Goal: Task Accomplishment & Management: Complete application form

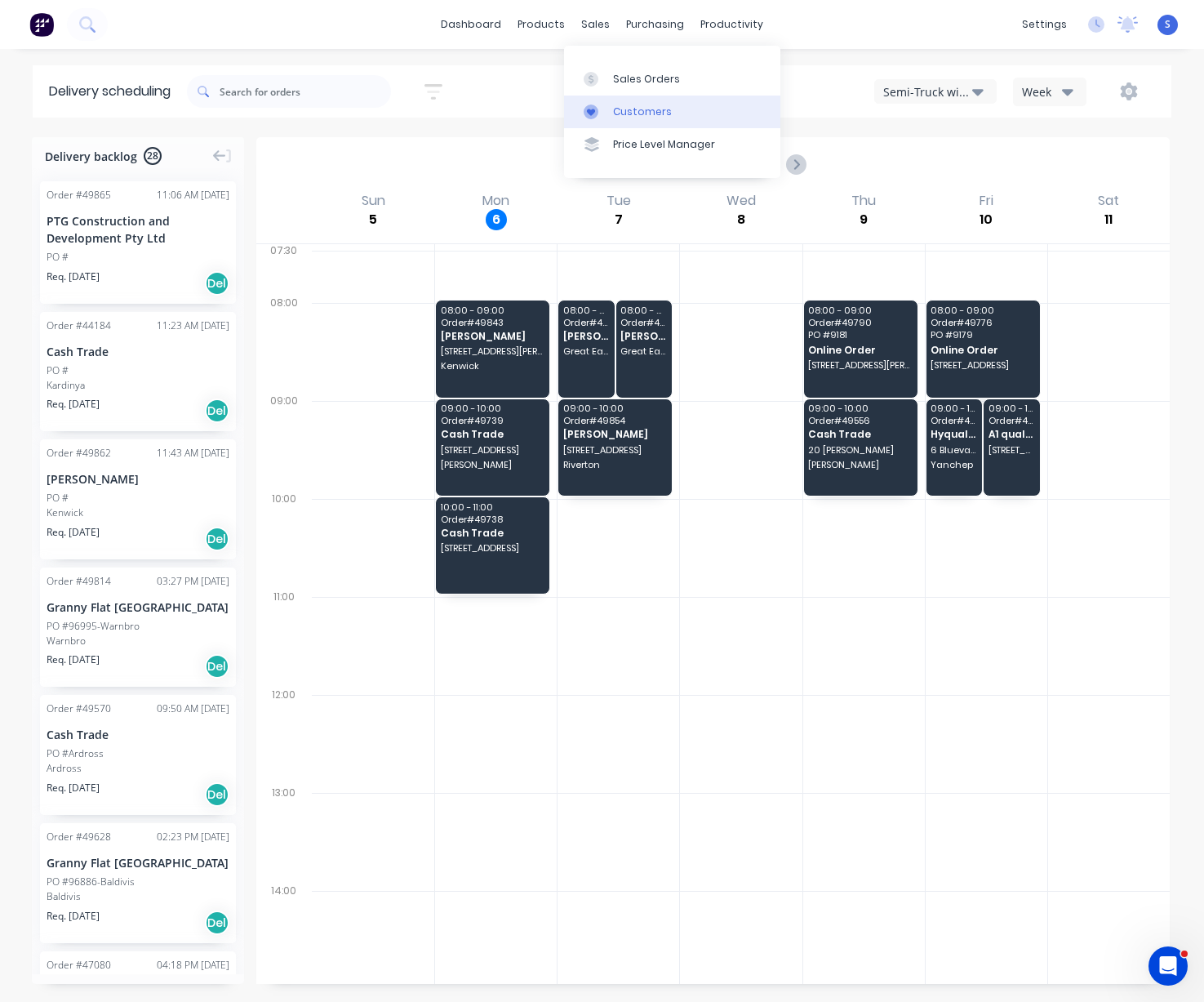
click at [642, 110] on div "Customers" at bounding box center [642, 111] width 58 height 14
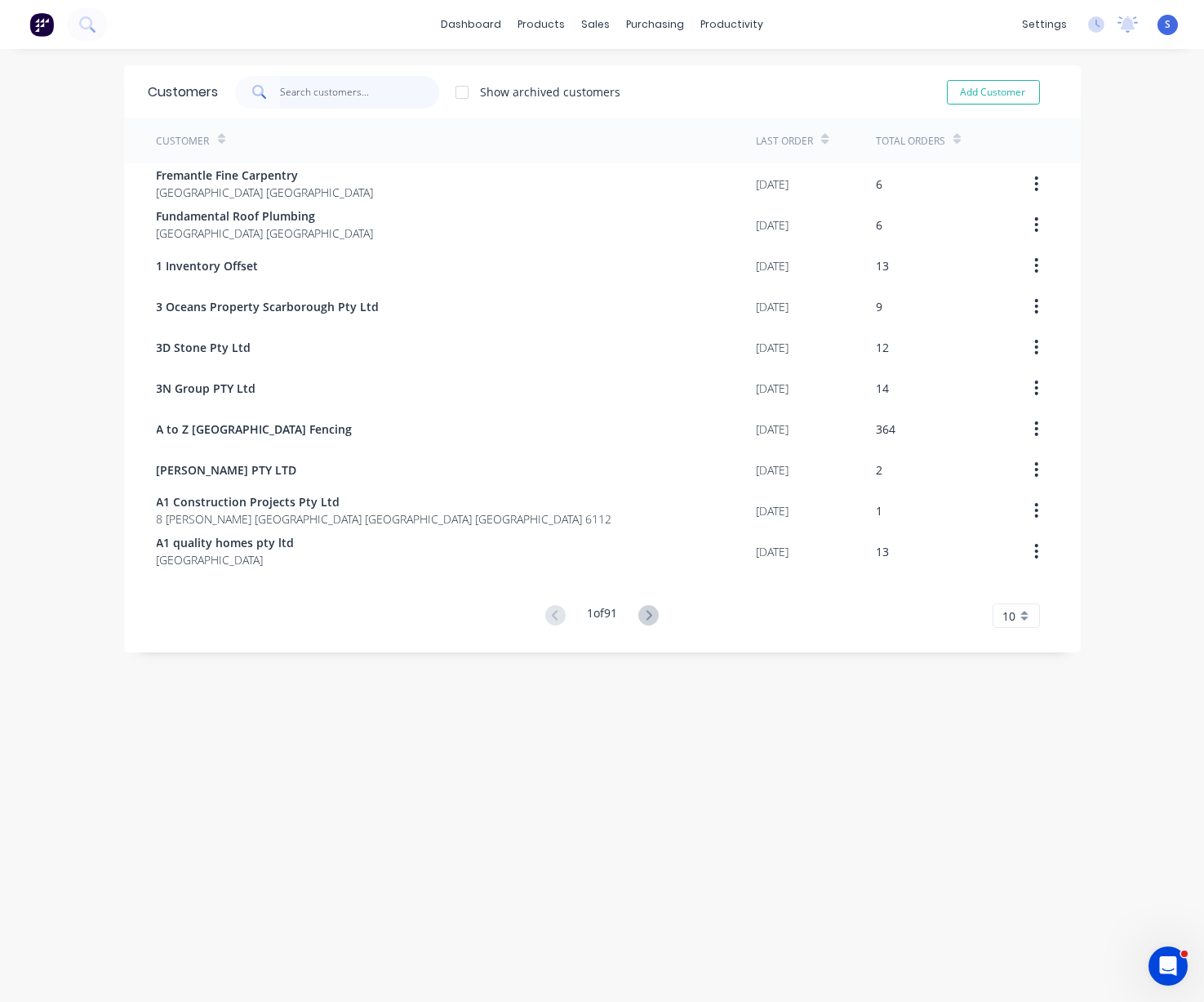
click at [350, 94] on input "text" at bounding box center [359, 92] width 159 height 32
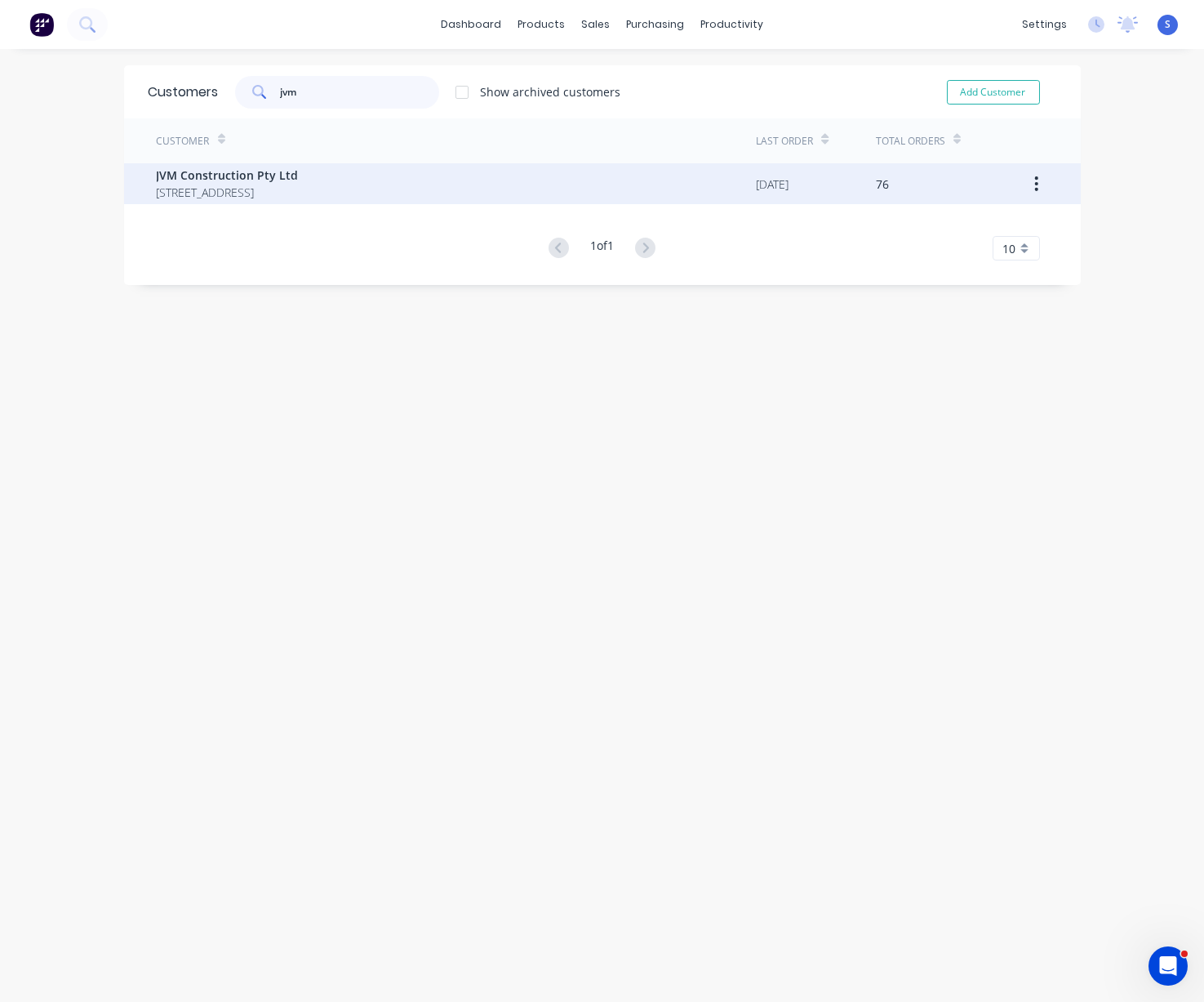
type input "jvm"
click at [299, 182] on span "JVM Construction Pty Ltd" at bounding box center [227, 174] width 142 height 17
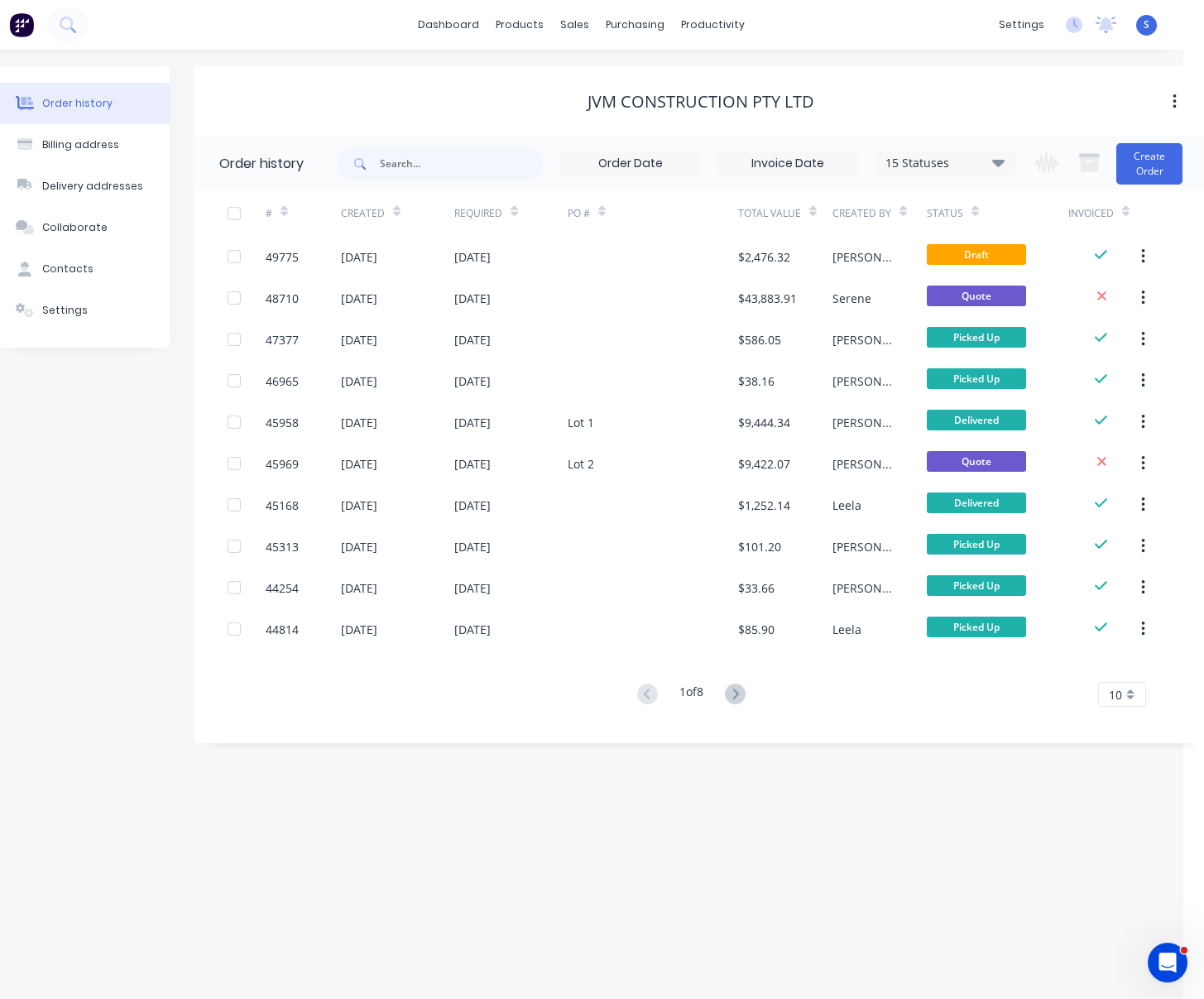
drag, startPoint x: 458, startPoint y: 66, endPoint x: 545, endPoint y: 57, distance: 87.5
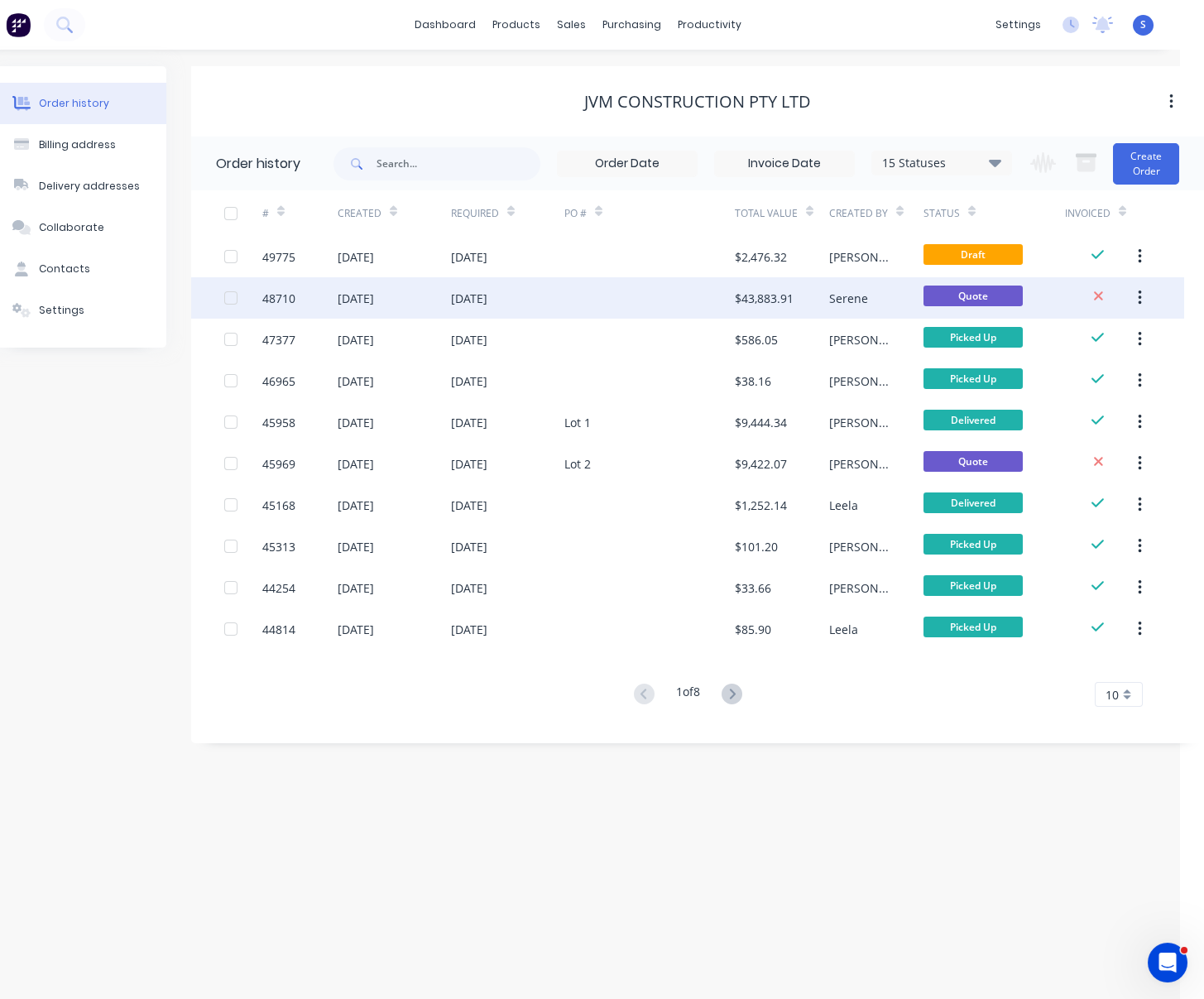
click at [487, 304] on div "01 Sep 2025" at bounding box center [469, 298] width 36 height 17
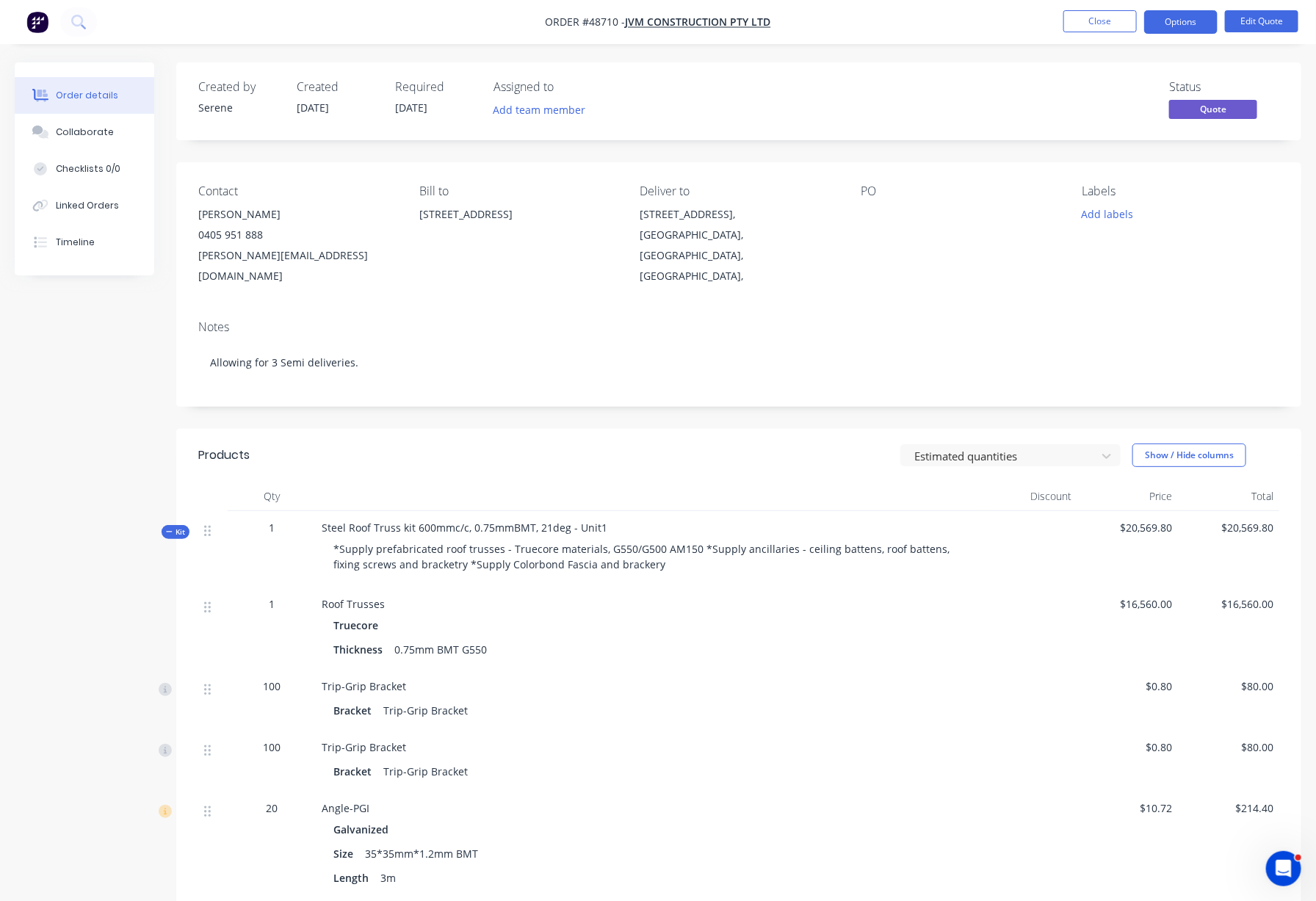
drag, startPoint x: 625, startPoint y: 195, endPoint x: 724, endPoint y: 0, distance: 218.7
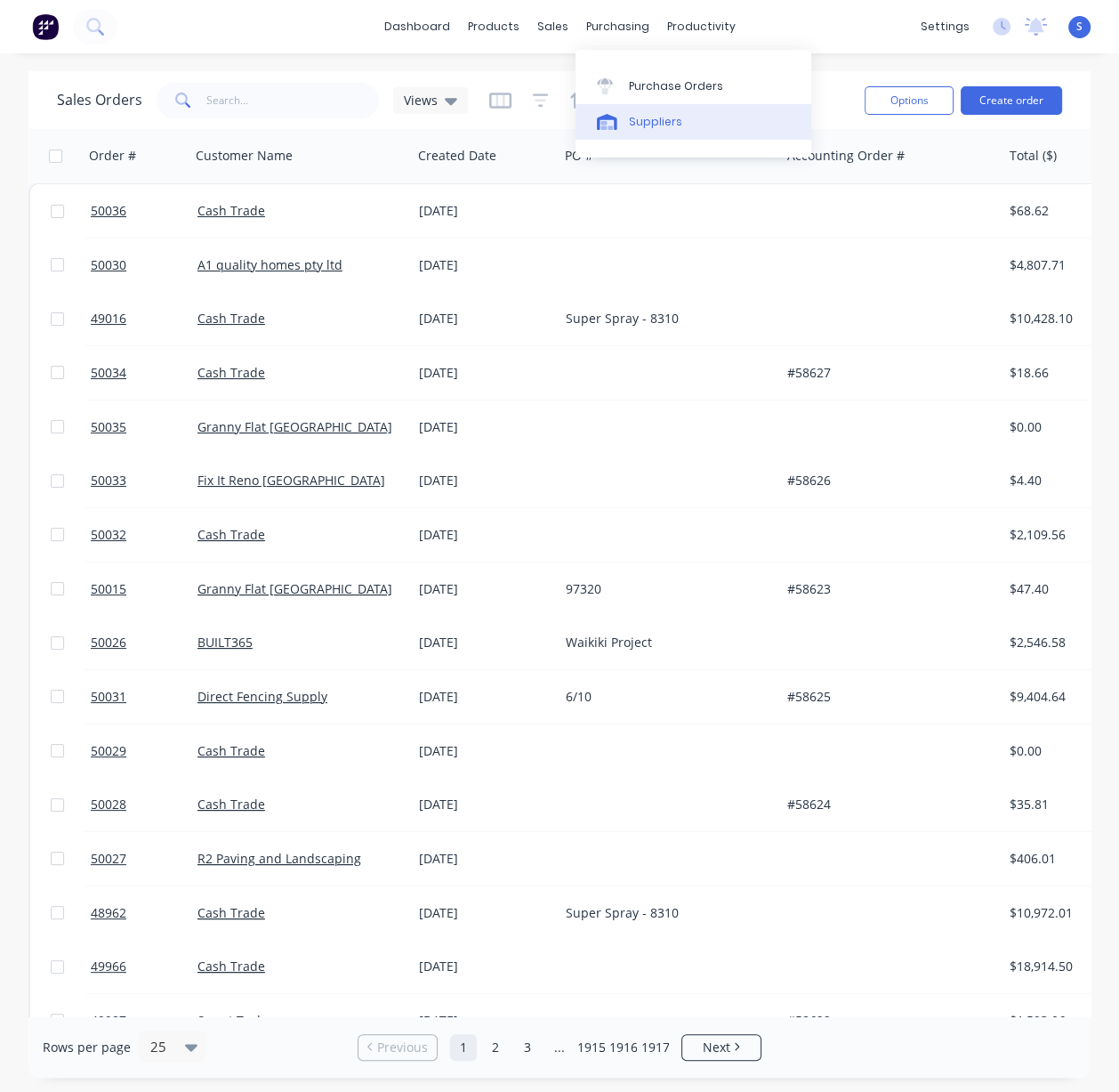
click at [680, 140] on link "Suppliers" at bounding box center [693, 121] width 236 height 35
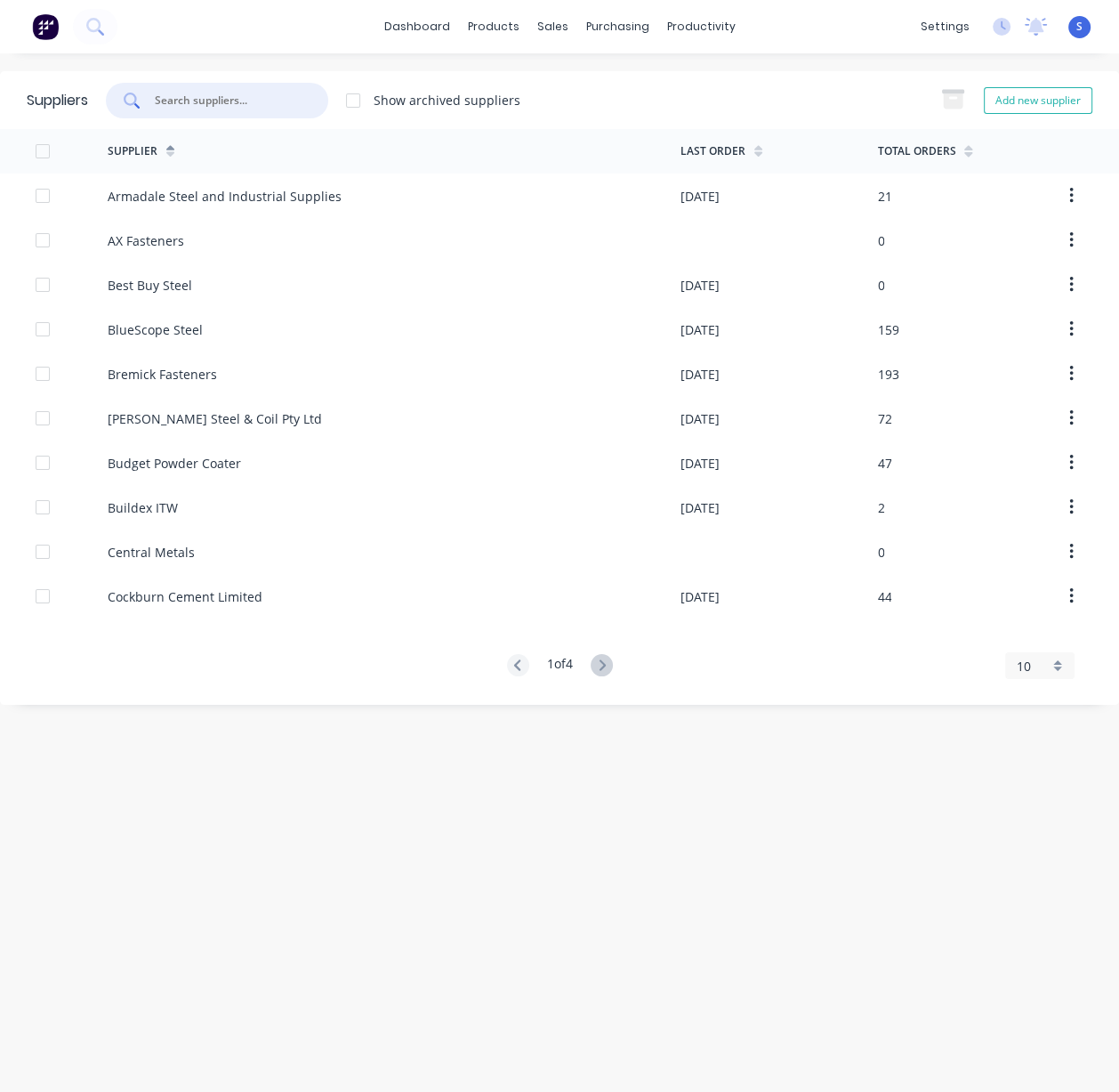
click at [238, 100] on input "text" at bounding box center [226, 101] width 148 height 18
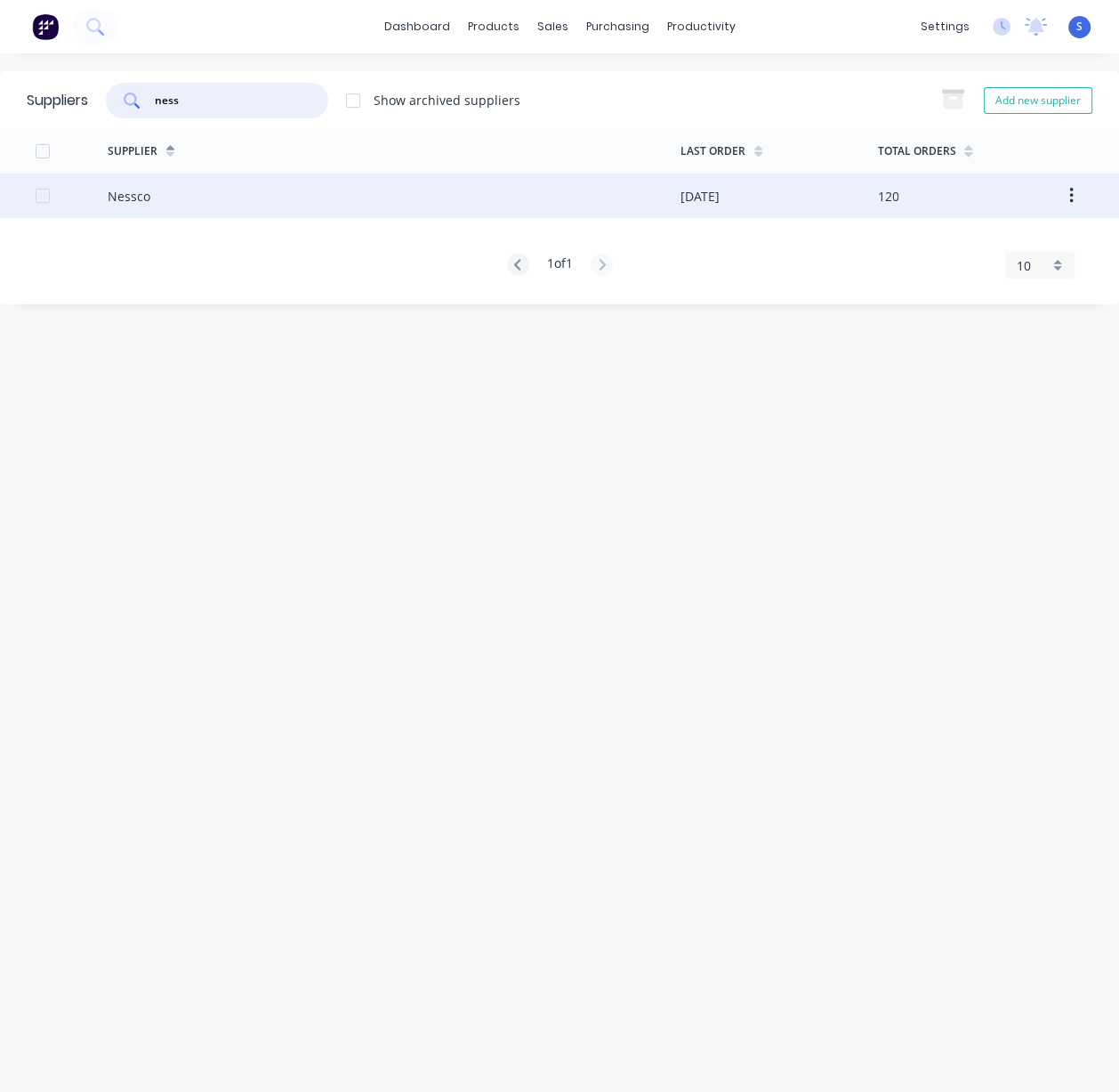
type input "ness"
click at [214, 209] on div "Nessco" at bounding box center [394, 195] width 573 height 44
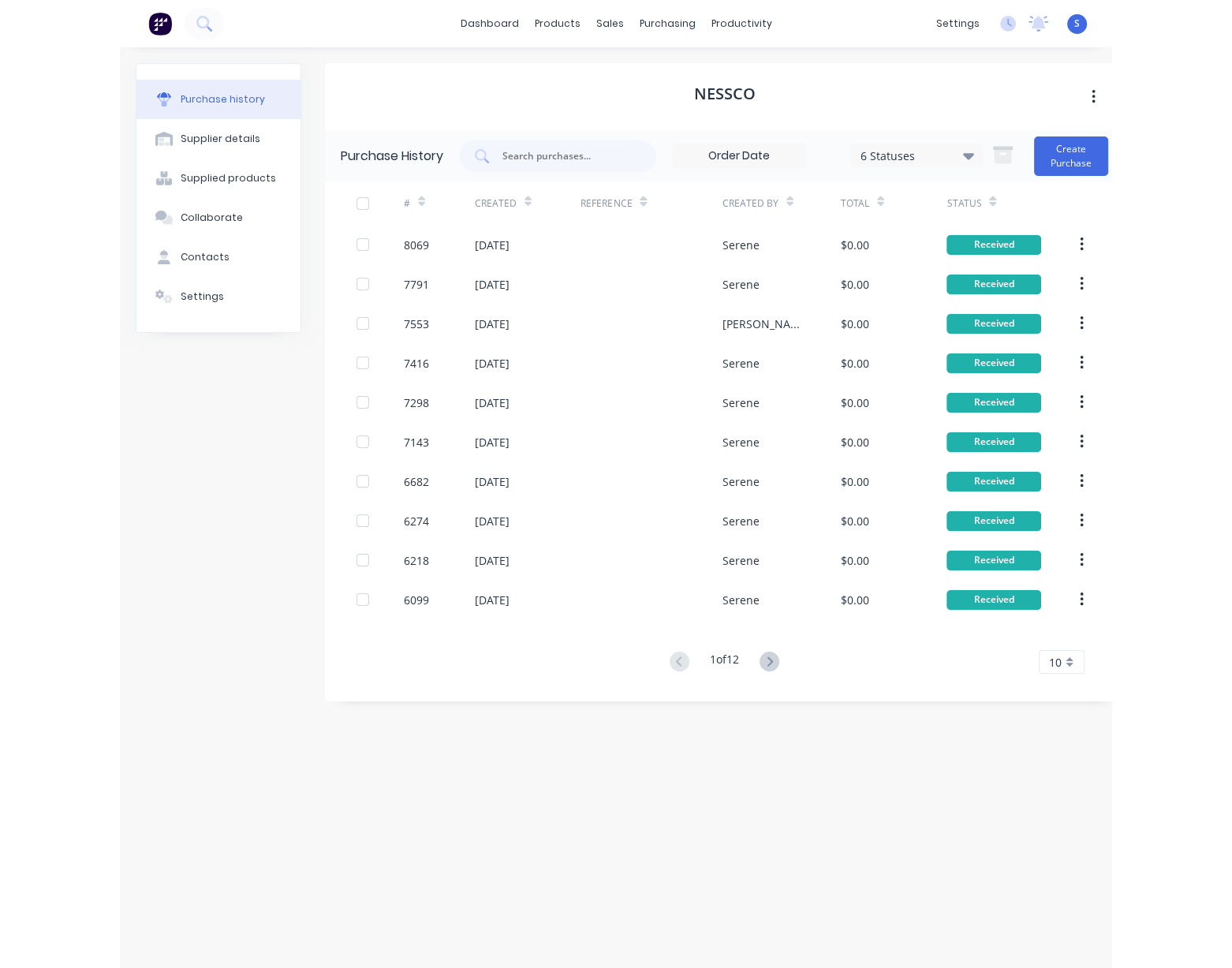
scroll to position [0, 17]
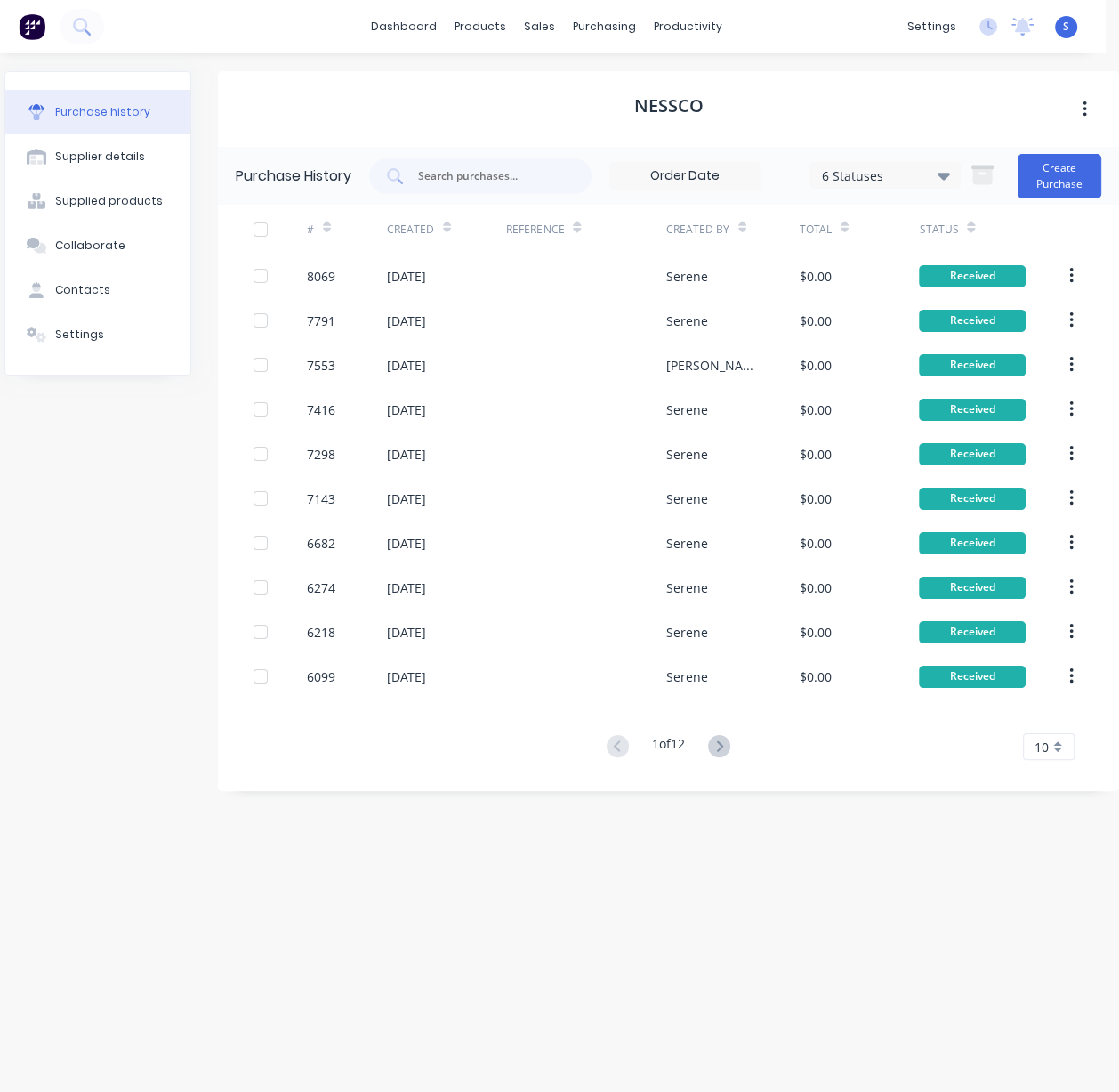
drag, startPoint x: 460, startPoint y: 107, endPoint x: 587, endPoint y: 98, distance: 127.3
click at [1049, 171] on button "Create Purchase" at bounding box center [1058, 175] width 83 height 44
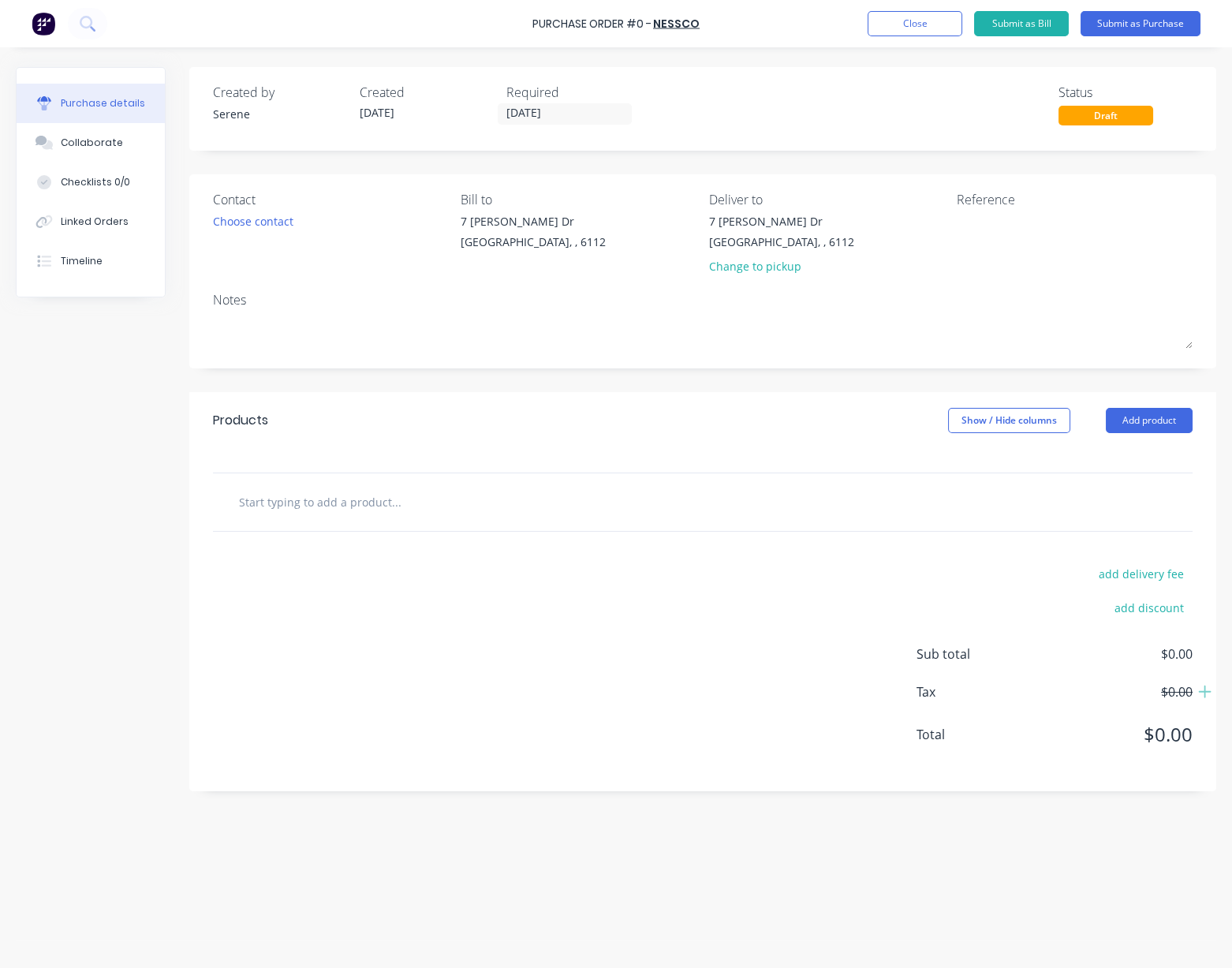
click at [249, 210] on div "Contact Choose contact" at bounding box center [331, 236] width 236 height 92
click at [251, 220] on div "Choose contact" at bounding box center [253, 221] width 81 height 16
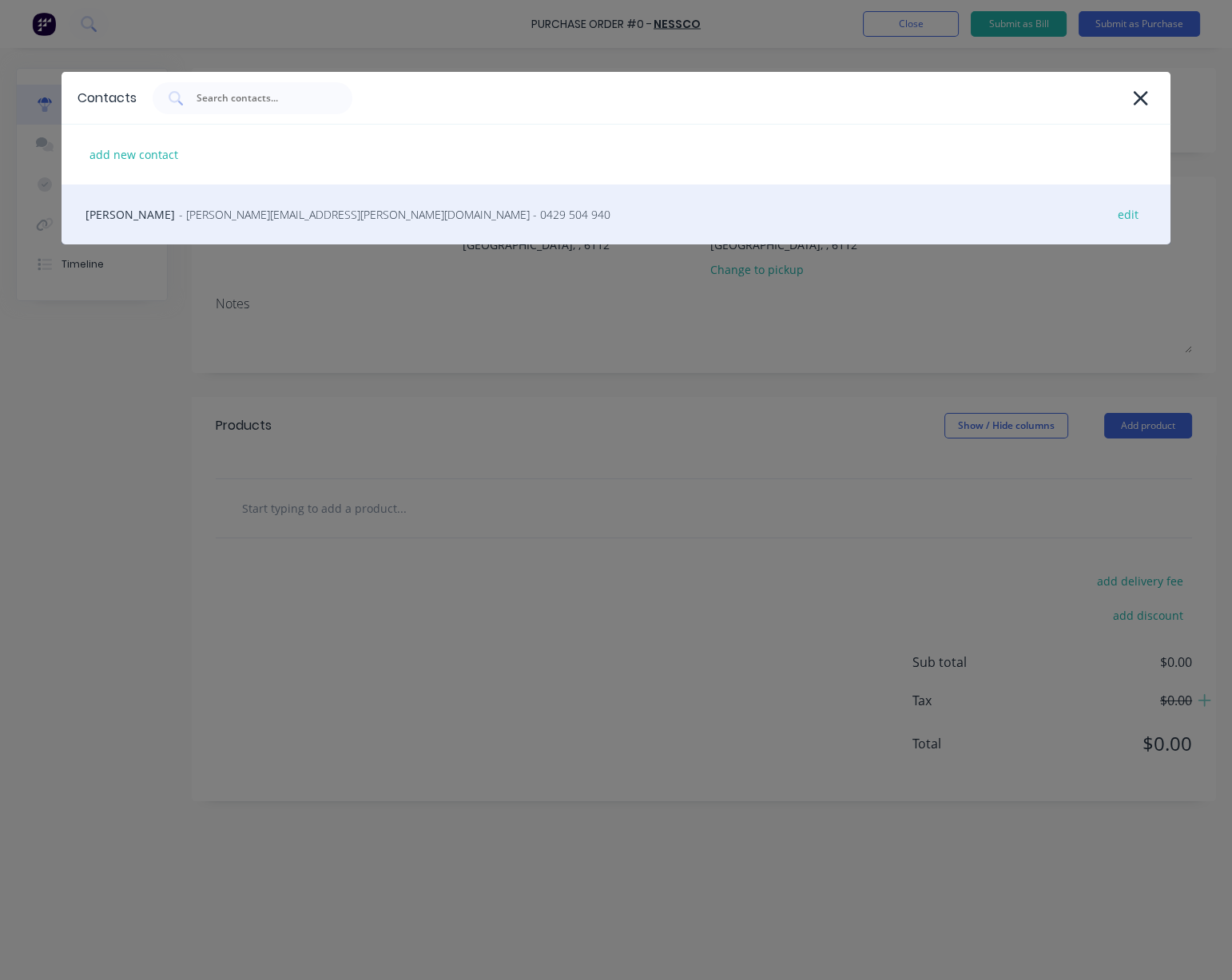
click at [220, 206] on span "- Chris.Dornan@nessco.com.au - 0429 504 940" at bounding box center [395, 214] width 432 height 17
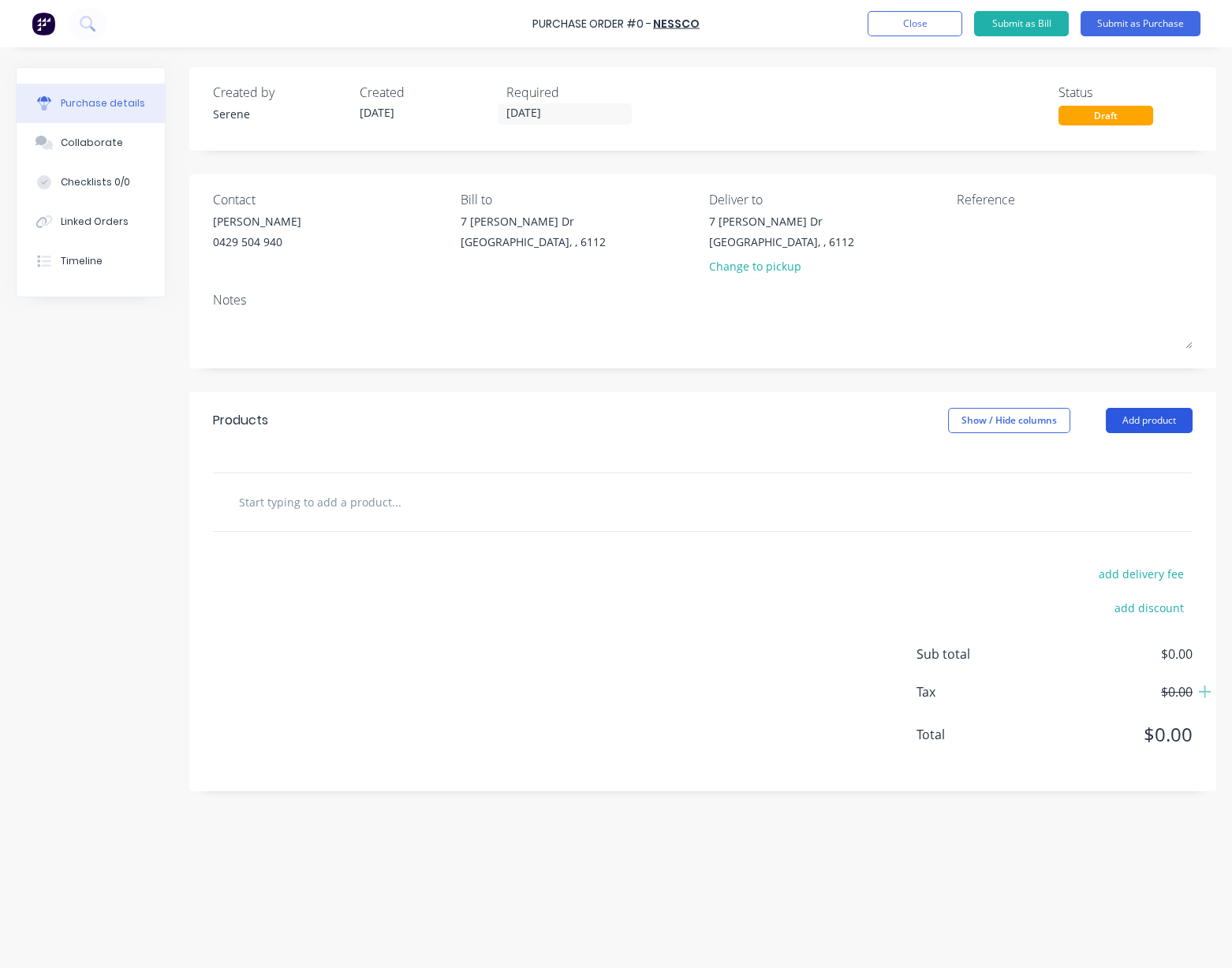
click at [992, 428] on button "Add product" at bounding box center [1150, 420] width 87 height 25
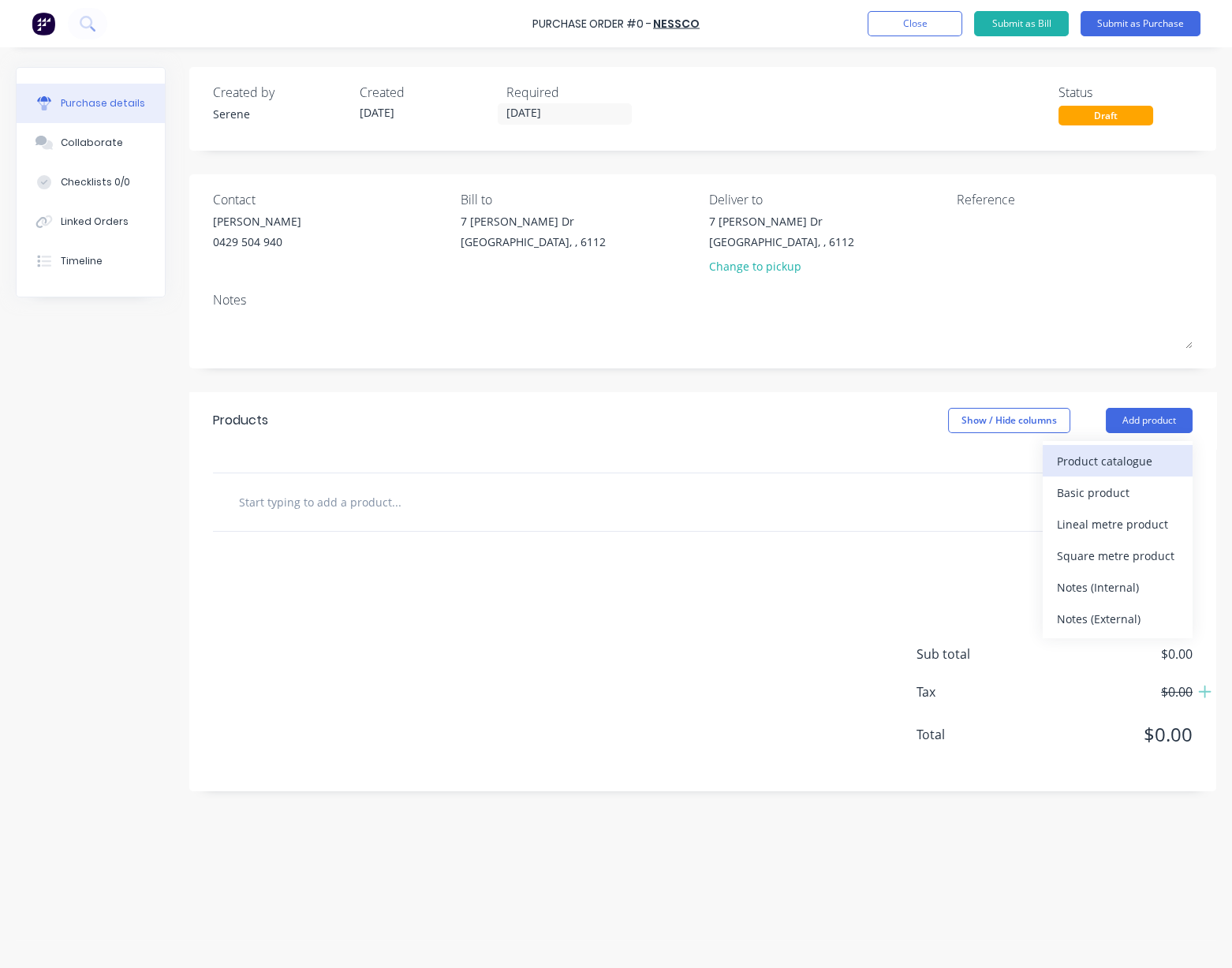
click at [992, 462] on div "Product catalogue" at bounding box center [1117, 461] width 122 height 23
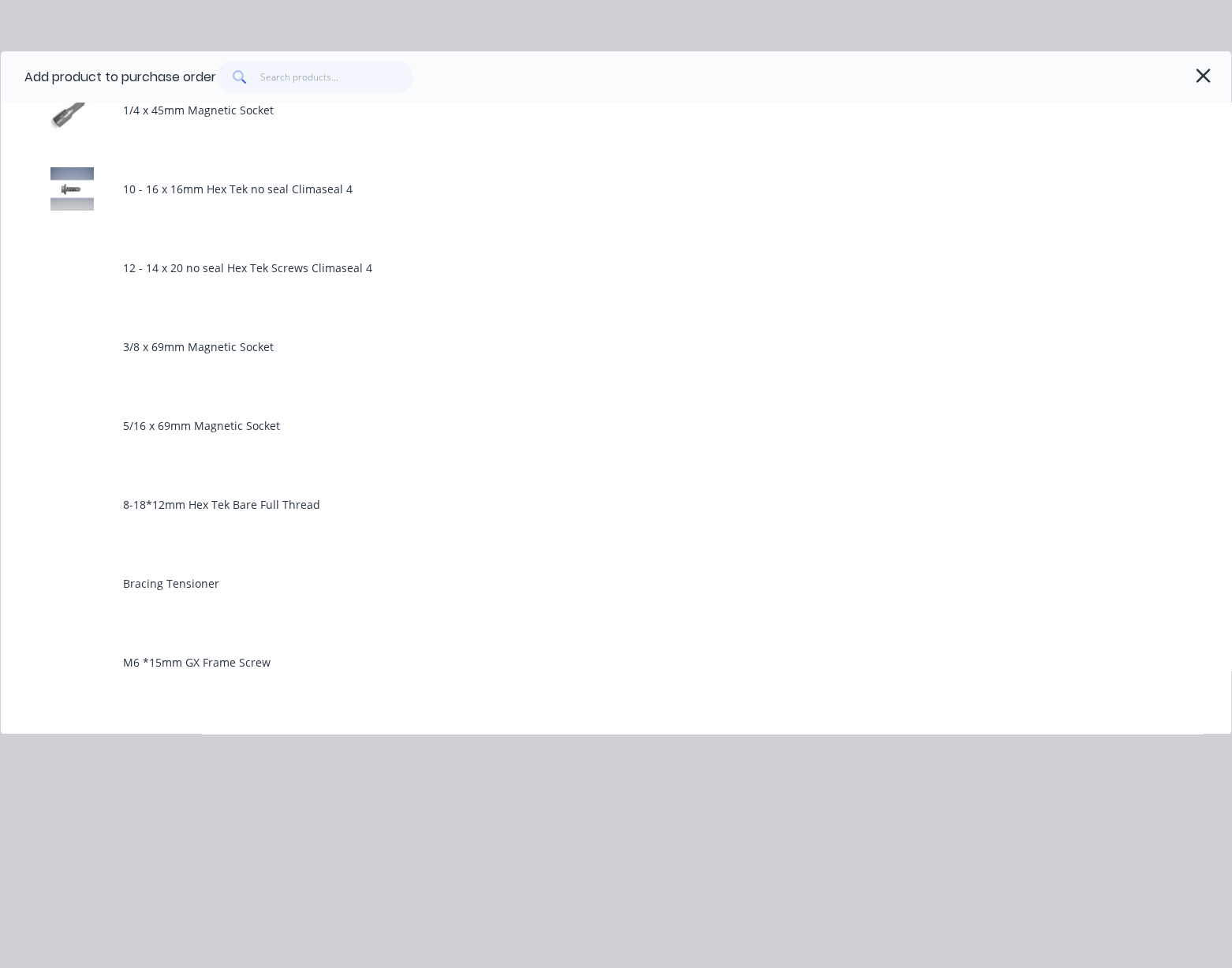
scroll to position [246, 0]
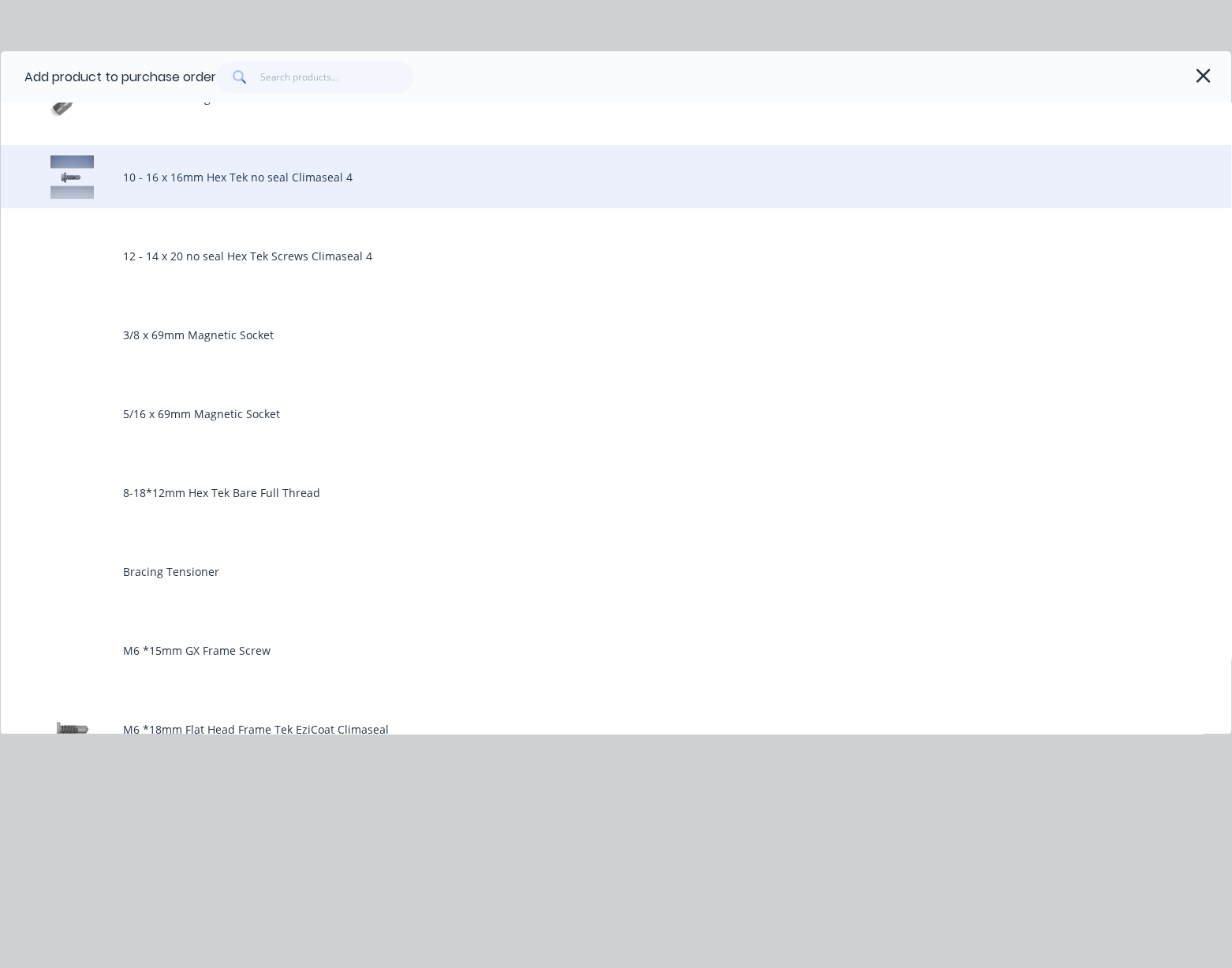
click at [281, 188] on div "10 - 16 x 16mm Hex Tek no seal Climaseal 4" at bounding box center [616, 176] width 1230 height 63
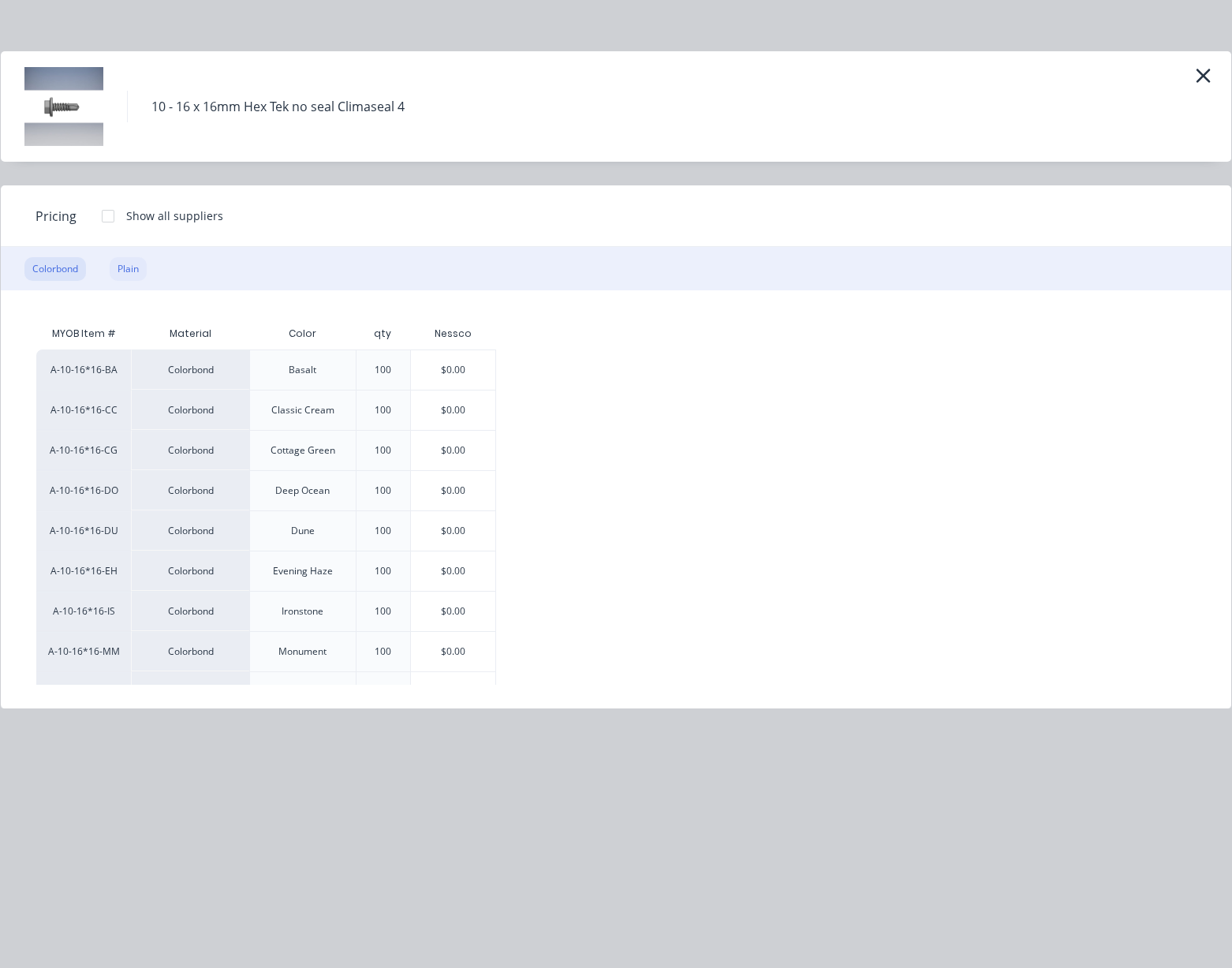
click at [121, 279] on div "Plain" at bounding box center [128, 268] width 37 height 23
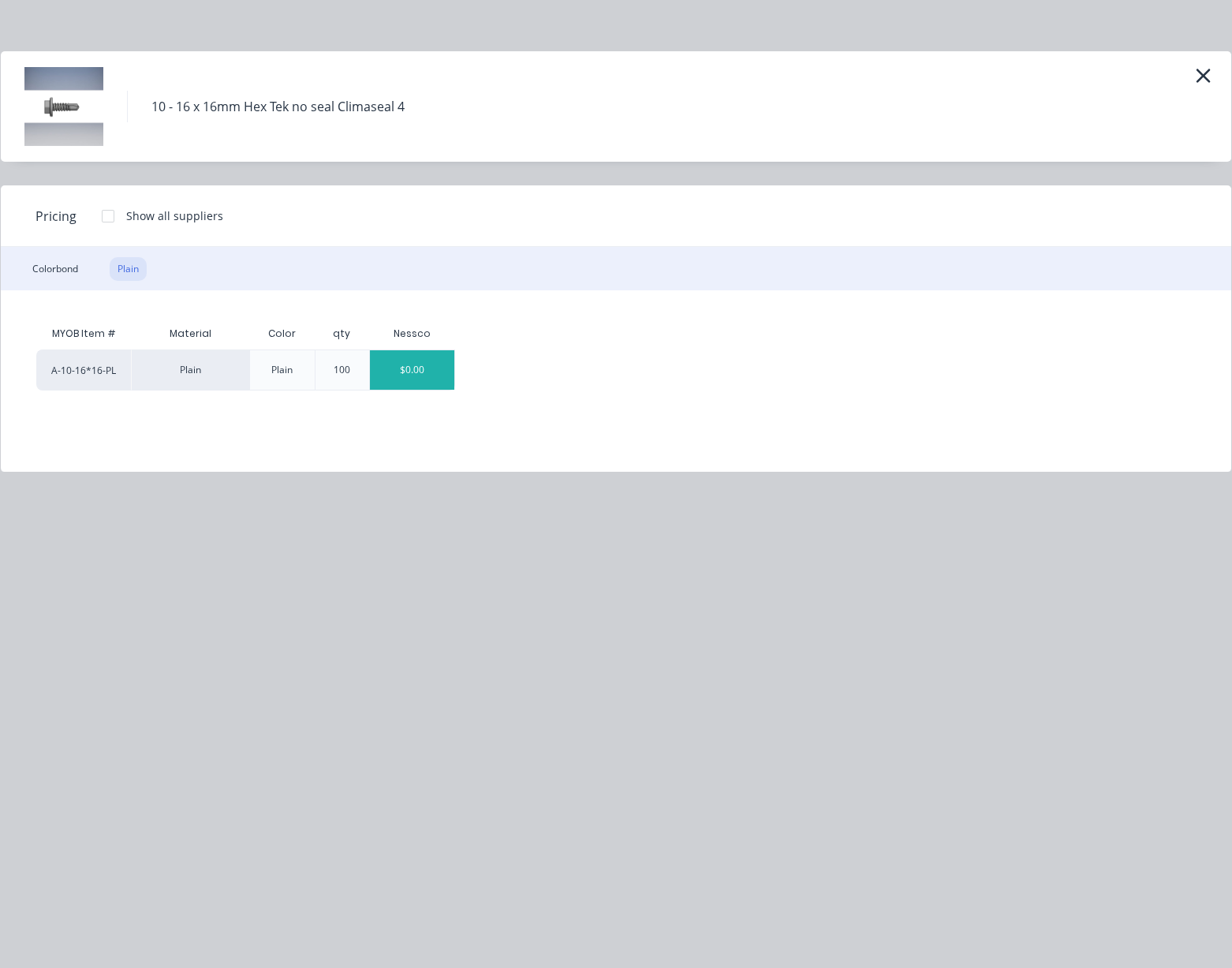
click at [413, 373] on div "$0.00" at bounding box center [412, 369] width 84 height 39
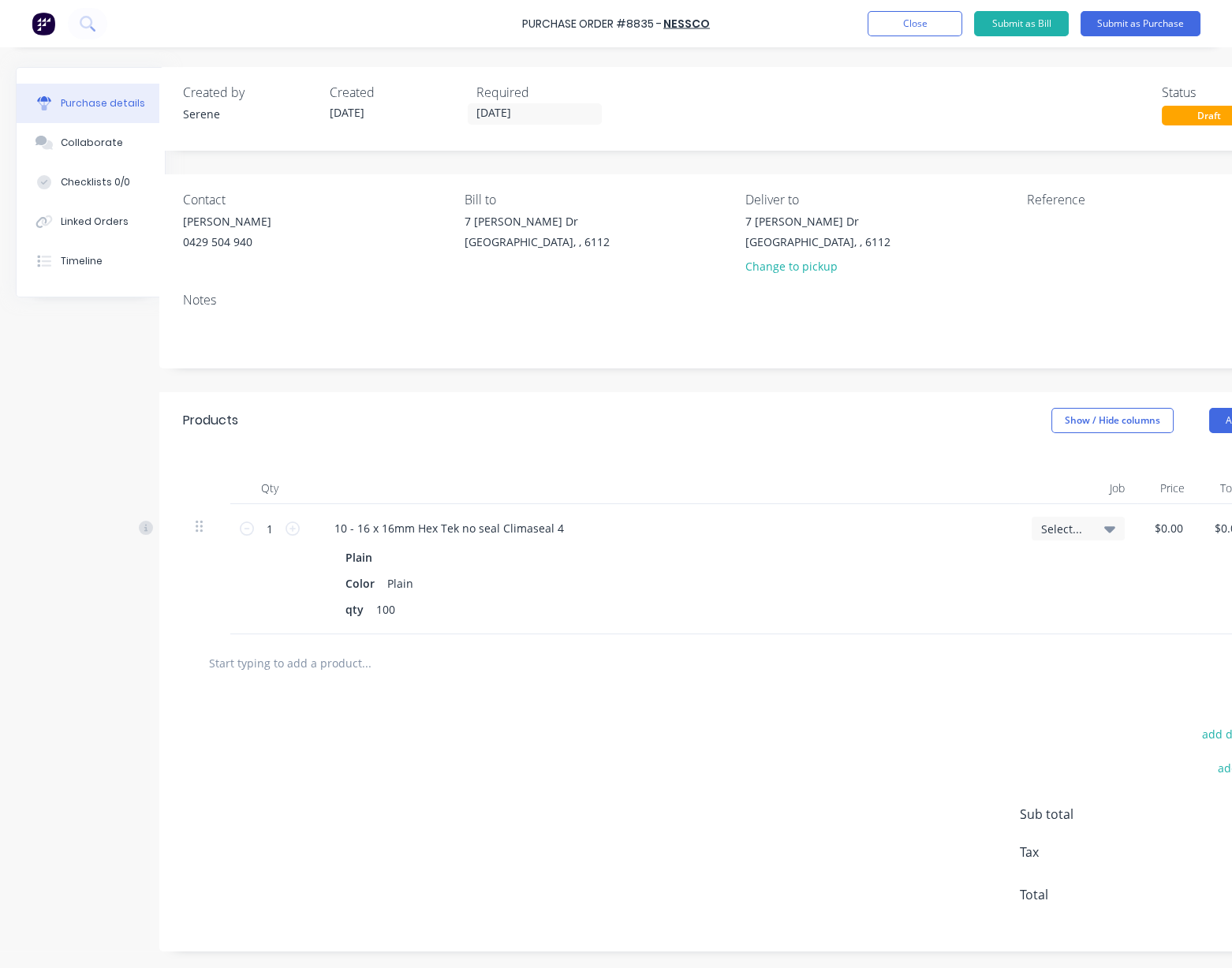
drag, startPoint x: 407, startPoint y: 444, endPoint x: 746, endPoint y: 464, distance: 339.6
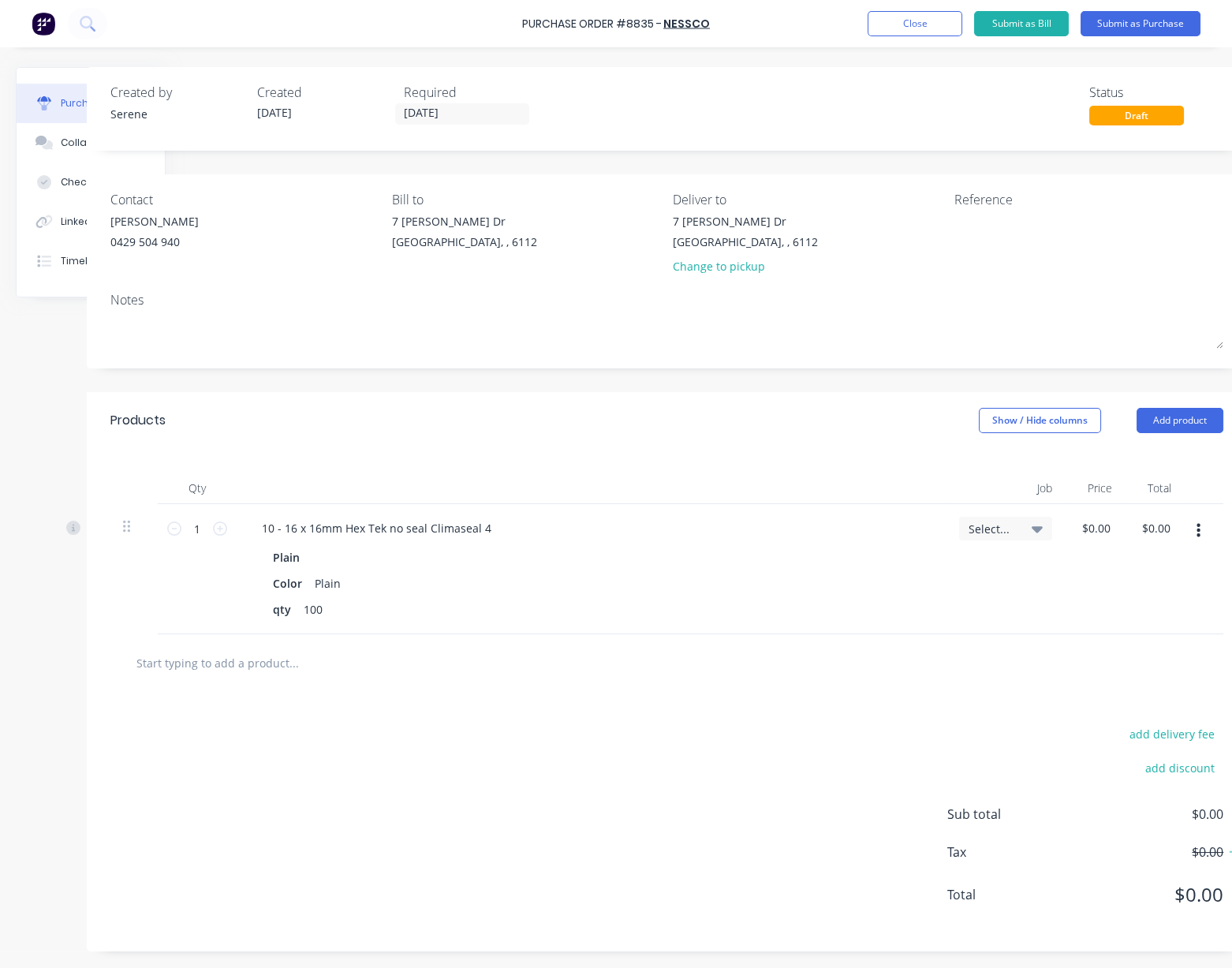
drag, startPoint x: 810, startPoint y: 453, endPoint x: 902, endPoint y: 457, distance: 92.1
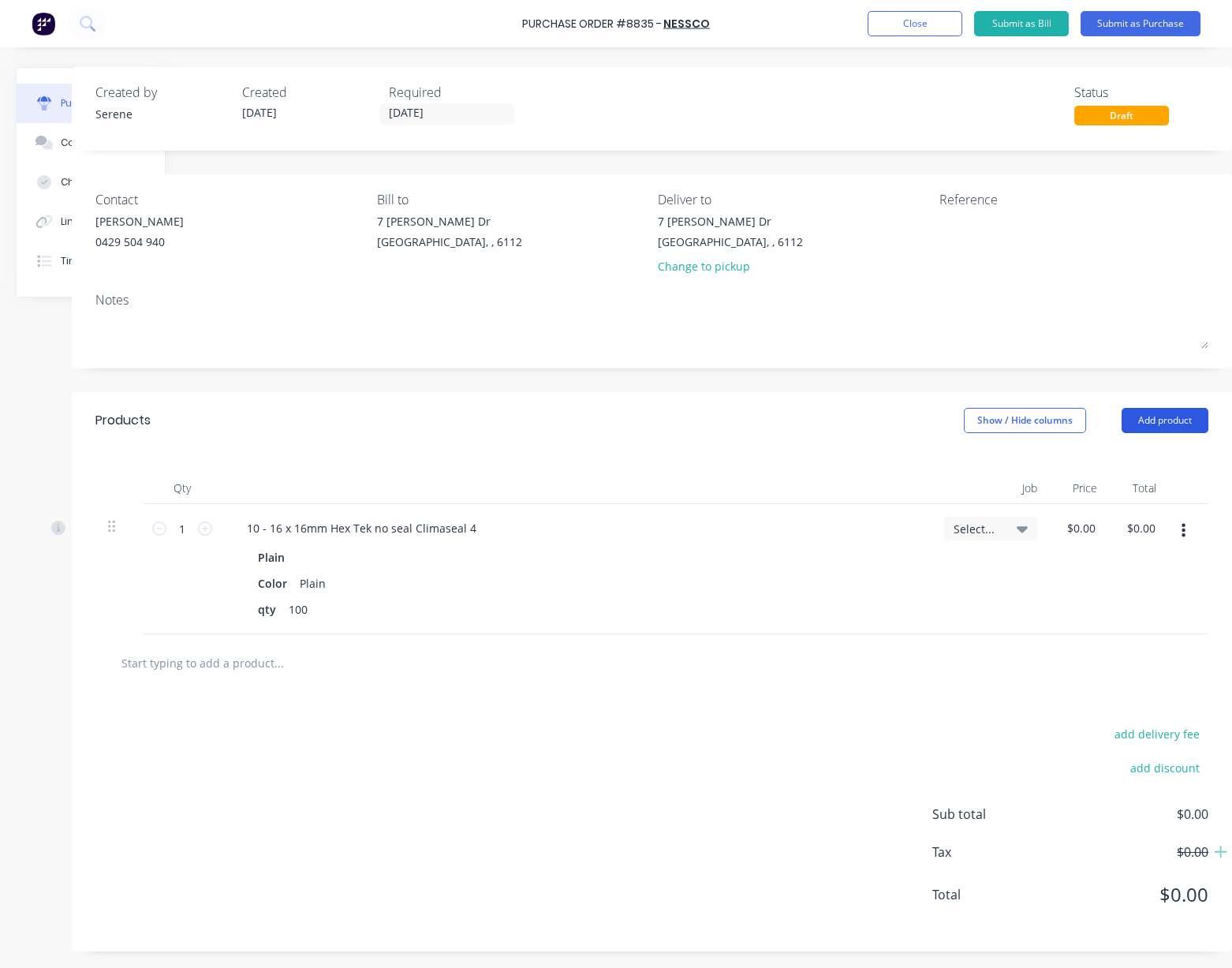
click at [992, 429] on button "Add product" at bounding box center [1165, 420] width 87 height 25
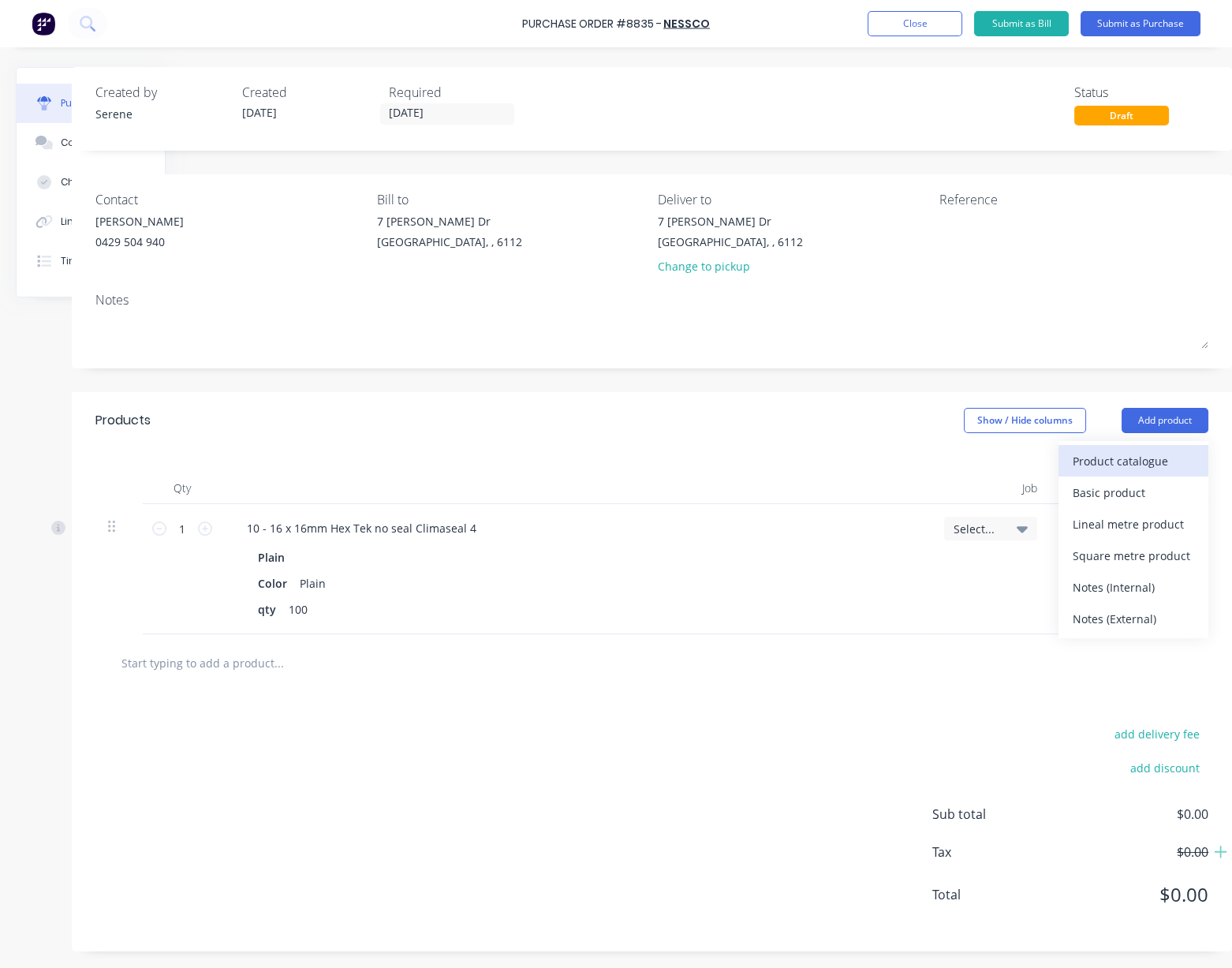
click at [992, 469] on div "Product catalogue" at bounding box center [1134, 461] width 122 height 23
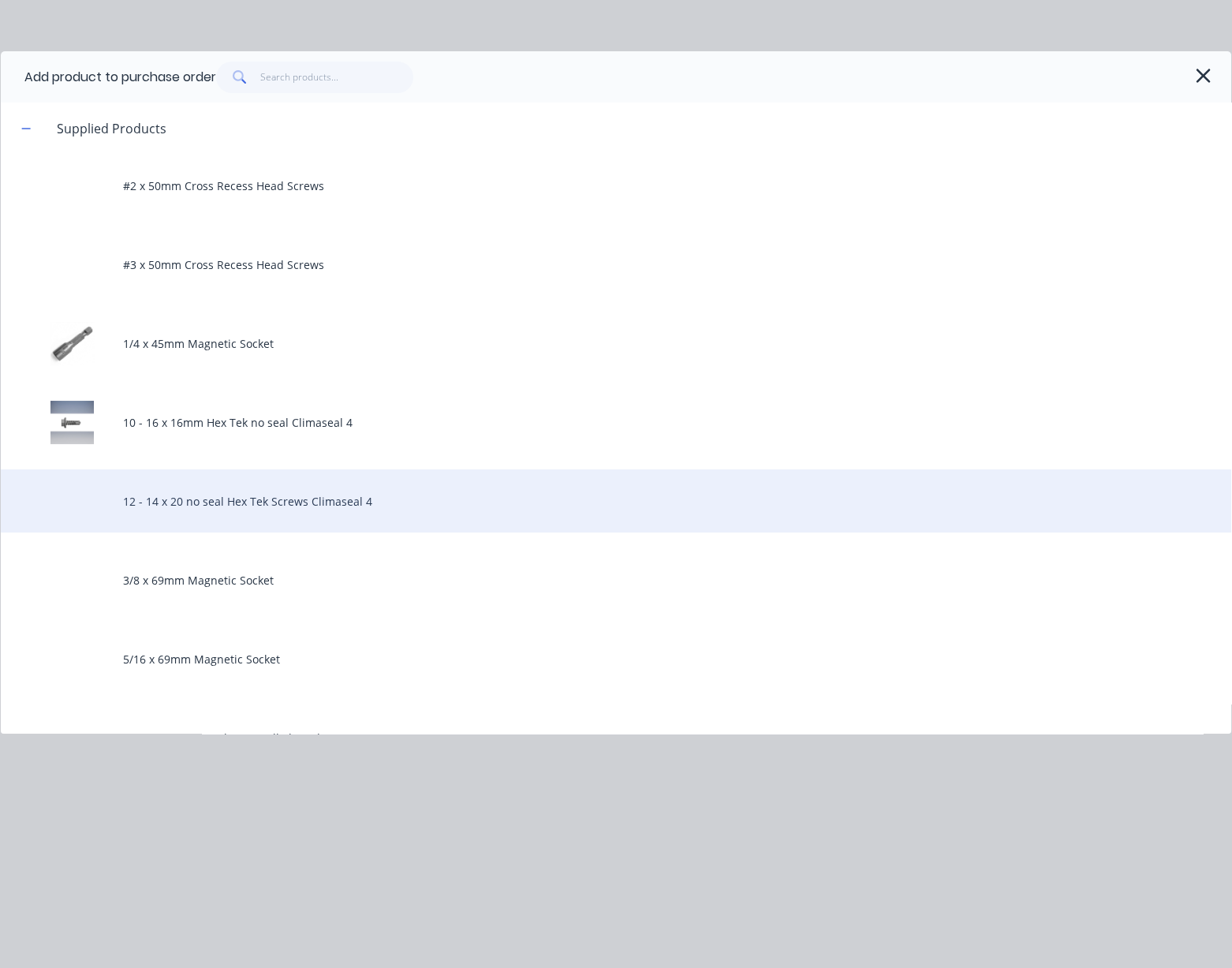
click at [226, 511] on div "12 - 14 x 20 no seal Hex Tek Screws Climaseal 4" at bounding box center [616, 501] width 1230 height 63
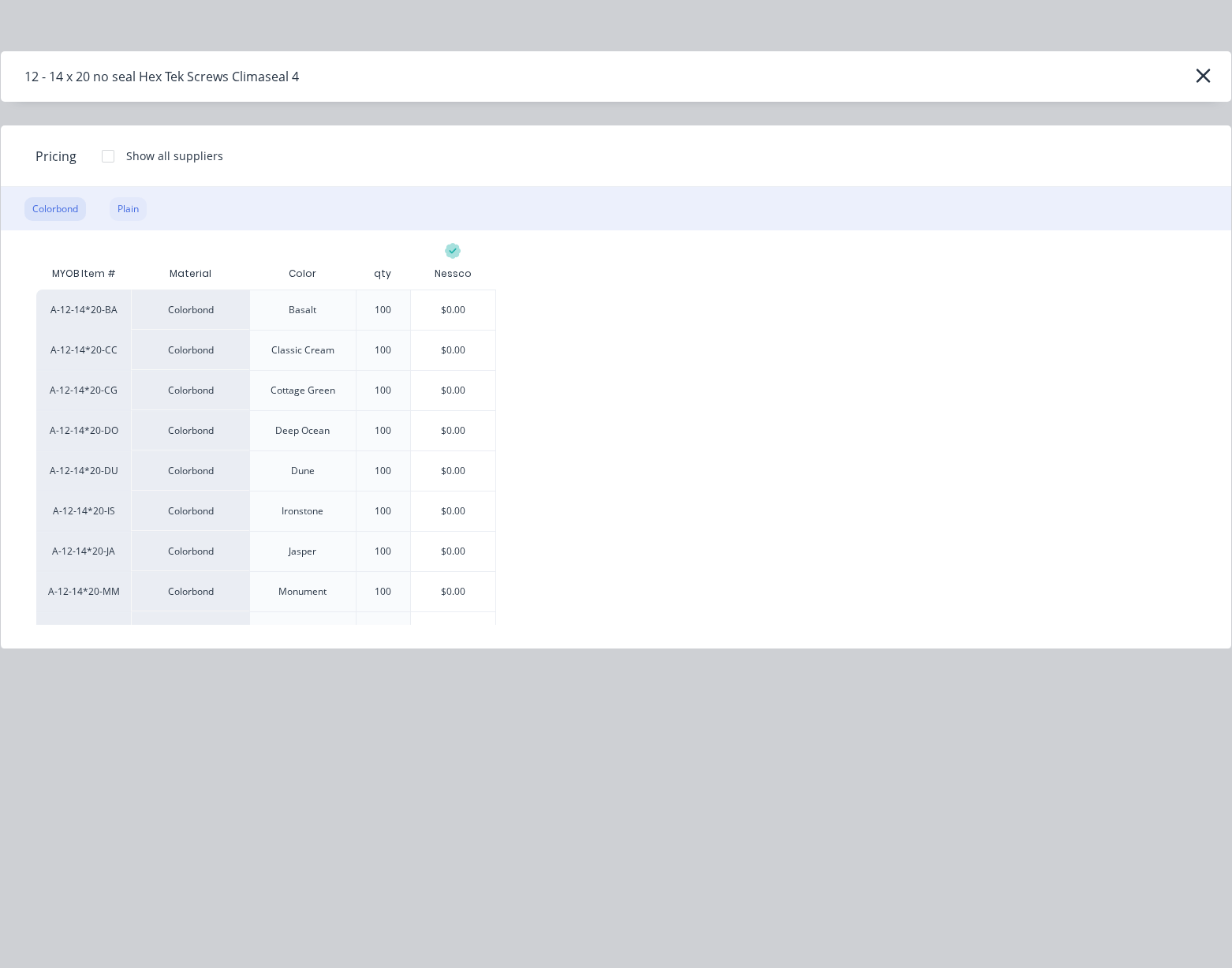
click at [128, 214] on div "Plain" at bounding box center [128, 208] width 37 height 23
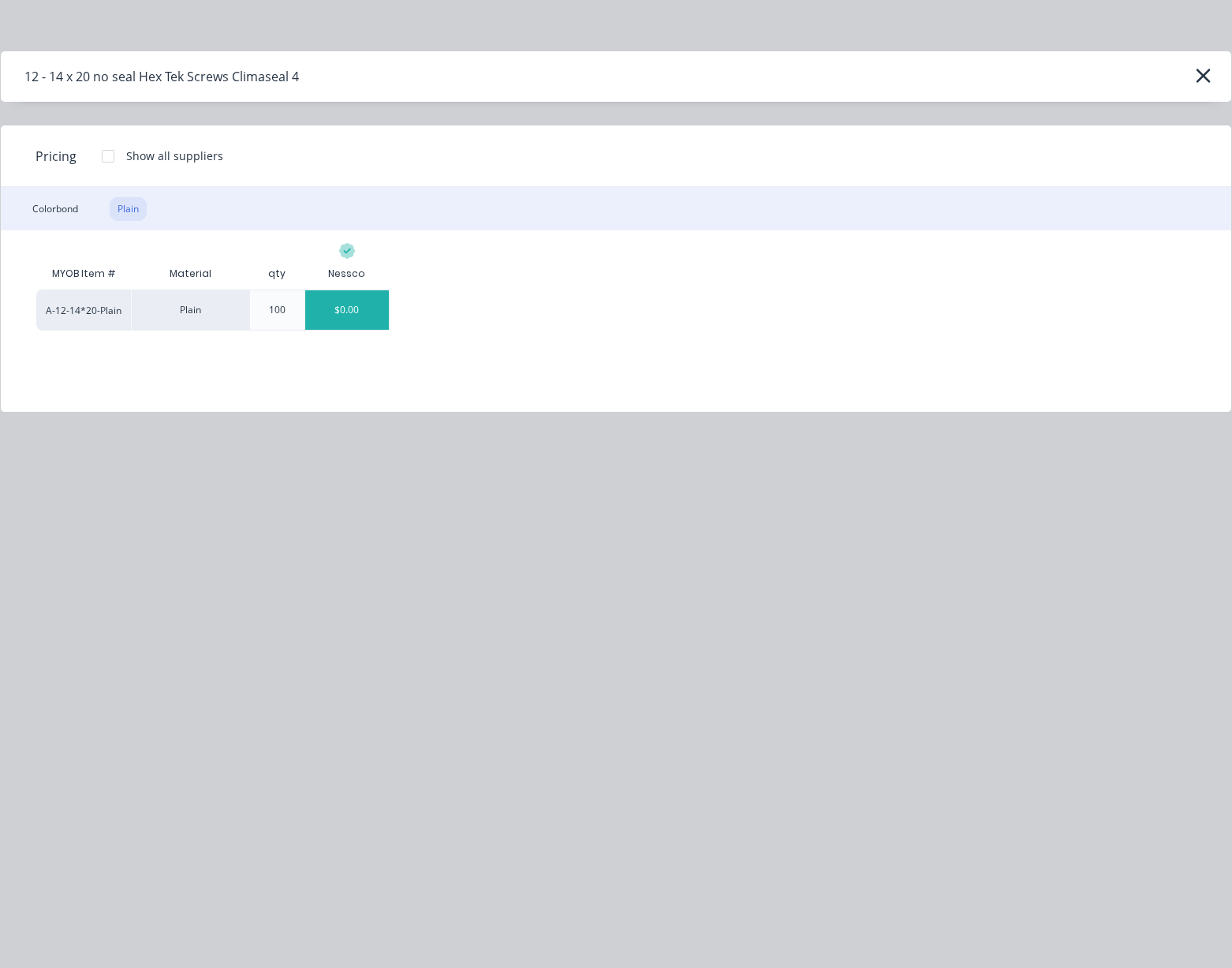
click at [362, 317] on div "$0.00" at bounding box center [347, 309] width 84 height 39
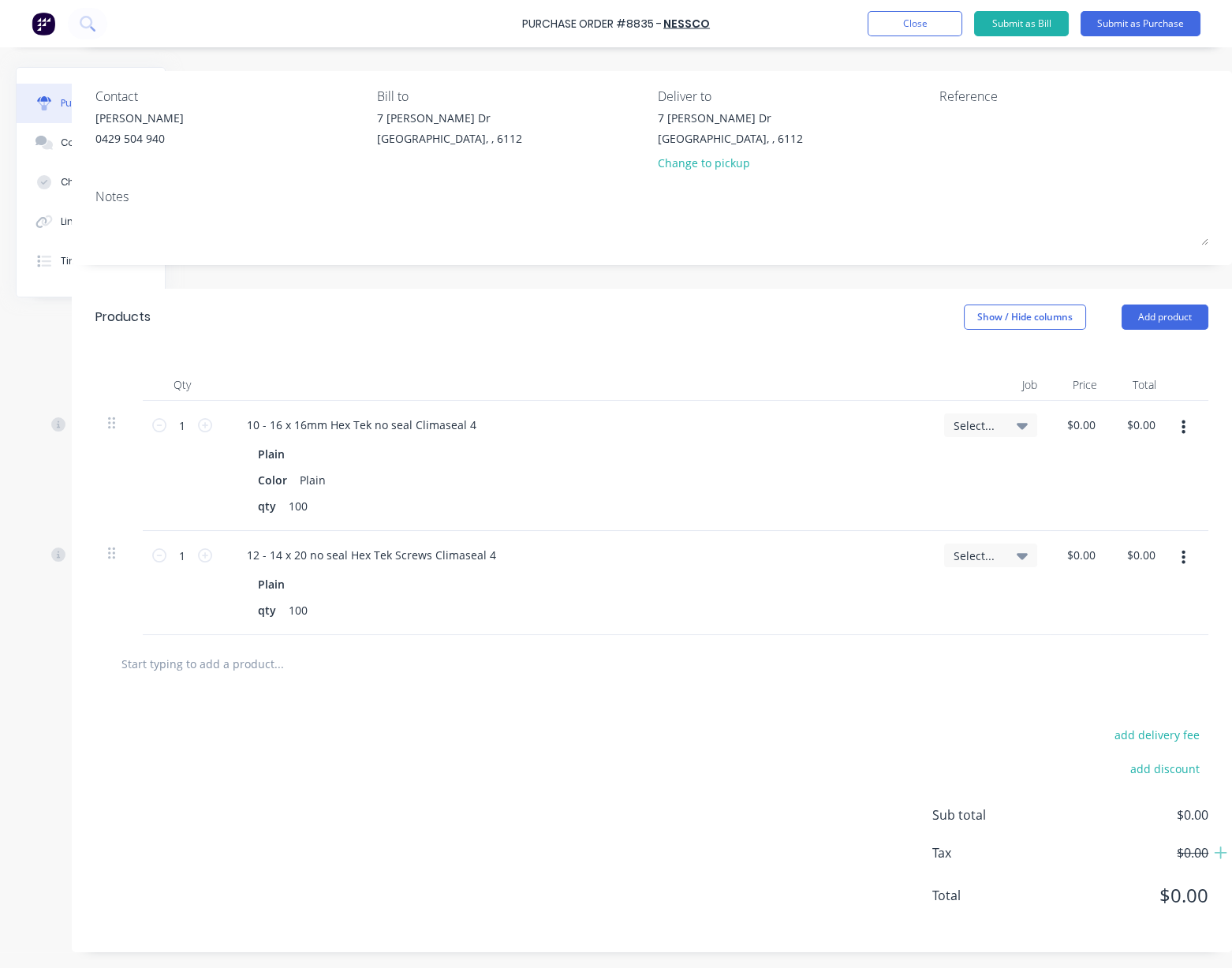
scroll to position [151, 140]
drag, startPoint x: 632, startPoint y: 660, endPoint x: 866, endPoint y: 648, distance: 234.3
click at [992, 543] on button "button" at bounding box center [1183, 557] width 37 height 29
click at [992, 678] on button "Delete" at bounding box center [1135, 694] width 134 height 31
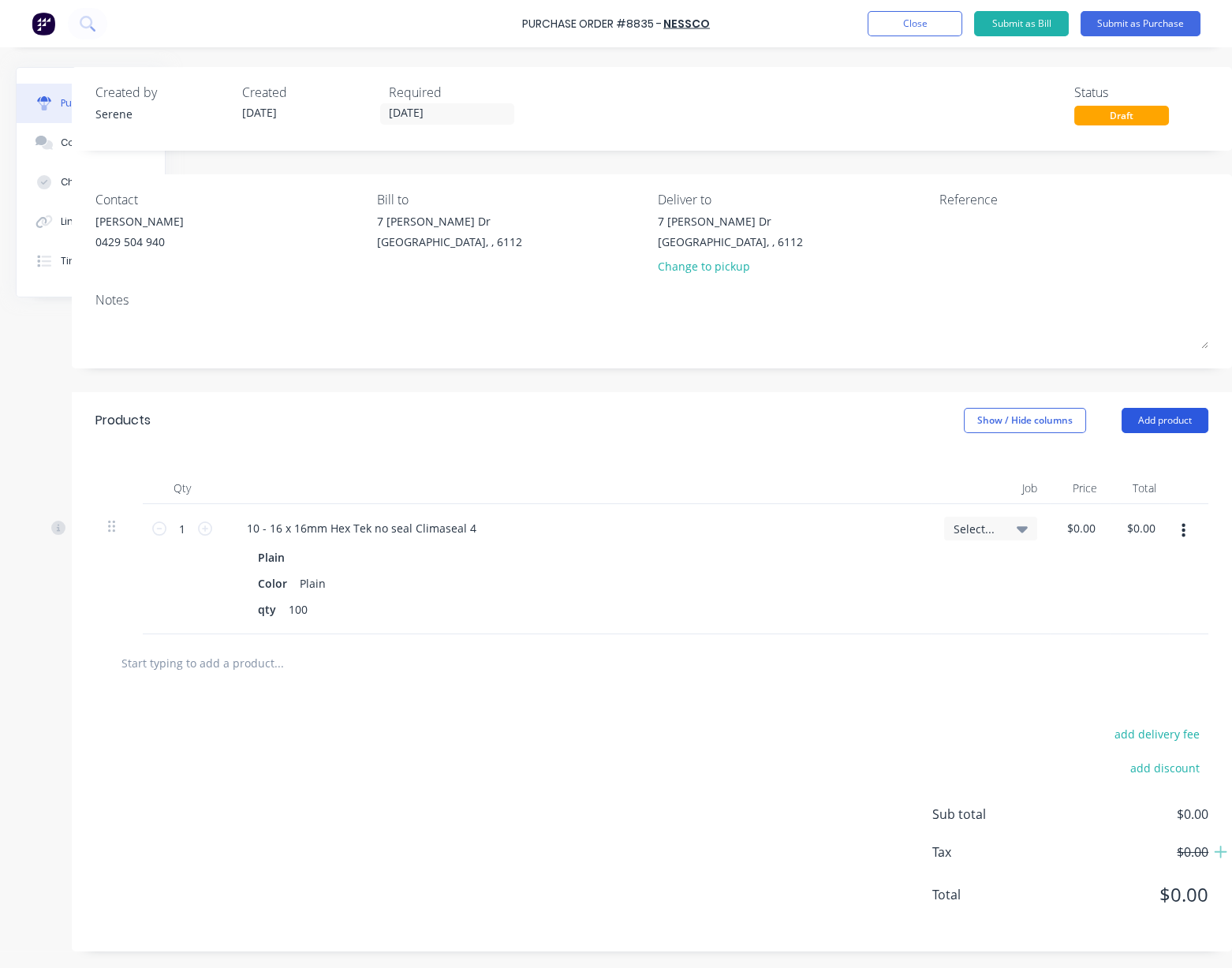
click at [992, 408] on button "Add product" at bounding box center [1165, 420] width 87 height 25
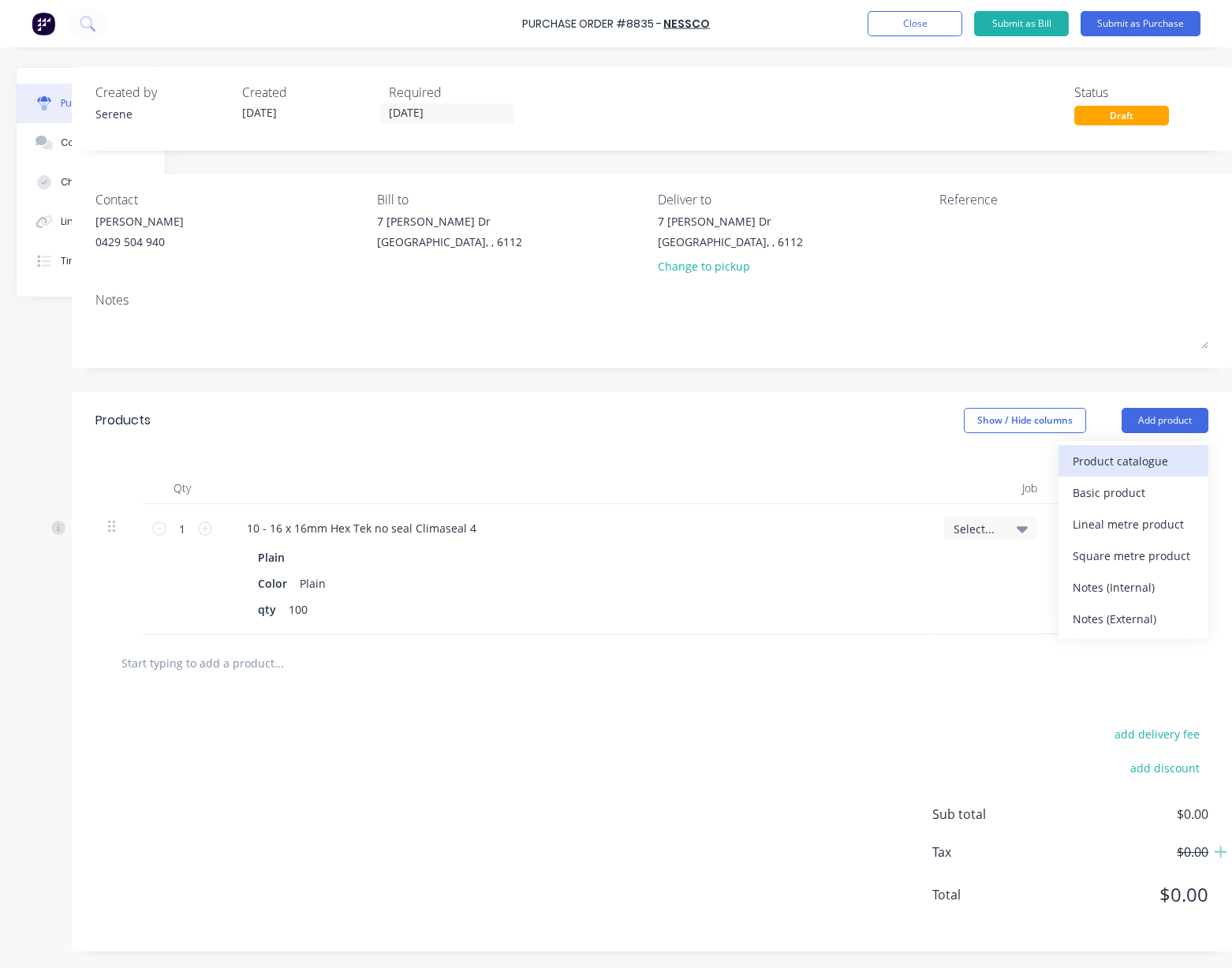
click at [992, 450] on div "Product catalogue" at bounding box center [1134, 461] width 122 height 23
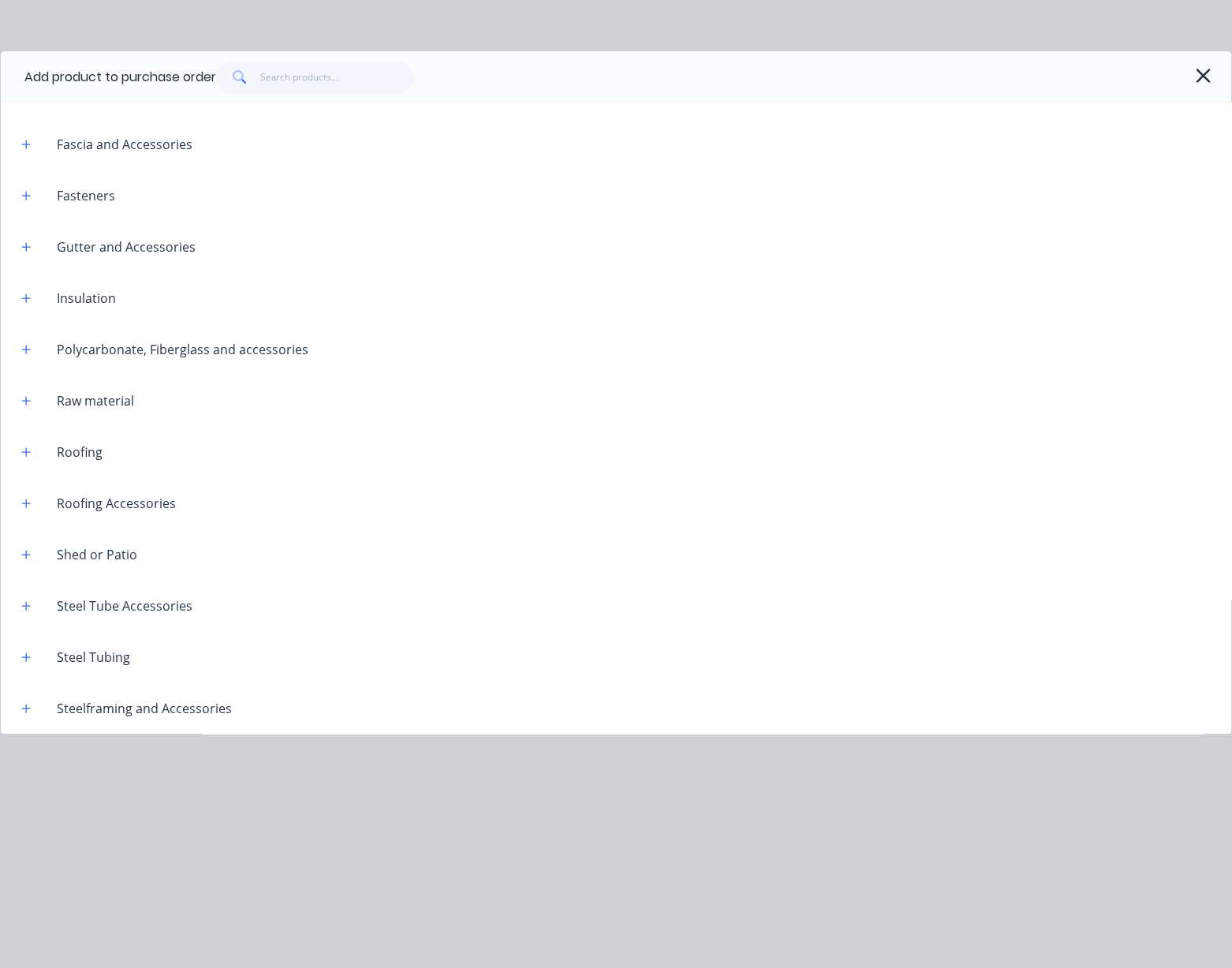
scroll to position [1774, 0]
click at [23, 711] on icon "button" at bounding box center [26, 708] width 10 height 11
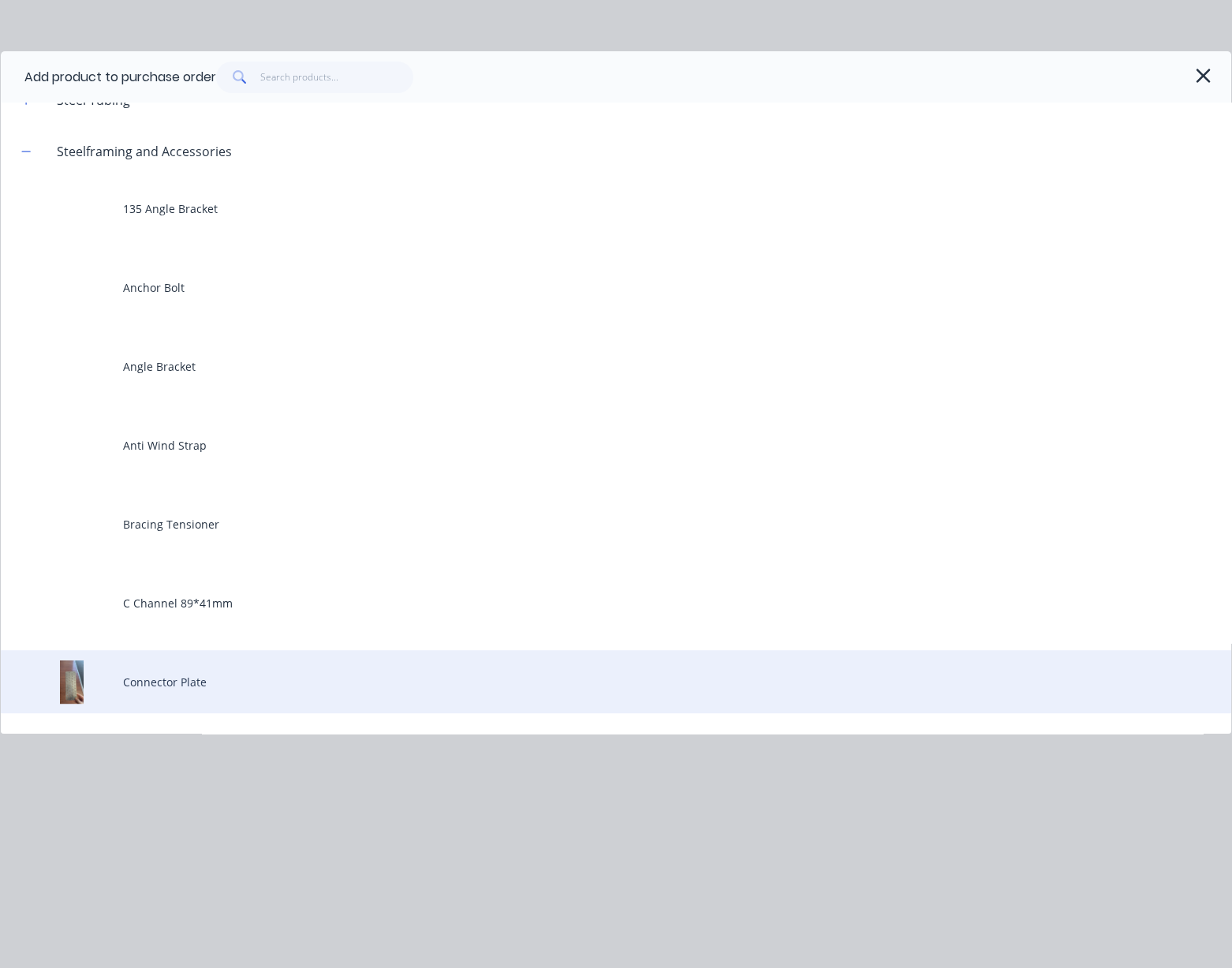
scroll to position [2511, 0]
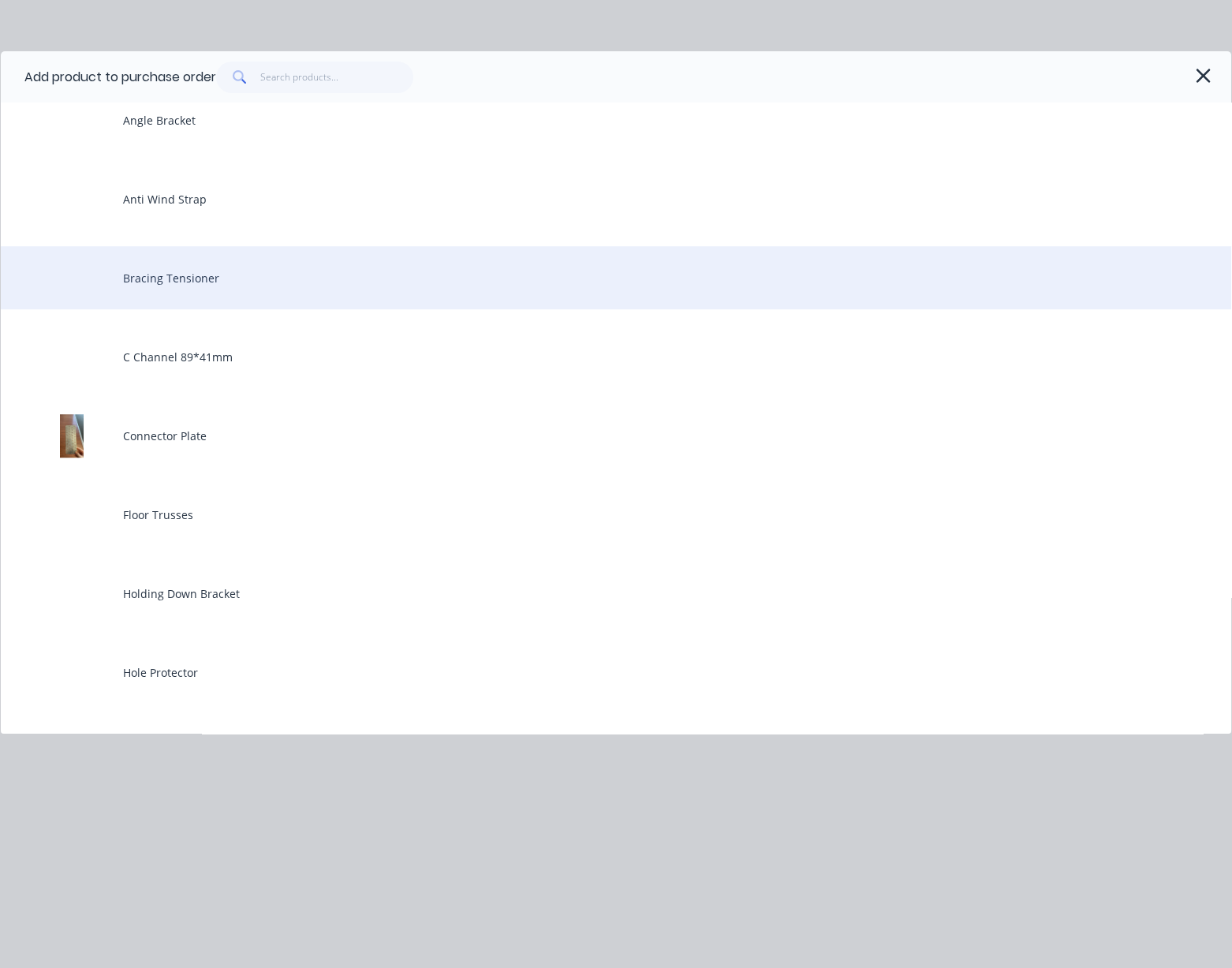
click at [293, 309] on div "Bracing Tensioner" at bounding box center [616, 277] width 1230 height 63
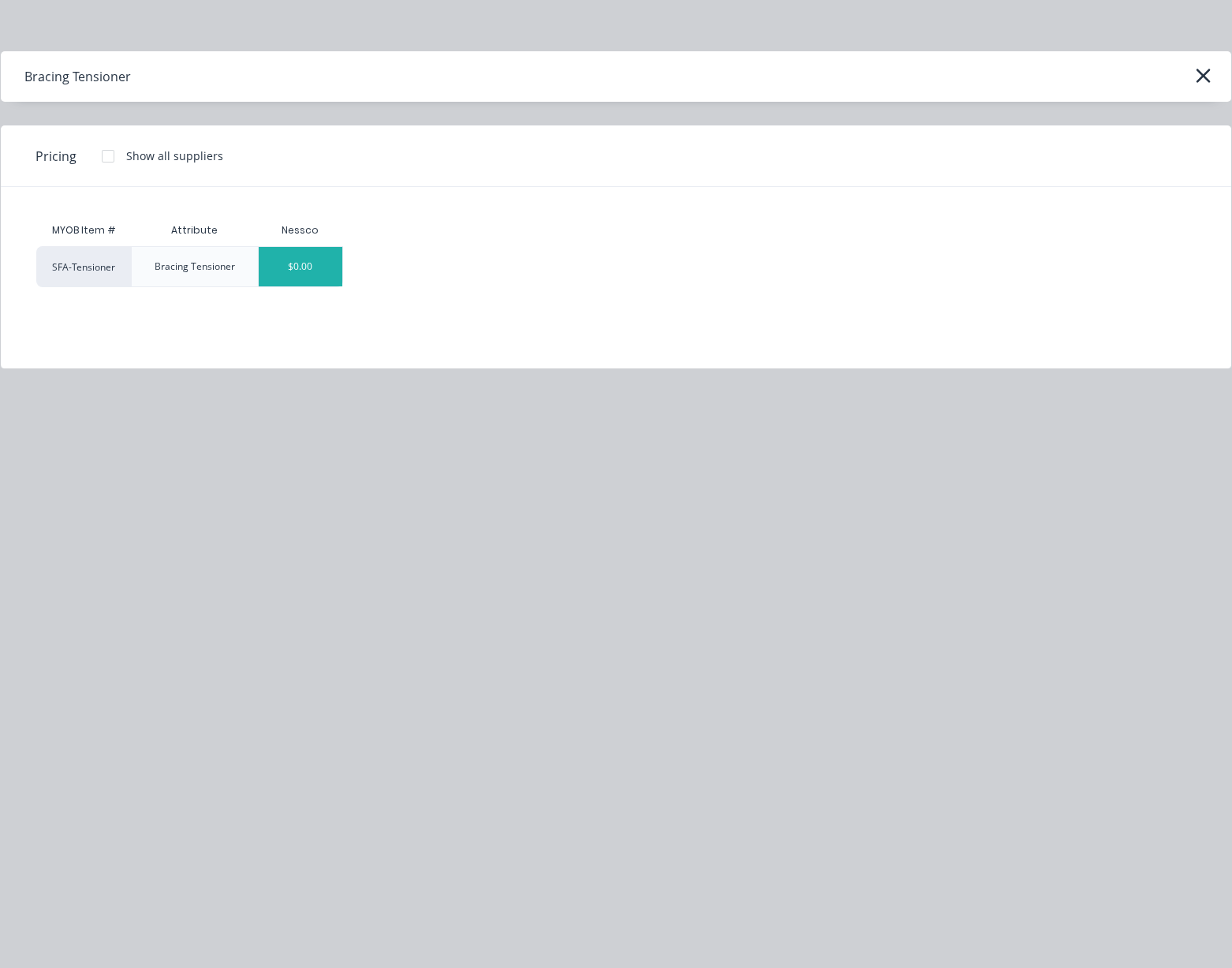
click at [305, 271] on div "$0.00" at bounding box center [300, 266] width 84 height 39
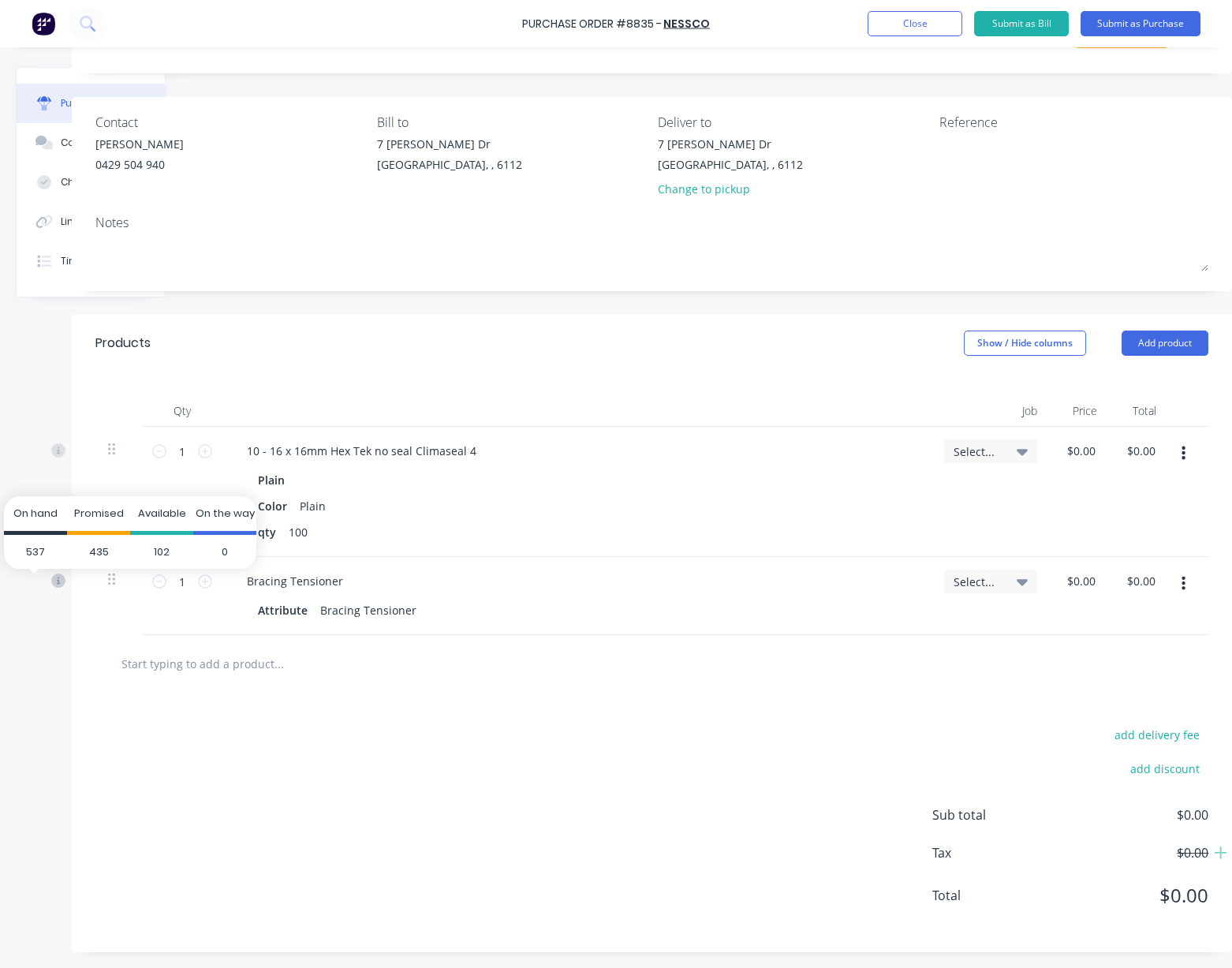
scroll to position [124, 140]
click at [992, 331] on button "Add product" at bounding box center [1165, 343] width 87 height 25
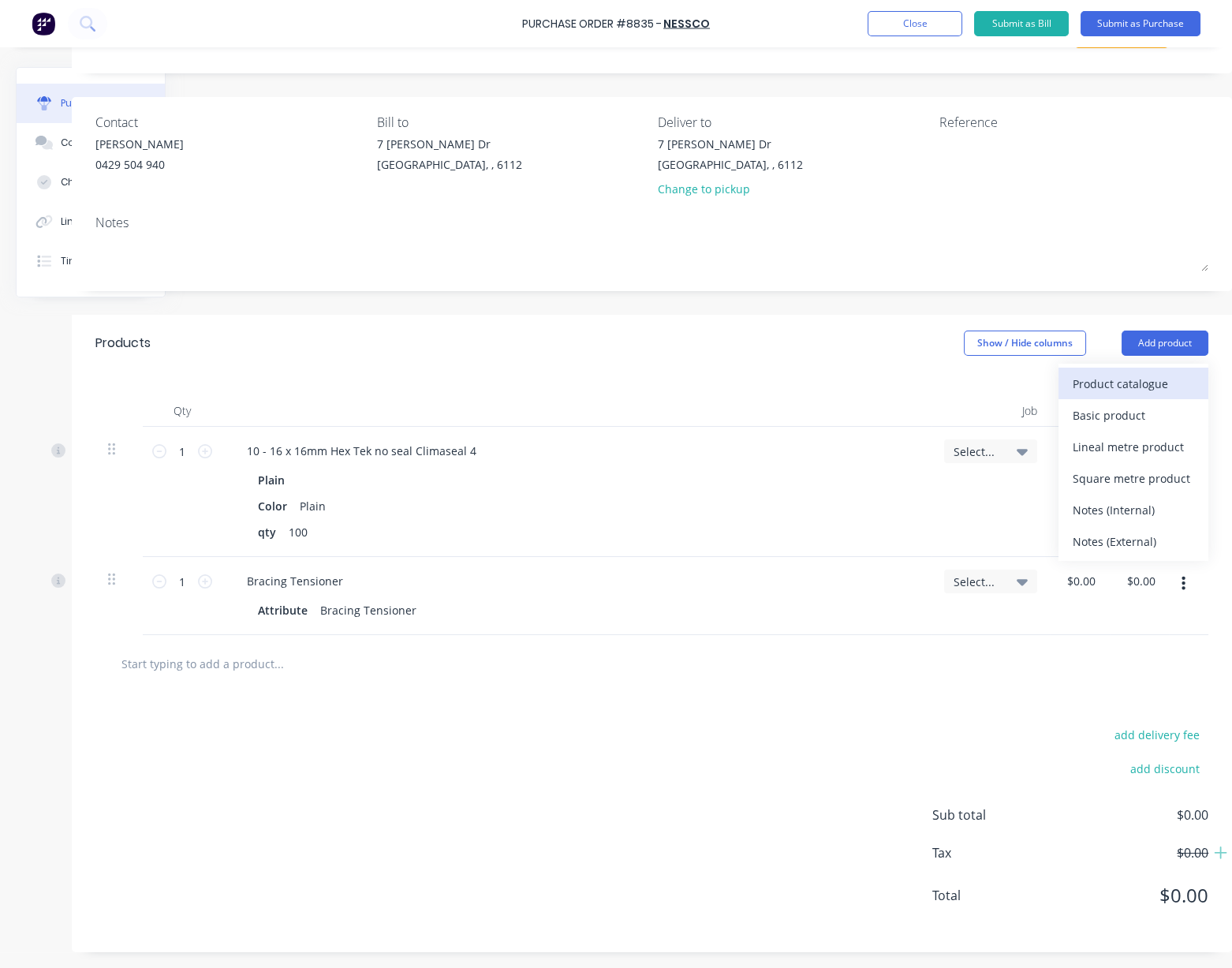
click at [992, 372] on div "Product catalogue" at bounding box center [1134, 384] width 122 height 23
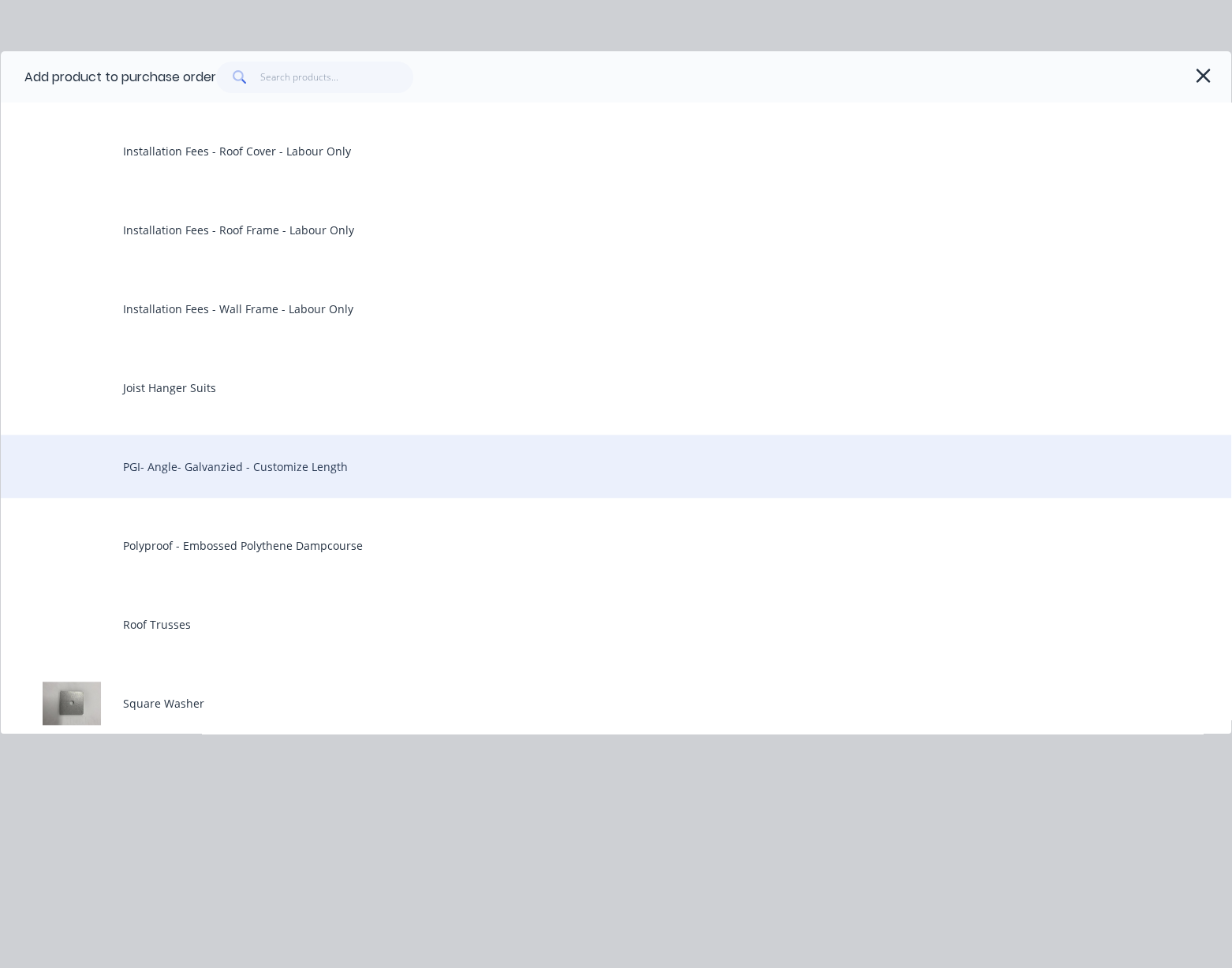
scroll to position [3435, 0]
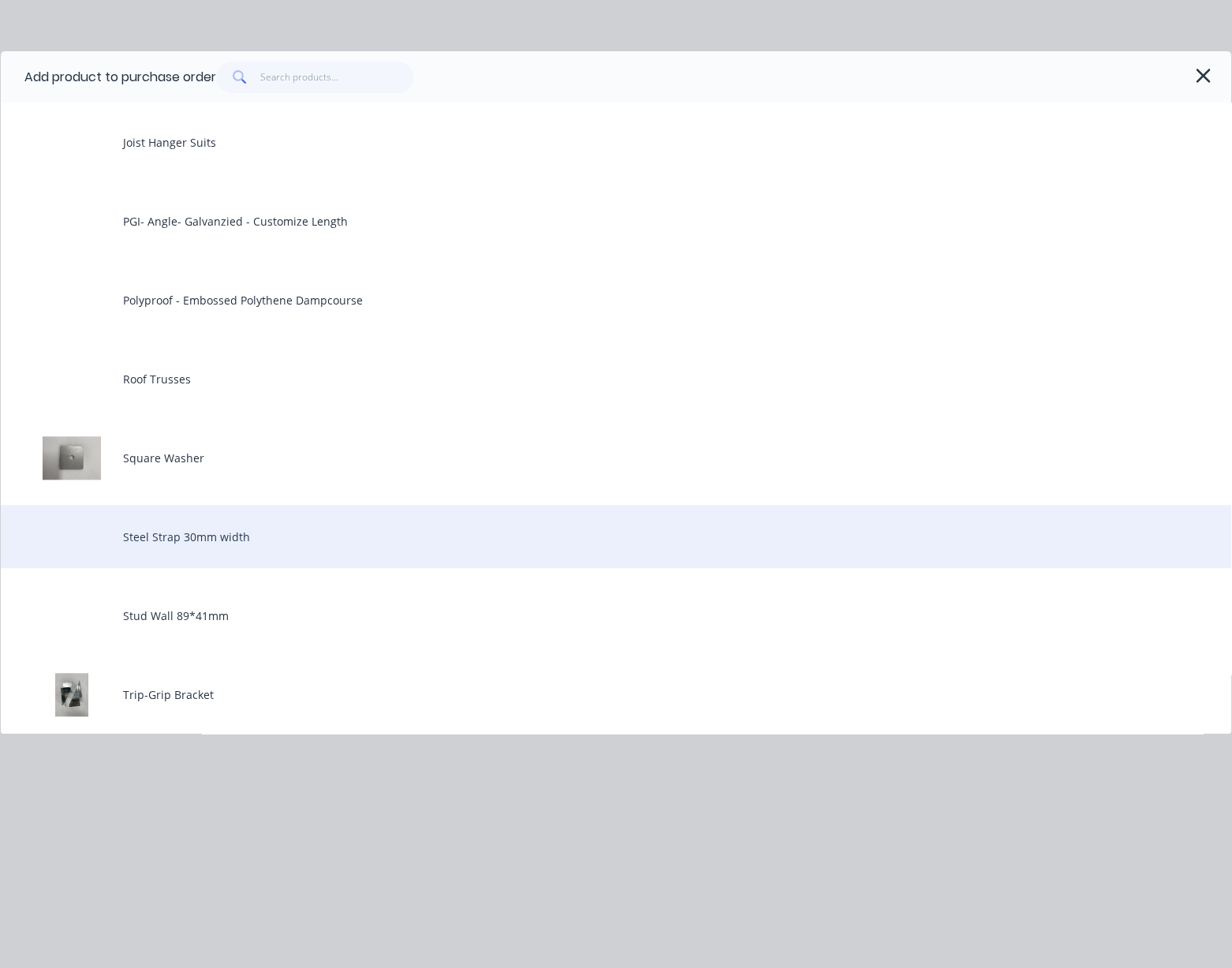
click at [257, 568] on div "Steel Strap 30mm width" at bounding box center [616, 536] width 1230 height 63
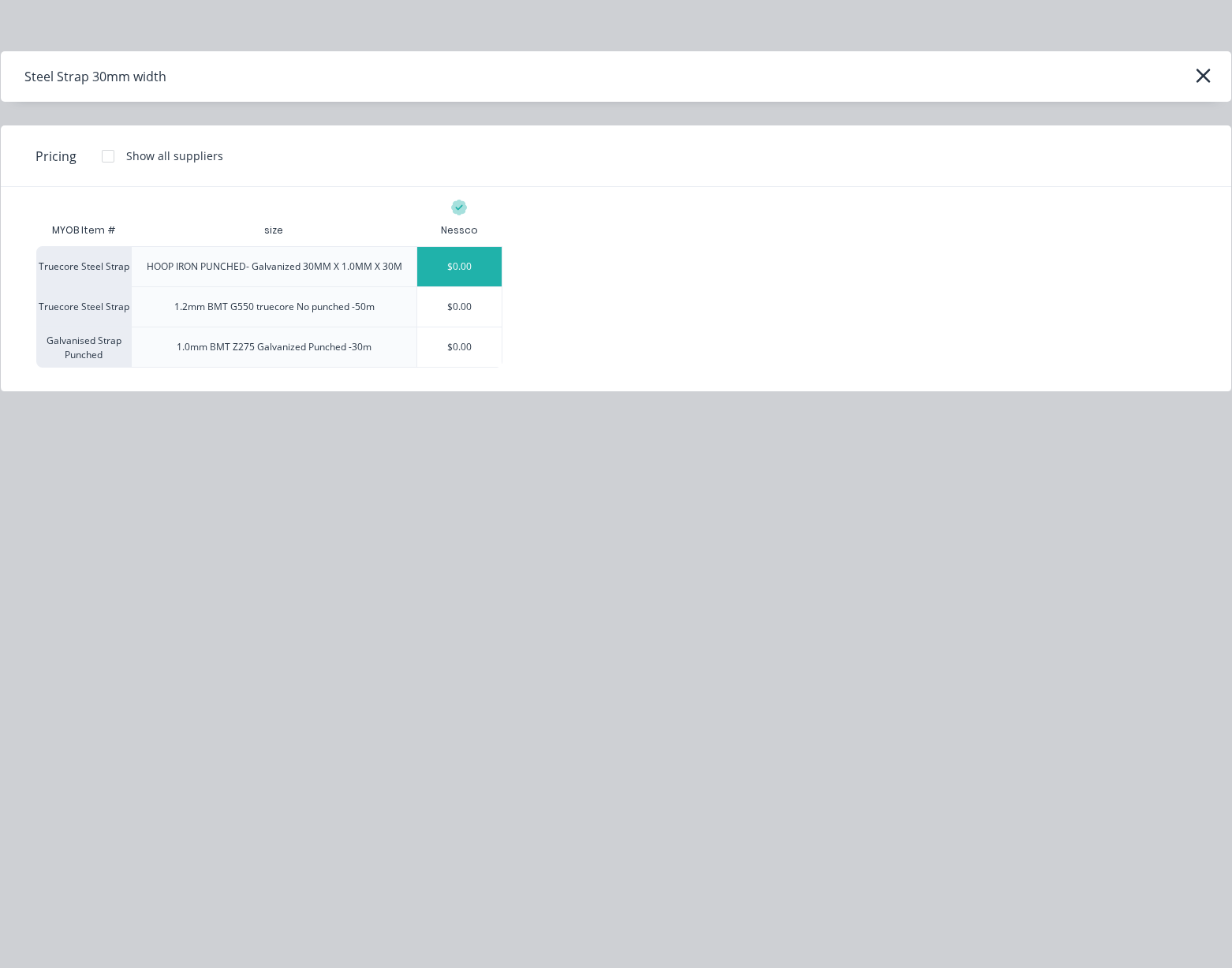
click at [460, 269] on div "$0.00" at bounding box center [459, 266] width 84 height 39
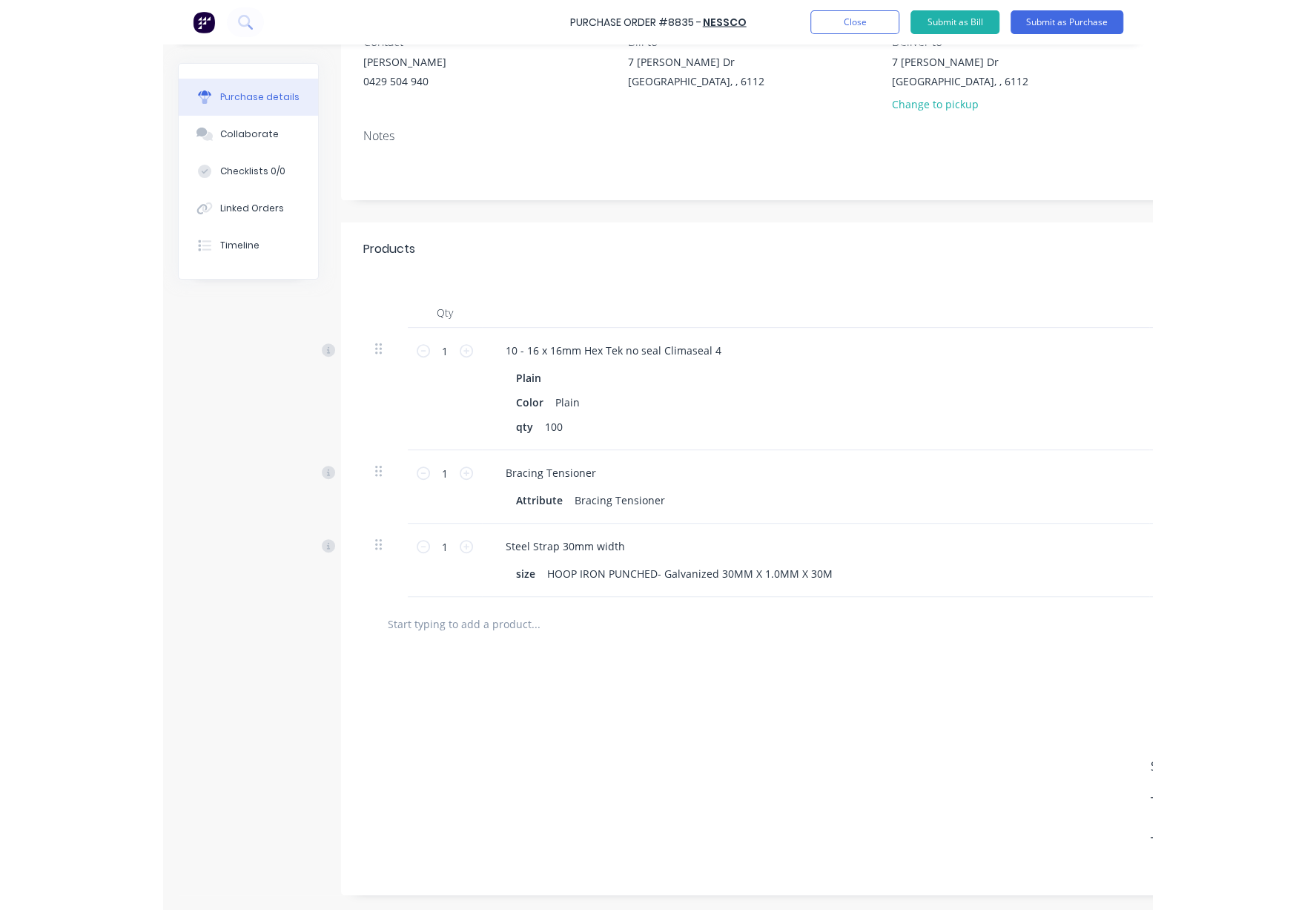
scroll to position [193, 0]
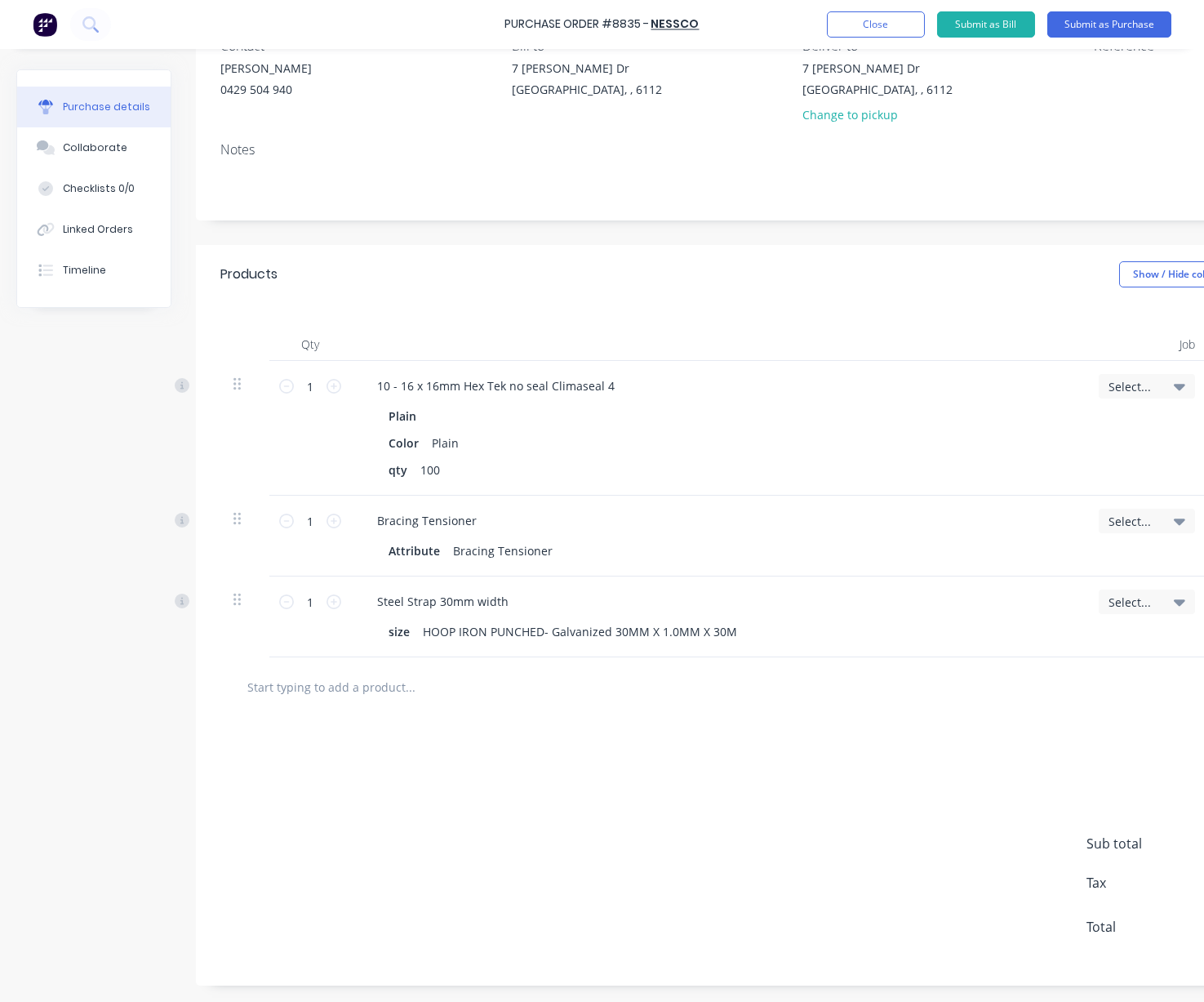
click at [522, 253] on div "Products Show / Hide columns Add product" at bounding box center [796, 274] width 1201 height 58
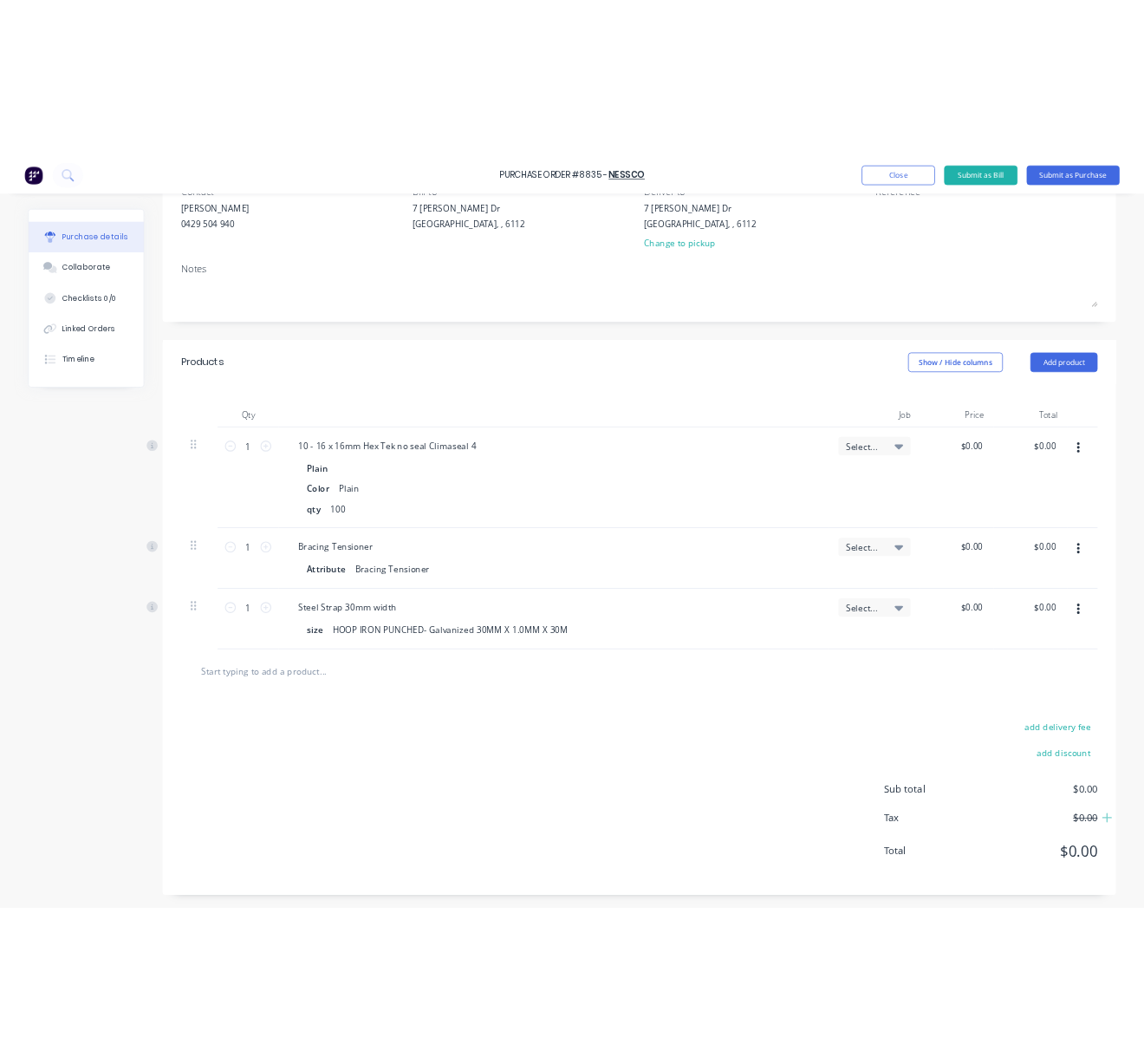
scroll to position [209, 0]
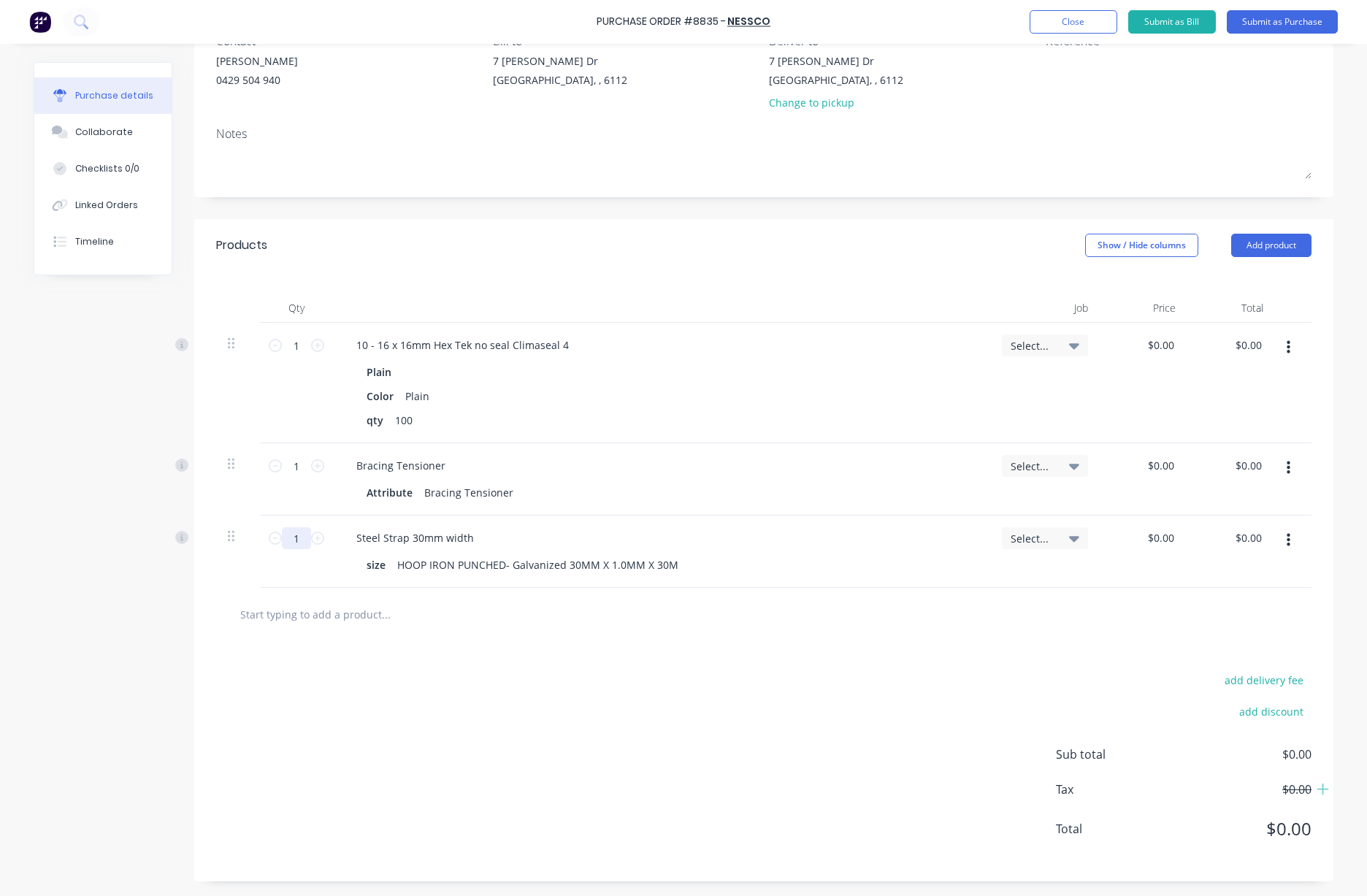
click at [289, 527] on input "1" at bounding box center [297, 538] width 29 height 22
type input "30"
drag, startPoint x: 475, startPoint y: 709, endPoint x: 465, endPoint y: 711, distance: 10.2
click at [474, 709] on div "add delivery fee add discount Sub total $0.00 Tax $0.00 Total $0.00" at bounding box center [763, 761] width 1139 height 240
click at [474, 272] on div "Qty Job Price Total 1 1 10 - 16 x 16mm Hex Tek no seal Climaseal 4 Plain Color …" at bounding box center [763, 429] width 1139 height 316
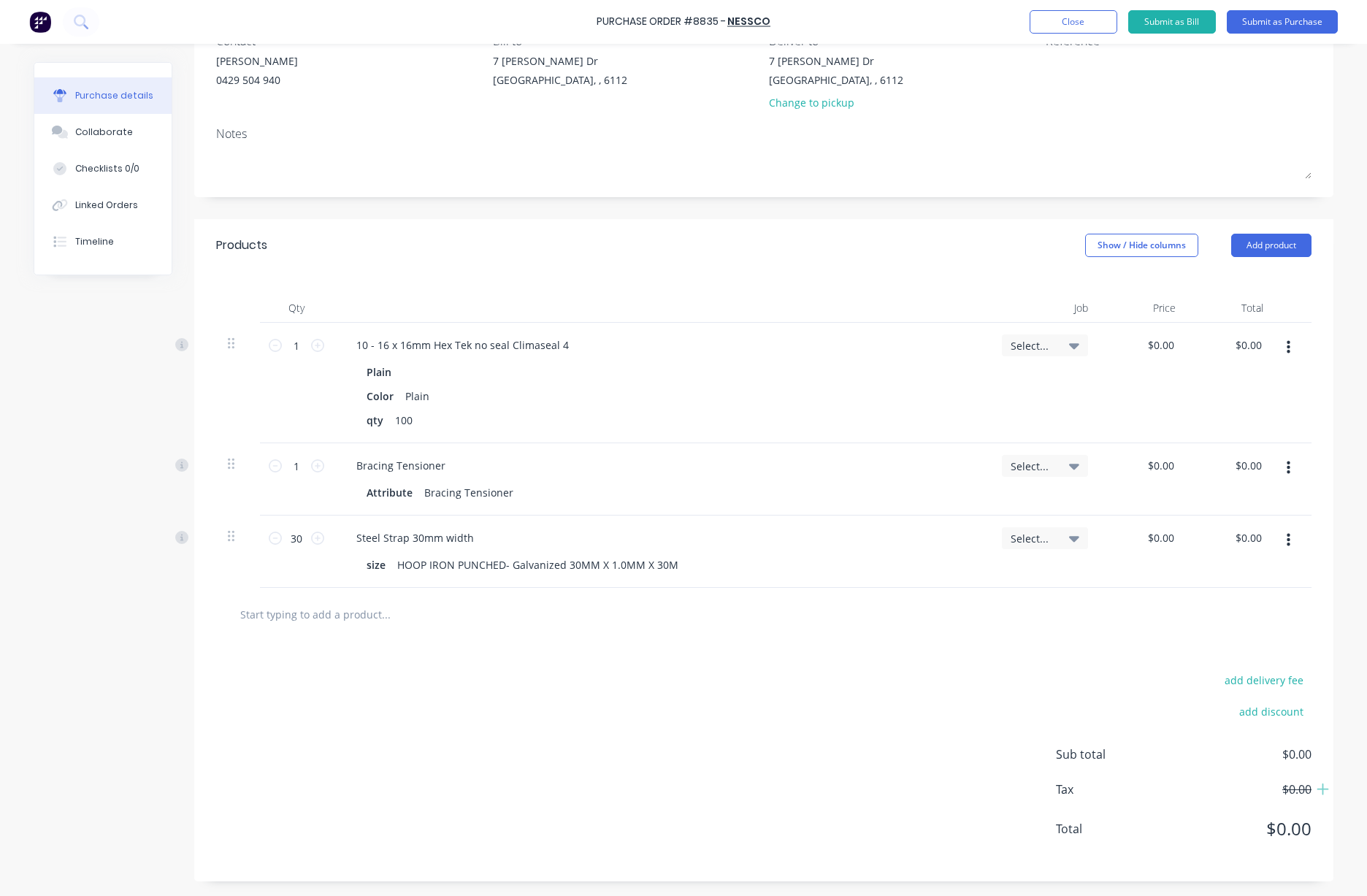
click at [524, 272] on div "Qty Job Price Total 1 1 10 - 16 x 16mm Hex Tek no seal Climaseal 4 Plain Color …" at bounding box center [763, 429] width 1139 height 316
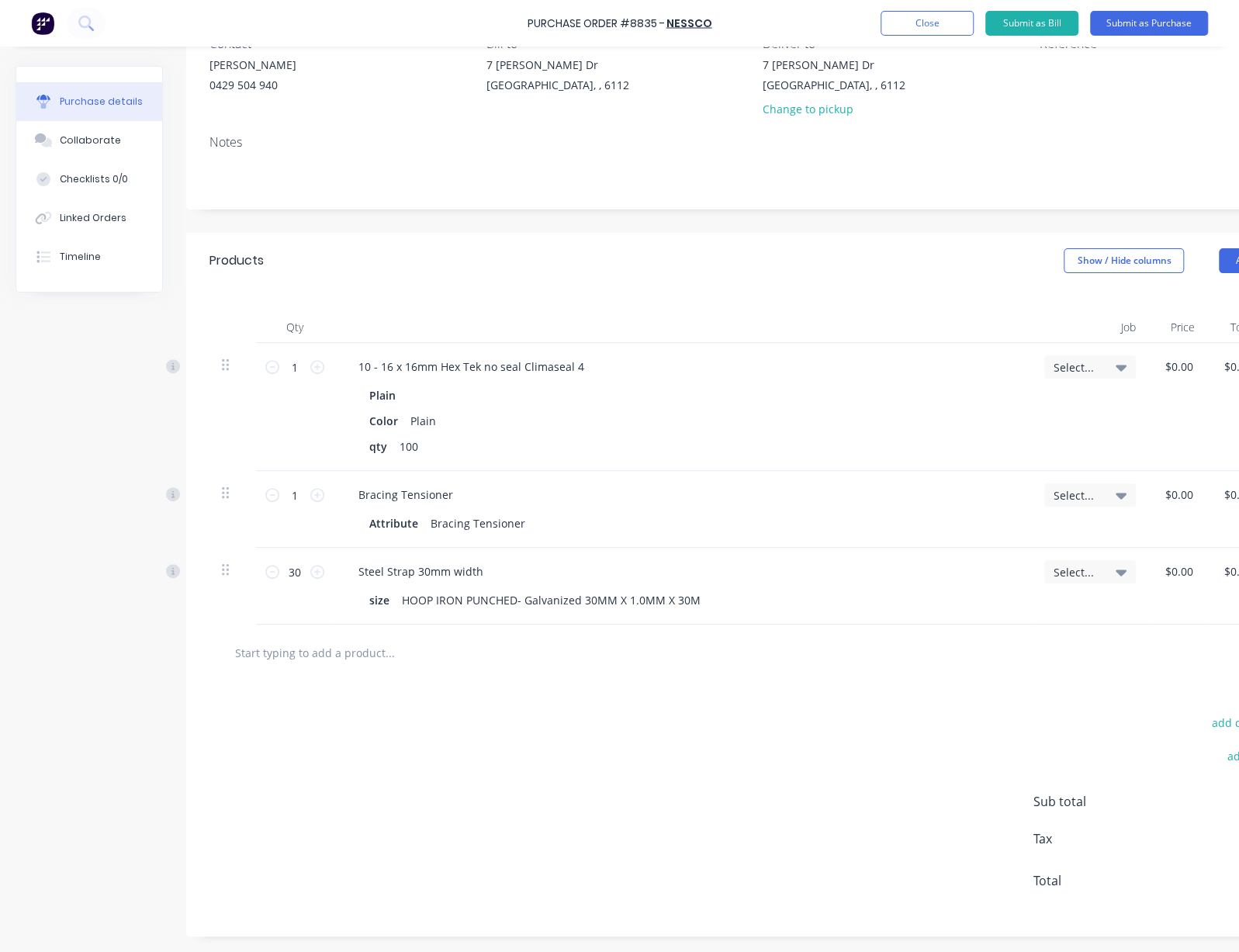
click at [708, 312] on div at bounding box center [683, 327] width 698 height 31
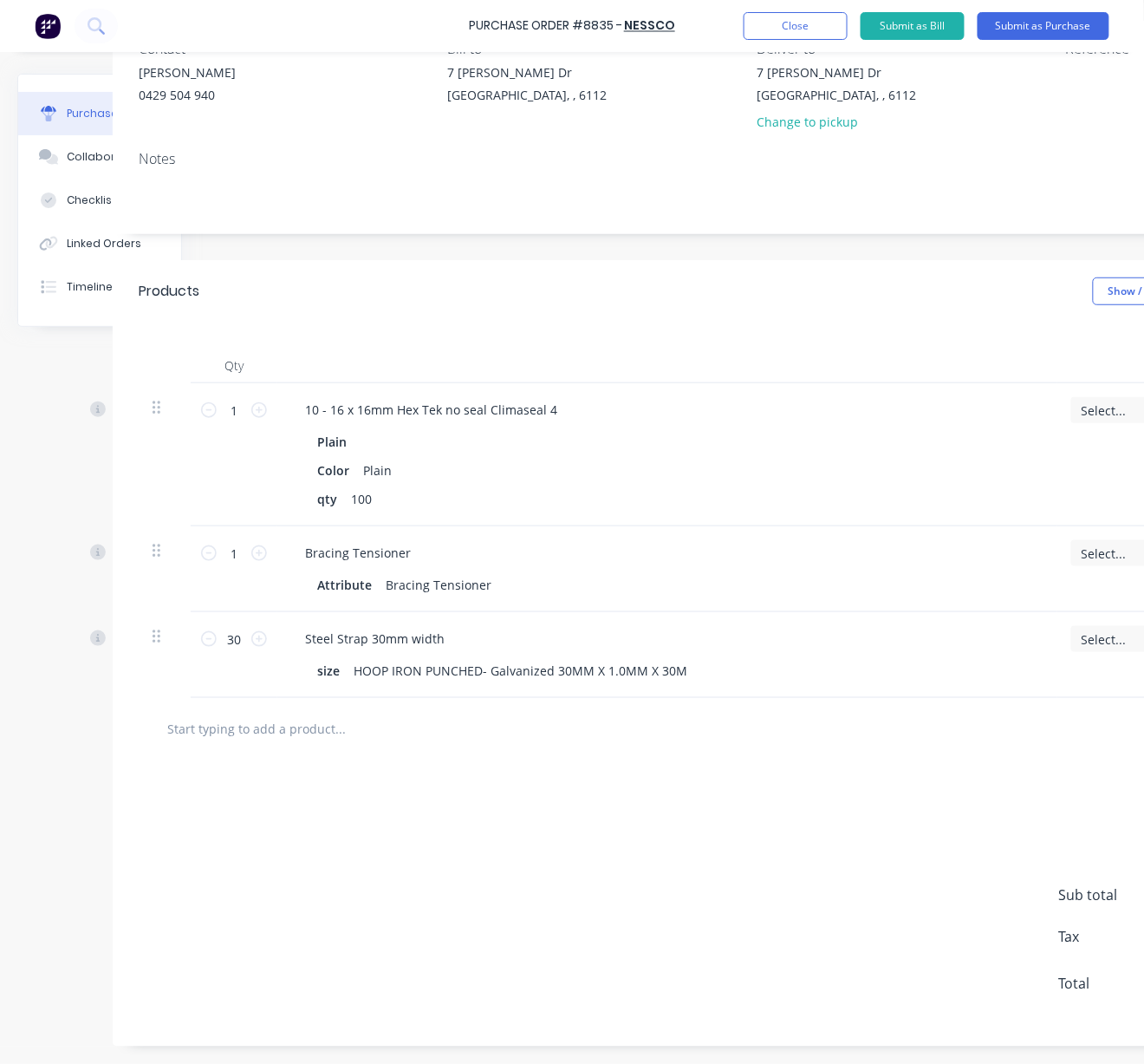
drag, startPoint x: 551, startPoint y: 276, endPoint x: 792, endPoint y: 282, distance: 241.1
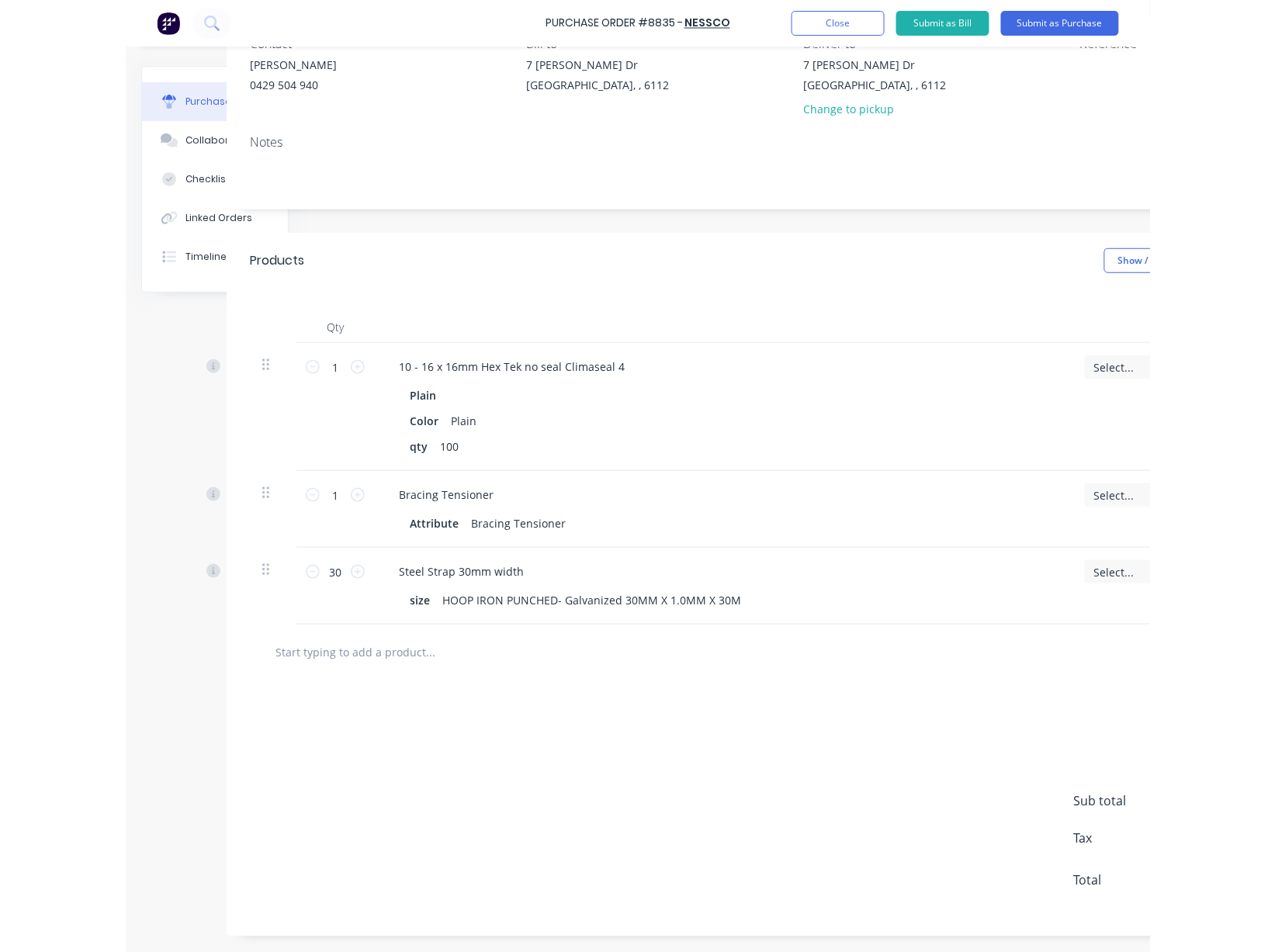
scroll to position [187, 173]
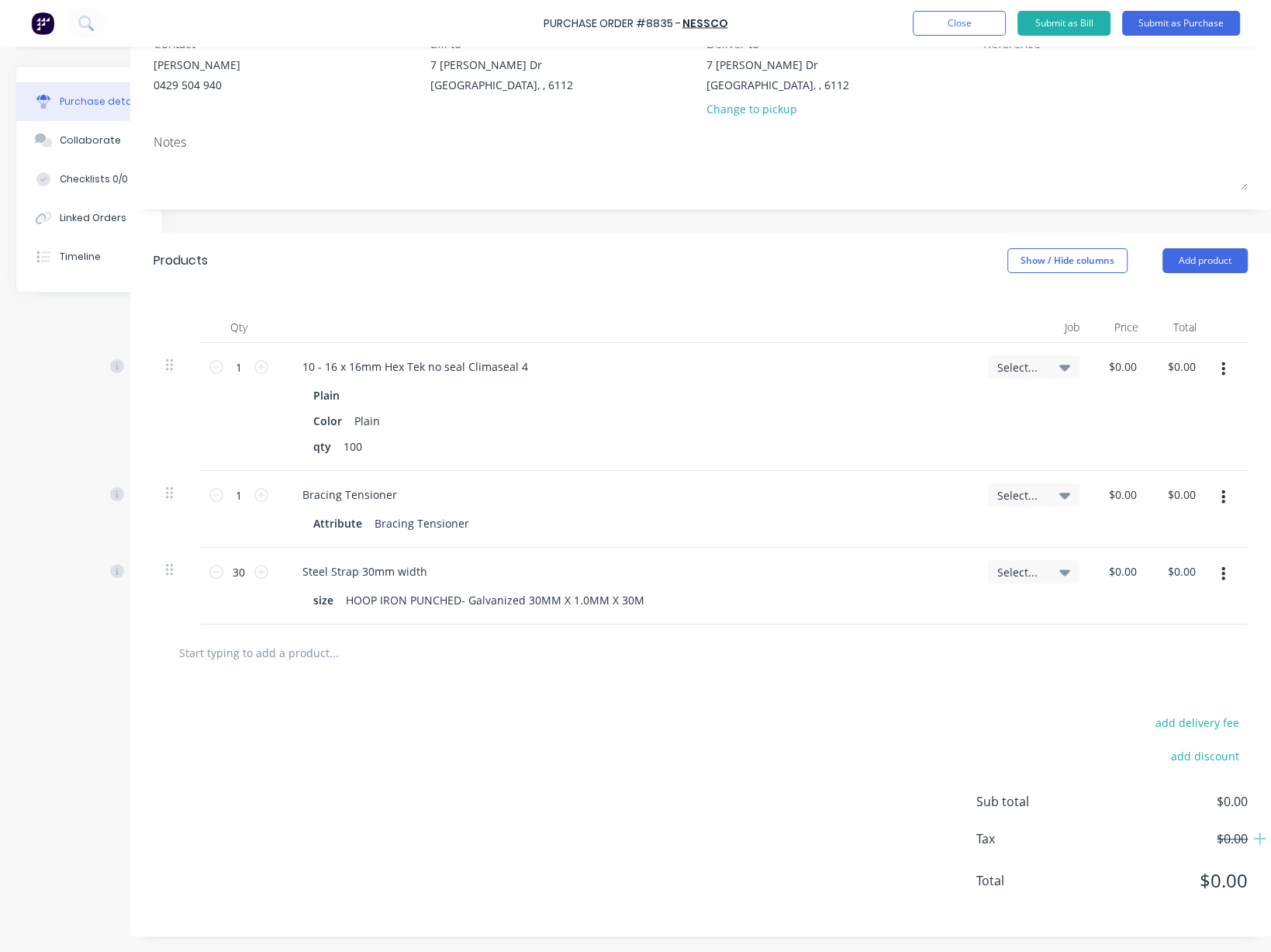
drag, startPoint x: 370, startPoint y: 248, endPoint x: 354, endPoint y: 251, distance: 16.3
click at [556, 251] on div "Products Show / Hide columns Add product" at bounding box center [708, 260] width 1141 height 55
click at [643, 312] on div at bounding box center [633, 327] width 698 height 31
click at [258, 355] on input "1" at bounding box center [246, 366] width 31 height 23
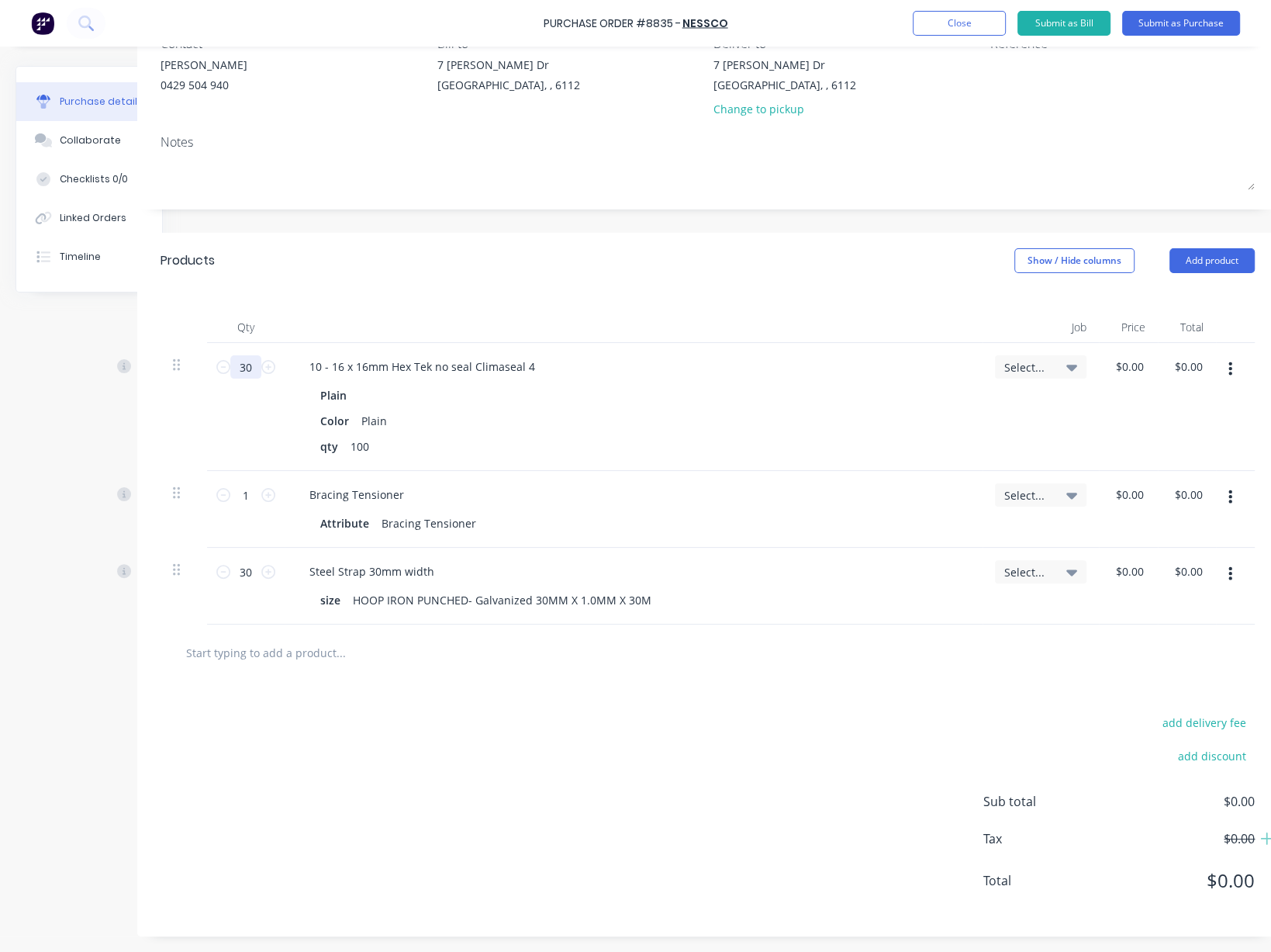
type input "30"
click at [394, 289] on div "Qty Job Price Total 30 30 10 - 16 x 16mm Hex Tek no seal Climaseal 4 Plain Colo…" at bounding box center [708, 456] width 1141 height 336
click at [510, 255] on div "Products Show / Hide columns Add product" at bounding box center [708, 260] width 1141 height 55
click at [975, 248] on button "Add product" at bounding box center [1212, 260] width 85 height 25
click at [975, 289] on div "Product catalogue" at bounding box center [1181, 301] width 120 height 22
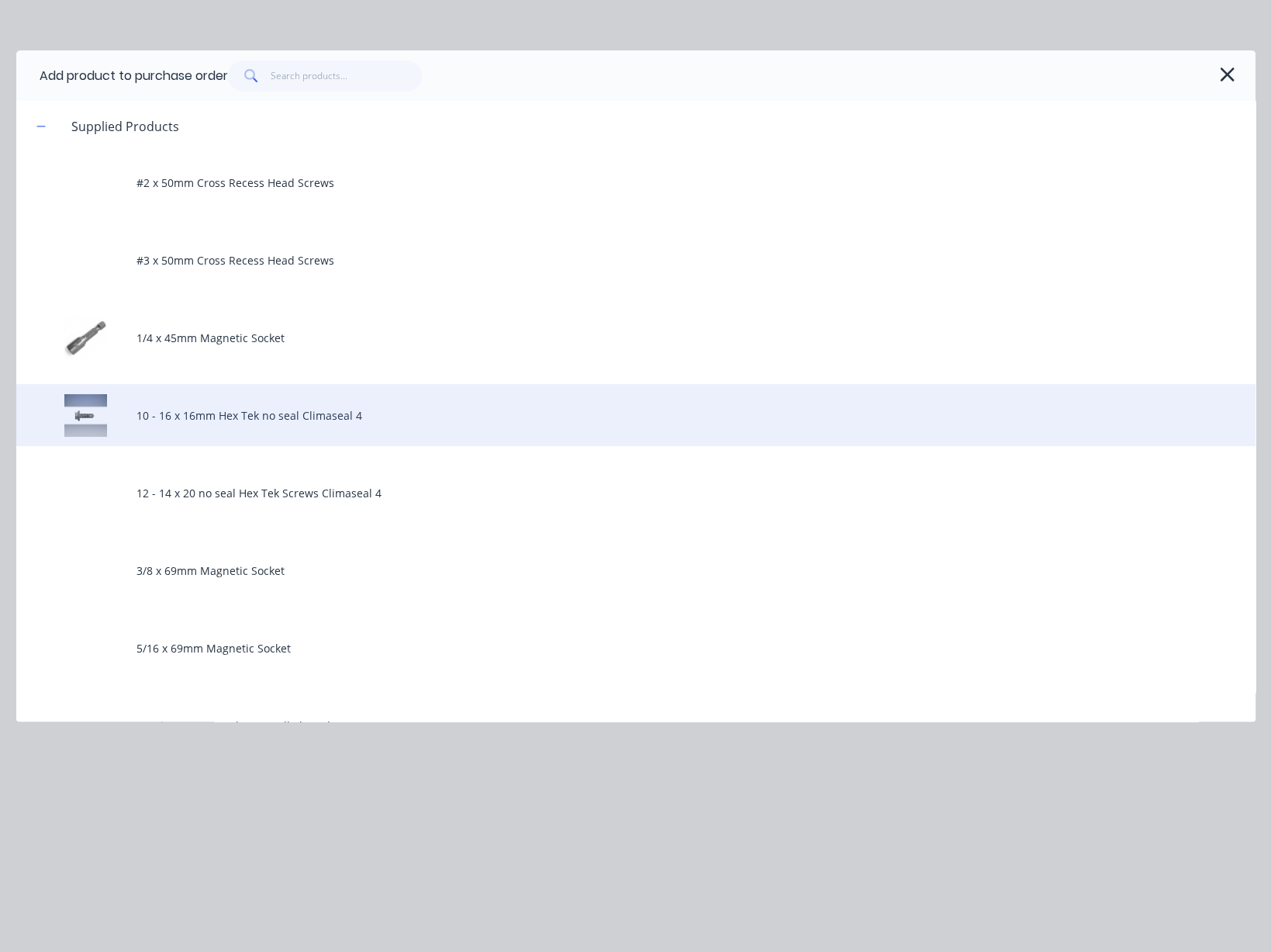
scroll to position [242, 0]
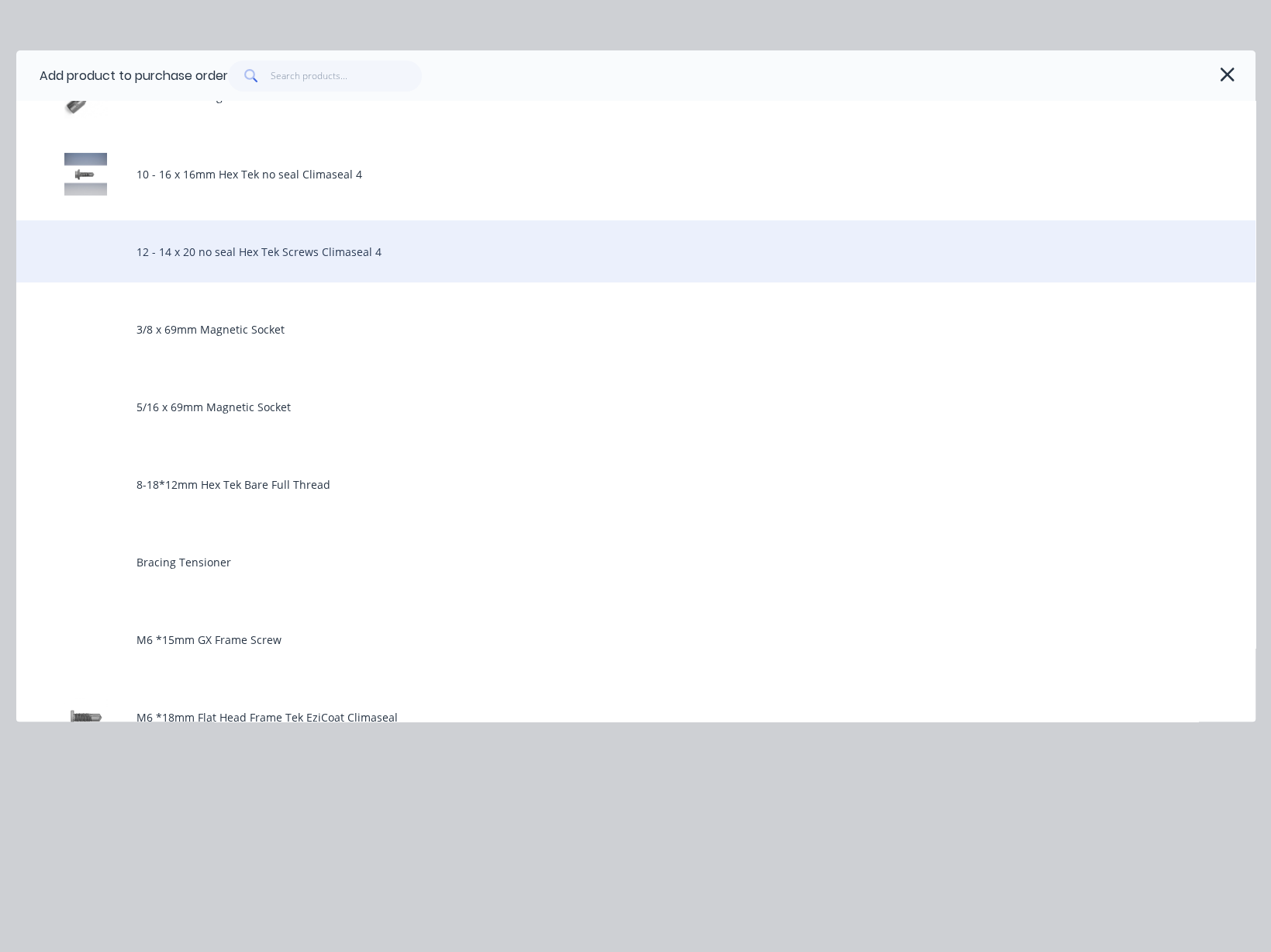
click at [293, 273] on div "12 - 14 x 20 no seal Hex Tek Screws Climaseal 4" at bounding box center [636, 251] width 1239 height 62
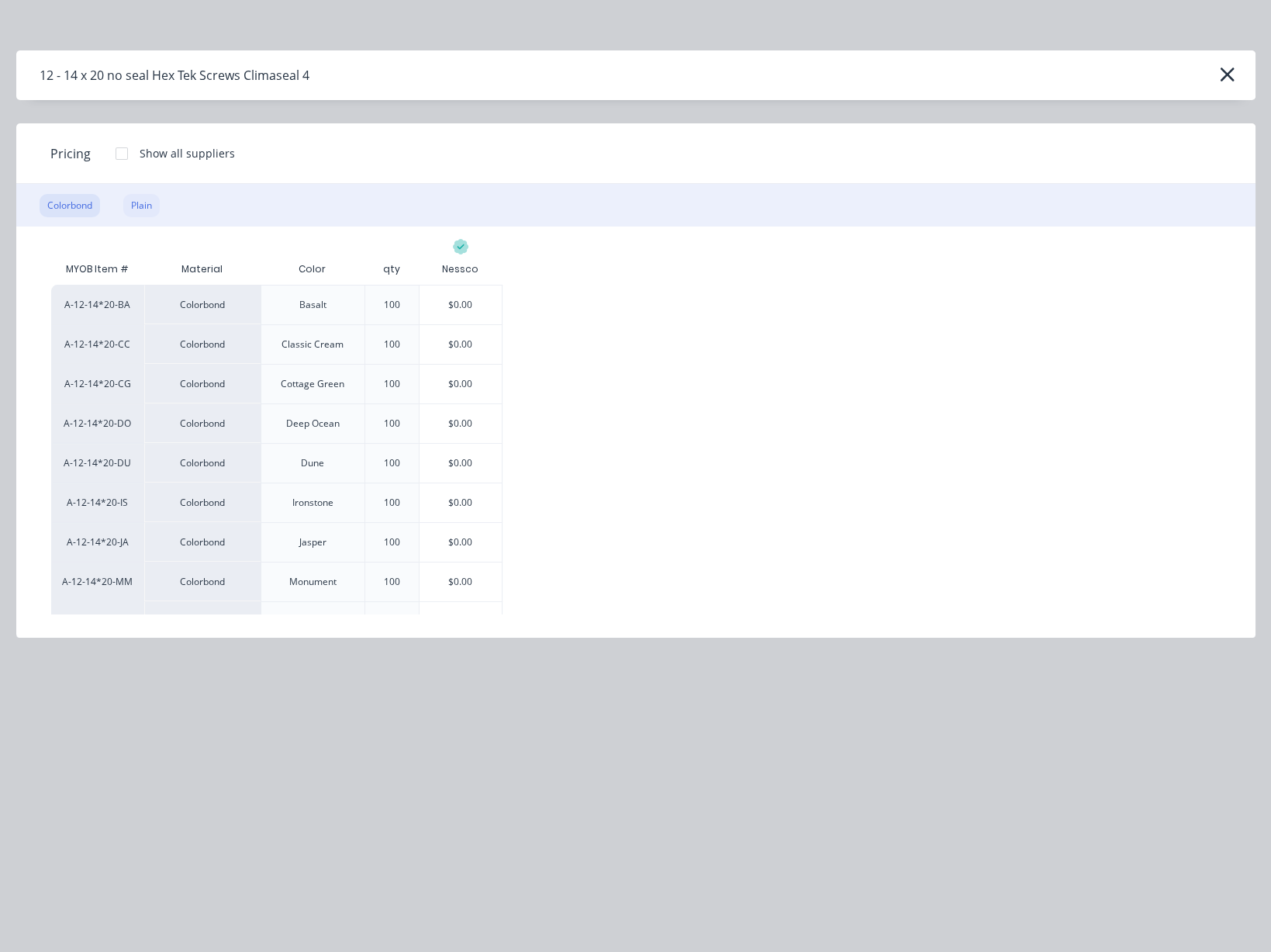
click at [134, 210] on div "Plain" at bounding box center [141, 205] width 37 height 23
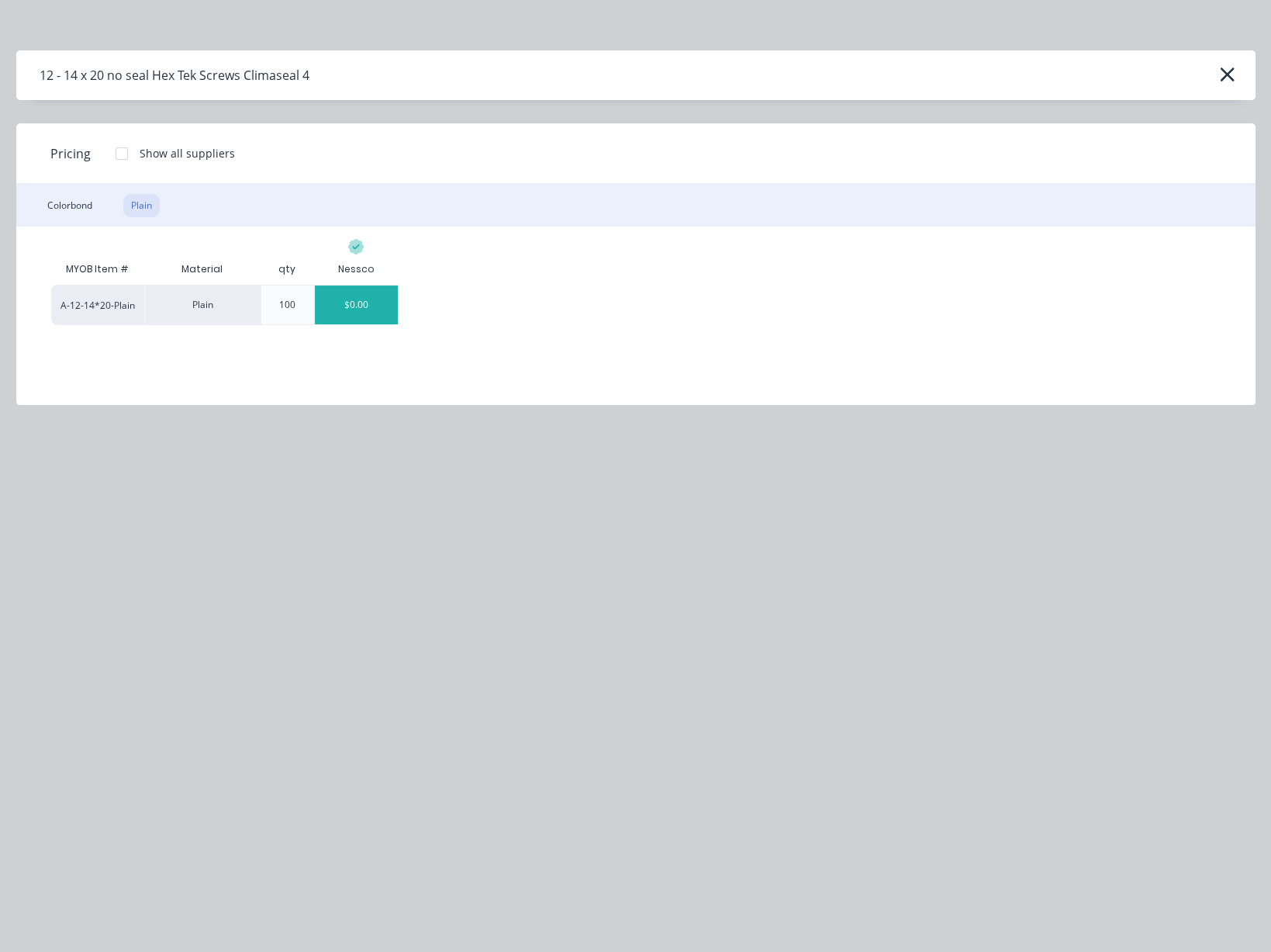
click at [373, 315] on div "$0.00" at bounding box center [356, 304] width 83 height 38
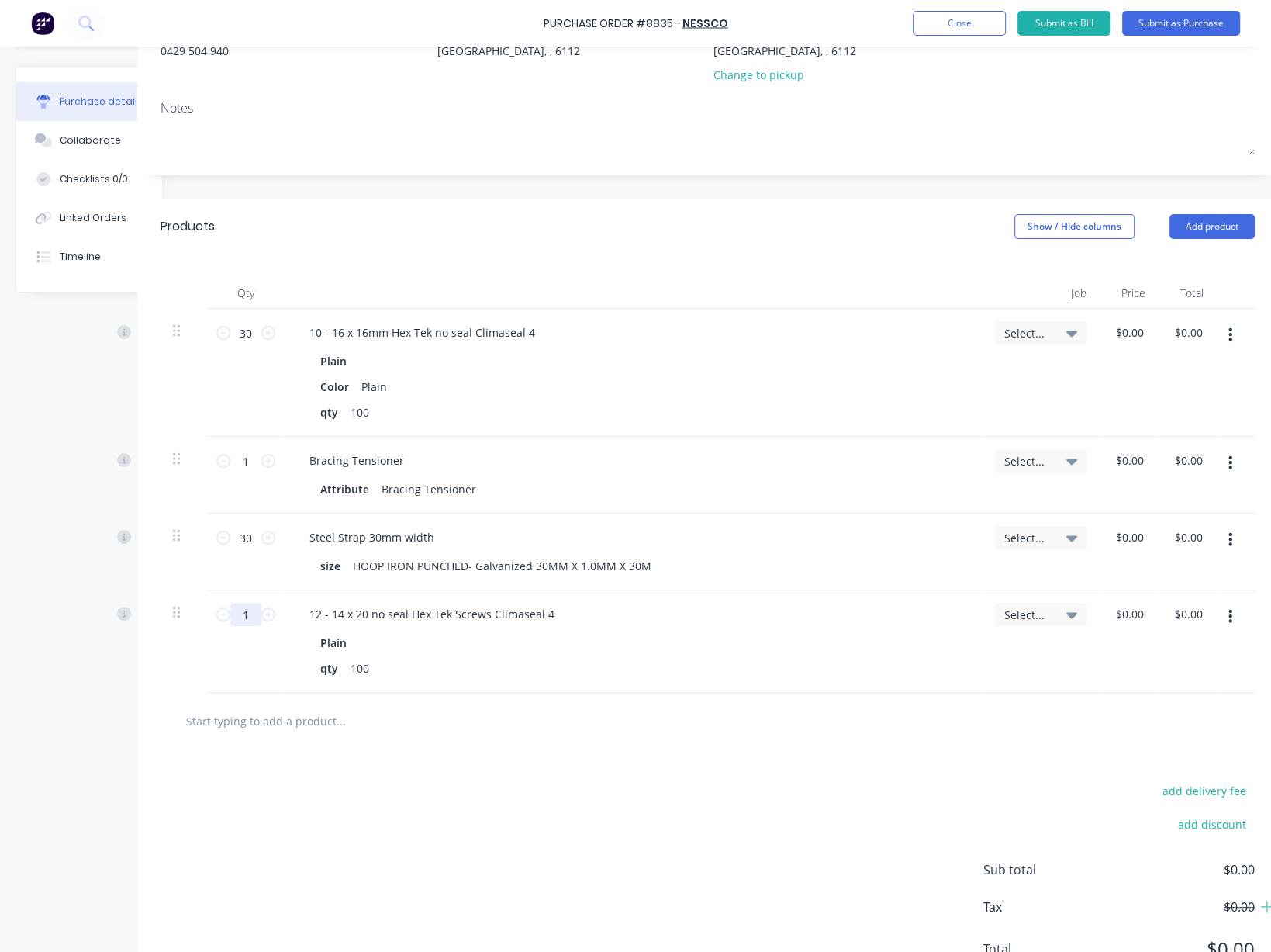
click at [254, 626] on input "1" at bounding box center [246, 614] width 31 height 23
type input "10"
click at [106, 705] on div "Created by Serene Created 06/10/25 Required 06/10/25 Status Draft Contact Chris…" at bounding box center [622, 441] width 1311 height 1125
click at [687, 261] on div "Qty Job Price Total 30 30 10 - 16 x 16mm Hex Tek no seal Climaseal 4 Plain Colo…" at bounding box center [708, 473] width 1141 height 438
click at [76, 501] on div "Created by Serene Created 06/10/25 Required 06/10/25 Status Draft Contact Chris…" at bounding box center [622, 441] width 1311 height 1125
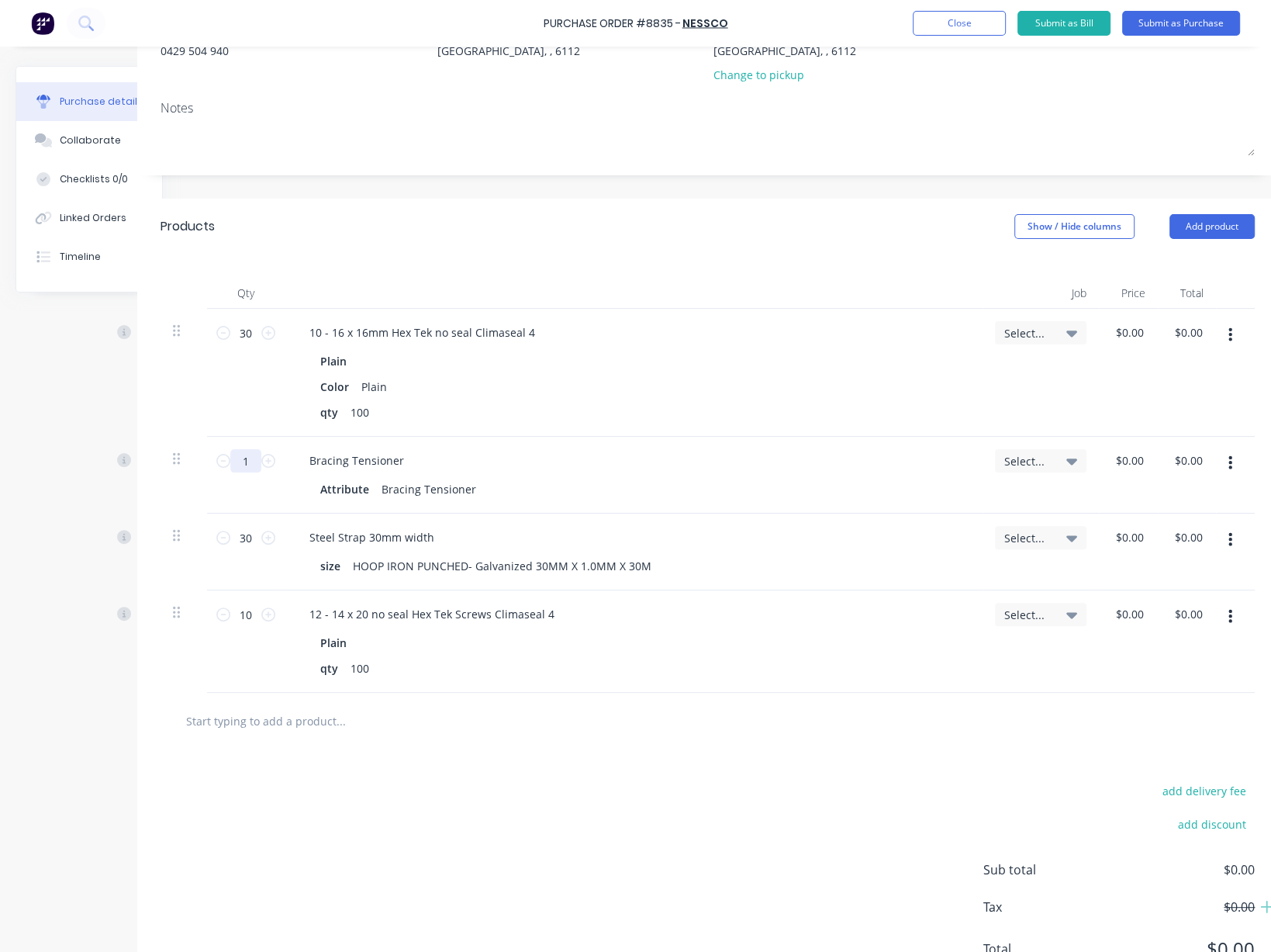
click at [246, 472] on input "1" at bounding box center [246, 460] width 31 height 23
type input "200"
click at [87, 429] on div "Created by Serene Created 06/10/25 Required 06/10/25 Status Draft Contact Chris…" at bounding box center [622, 441] width 1311 height 1125
click at [542, 254] on div "Products Show / Hide columns Add product" at bounding box center [708, 226] width 1141 height 55
click at [247, 626] on input "10" at bounding box center [246, 614] width 31 height 23
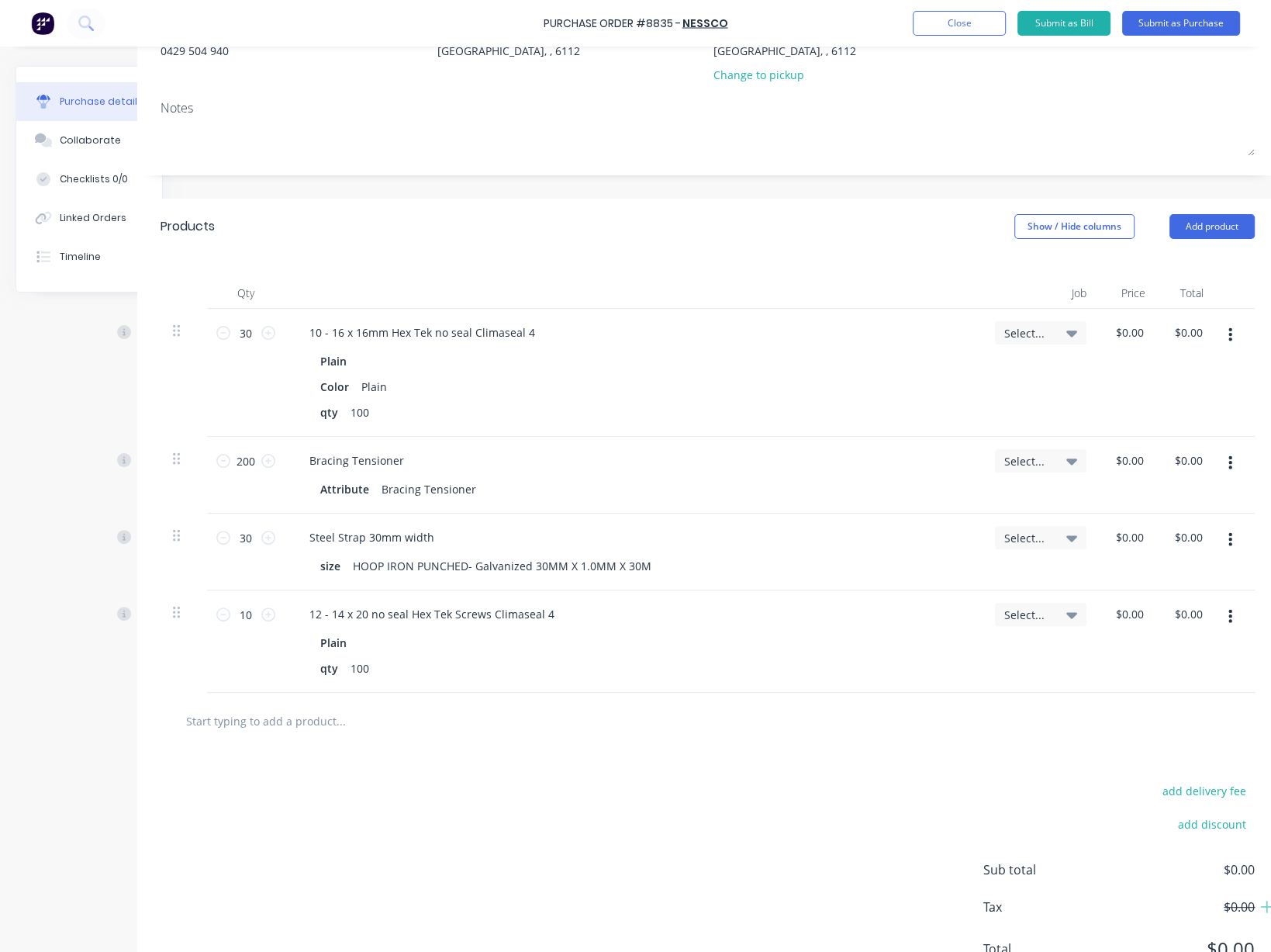
click at [975, 623] on icon "button" at bounding box center [1230, 616] width 4 height 14
click at [975, 767] on button "Delete" at bounding box center [1182, 751] width 131 height 31
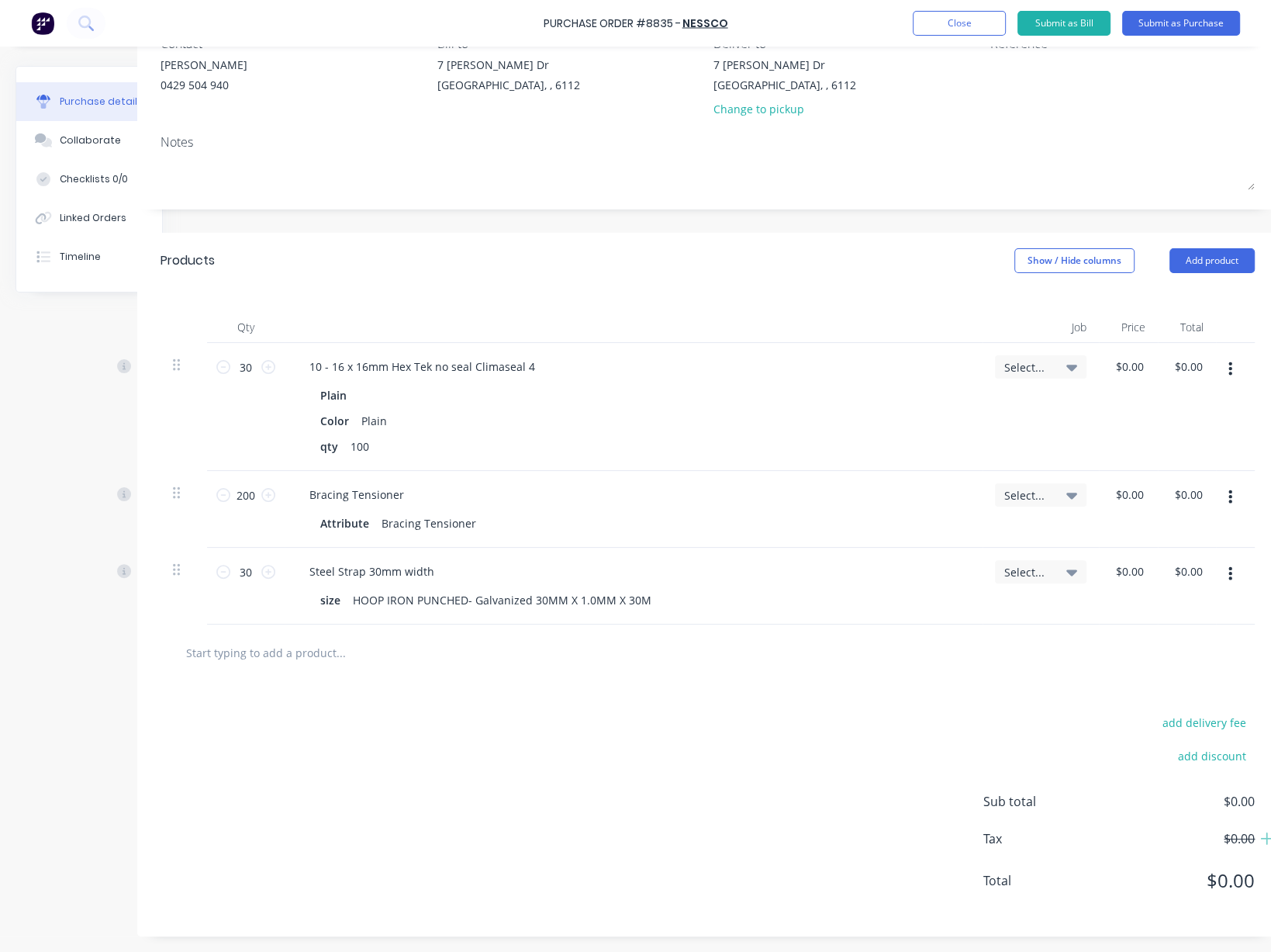
click at [557, 765] on div "add delivery fee add discount Sub total $0.00 Tax $0.00 Total $0.00" at bounding box center [708, 809] width 1141 height 255
click at [548, 756] on div "add delivery fee add discount Sub total $0.00 Tax $0.00 Total $0.00" at bounding box center [708, 809] width 1141 height 255
click at [540, 739] on div "add delivery fee add discount Sub total $0.00 Tax $0.00 Total $0.00" at bounding box center [708, 809] width 1141 height 255
click at [544, 743] on div "add delivery fee add discount Sub total $0.00 Tax $0.00 Total $0.00" at bounding box center [708, 809] width 1141 height 255
click at [487, 773] on div "add delivery fee add discount Sub total $0.00 Tax $0.00 Total $0.00" at bounding box center [708, 809] width 1141 height 255
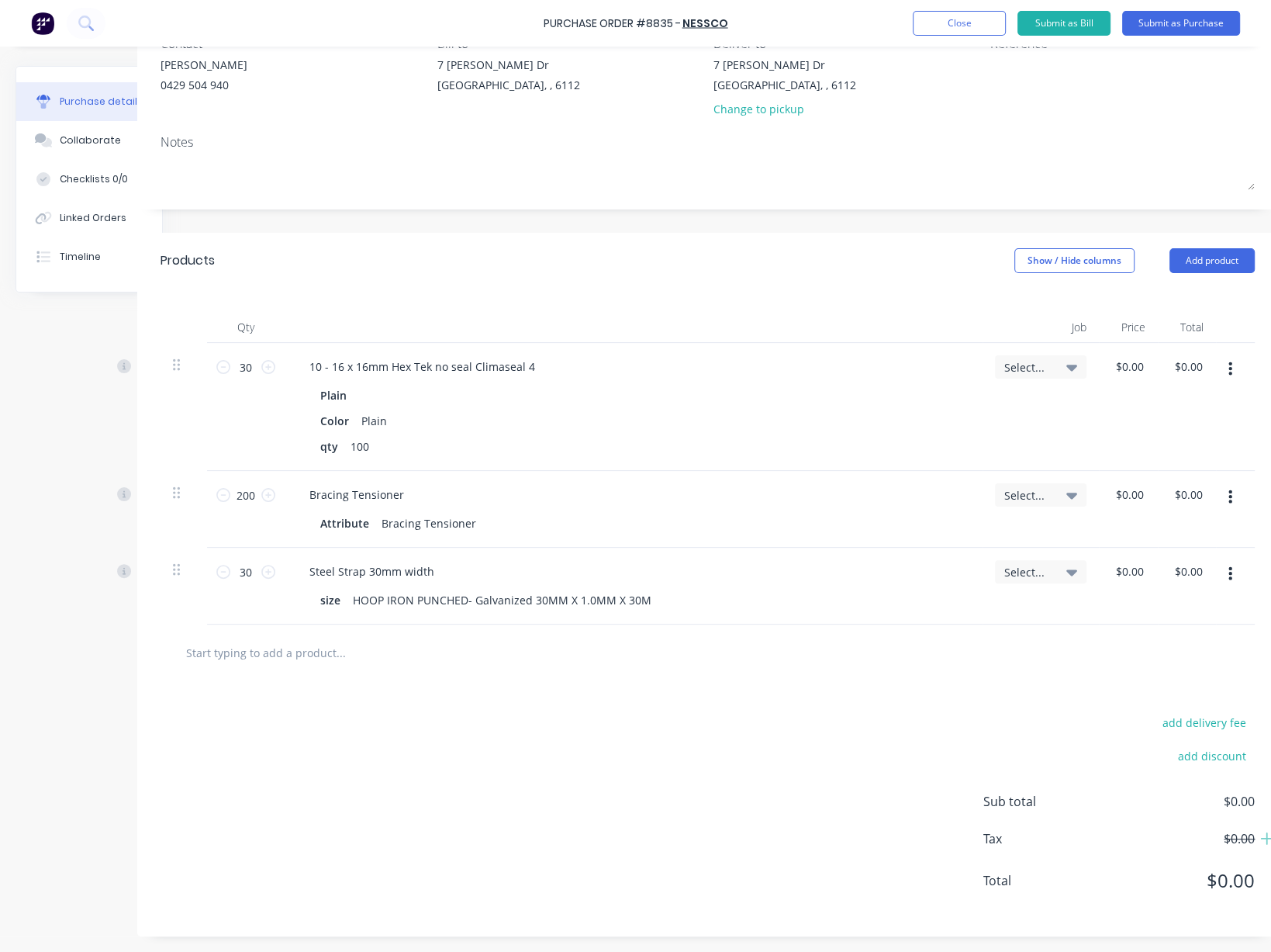
click at [495, 720] on div "add delivery fee add discount Sub total $0.00 Tax $0.00 Total $0.00" at bounding box center [708, 809] width 1141 height 255
click at [504, 722] on div "add delivery fee add discount Sub total $0.00 Tax $0.00 Total $0.00" at bounding box center [708, 809] width 1141 height 255
click at [587, 751] on div "add delivery fee add discount Sub total $0.00 Tax $0.00 Total $0.00" at bounding box center [708, 809] width 1141 height 255
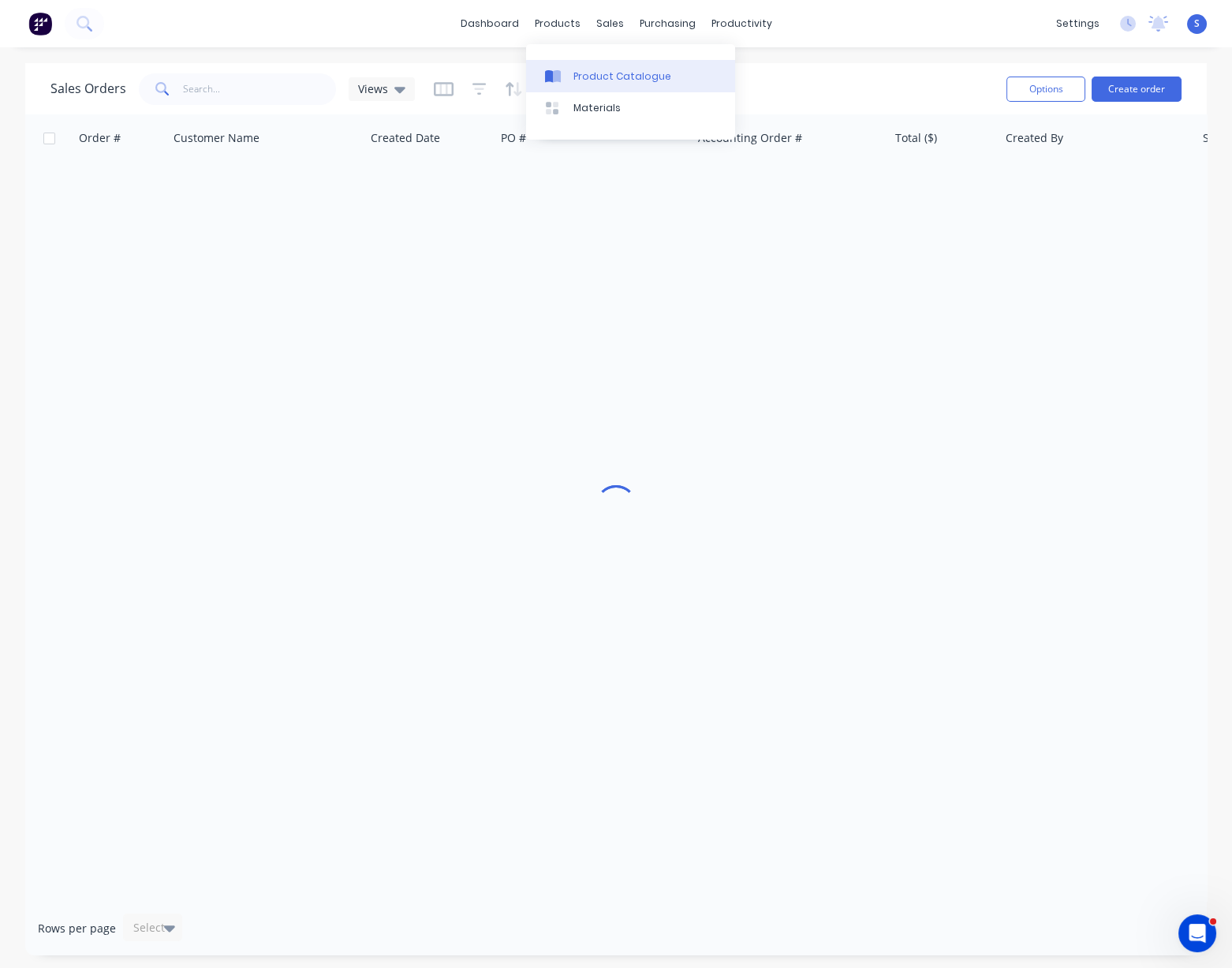
click at [600, 89] on link "Product Catalogue" at bounding box center [630, 76] width 209 height 31
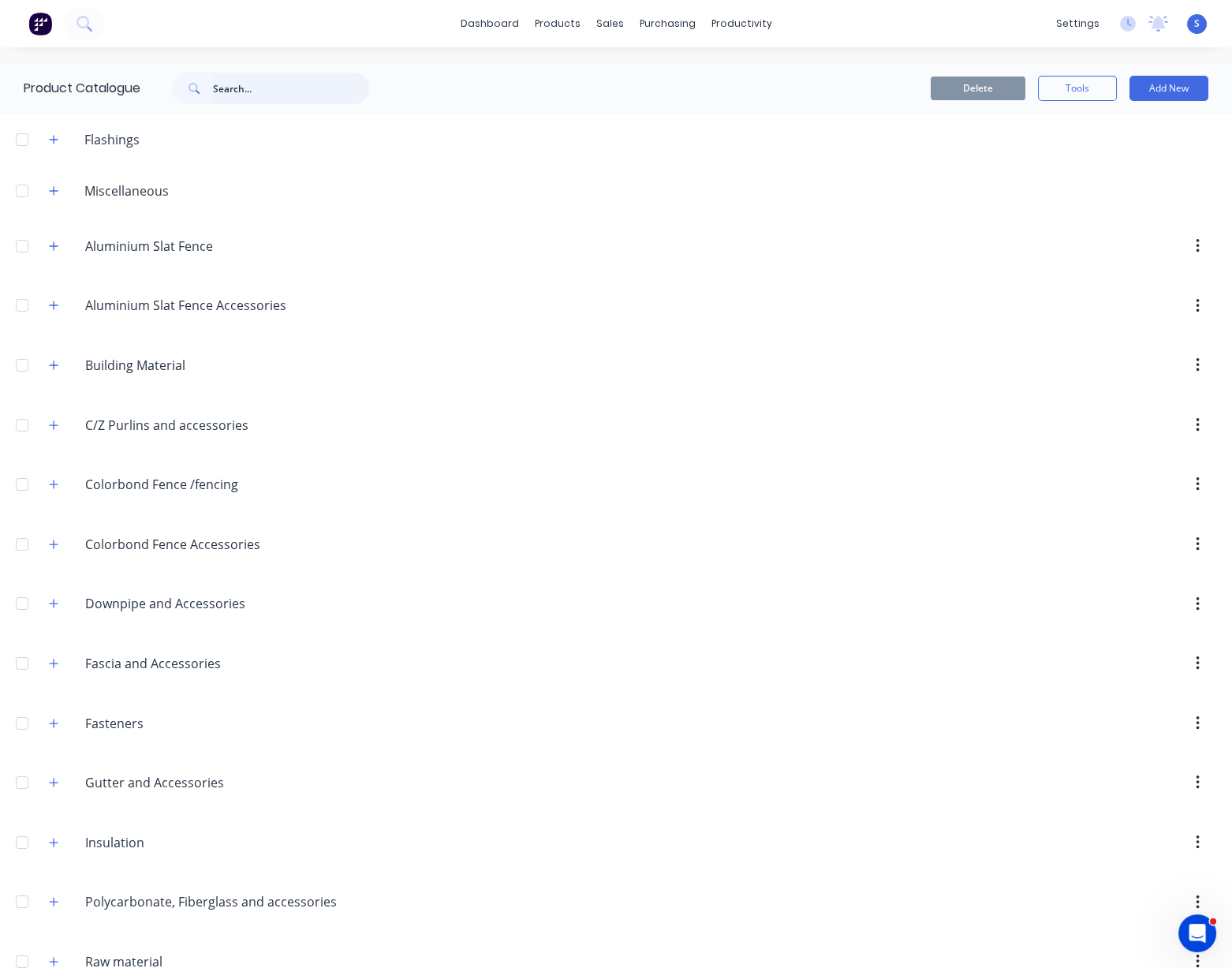
click at [289, 87] on input "text" at bounding box center [291, 89] width 156 height 31
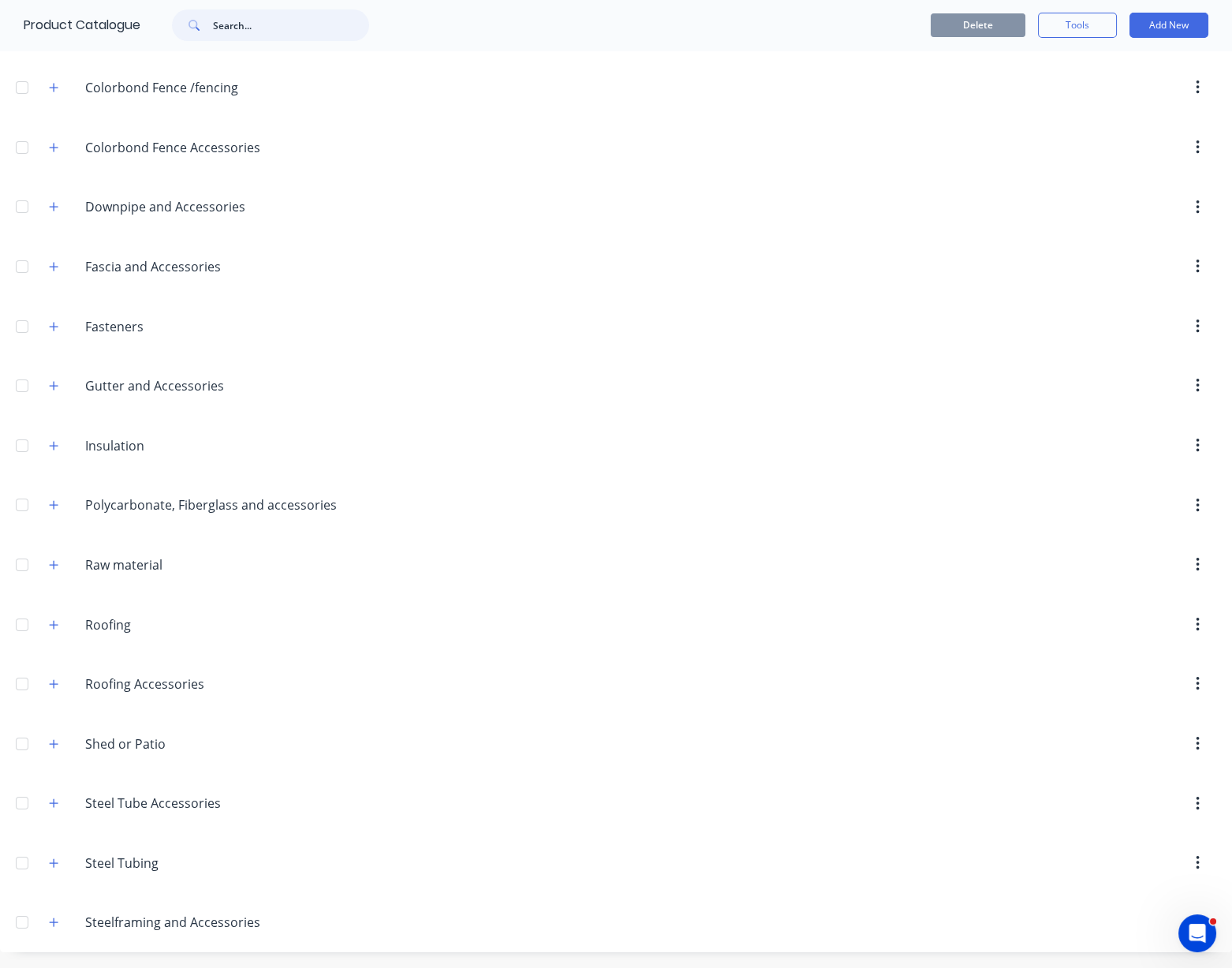
scroll to position [464, 0]
click at [58, 920] on icon "button" at bounding box center [54, 923] width 9 height 9
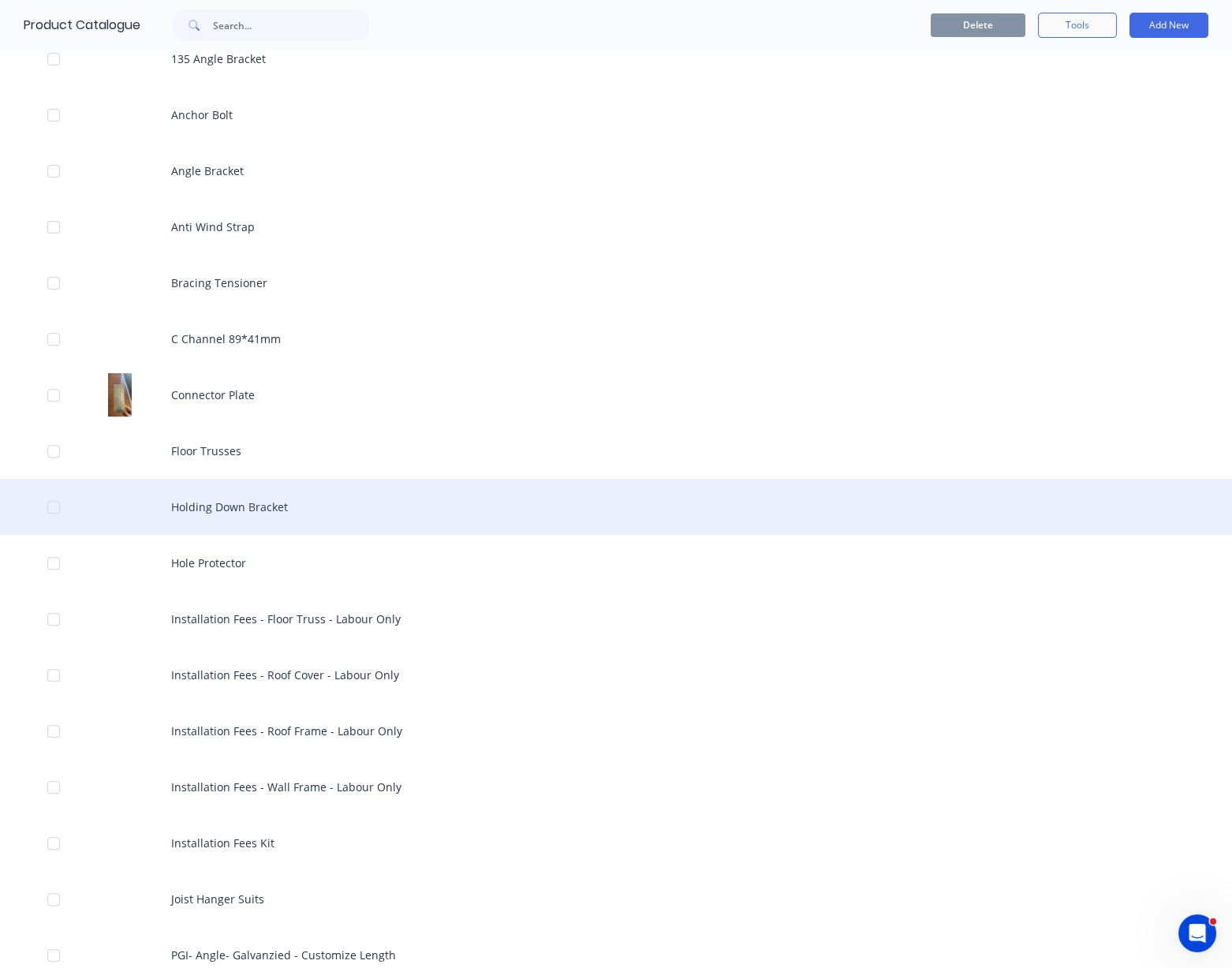
scroll to position [2054, 0]
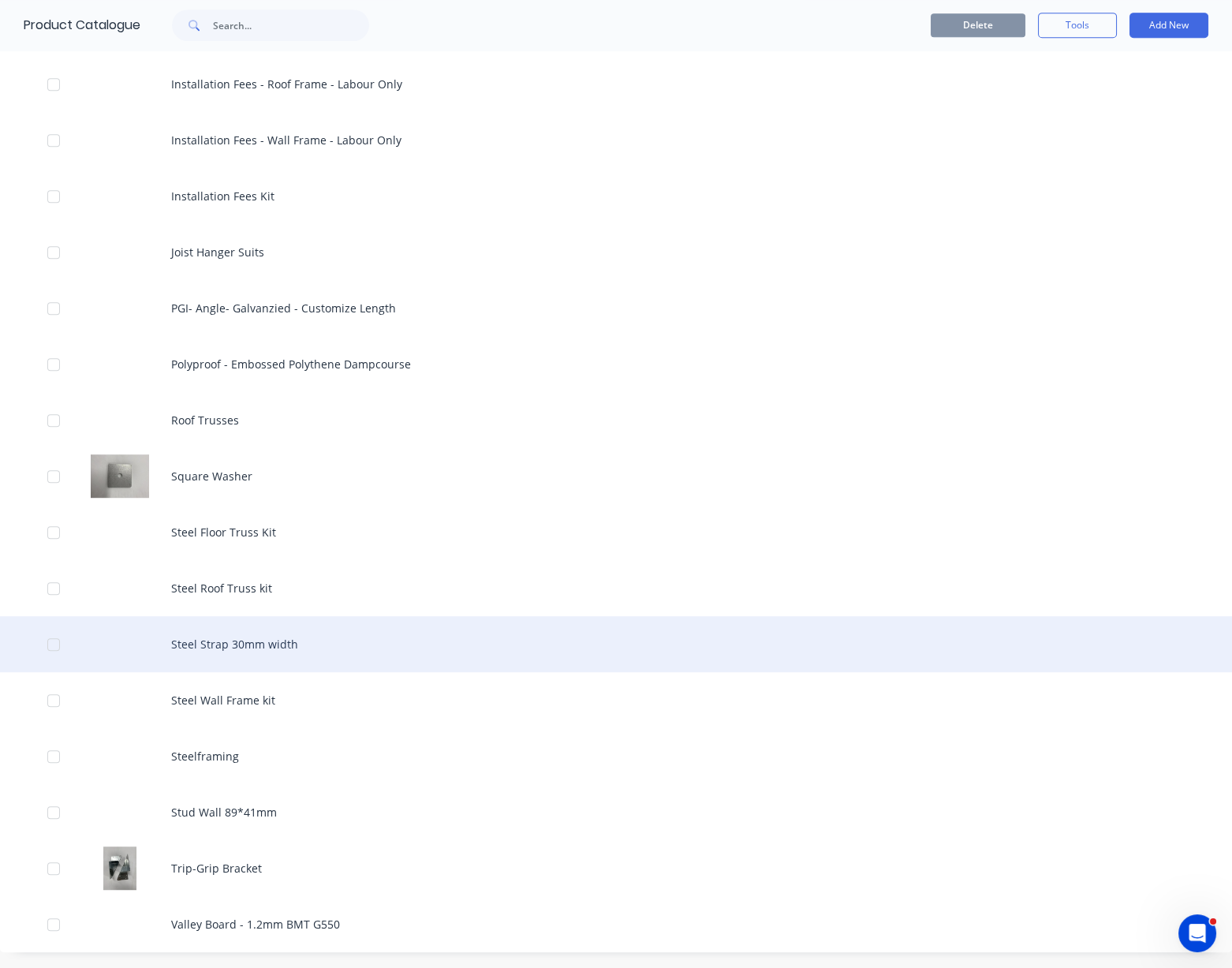
click at [309, 643] on div "Steel Strap 30mm width" at bounding box center [616, 644] width 1232 height 56
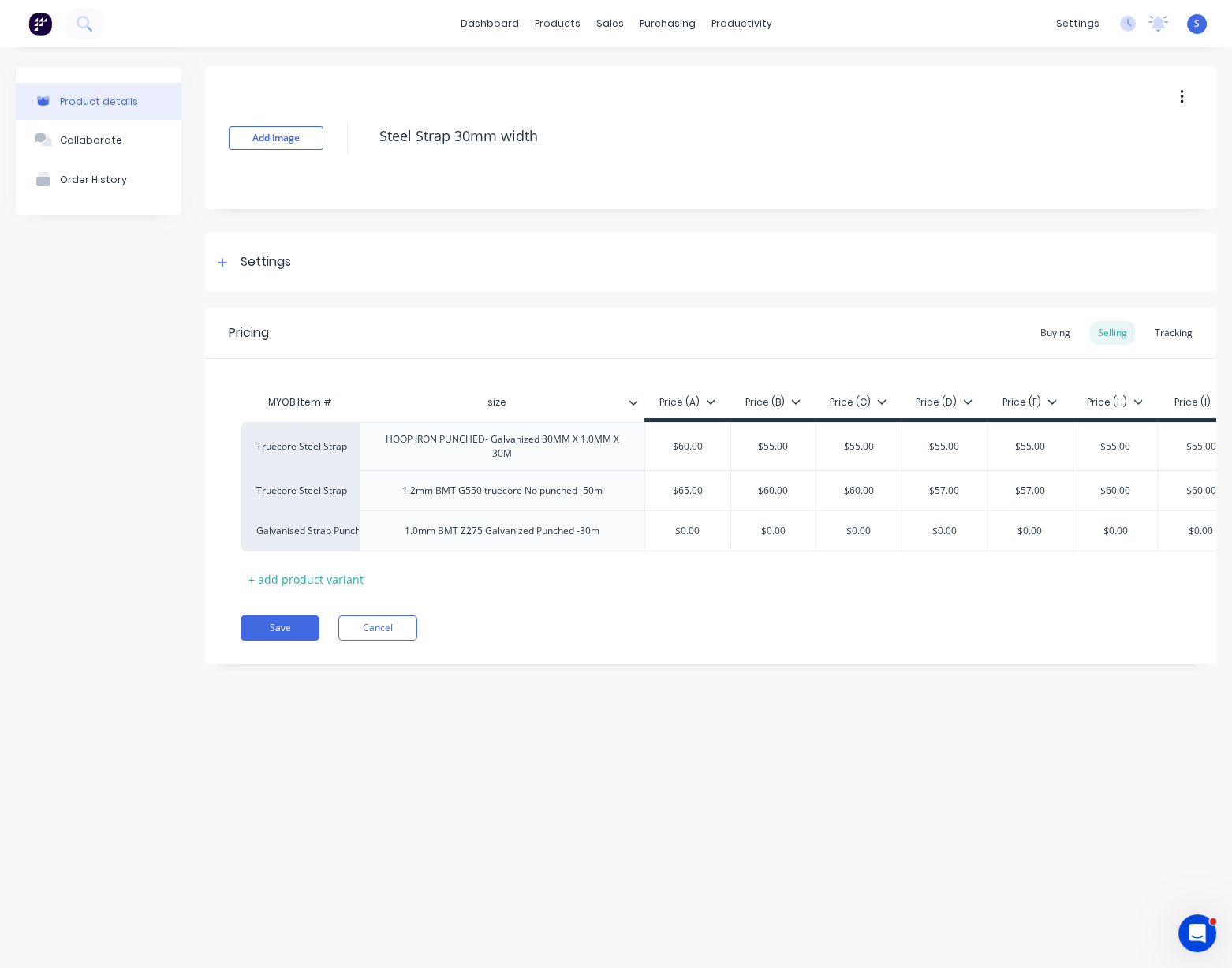
scroll to position [0, 113]
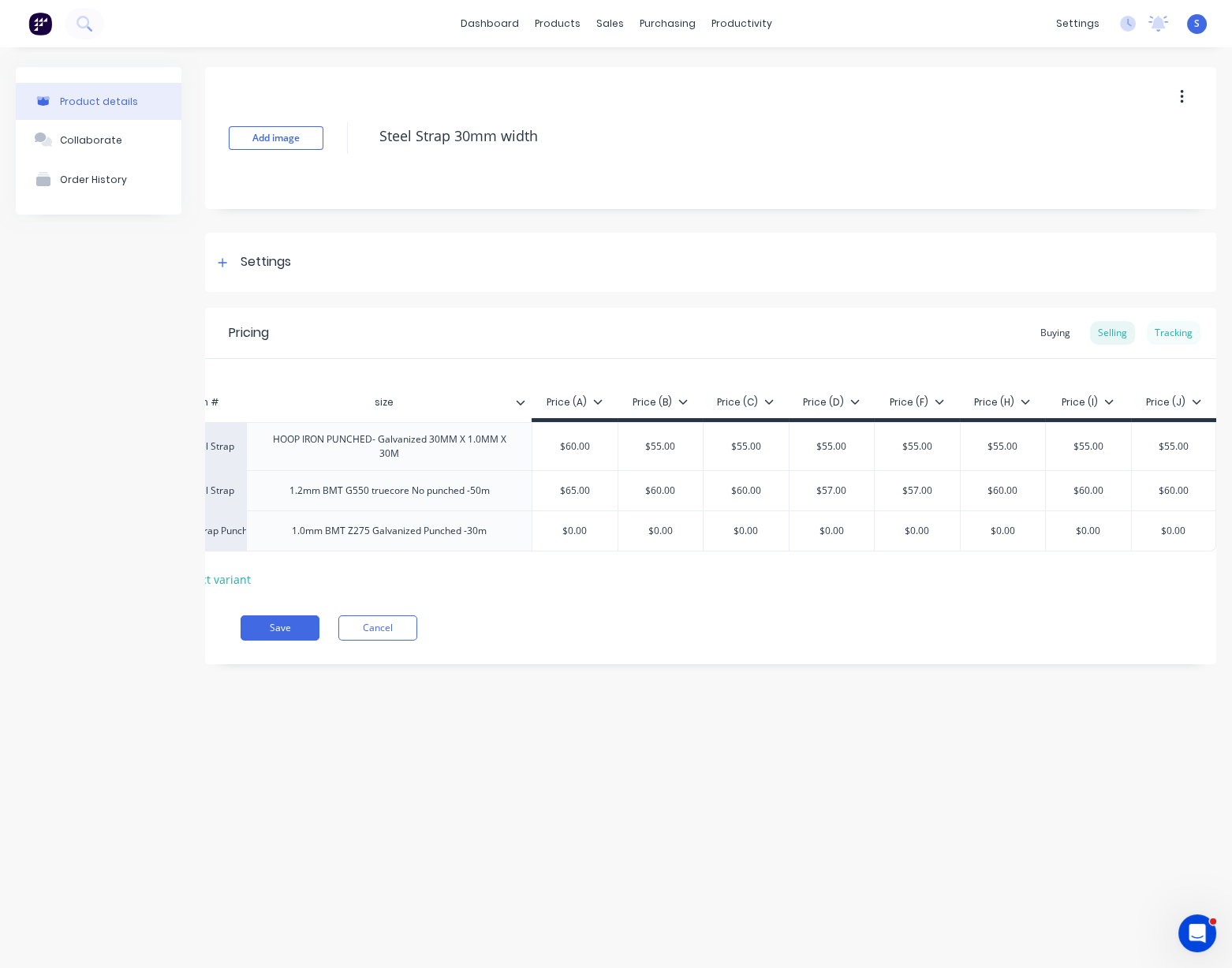
click at [1183, 326] on div "Tracking" at bounding box center [1174, 333] width 54 height 23
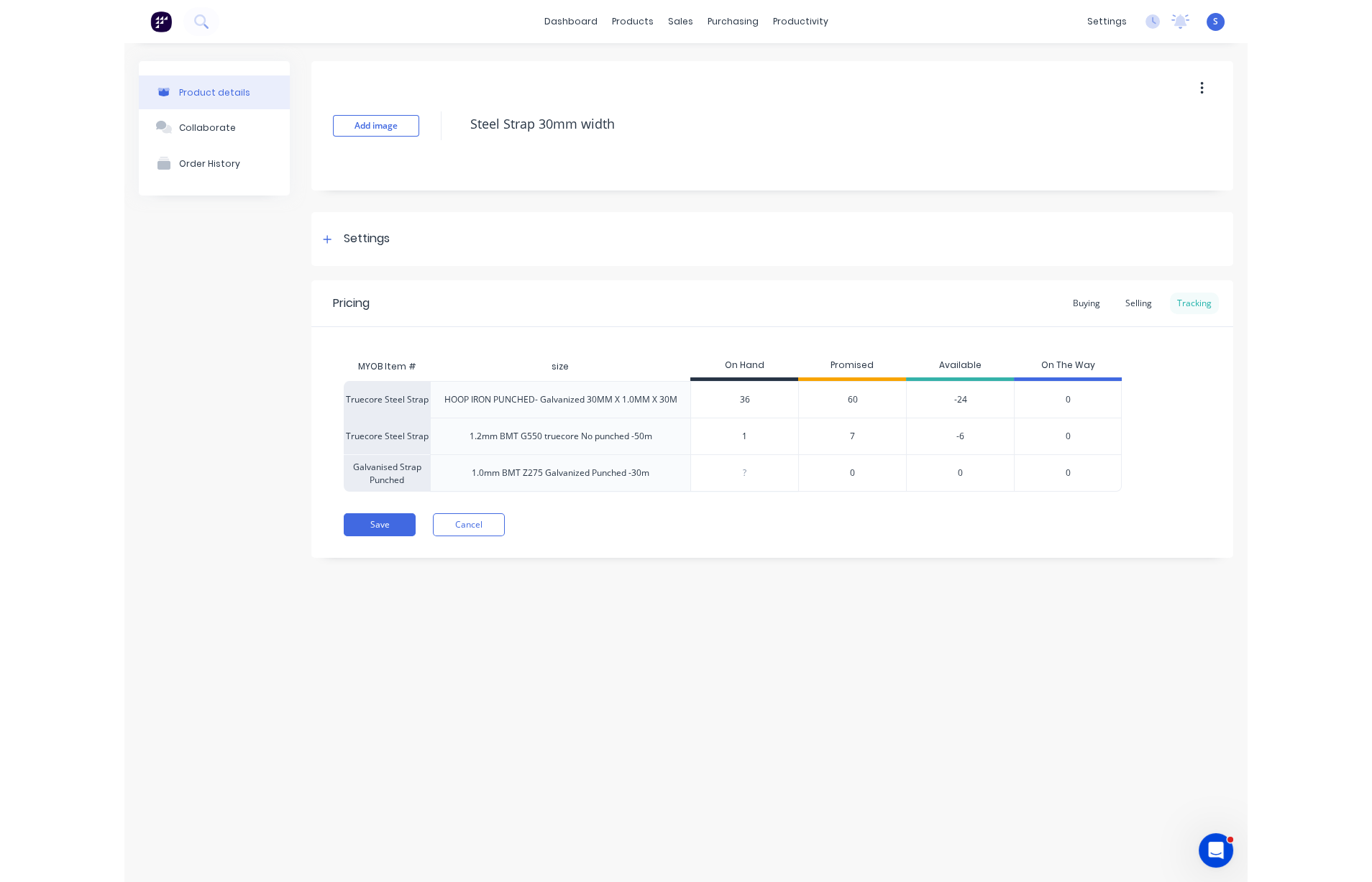
scroll to position [0, 0]
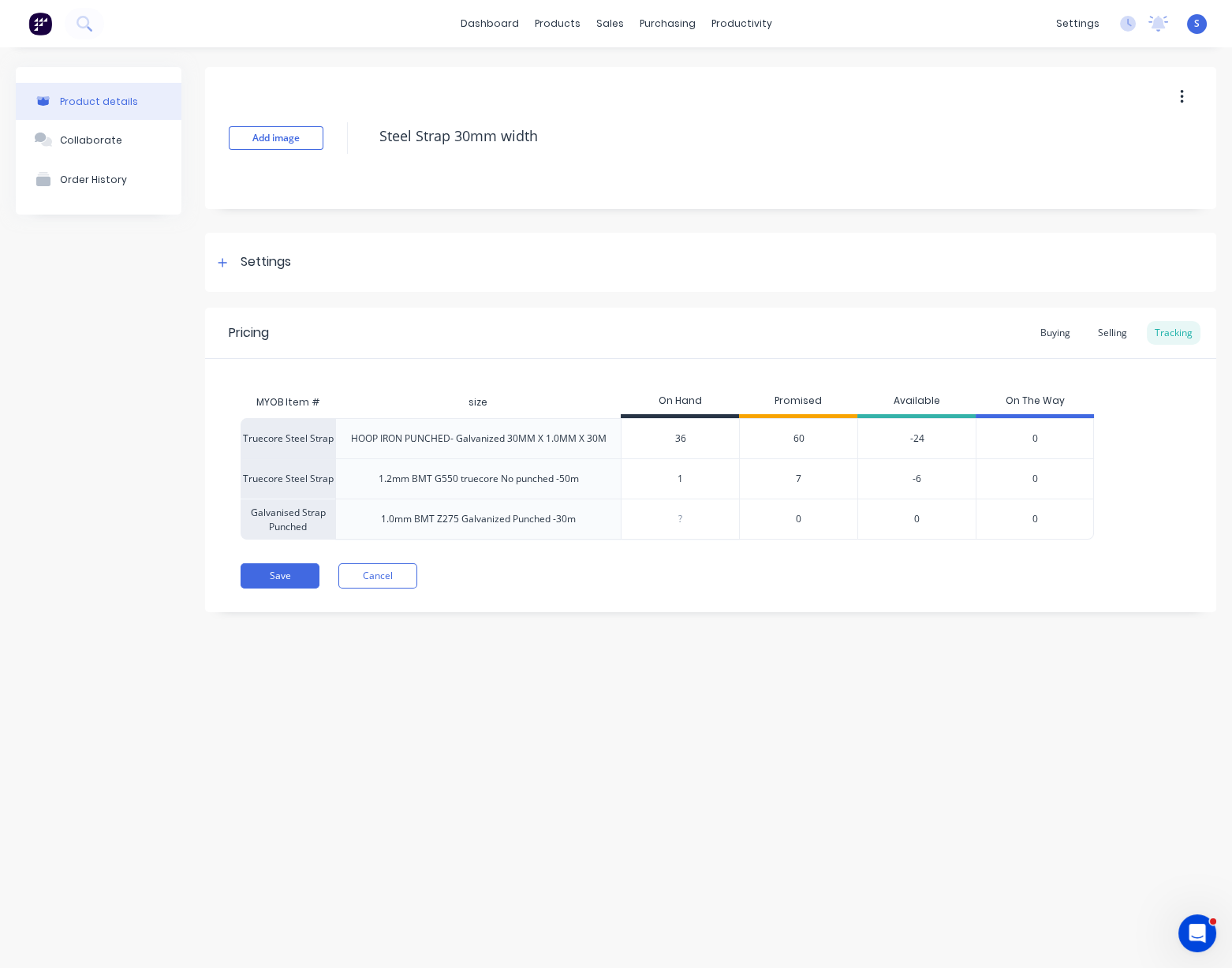
click at [794, 439] on span "60" at bounding box center [799, 438] width 11 height 14
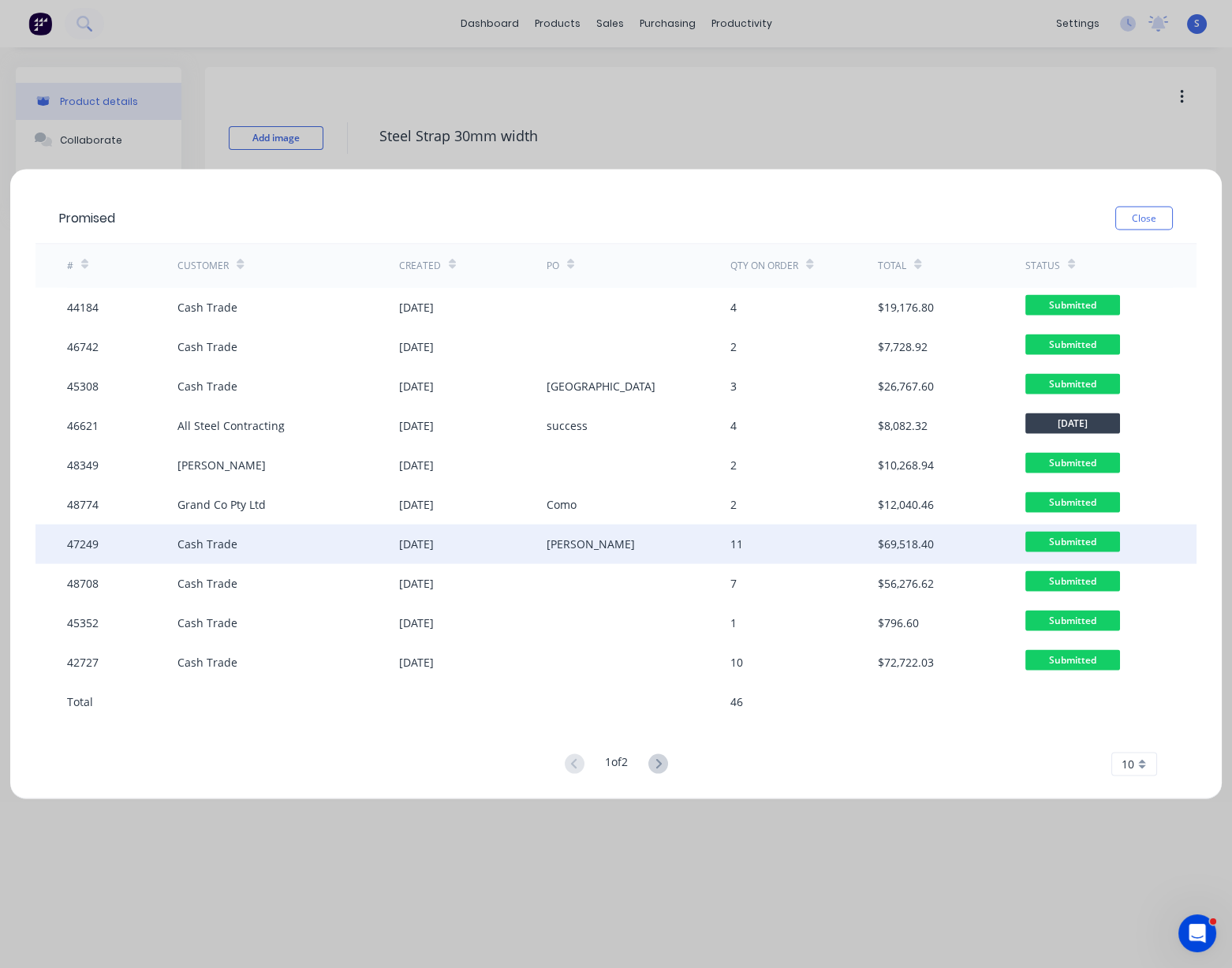
click at [278, 546] on div "Cash Trade" at bounding box center [287, 543] width 221 height 39
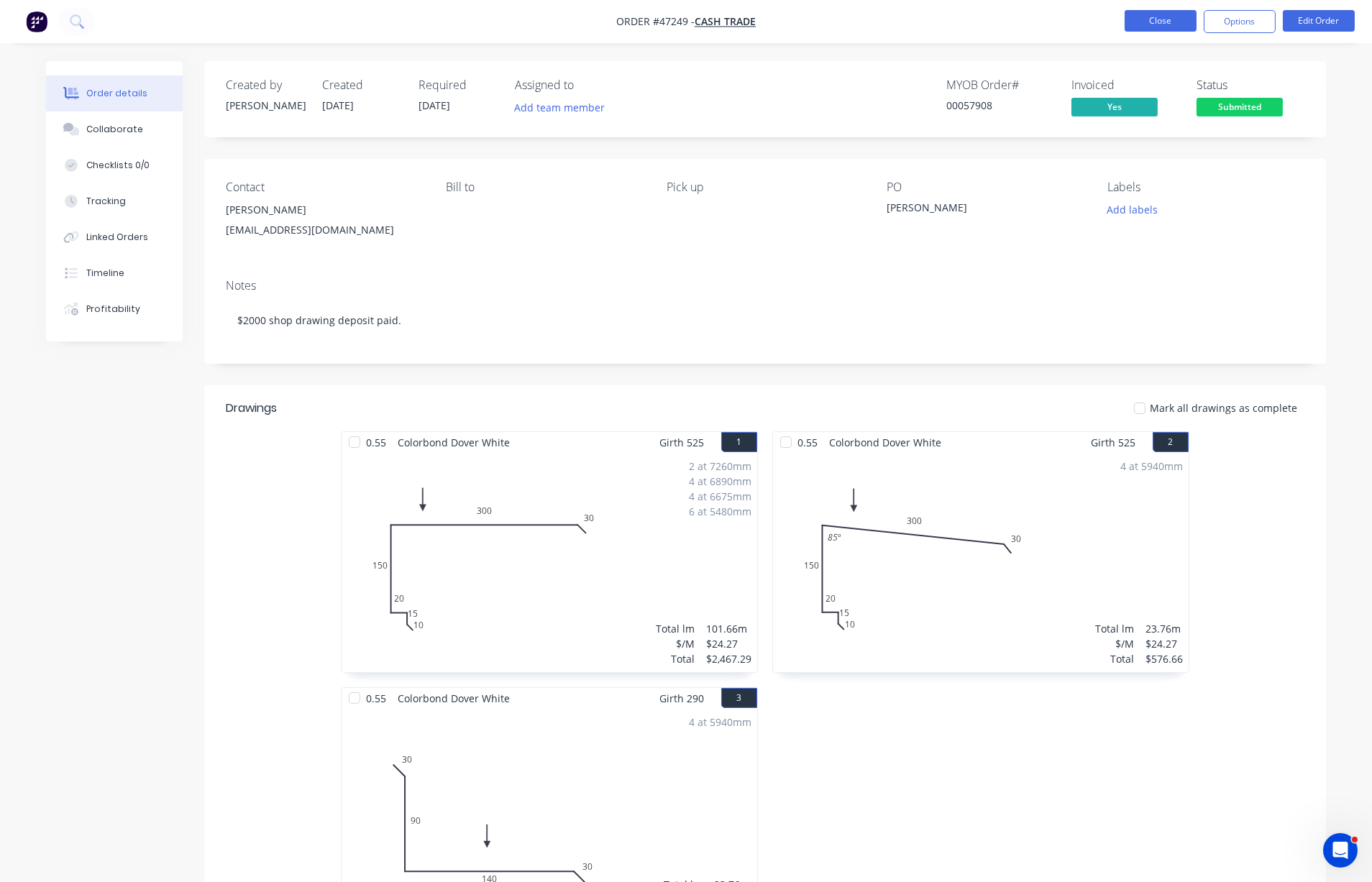
click at [1122, 27] on button "Close" at bounding box center [1160, 21] width 72 height 21
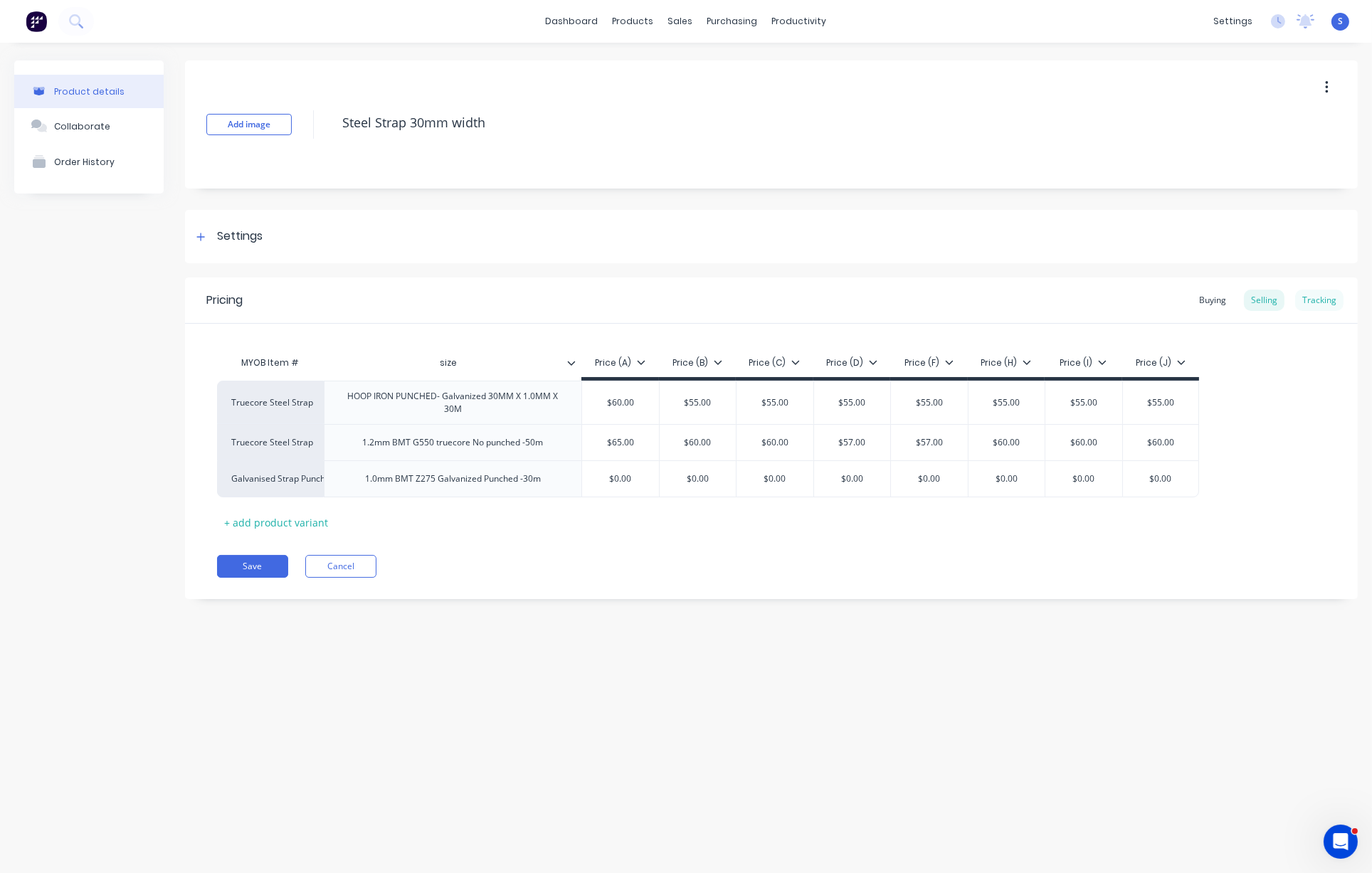
click at [1110, 299] on div "Tracking" at bounding box center [1320, 300] width 49 height 21
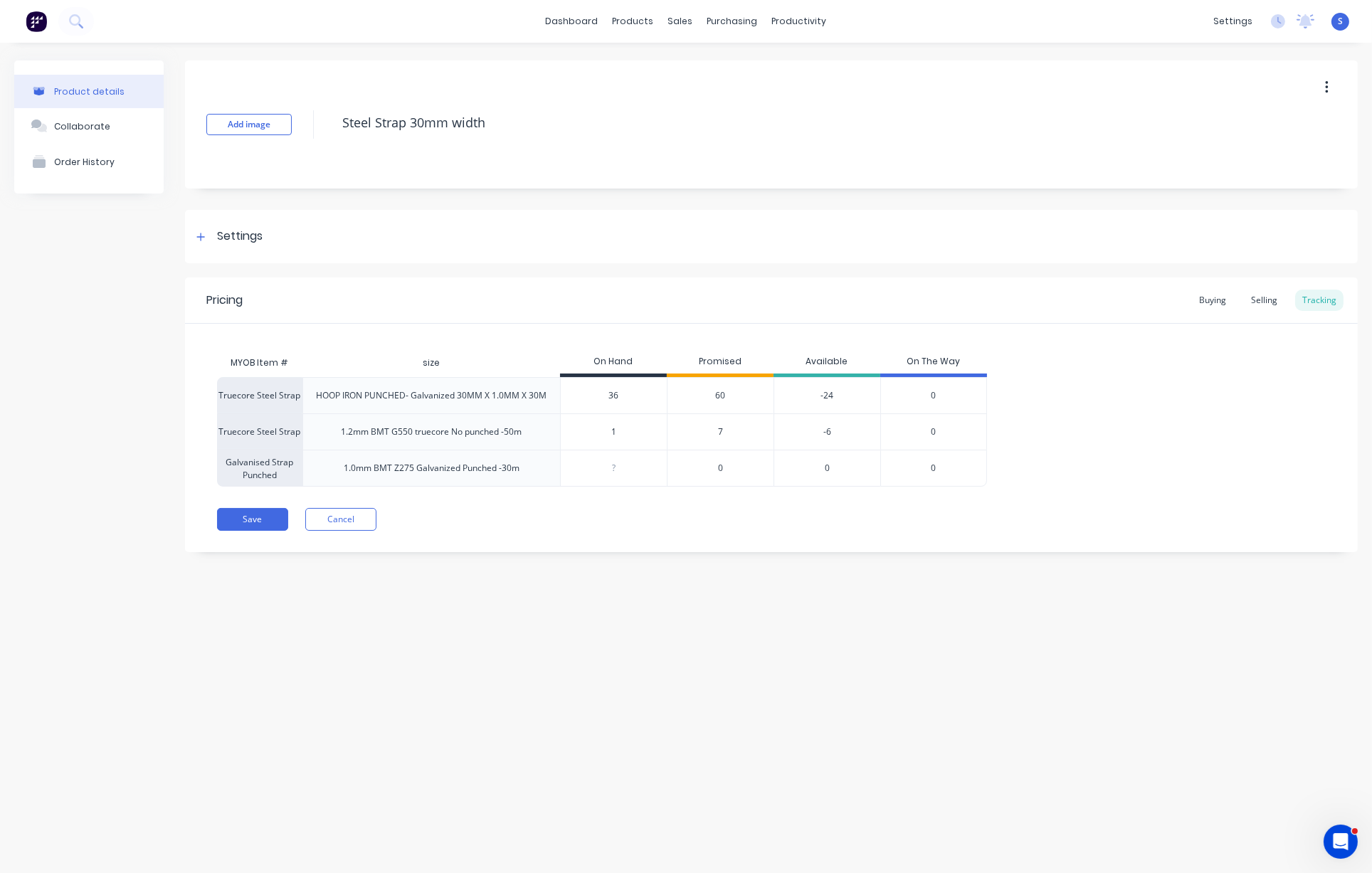
click at [723, 398] on span "60" at bounding box center [720, 395] width 10 height 13
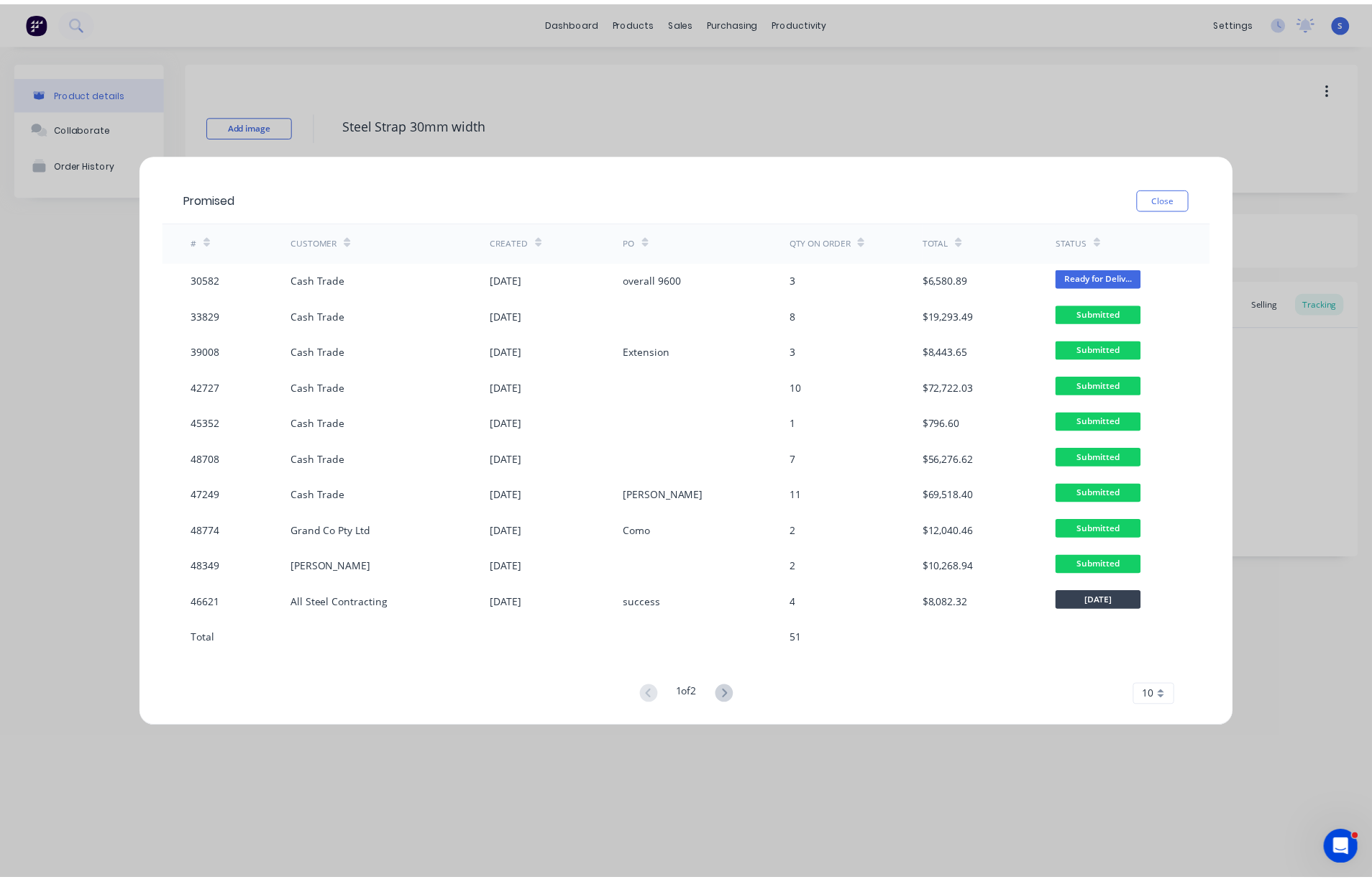
scroll to position [2, 0]
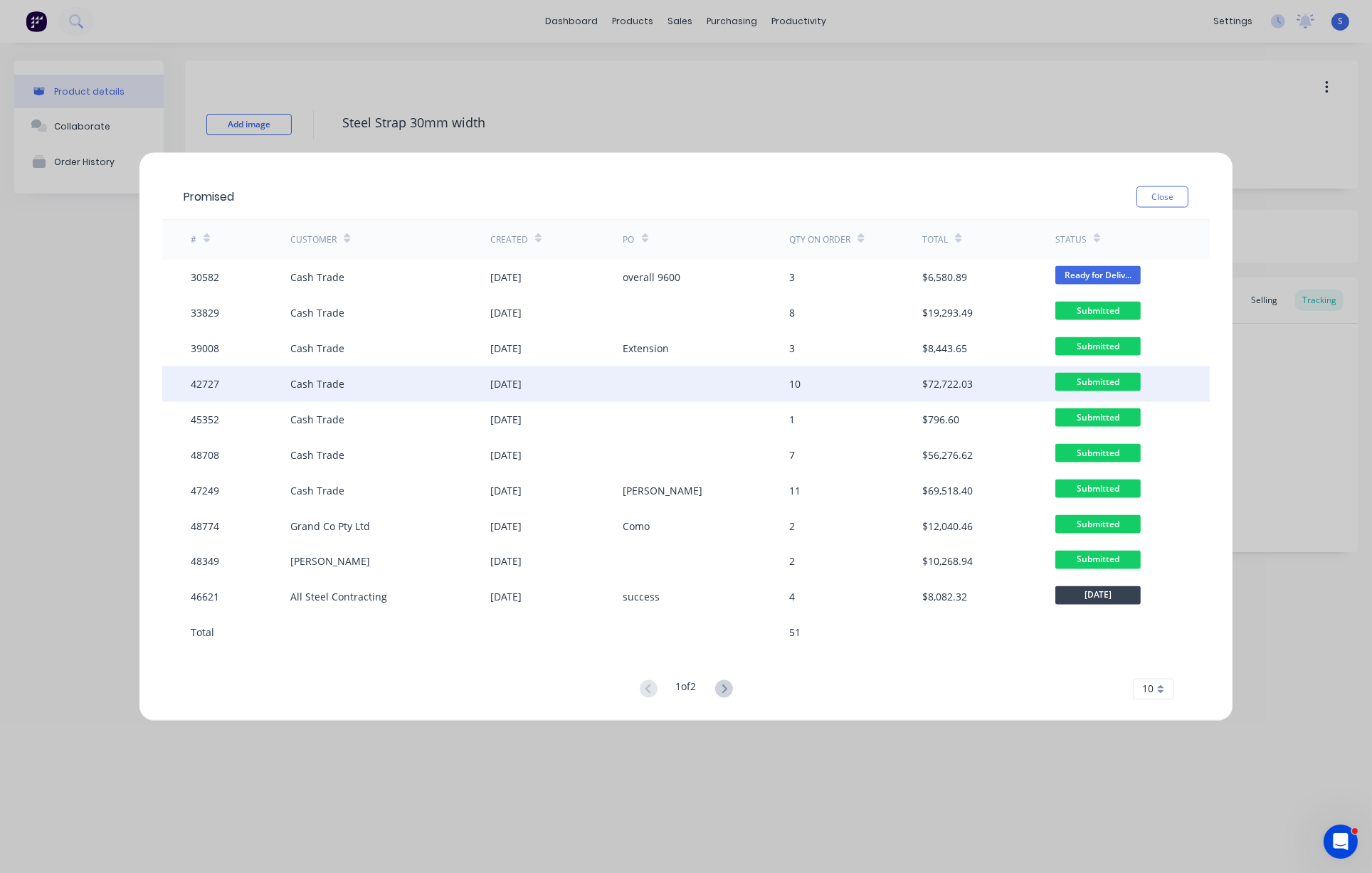
click at [659, 373] on div at bounding box center [706, 383] width 167 height 35
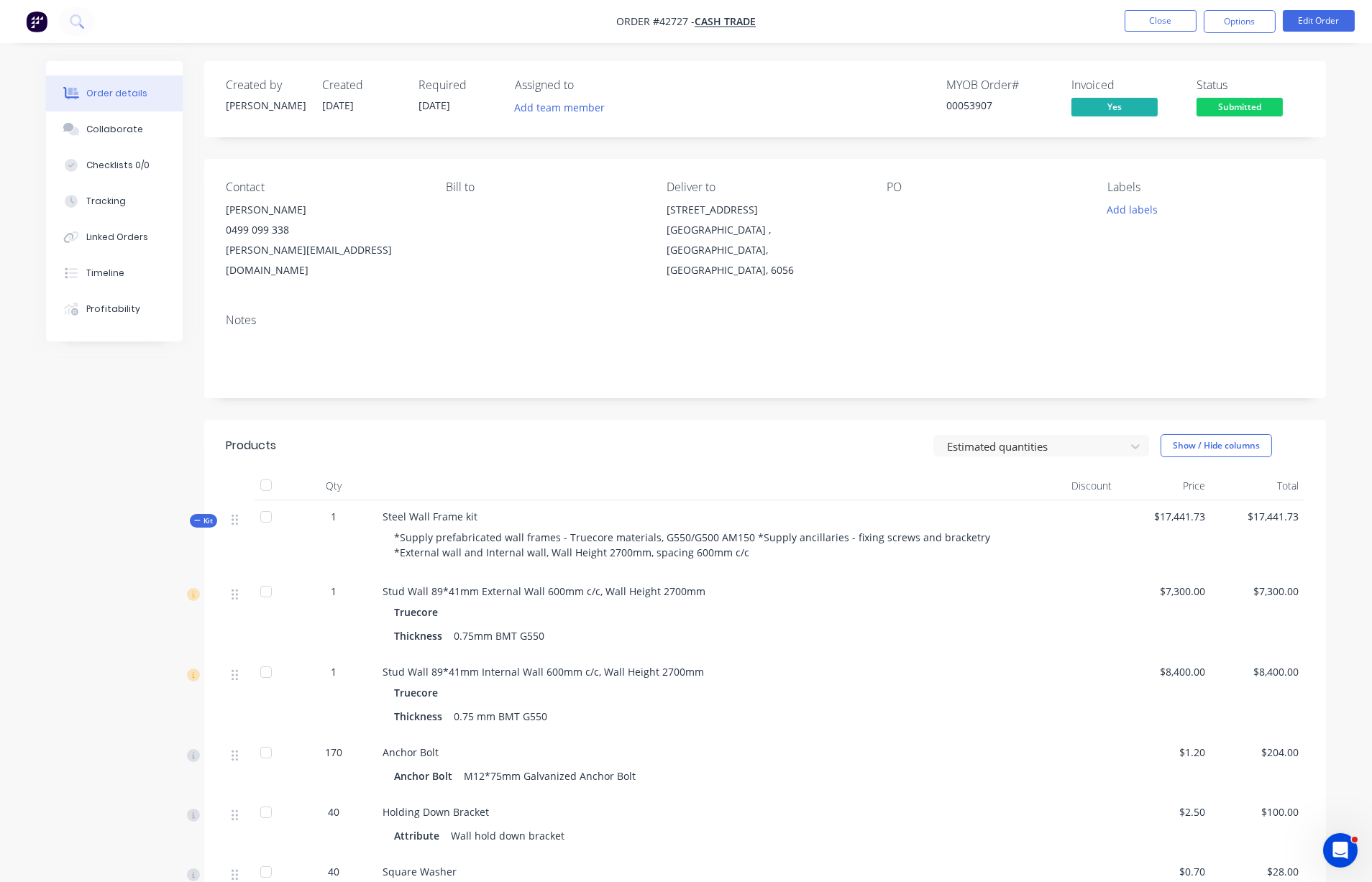
click at [643, 456] on div "Estimated quantities Show / Hide columns" at bounding box center [879, 445] width 849 height 23
click at [1122, 18] on button "Close" at bounding box center [1160, 21] width 72 height 21
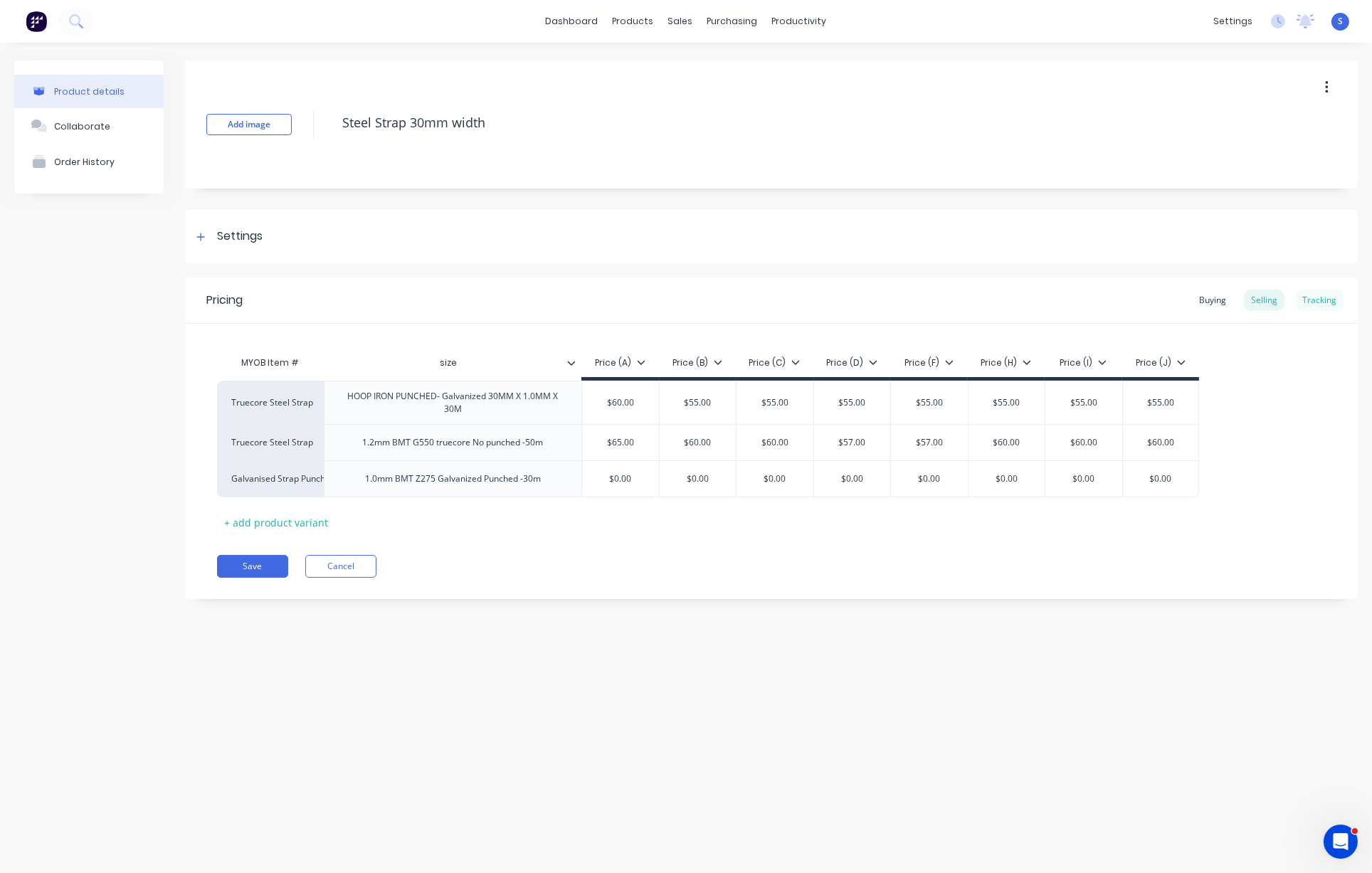
click at [1110, 301] on div "Tracking" at bounding box center [1320, 300] width 49 height 21
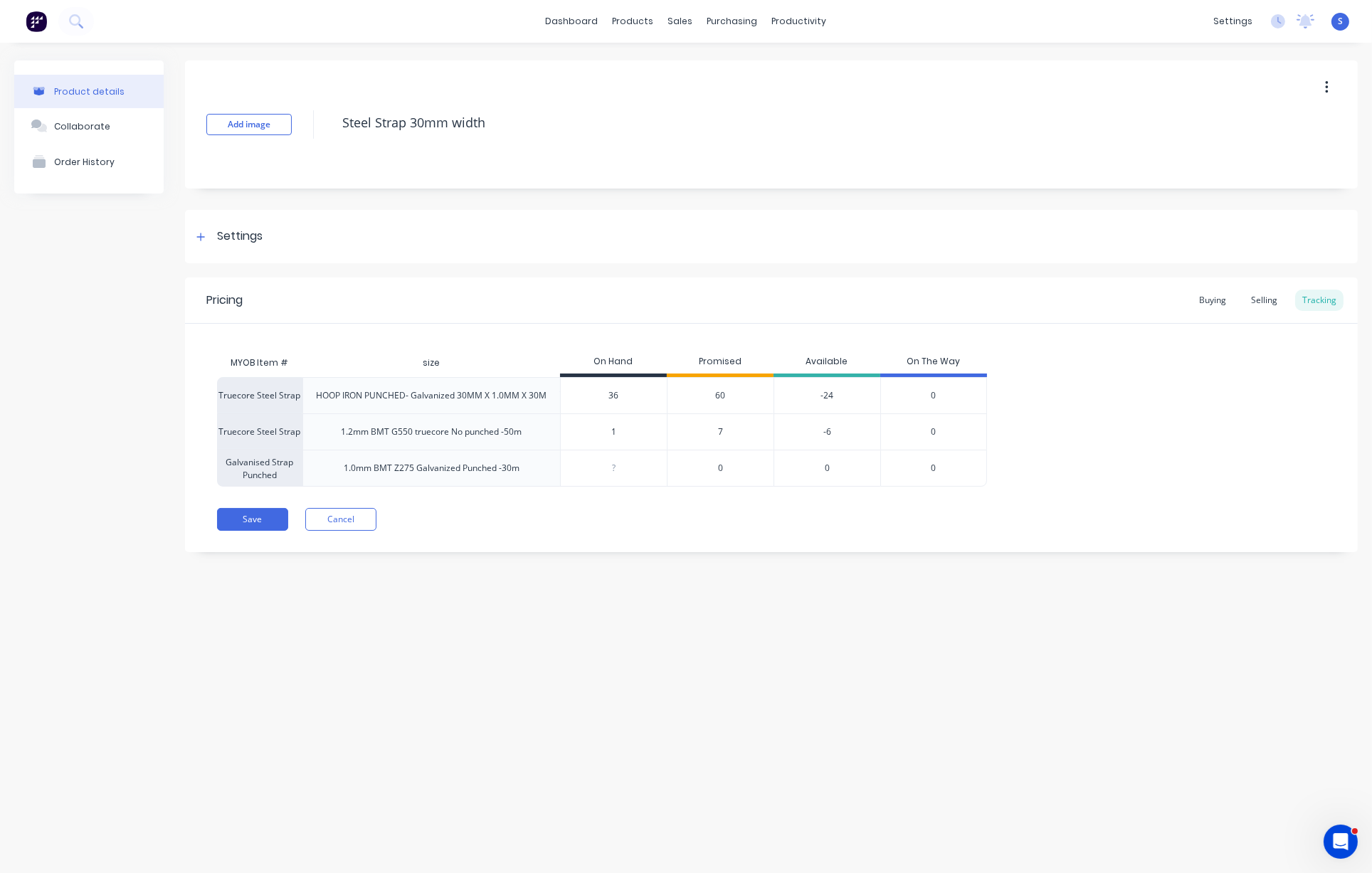
click at [728, 395] on div "60" at bounding box center [720, 395] width 107 height 36
click at [724, 395] on span "60" at bounding box center [720, 395] width 10 height 13
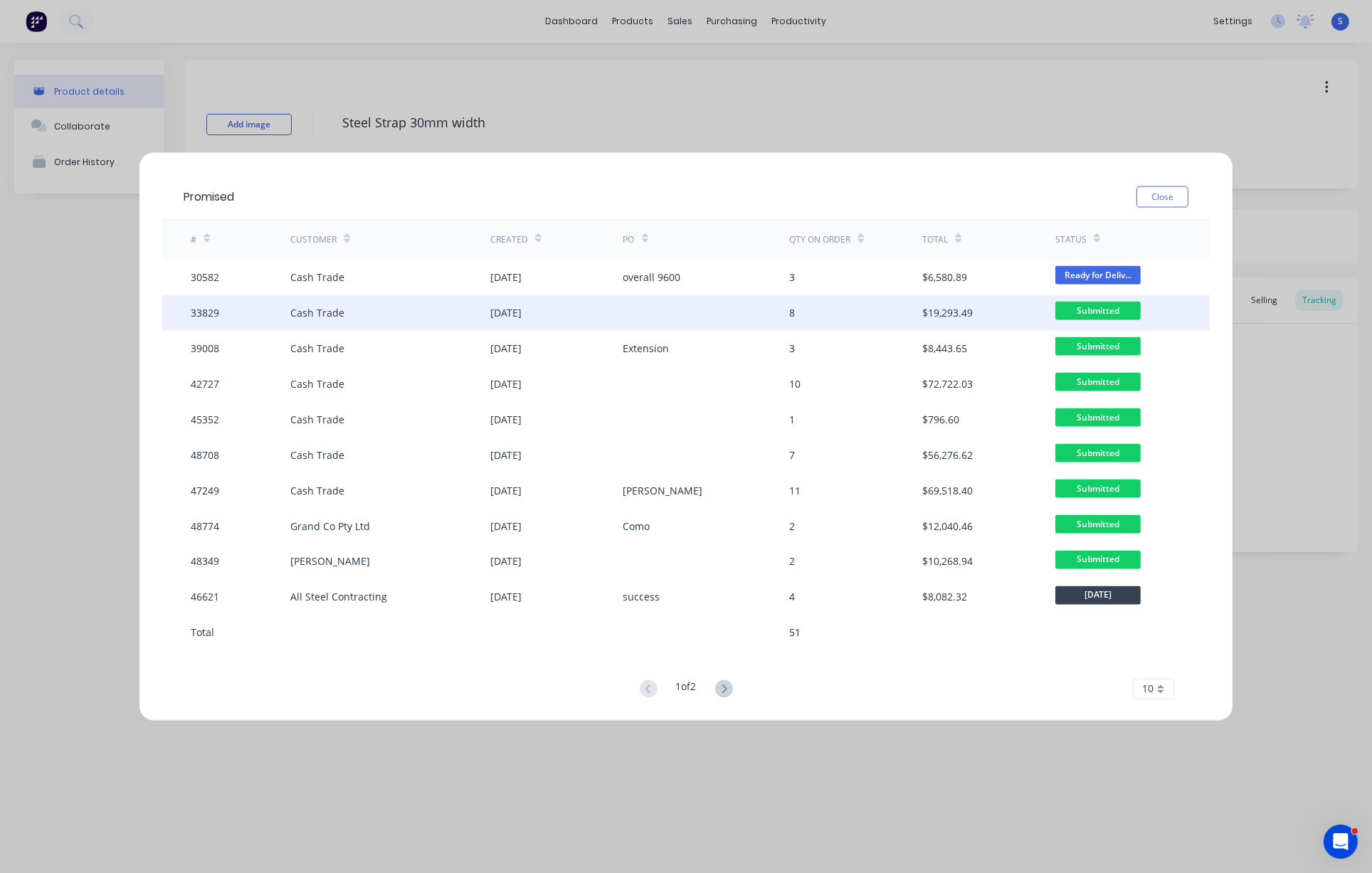
click at [630, 304] on div at bounding box center [706, 312] width 167 height 35
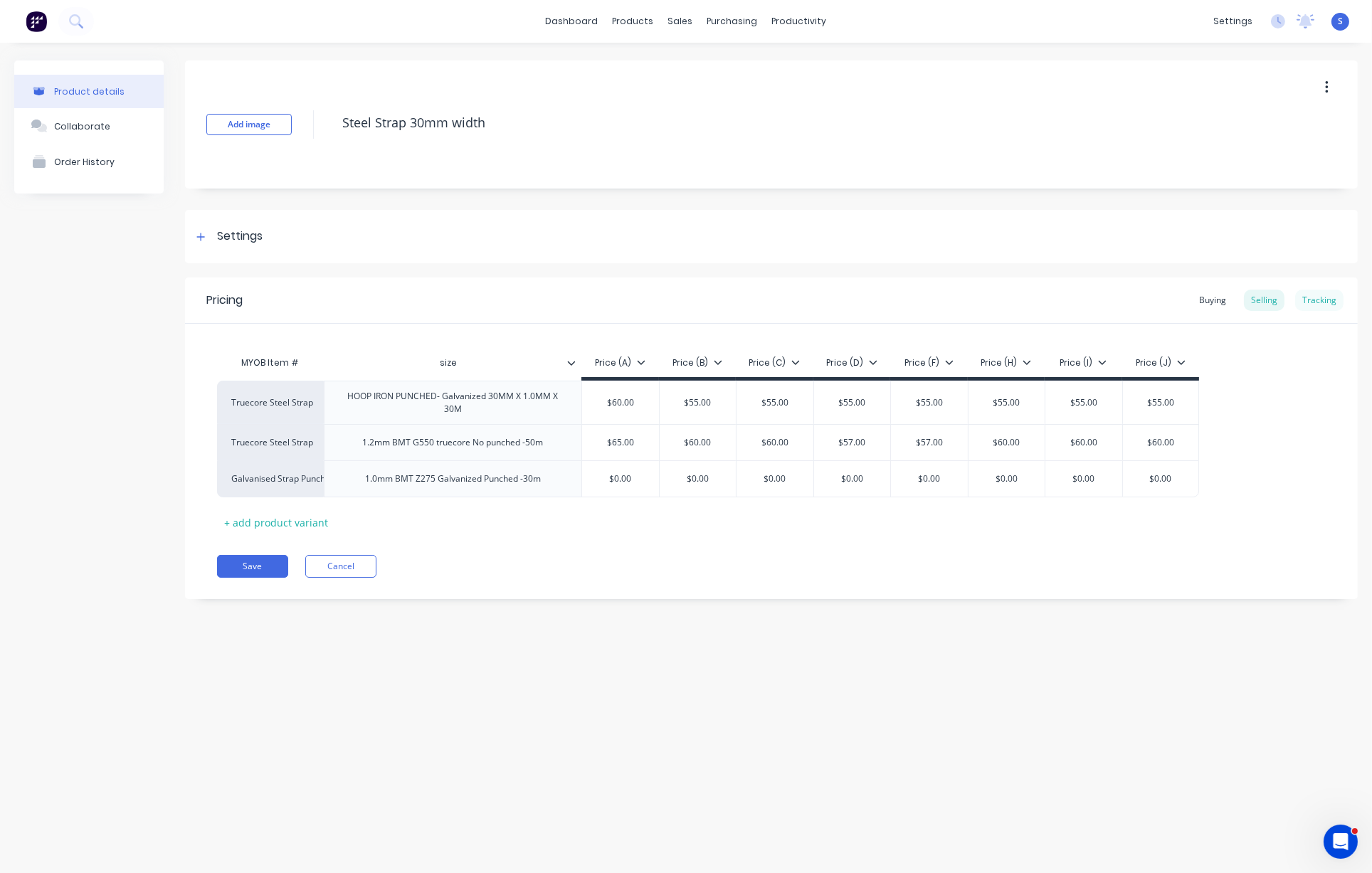
click at [1110, 308] on div "Tracking" at bounding box center [1320, 300] width 49 height 21
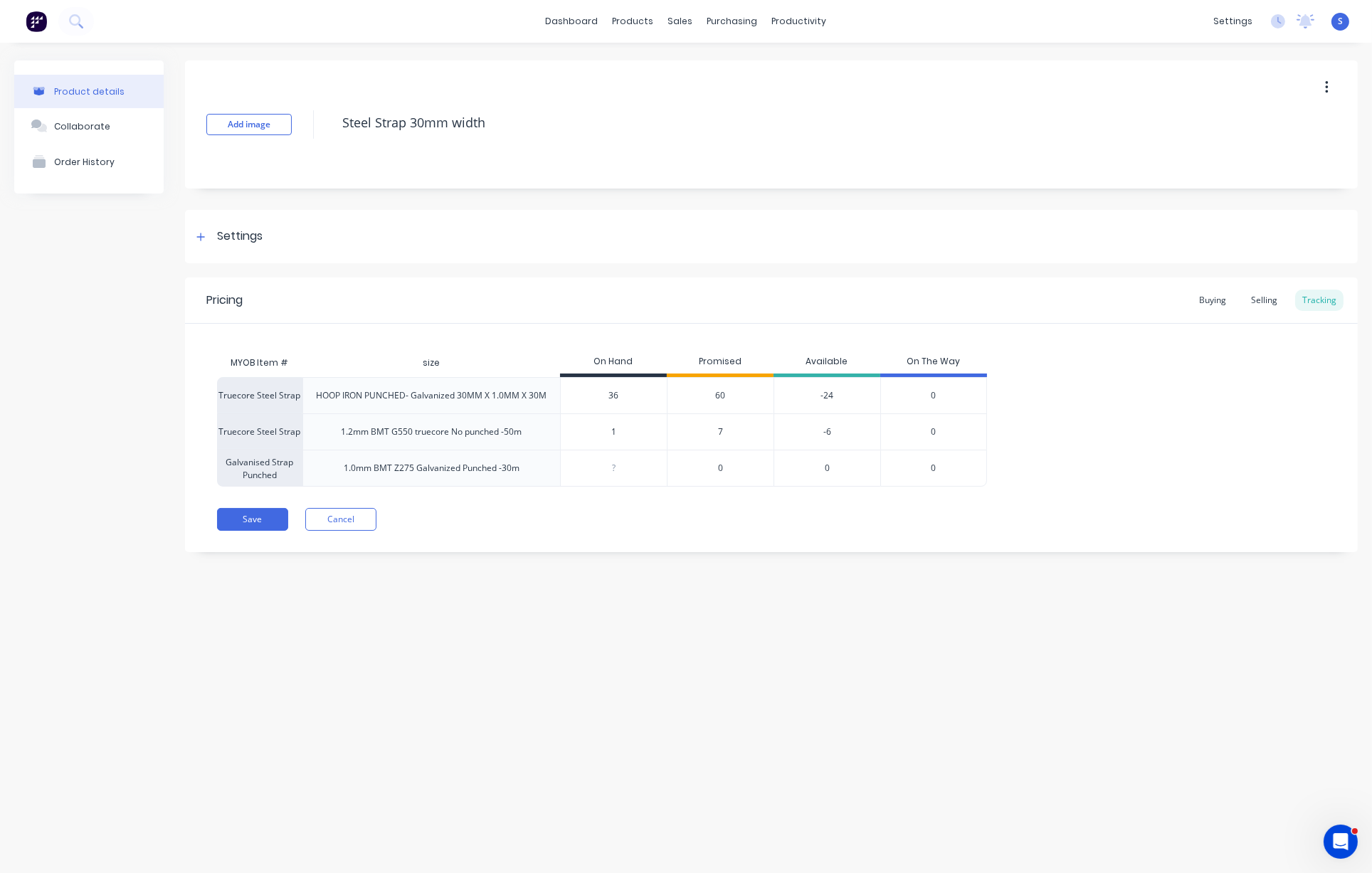
click at [723, 398] on span "60" at bounding box center [720, 395] width 10 height 13
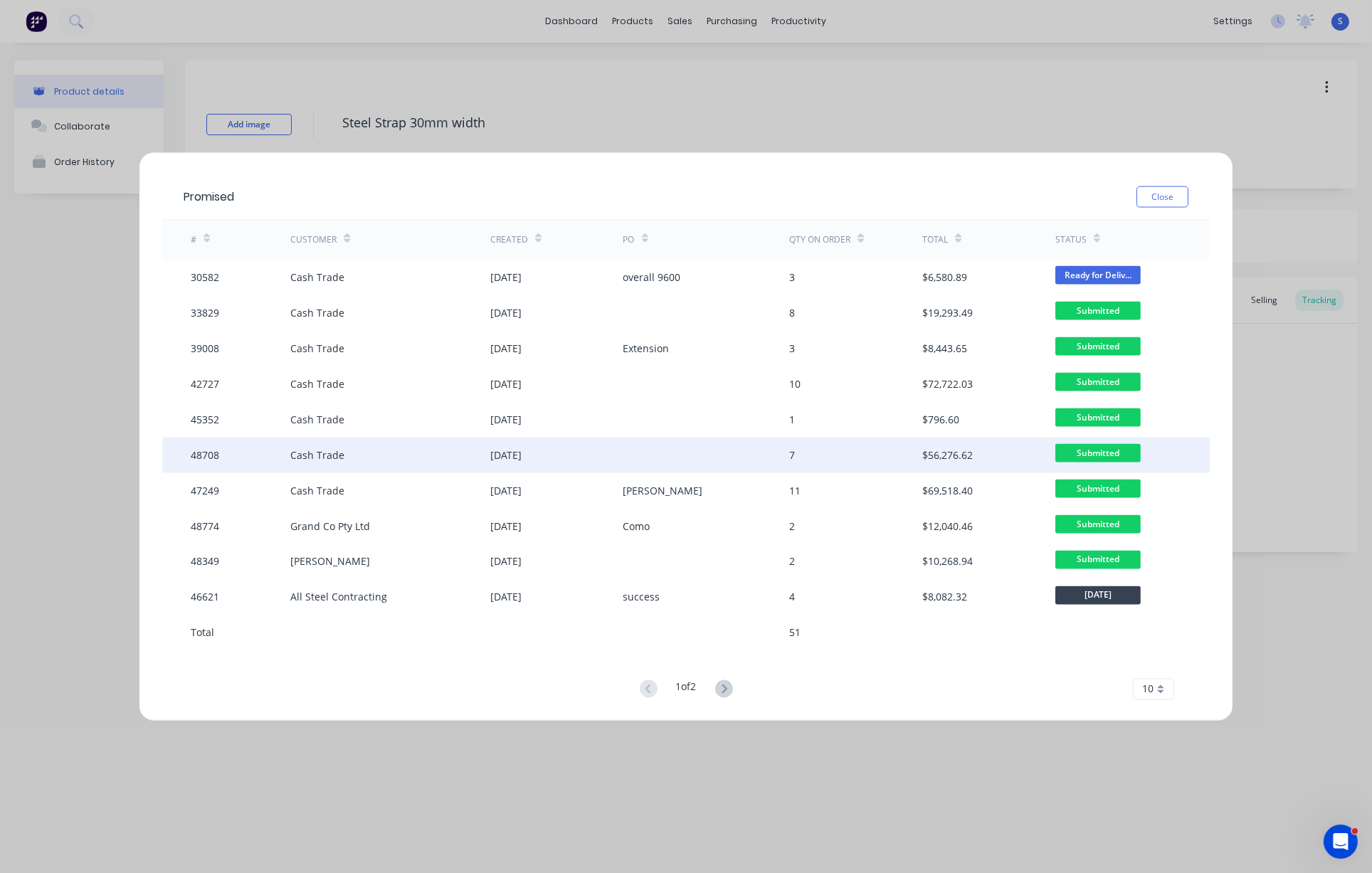
click at [634, 460] on div at bounding box center [706, 454] width 167 height 35
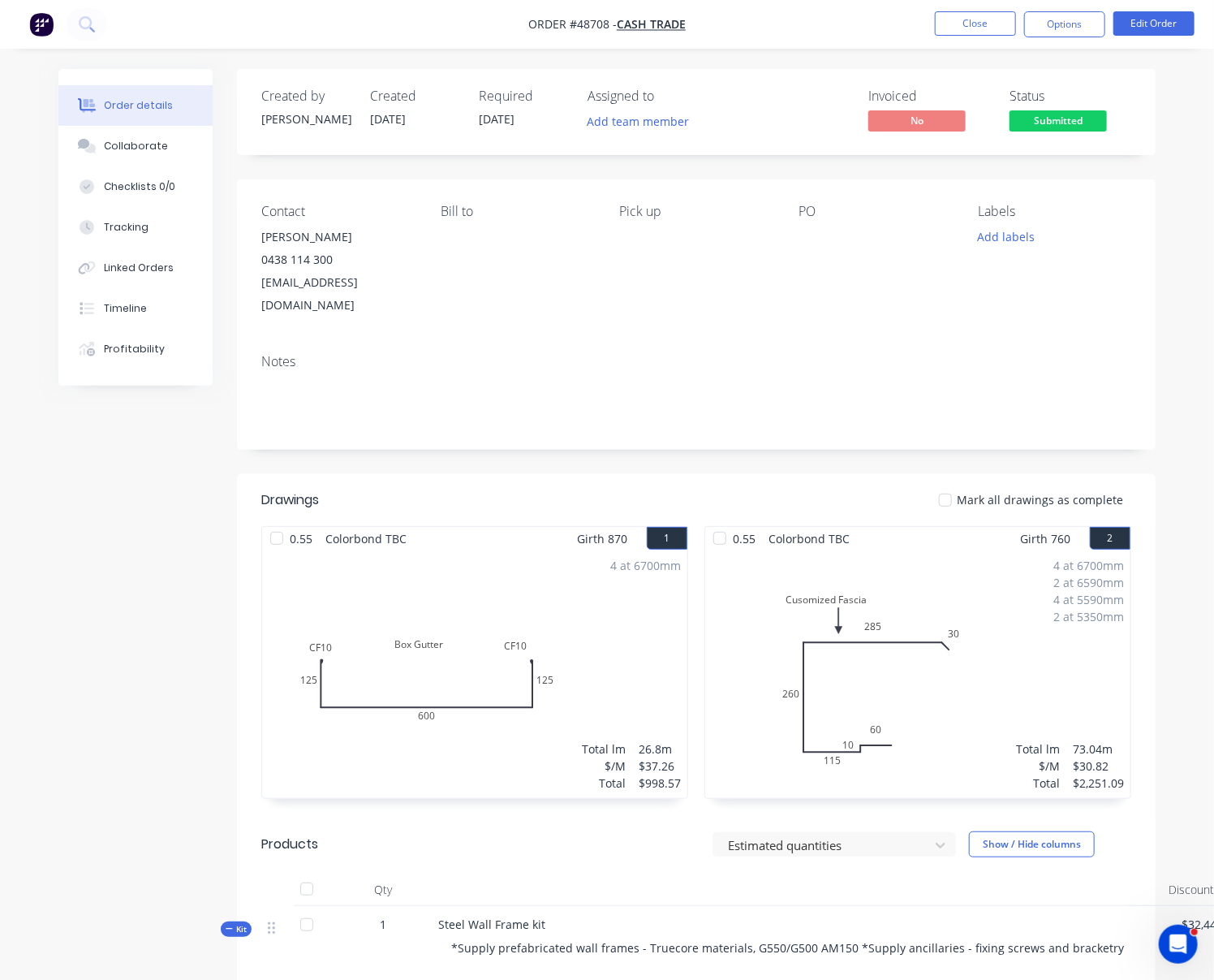
click at [142, 356] on div "Profitability" at bounding box center [134, 349] width 61 height 14
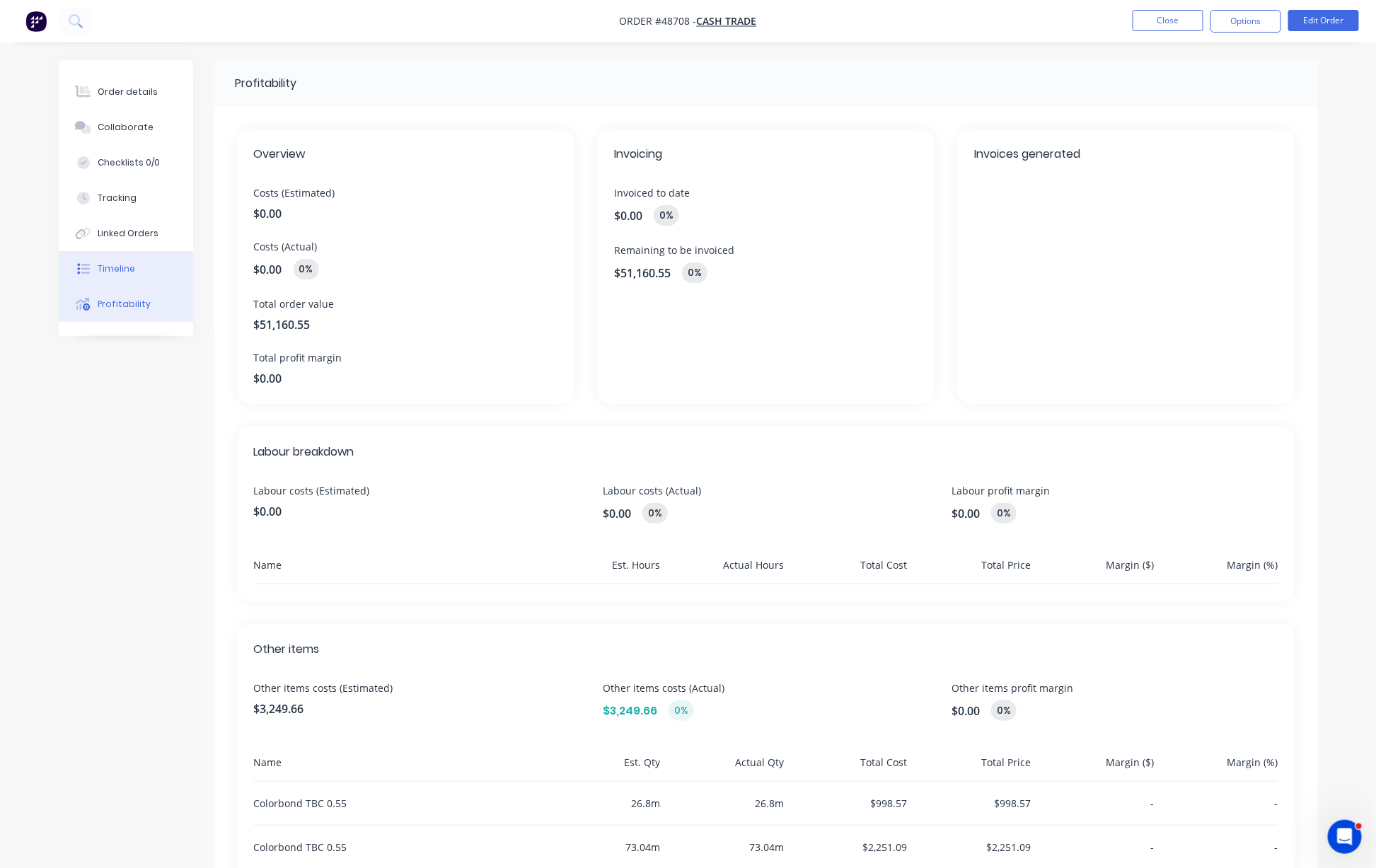
click at [132, 274] on button "Timeline" at bounding box center [125, 269] width 135 height 35
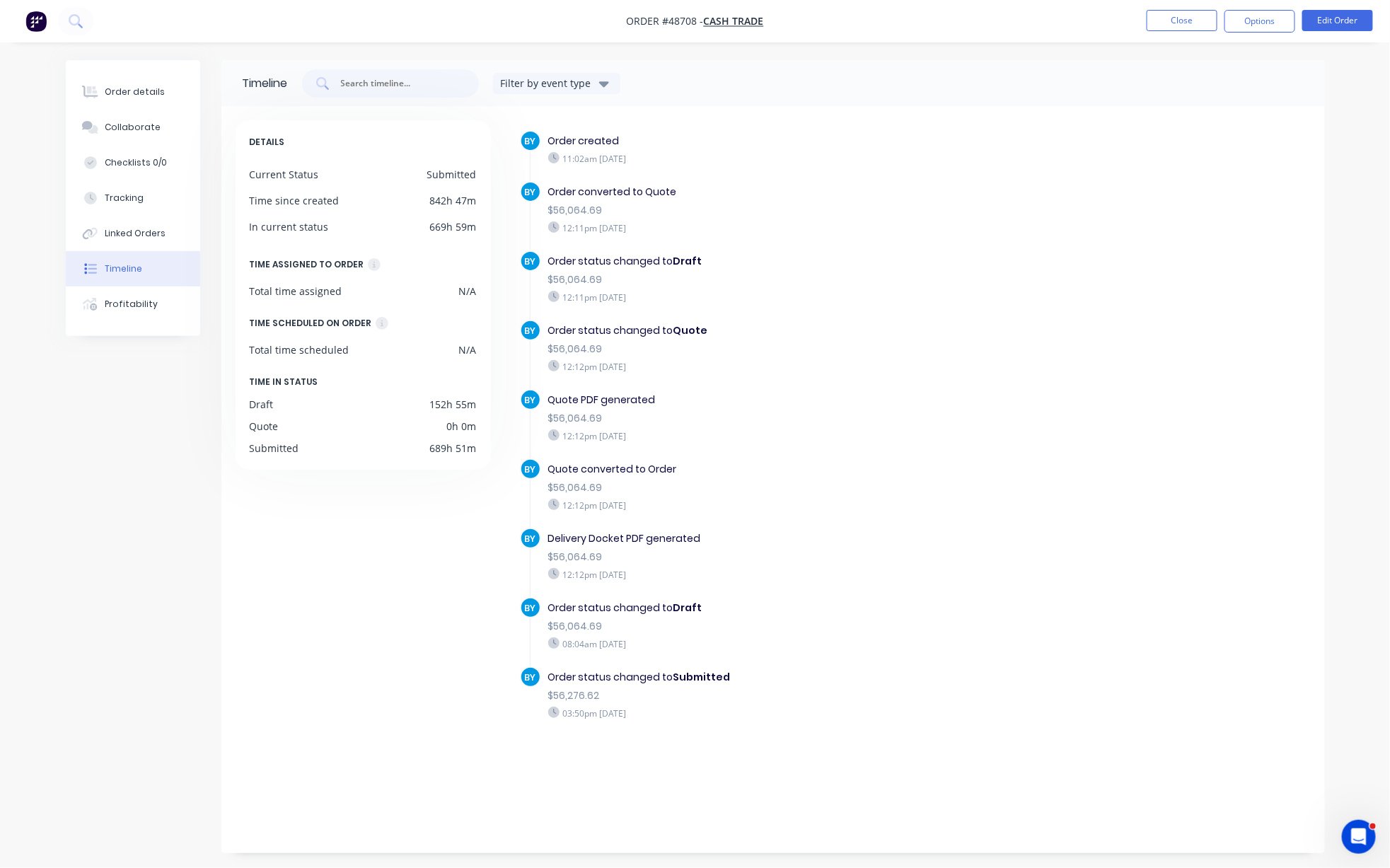
click at [135, 550] on div "Timeline Filter by event type DETAILS Current Status Submitted Time since creat…" at bounding box center [695, 456] width 1259 height 793
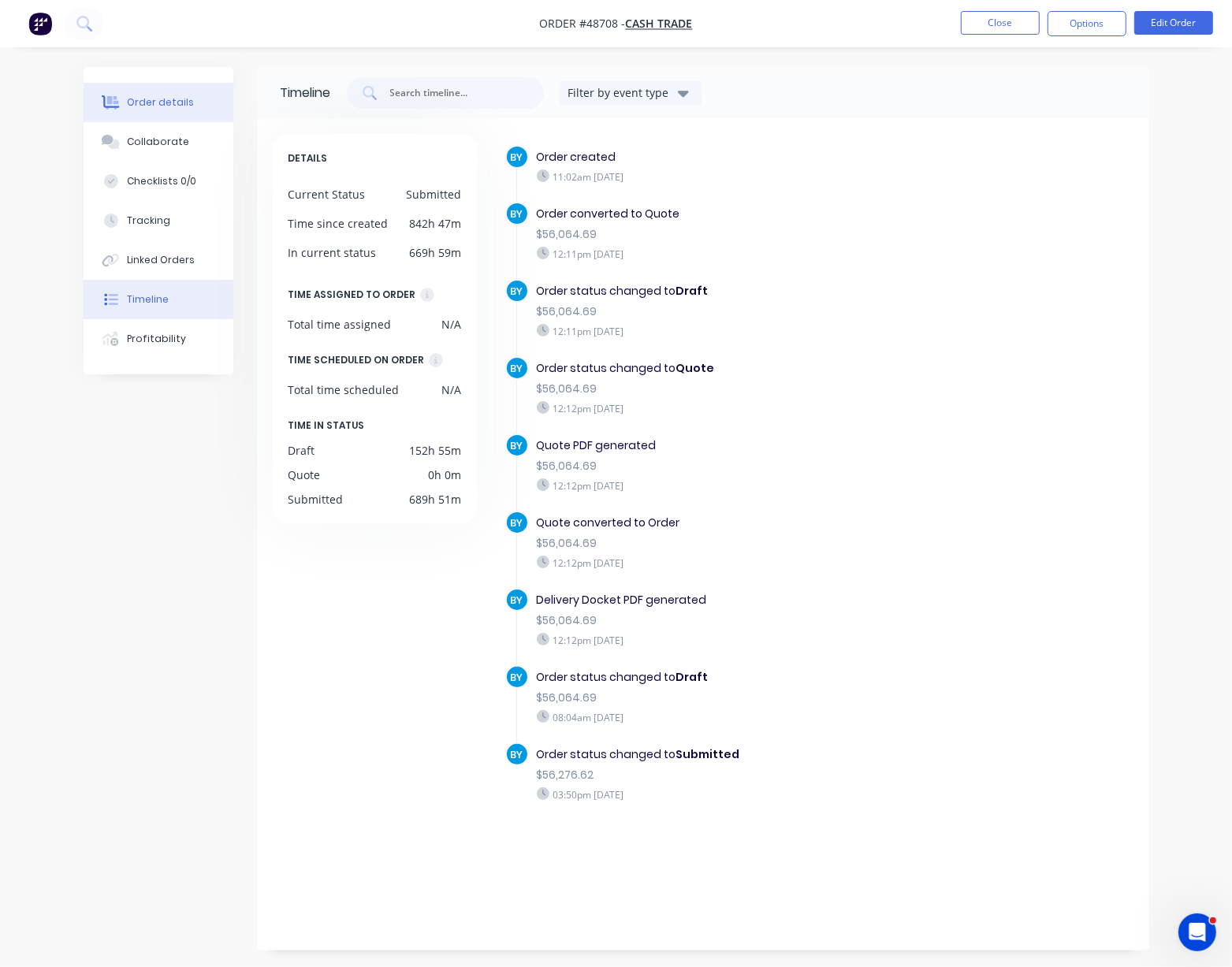
click at [149, 109] on div "Order details" at bounding box center [160, 102] width 67 height 14
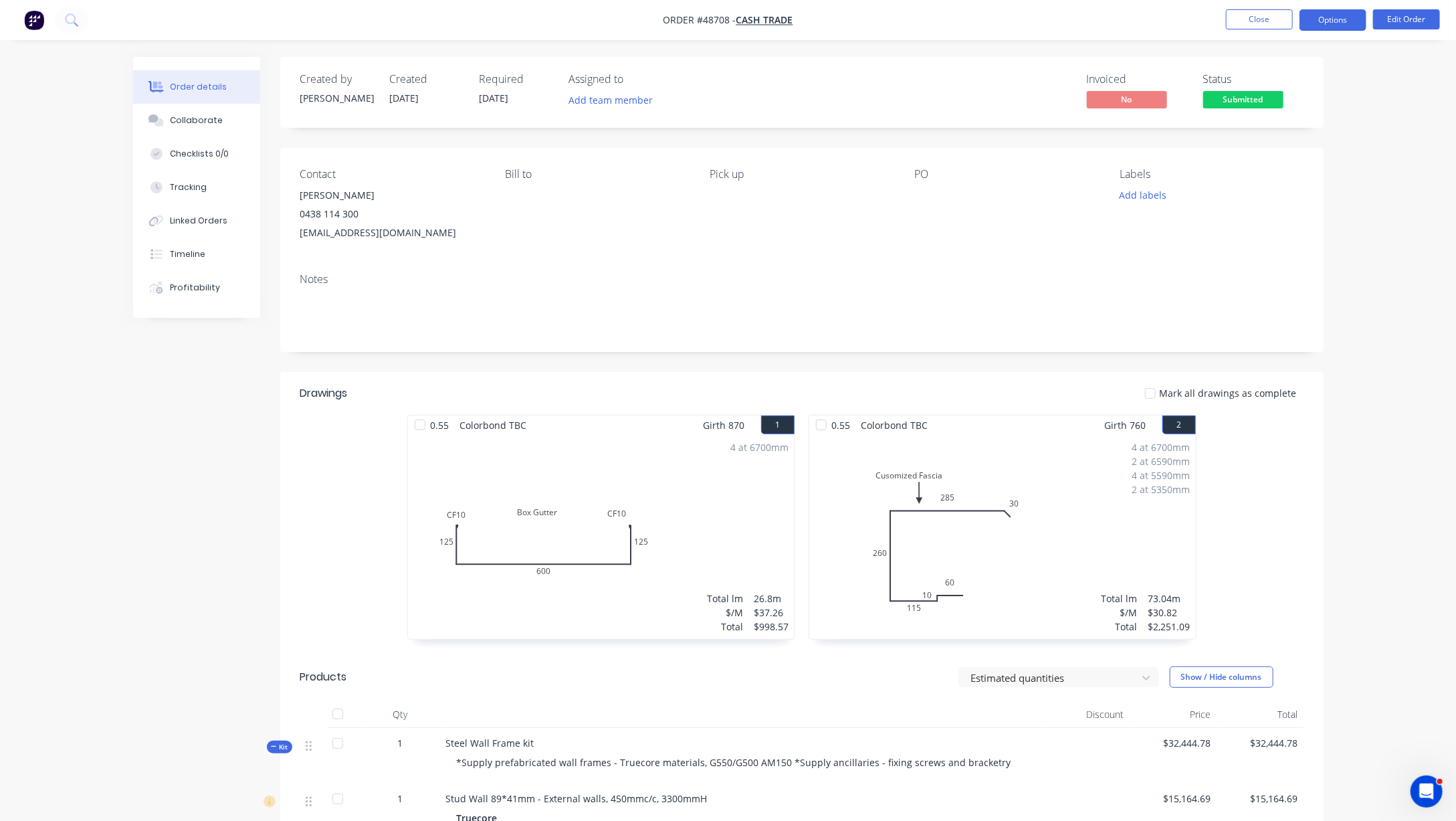
click at [1044, 24] on button "Options" at bounding box center [1332, 20] width 67 height 21
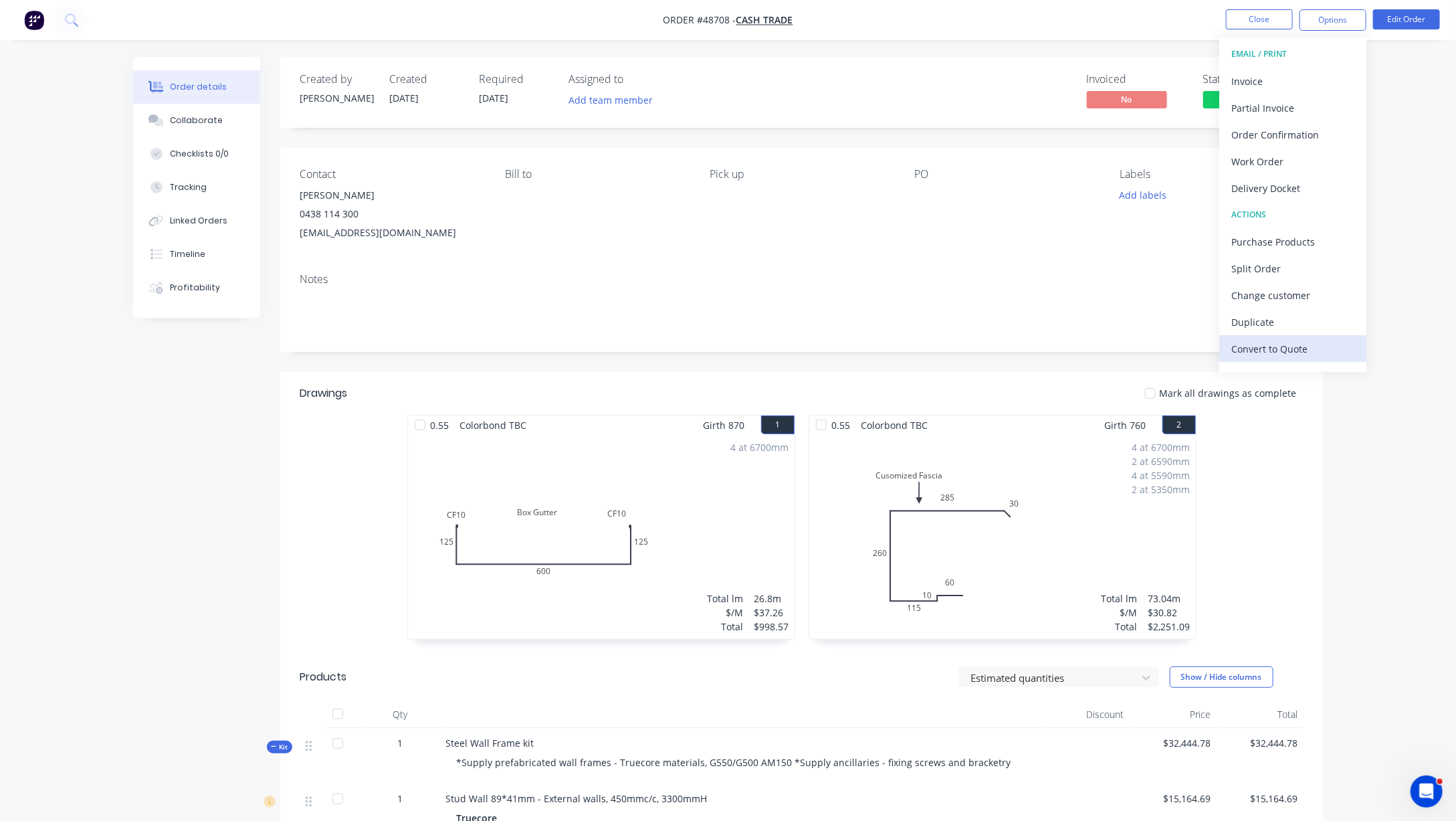
click at [1044, 352] on div "Convert to Quote" at bounding box center [1293, 349] width 123 height 19
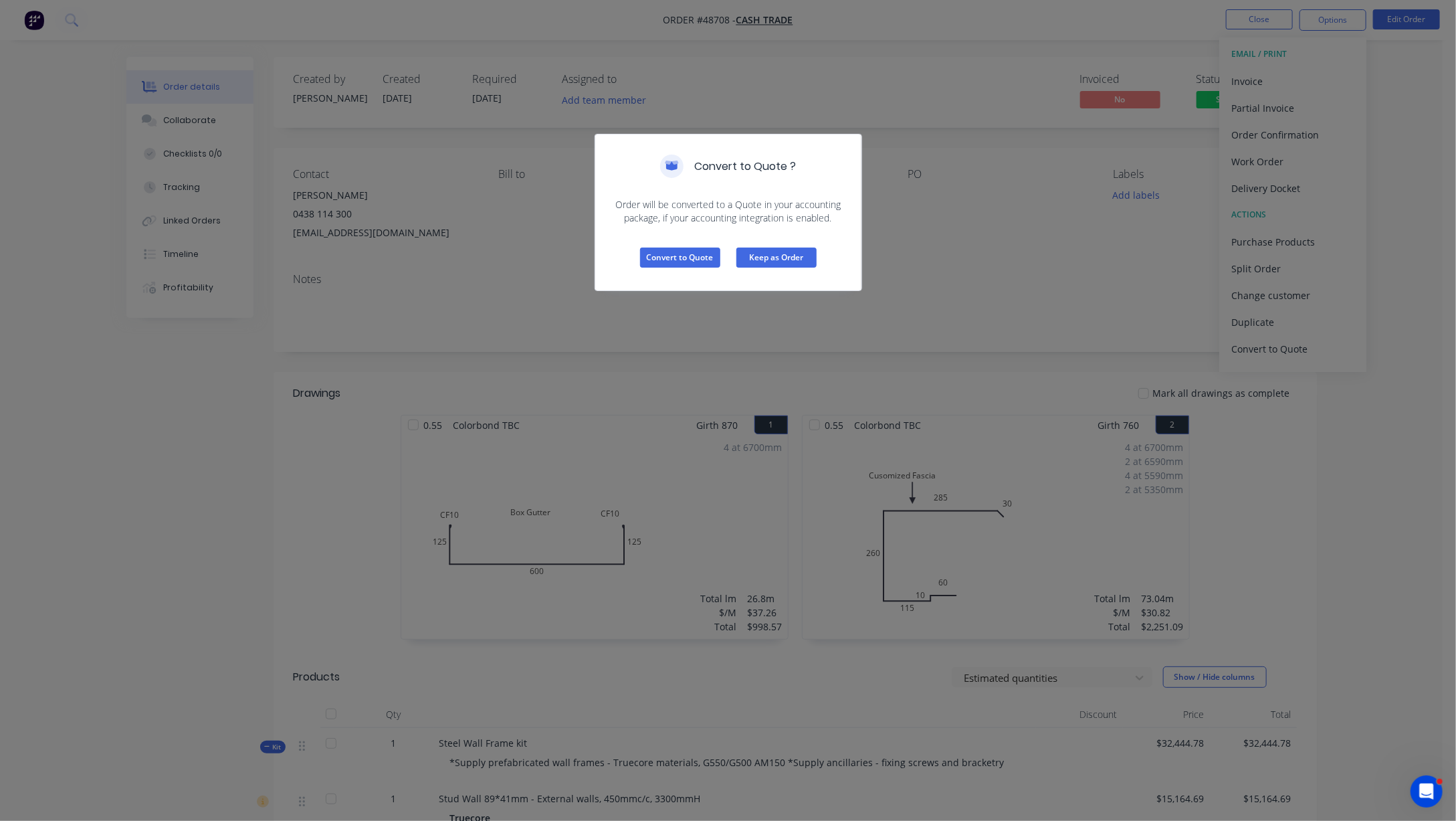
click at [775, 267] on button "Keep as Order" at bounding box center [776, 257] width 80 height 20
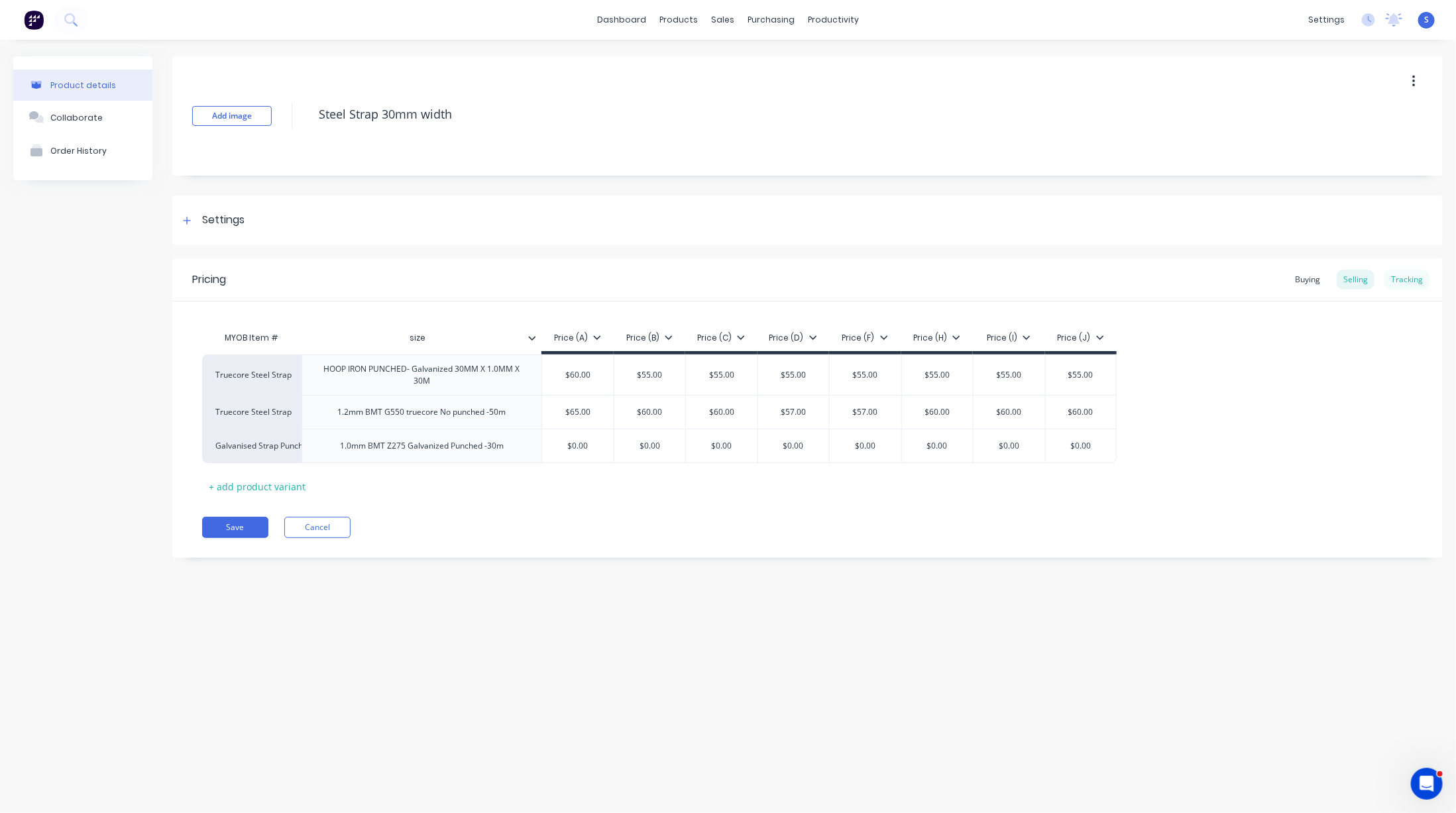
click at [1034, 279] on div "Tracking" at bounding box center [1407, 279] width 45 height 20
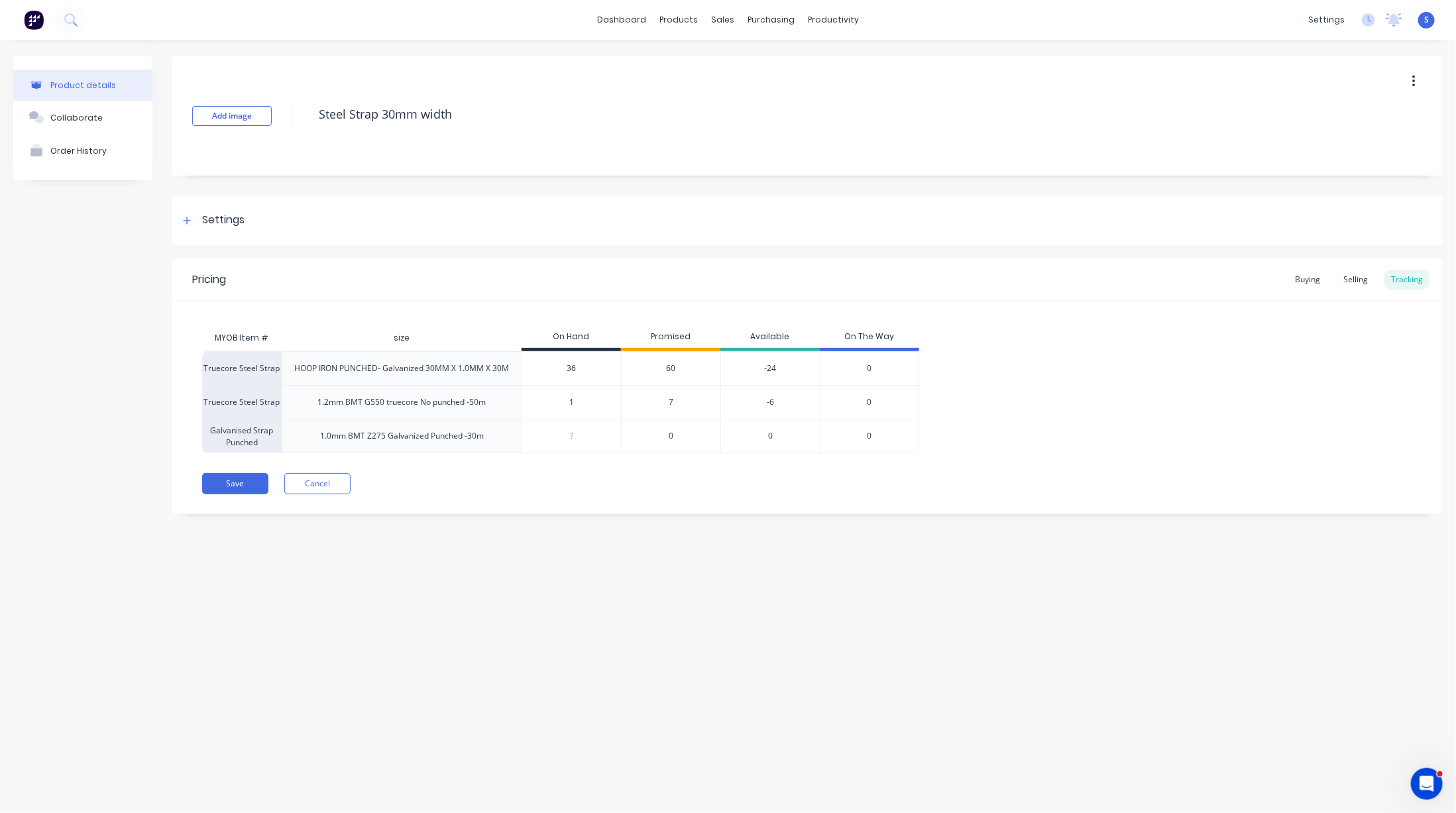
click at [669, 372] on span "60" at bounding box center [671, 368] width 9 height 12
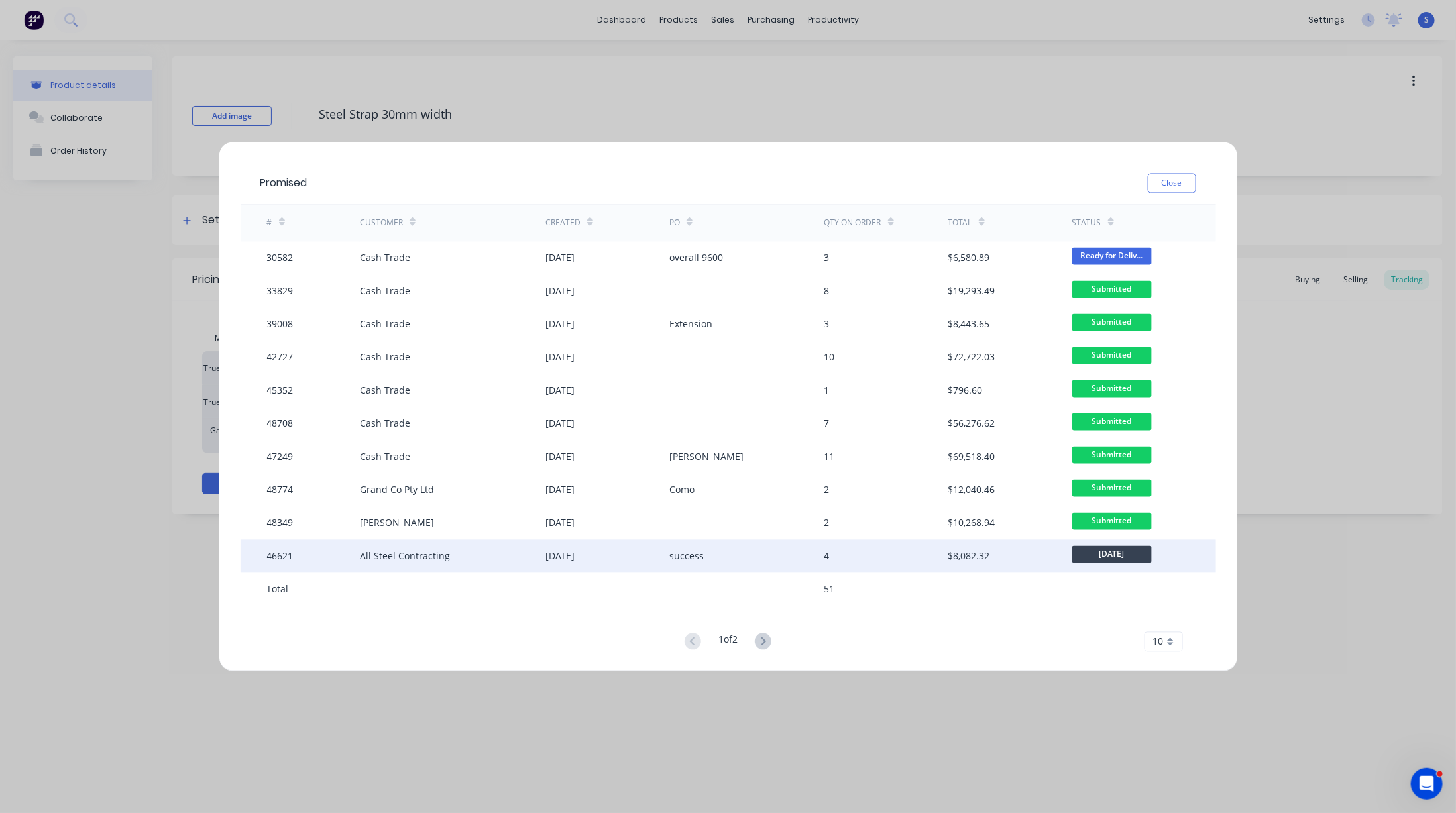
click at [709, 564] on div "success" at bounding box center [747, 556] width 155 height 33
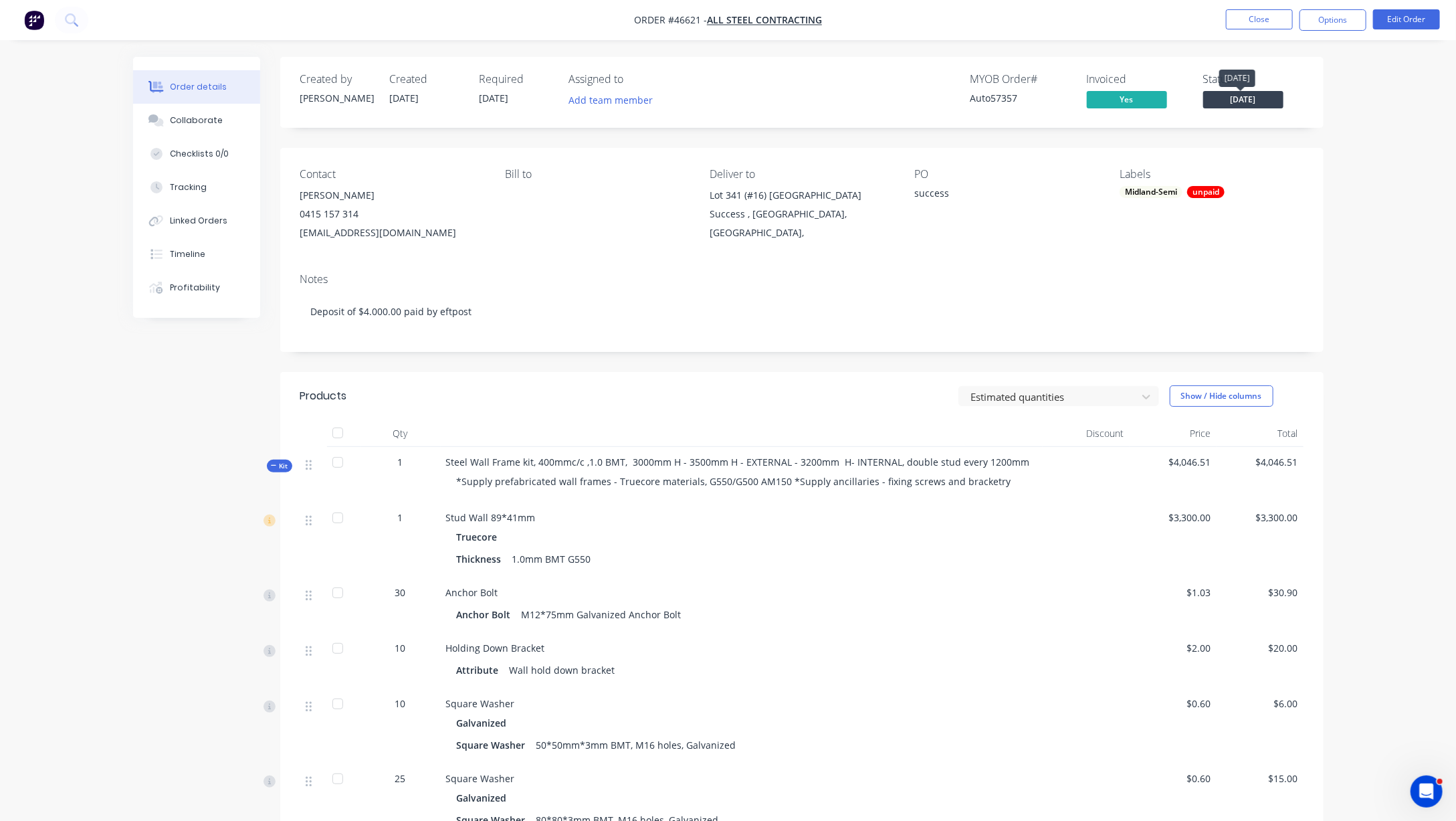
click at [1044, 105] on span "Tuesday" at bounding box center [1243, 99] width 80 height 17
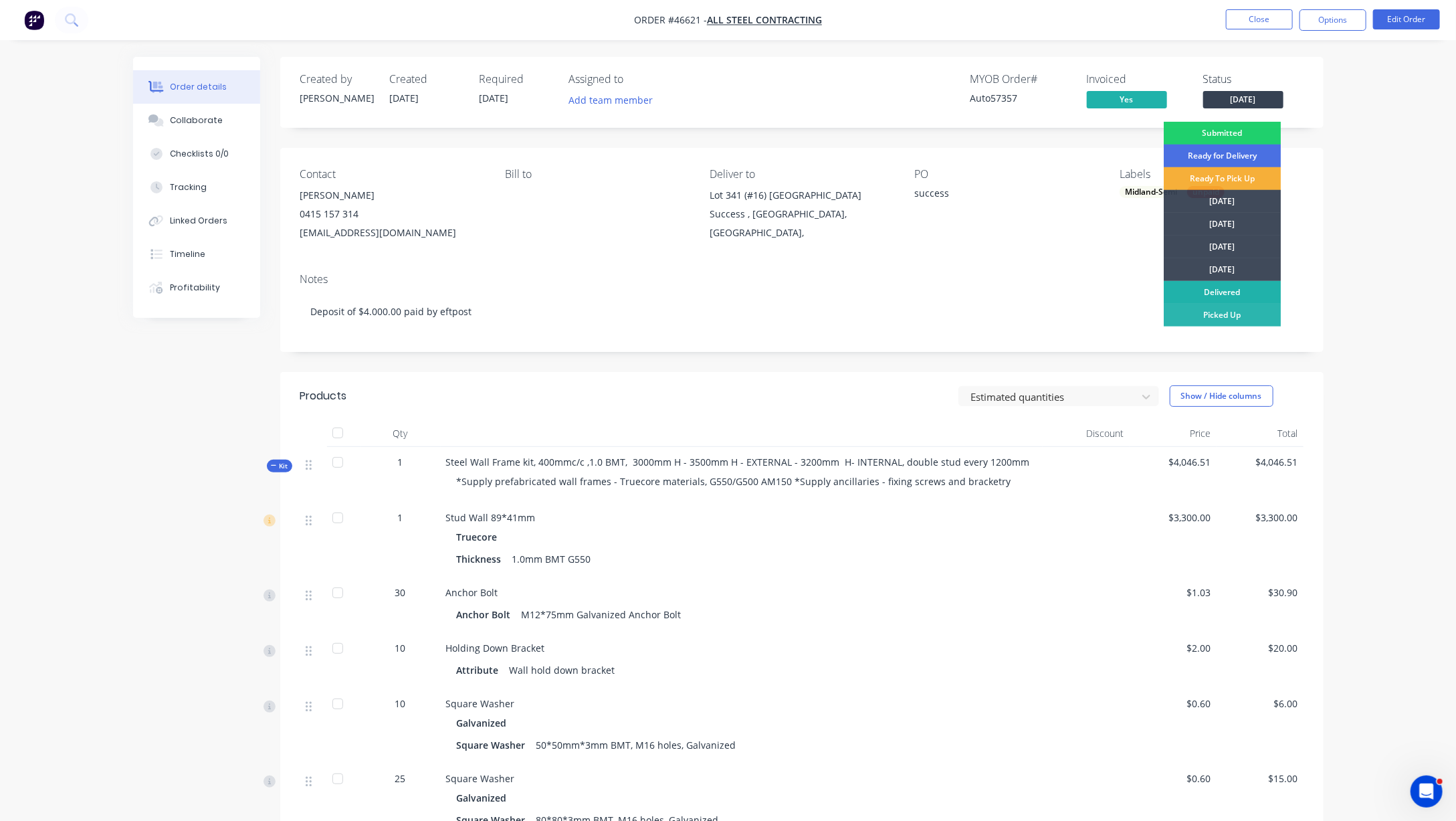
click at [1044, 294] on div "Delivered" at bounding box center [1222, 292] width 117 height 23
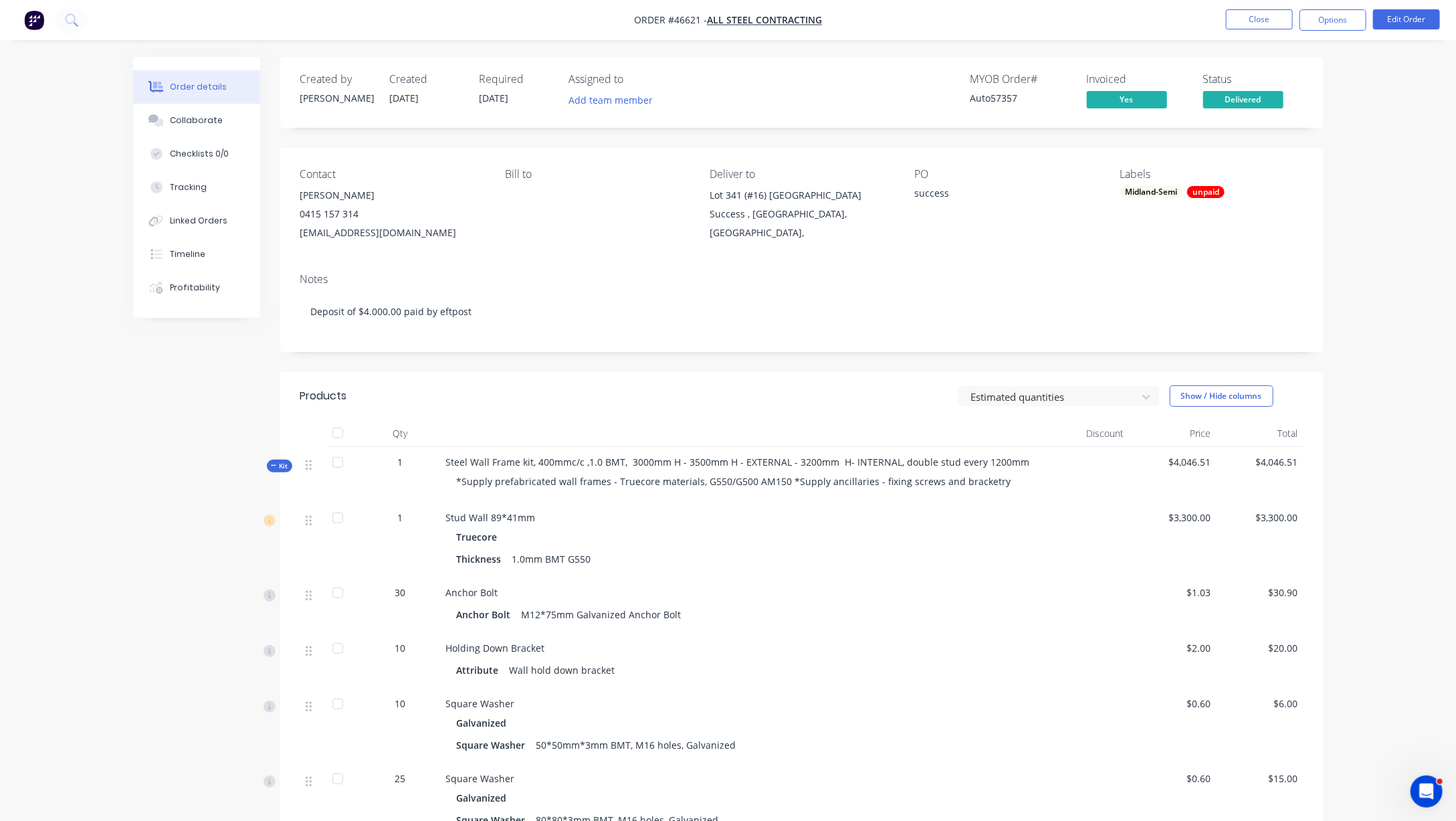
drag, startPoint x: 1346, startPoint y: 140, endPoint x: 1332, endPoint y: 121, distance: 23.6
click at [1044, 21] on button "Close" at bounding box center [1259, 19] width 67 height 20
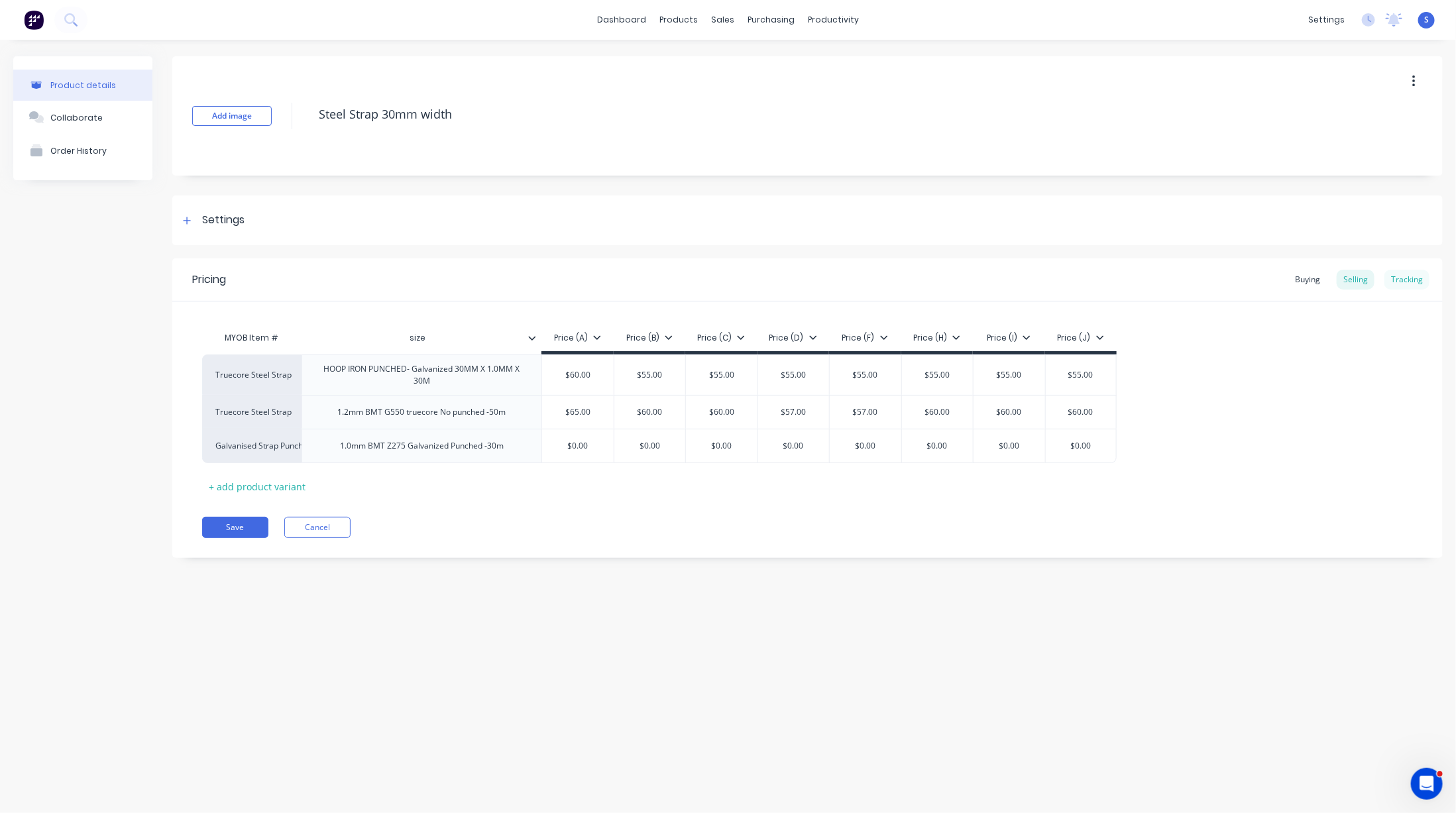
click at [1034, 276] on div "Buying Selling Tracking" at bounding box center [1359, 279] width 142 height 20
click at [1034, 274] on div "Tracking" at bounding box center [1407, 279] width 45 height 20
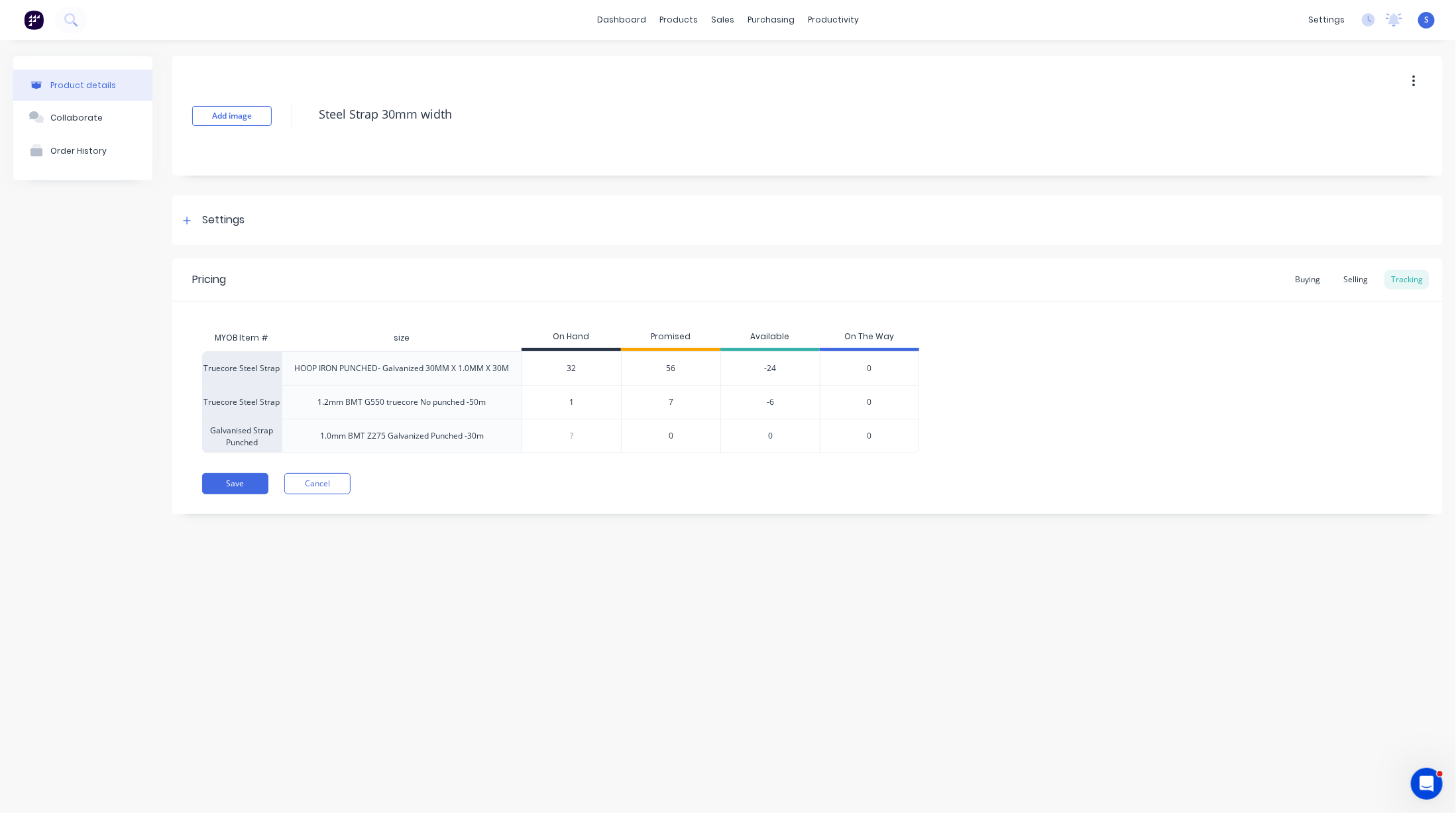
click at [670, 365] on span "56" at bounding box center [671, 368] width 9 height 12
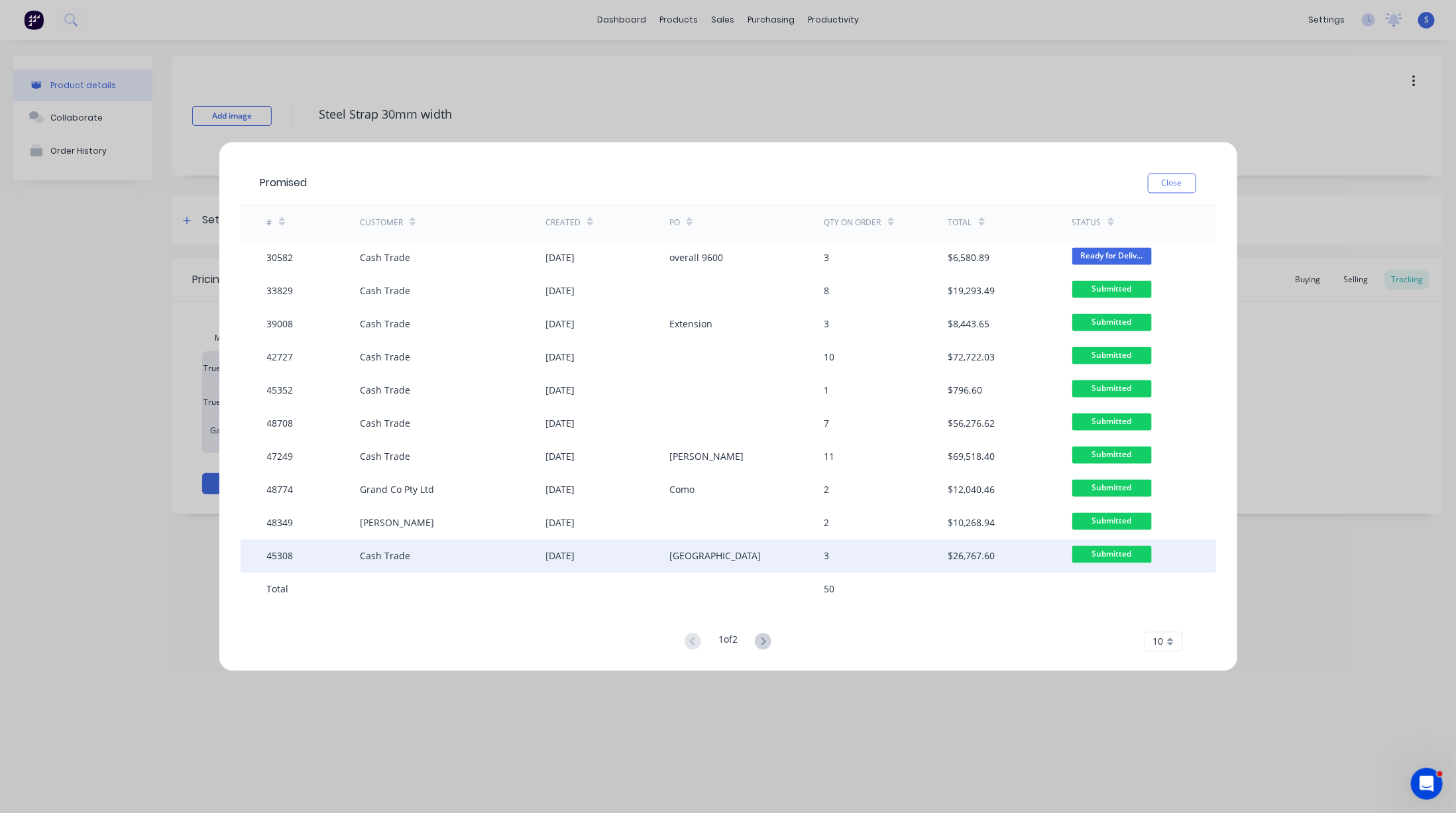
click at [696, 561] on div "[GEOGRAPHIC_DATA]" at bounding box center [715, 556] width 91 height 14
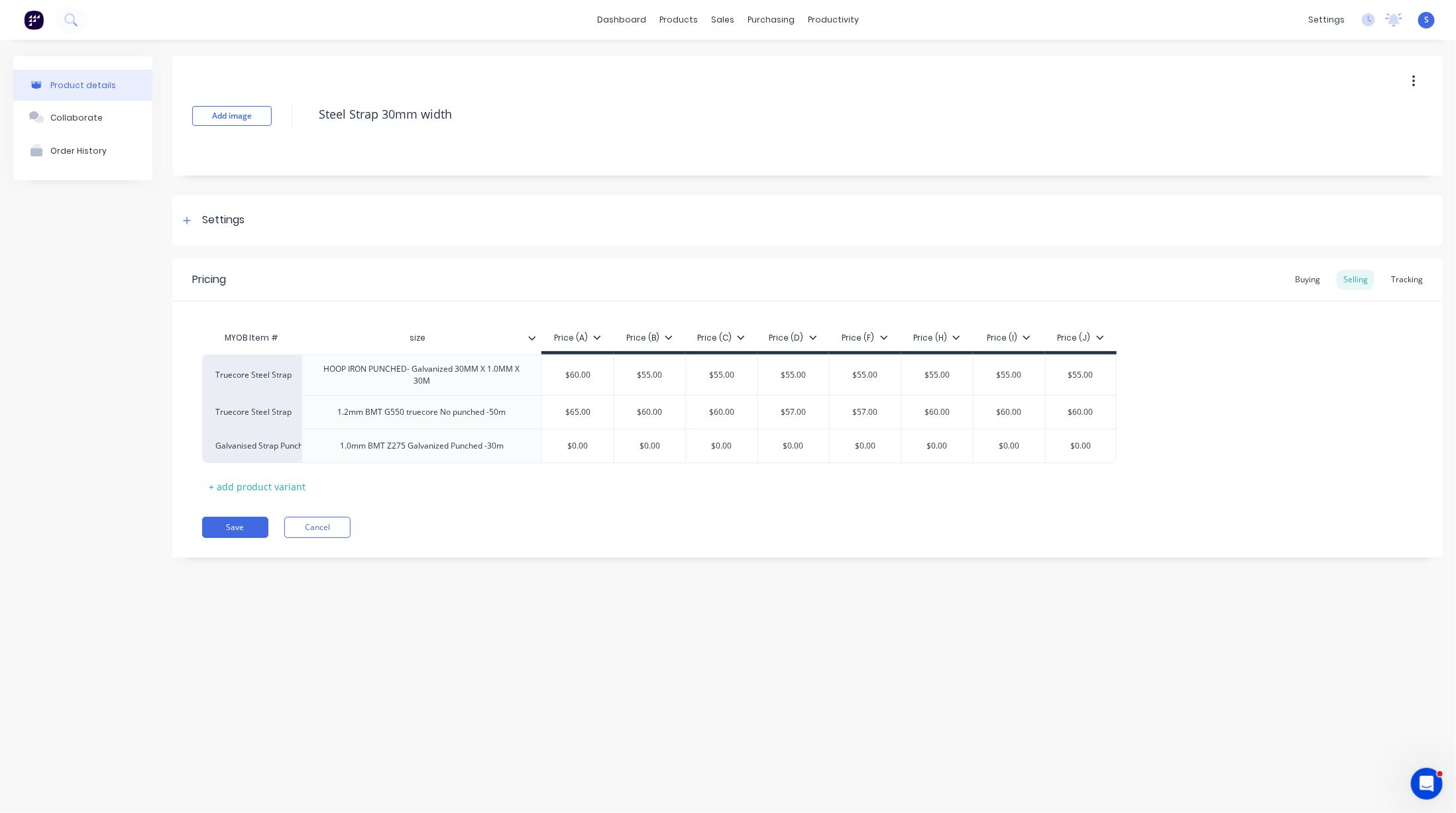
drag, startPoint x: 1408, startPoint y: 273, endPoint x: 1363, endPoint y: 294, distance: 49.7
click at [1034, 273] on div "Tracking" at bounding box center [1407, 279] width 45 height 20
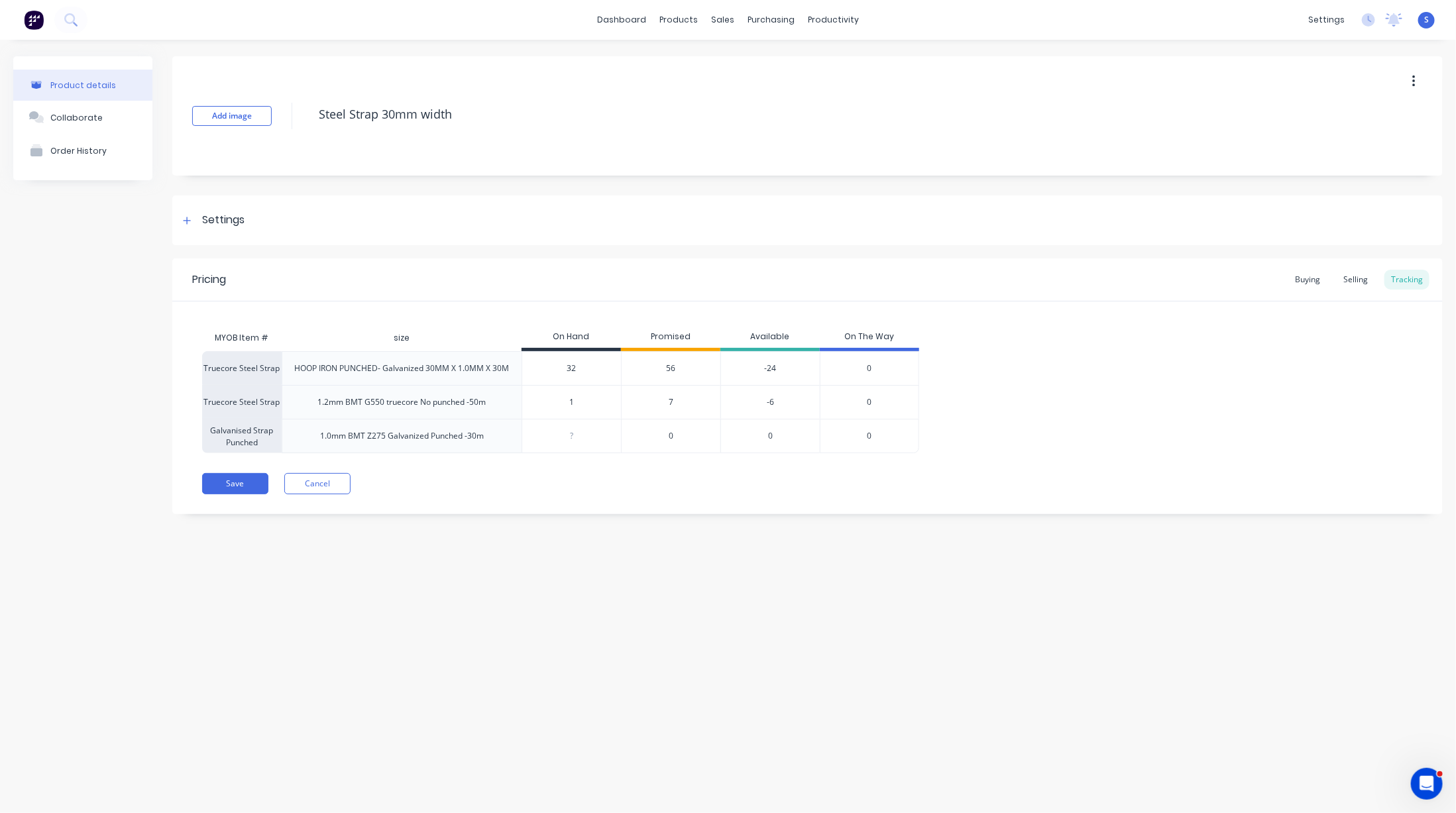
click at [673, 367] on span "56" at bounding box center [671, 368] width 9 height 12
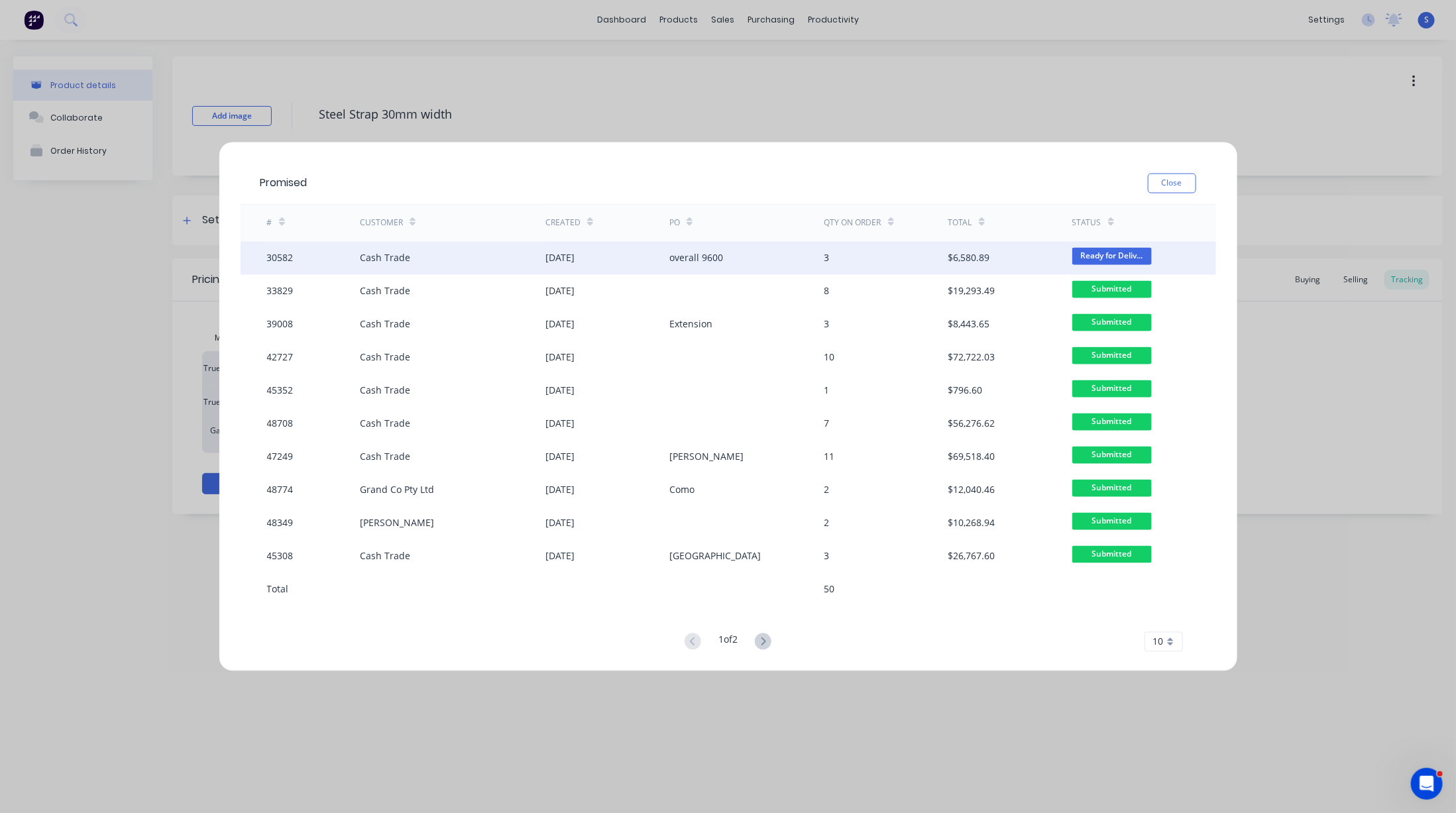
click at [743, 260] on div "overall 9600" at bounding box center [747, 257] width 155 height 33
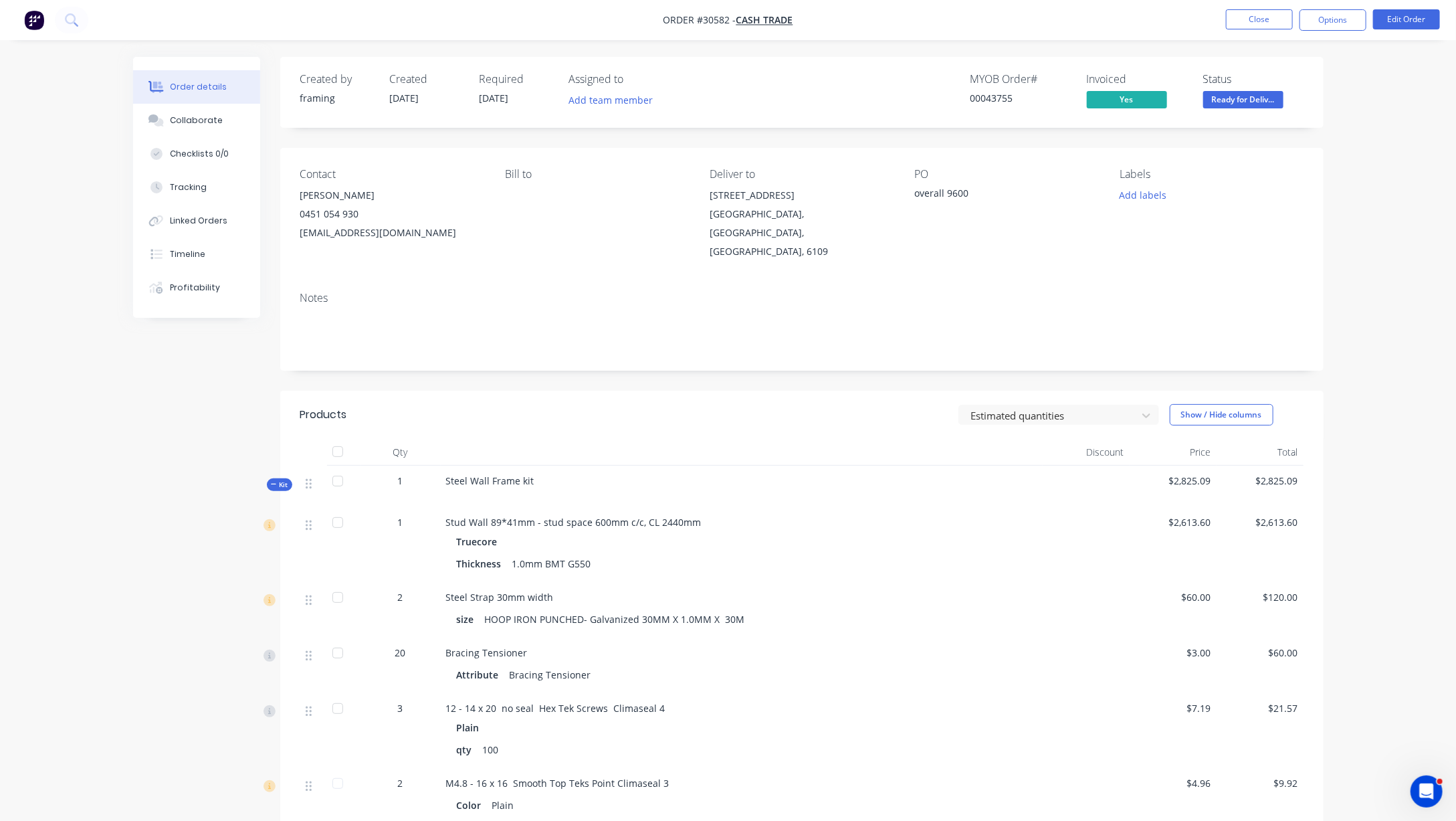
click at [731, 410] on div "Estimated quantities Show / Hide columns" at bounding box center [908, 415] width 790 height 21
click at [286, 482] on button "Kit" at bounding box center [280, 485] width 26 height 13
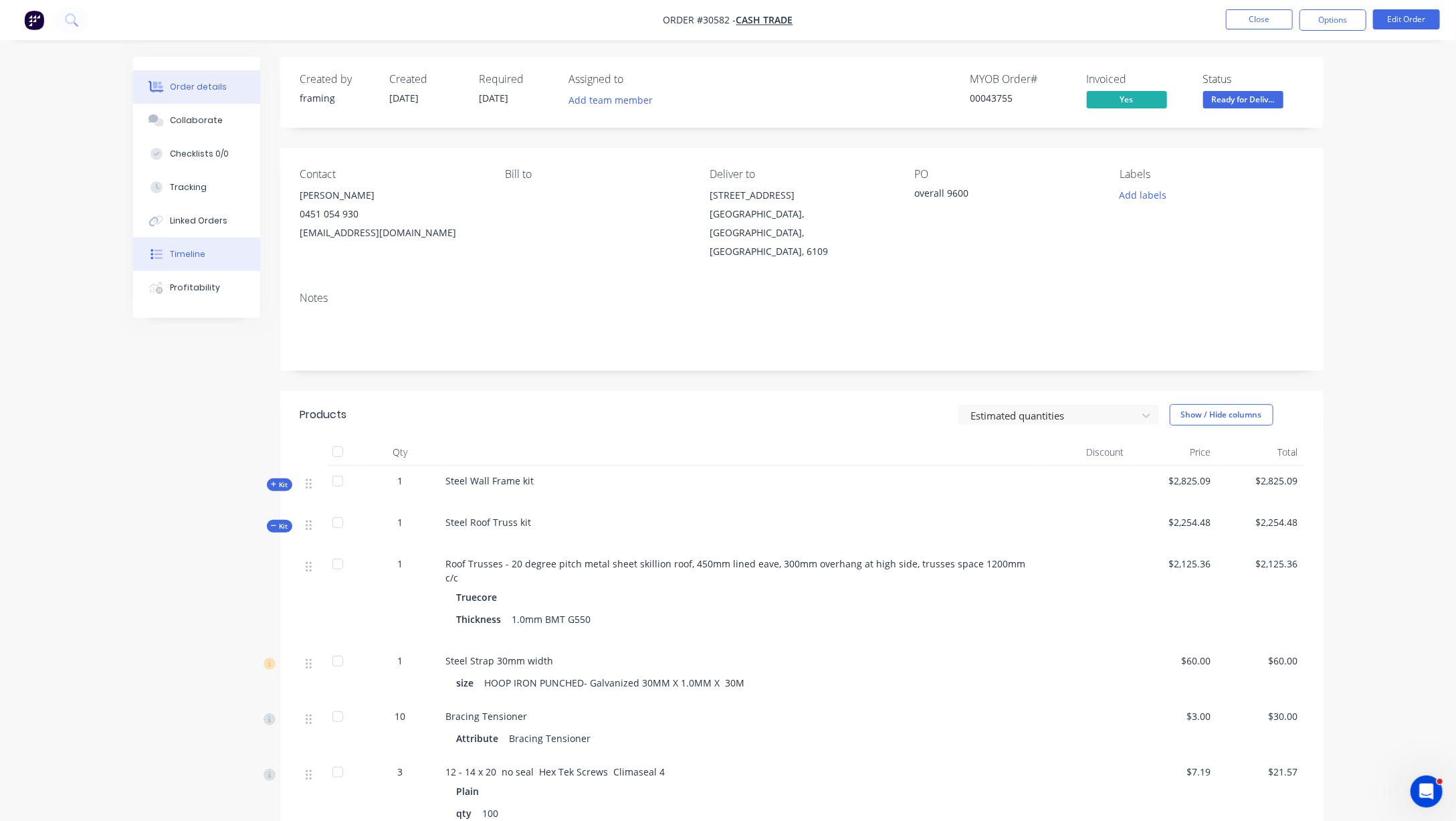
click at [194, 260] on div "Timeline" at bounding box center [188, 254] width 35 height 12
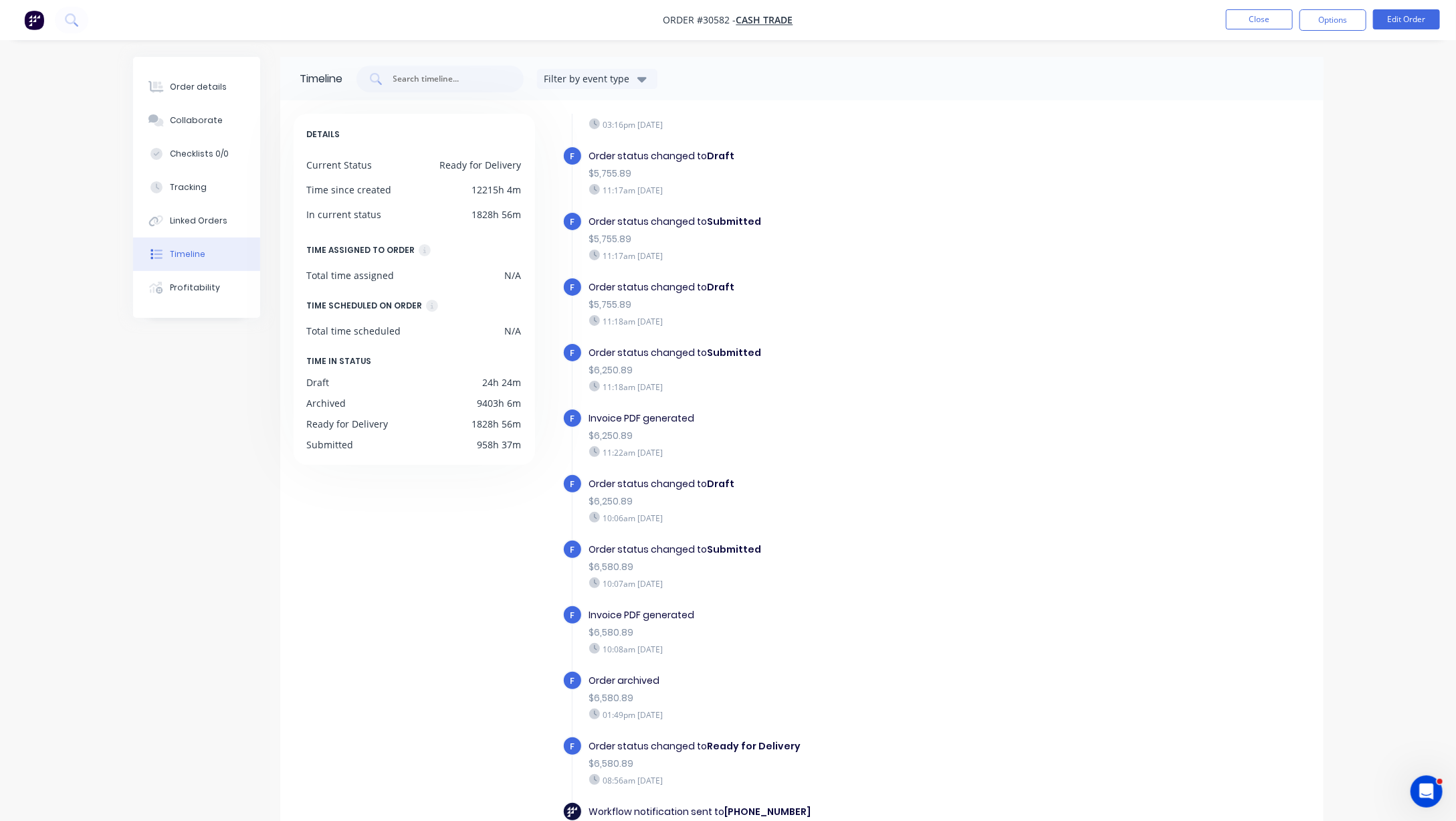
scroll to position [94, 0]
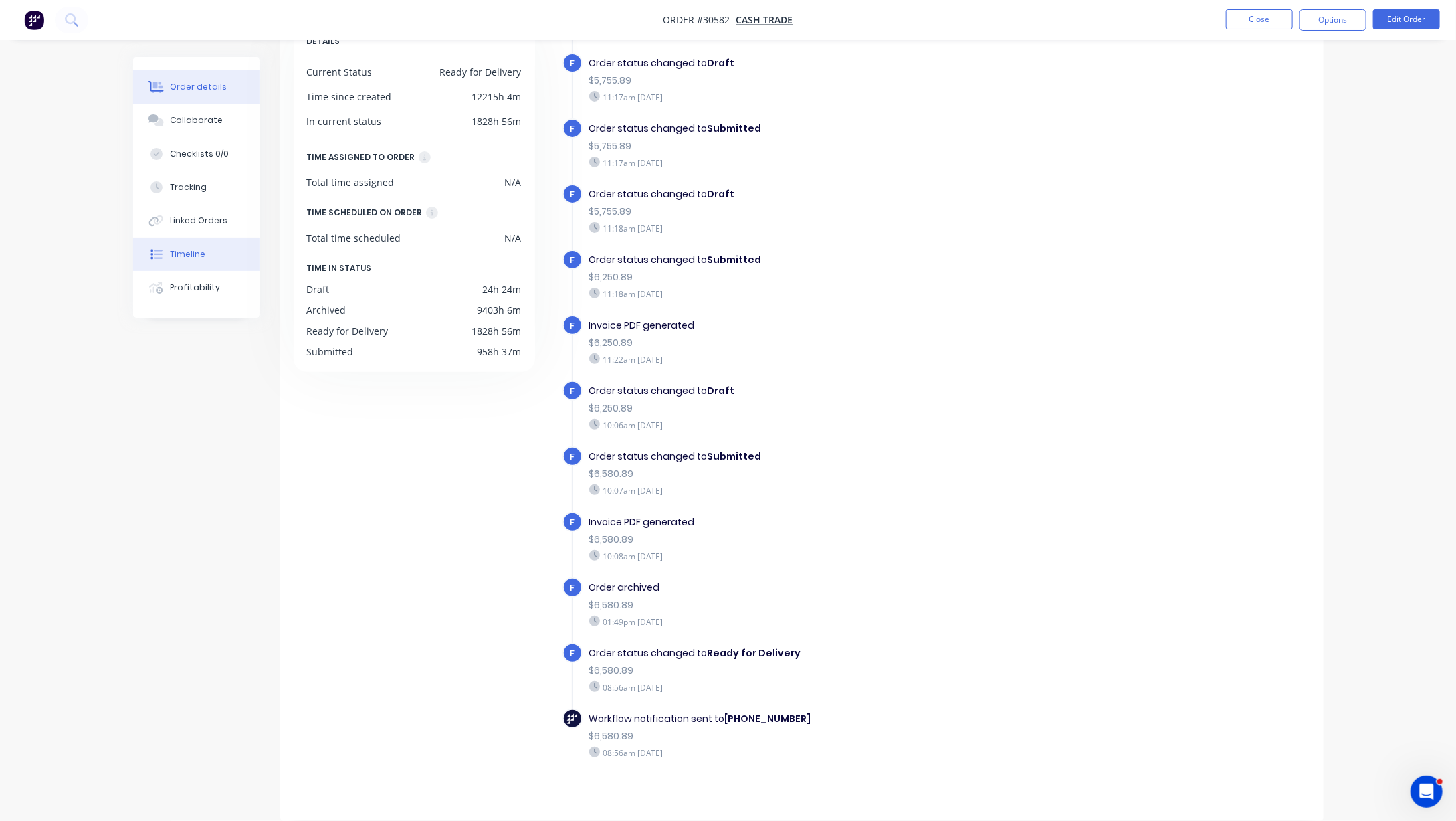
click at [197, 79] on button "Order details" at bounding box center [197, 86] width 127 height 33
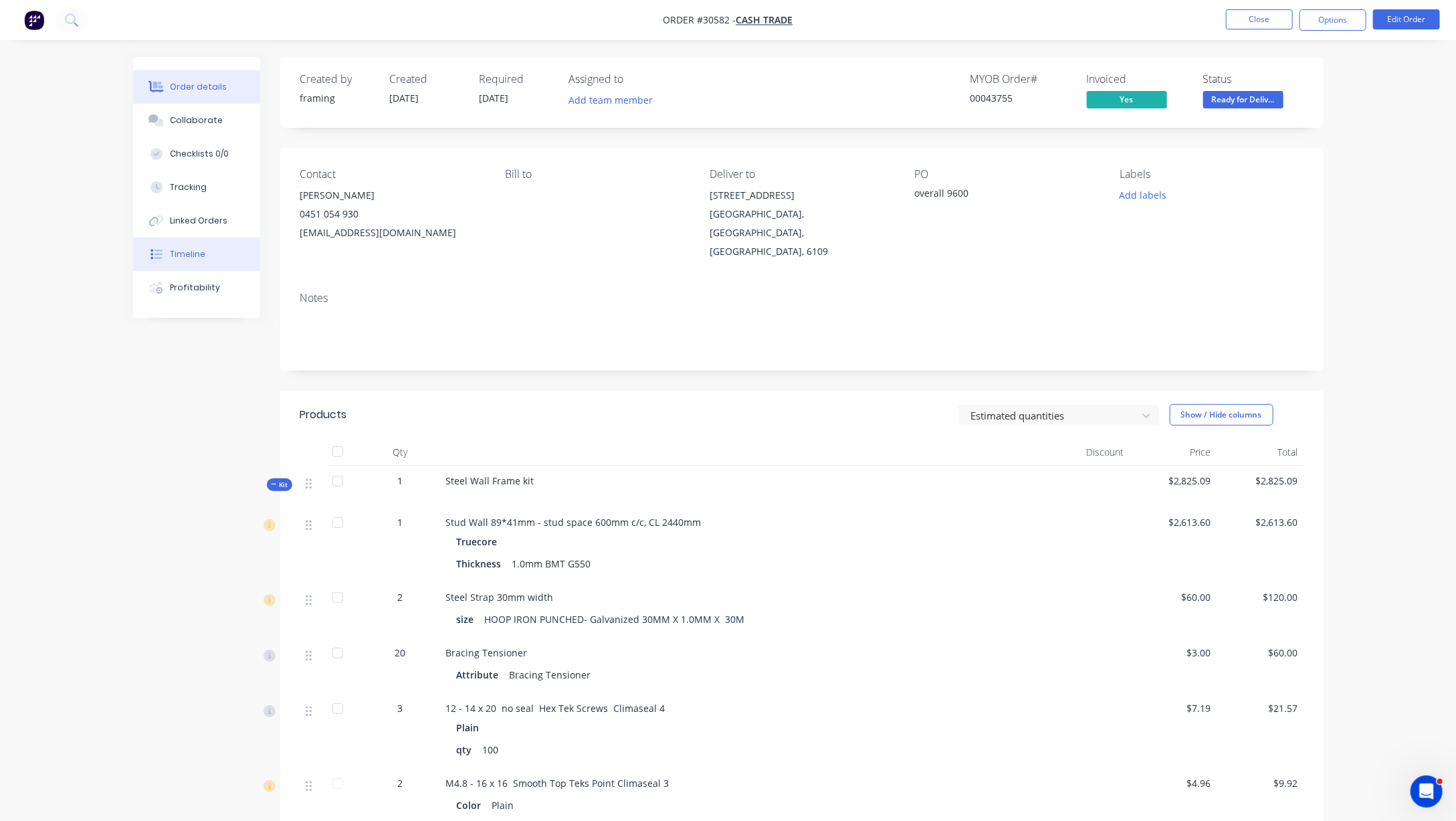
click at [192, 260] on div "Timeline" at bounding box center [188, 254] width 35 height 12
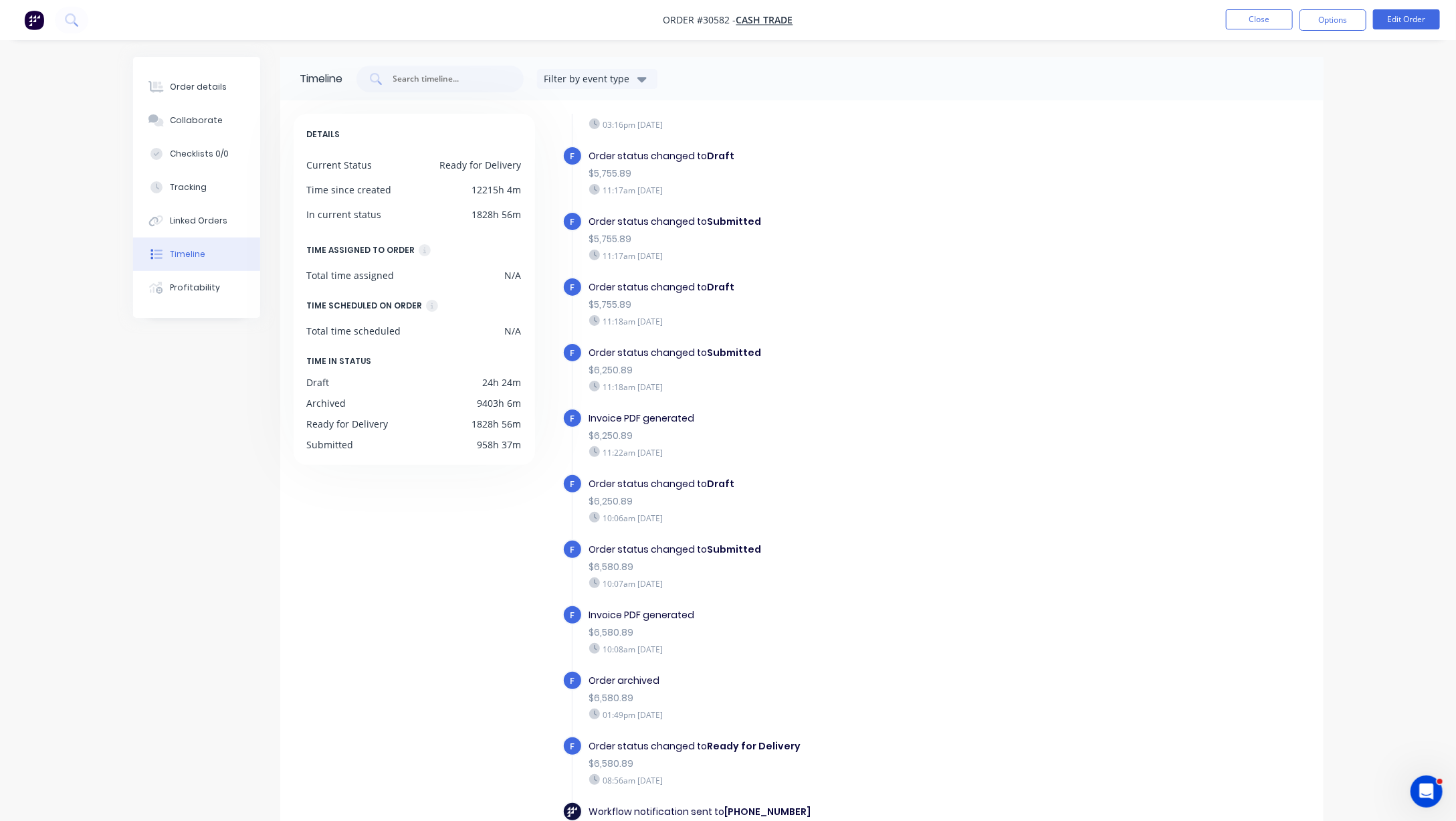
scroll to position [94, 0]
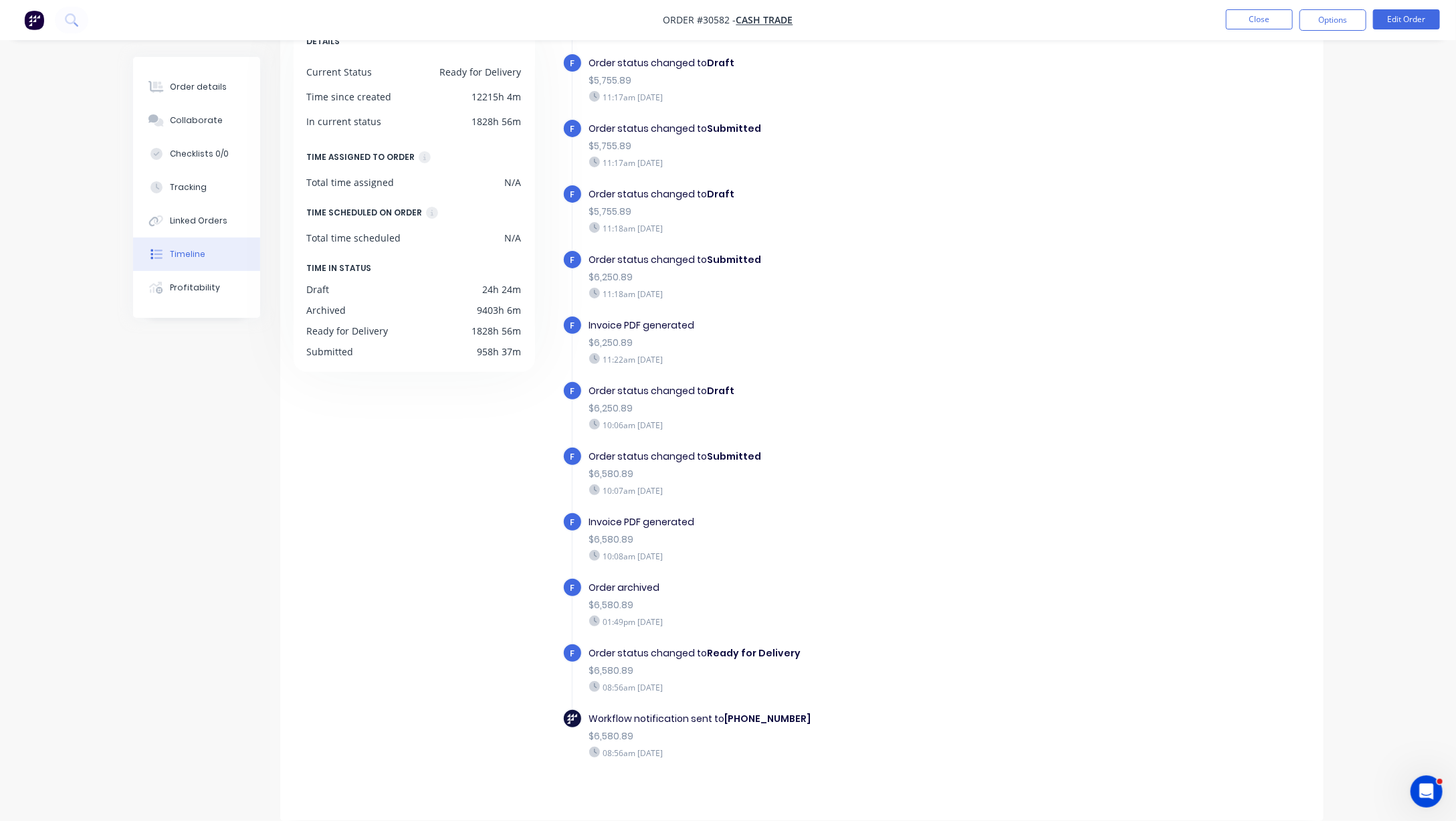
click at [384, 651] on div "DETAILS Current Status Ready for Delivery Time since created 12215h 4m In curre…" at bounding box center [420, 410] width 254 height 780
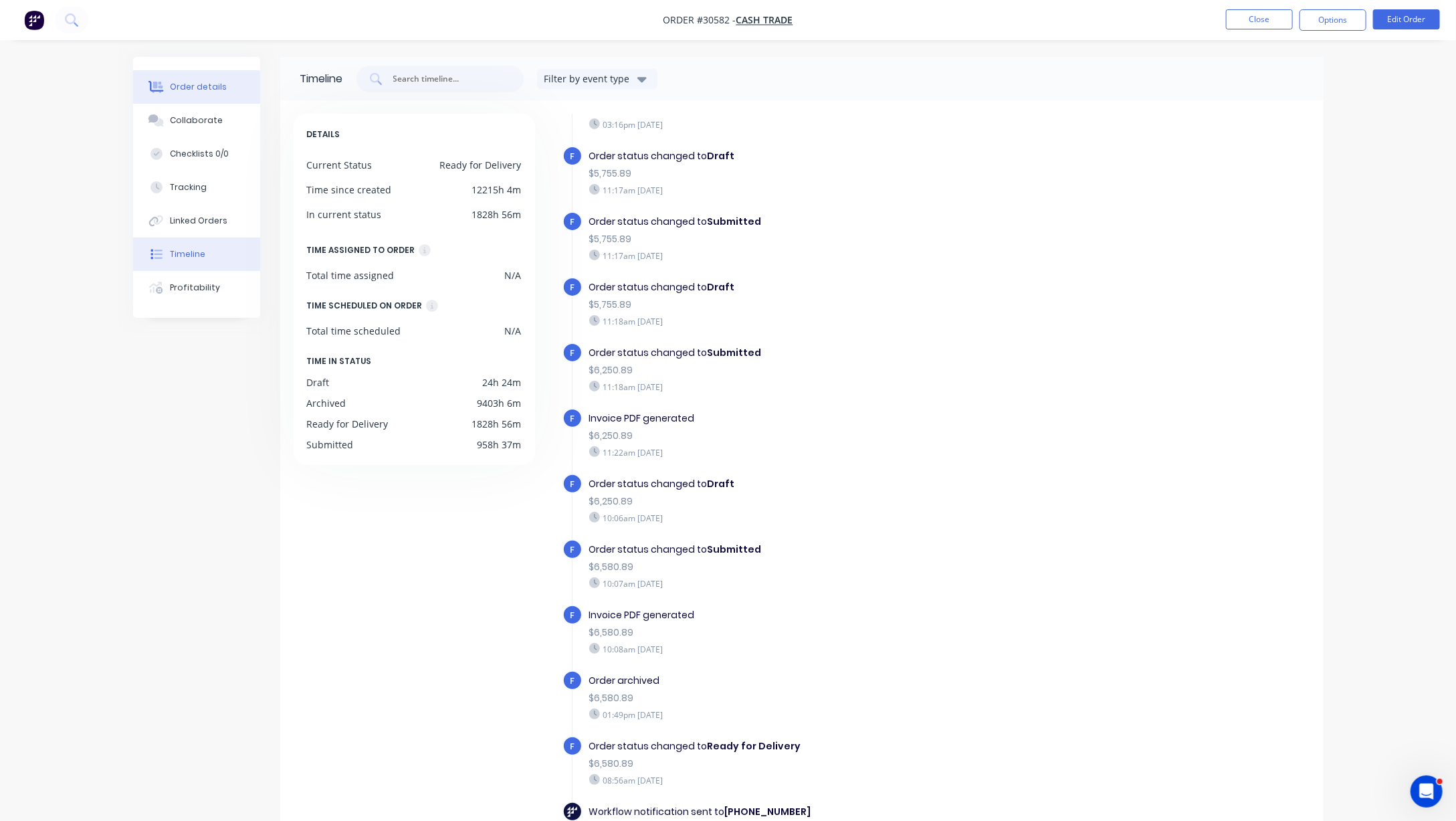
click at [199, 91] on div "Order details" at bounding box center [198, 87] width 57 height 12
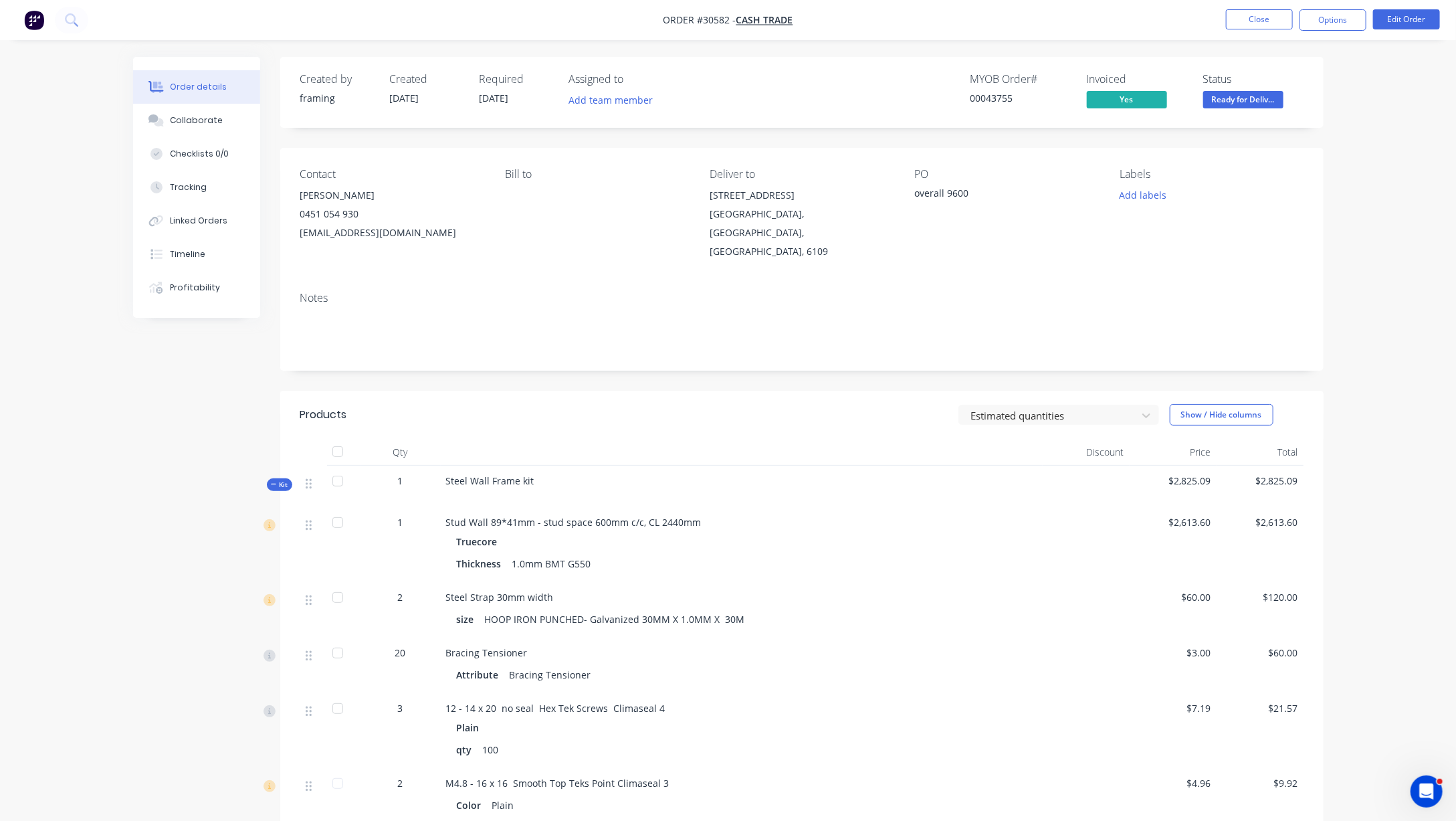
click at [757, 410] on div "Estimated quantities Show / Hide columns" at bounding box center [908, 415] width 790 height 21
click at [717, 412] on div "Estimated quantities Show / Hide columns" at bounding box center [908, 415] width 790 height 21
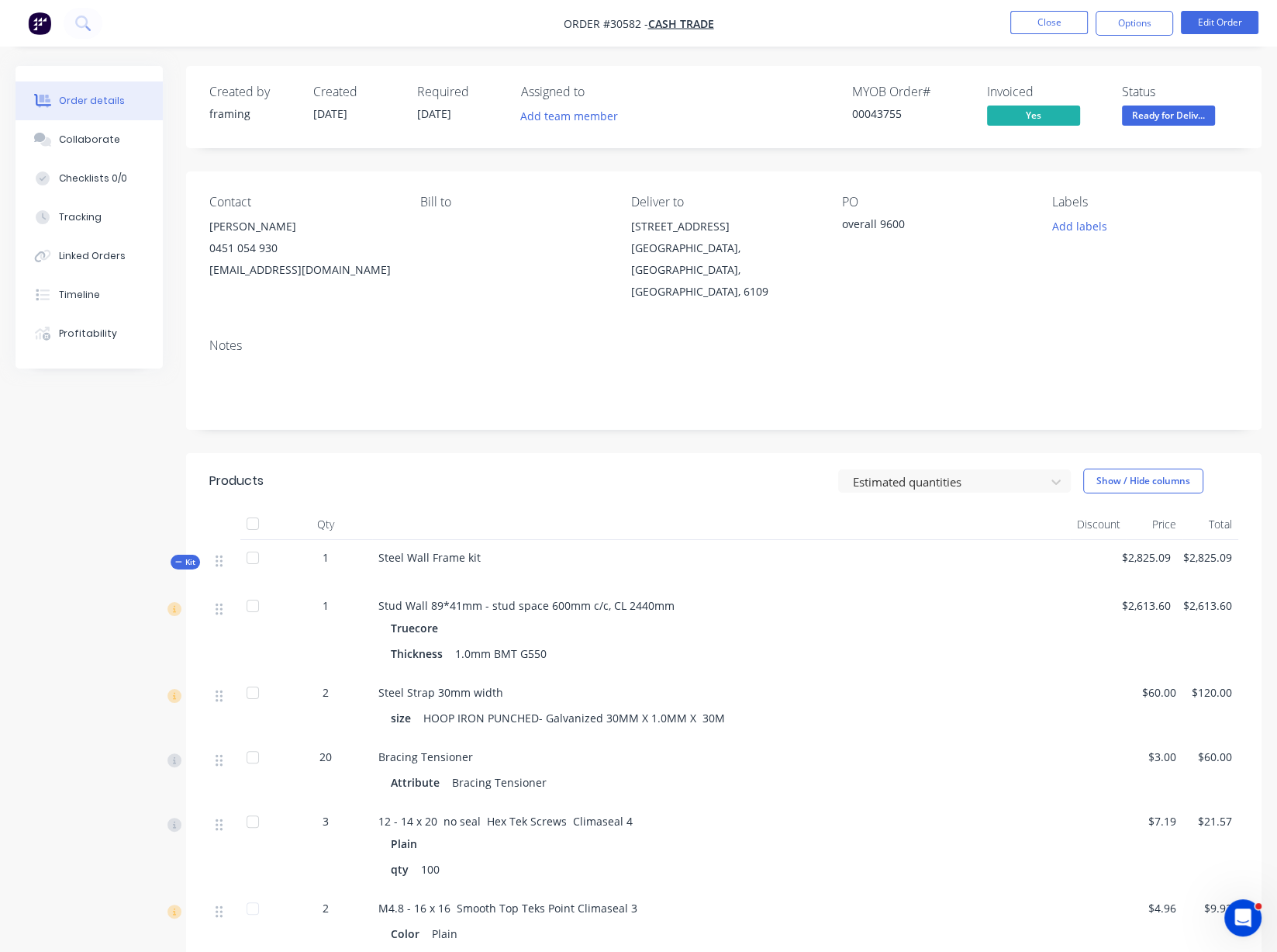
click at [597, 469] on div "Estimated quantities Show / Hide columns" at bounding box center [833, 481] width 810 height 25
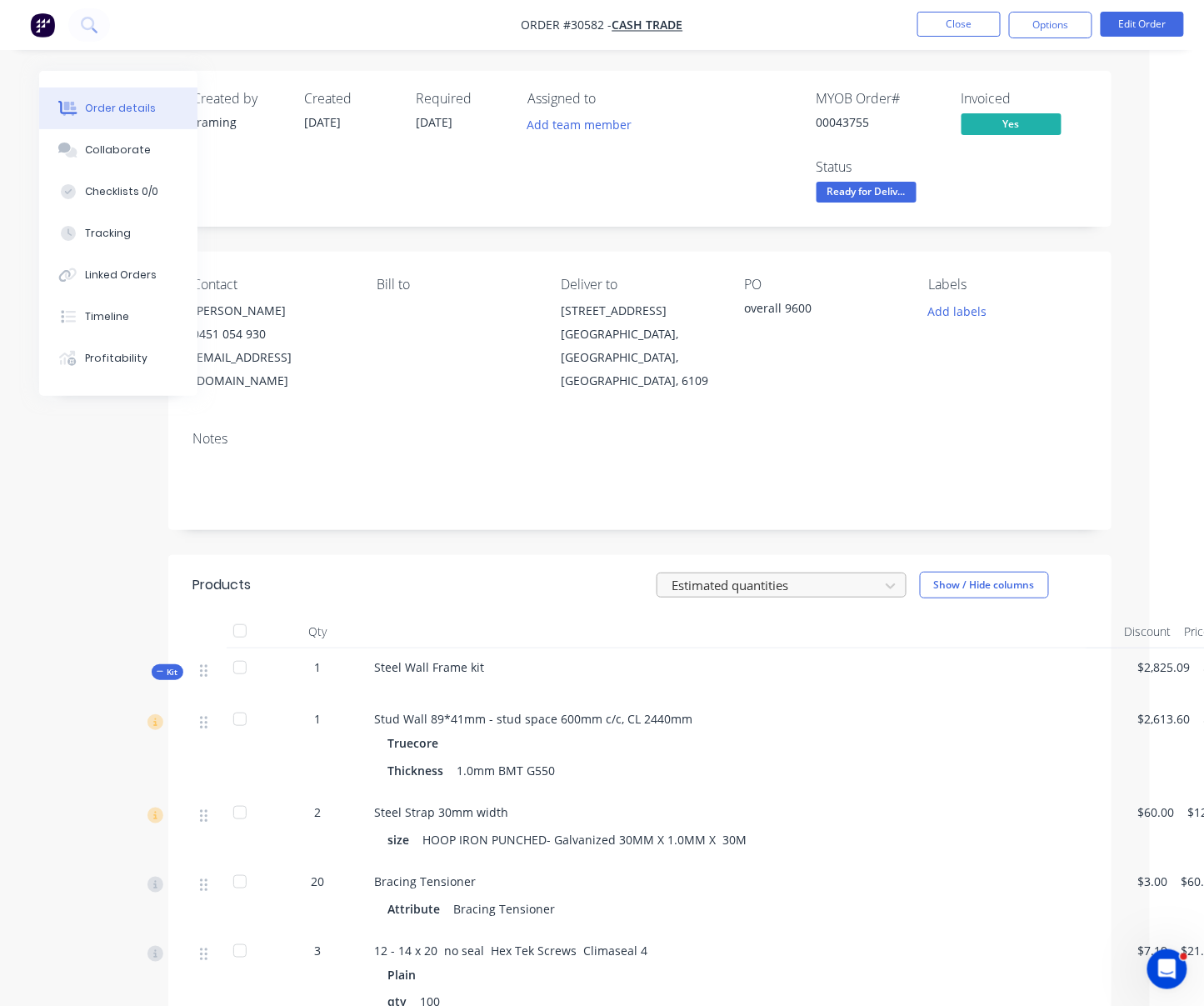
drag, startPoint x: 491, startPoint y: 581, endPoint x: 647, endPoint y: 580, distance: 156.0
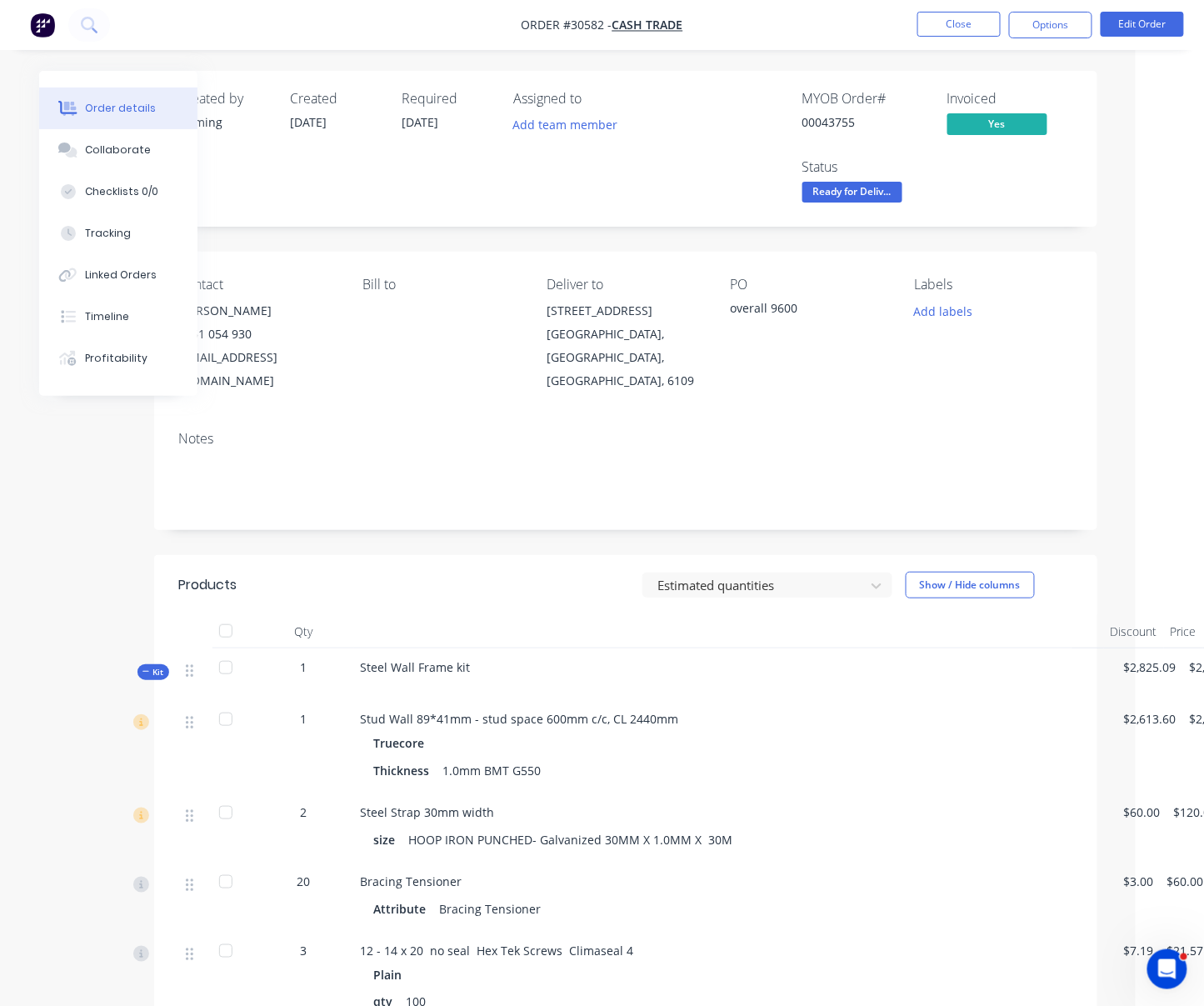
drag, startPoint x: 450, startPoint y: 583, endPoint x: 421, endPoint y: 580, distance: 29.2
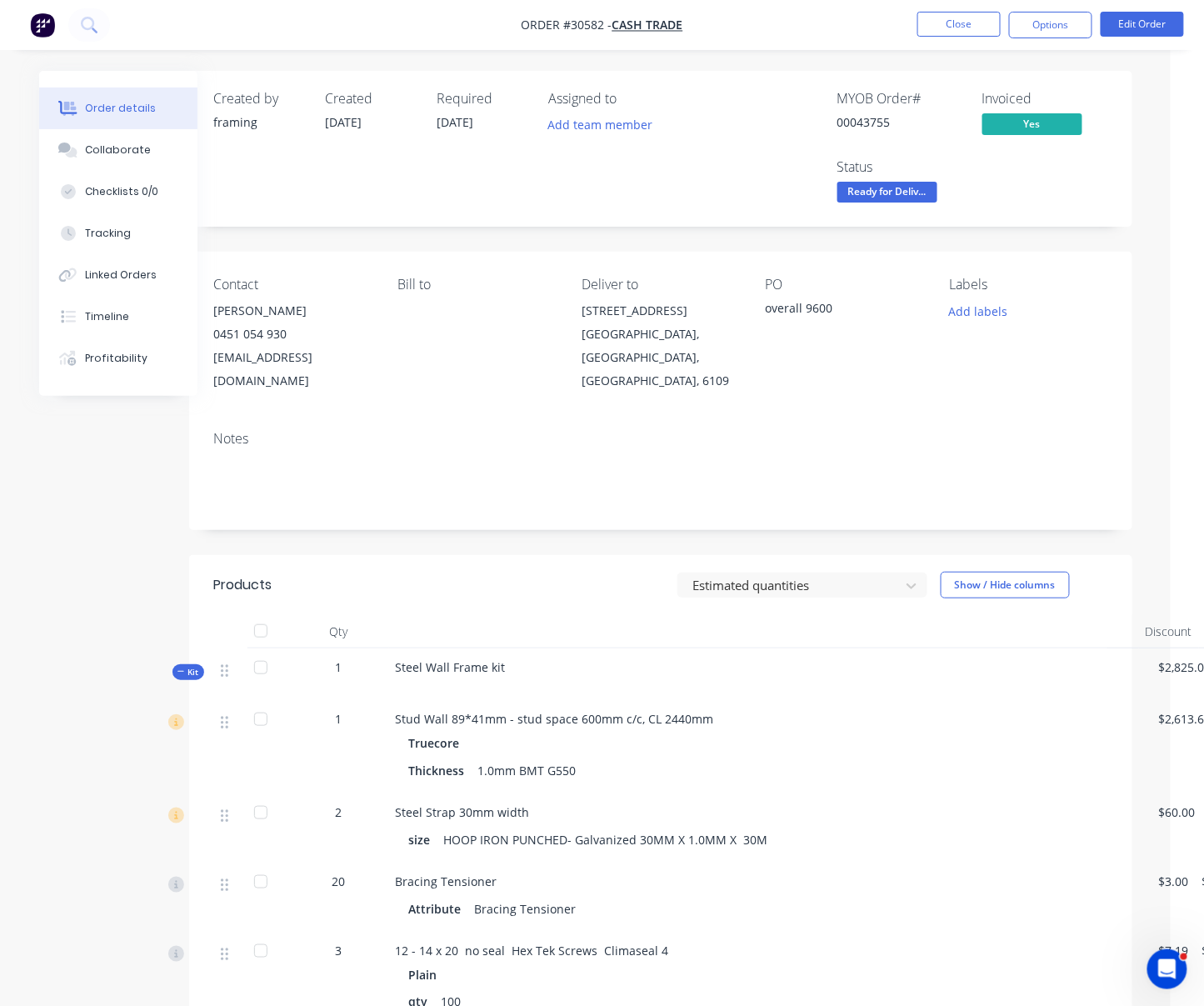
drag, startPoint x: 504, startPoint y: 575, endPoint x: 420, endPoint y: 558, distance: 85.7
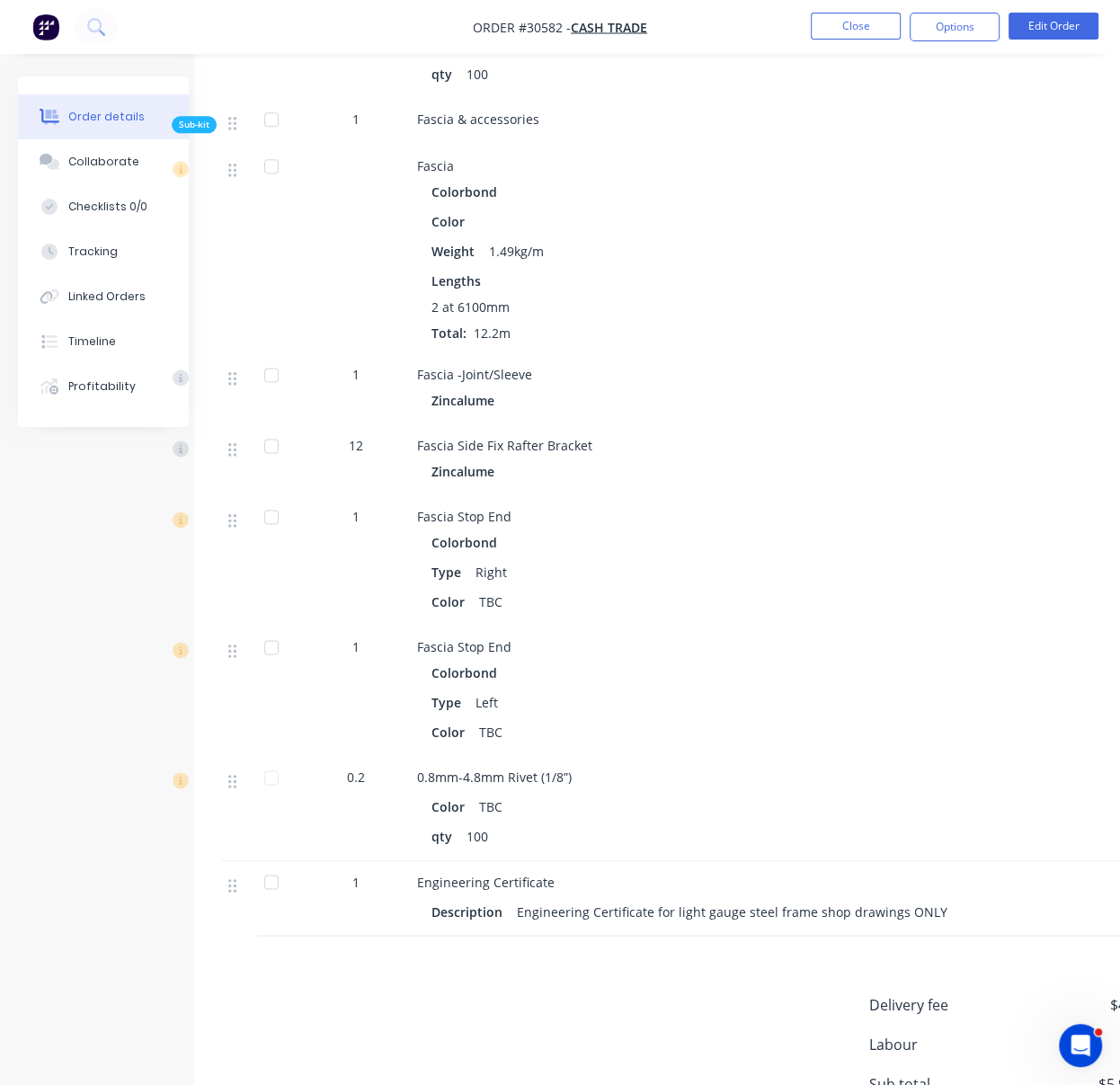
scroll to position [1676, 45]
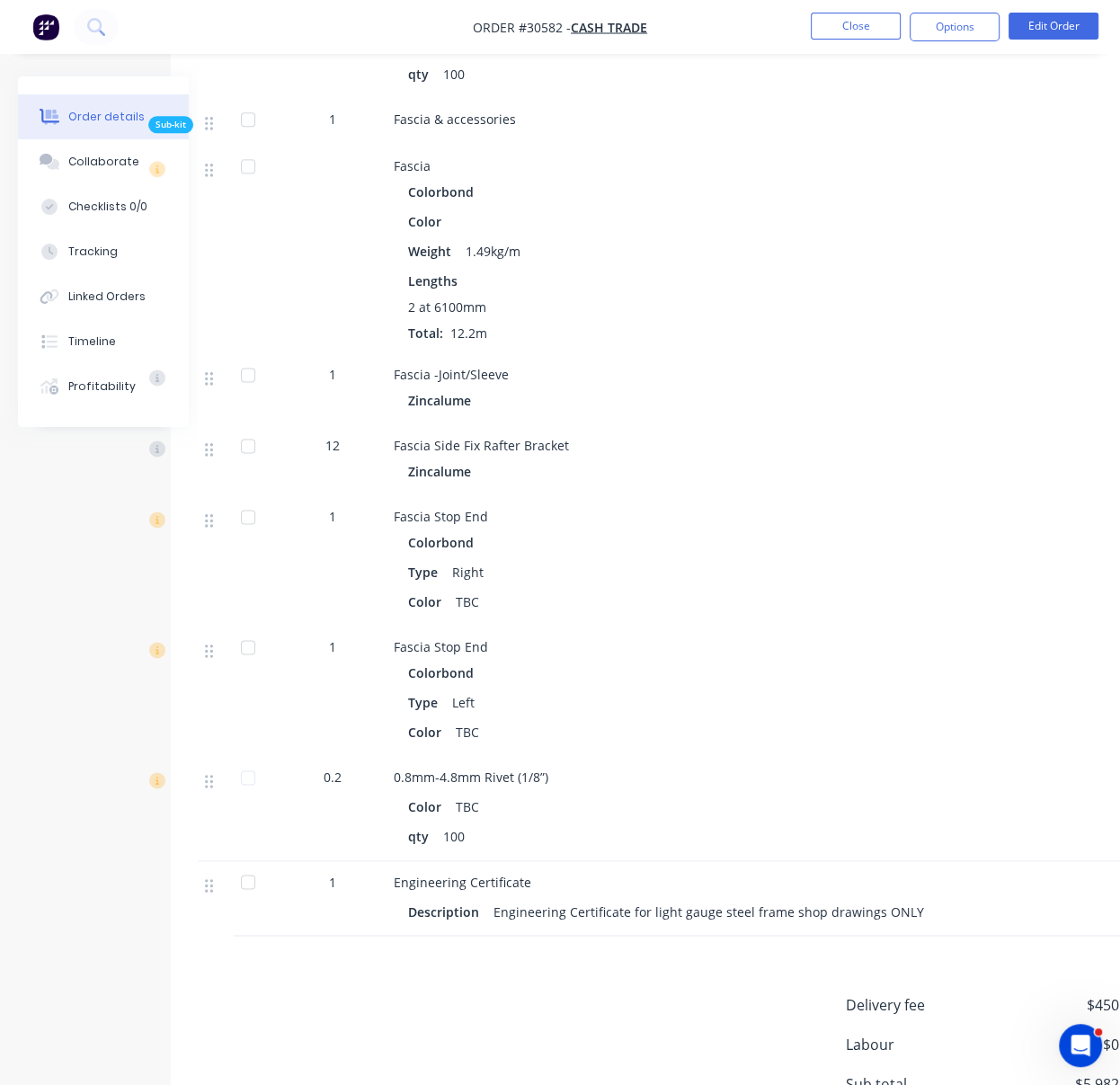
drag, startPoint x: 694, startPoint y: 494, endPoint x: 798, endPoint y: 497, distance: 104.0
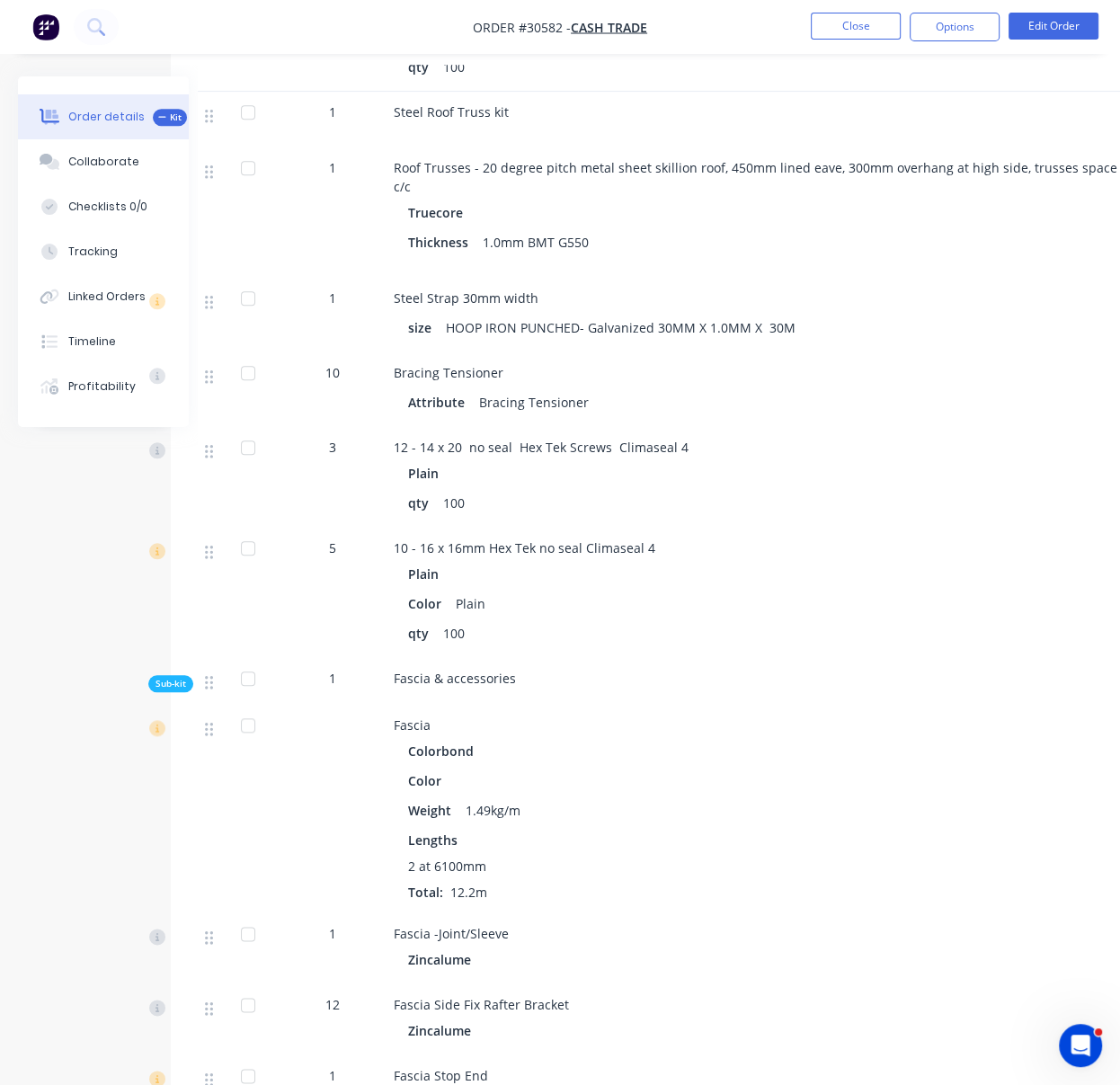
scroll to position [839, 45]
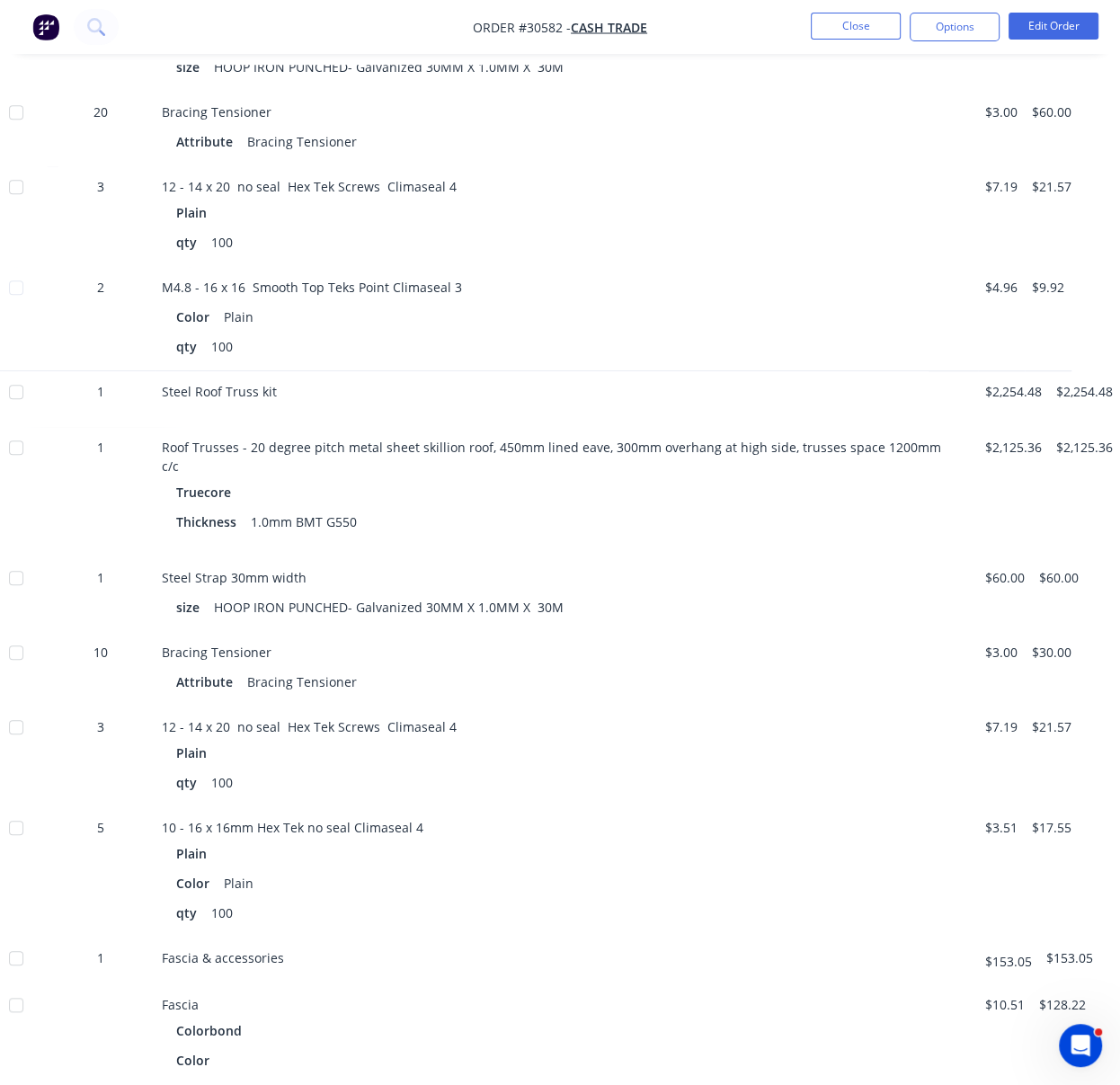
drag, startPoint x: 697, startPoint y: 331, endPoint x: 890, endPoint y: 331, distance: 193.0
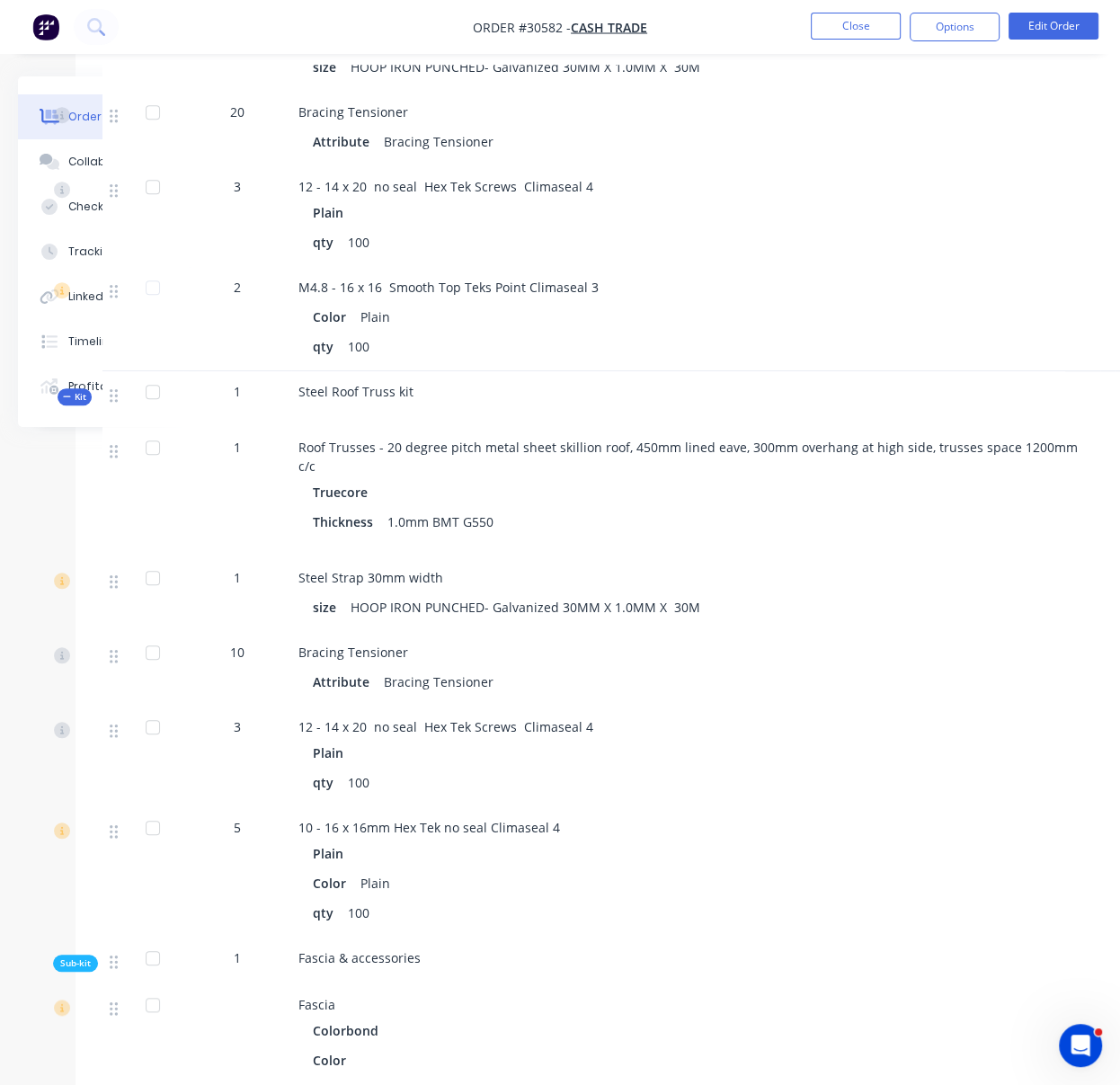
drag, startPoint x: 763, startPoint y: 329, endPoint x: 621, endPoint y: 333, distance: 142.1
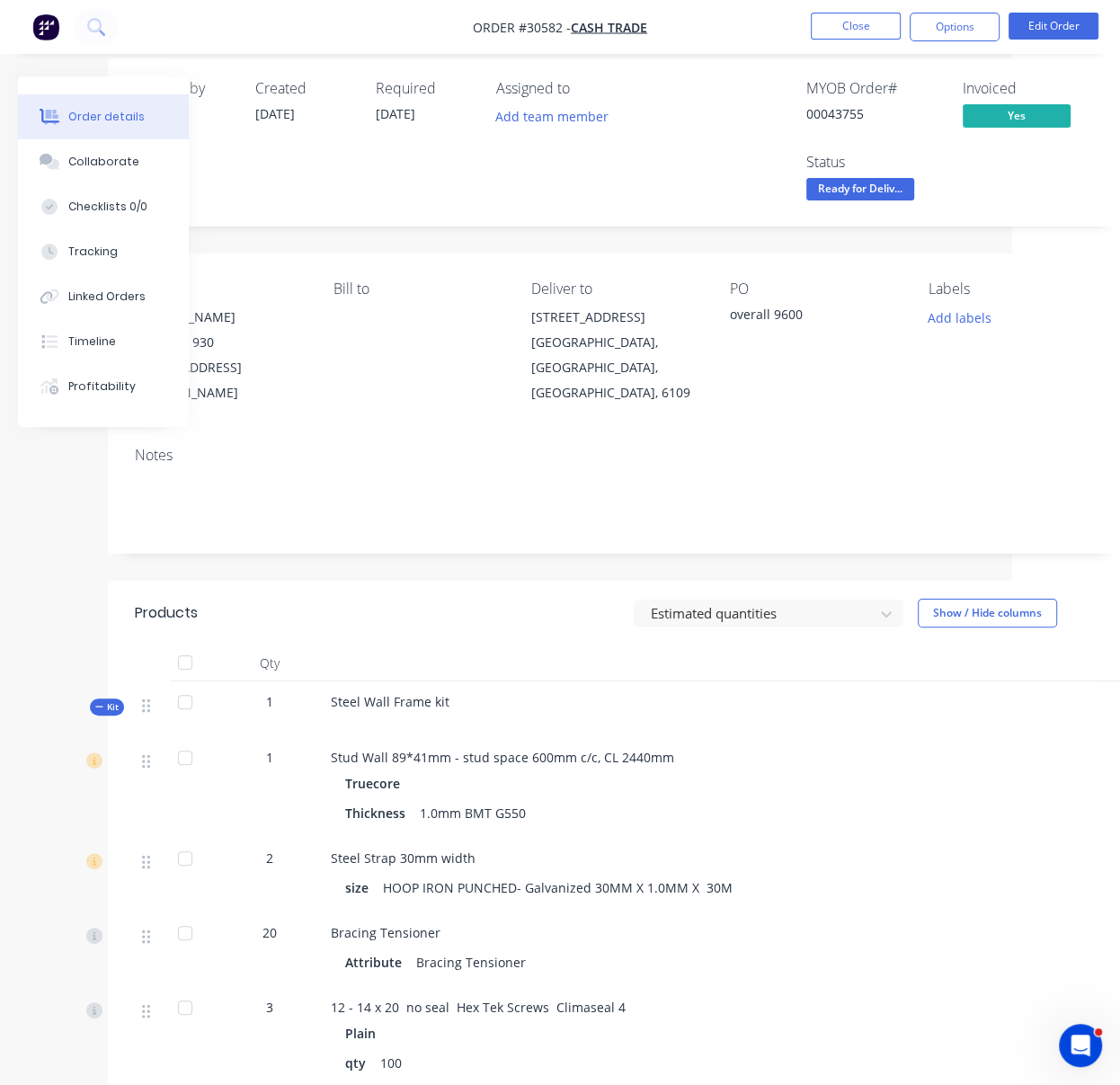
scroll to position [0, 108]
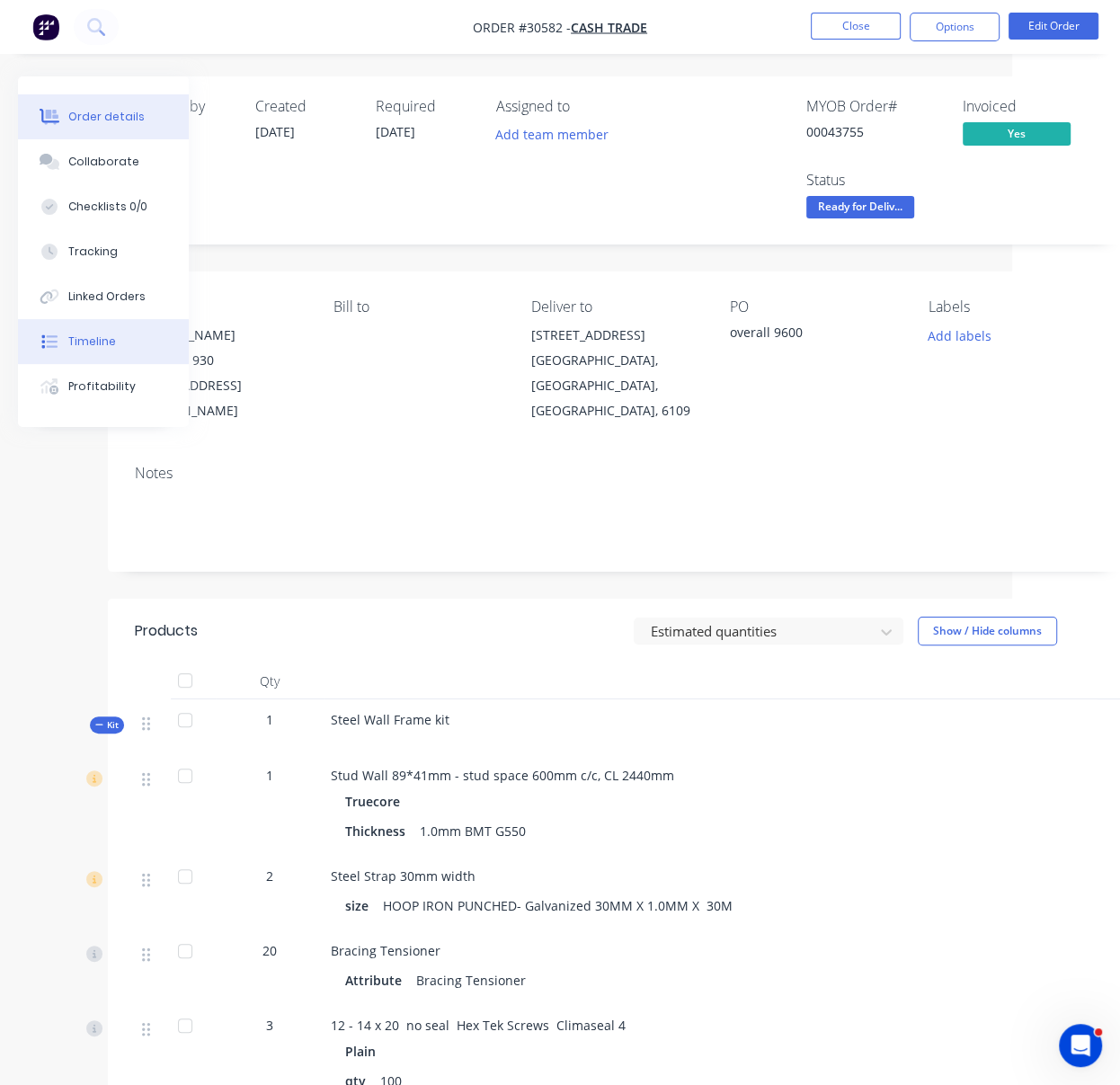
click at [66, 349] on button "Timeline" at bounding box center [103, 341] width 171 height 45
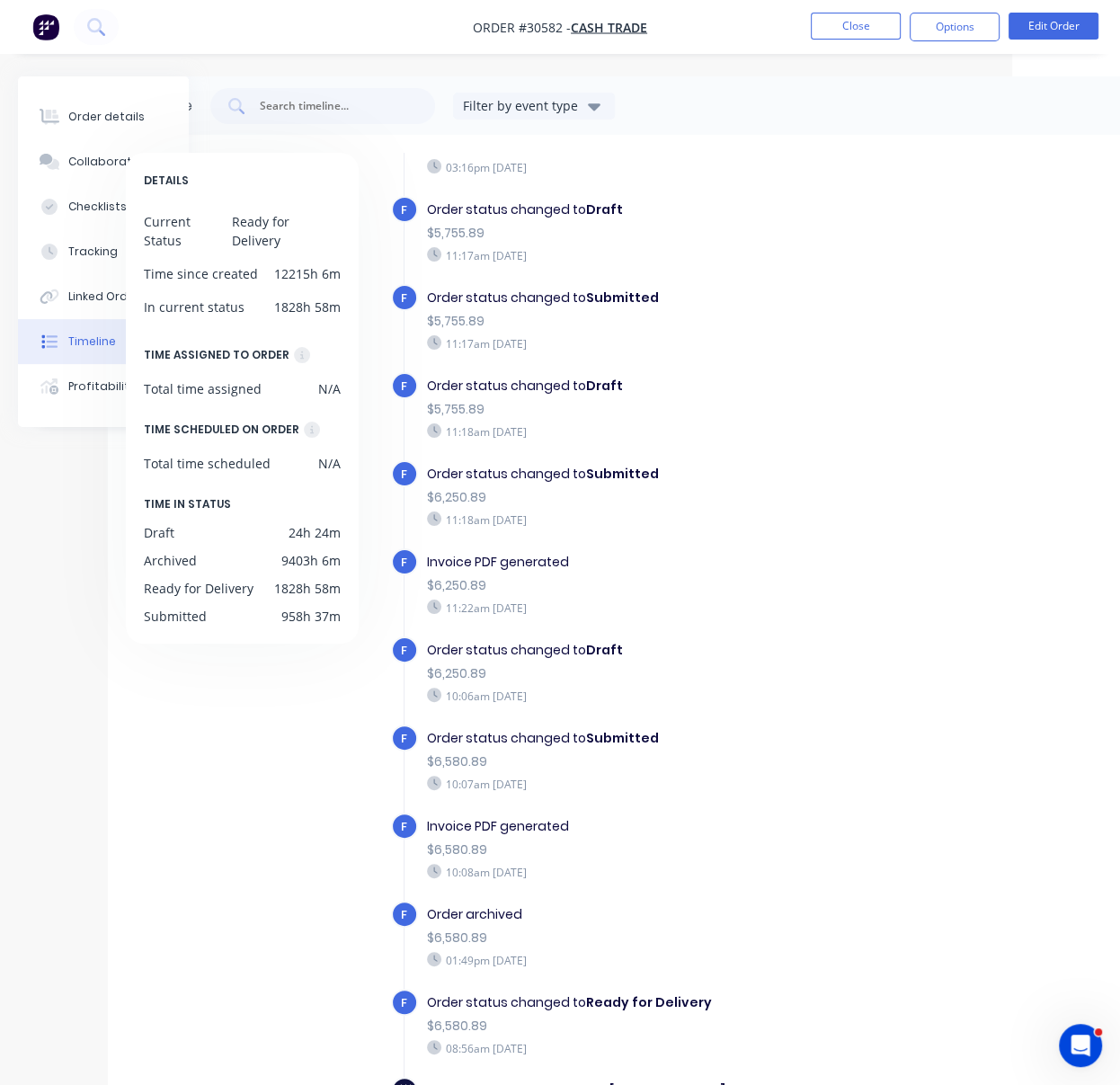
scroll to position [143, 108]
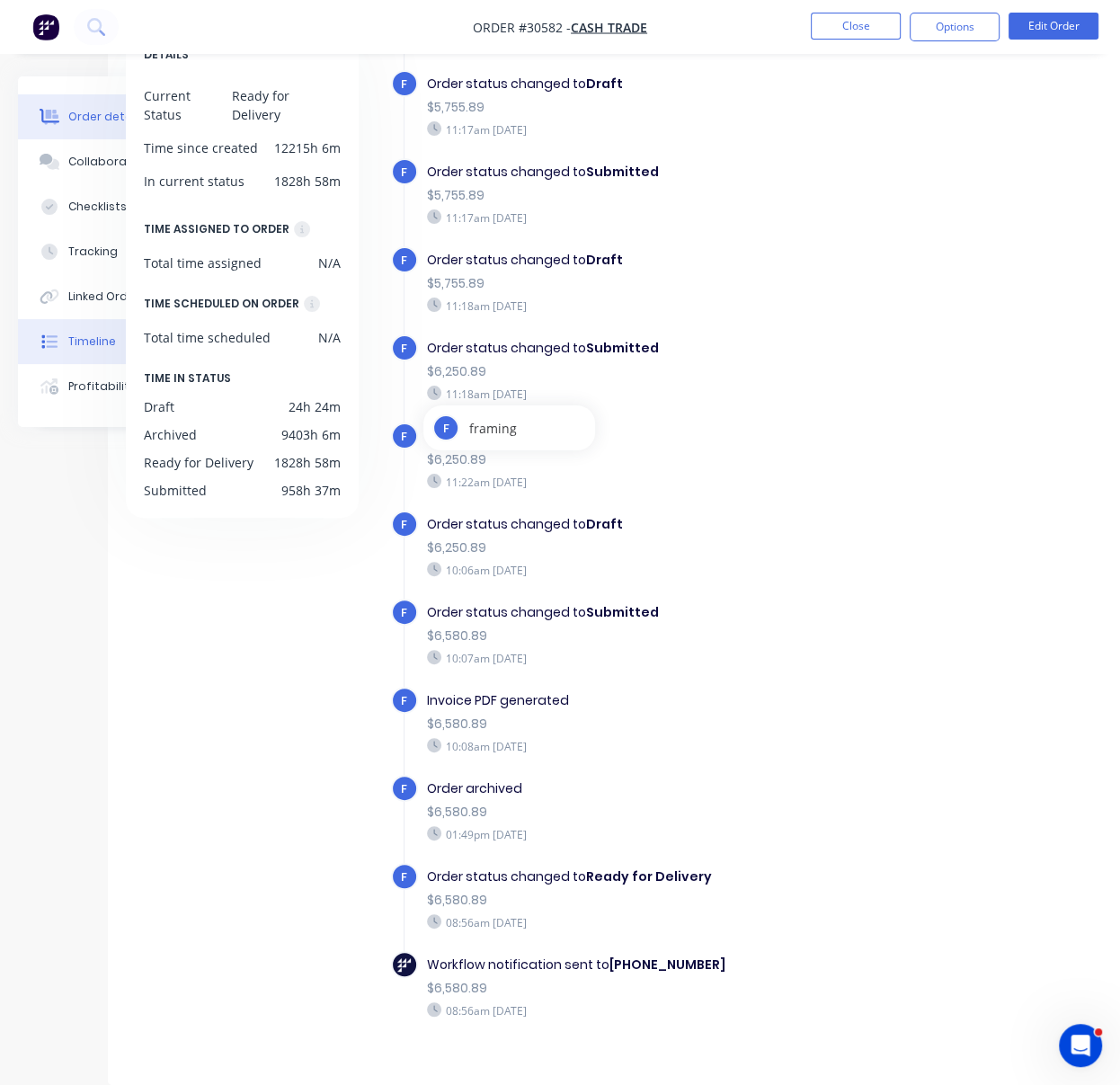
click at [79, 111] on div "Order details" at bounding box center [106, 117] width 76 height 16
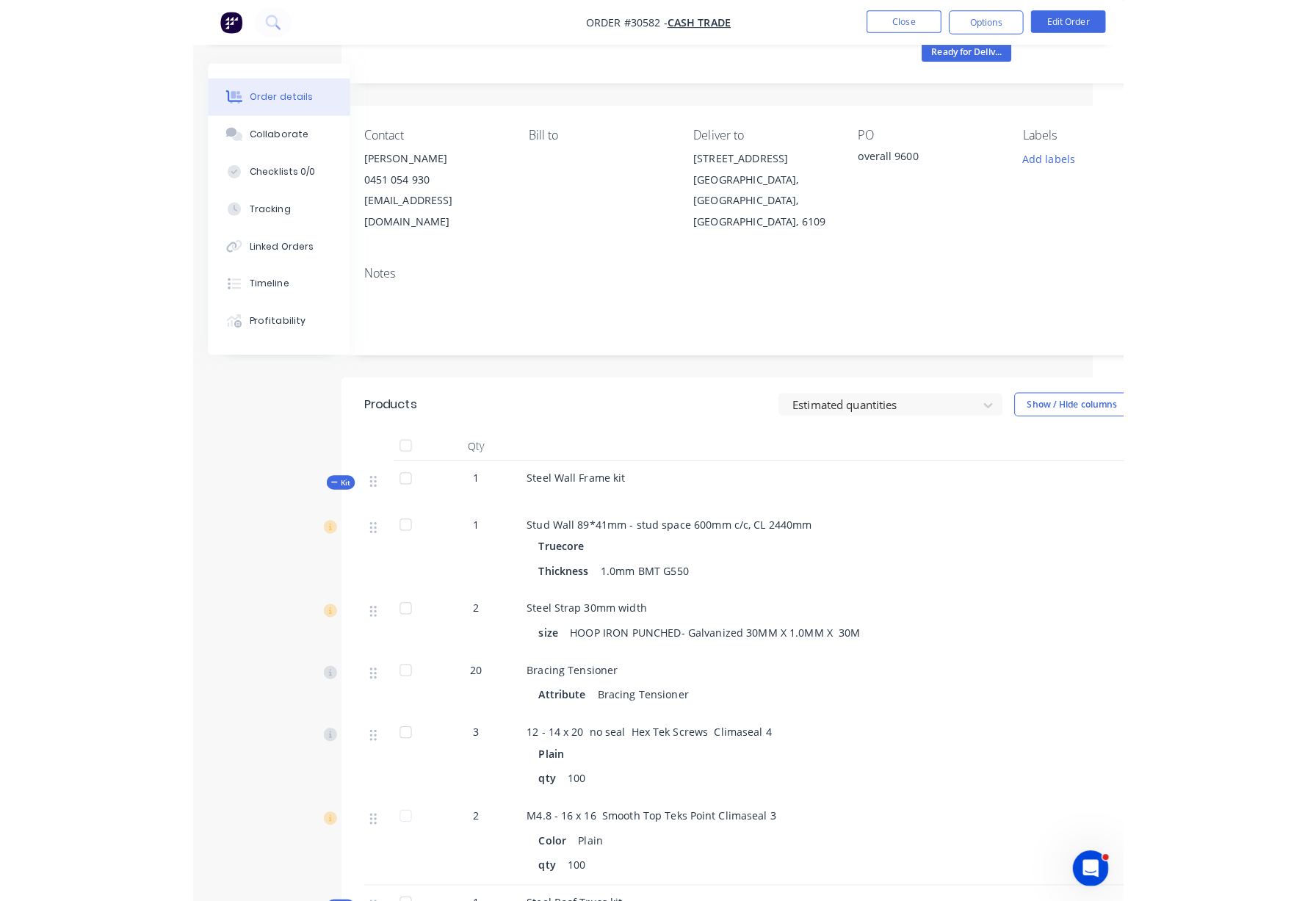
scroll to position [117, 0]
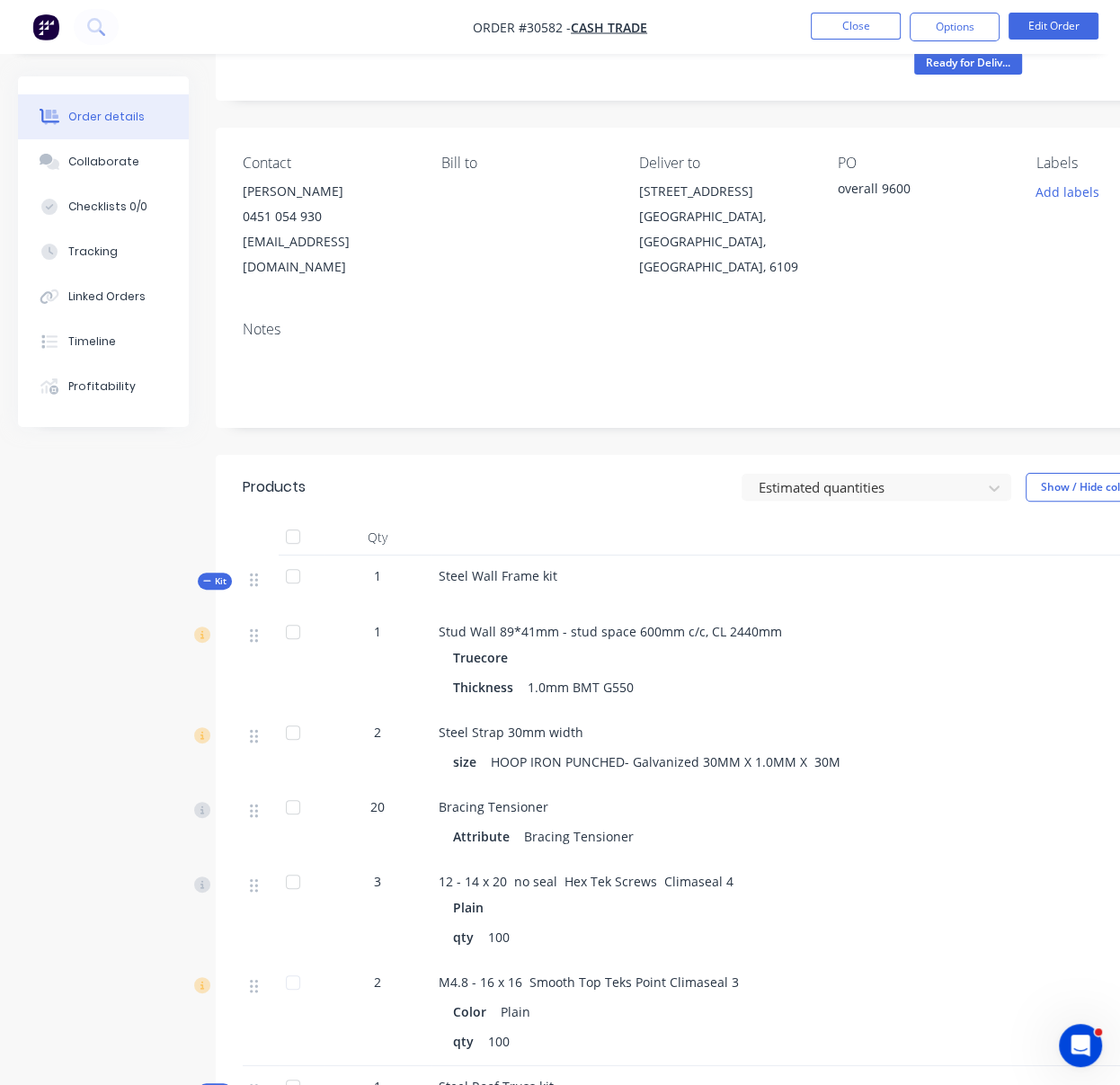
drag, startPoint x: 427, startPoint y: 506, endPoint x: 259, endPoint y: 476, distance: 170.7
drag, startPoint x: 389, startPoint y: 259, endPoint x: 248, endPoint y: 257, distance: 141.0
click at [248, 257] on div "Contact Matt 0451 054 930 matthewlittlefair25@gmail.com Bill to Deliver to 314 …" at bounding box center [724, 217] width 1017 height 179
copy div "matthewlittlefair25@gmail.com"
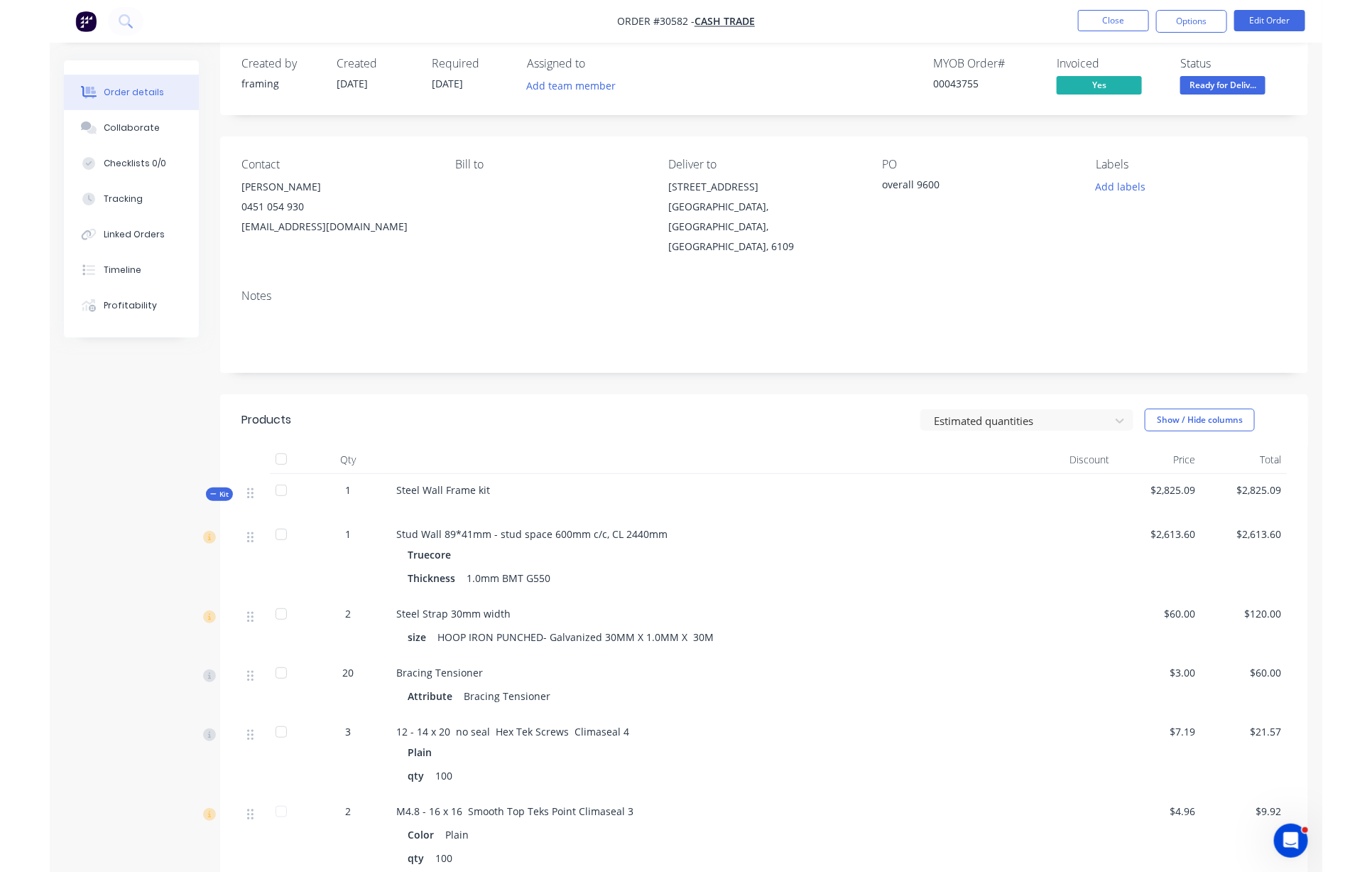
scroll to position [0, 0]
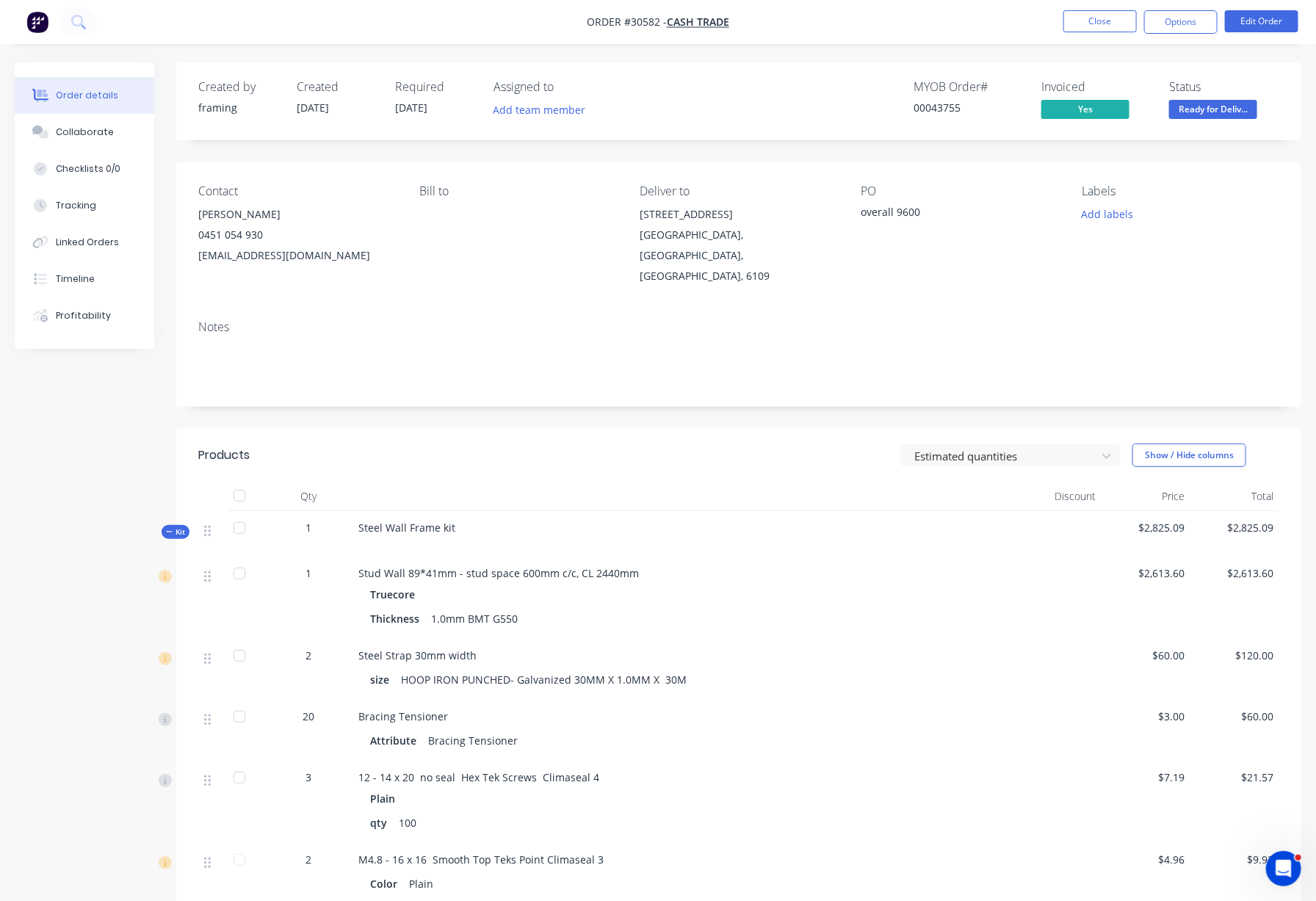
click at [528, 179] on div "Contact Matt 0451 054 930 matthewlittlefair25@gmail.com Bill to Deliver to 314 …" at bounding box center [739, 235] width 1125 height 146
click at [525, 187] on div "Contact Matt 0451 054 930 matthewlittlefair25@gmail.com Bill to Deliver to 314 …" at bounding box center [739, 235] width 1125 height 146
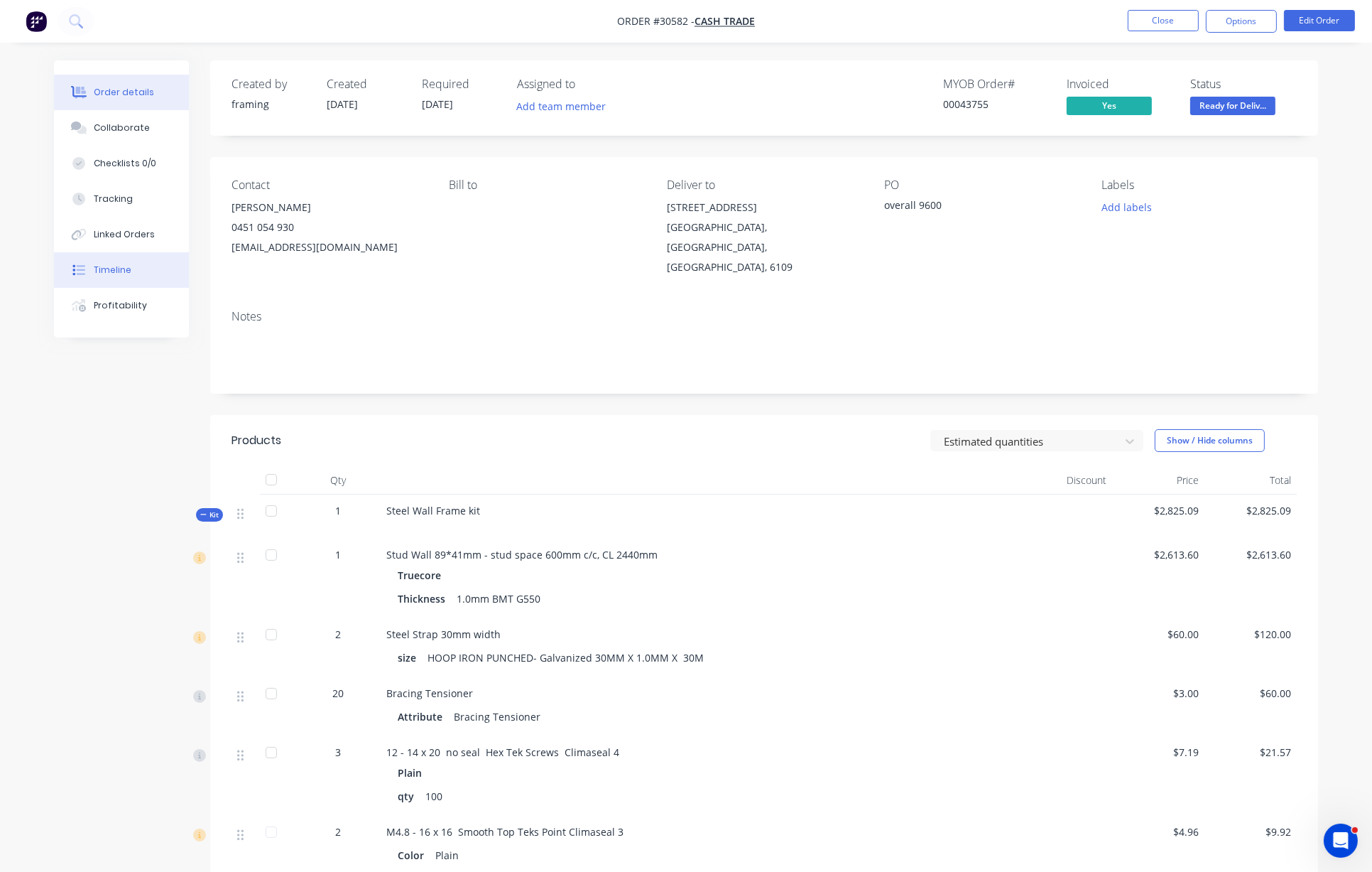
click at [128, 276] on div "Timeline" at bounding box center [113, 270] width 38 height 13
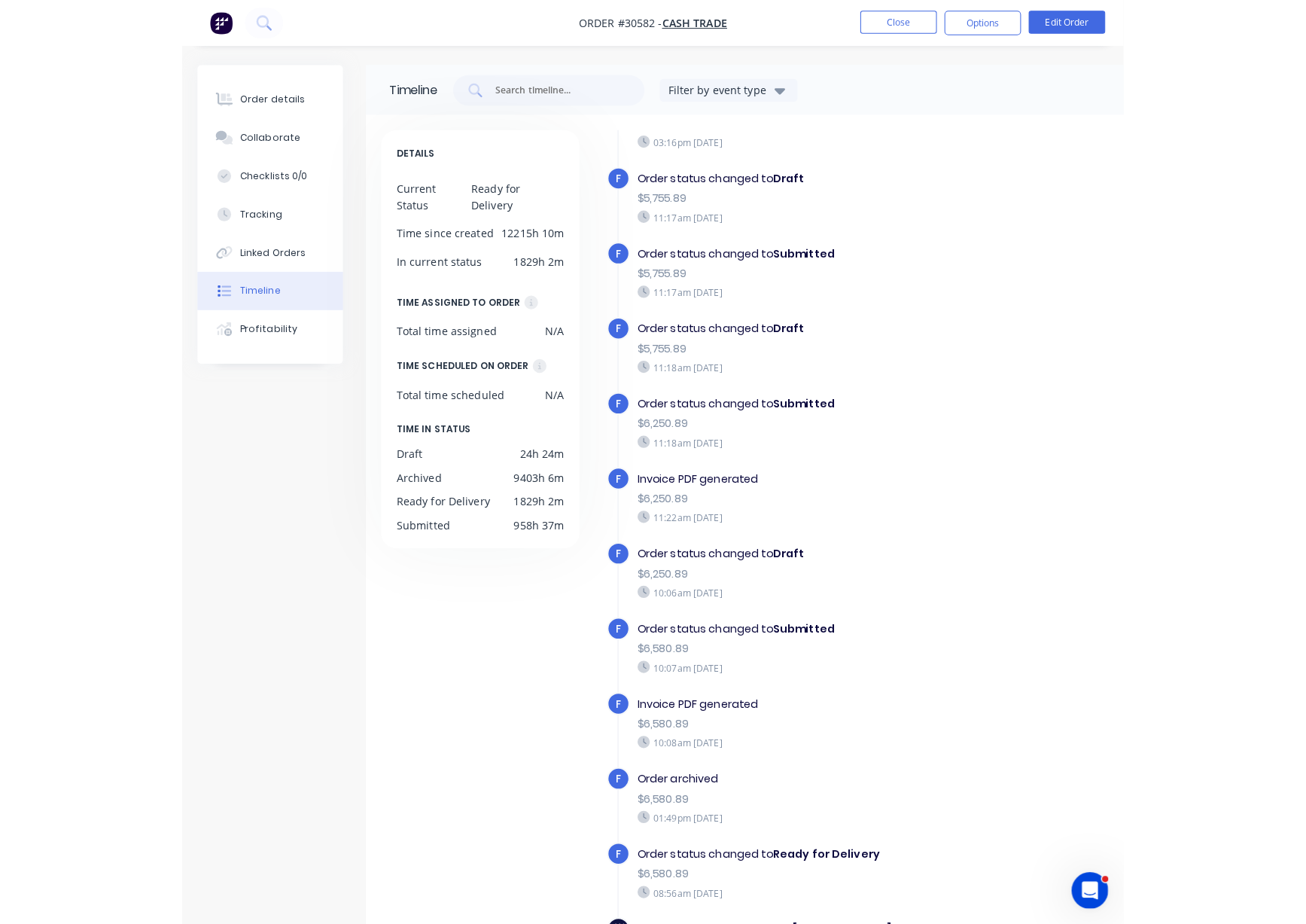
scroll to position [120, 0]
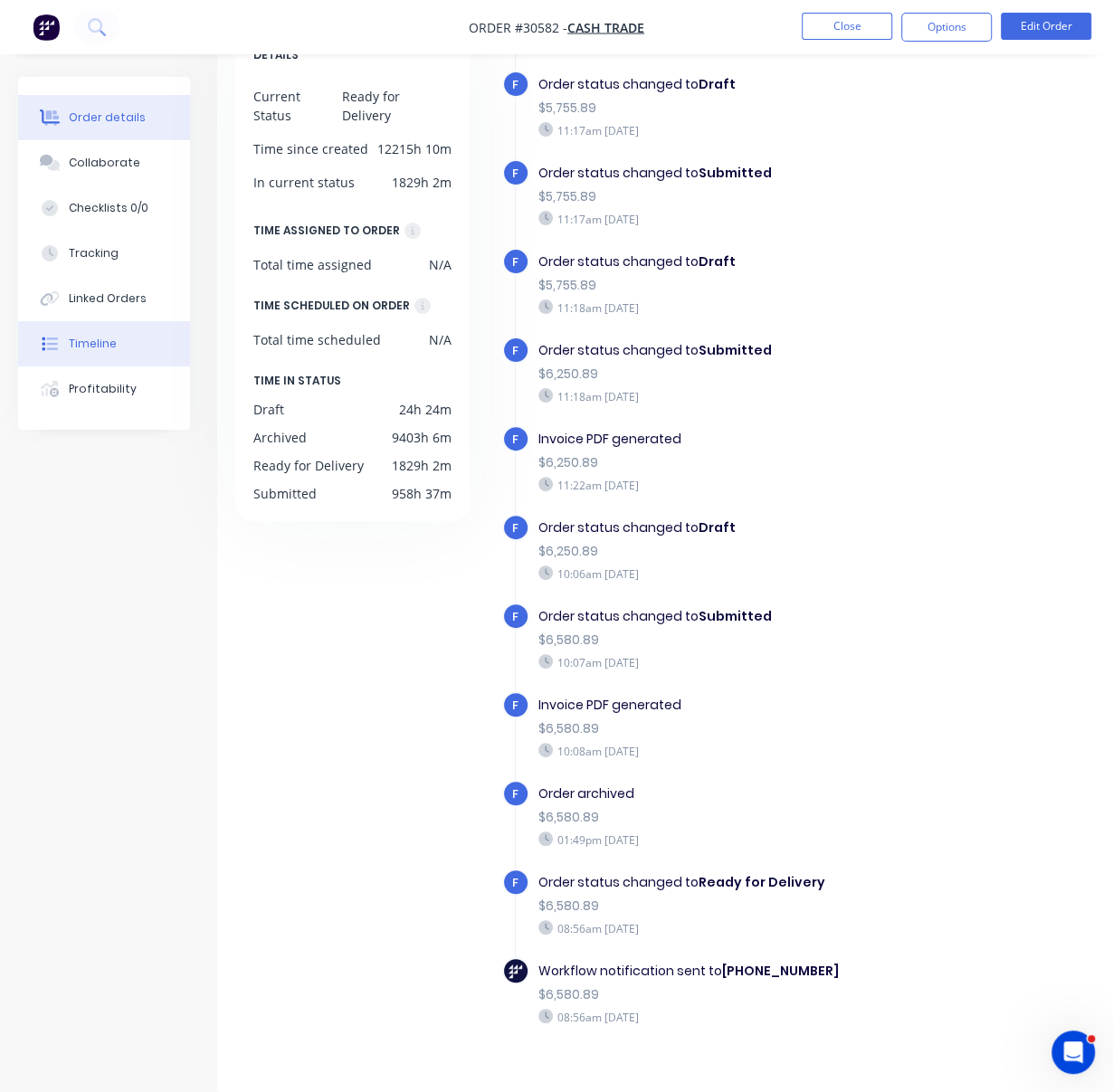
click at [111, 123] on div "Order details" at bounding box center [107, 117] width 77 height 16
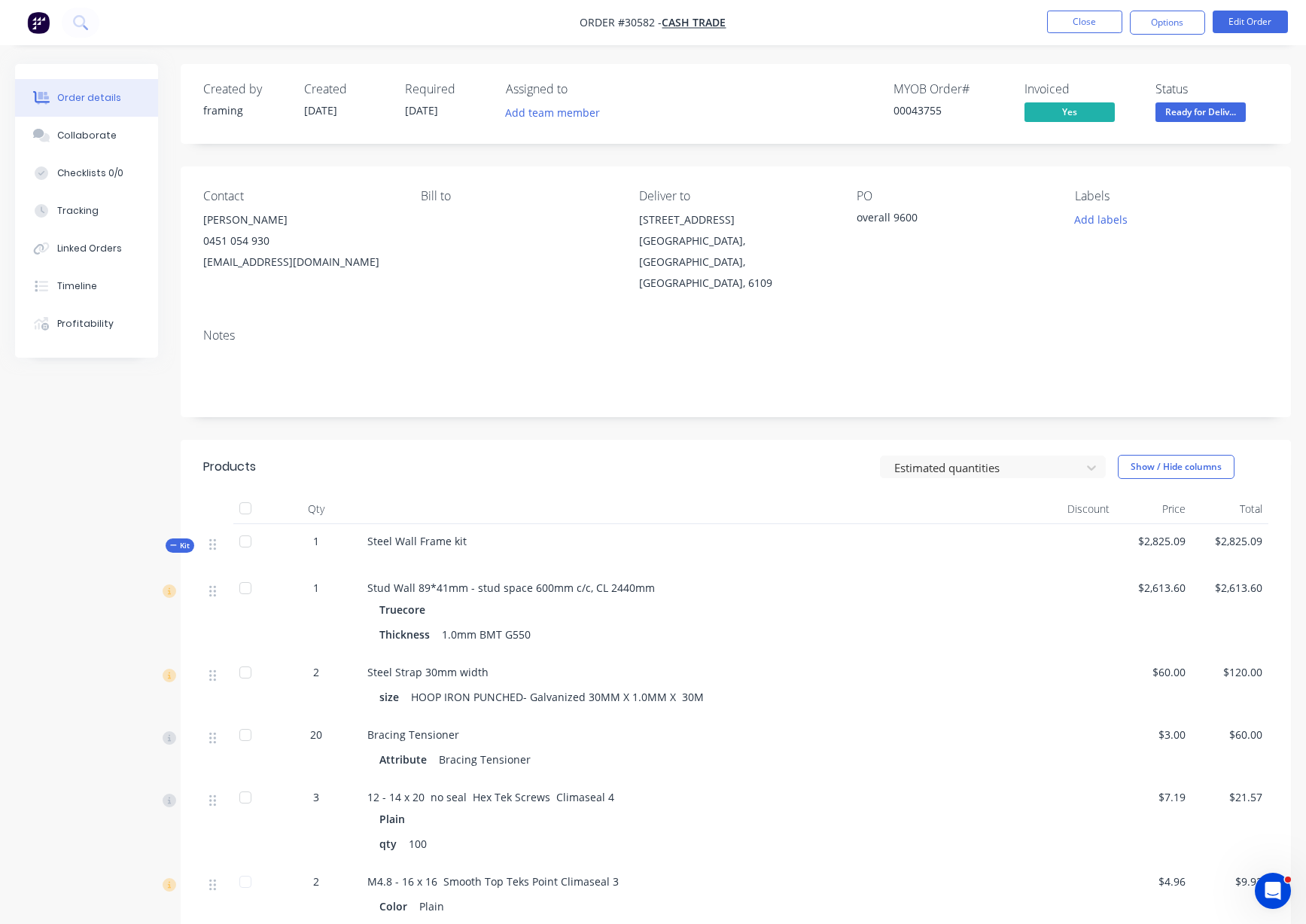
click at [721, 488] on header "Products Estimated quantities Show / Hide columns" at bounding box center [736, 467] width 1110 height 54
click at [692, 491] on header "Products Estimated quantities Show / Hide columns" at bounding box center [736, 467] width 1110 height 54
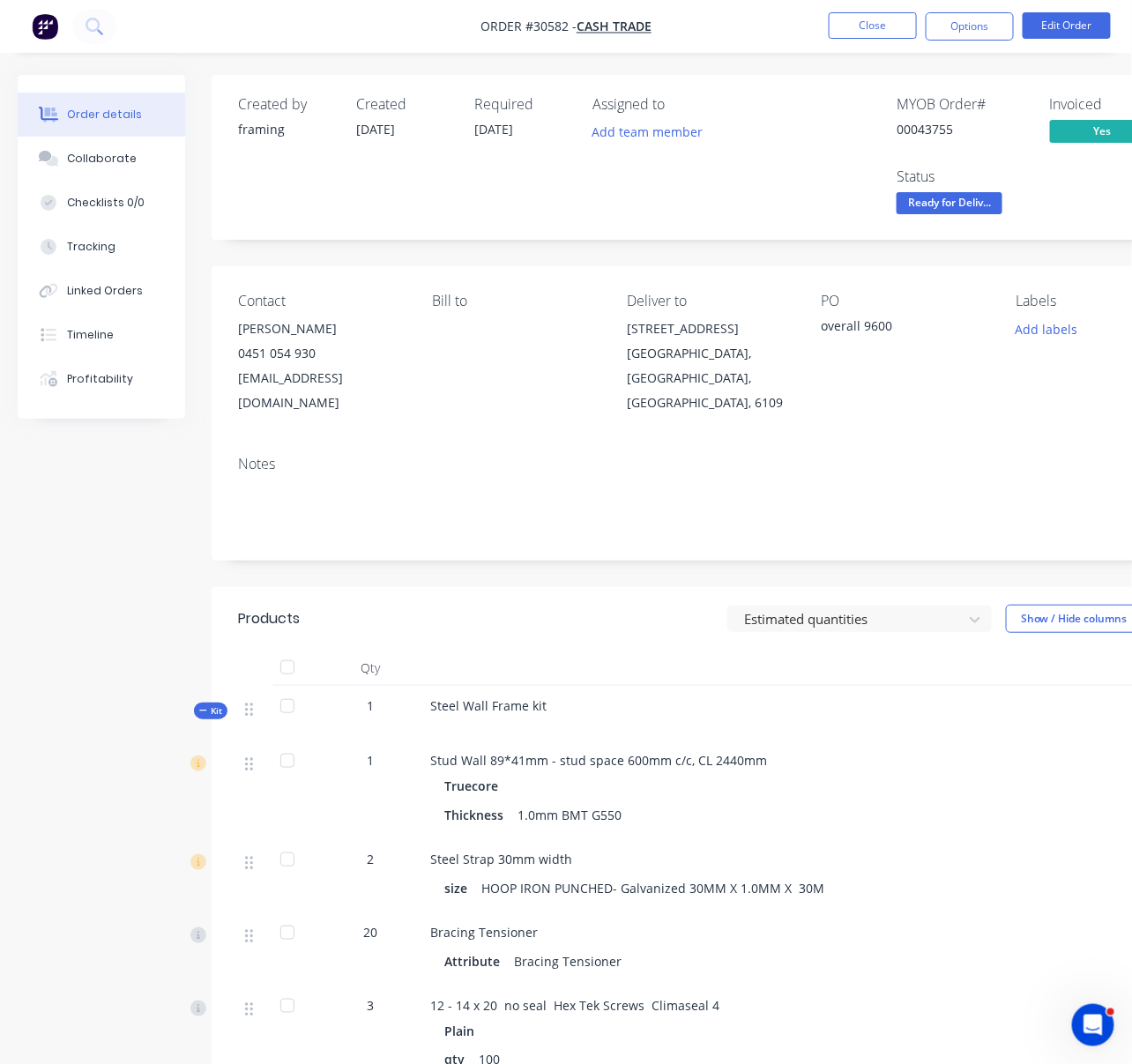
drag, startPoint x: 171, startPoint y: 523, endPoint x: 140, endPoint y: 475, distance: 57.1
click at [107, 342] on div "Timeline" at bounding box center [90, 335] width 47 height 16
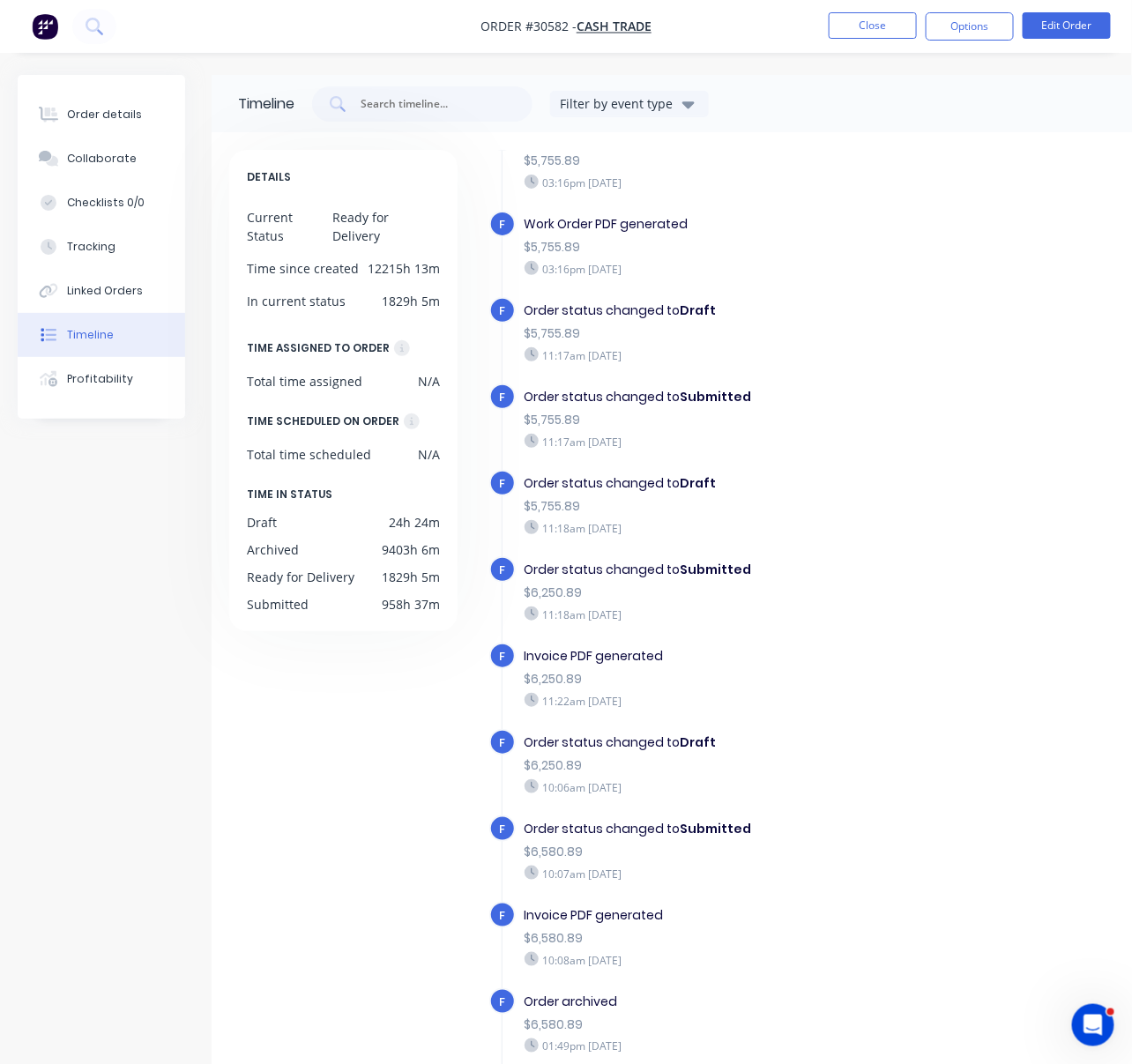
scroll to position [379, 0]
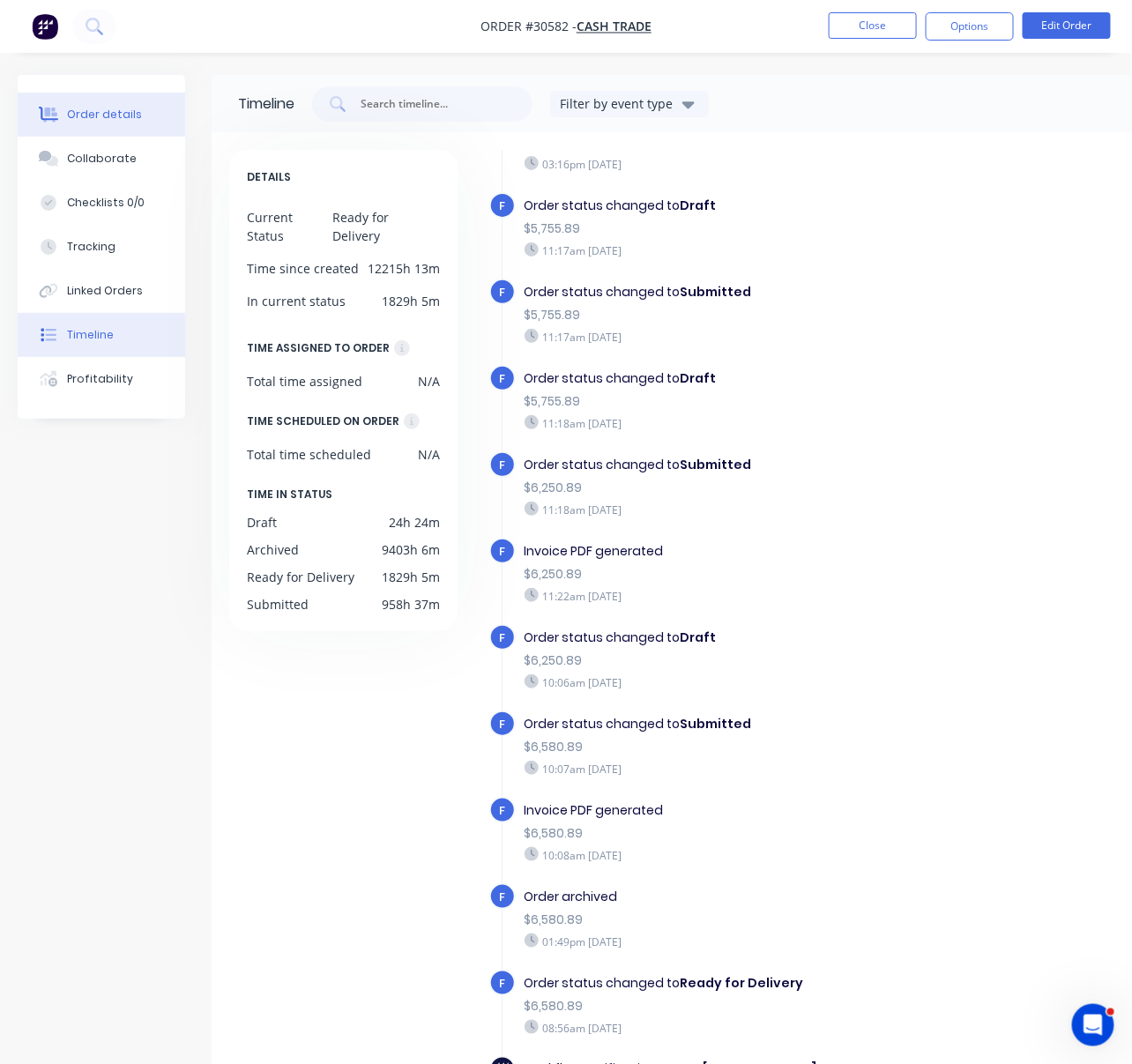
click at [115, 130] on button "Order details" at bounding box center [101, 113] width 168 height 44
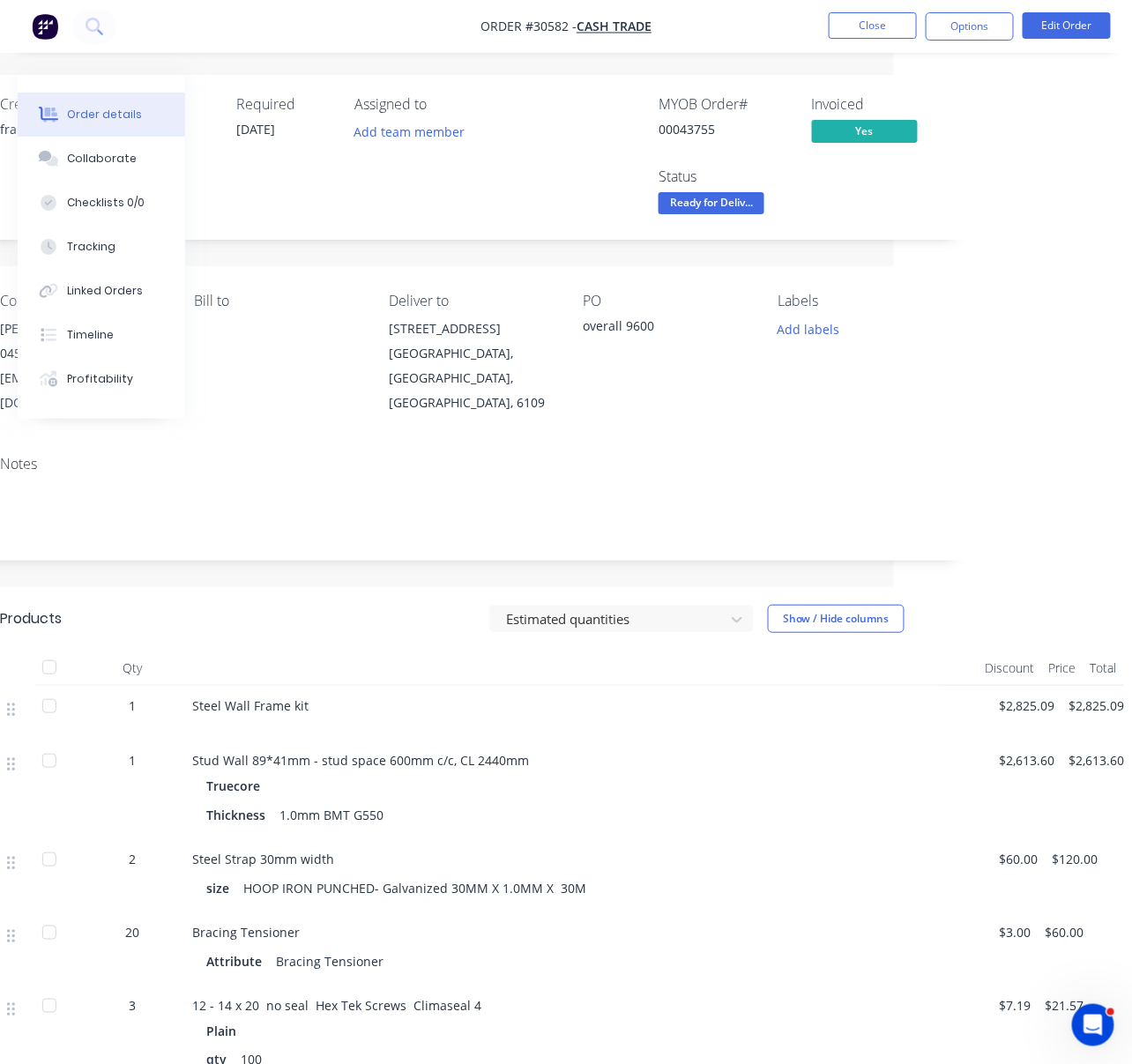
drag, startPoint x: 617, startPoint y: 599, endPoint x: 696, endPoint y: 606, distance: 79.3
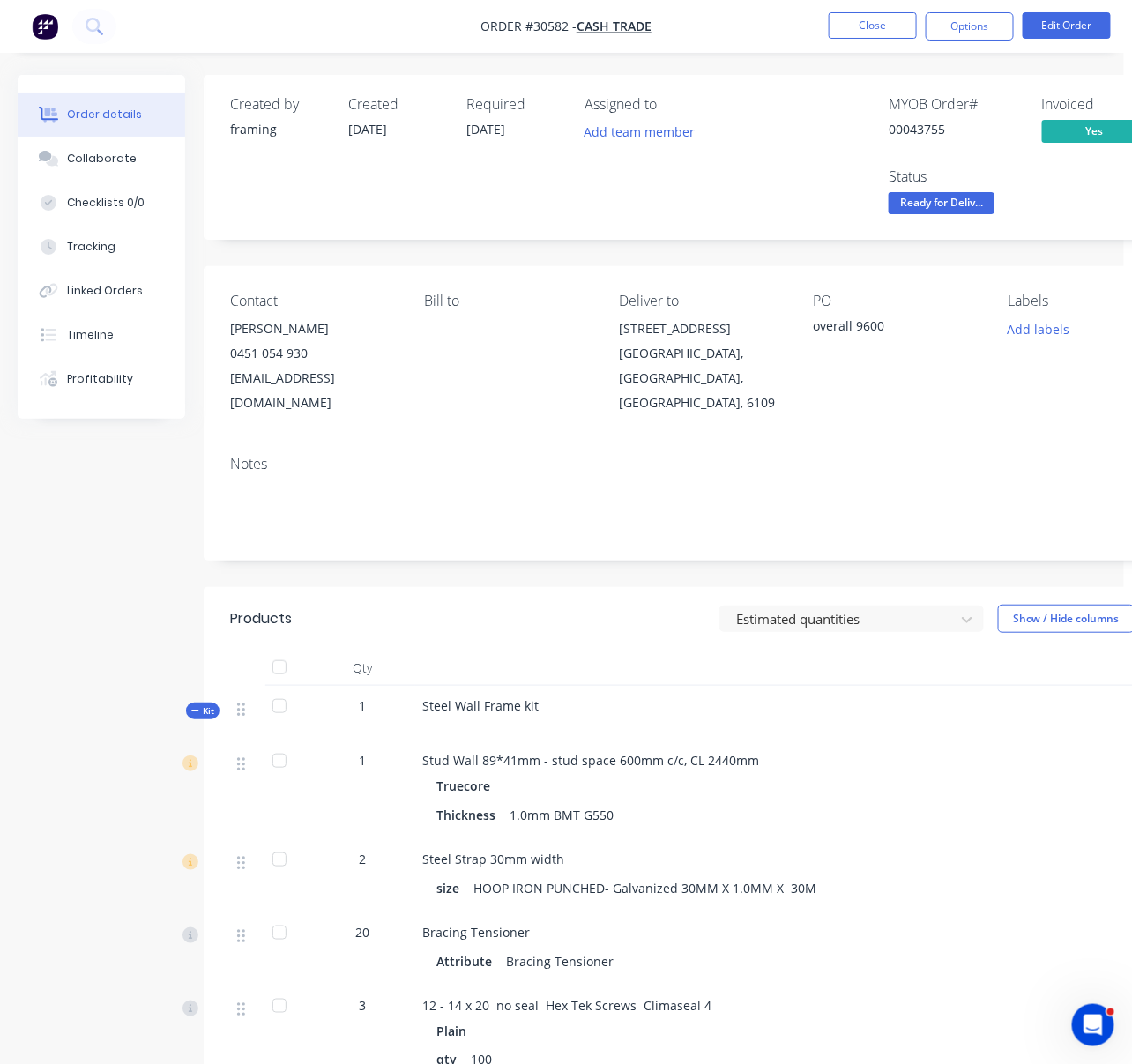
drag, startPoint x: 402, startPoint y: 578, endPoint x: 280, endPoint y: 565, distance: 122.7
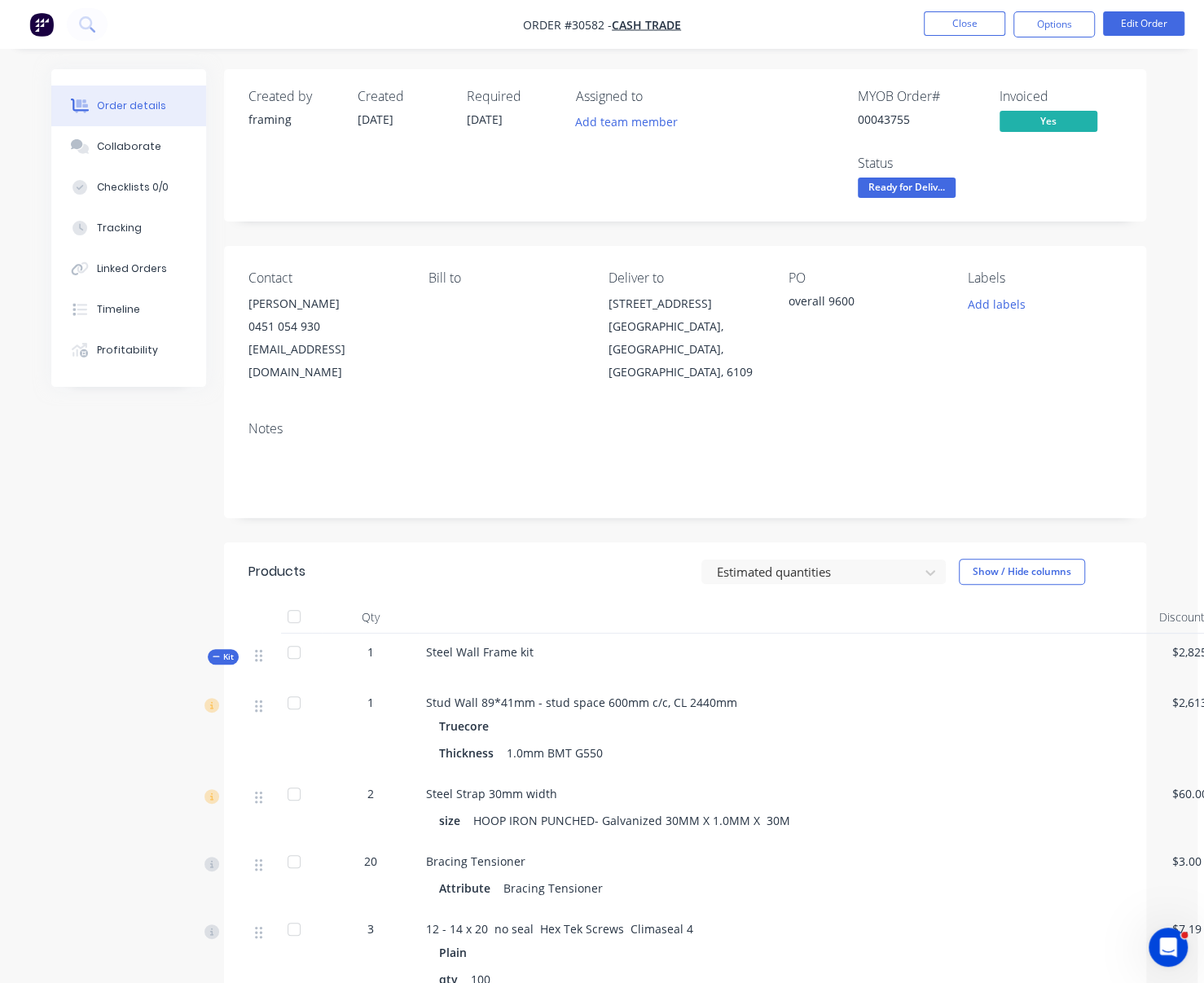
drag, startPoint x: 567, startPoint y: 560, endPoint x: 611, endPoint y: 564, distance: 44.2
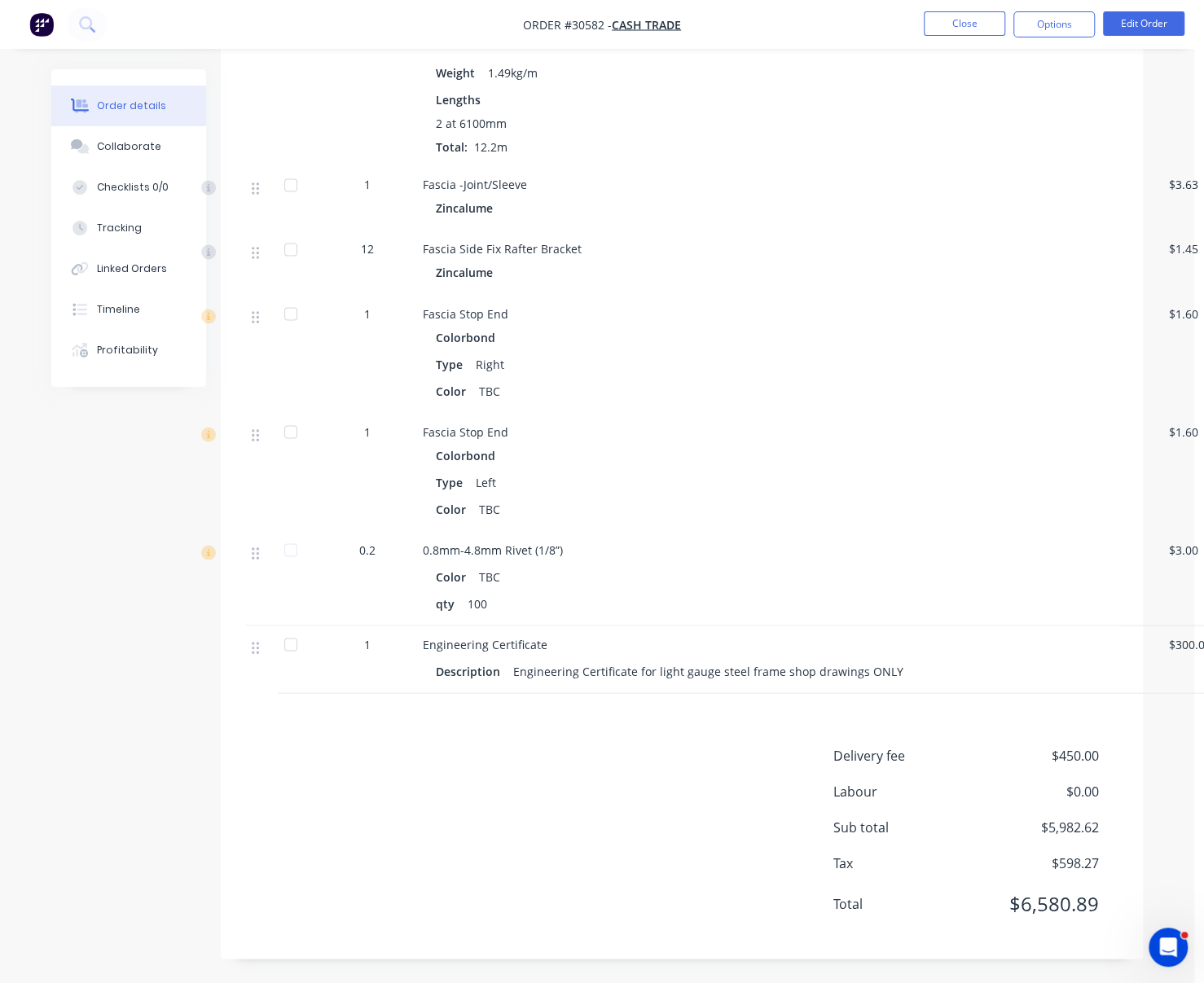
click at [643, 761] on div "Delivery fee $450.00 Labour $0.00 Sub total $5,982.62 Tax $598.27 Total $6,580.…" at bounding box center [681, 839] width 873 height 189
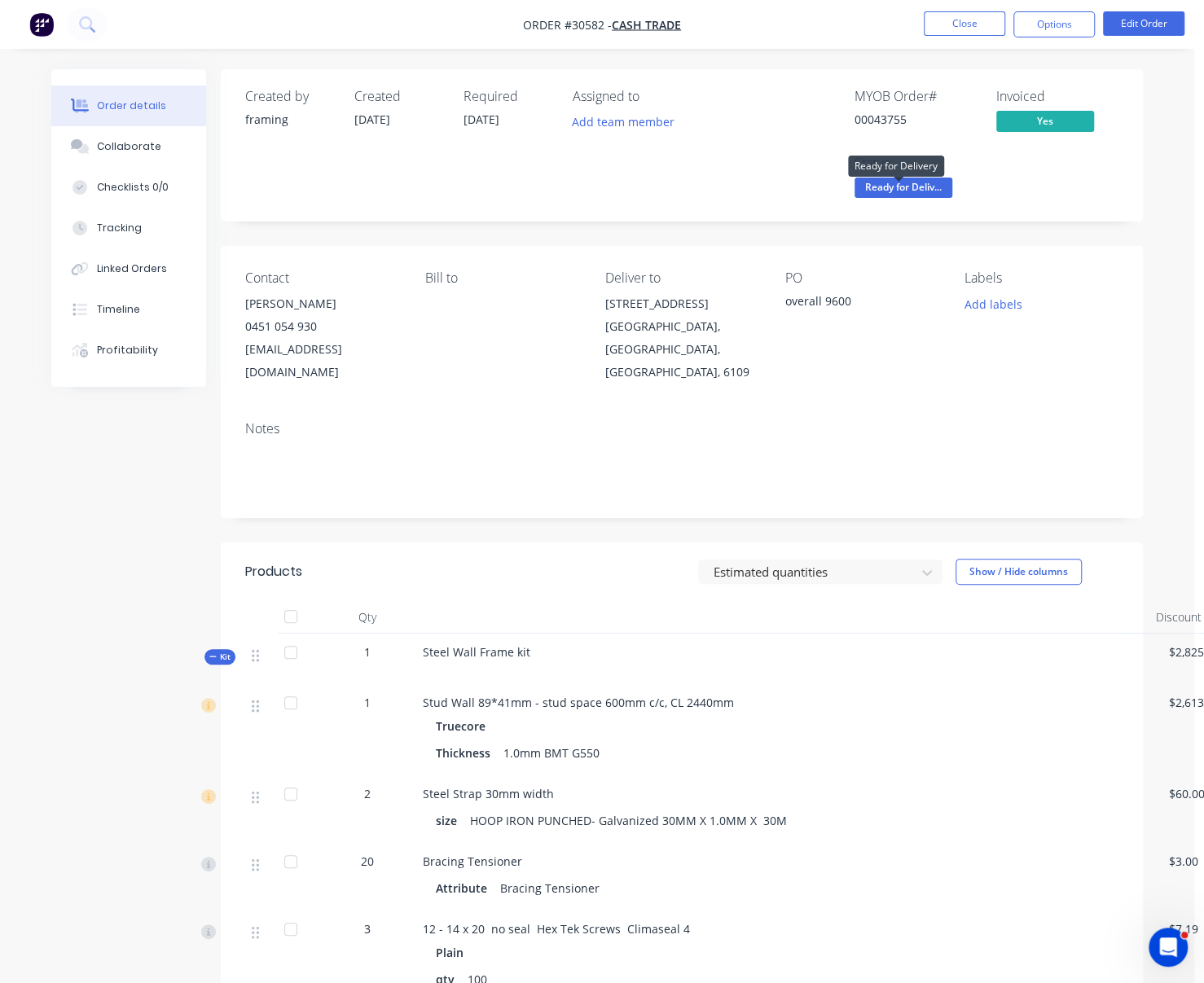
click at [910, 198] on span "Ready for Deliv..." at bounding box center [903, 187] width 98 height 21
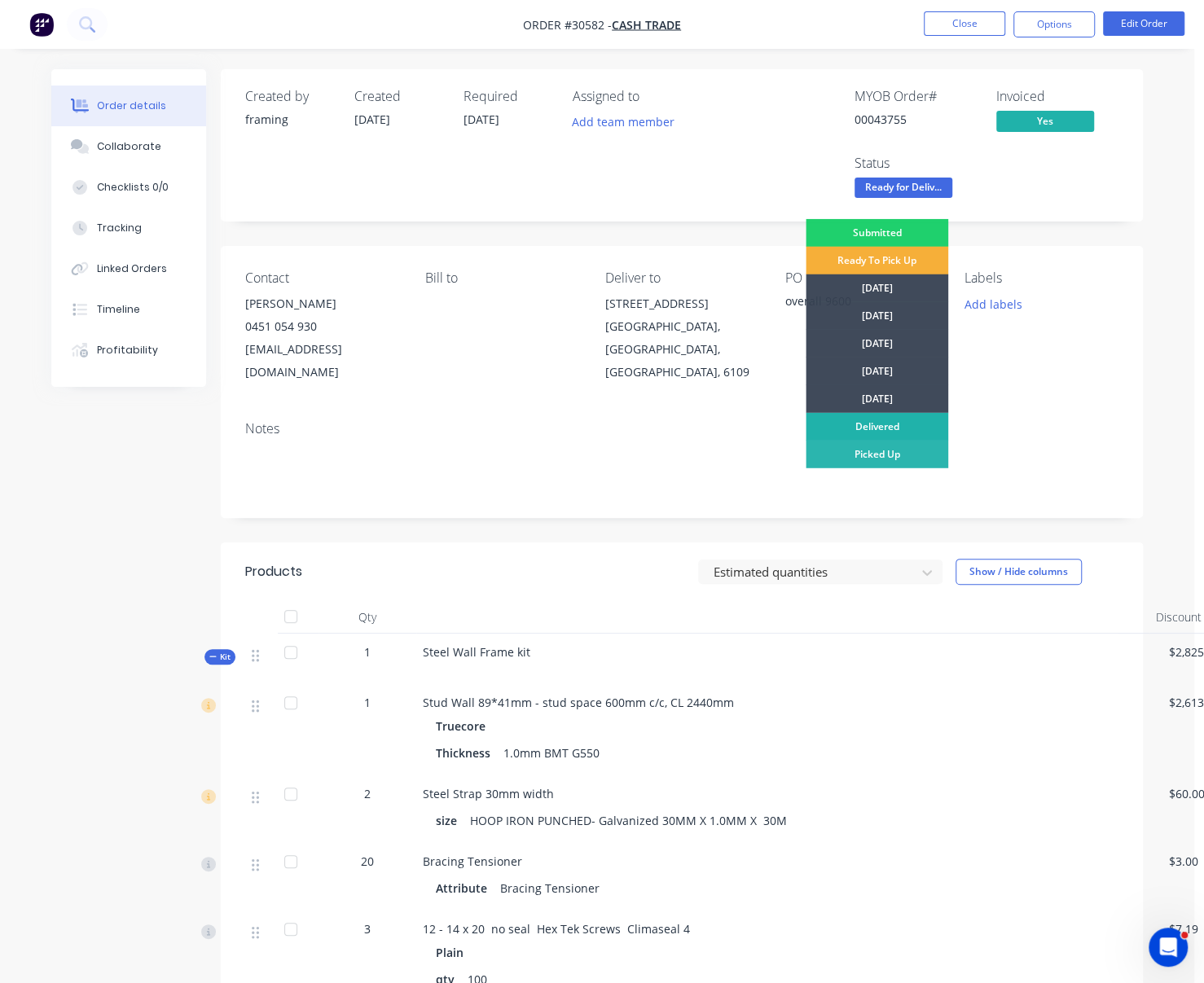
click at [893, 428] on div "Delivered" at bounding box center [877, 427] width 143 height 28
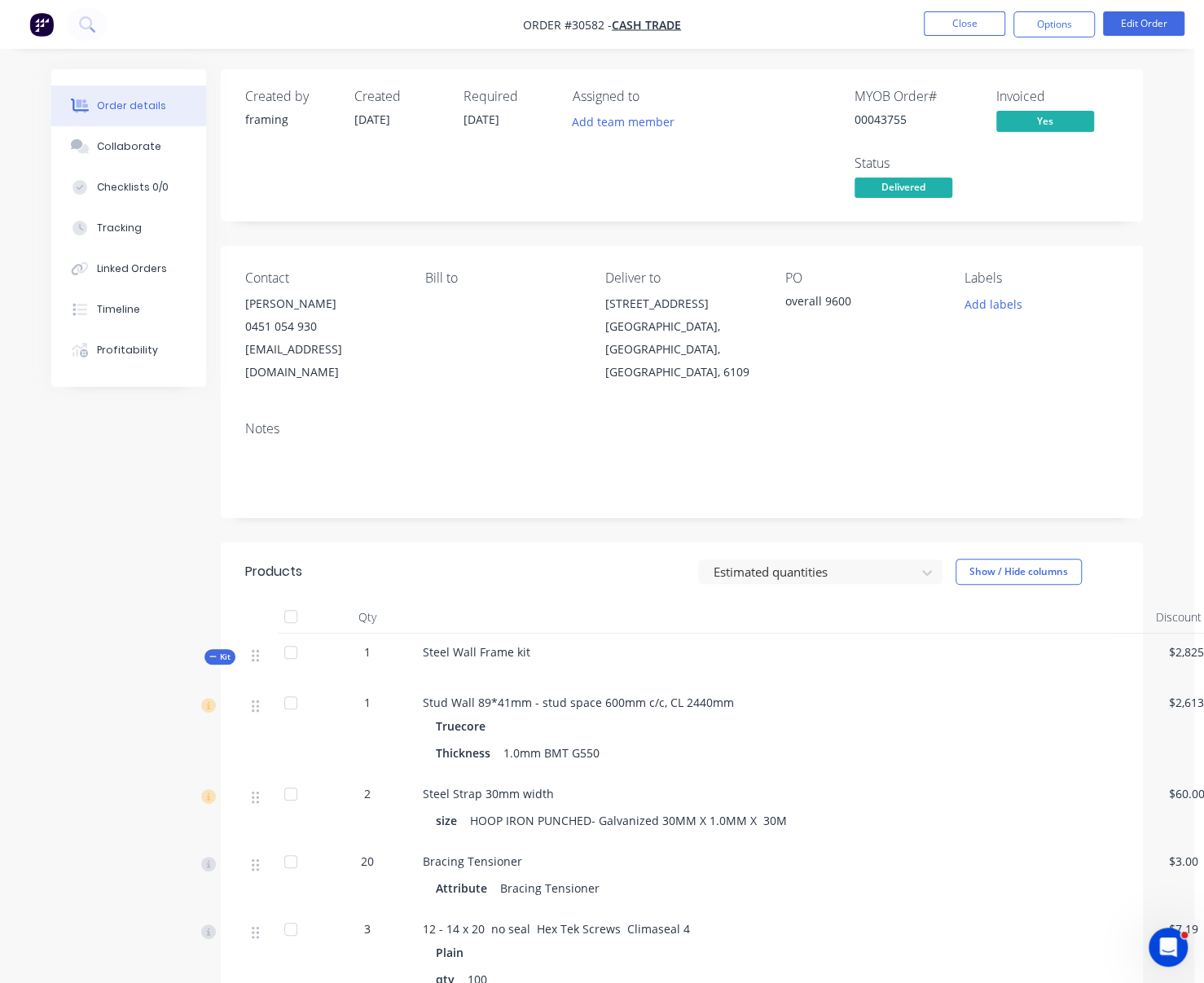
drag, startPoint x: 438, startPoint y: 245, endPoint x: 445, endPoint y: 254, distance: 11.4
drag, startPoint x: 870, startPoint y: 120, endPoint x: 912, endPoint y: 119, distance: 42.0
click at [912, 119] on div "00043755" at bounding box center [915, 119] width 122 height 17
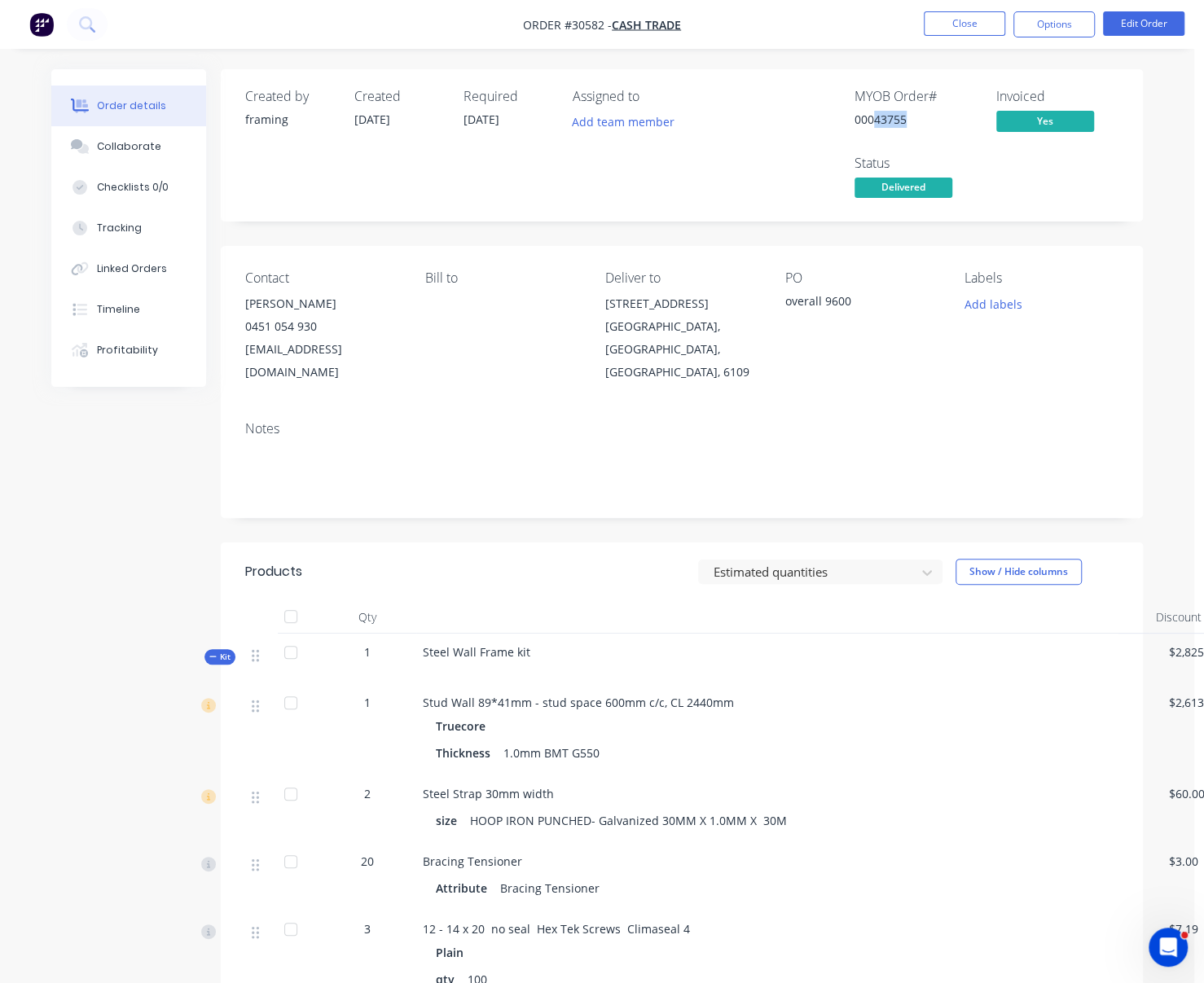
click at [913, 125] on div "00043755" at bounding box center [915, 119] width 122 height 17
drag, startPoint x: 875, startPoint y: 120, endPoint x: 913, endPoint y: 119, distance: 38.0
click at [913, 119] on div "00043755" at bounding box center [915, 119] width 122 height 17
click at [922, 125] on div "00043755" at bounding box center [915, 119] width 122 height 17
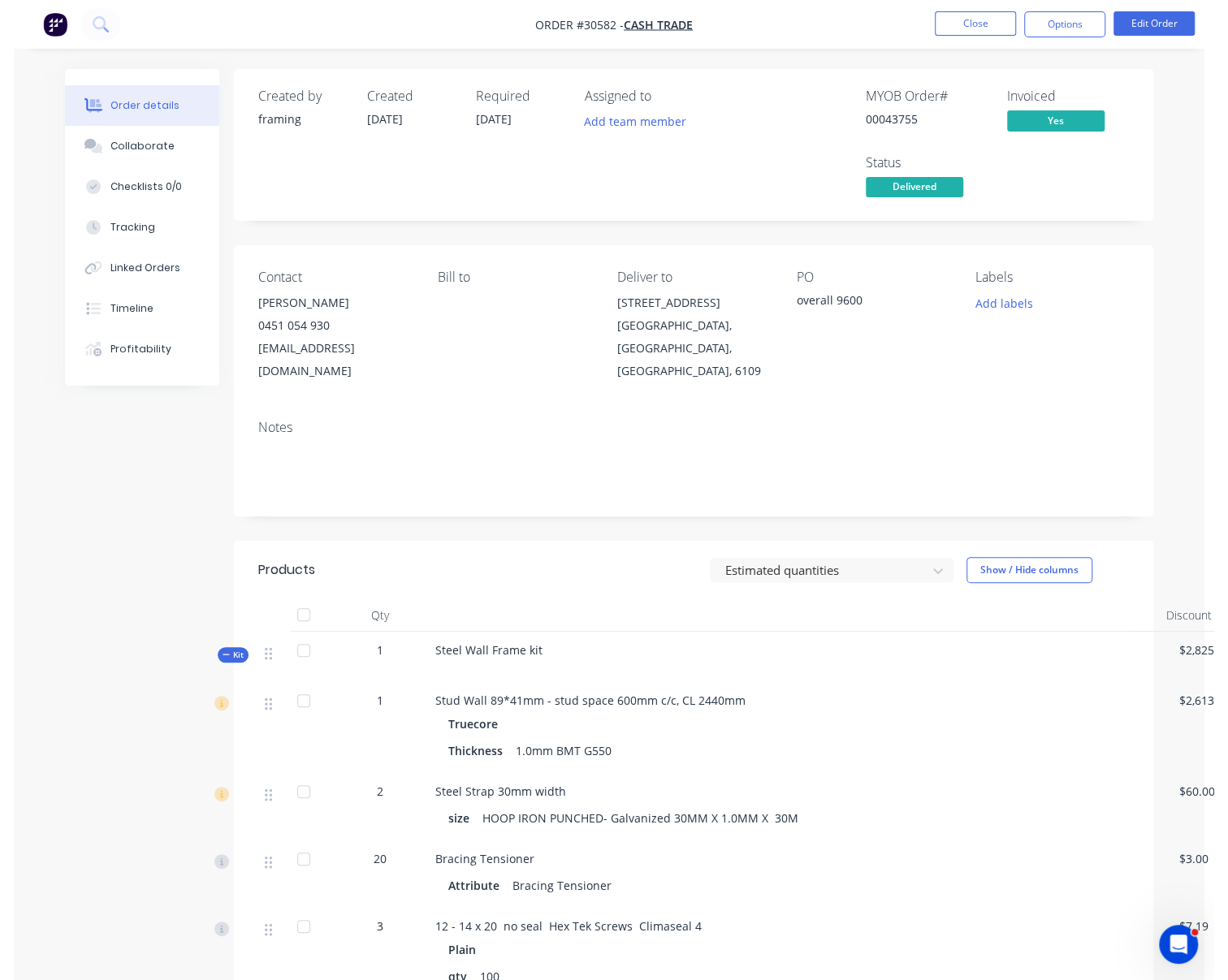
scroll to position [0, 73]
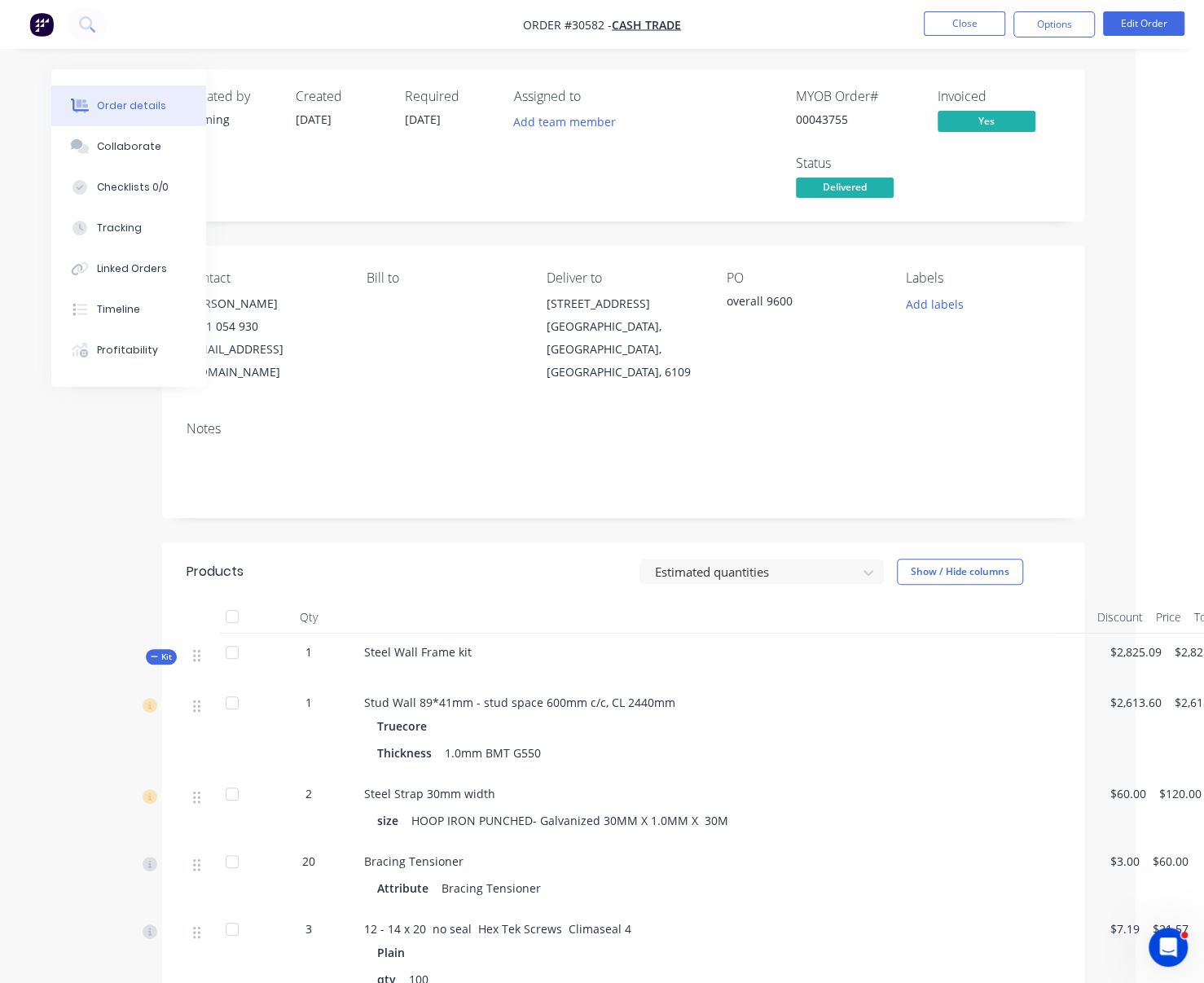
drag, startPoint x: 632, startPoint y: 278, endPoint x: 783, endPoint y: 272, distance: 151.1
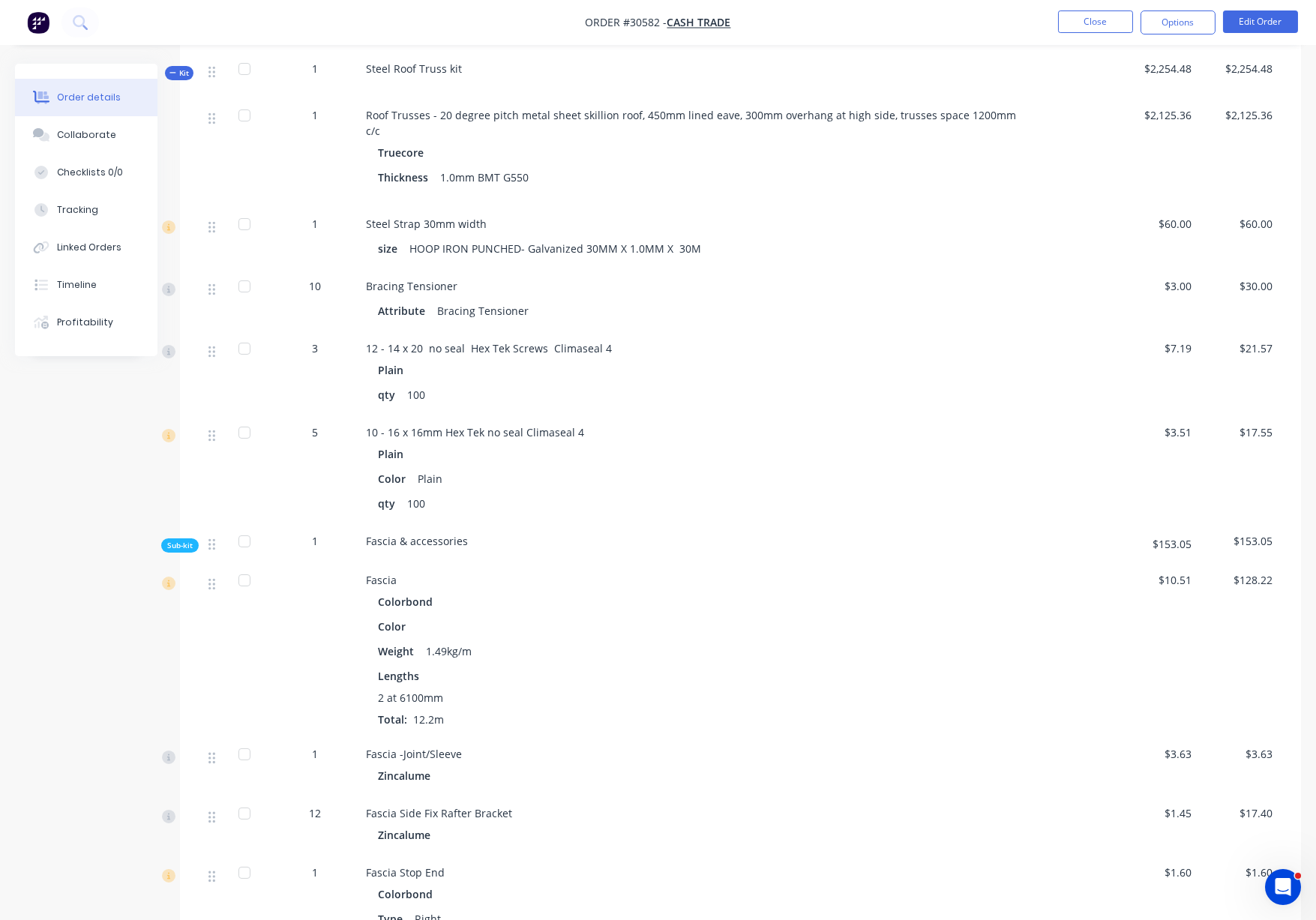
scroll to position [932, 0]
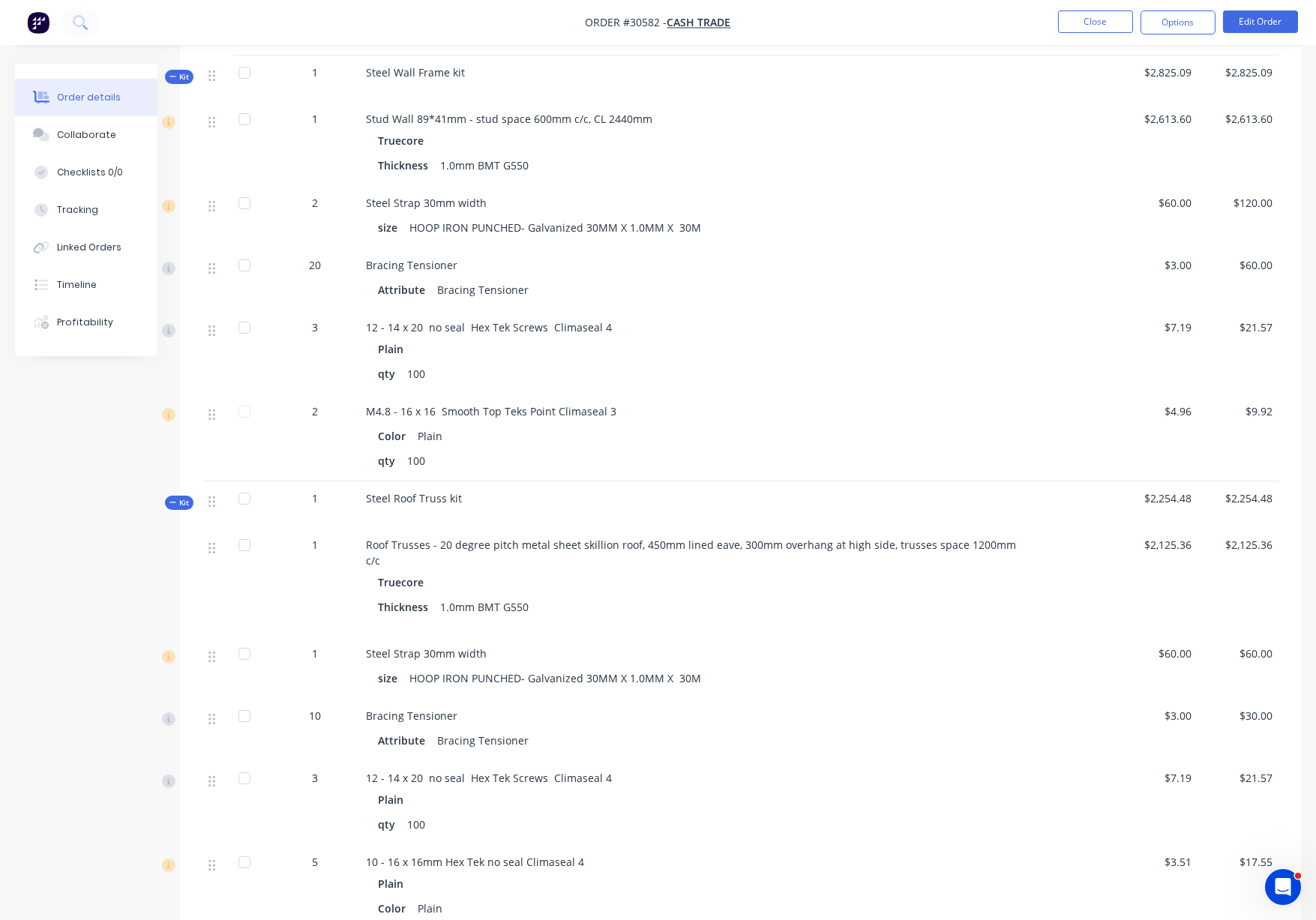
click at [834, 300] on div "Attribute Bracing Tensioner" at bounding box center [697, 290] width 639 height 21
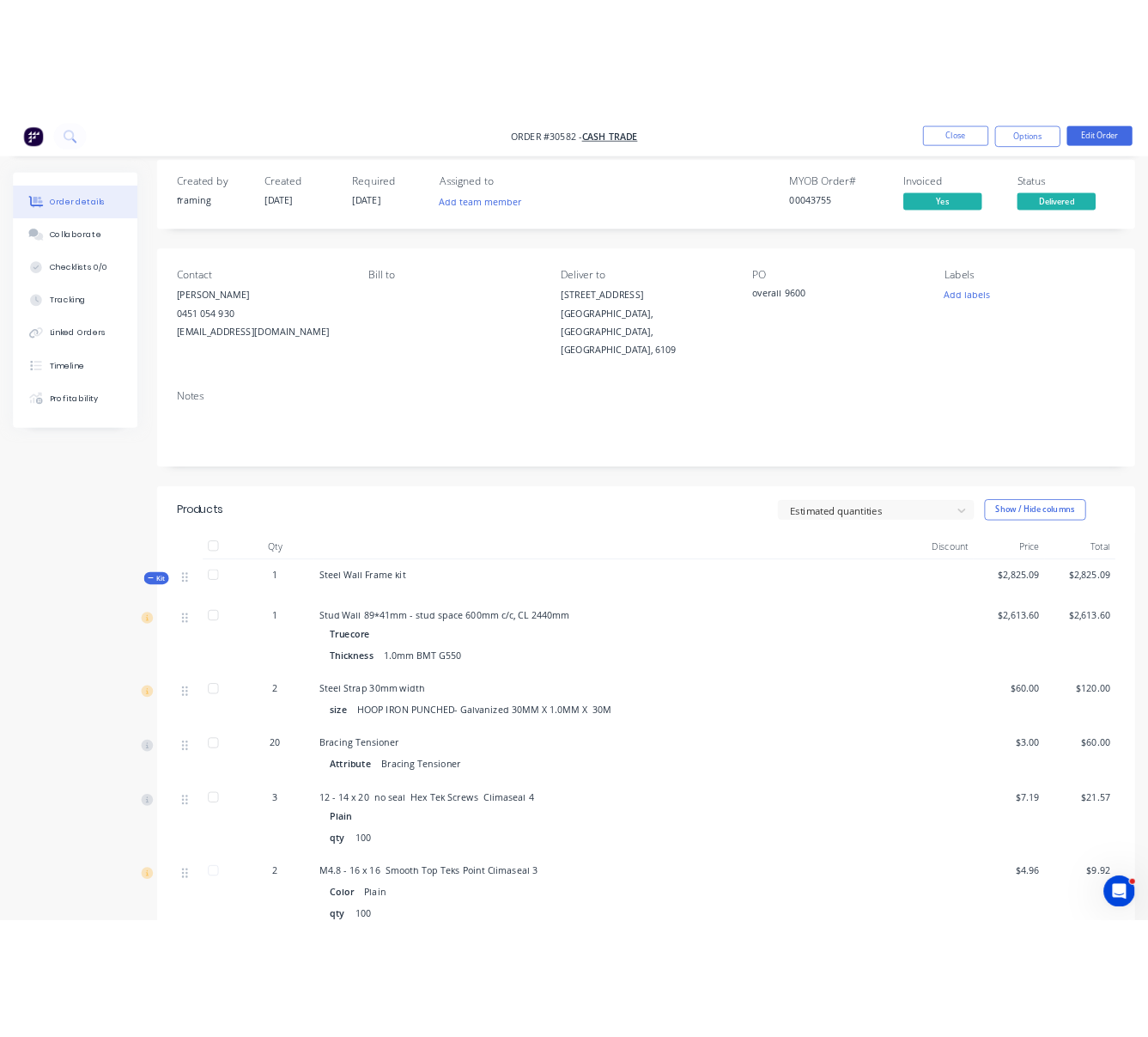
scroll to position [0, 0]
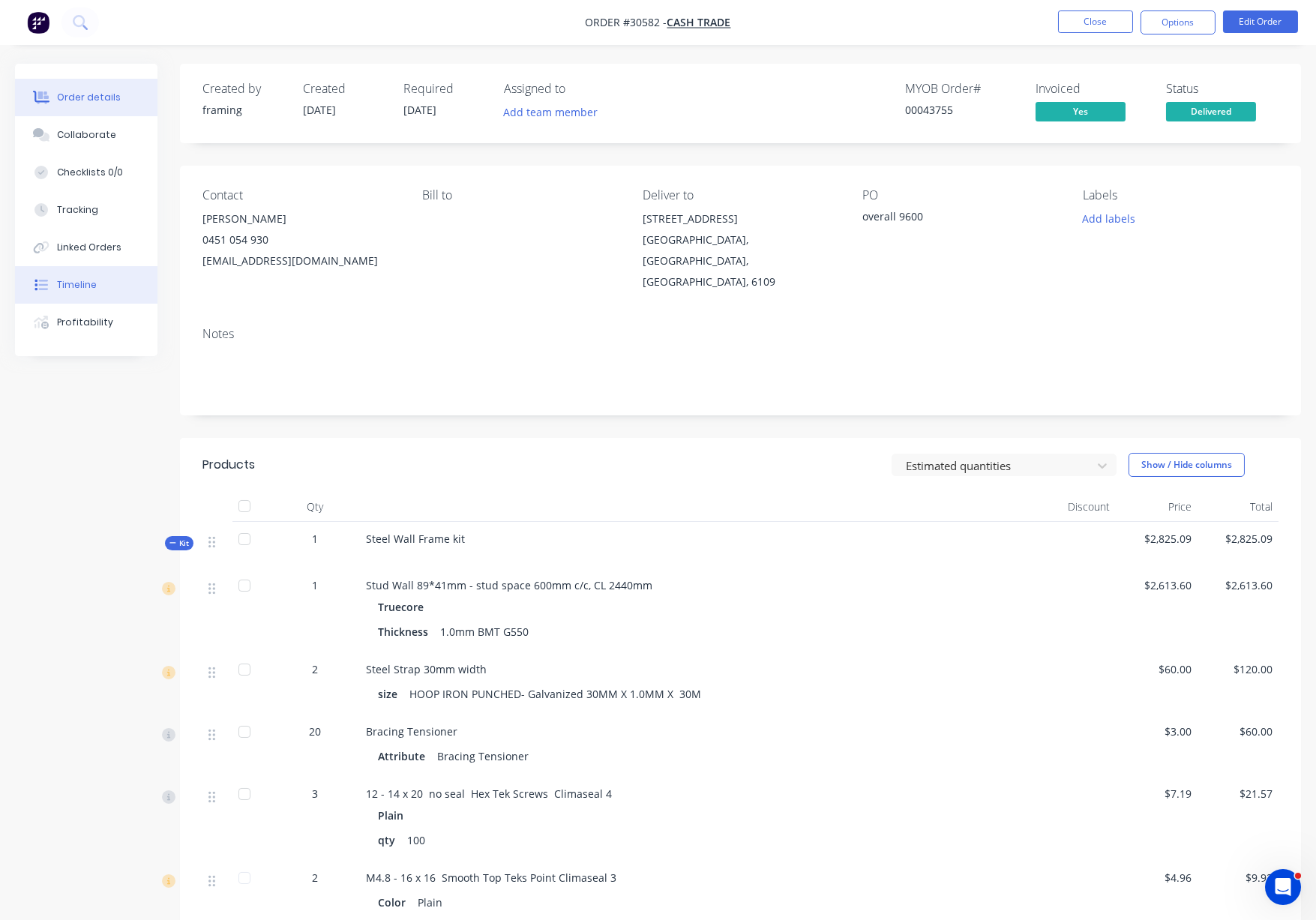
click at [97, 291] on div "Timeline" at bounding box center [77, 285] width 40 height 13
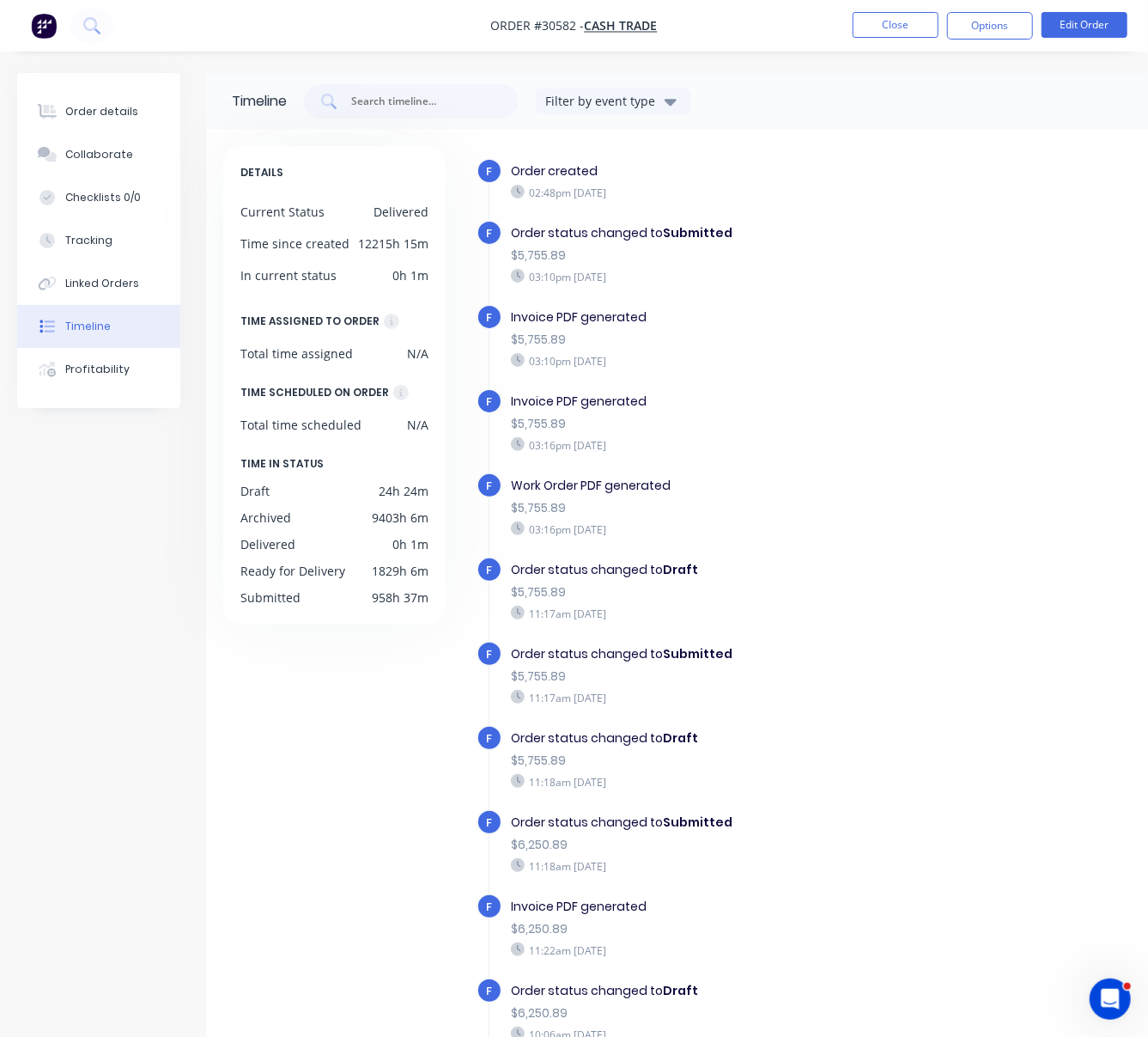
scroll to position [268, 0]
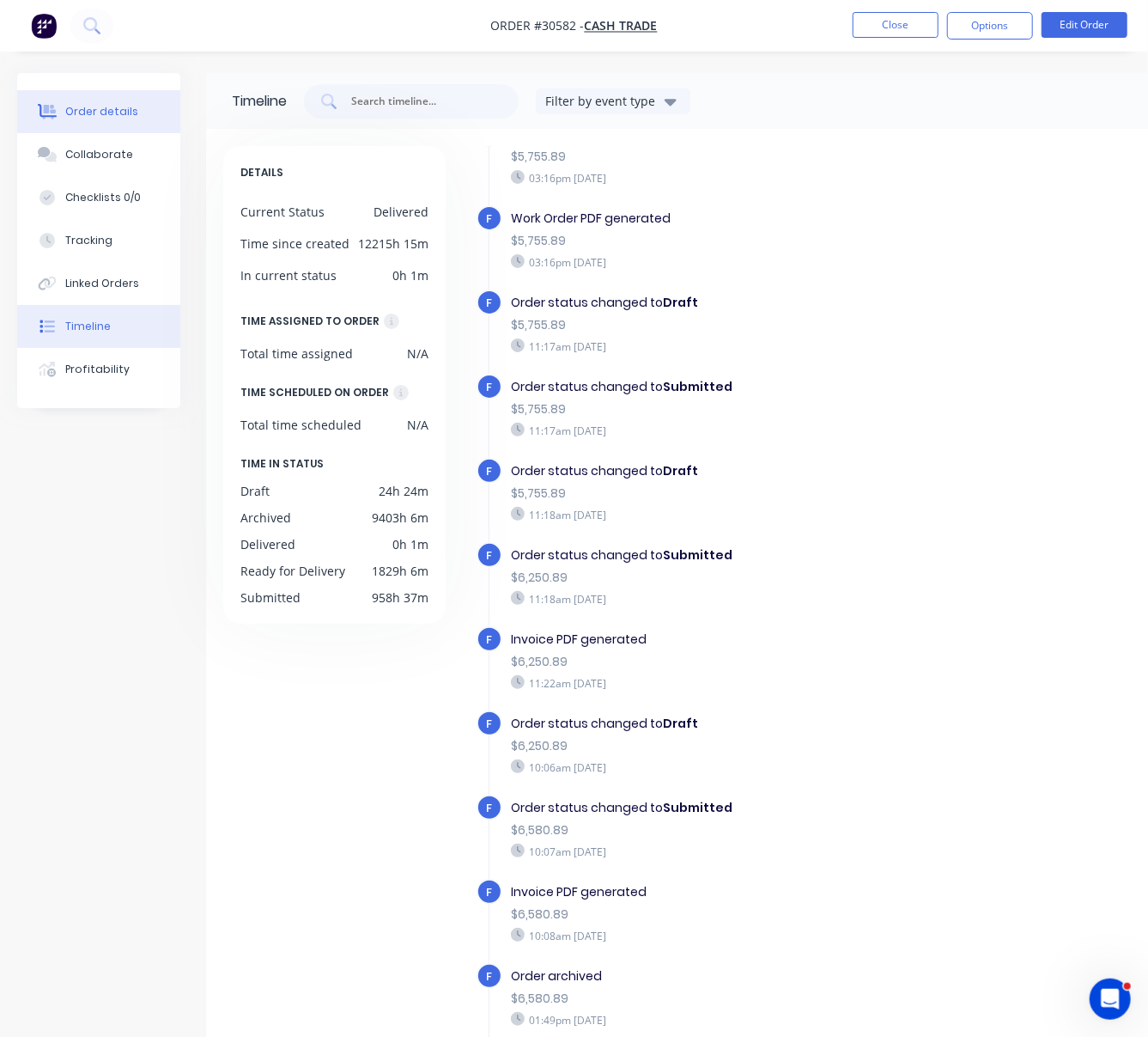
click at [141, 100] on button "Order details" at bounding box center [98, 111] width 163 height 43
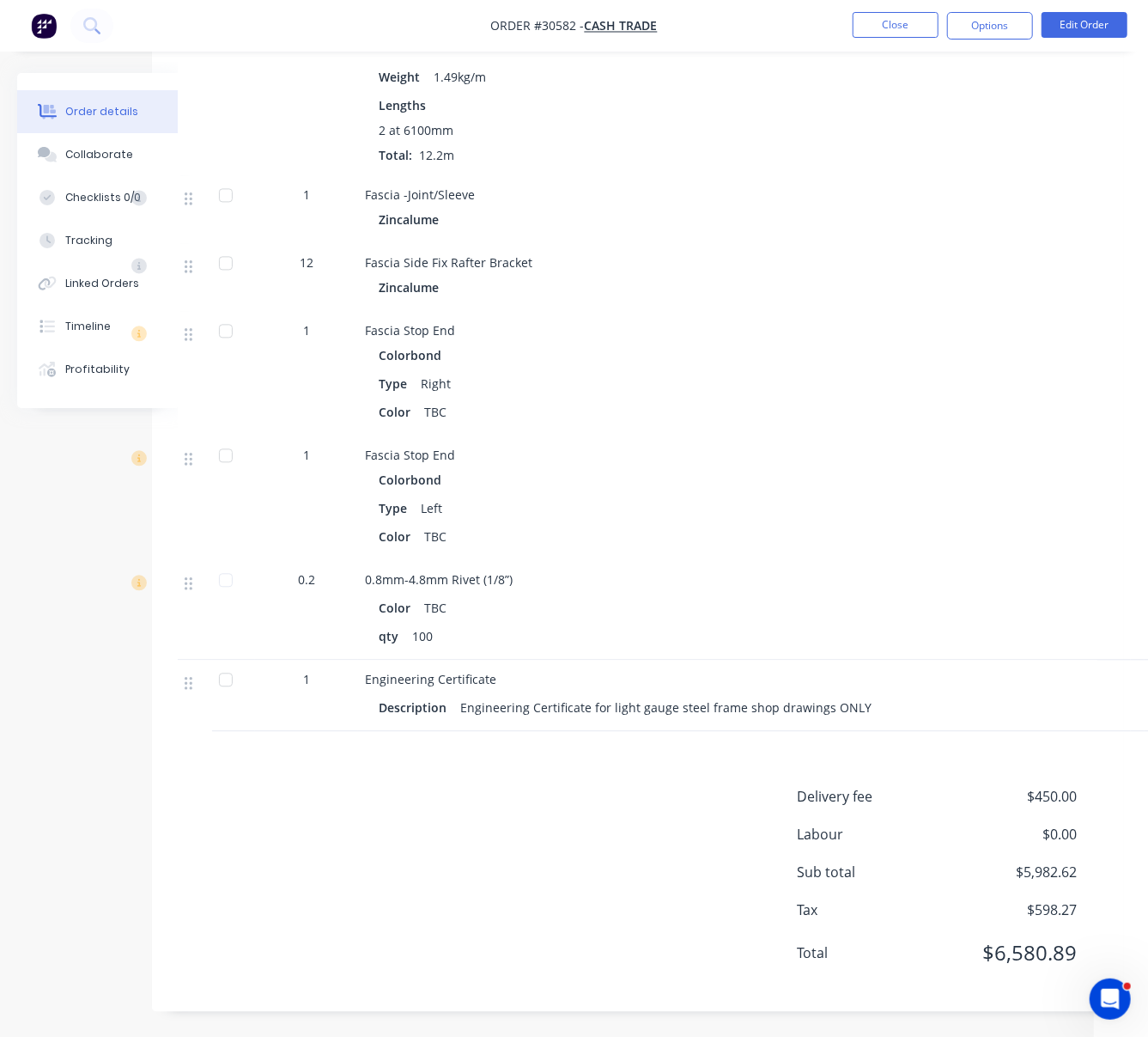
scroll to position [1891, 198]
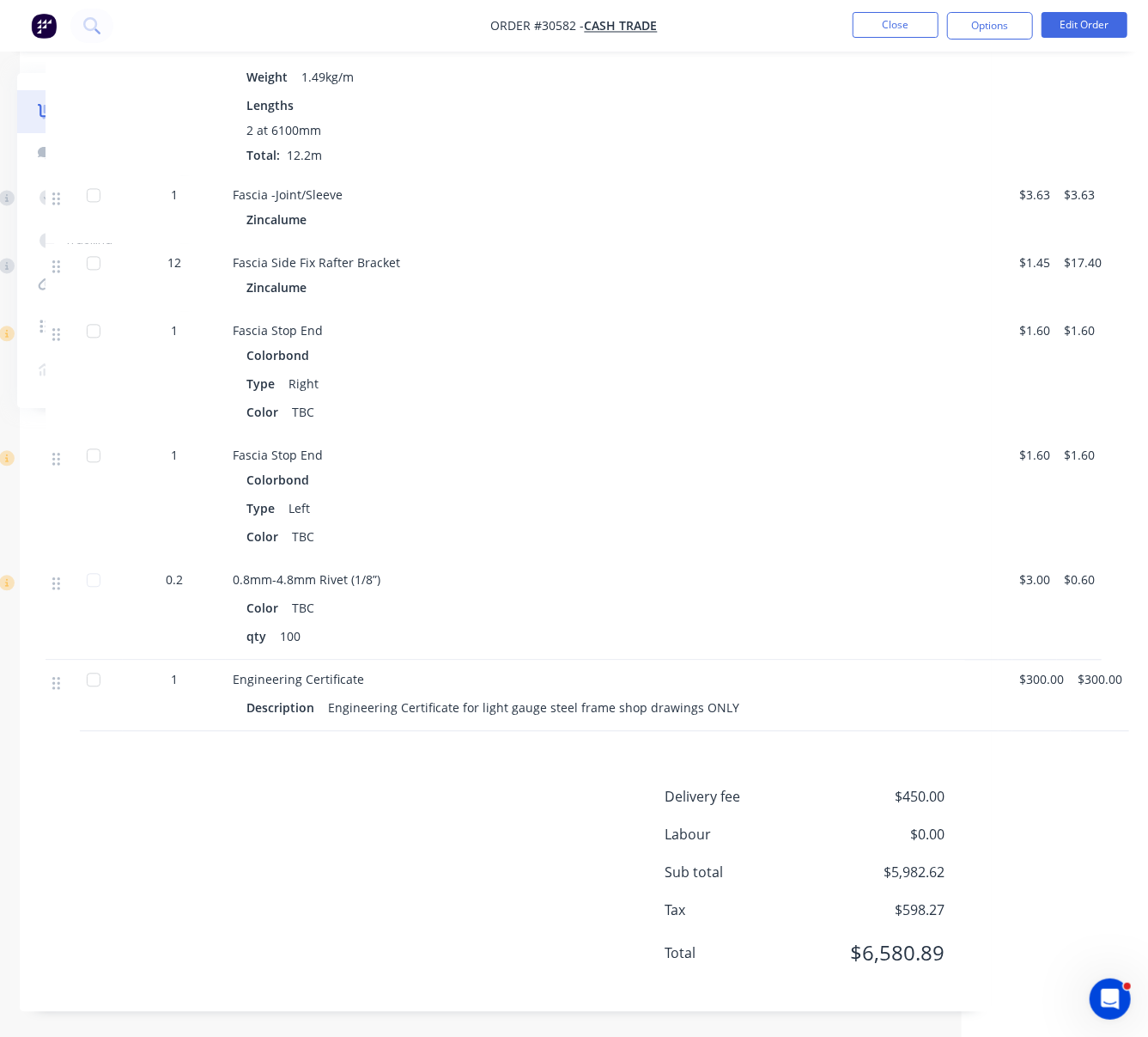
drag, startPoint x: 522, startPoint y: 805, endPoint x: 756, endPoint y: 811, distance: 234.1
click at [660, 275] on div "Zincalume" at bounding box center [612, 287] width 731 height 25
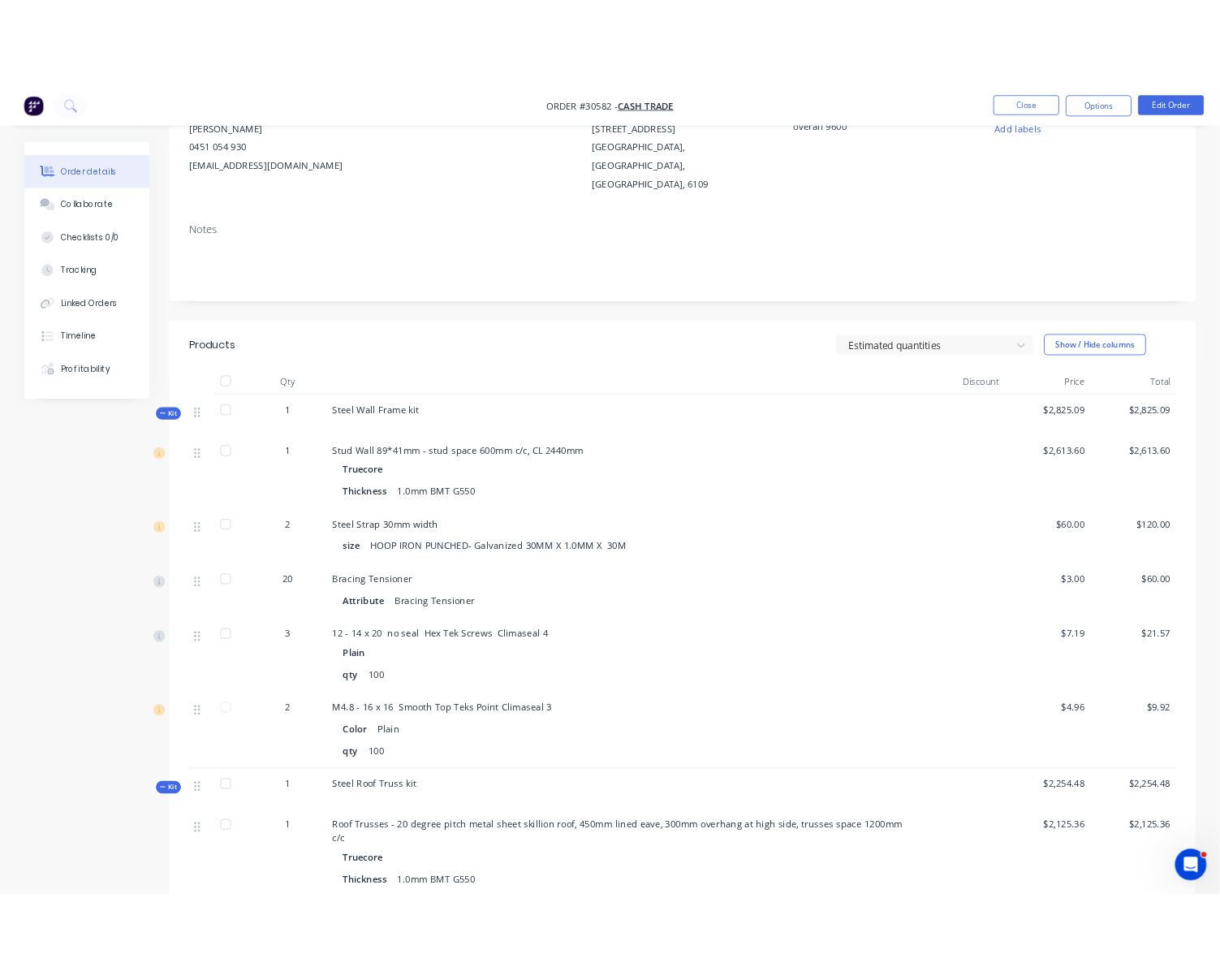
scroll to position [0, 0]
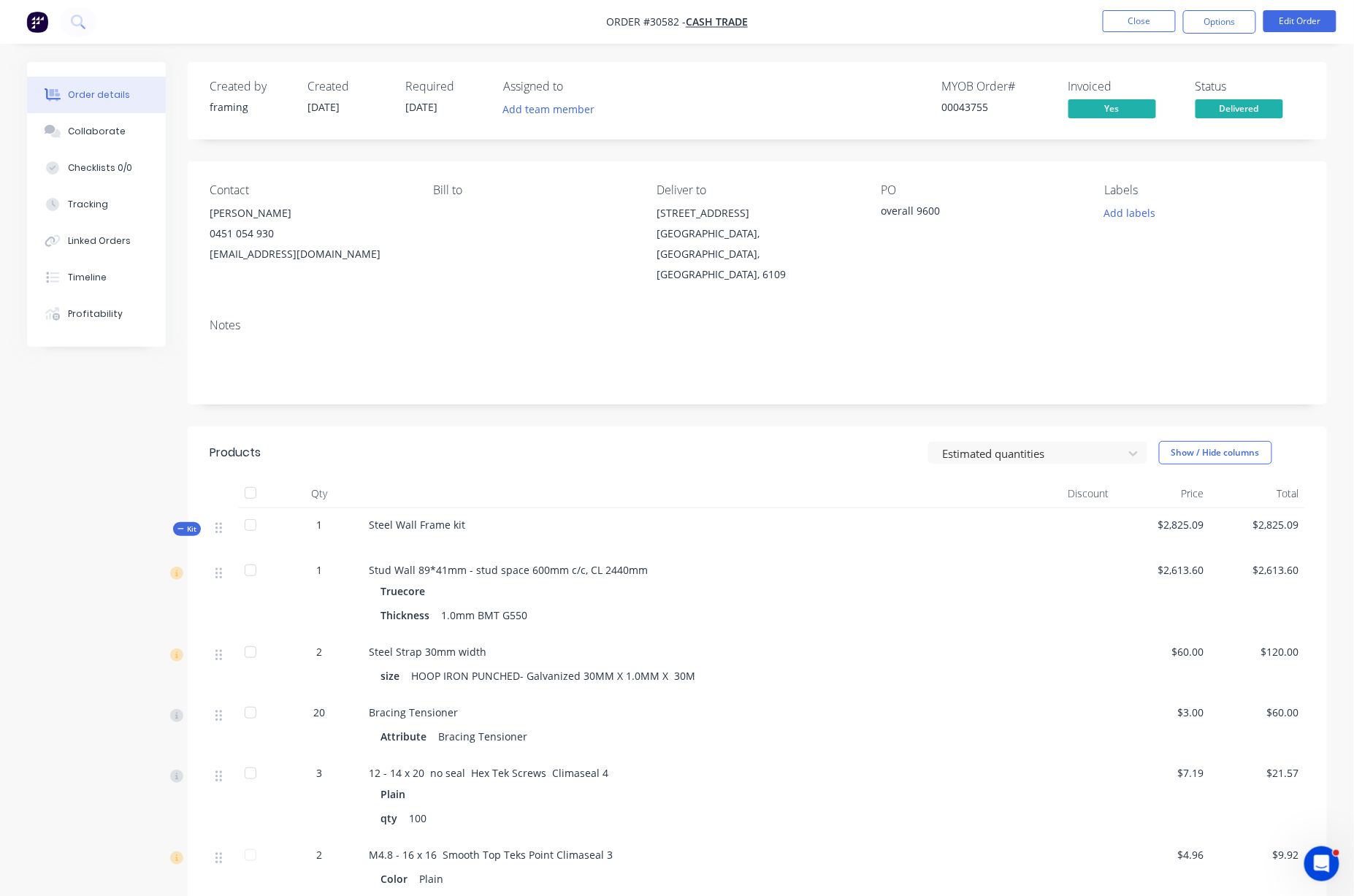
click at [673, 456] on div "Estimated quantities Show / Hide columns" at bounding box center [873, 452] width 862 height 23
drag, startPoint x: 953, startPoint y: 102, endPoint x: 930, endPoint y: 103, distance: 23.0
click at [930, 103] on div "MYOB Order # 00043755 Invoiced Yes Status Delivered" at bounding box center [977, 100] width 656 height 43
click at [691, 473] on header "Products Estimated quantities Show / Hide columns" at bounding box center [757, 452] width 1139 height 52
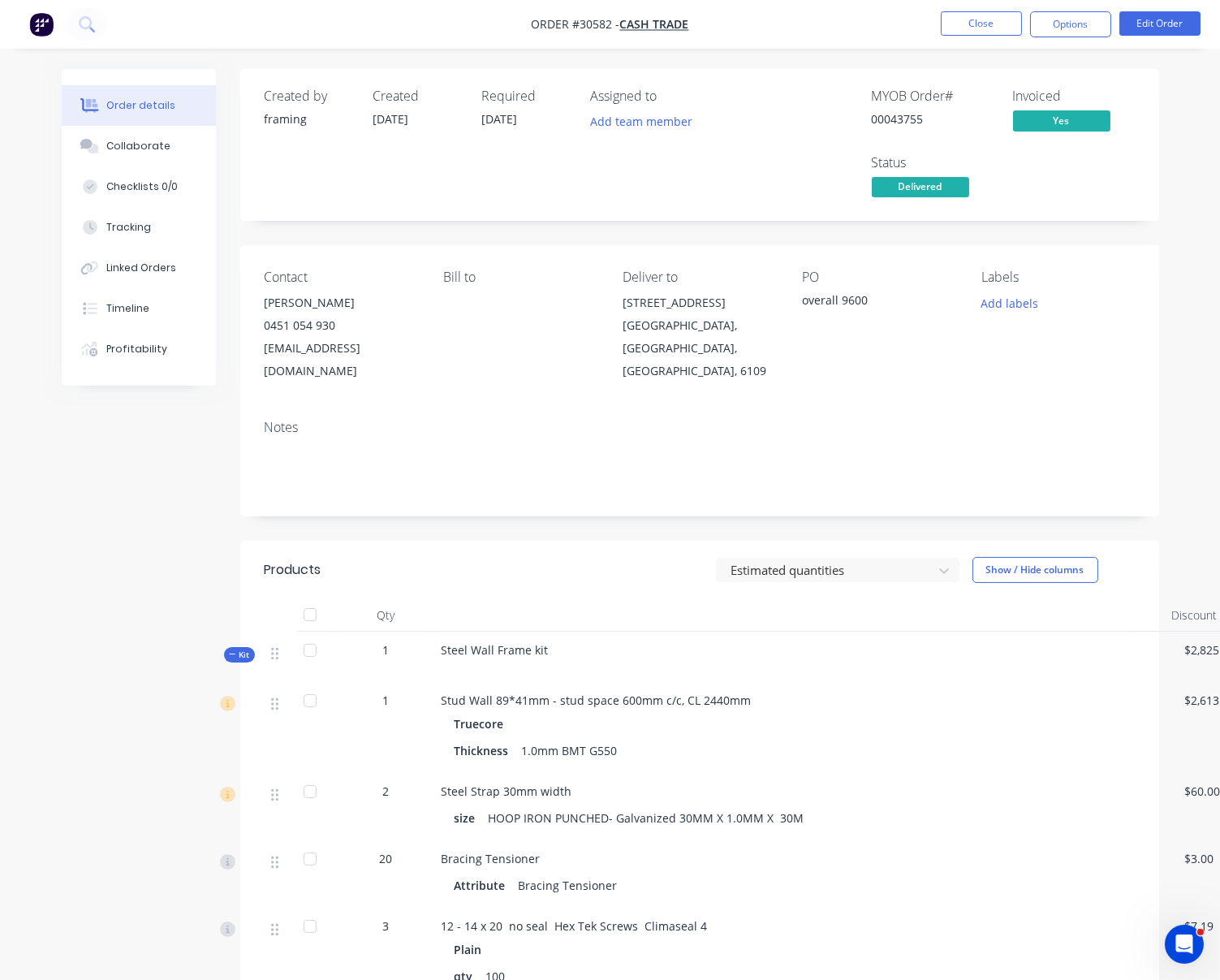
click at [607, 598] on header "Products Estimated quantities Show / Hide columns" at bounding box center [699, 569] width 919 height 58
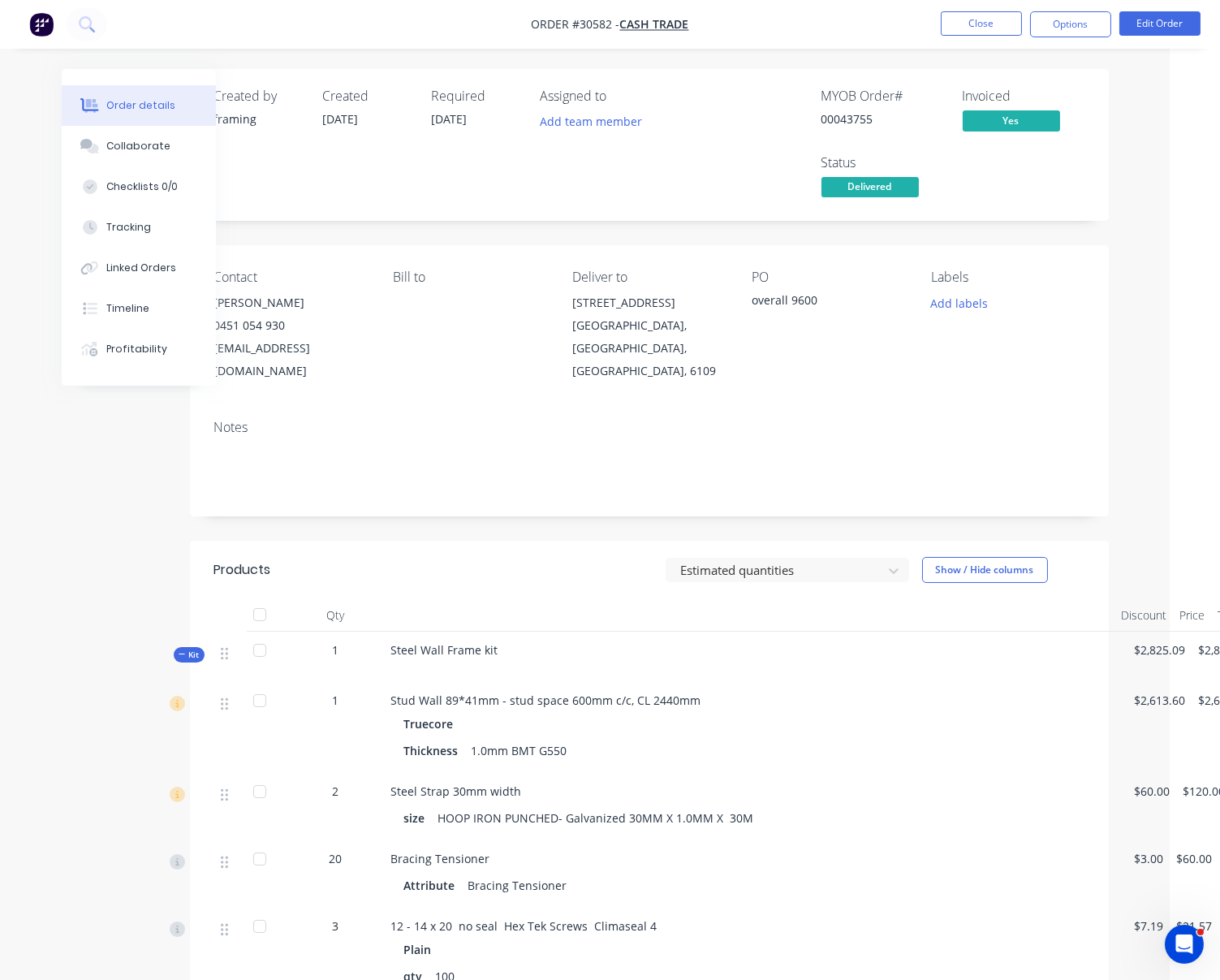
scroll to position [0, 97]
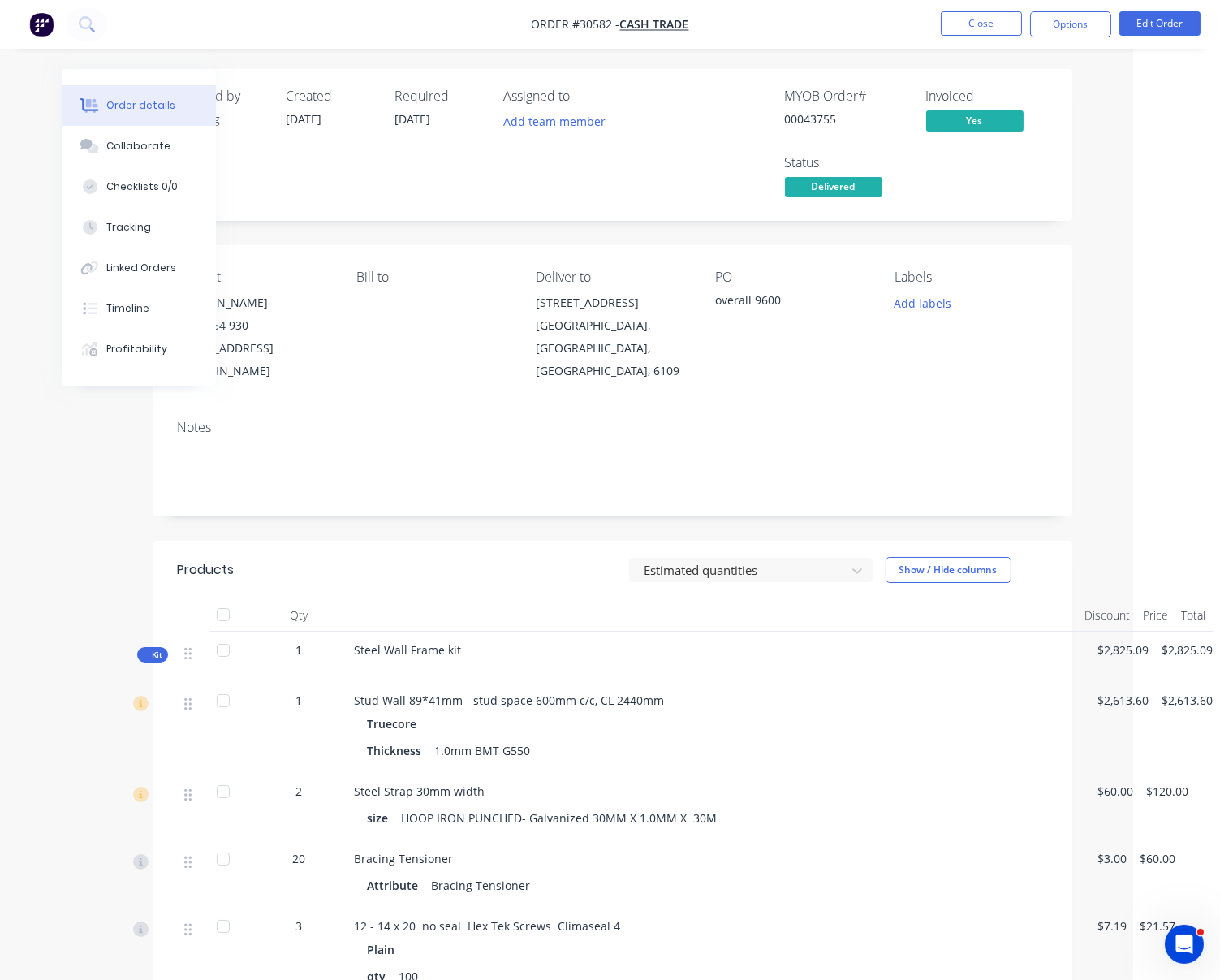
drag, startPoint x: 492, startPoint y: 591, endPoint x: 606, endPoint y: 588, distance: 114.0
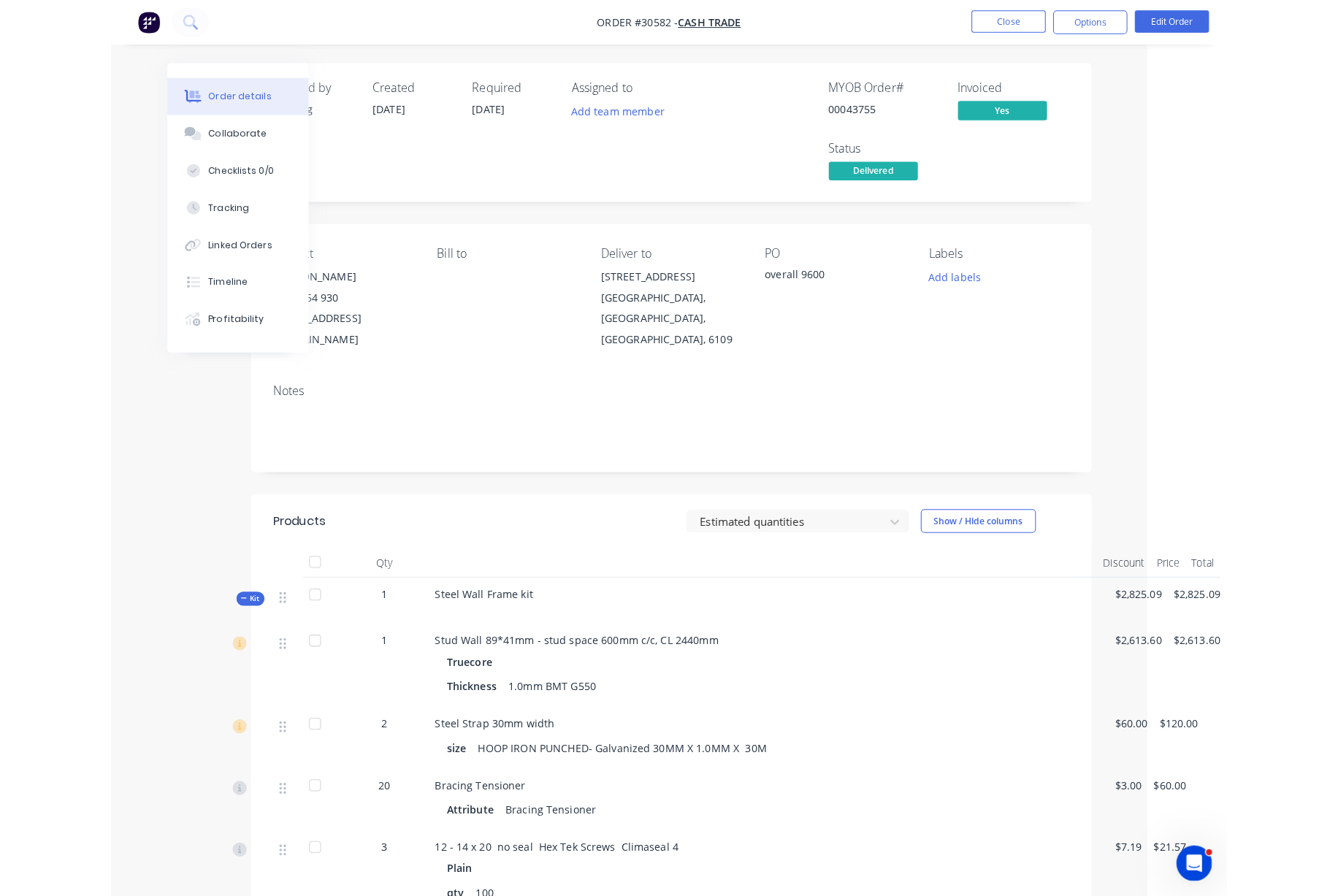
scroll to position [0, 0]
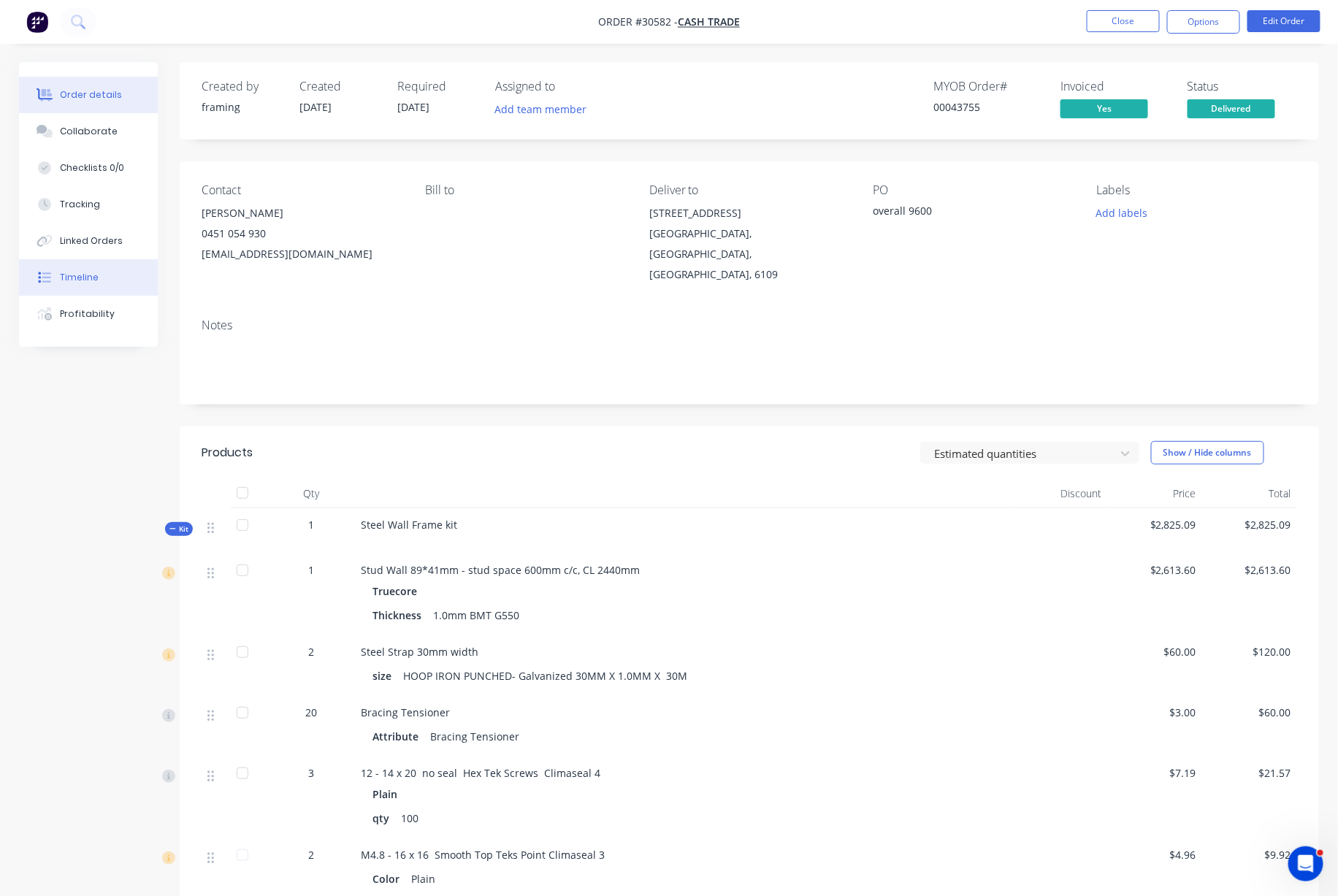
click at [106, 287] on button "Timeline" at bounding box center [88, 277] width 139 height 36
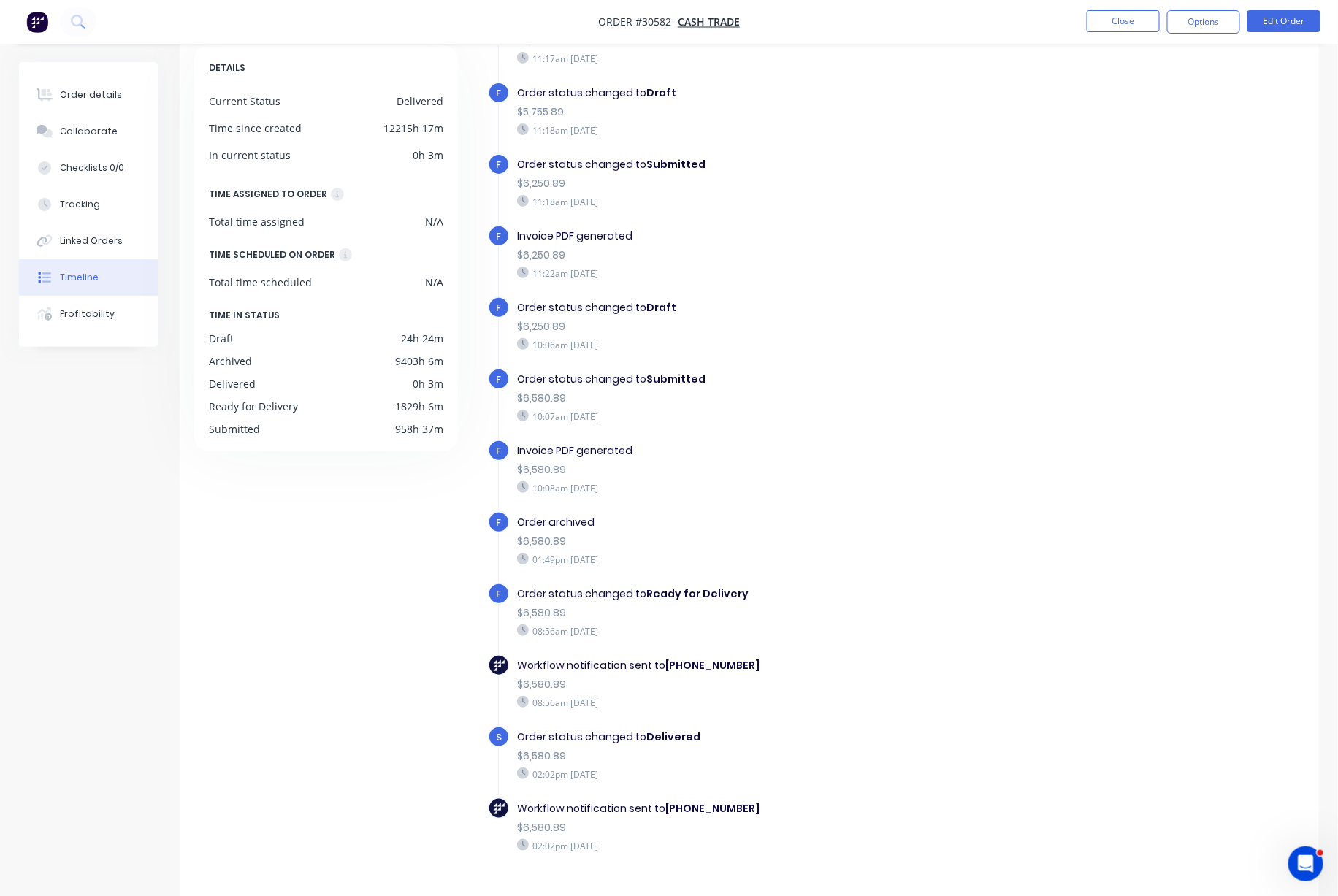
scroll to position [102, 0]
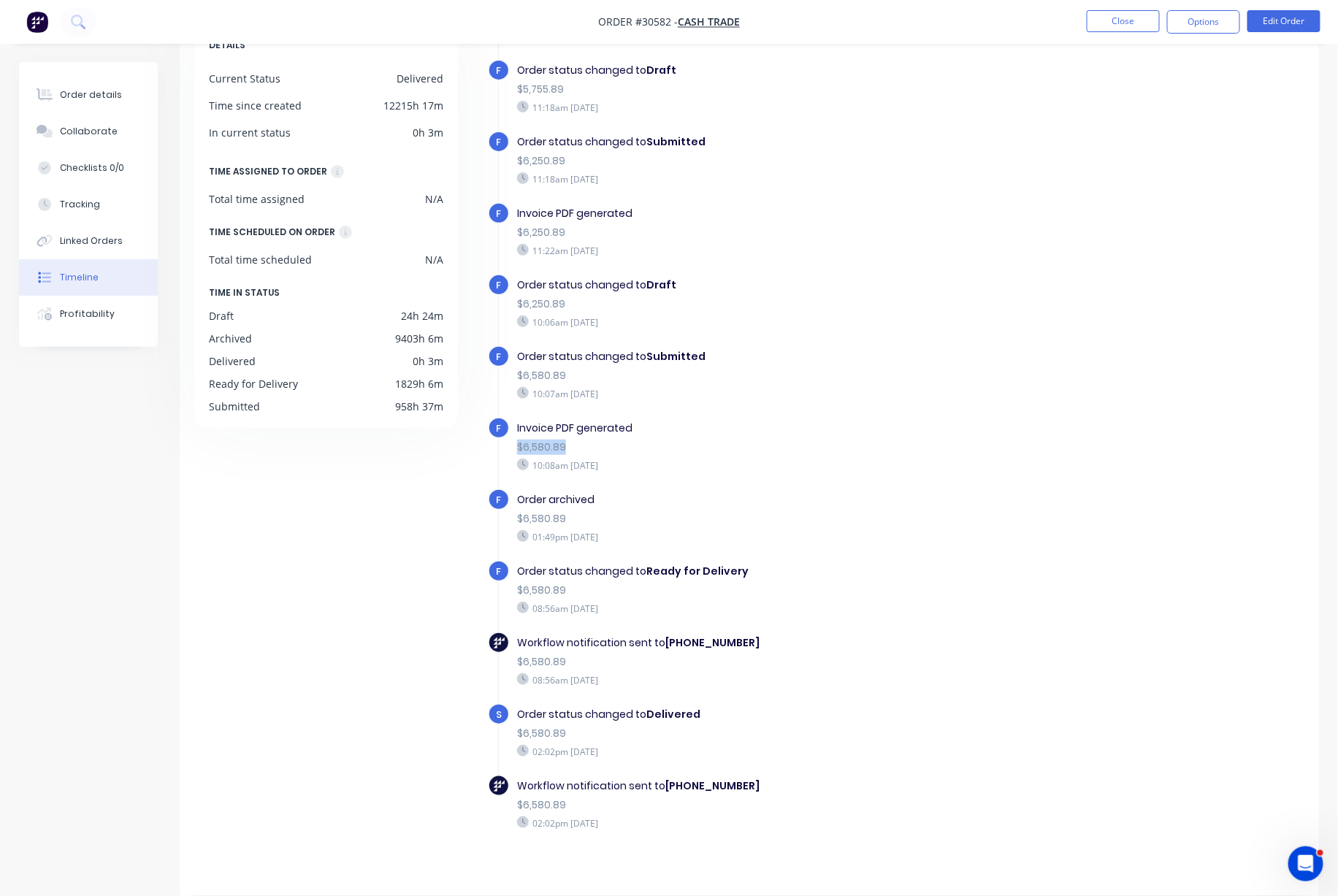
drag, startPoint x: 565, startPoint y: 439, endPoint x: 514, endPoint y: 435, distance: 51.2
click at [514, 435] on div "Invoice PDF generated $6,580.89 10:08am Friday 24/05/24" at bounding box center [769, 446] width 520 height 59
click at [609, 460] on div "10:08am Friday 24/05/24" at bounding box center [769, 465] width 505 height 13
click at [714, 489] on div "Order archived $6,580.89 01:49pm Tuesday 25/06/24" at bounding box center [769, 518] width 520 height 59
click at [86, 101] on div "Order details" at bounding box center [91, 95] width 62 height 13
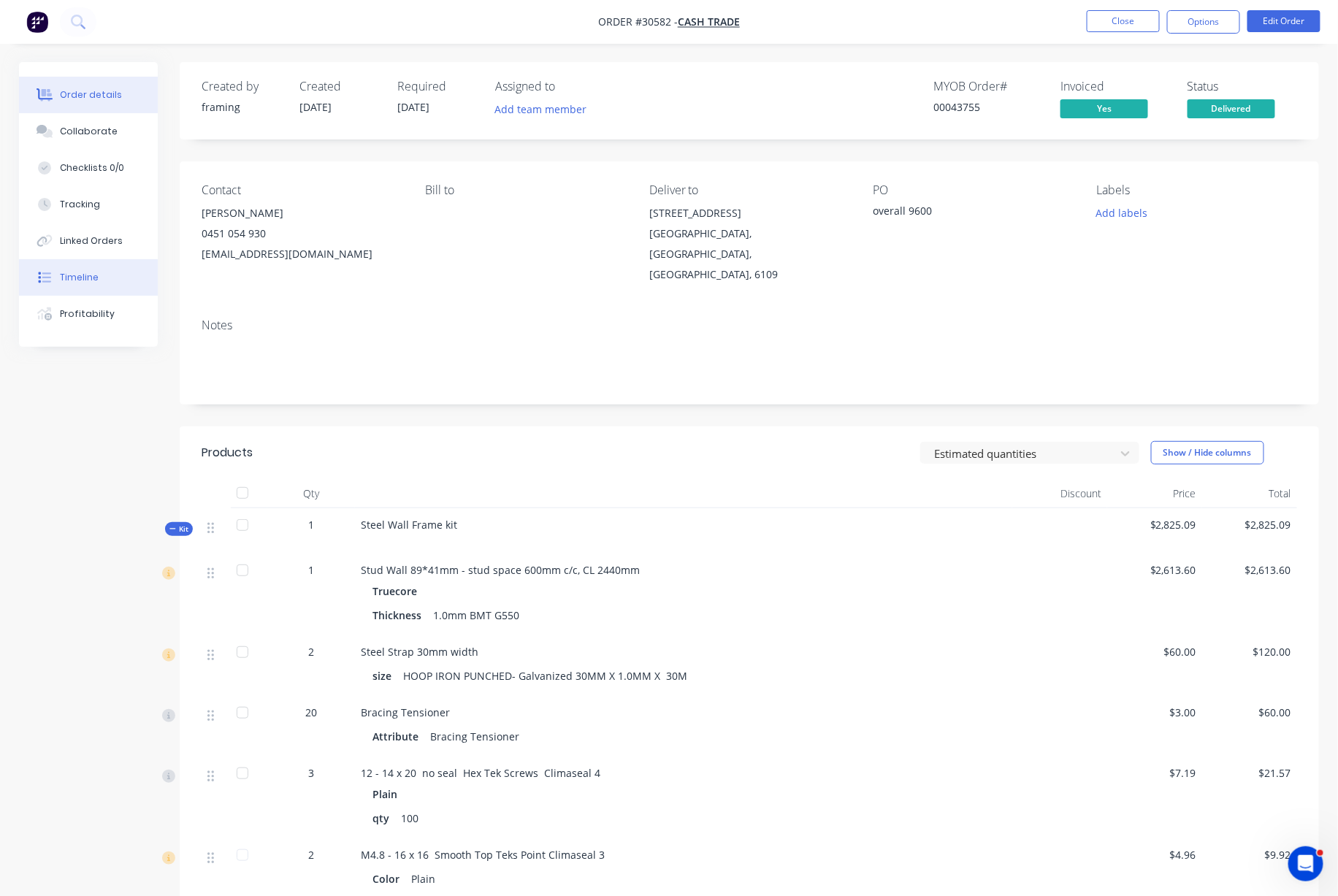
click at [94, 284] on div "Timeline" at bounding box center [80, 277] width 39 height 13
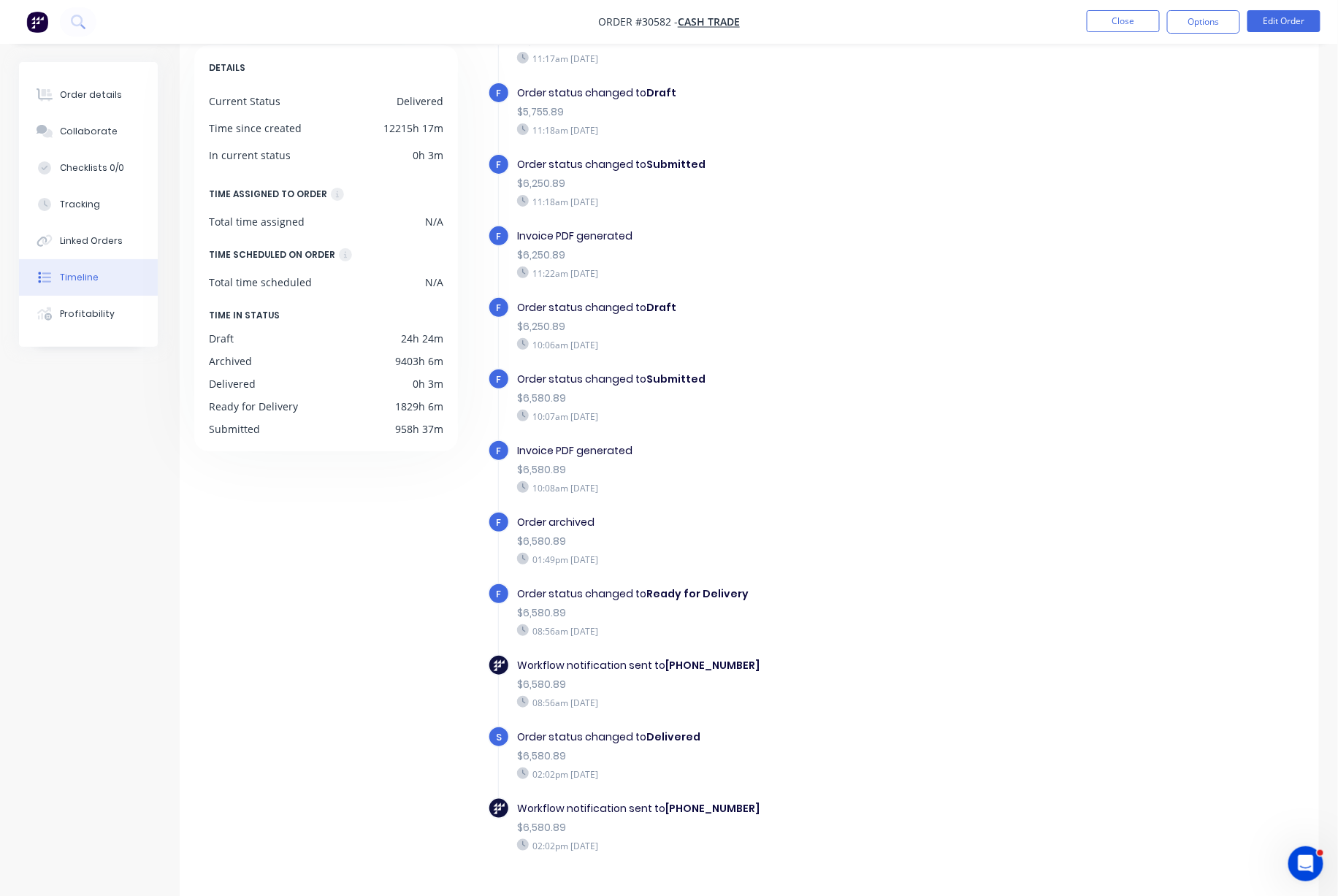
scroll to position [102, 0]
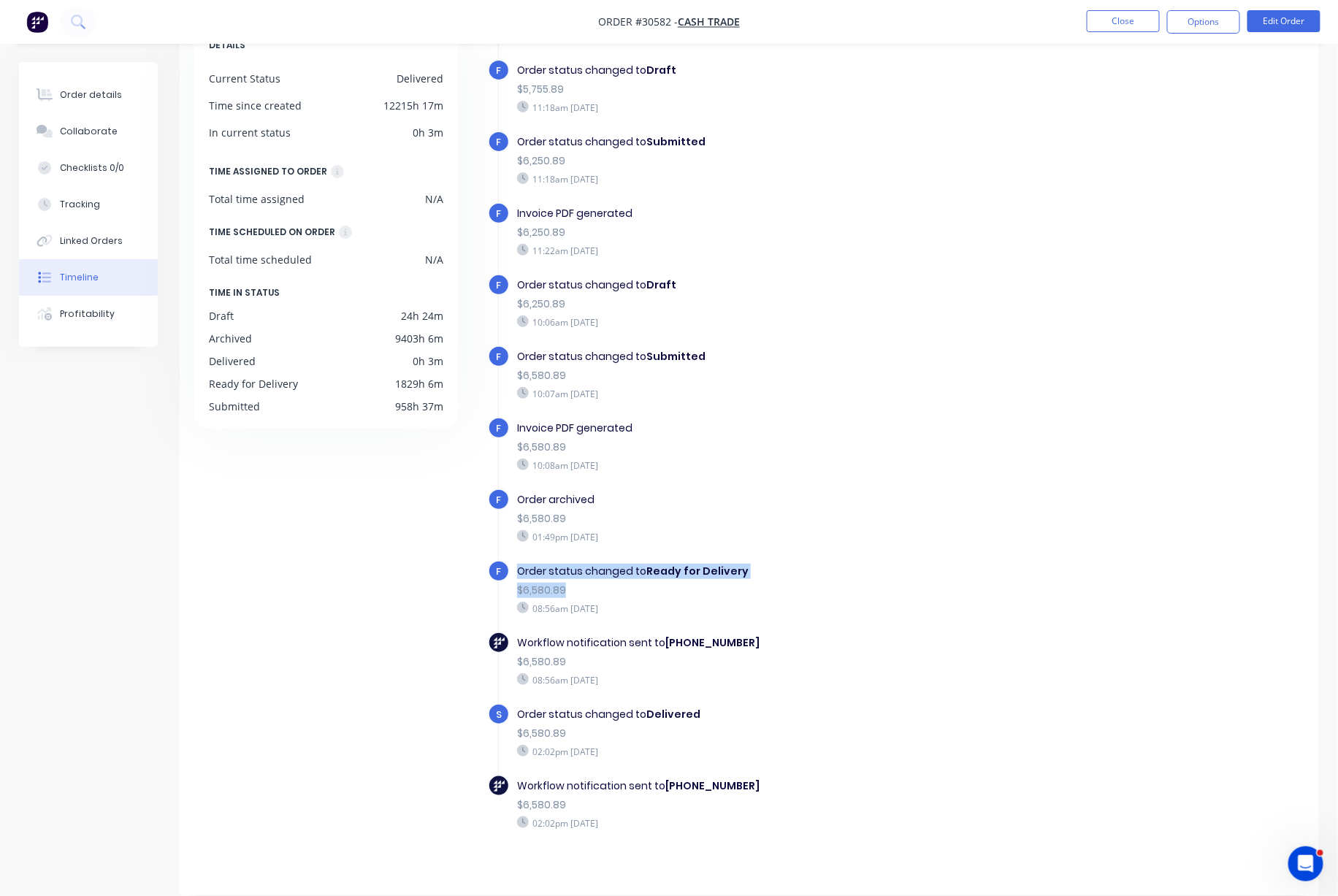
drag, startPoint x: 518, startPoint y: 562, endPoint x: 752, endPoint y: 568, distance: 234.1
click at [747, 569] on div "Order status changed to Ready for Delivery $6,580.89 08:56am Tuesday 22/07/25" at bounding box center [769, 589] width 520 height 59
click at [501, 564] on span "F" at bounding box center [499, 571] width 5 height 14
click at [405, 558] on div "DETAILS Current Status Delivered Time since created 12215h 17m In current statu…" at bounding box center [333, 448] width 277 height 851
click at [96, 101] on div "Order details" at bounding box center [91, 95] width 62 height 13
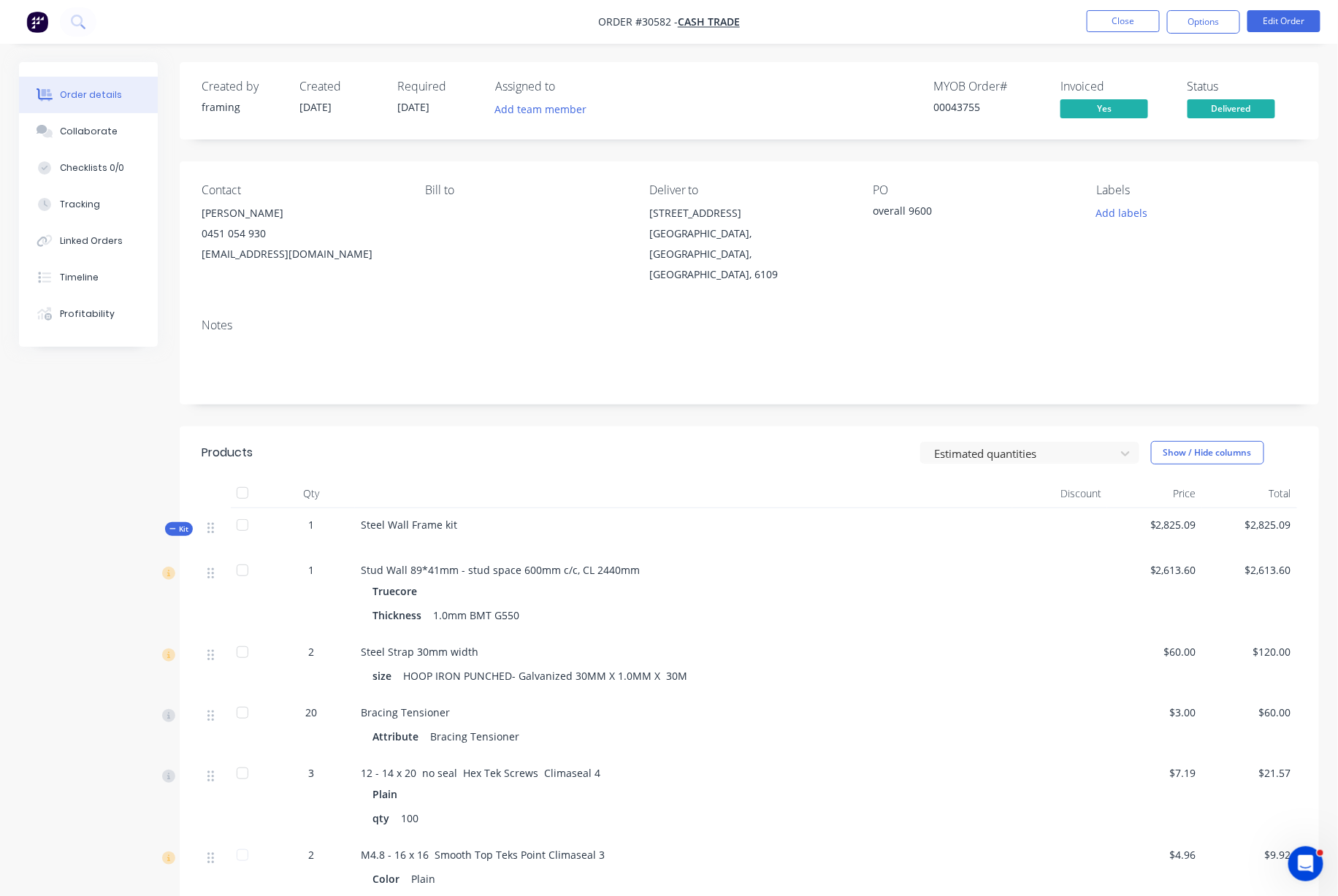
scroll to position [681, 0]
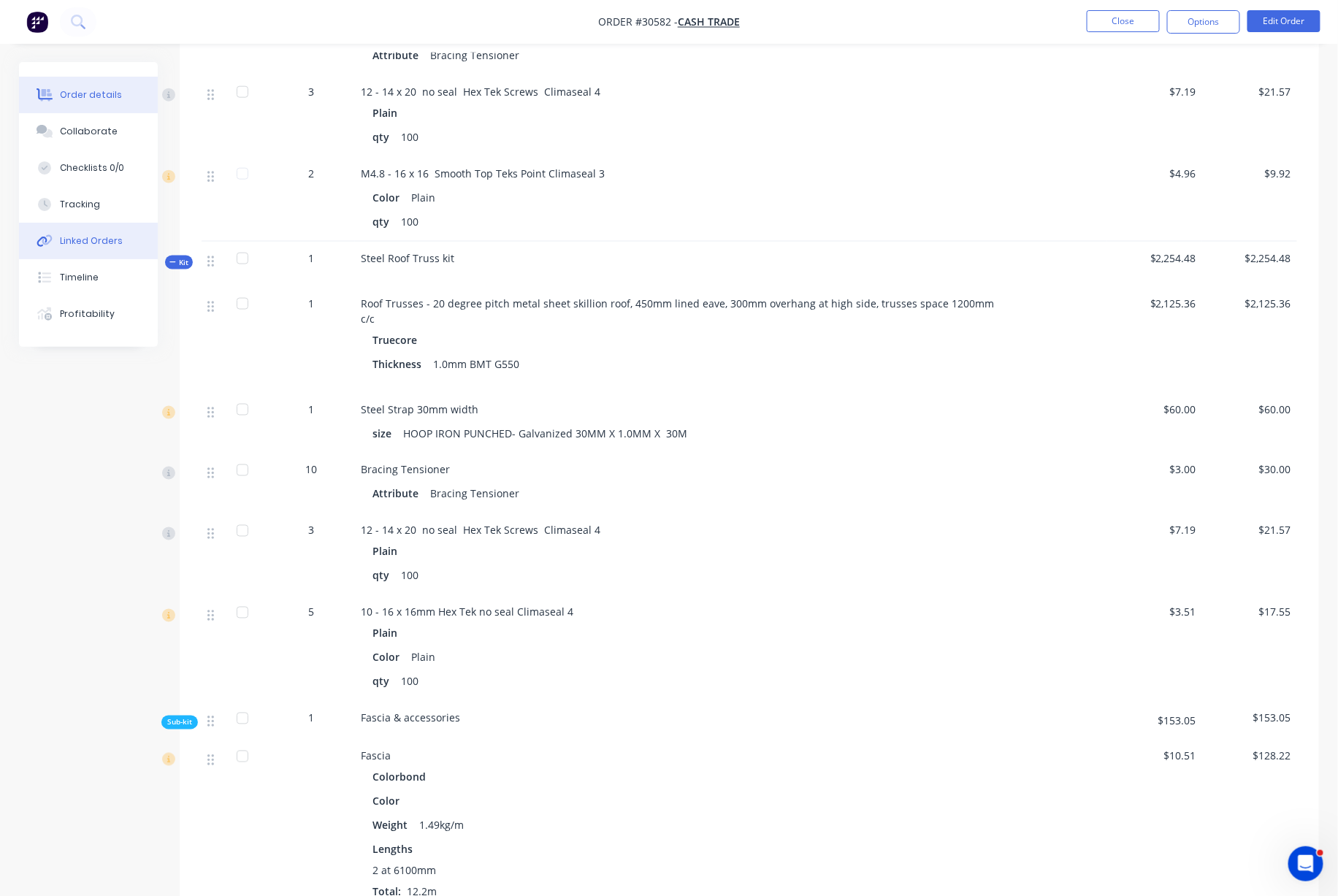
click at [94, 248] on div "Linked Orders" at bounding box center [92, 241] width 63 height 13
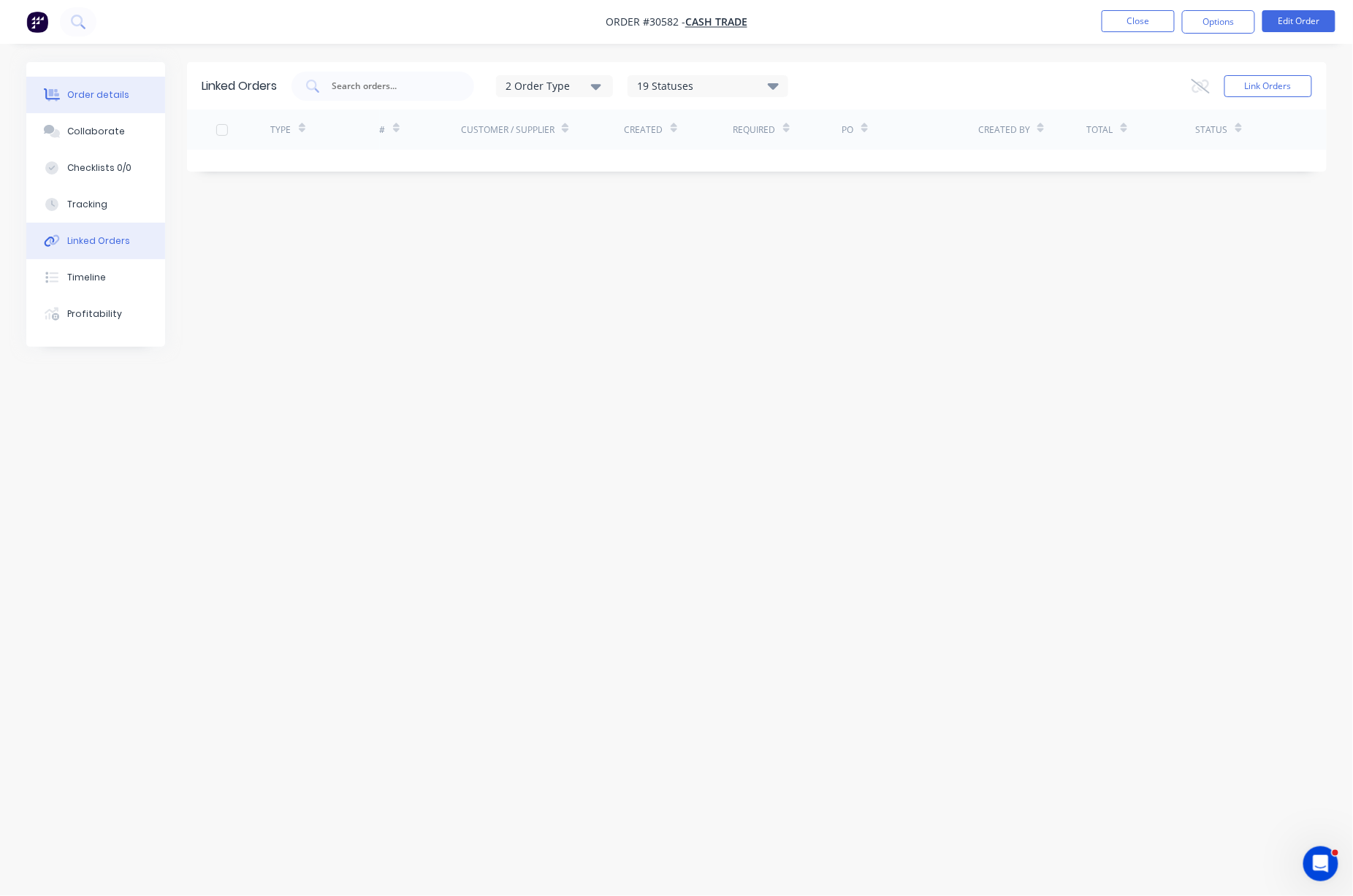
click at [88, 100] on div "Order details" at bounding box center [98, 95] width 62 height 13
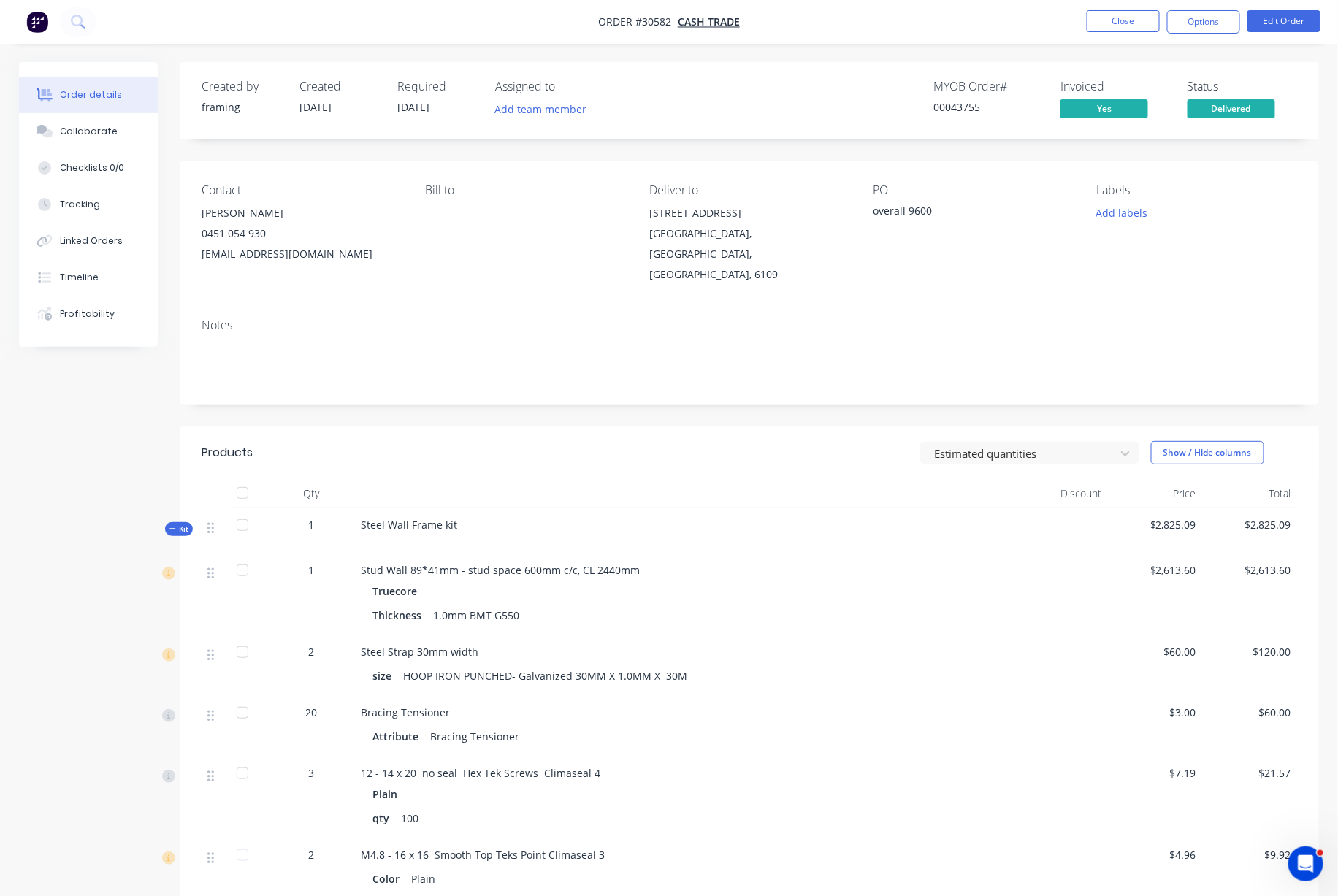
drag, startPoint x: 573, startPoint y: 464, endPoint x: 701, endPoint y: 477, distance: 128.7
click at [650, 467] on header "Products Estimated quantities Show / Hide columns" at bounding box center [749, 452] width 1139 height 52
drag, startPoint x: 587, startPoint y: 456, endPoint x: 665, endPoint y: 452, distance: 78.1
click at [657, 452] on div "Estimated quantities Show / Hide columns" at bounding box center [865, 452] width 862 height 23
click at [1140, 20] on button "Options" at bounding box center [1203, 22] width 73 height 23
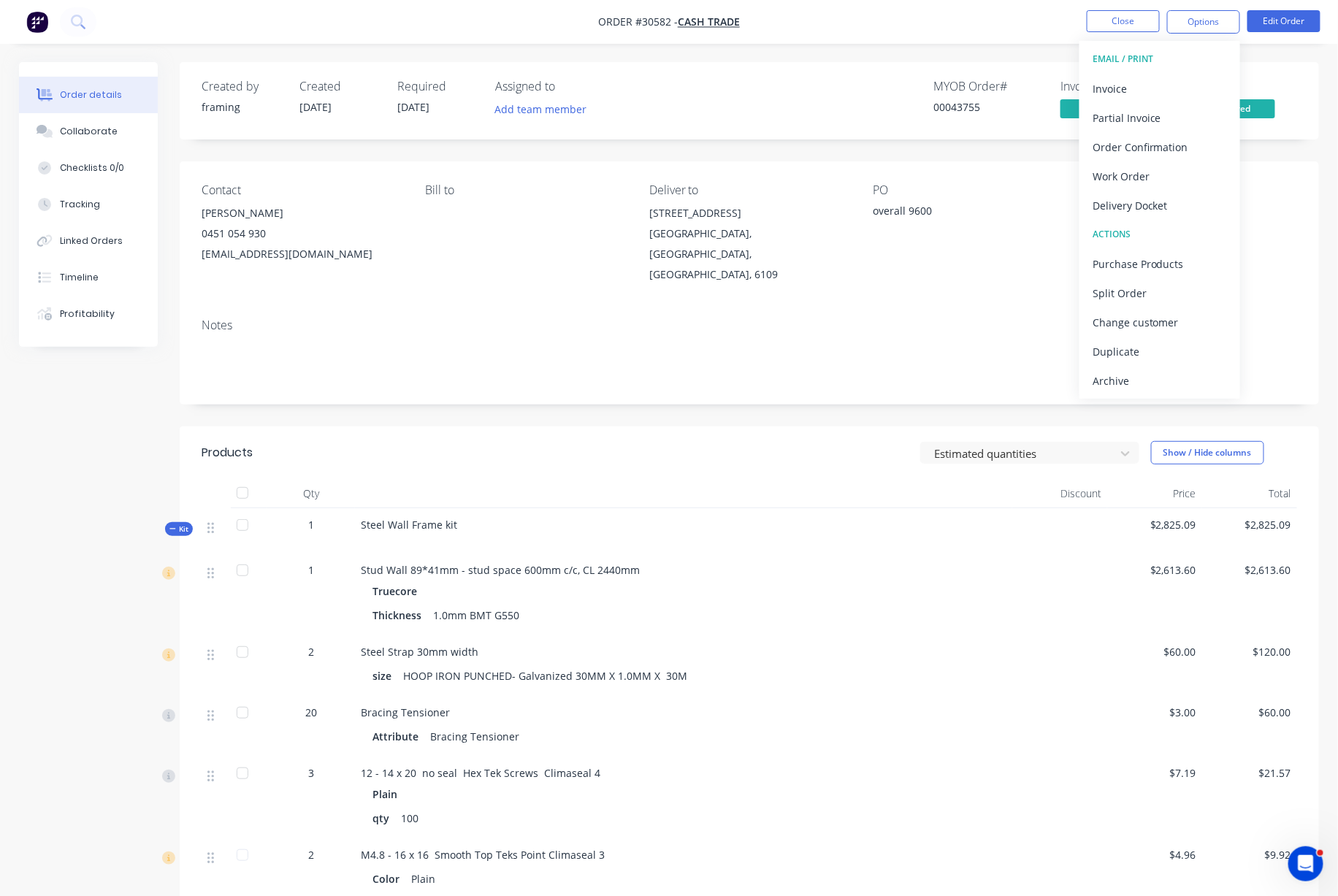
click at [775, 497] on div at bounding box center [684, 493] width 657 height 29
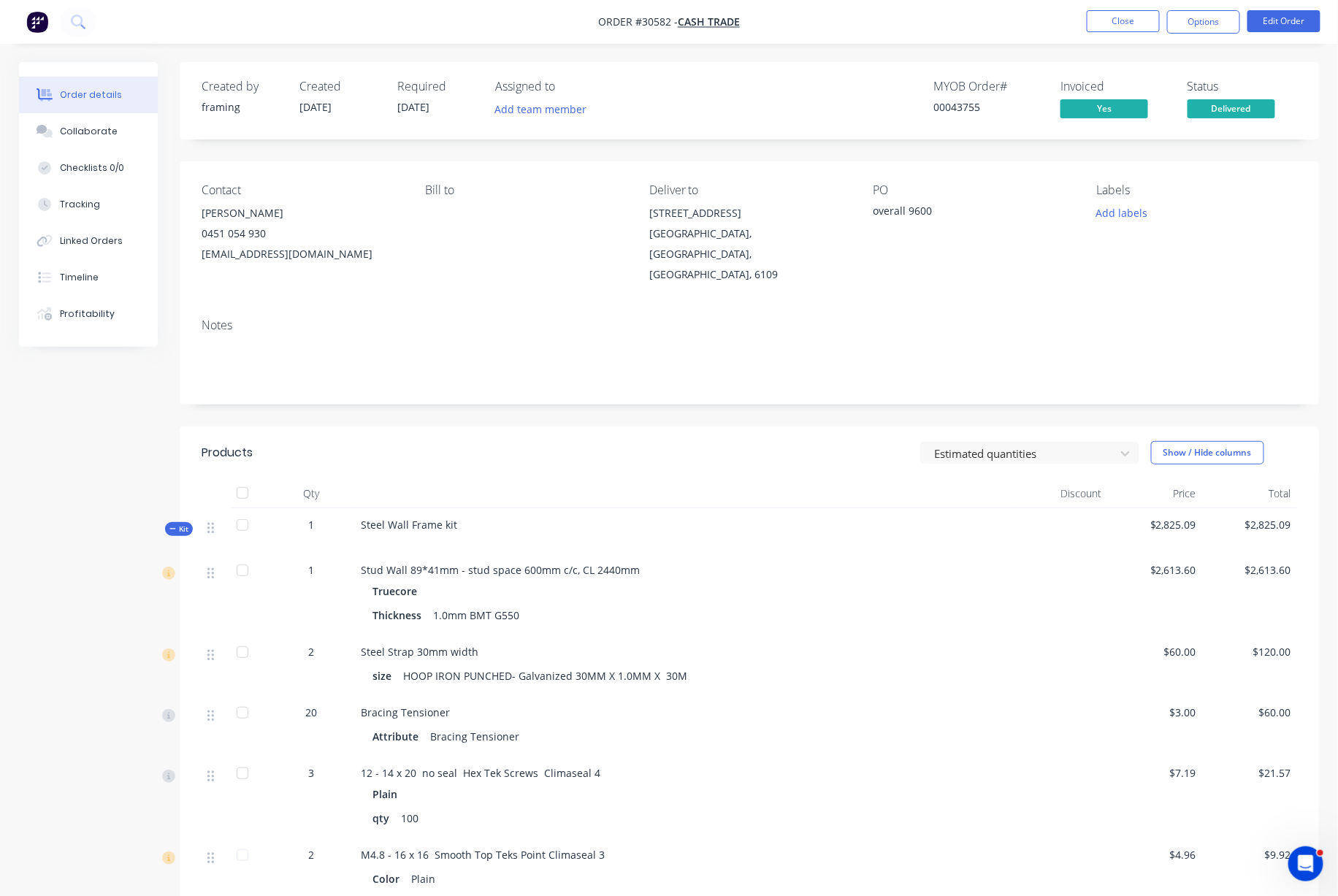
click at [792, 476] on header "Products Estimated quantities Show / Hide columns" at bounding box center [749, 452] width 1139 height 52
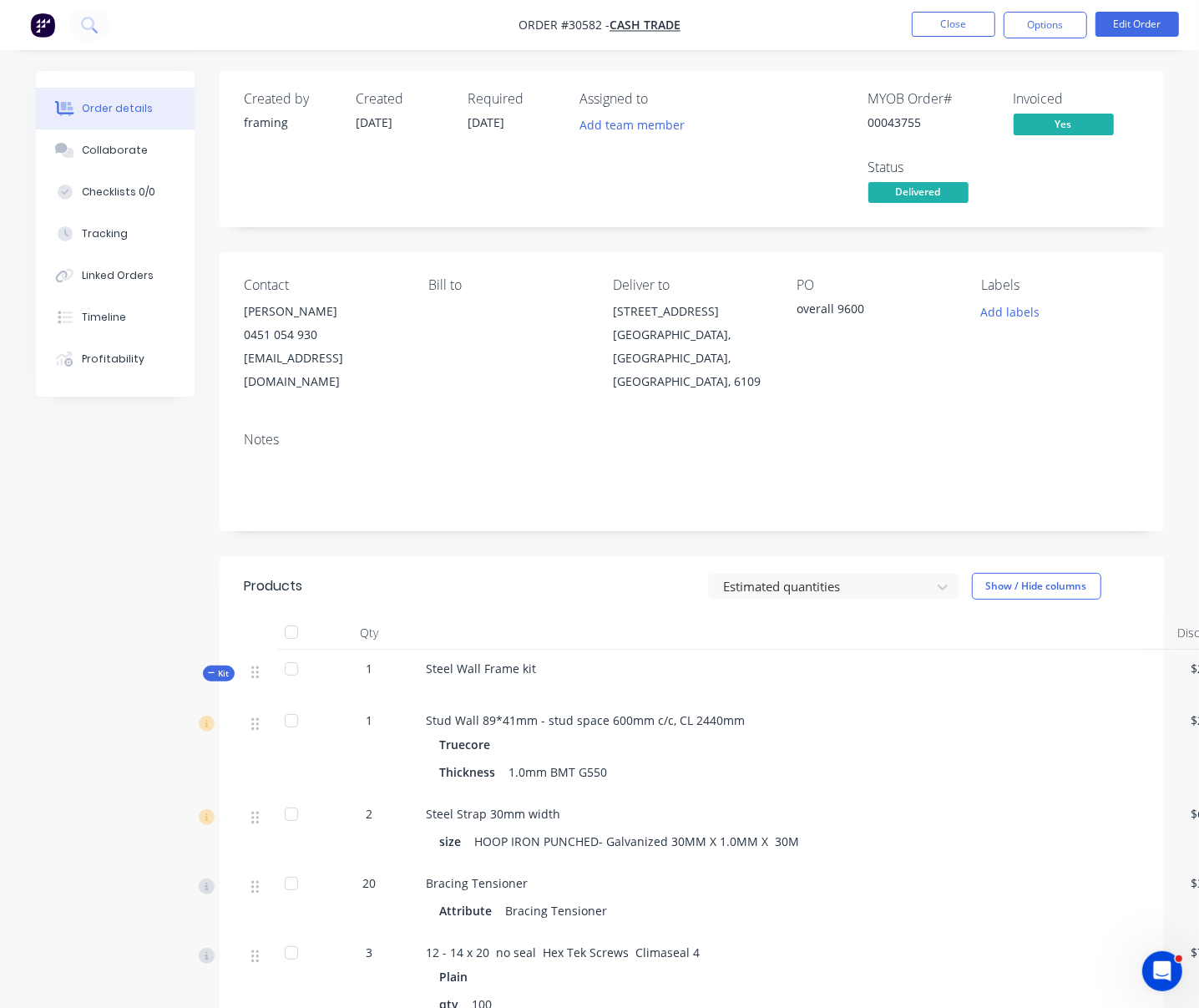
click at [579, 598] on div "Estimated quantities Show / Hide columns" at bounding box center [786, 585] width 704 height 27
click at [1040, 29] on button "Options" at bounding box center [1045, 25] width 84 height 27
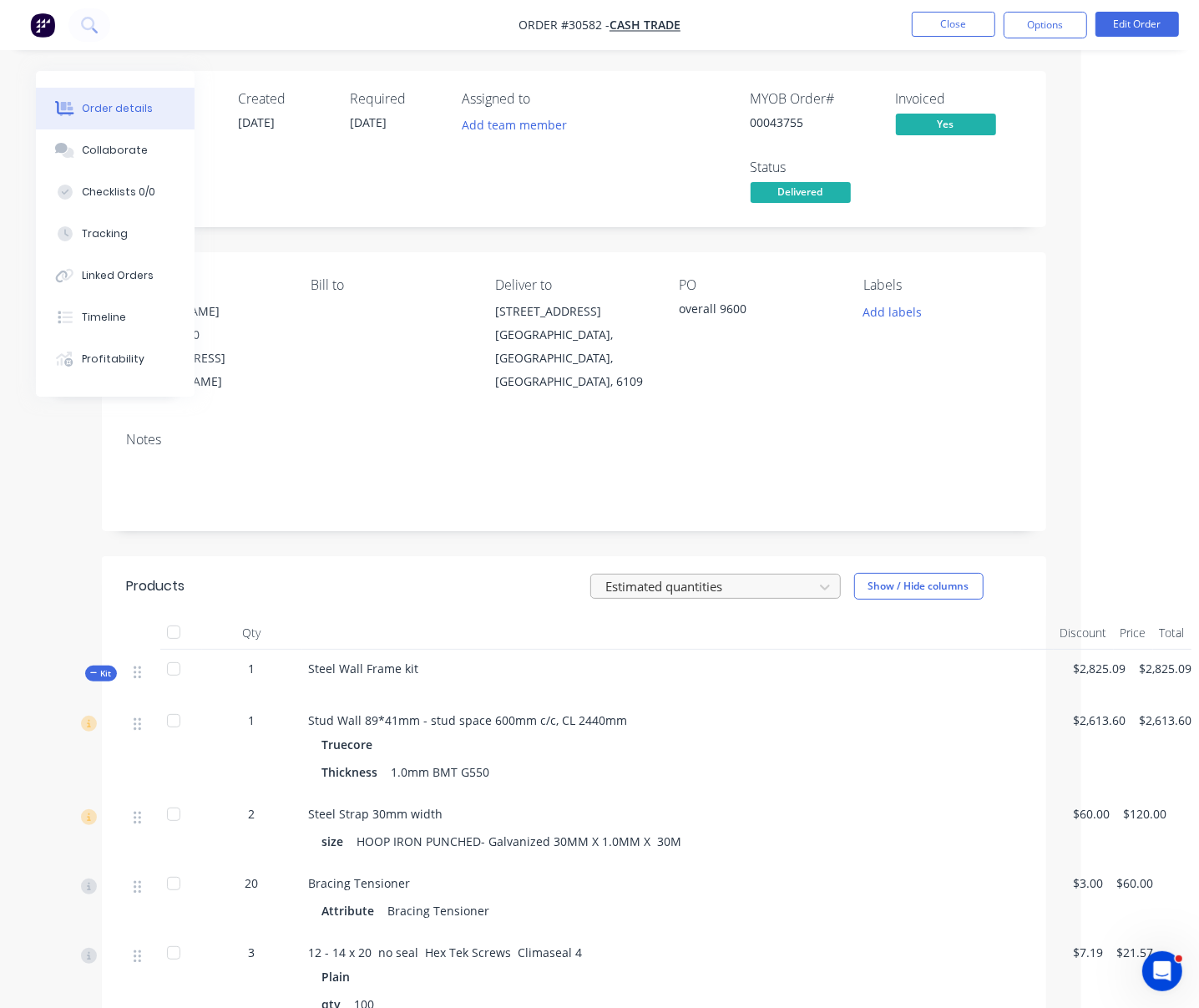
scroll to position [0, 129]
drag, startPoint x: 464, startPoint y: 591, endPoint x: 663, endPoint y: 592, distance: 199.0
click at [1038, 28] on button "Options" at bounding box center [1045, 25] width 84 height 27
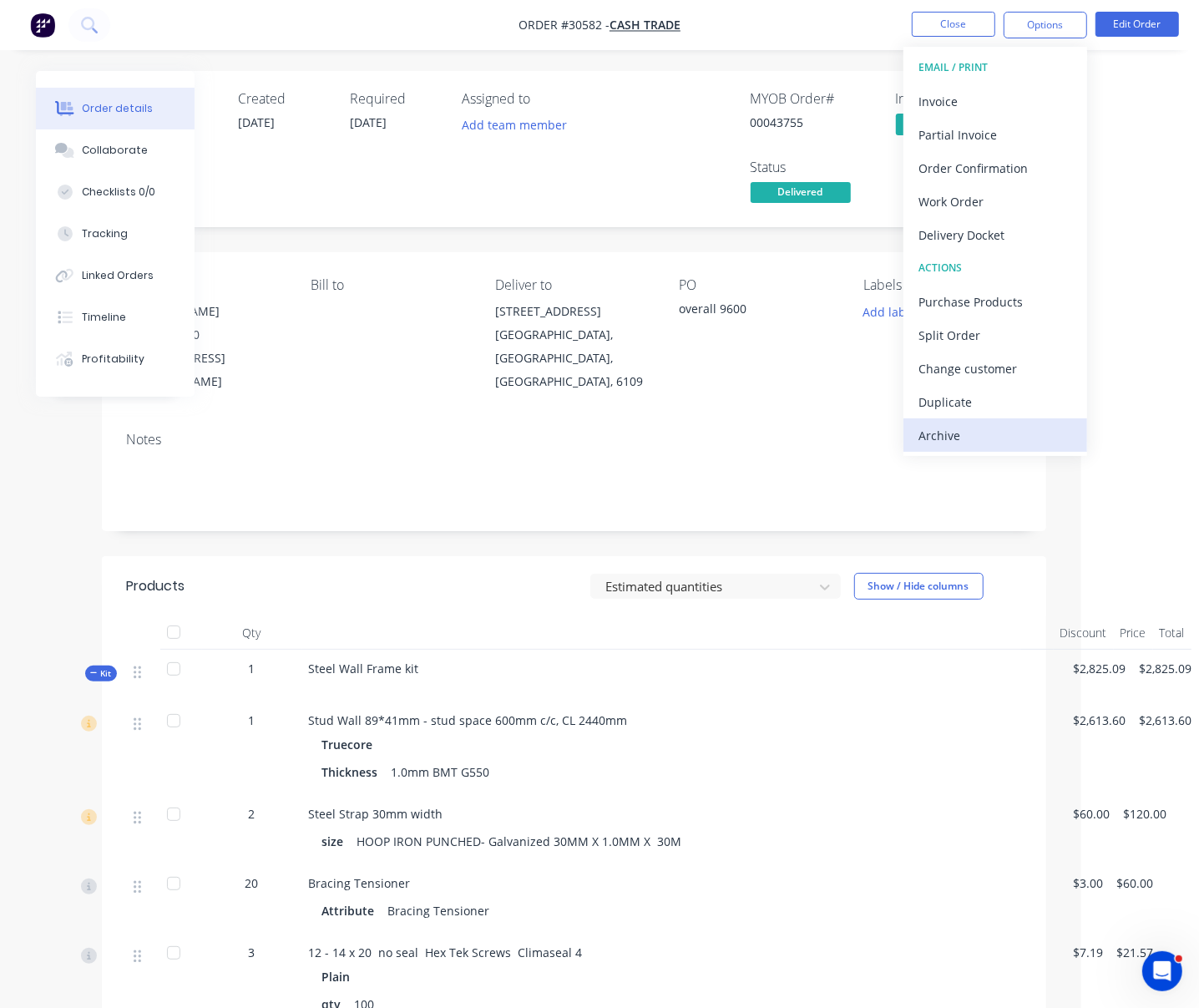
click at [972, 441] on div "Archive" at bounding box center [994, 436] width 153 height 24
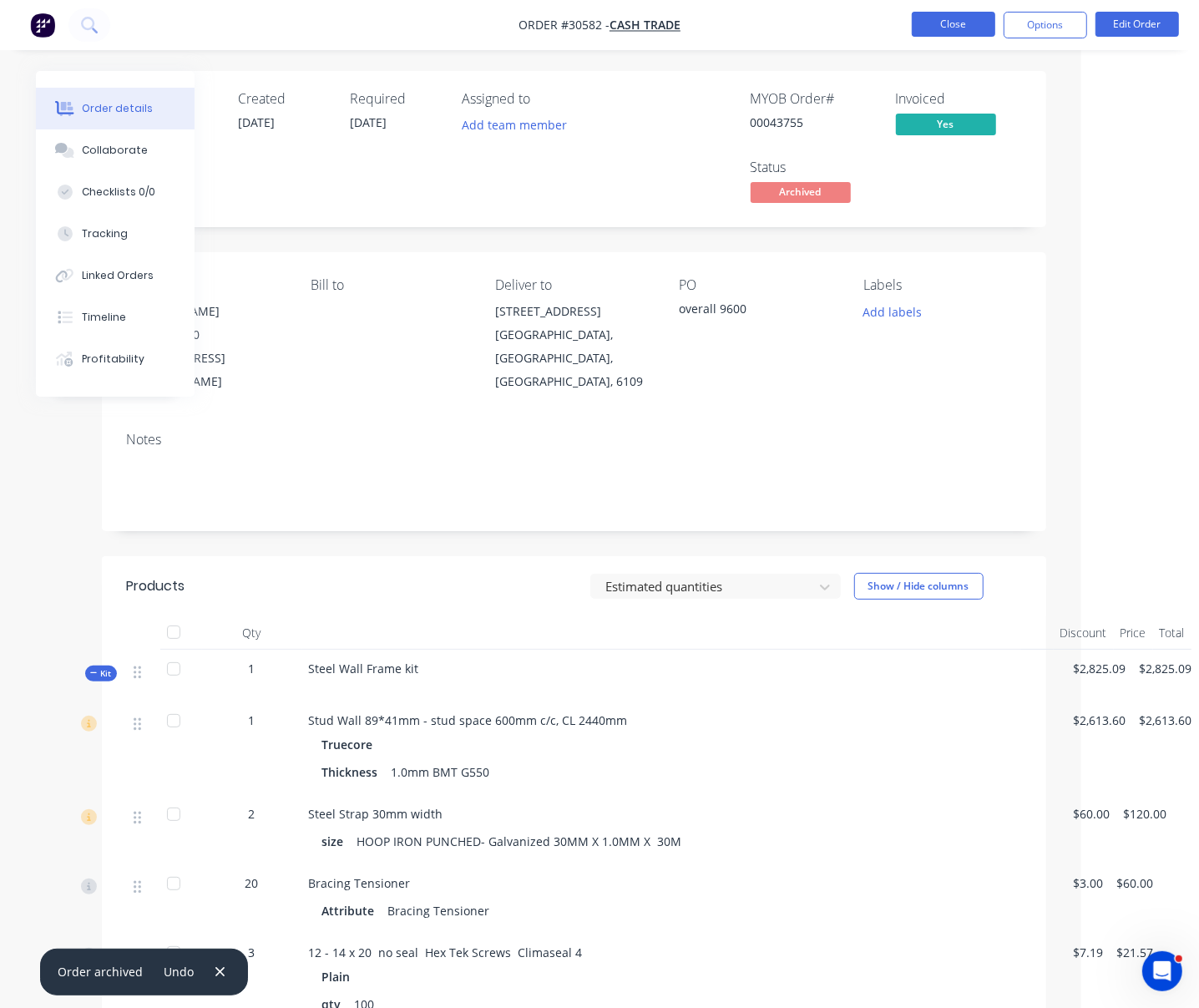
click at [963, 24] on button "Close" at bounding box center [953, 24] width 84 height 25
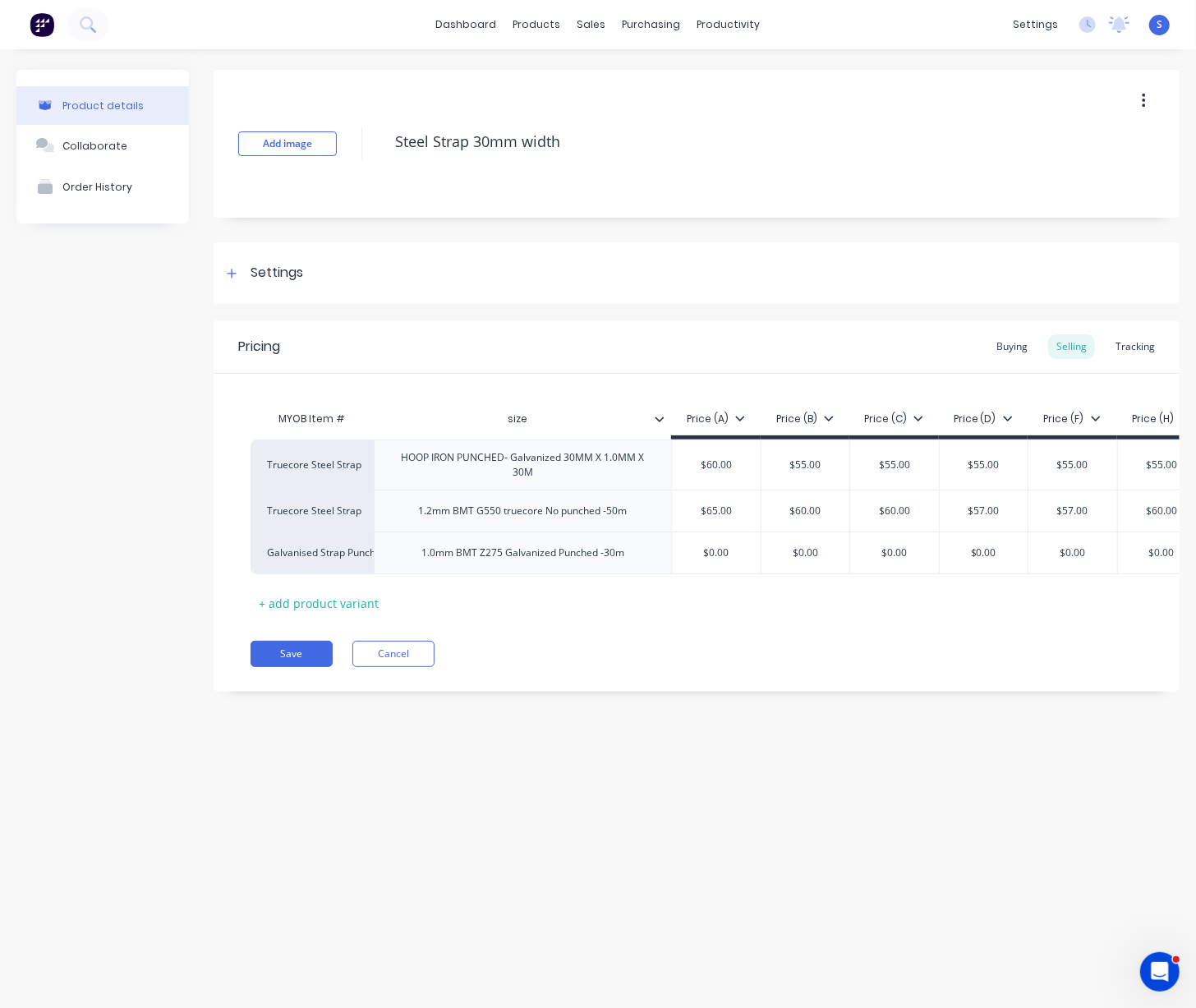
type textarea "x"
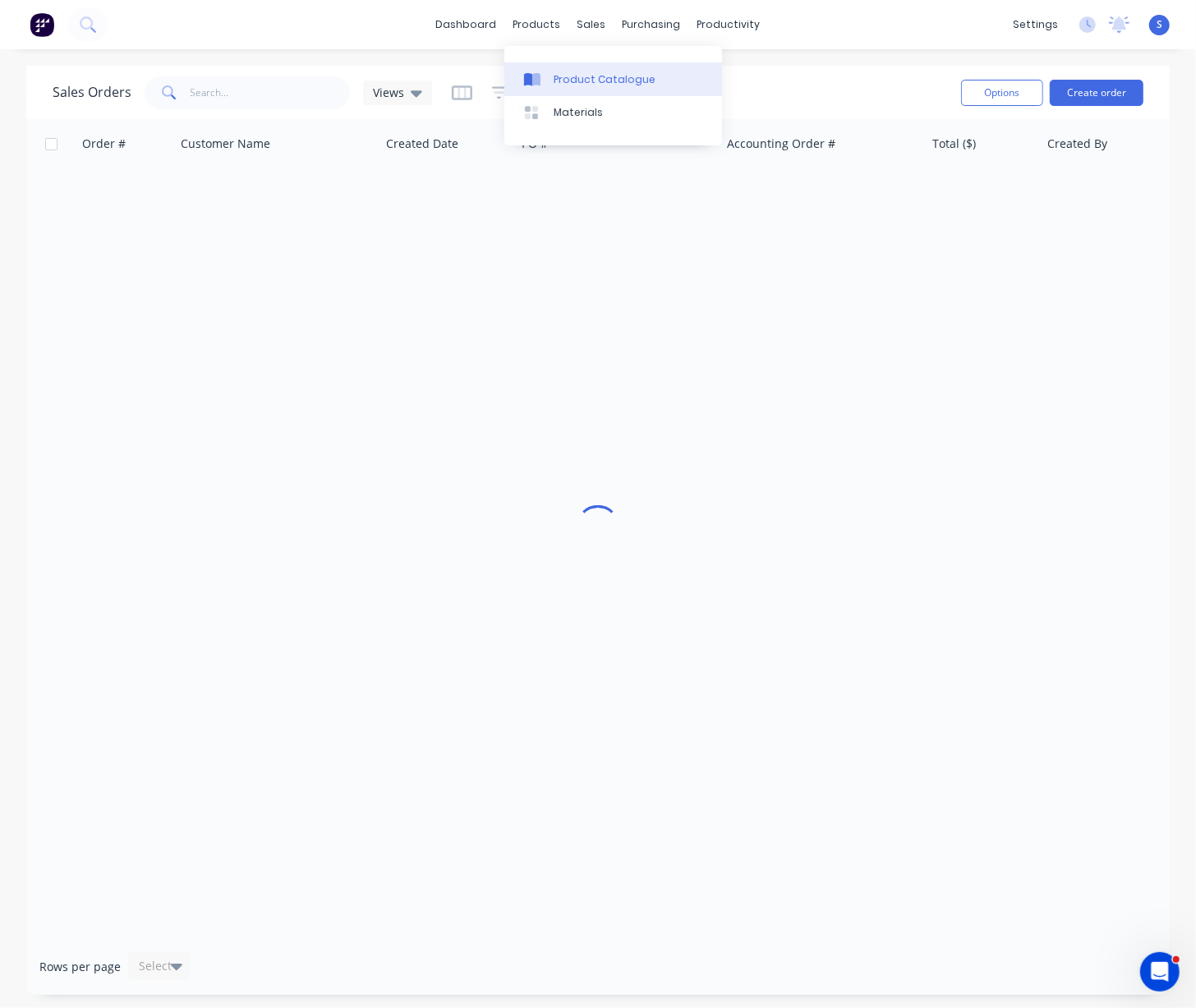
click at [574, 71] on link "Product Catalogue" at bounding box center [613, 79] width 218 height 33
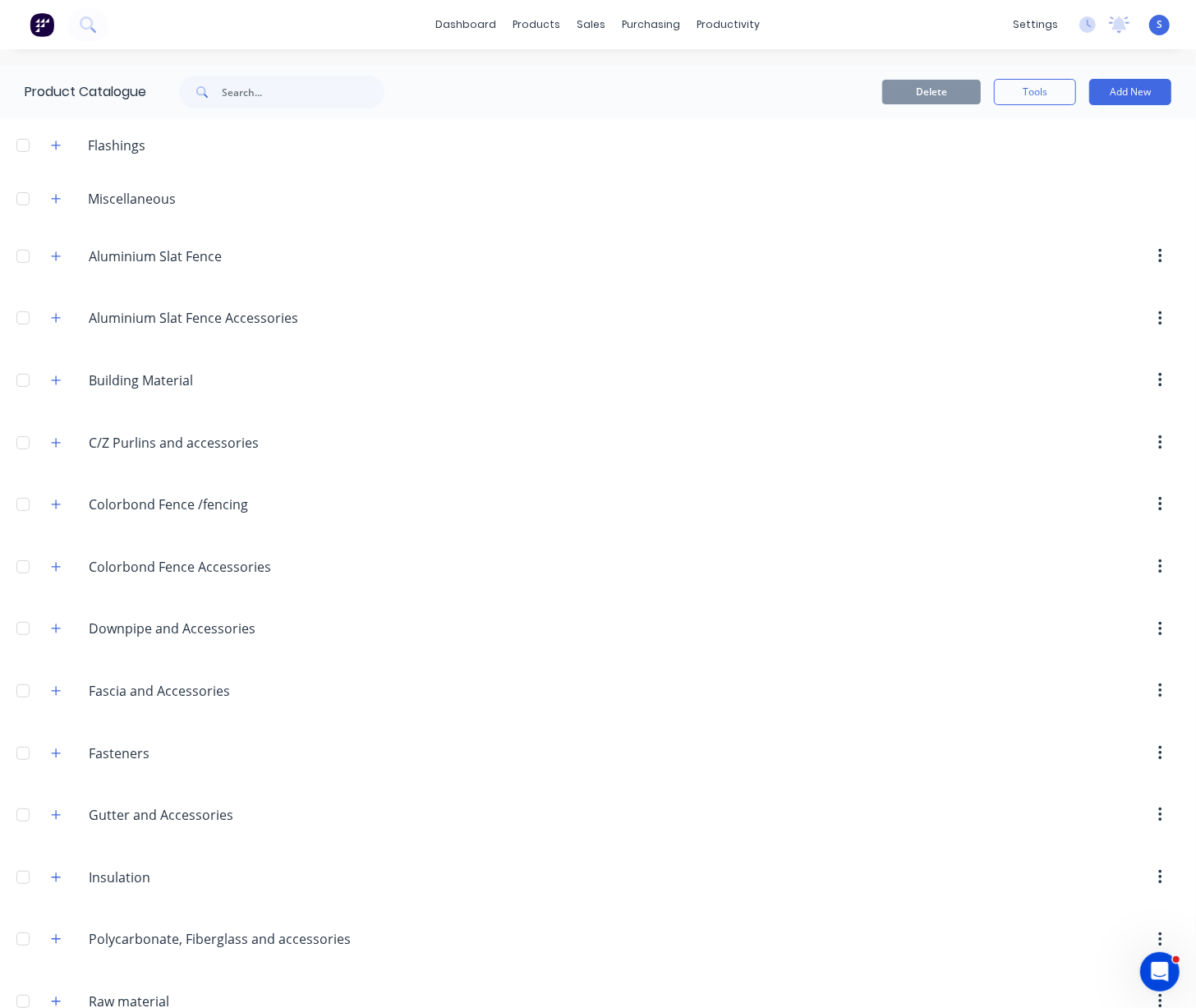
scroll to position [484, 0]
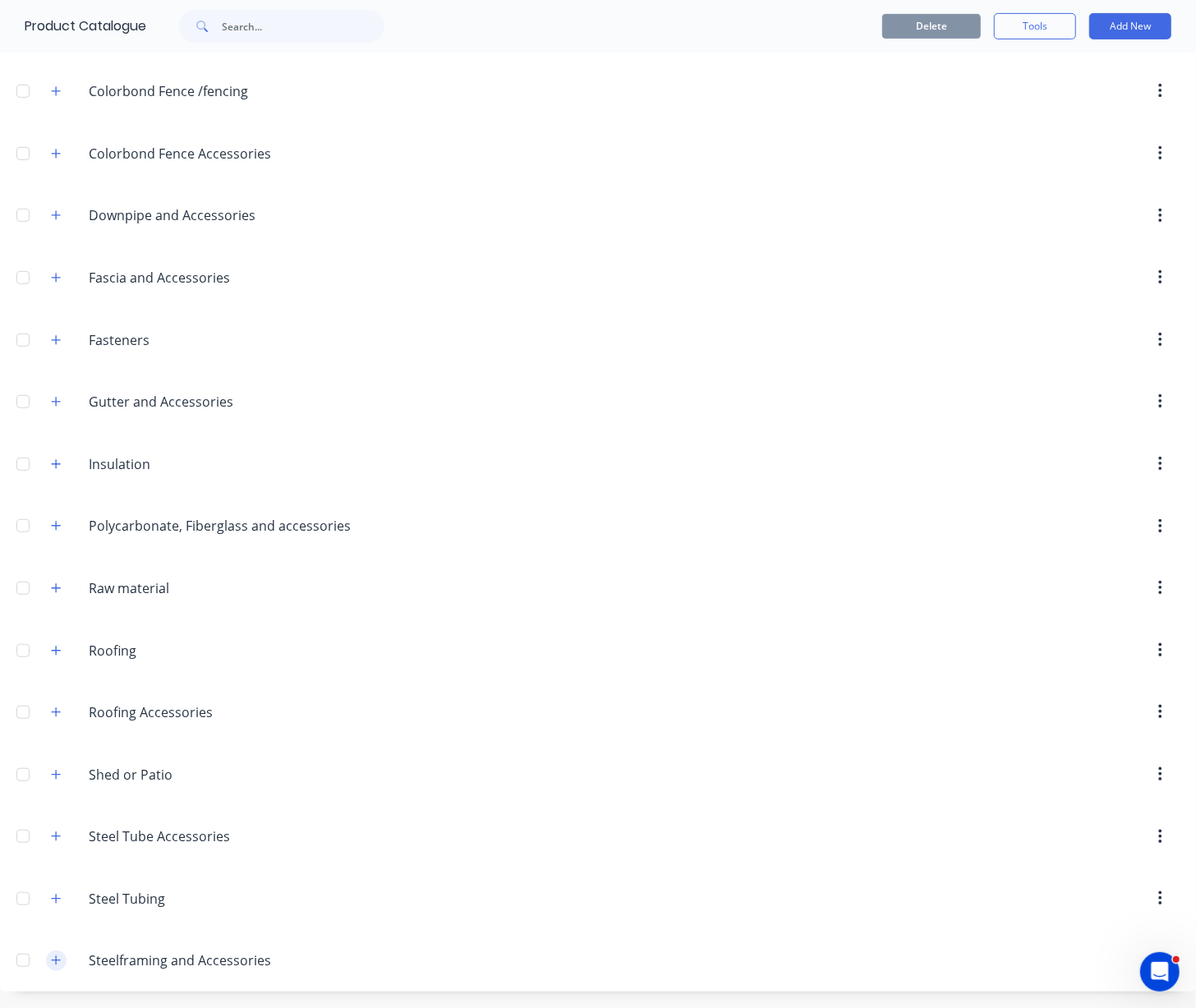
click at [65, 950] on button "button" at bounding box center [56, 960] width 21 height 21
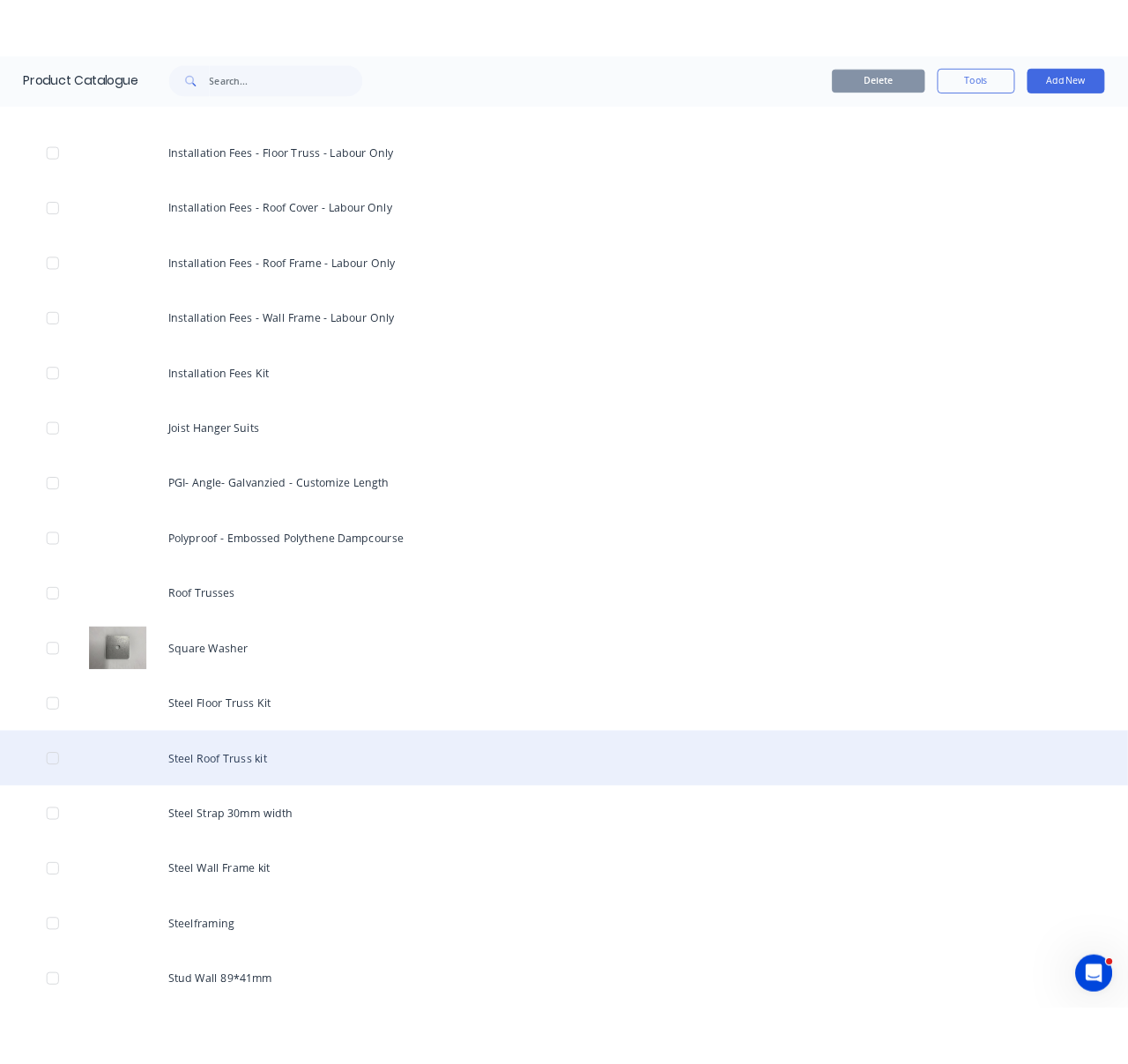
scroll to position [2295, 0]
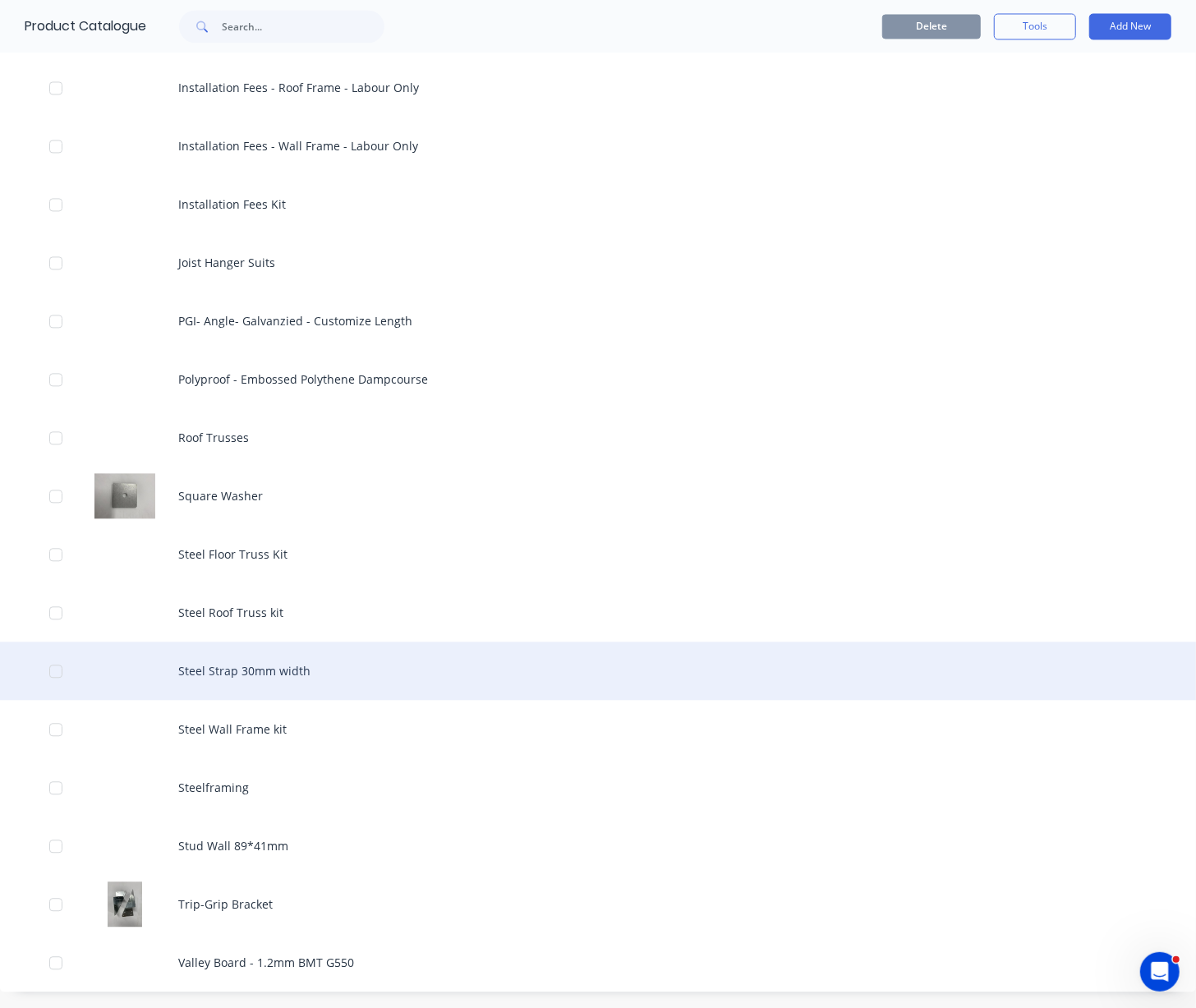
click at [357, 664] on div "Steel Strap 30mm width" at bounding box center [598, 671] width 1196 height 59
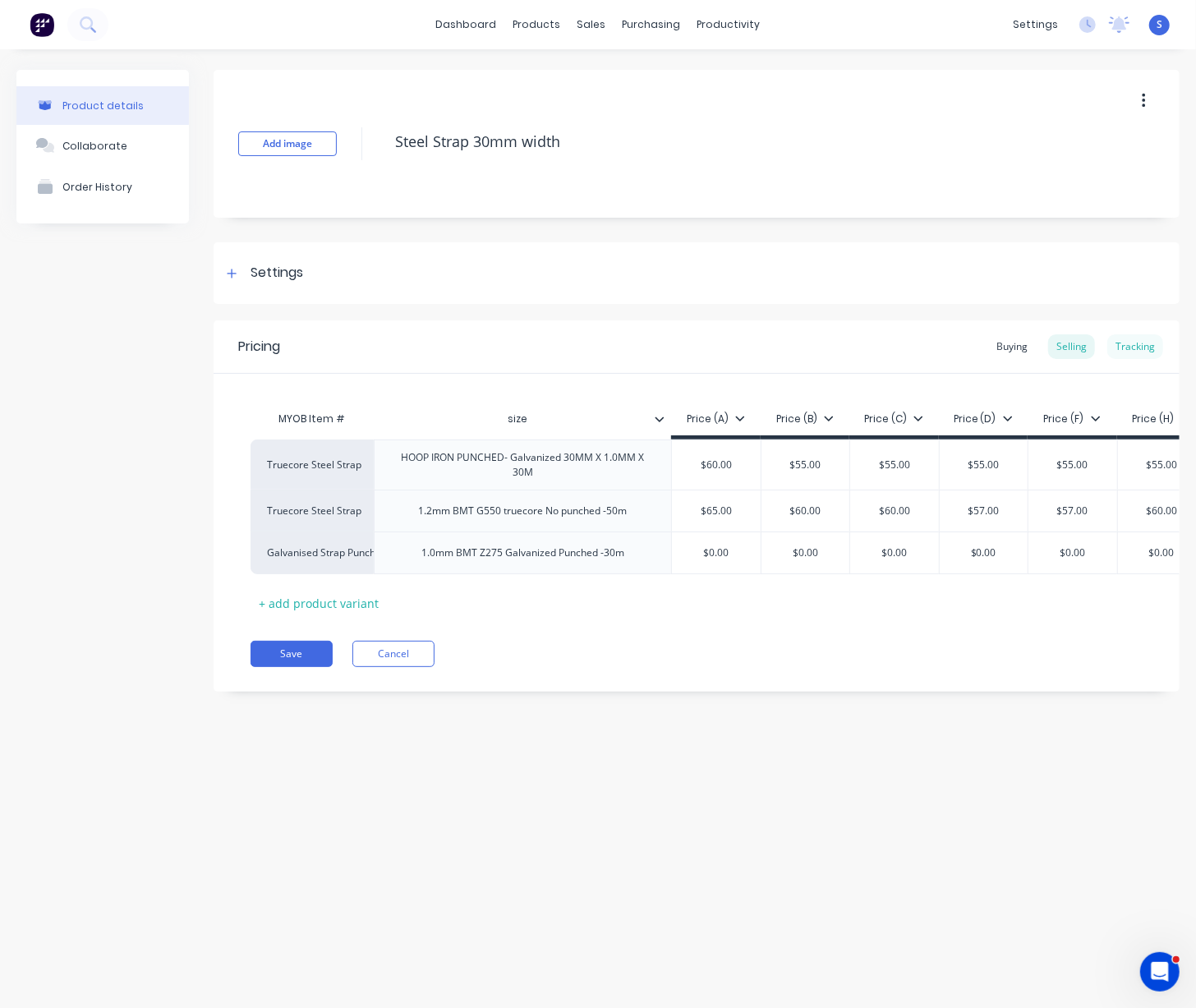
click at [1127, 342] on div "Tracking" at bounding box center [1135, 346] width 56 height 24
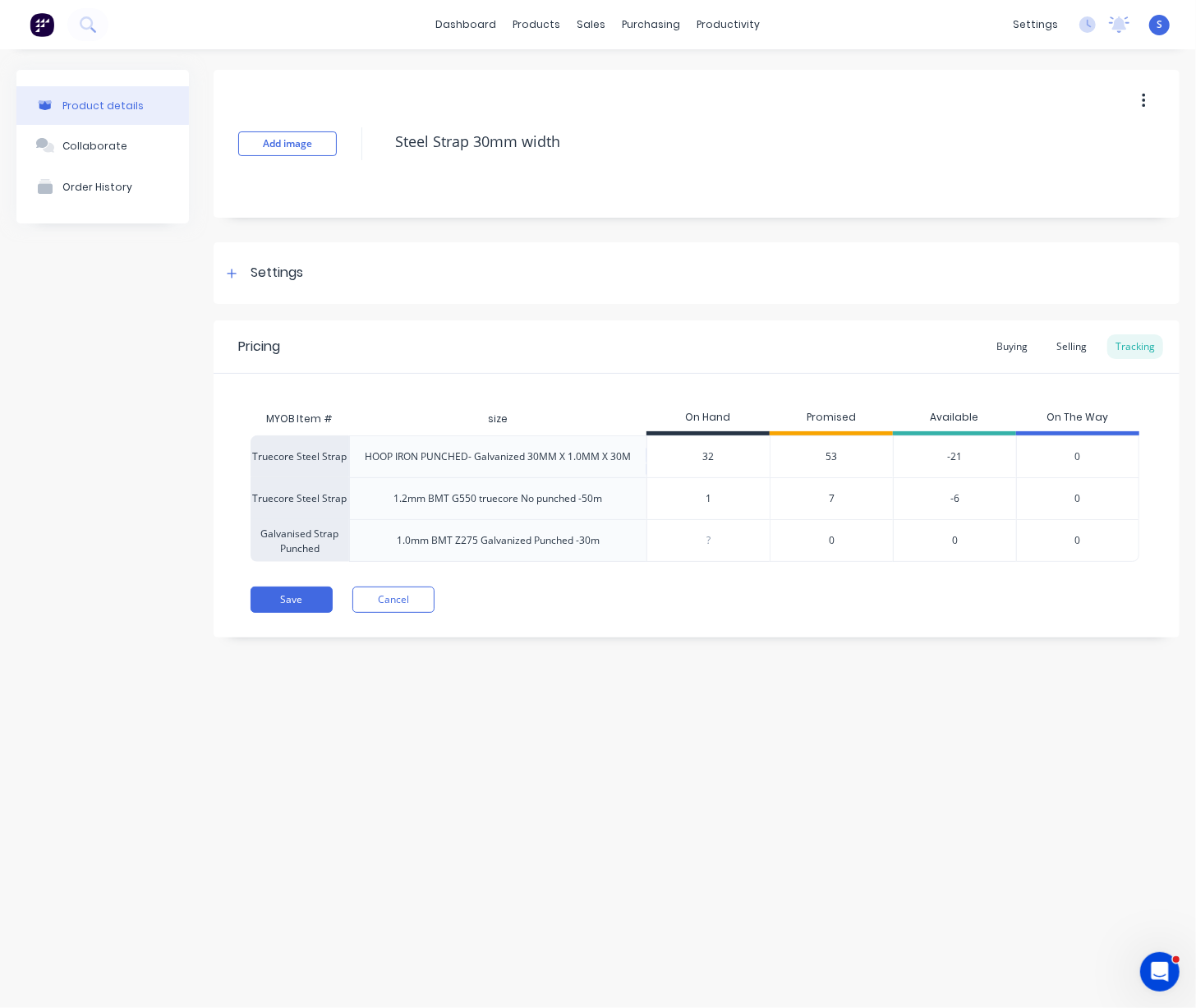
drag, startPoint x: 625, startPoint y: 322, endPoint x: 738, endPoint y: 325, distance: 113.0
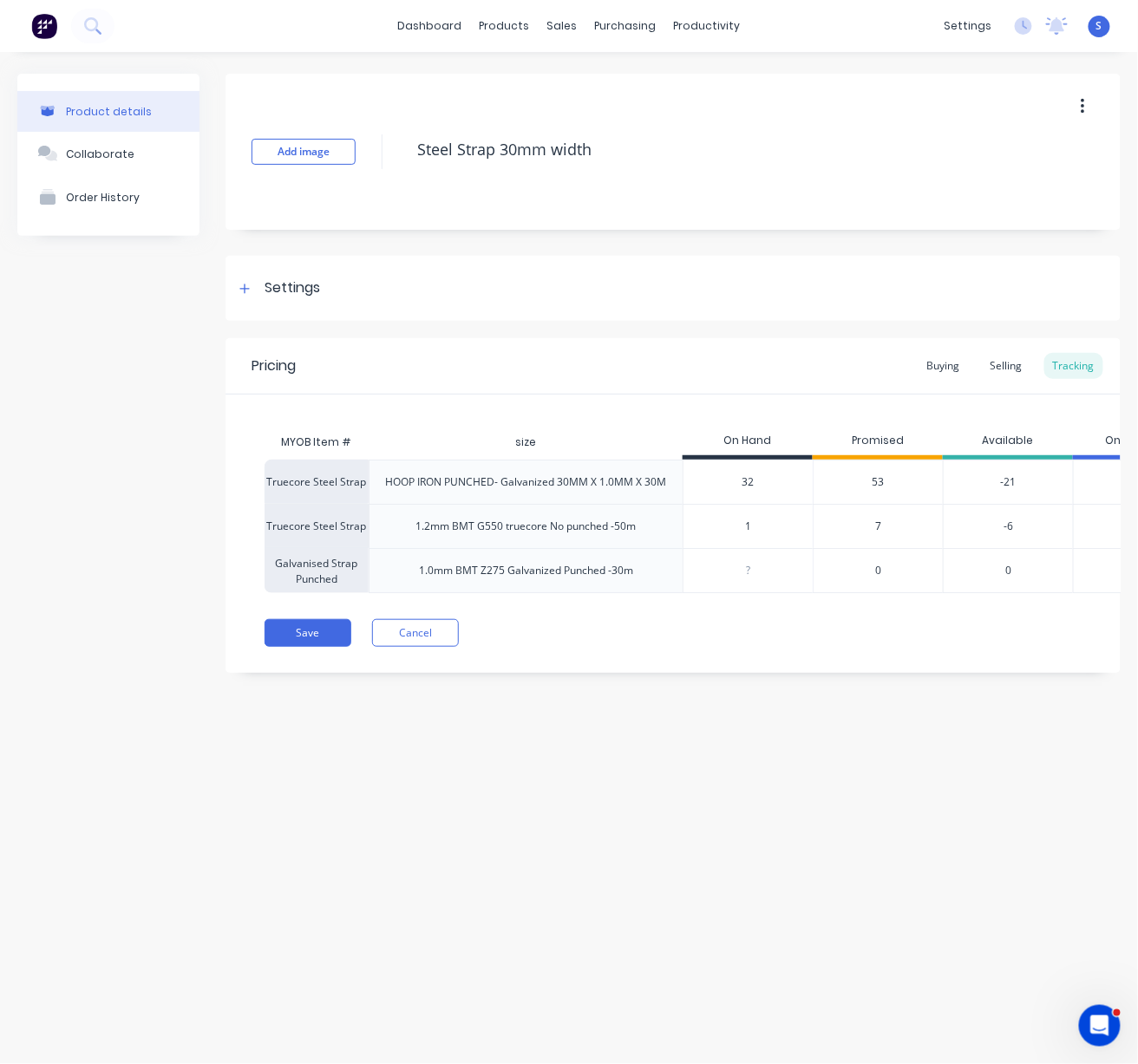
drag, startPoint x: 865, startPoint y: 283, endPoint x: 943, endPoint y: 236, distance: 91.1
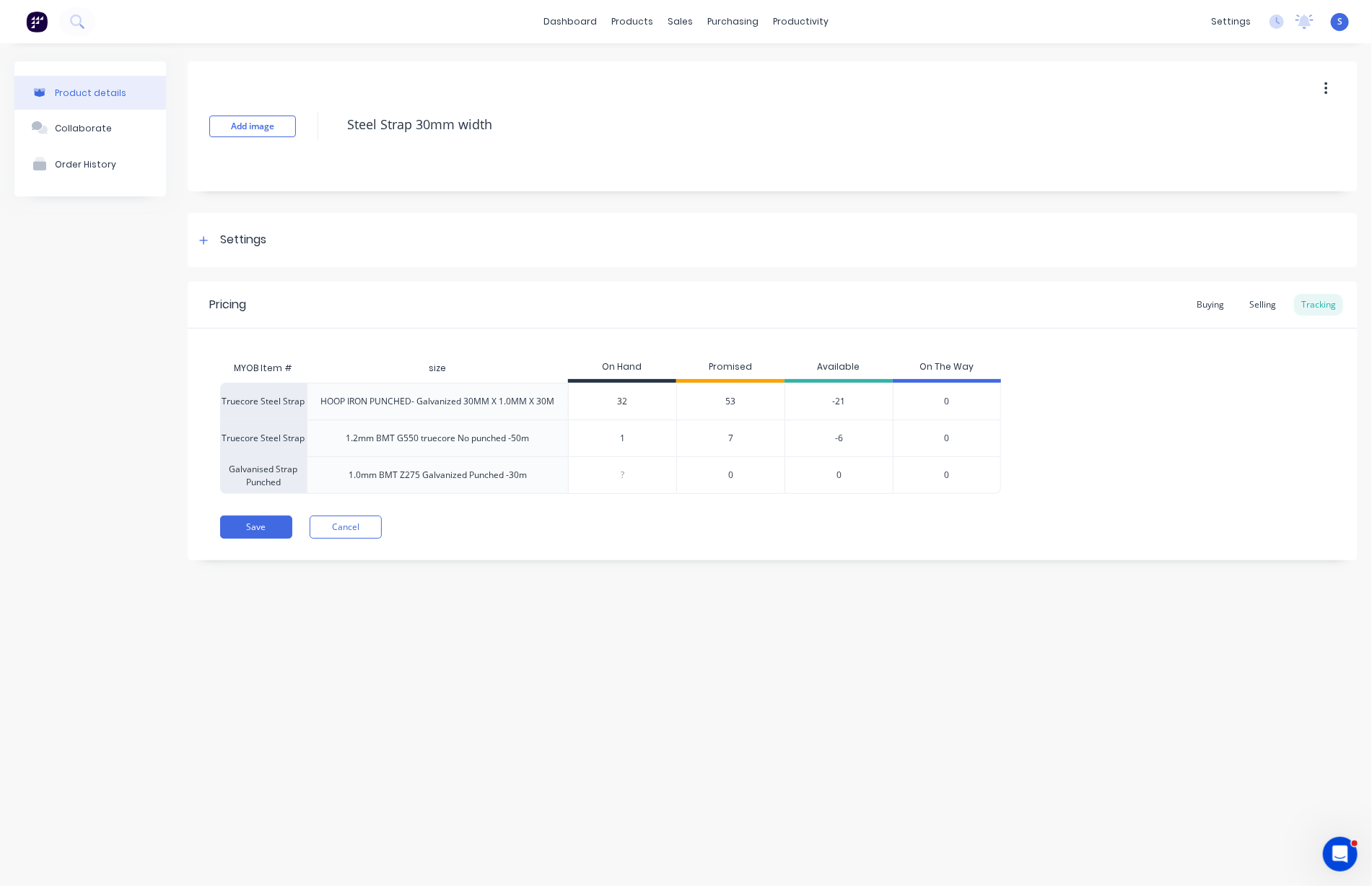
type textarea "x"
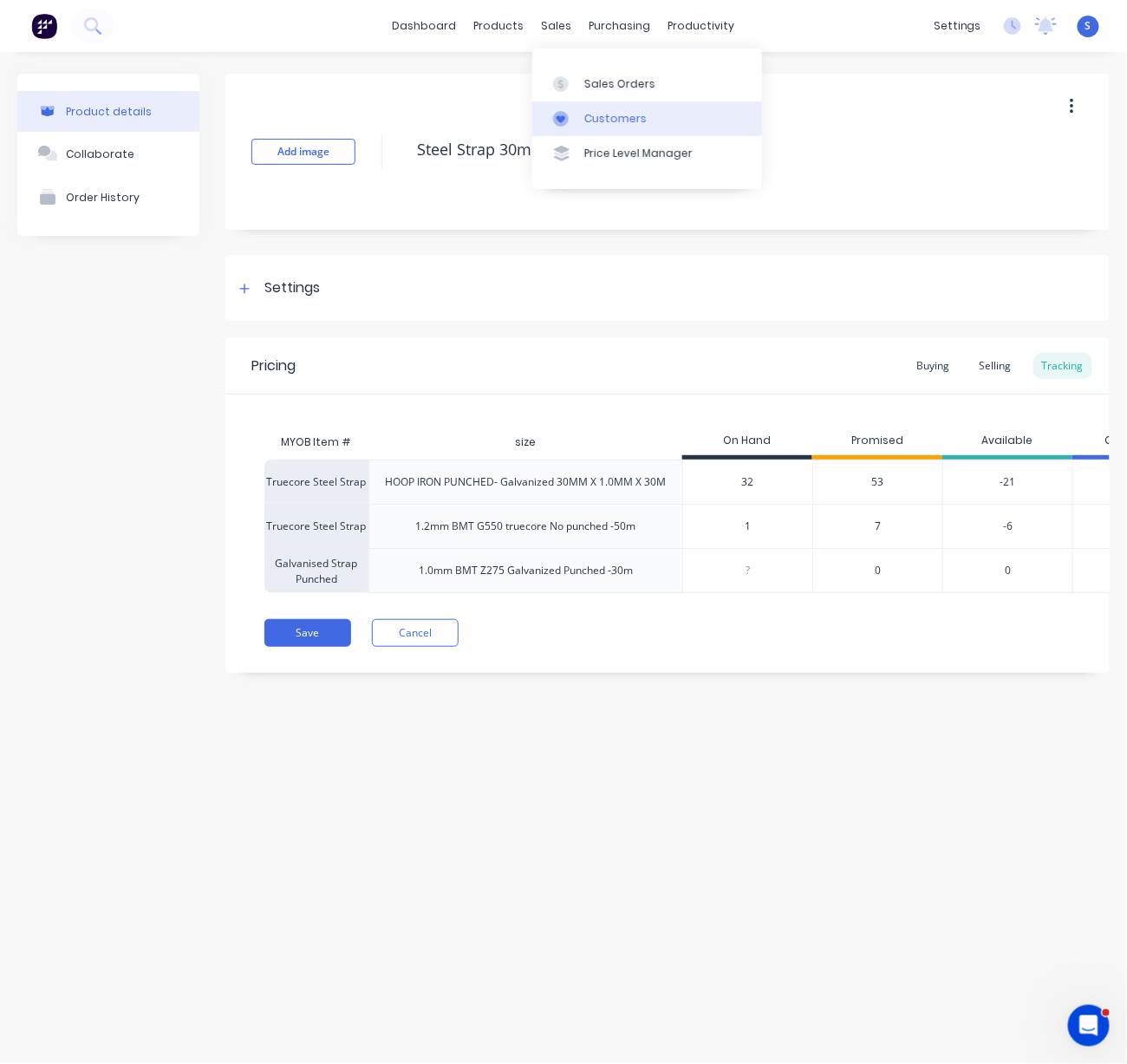
click at [602, 127] on div "Customers" at bounding box center [615, 118] width 62 height 15
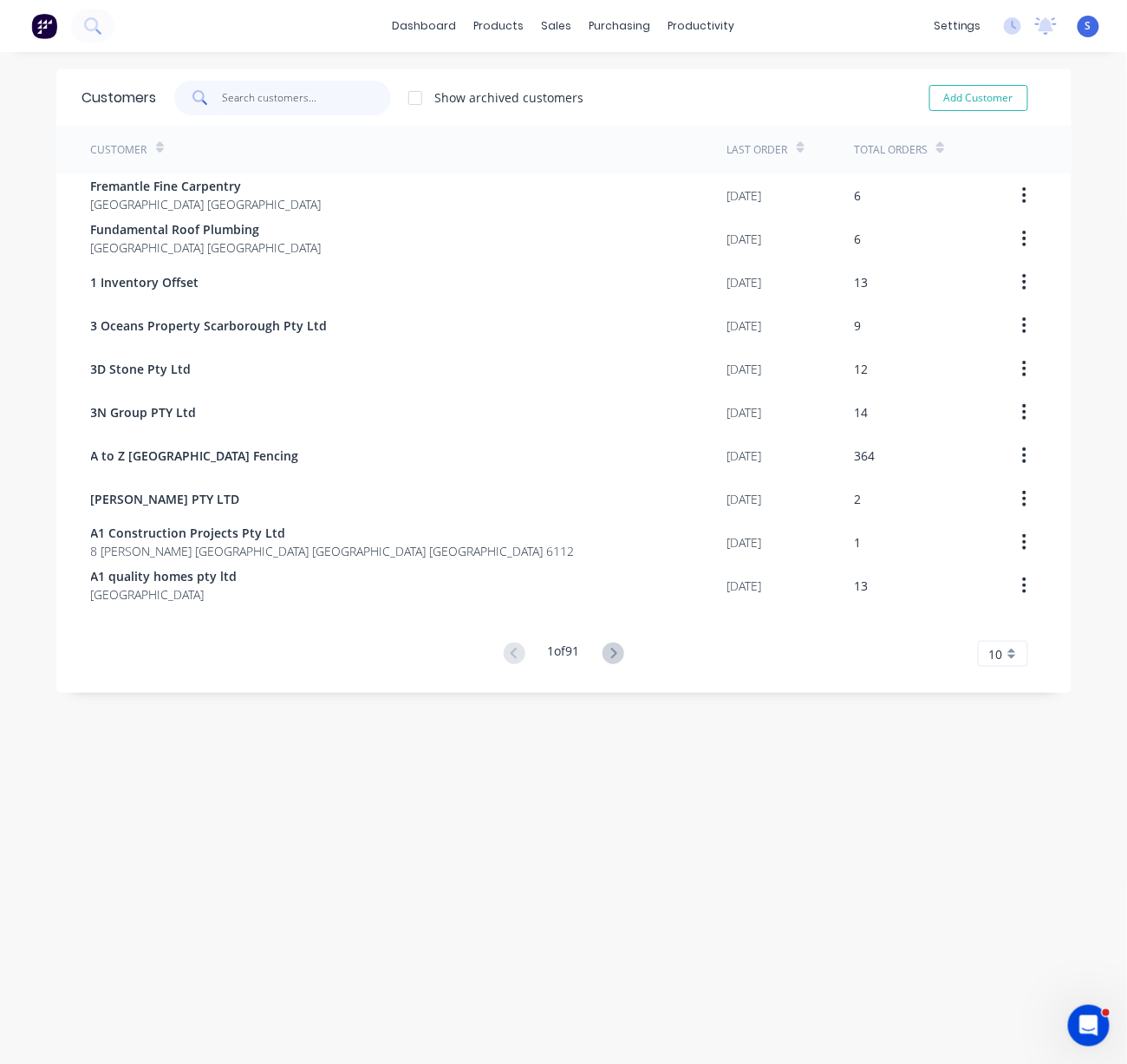
click at [291, 99] on input "text" at bounding box center [306, 97] width 169 height 34
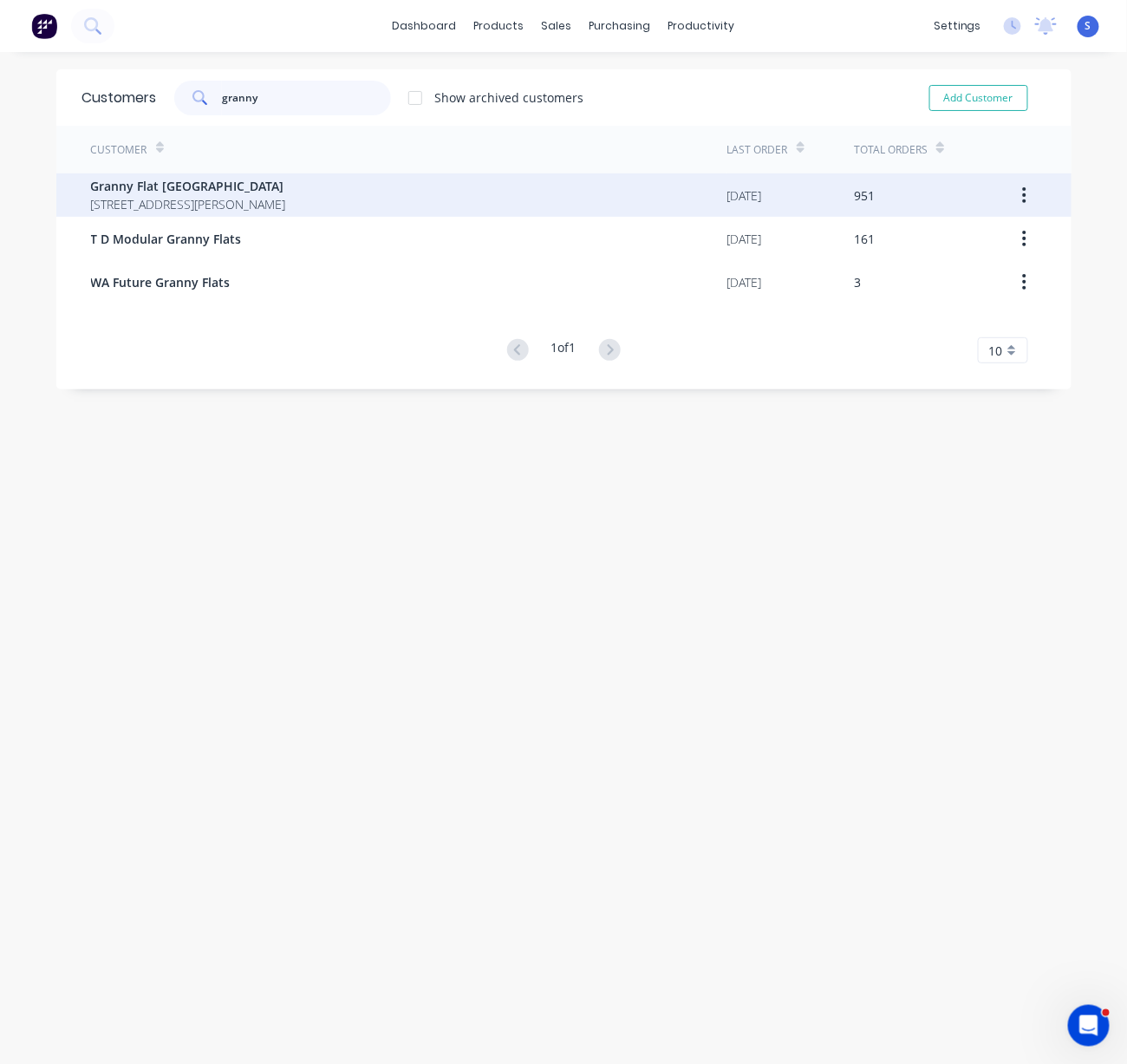
type input "granny"
click at [286, 196] on span "92 McCoy st Booragoon Western Australia Australia" at bounding box center [188, 203] width 195 height 18
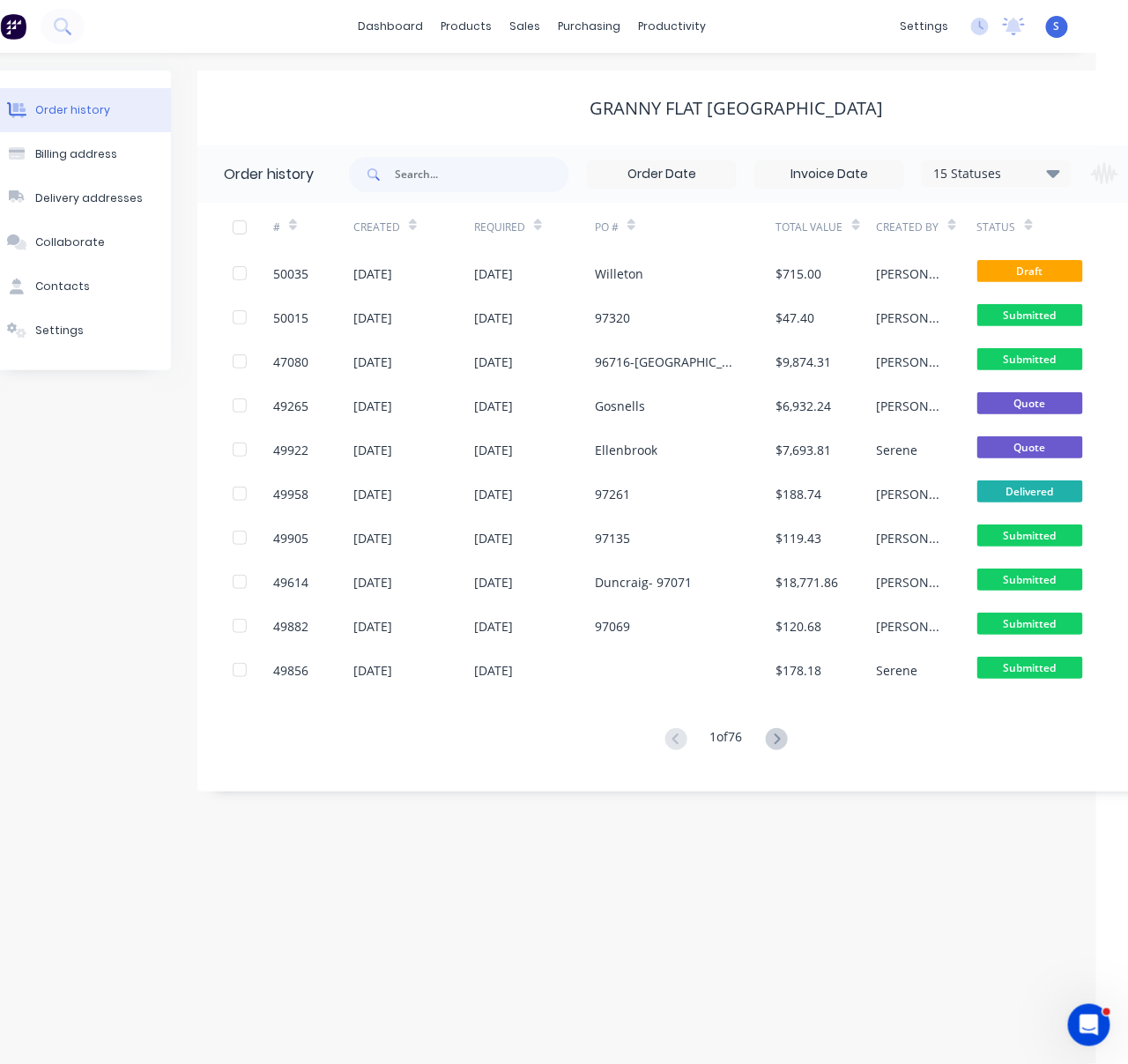
drag, startPoint x: 422, startPoint y: 107, endPoint x: 620, endPoint y: 112, distance: 198.1
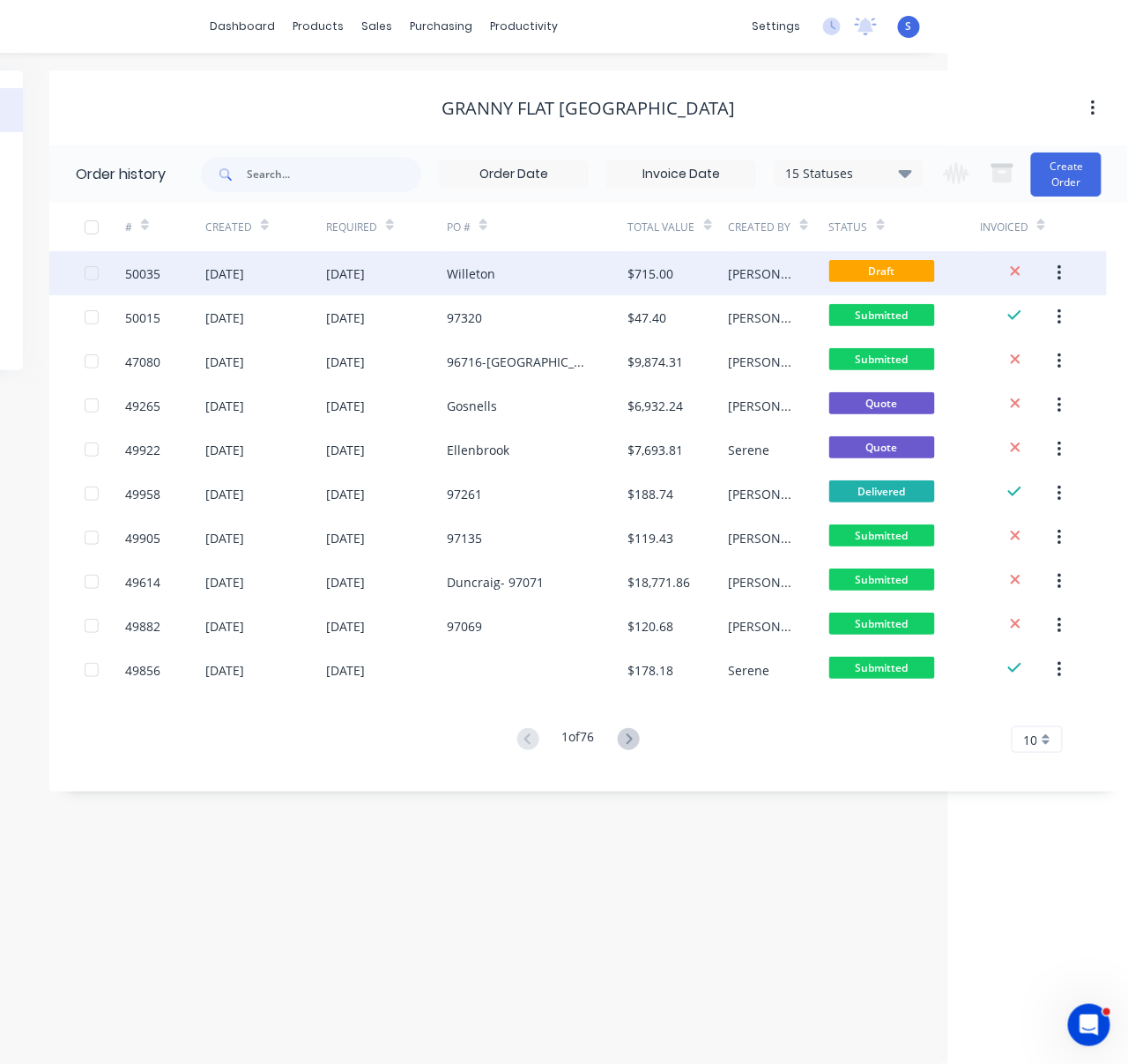
click at [527, 284] on div "Willeton" at bounding box center [537, 273] width 181 height 44
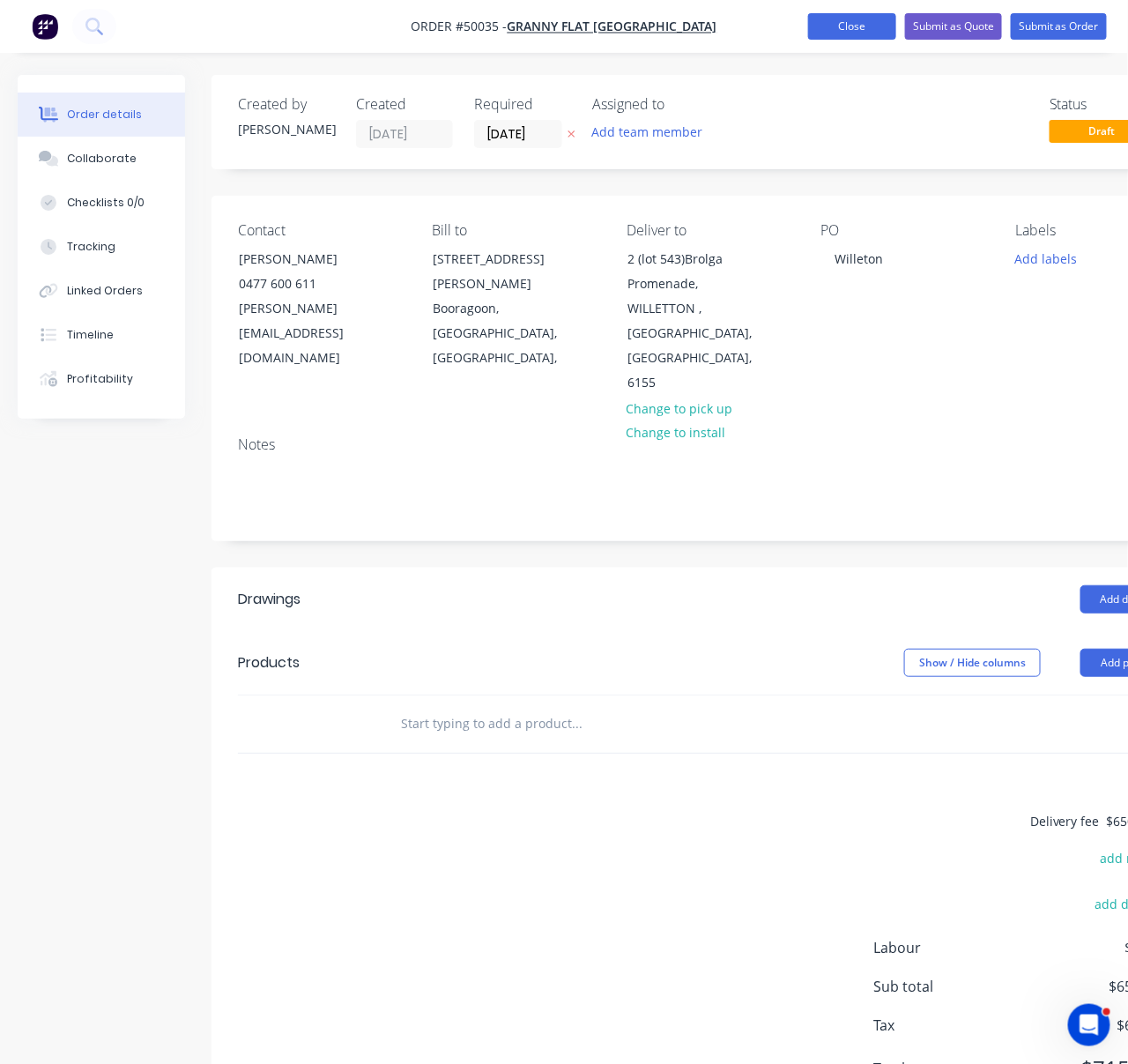
click at [846, 28] on button "Close" at bounding box center [852, 26] width 88 height 26
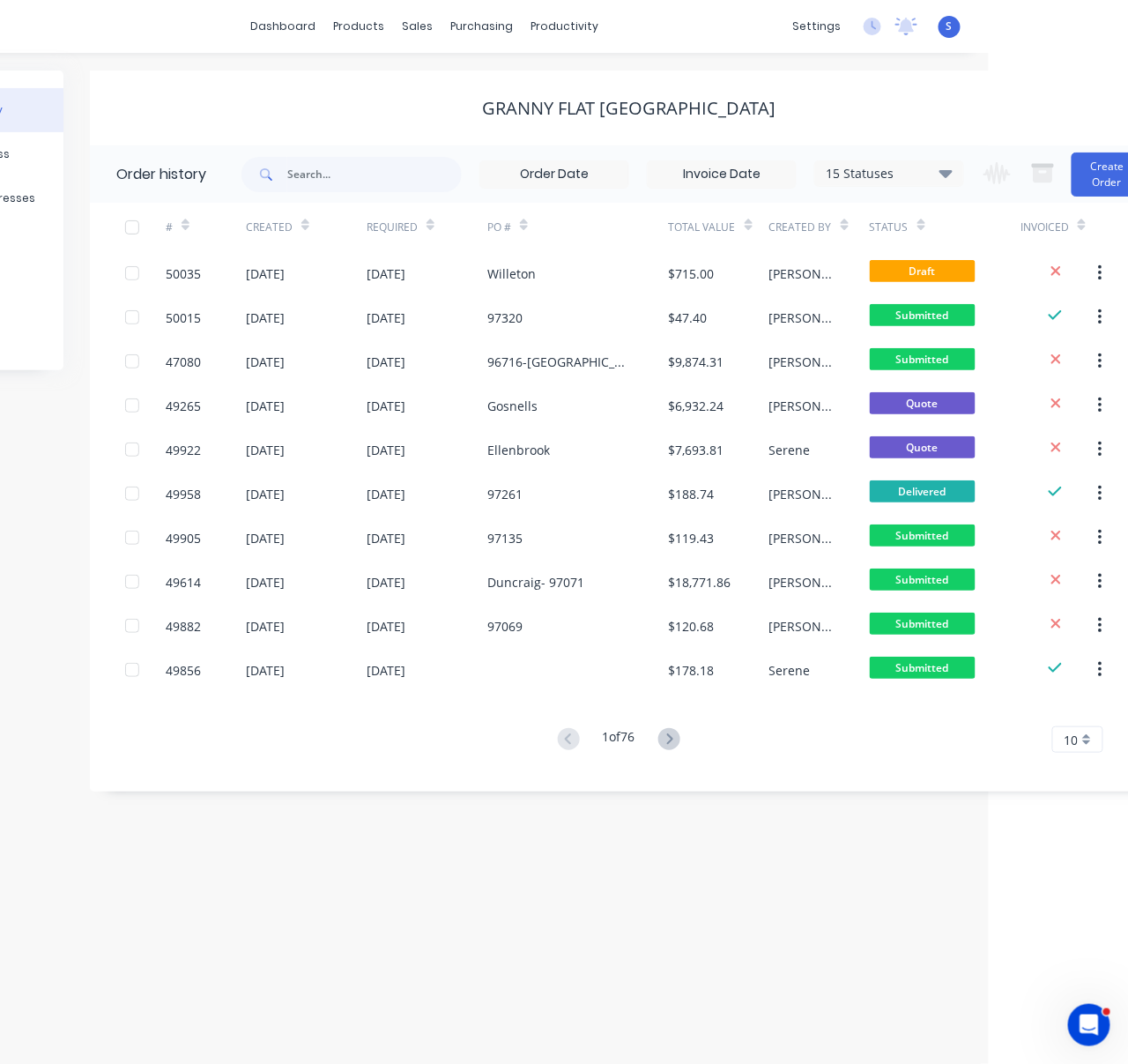
drag, startPoint x: 789, startPoint y: 116, endPoint x: 960, endPoint y: 101, distance: 171.7
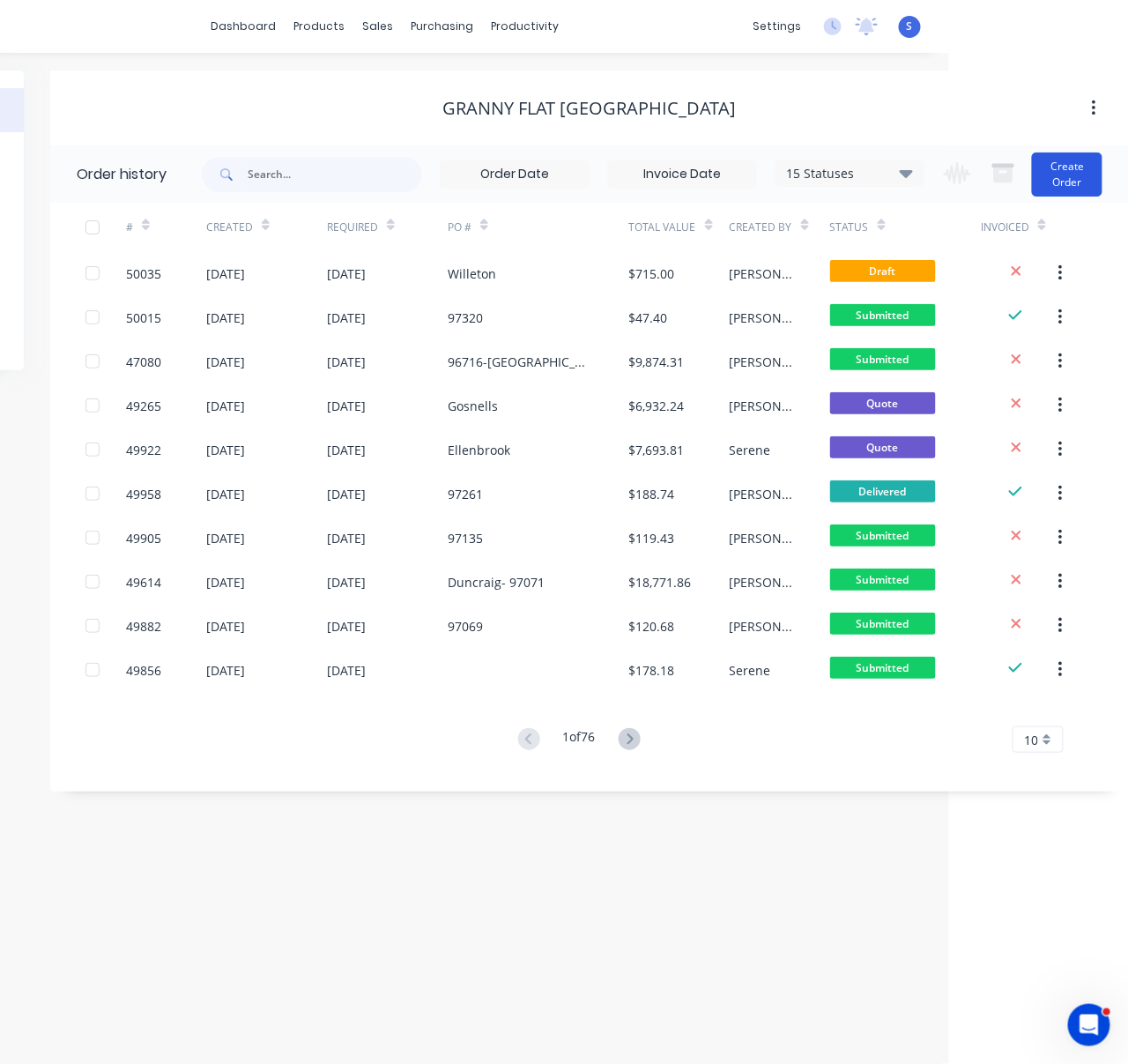
click at [1071, 181] on button "Create Order" at bounding box center [1067, 174] width 71 height 44
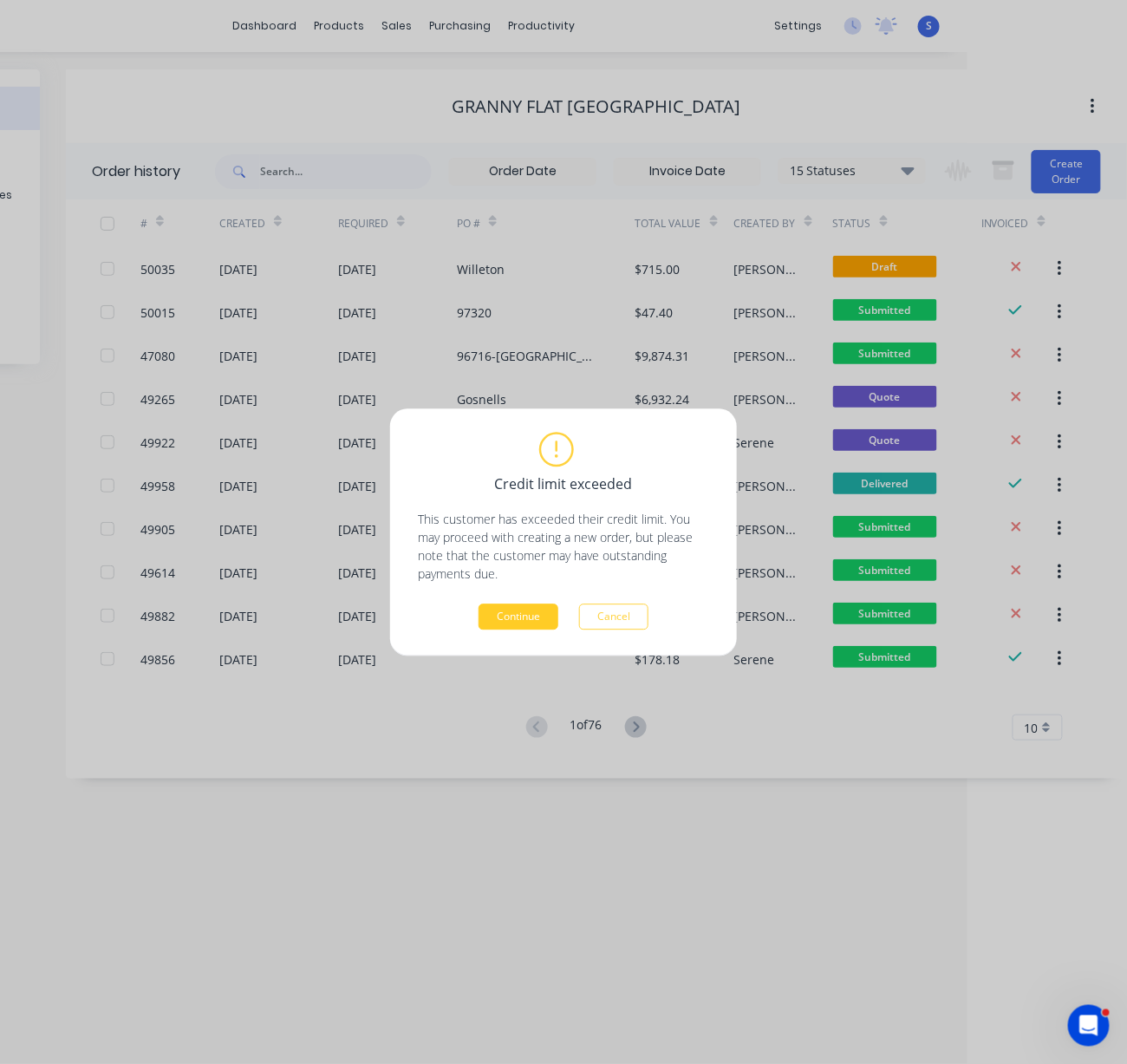
click at [521, 615] on button "Continue" at bounding box center [519, 615] width 80 height 26
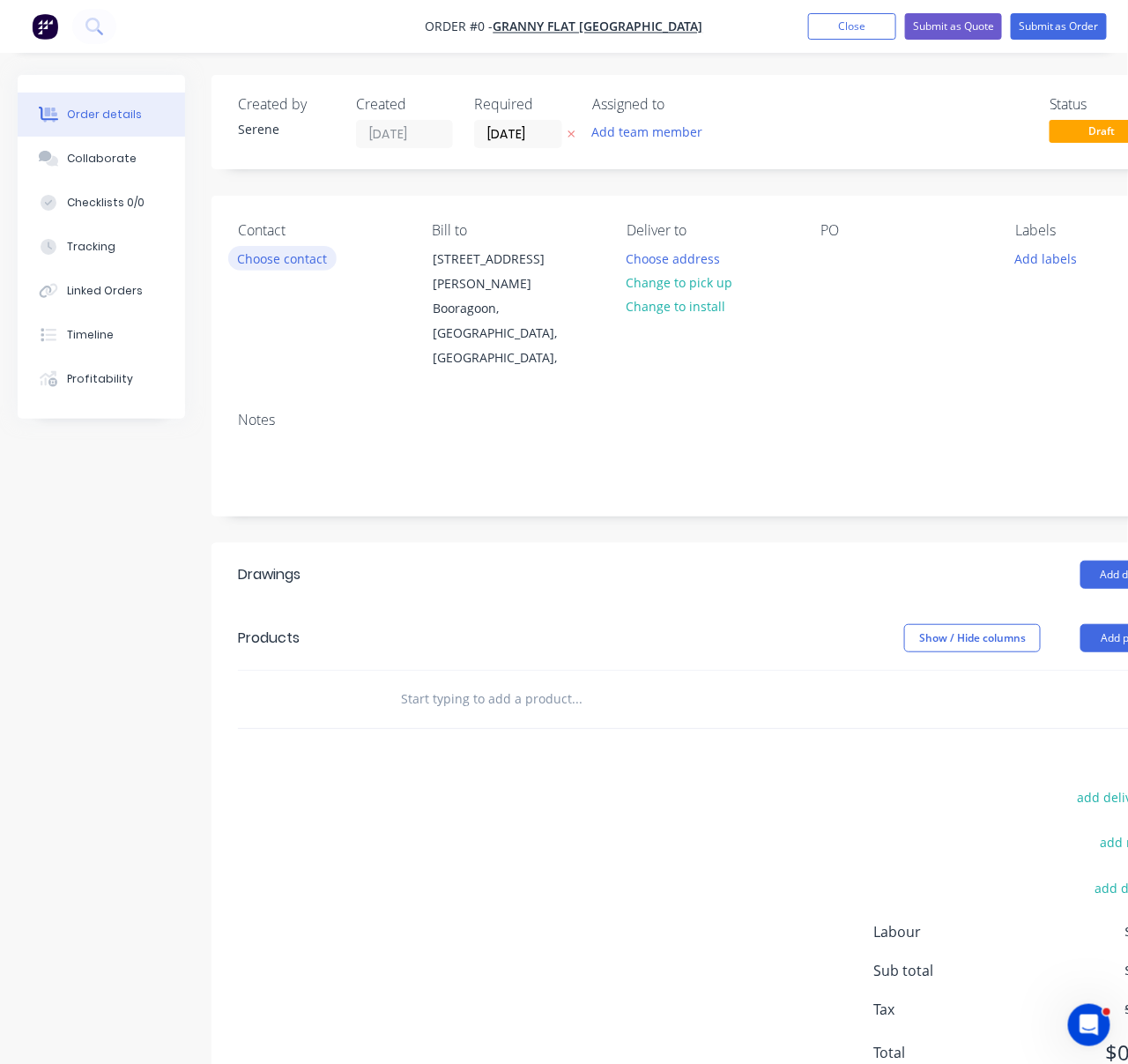
click at [284, 270] on button "Choose contact" at bounding box center [282, 257] width 109 height 24
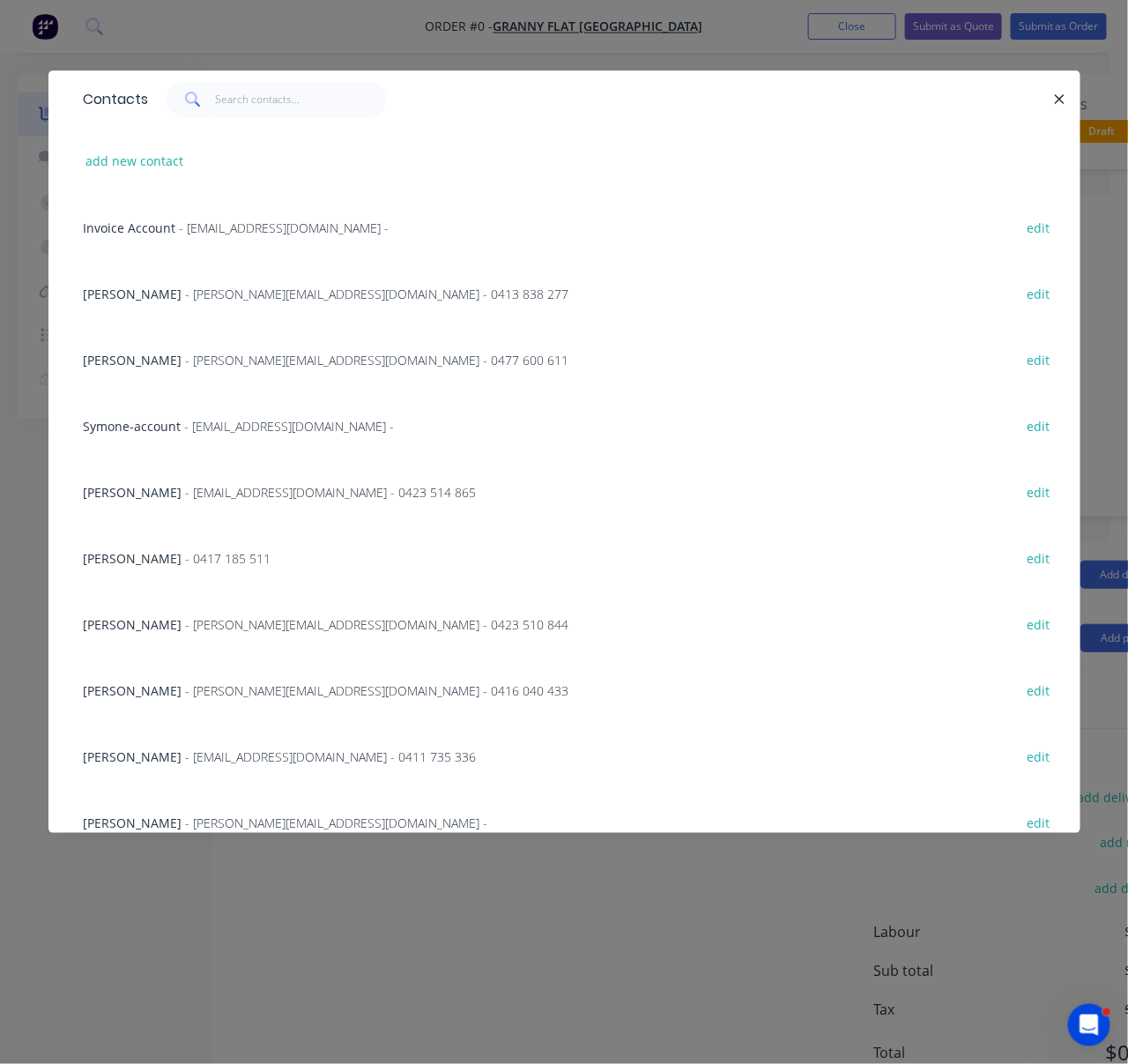
click at [186, 369] on span "- karl@grannyflatswa.com - 0477 600 611" at bounding box center [377, 360] width 383 height 16
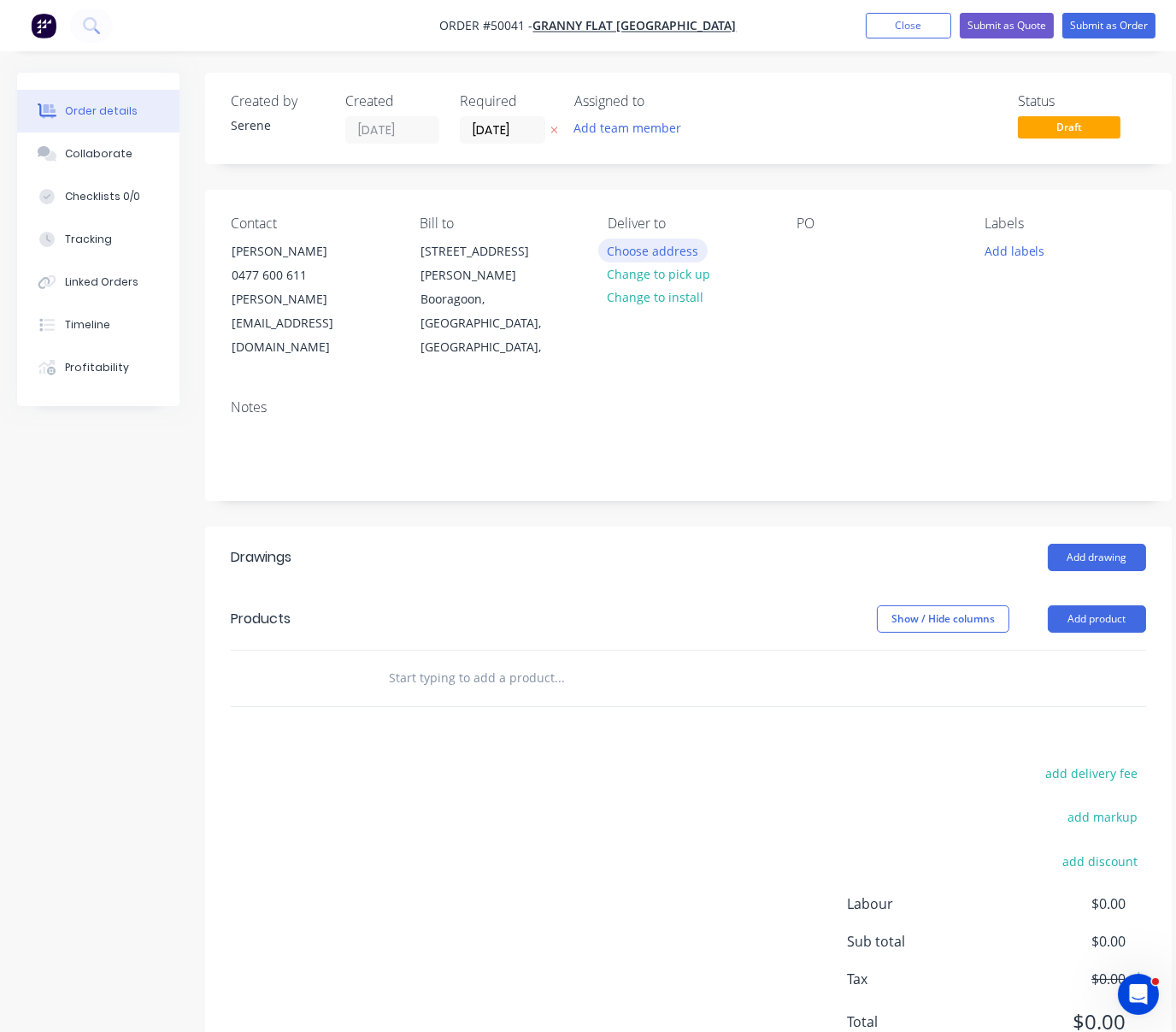
click at [675, 262] on button "Choose address" at bounding box center [653, 249] width 109 height 24
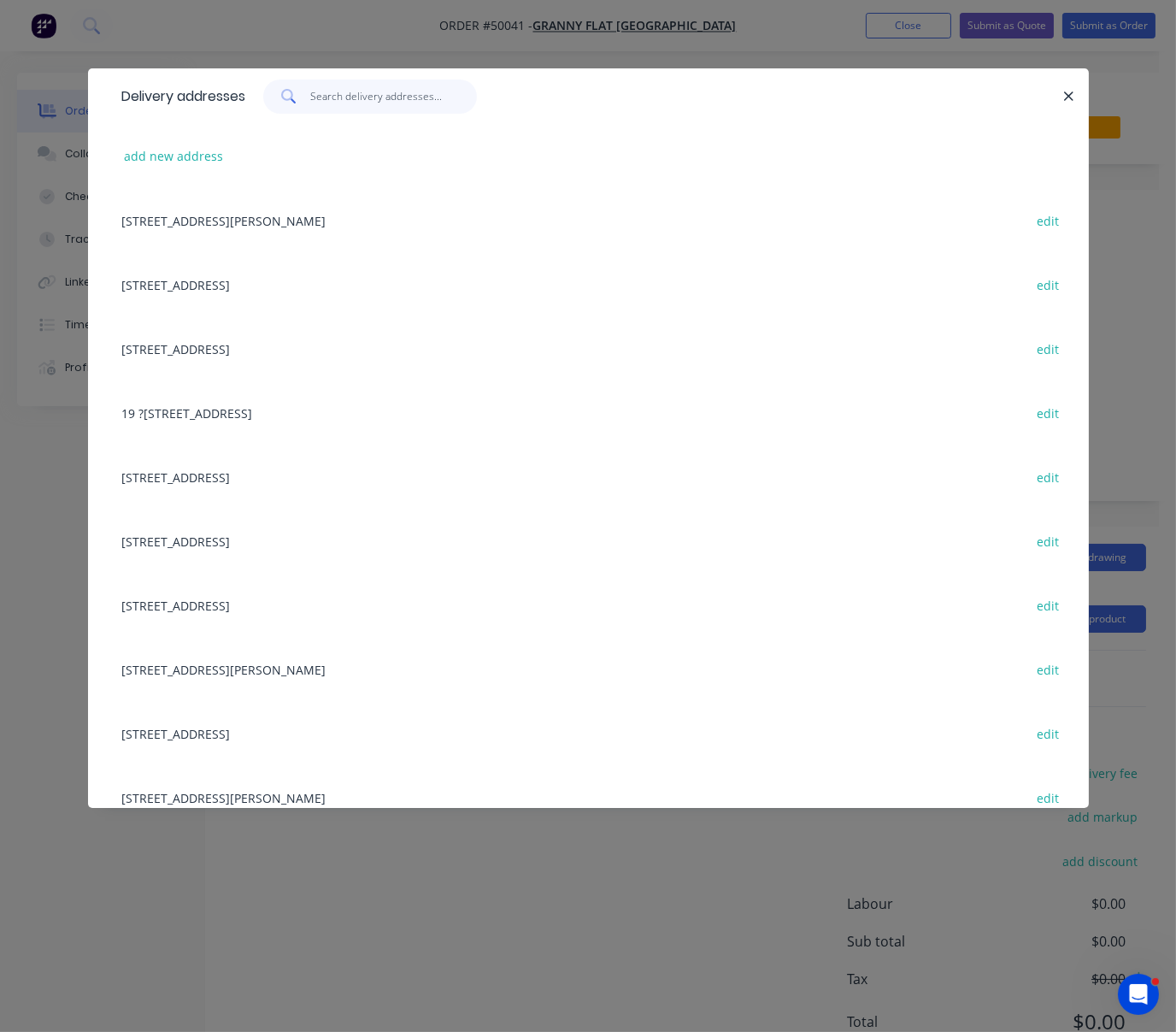
click at [386, 107] on input "text" at bounding box center [393, 96] width 167 height 34
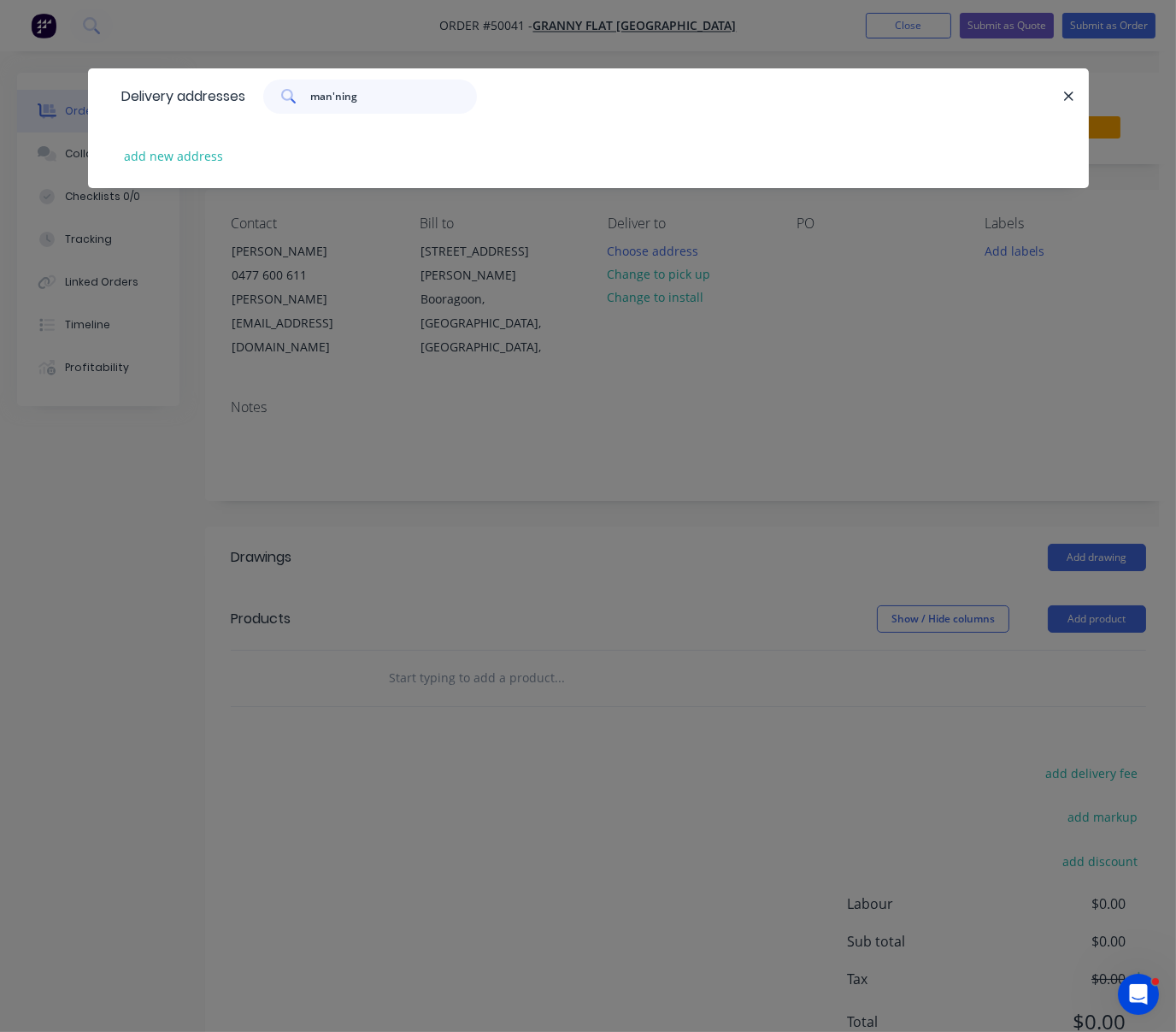
type input "manning"
drag, startPoint x: 374, startPoint y: 103, endPoint x: 307, endPoint y: 103, distance: 67.0
click at [307, 103] on div "manning" at bounding box center [370, 96] width 214 height 34
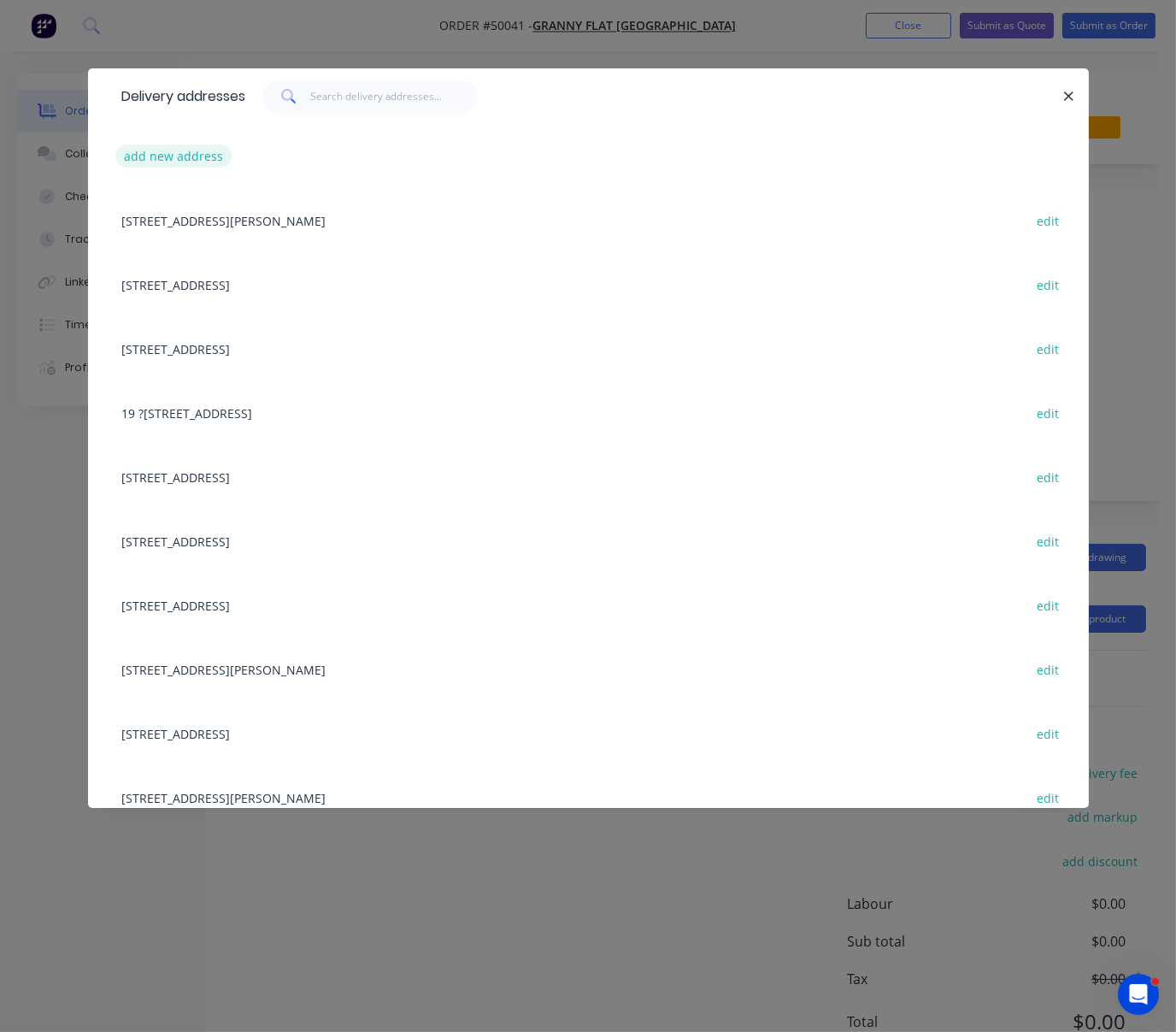
click at [190, 158] on button "add new address" at bounding box center [174, 156] width 117 height 24
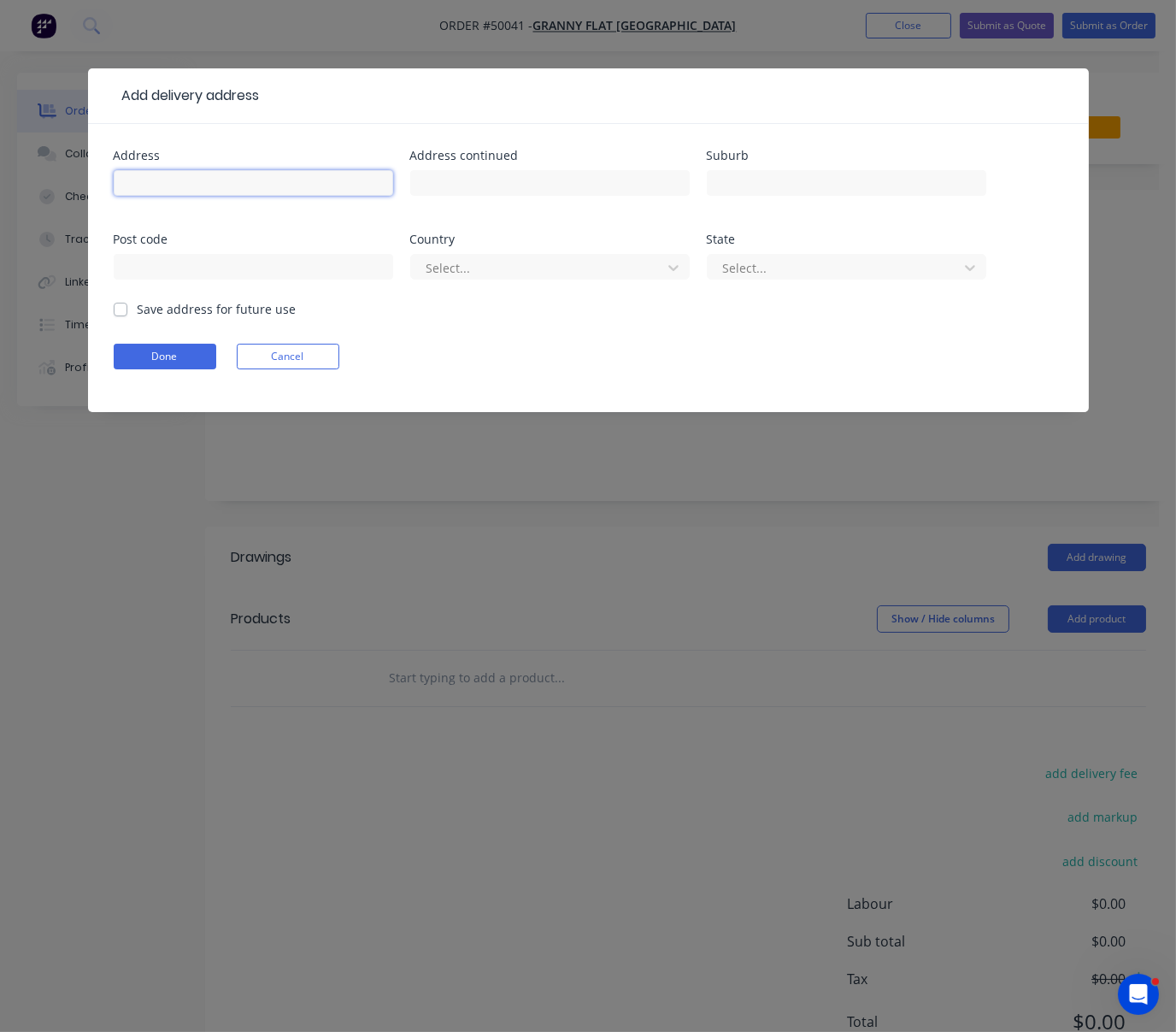
click at [199, 190] on input "text" at bounding box center [253, 183] width 279 height 25
type input "7"
click at [304, 370] on button "Cancel" at bounding box center [288, 356] width 103 height 25
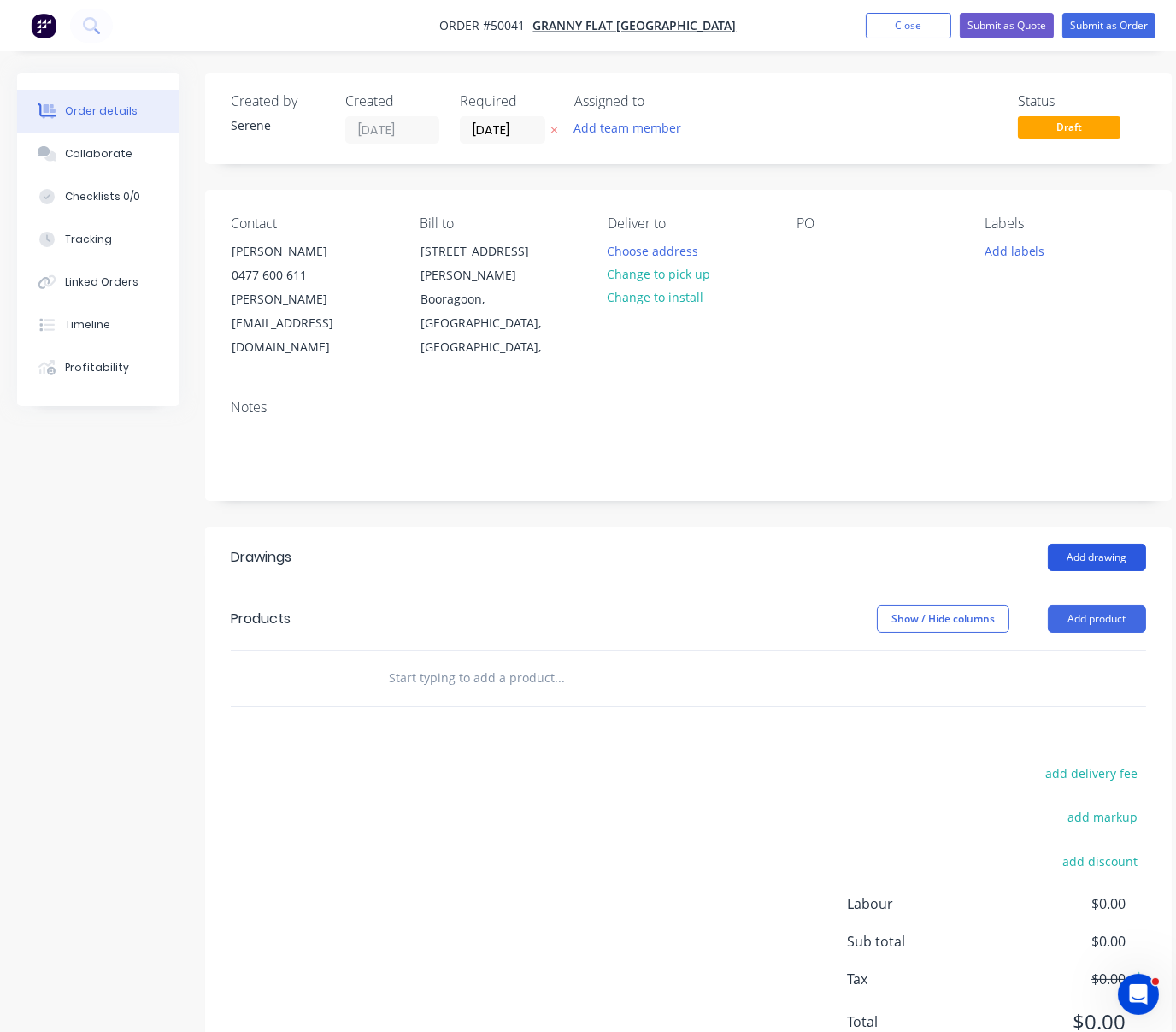
click at [1092, 544] on button "Add drawing" at bounding box center [1097, 557] width 98 height 27
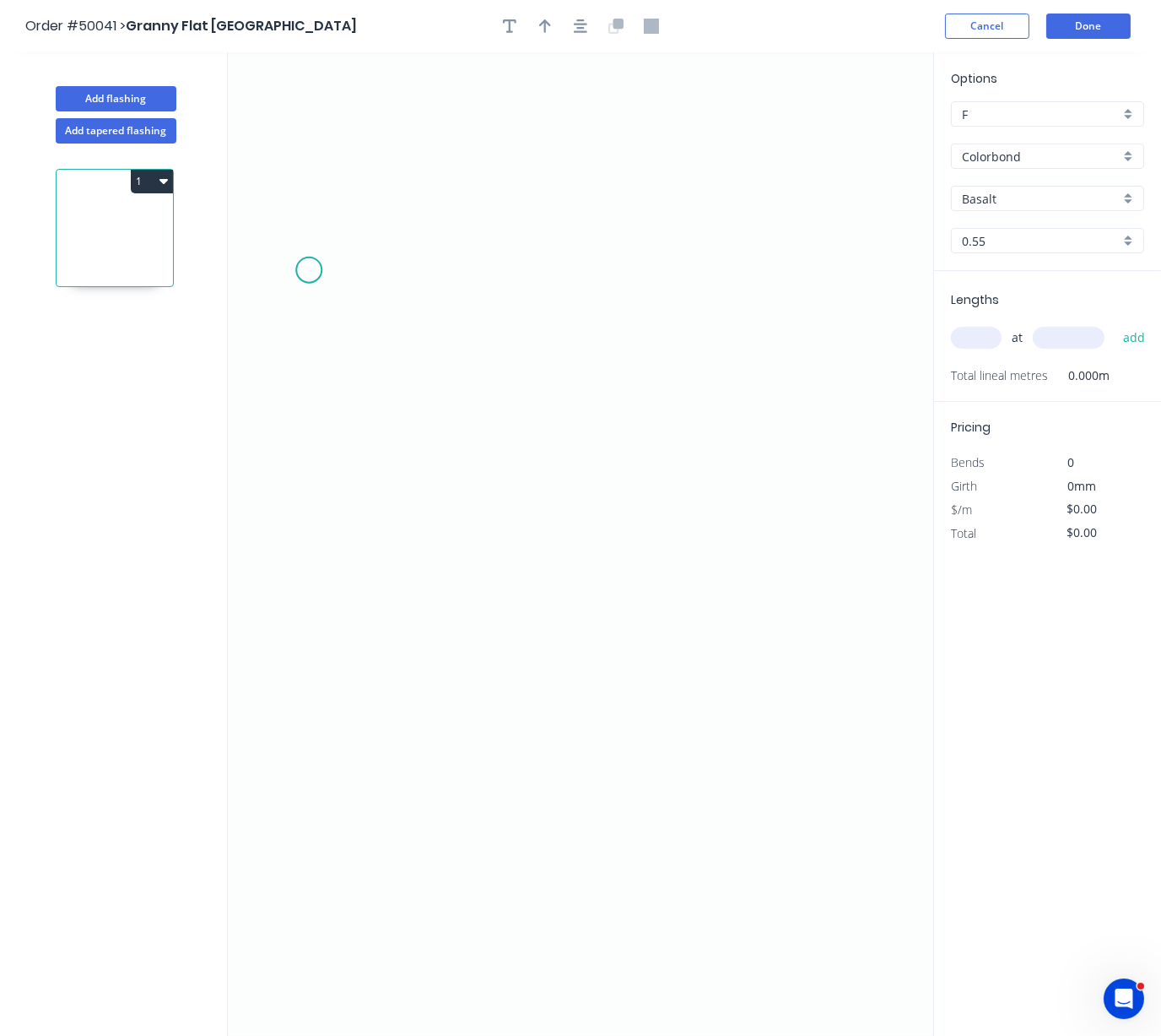
click at [309, 272] on icon "0" at bounding box center [580, 544] width 706 height 983
click at [329, 226] on icon at bounding box center [320, 246] width 20 height 47
click at [773, 239] on icon "0 ?" at bounding box center [580, 544] width 706 height 983
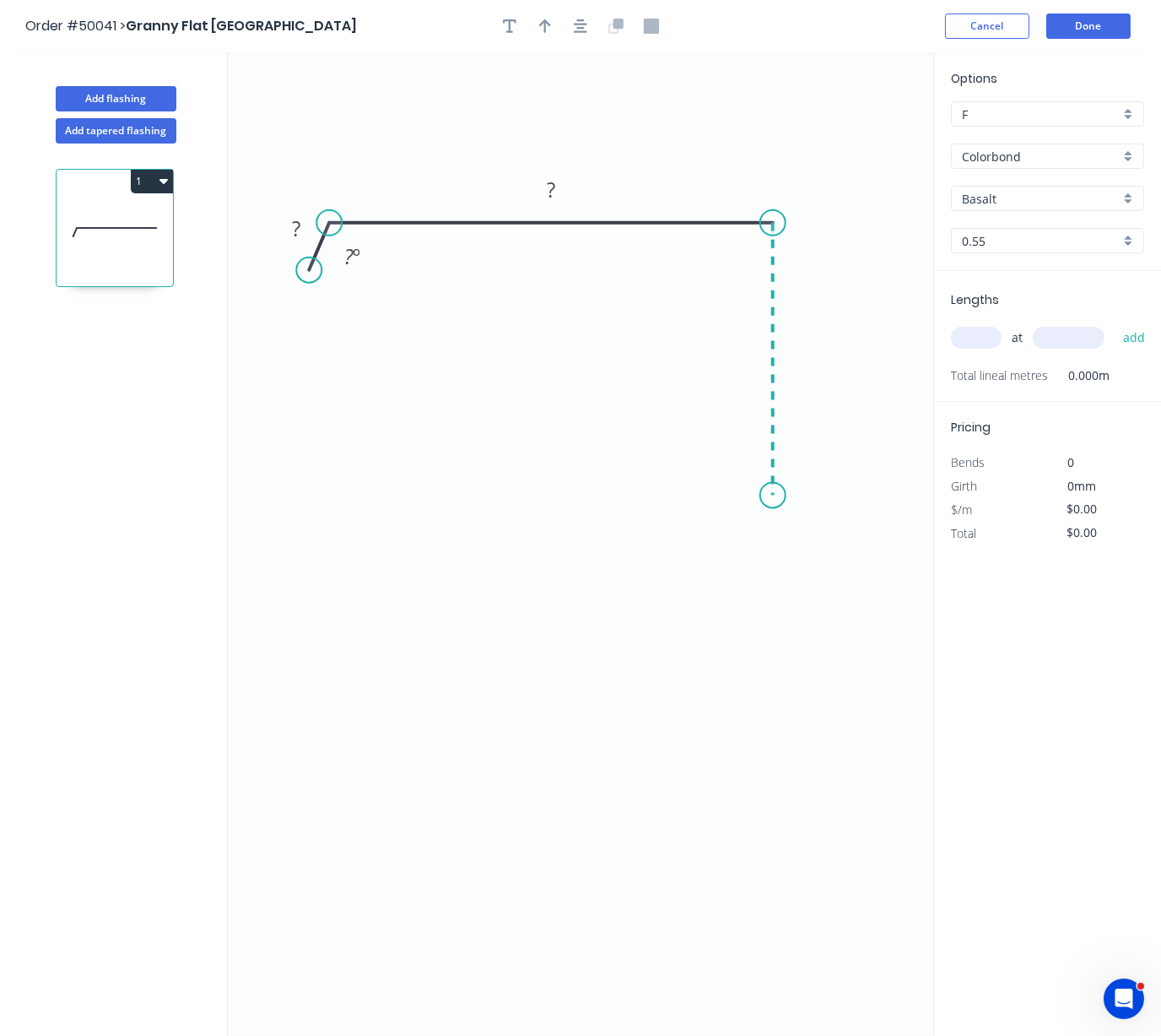
click at [780, 498] on icon "0 ? ? ? º" at bounding box center [580, 544] width 706 height 983
click at [695, 497] on icon "0 ? ? ? ? º" at bounding box center [580, 544] width 706 height 983
click at [692, 567] on icon "0 ? ? ? ? ? º" at bounding box center [580, 544] width 706 height 983
click at [680, 597] on icon "0 ? ? ? ? ? ? º" at bounding box center [580, 544] width 706 height 983
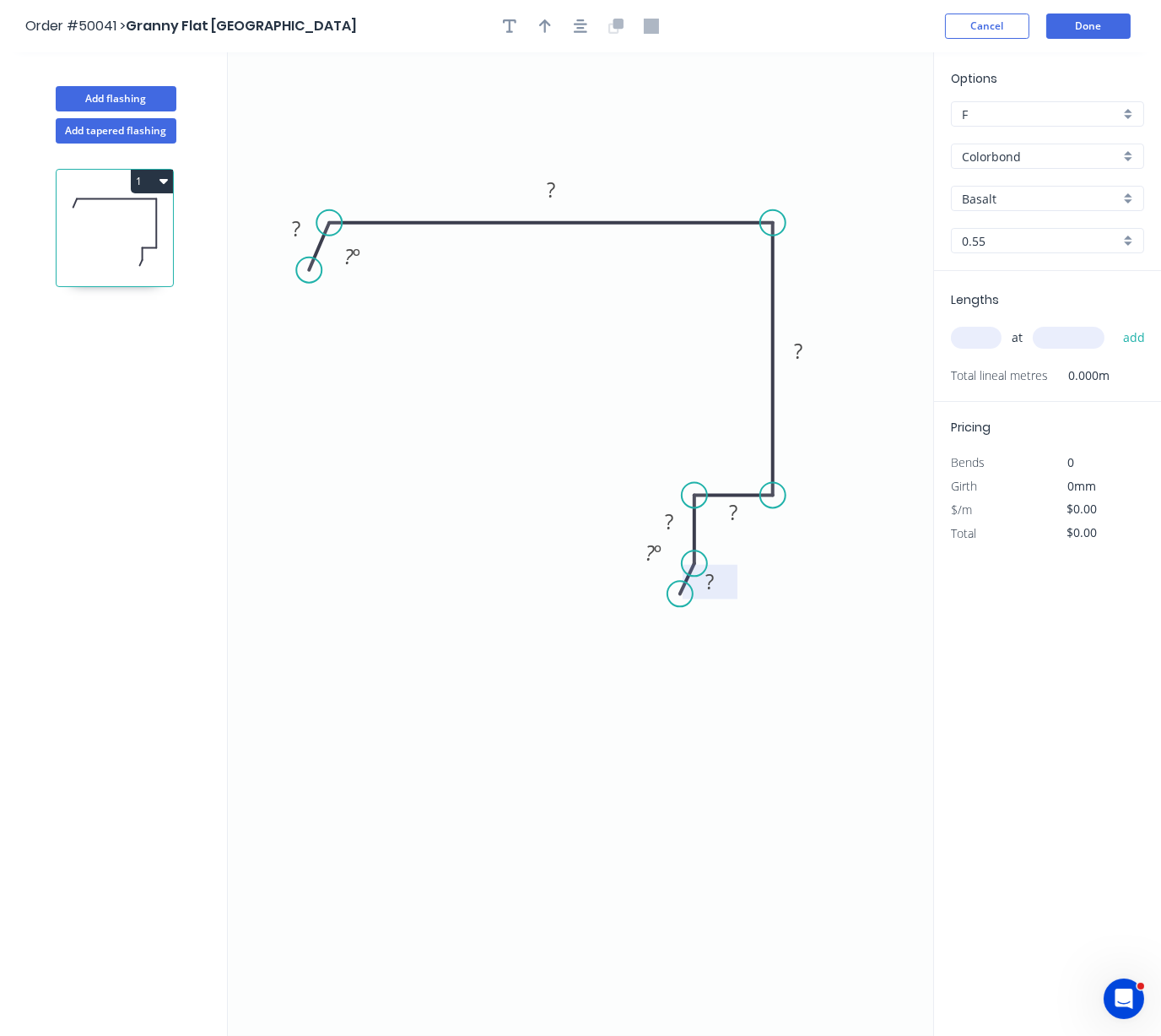
click at [712, 592] on tspan "?" at bounding box center [710, 582] width 8 height 28
click at [668, 530] on tspan "?" at bounding box center [669, 521] width 8 height 28
click at [736, 517] on tspan "?" at bounding box center [733, 512] width 8 height 28
click at [809, 347] on rect at bounding box center [798, 351] width 33 height 23
click at [552, 190] on tspan "?" at bounding box center [551, 190] width 8 height 28
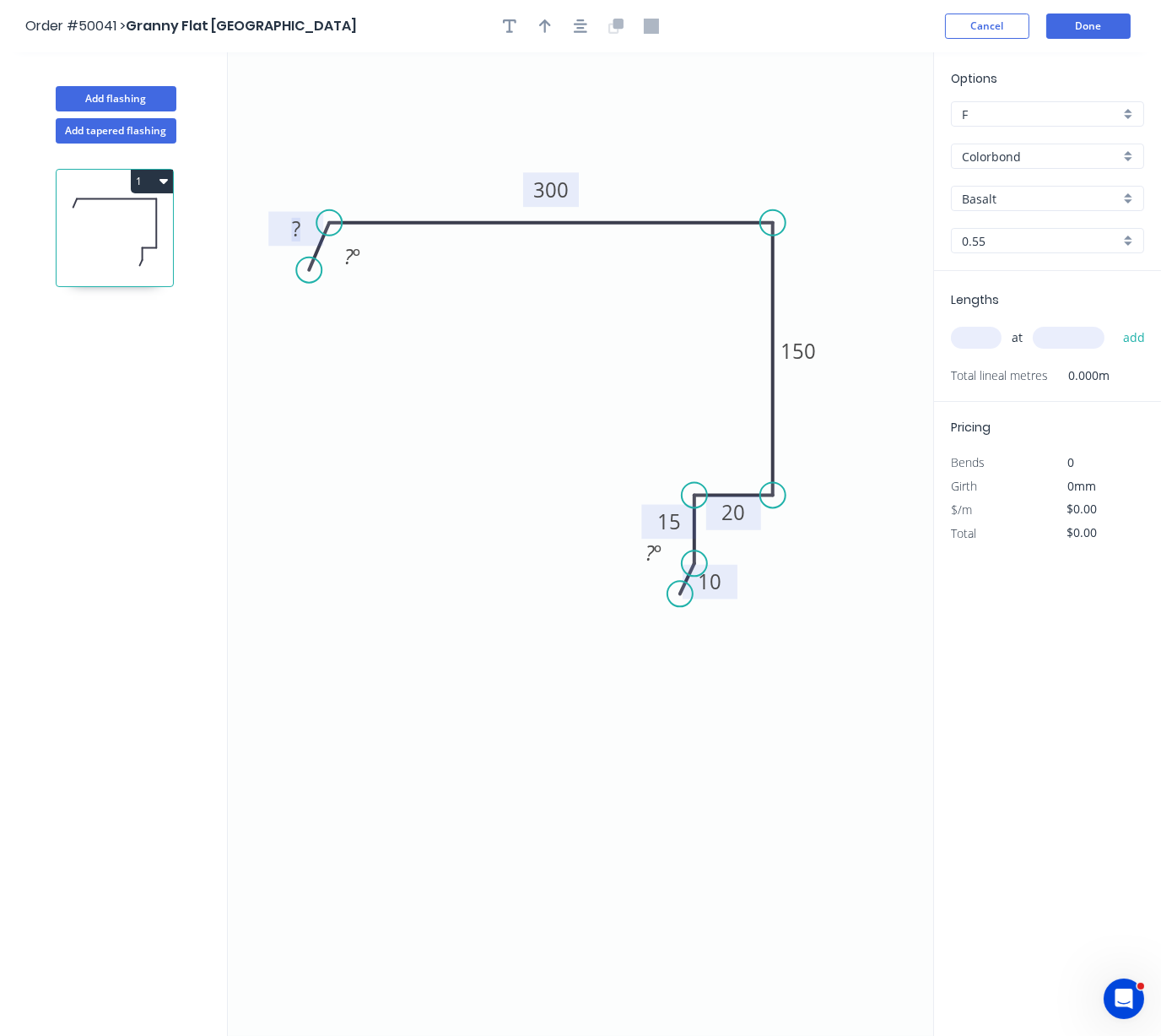
click at [296, 233] on tspan "?" at bounding box center [295, 229] width 8 height 28
type input "$19.41"
click at [350, 262] on tspan "?" at bounding box center [349, 256] width 9 height 28
click at [433, 374] on icon "0 30 300 150 20 15 10 120 º ? º" at bounding box center [580, 544] width 706 height 983
click at [542, 24] on icon "button" at bounding box center [545, 26] width 12 height 15
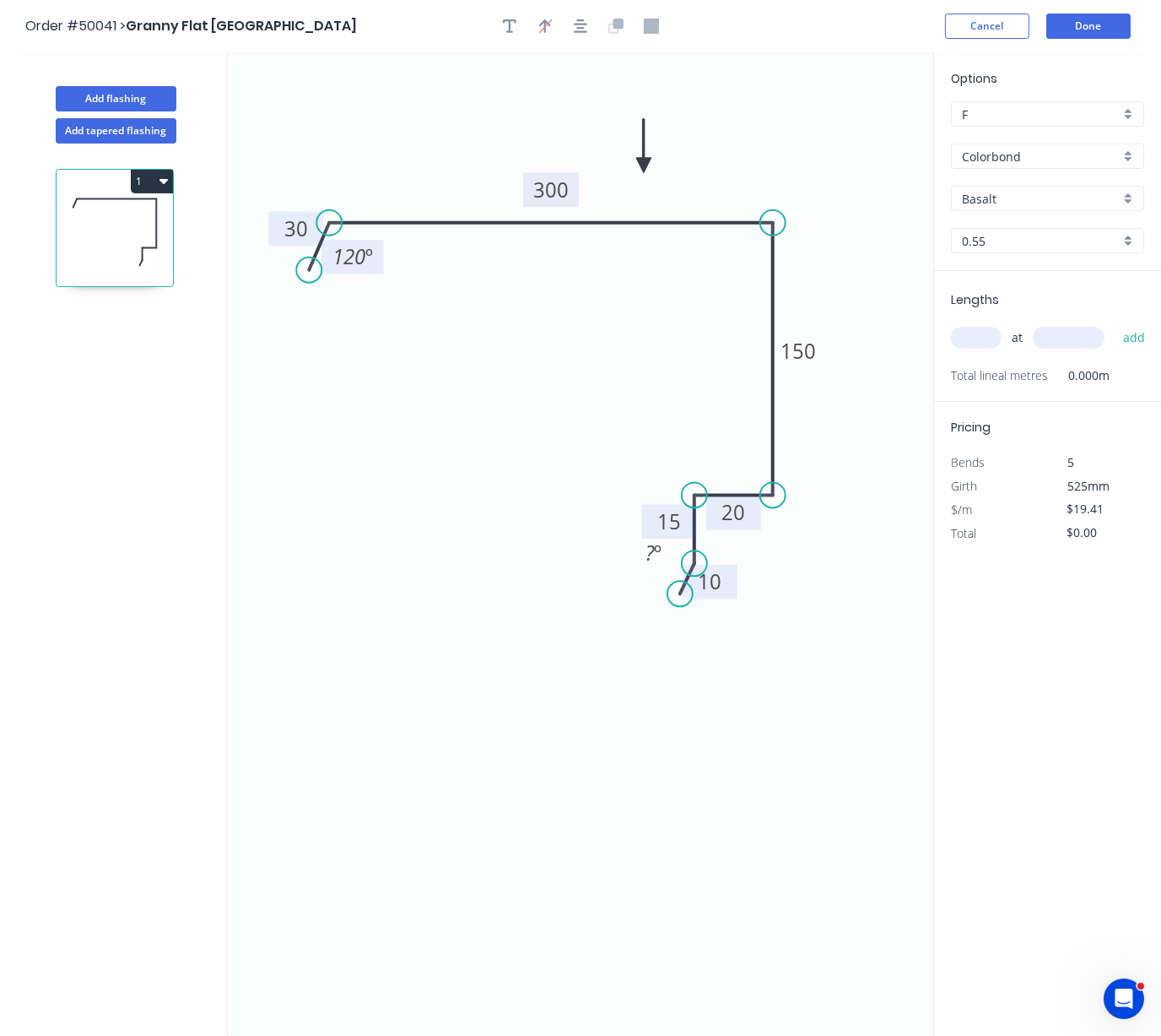
drag, startPoint x: 831, startPoint y: 127, endPoint x: 644, endPoint y: 168, distance: 191.4
click at [644, 168] on icon at bounding box center [644, 146] width 15 height 54
click at [1007, 203] on input "Basalt" at bounding box center [1041, 198] width 158 height 18
type input "Monument"
click at [1037, 241] on div "Monument" at bounding box center [1048, 232] width 191 height 30
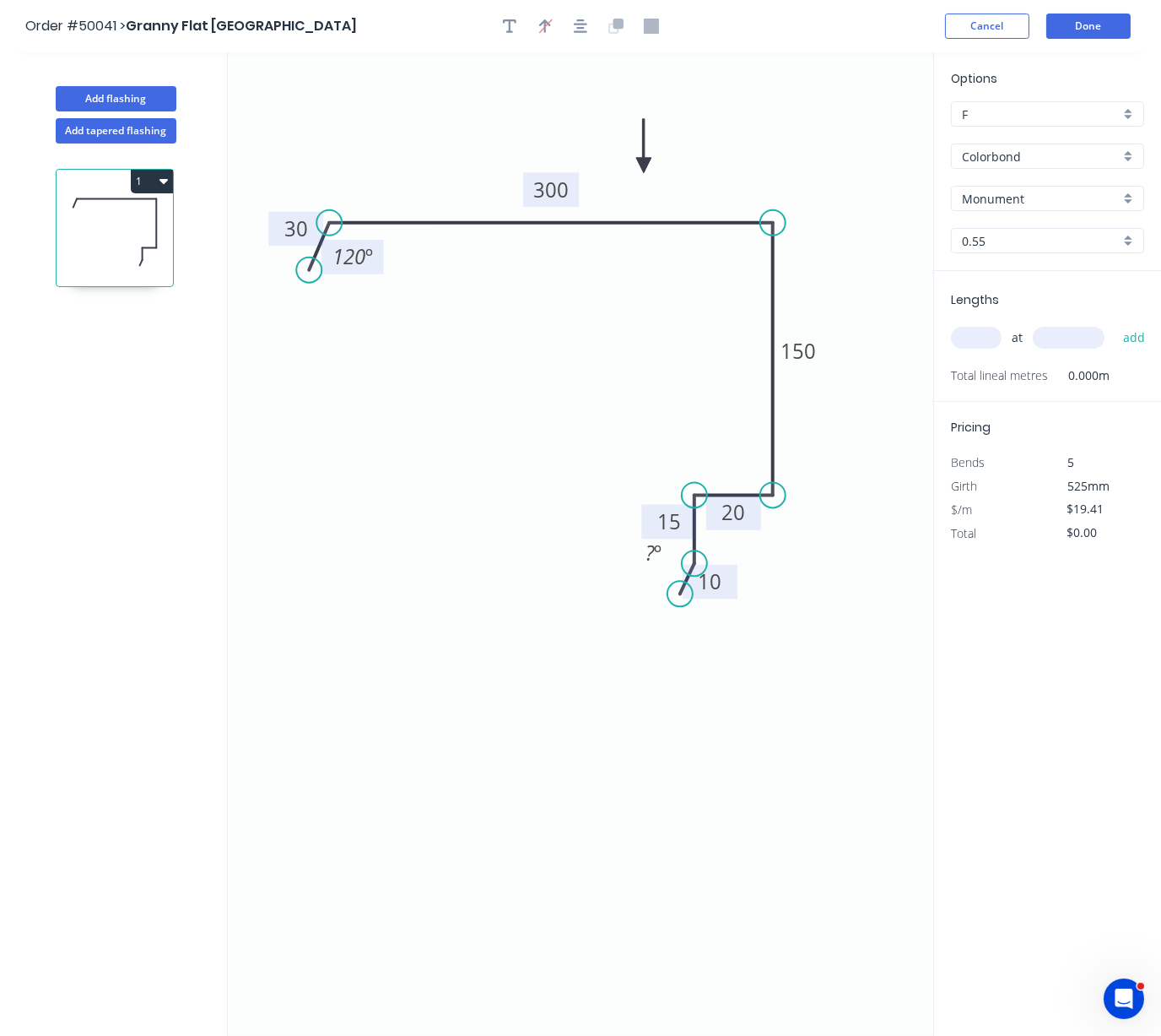
click at [968, 348] on input "text" at bounding box center [976, 338] width 51 height 22
type input "1"
type input "6000"
click at [1115, 323] on button "add" at bounding box center [1134, 337] width 40 height 29
type input "$116.46"
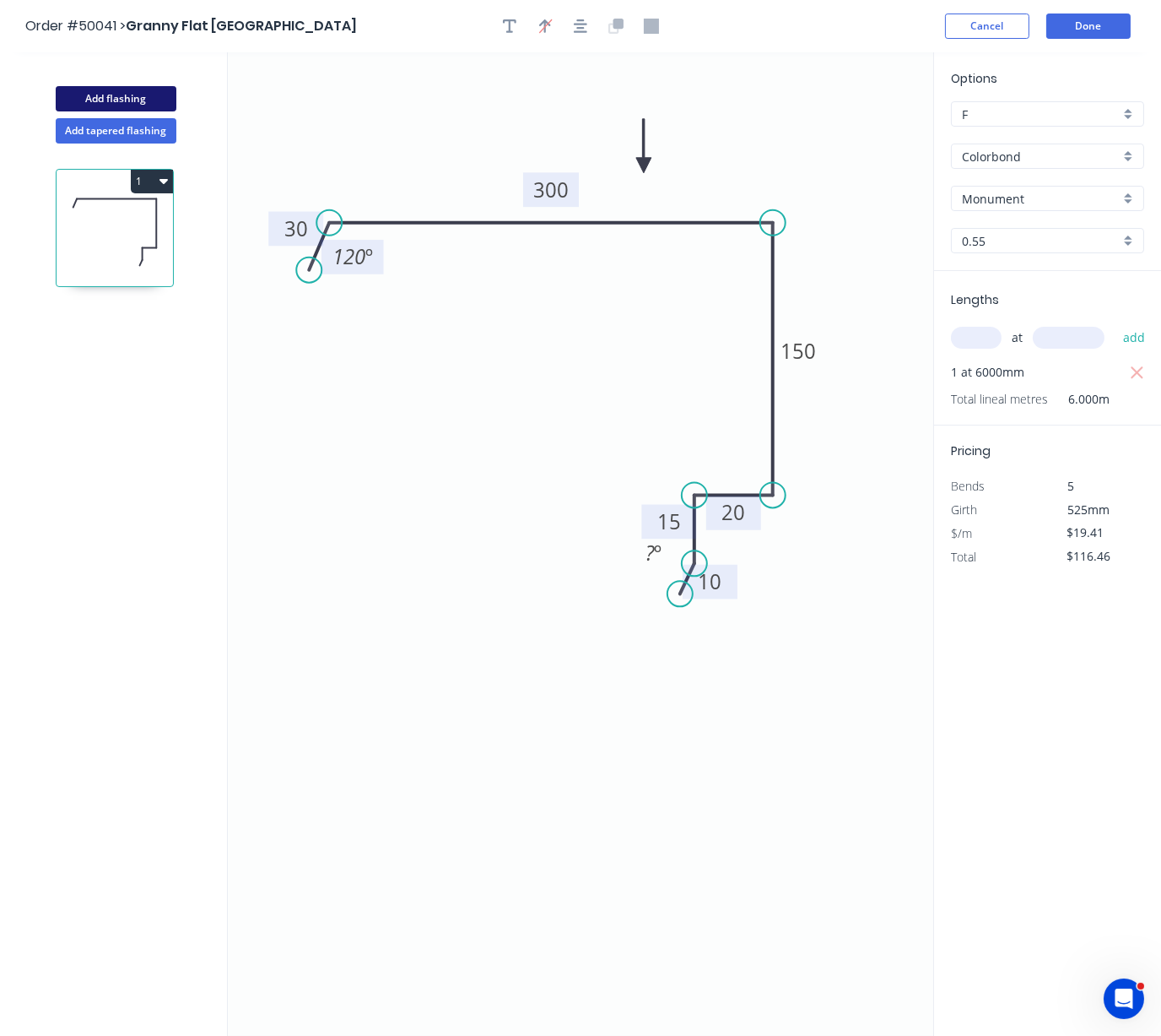
click at [105, 103] on button "Add flashing" at bounding box center [116, 98] width 121 height 25
type input "$0.00"
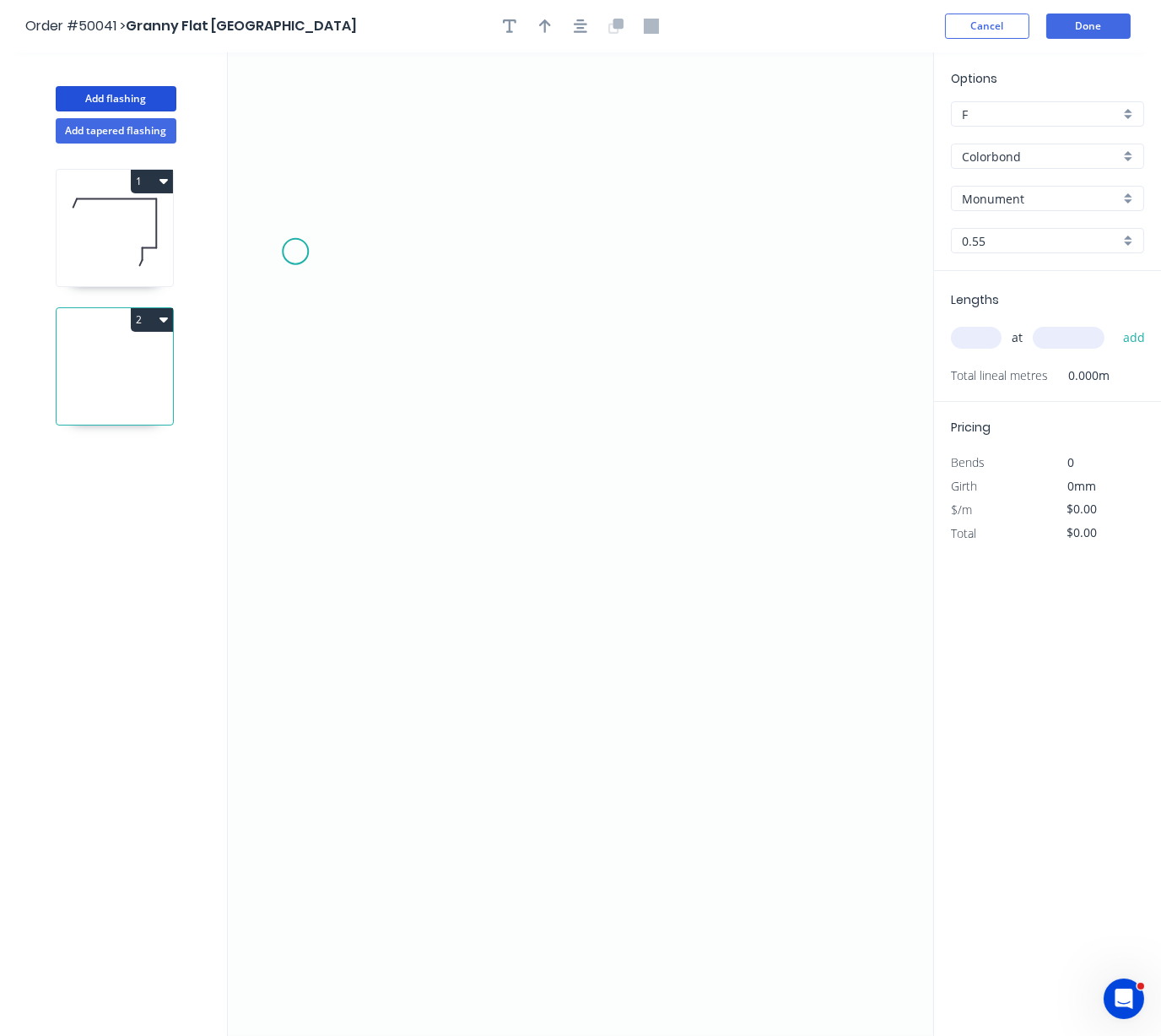
click at [295, 254] on icon "0" at bounding box center [580, 544] width 706 height 983
click at [314, 218] on icon at bounding box center [305, 234] width 19 height 35
click at [750, 230] on icon "0 ?" at bounding box center [580, 544] width 706 height 983
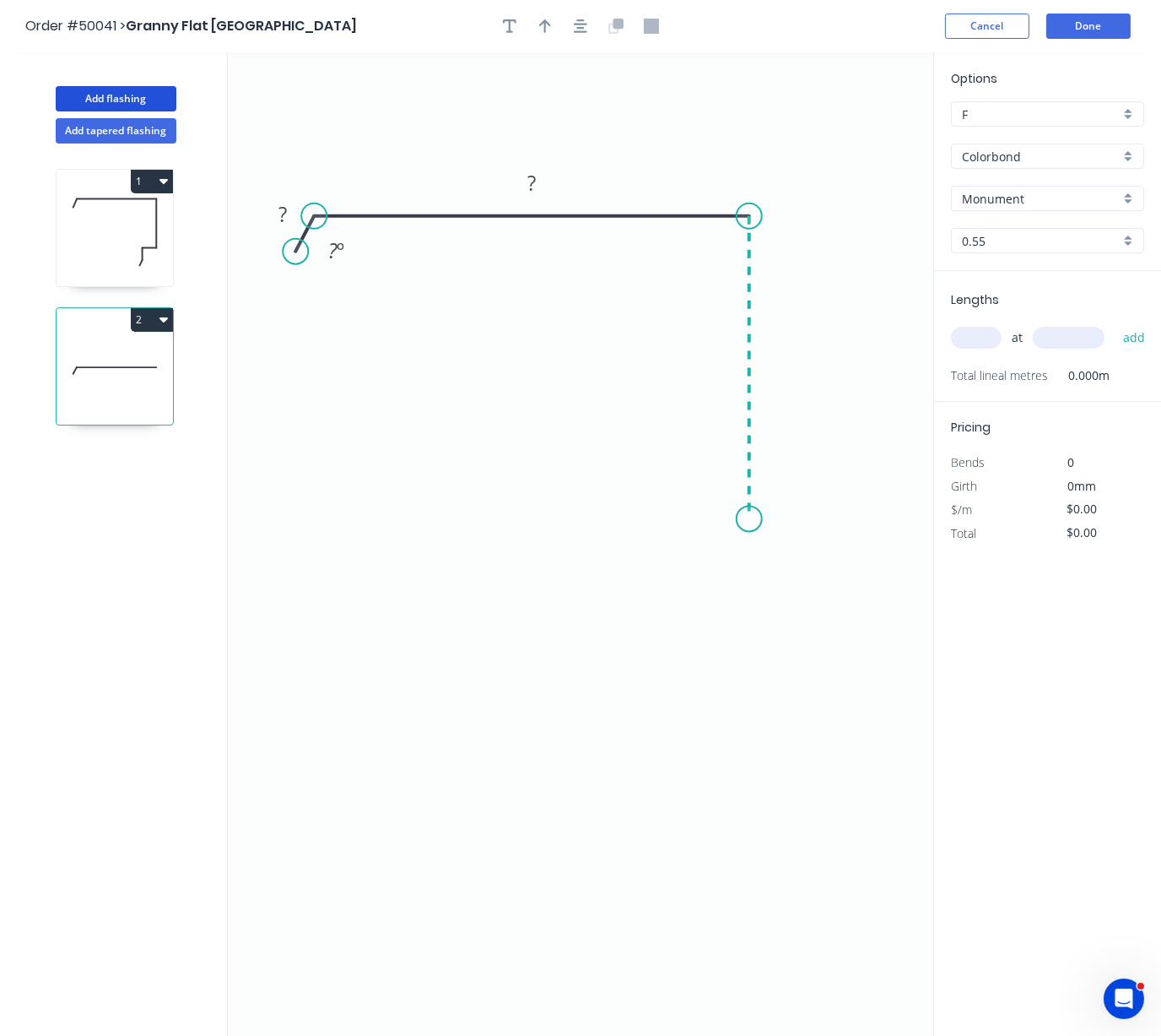
click at [764, 522] on icon "0 ? ? ? º" at bounding box center [580, 544] width 706 height 983
click at [677, 518] on icon at bounding box center [713, 518] width 72 height 0
click at [673, 593] on icon "0 ? ? ? ? ? º" at bounding box center [580, 544] width 706 height 983
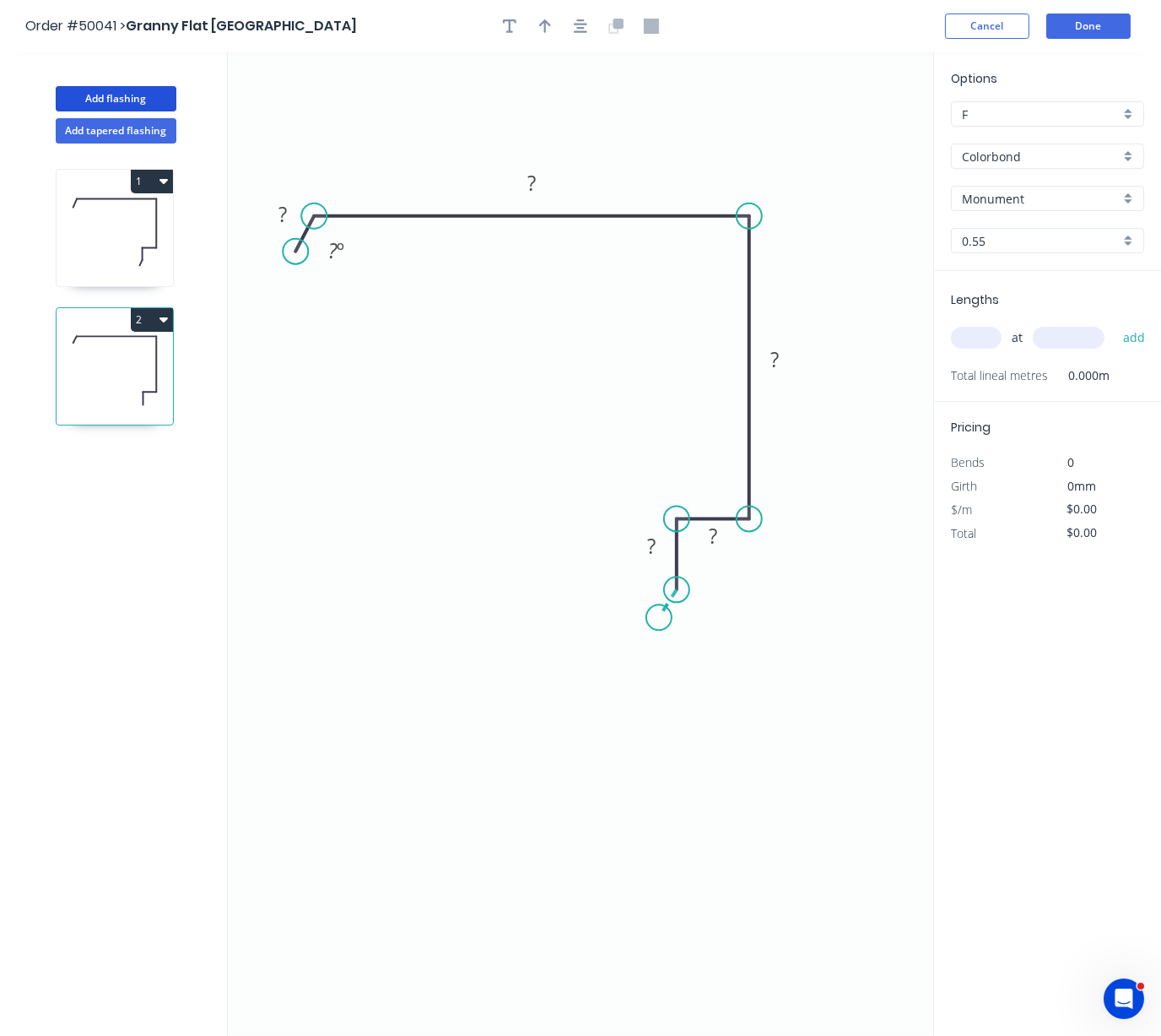
click at [659, 621] on icon "0 ? ? ? ? ? ? º" at bounding box center [580, 544] width 706 height 983
click at [692, 621] on tspan "?" at bounding box center [689, 610] width 8 height 28
click at [653, 544] on tspan "?" at bounding box center [651, 545] width 8 height 28
click at [715, 546] on tspan "?" at bounding box center [712, 536] width 8 height 28
click at [785, 356] on rect at bounding box center [775, 360] width 33 height 23
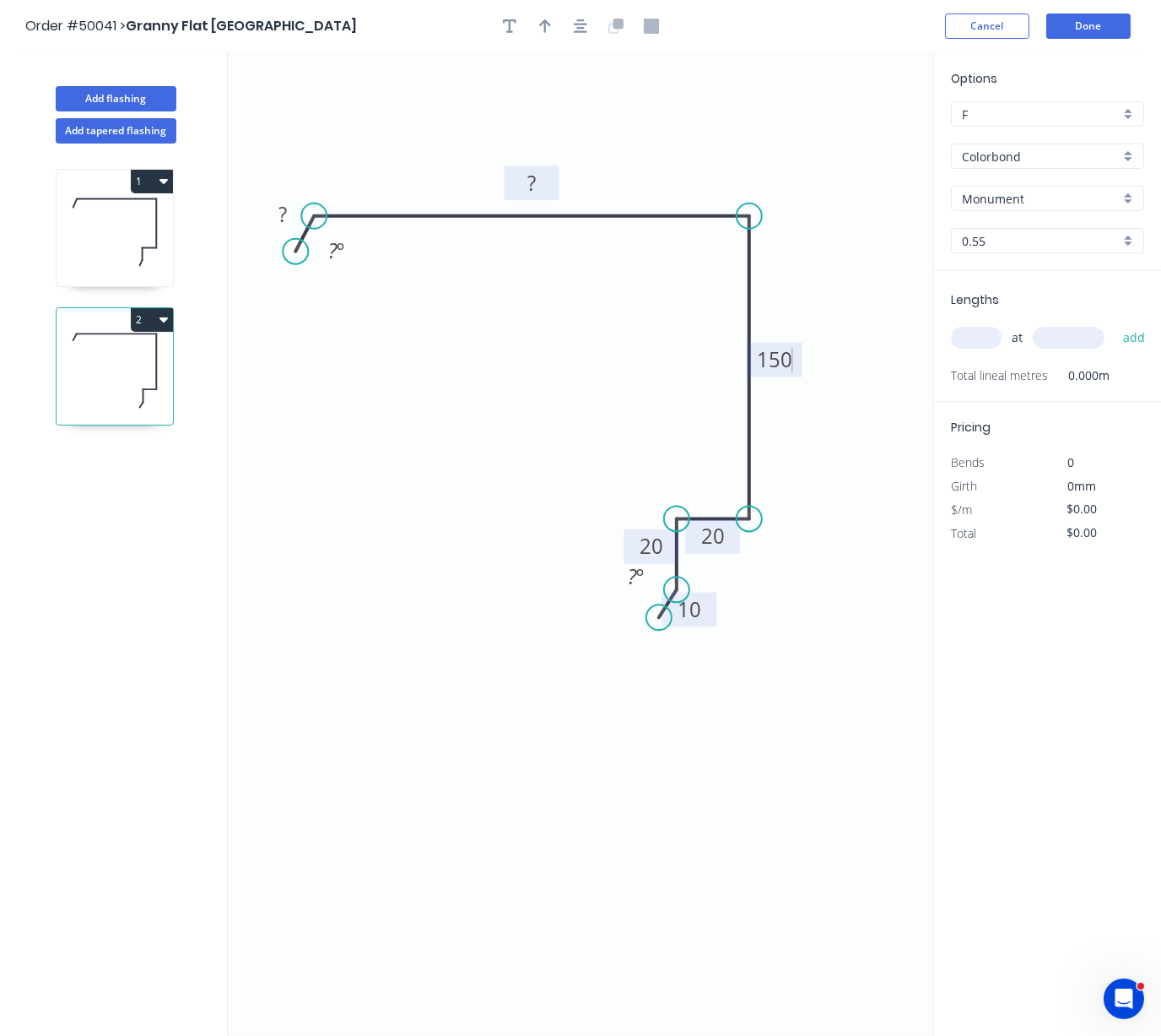
click at [536, 190] on rect at bounding box center [531, 183] width 33 height 23
click at [289, 216] on rect at bounding box center [282, 215] width 33 height 23
click at [337, 259] on tspan "º" at bounding box center [341, 250] width 7 height 28
drag, startPoint x: 377, startPoint y: 350, endPoint x: 215, endPoint y: 268, distance: 181.6
click at [378, 350] on icon "0 30 220 150 20 20 10 120 º ? º" at bounding box center [580, 544] width 706 height 983
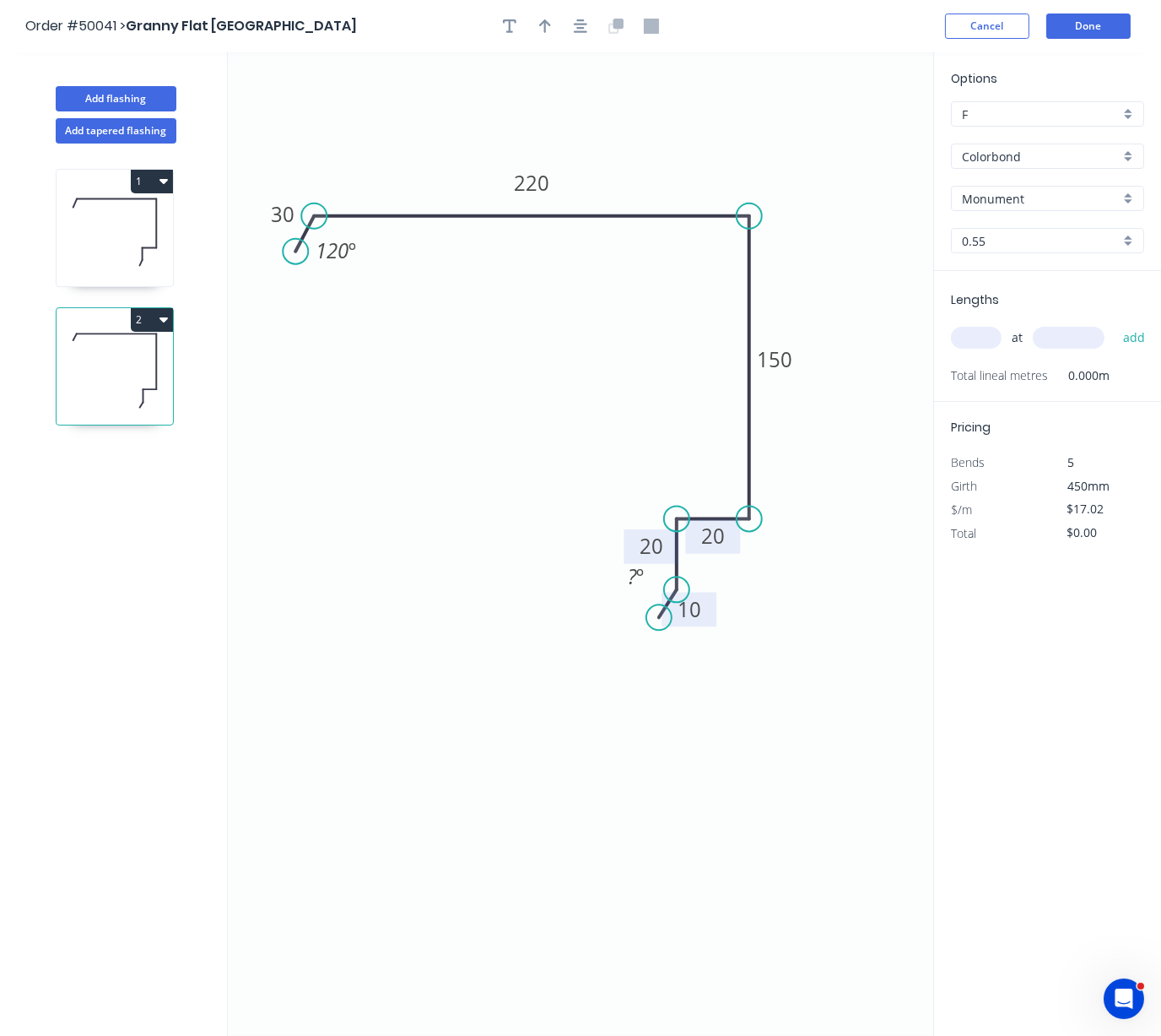
click at [121, 239] on icon at bounding box center [114, 232] width 116 height 108
type input "$19.41"
type input "$116.46"
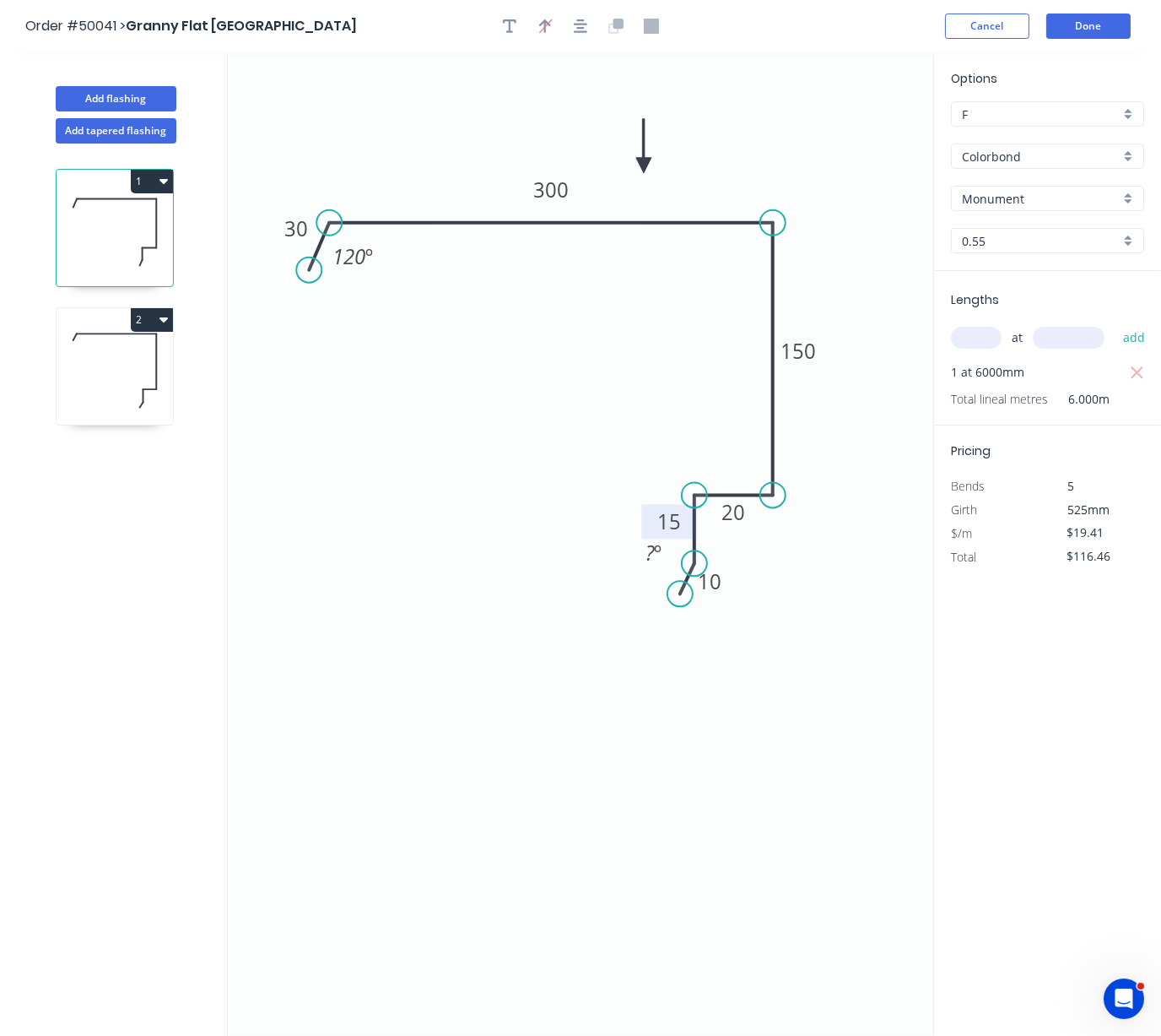
click at [658, 526] on tspan "15" at bounding box center [669, 521] width 23 height 28
click at [549, 612] on icon "0 30 300 150 20 20 10 120 º ? º" at bounding box center [580, 544] width 706 height 983
click at [111, 400] on icon at bounding box center [114, 371] width 116 height 108
type input "$17.02"
type input "$0.00"
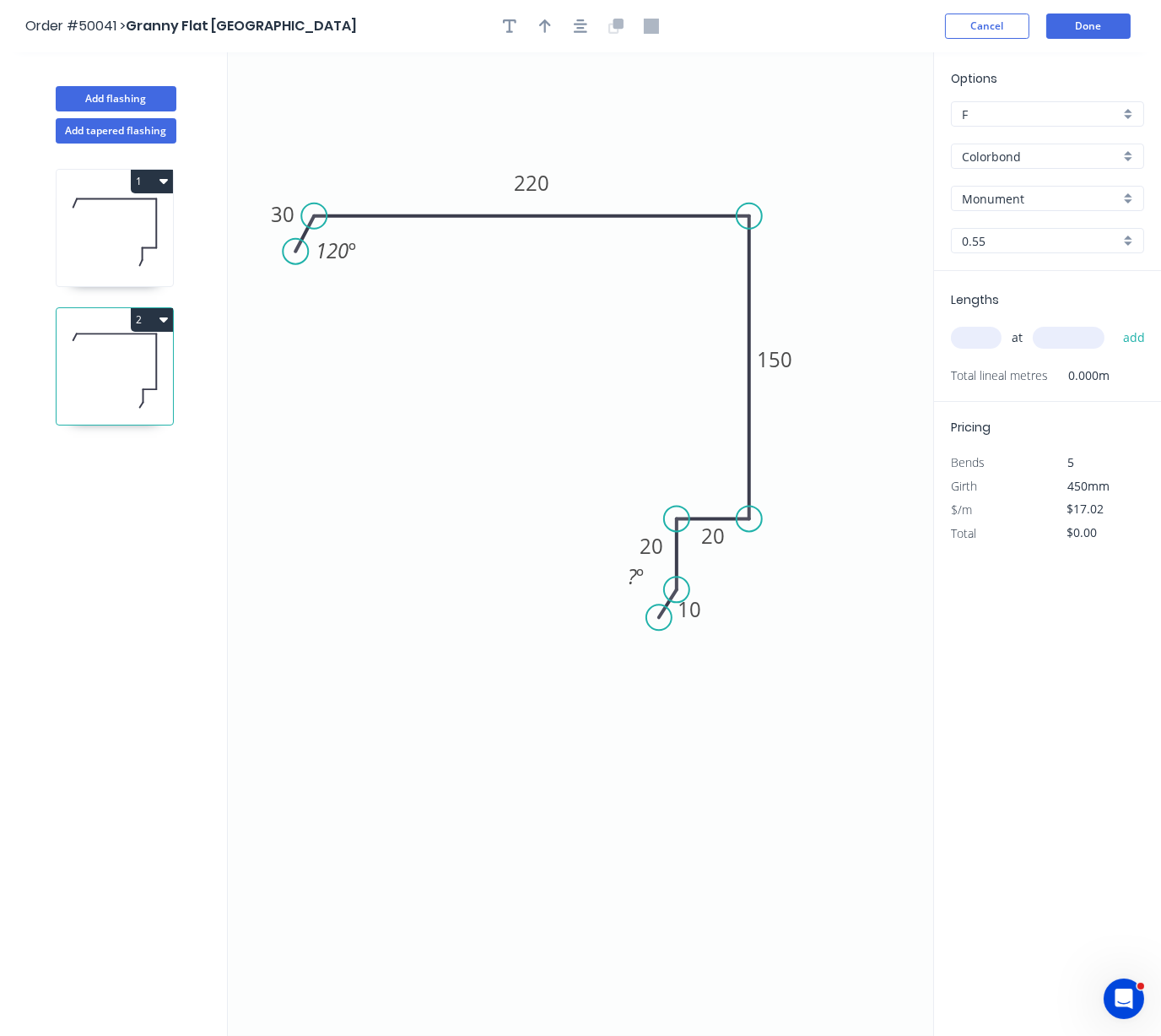
click at [476, 451] on icon "0 30 220 150 20 20 10 120 º ? º" at bounding box center [580, 544] width 706 height 983
click at [972, 348] on input "text" at bounding box center [976, 338] width 51 height 22
type input "2"
type input "4000"
click at [1115, 323] on button "add" at bounding box center [1134, 337] width 40 height 29
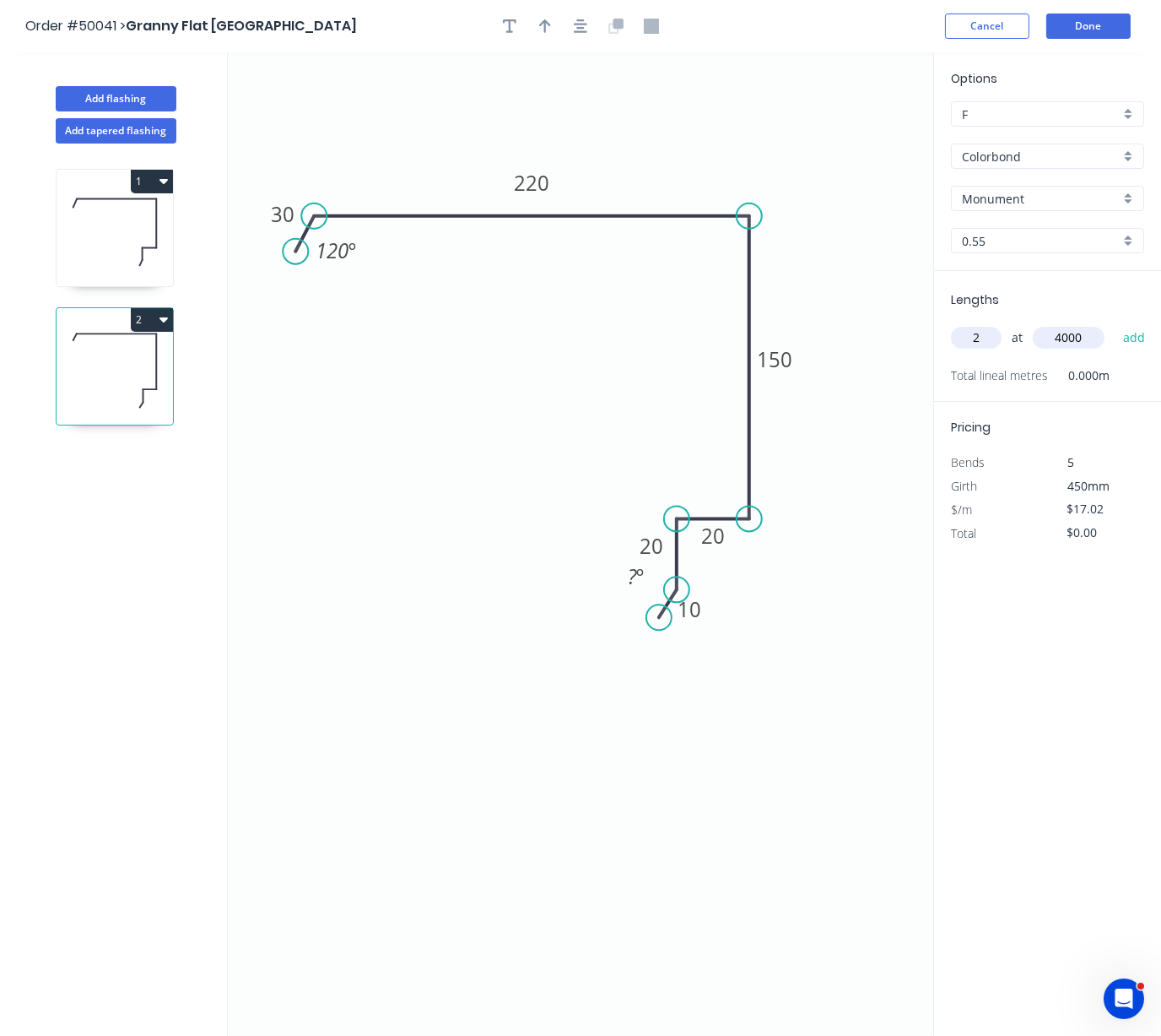
type input "$136.16"
click at [122, 105] on button "Add flashing" at bounding box center [116, 98] width 121 height 25
type input "$0.00"
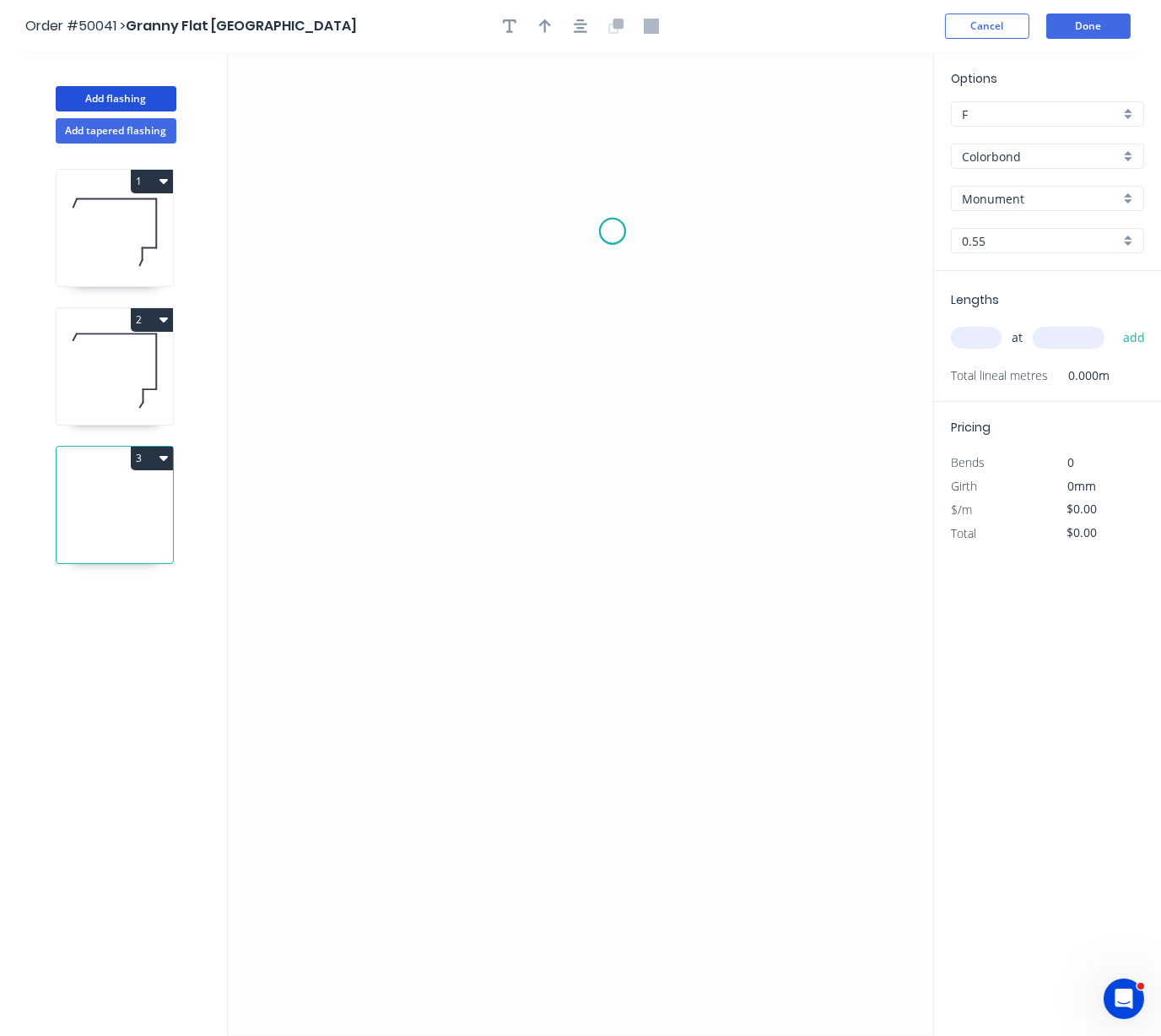
click at [613, 234] on icon "0" at bounding box center [580, 544] width 706 height 983
click at [627, 589] on icon "0" at bounding box center [580, 544] width 706 height 983
click at [262, 577] on icon "0 ?" at bounding box center [580, 544] width 706 height 983
click at [279, 566] on icon "0 ? ?" at bounding box center [580, 544] width 706 height 983
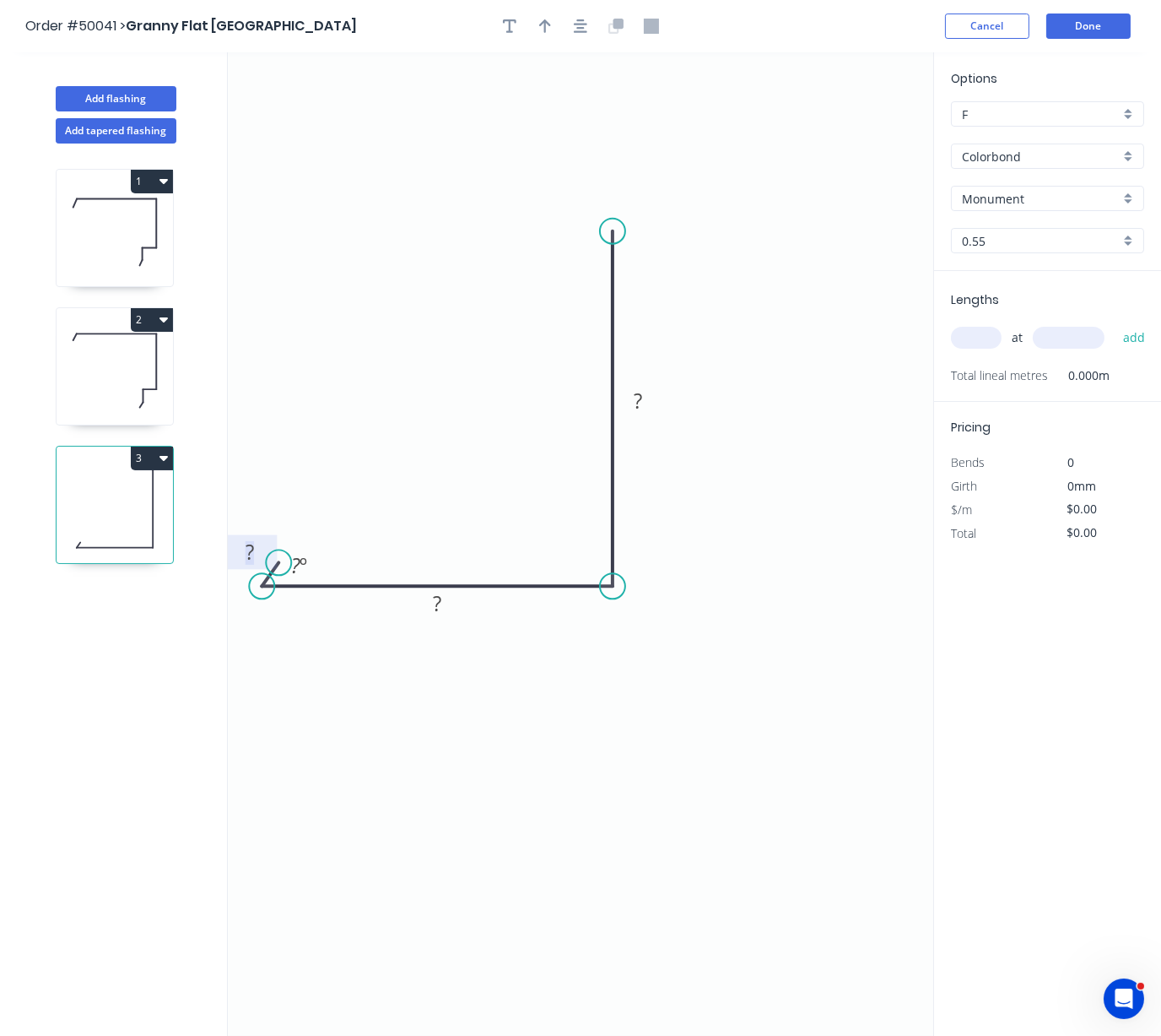
click at [250, 550] on tspan "?" at bounding box center [249, 552] width 8 height 28
click at [439, 603] on tspan "?" at bounding box center [437, 603] width 8 height 28
click at [646, 401] on rect at bounding box center [638, 401] width 33 height 23
drag, startPoint x: 612, startPoint y: 227, endPoint x: 610, endPoint y: 164, distance: 63.0
click at [610, 164] on circle at bounding box center [612, 171] width 25 height 25
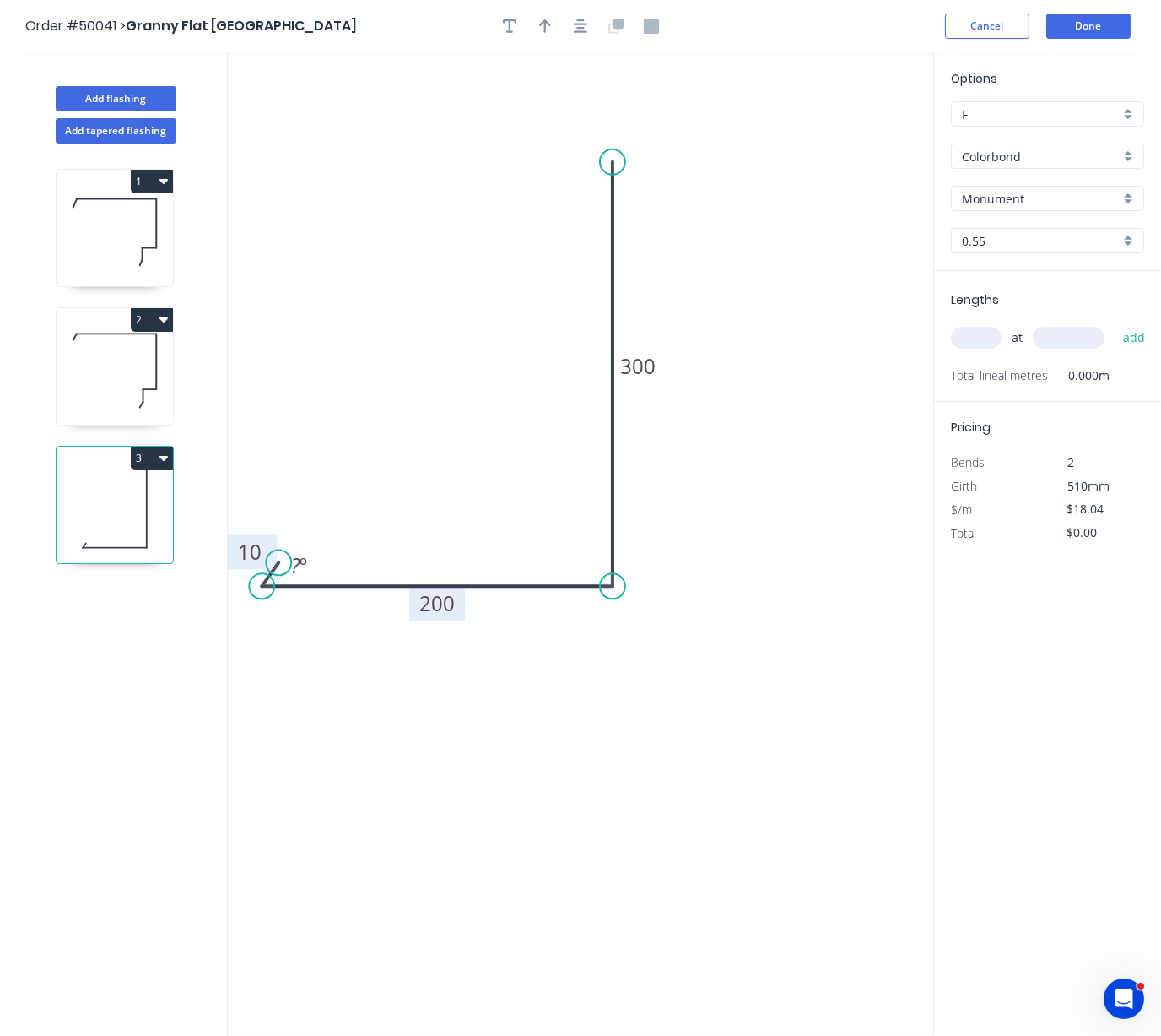
click at [706, 288] on icon "0 10 200 300 ? º" at bounding box center [580, 544] width 706 height 983
click at [543, 30] on icon "button" at bounding box center [545, 26] width 12 height 14
click at [845, 140] on icon at bounding box center [849, 117] width 15 height 54
click at [845, 140] on icon at bounding box center [868, 137] width 54 height 15
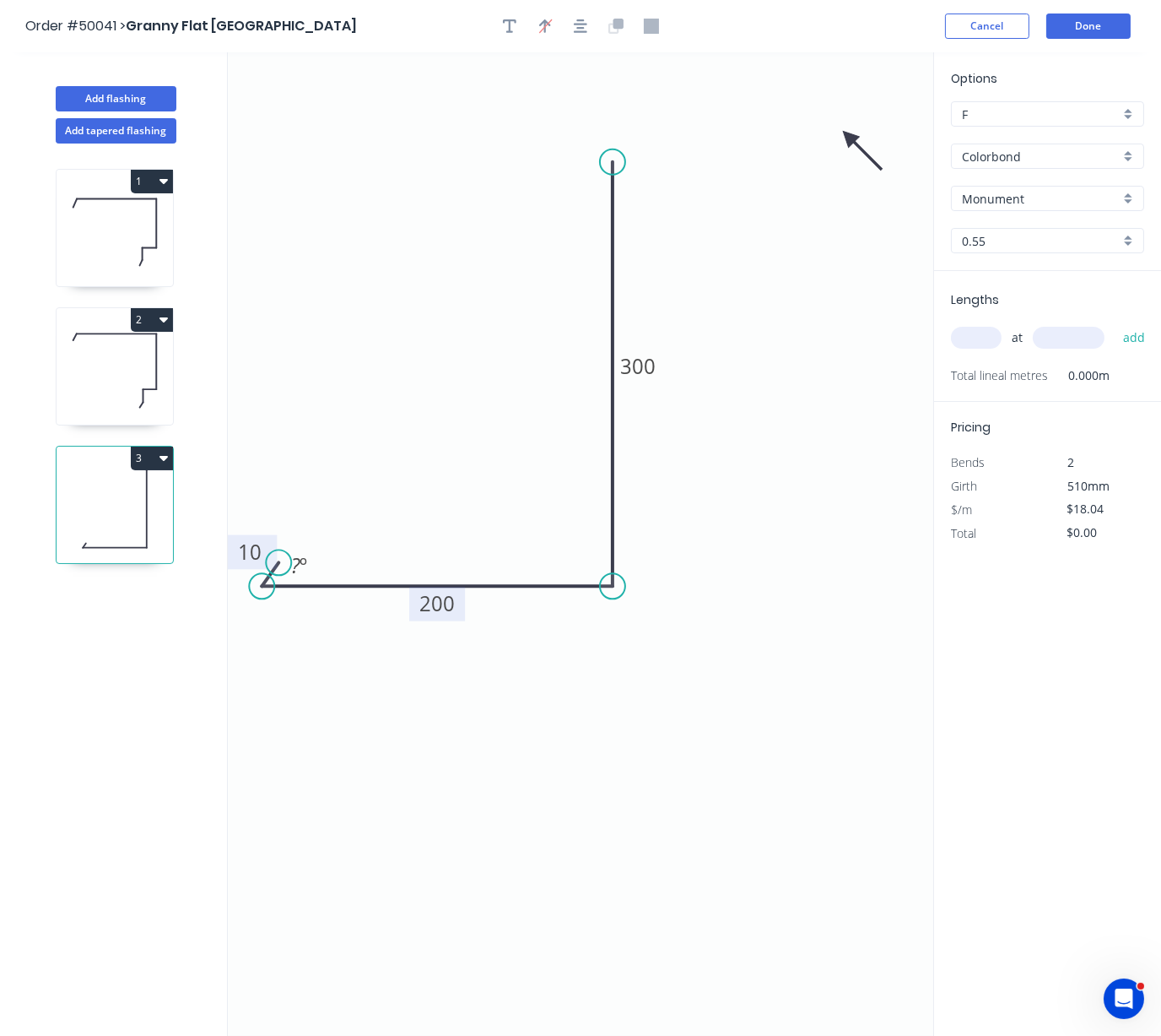
click at [845, 140] on icon at bounding box center [862, 150] width 49 height 49
click at [845, 140] on icon at bounding box center [835, 150] width 49 height 49
click at [845, 140] on icon at bounding box center [829, 137] width 54 height 15
drag, startPoint x: 845, startPoint y: 140, endPoint x: 467, endPoint y: 291, distance: 407.0
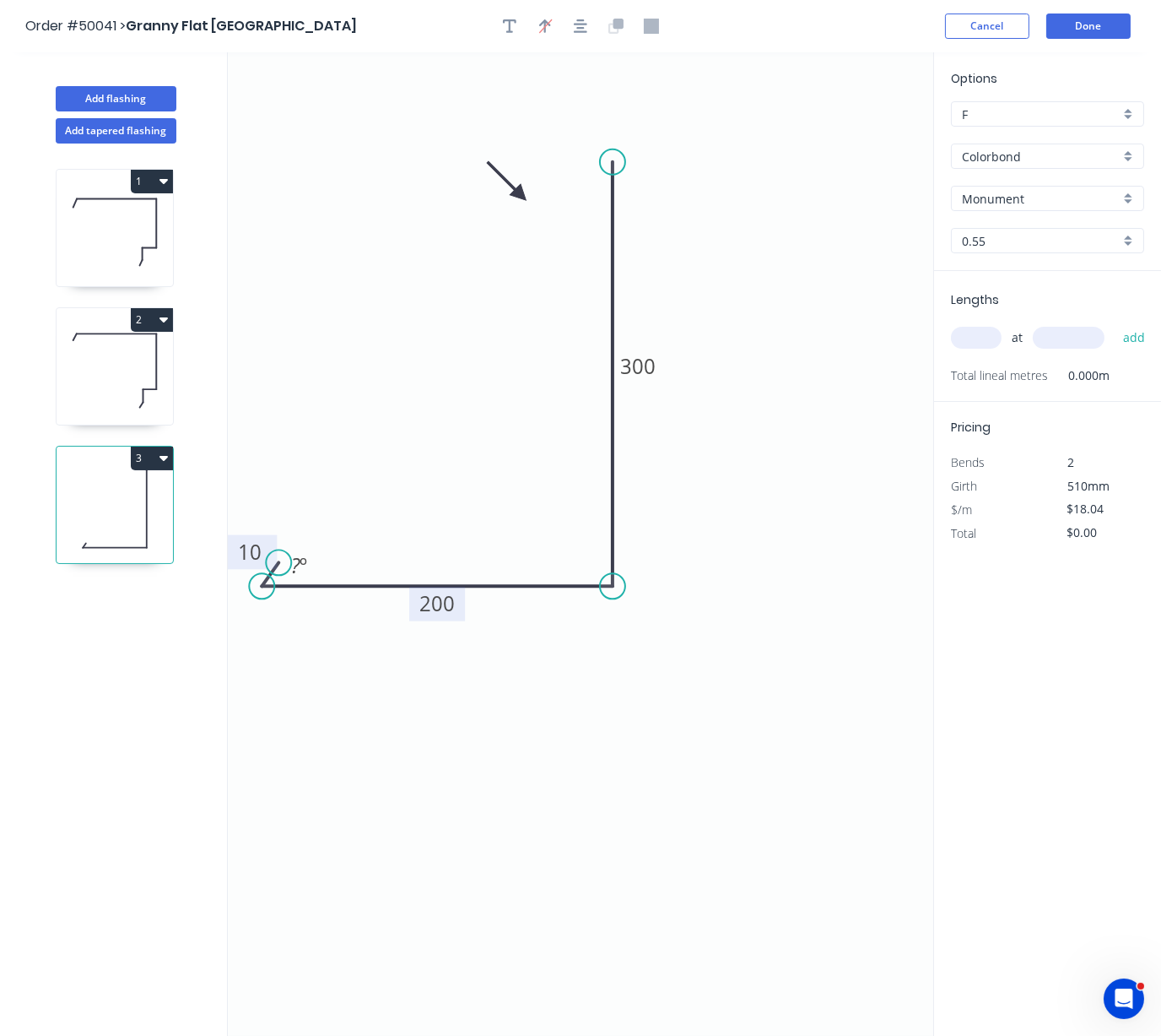
click at [483, 206] on icon at bounding box center [507, 181] width 49 height 49
click at [129, 270] on icon at bounding box center [114, 232] width 116 height 108
type input "$19.41"
type input "$116.46"
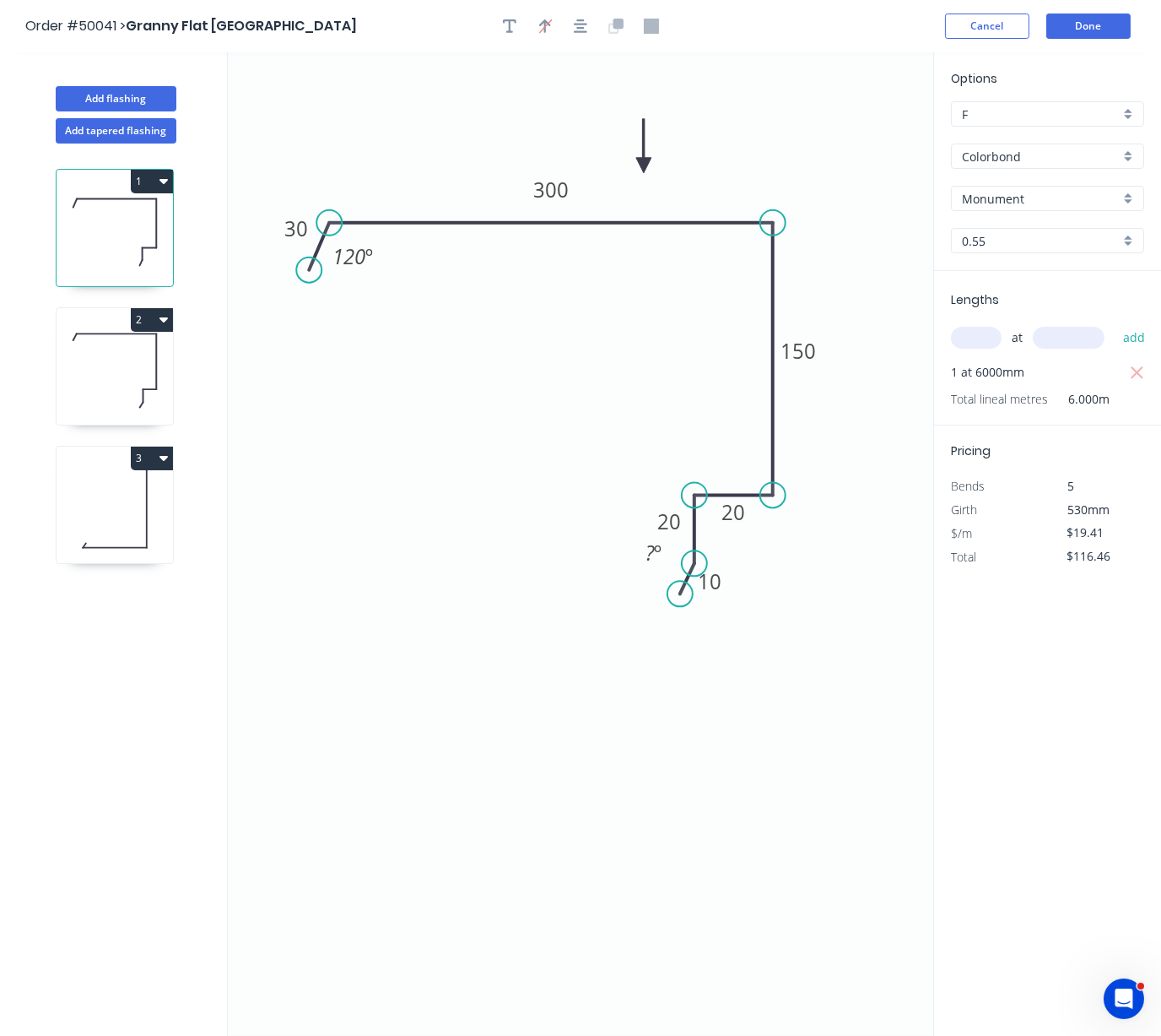
click at [132, 332] on div "2" at bounding box center [114, 320] width 116 height 23
type input "$17.02"
type input "$136.16"
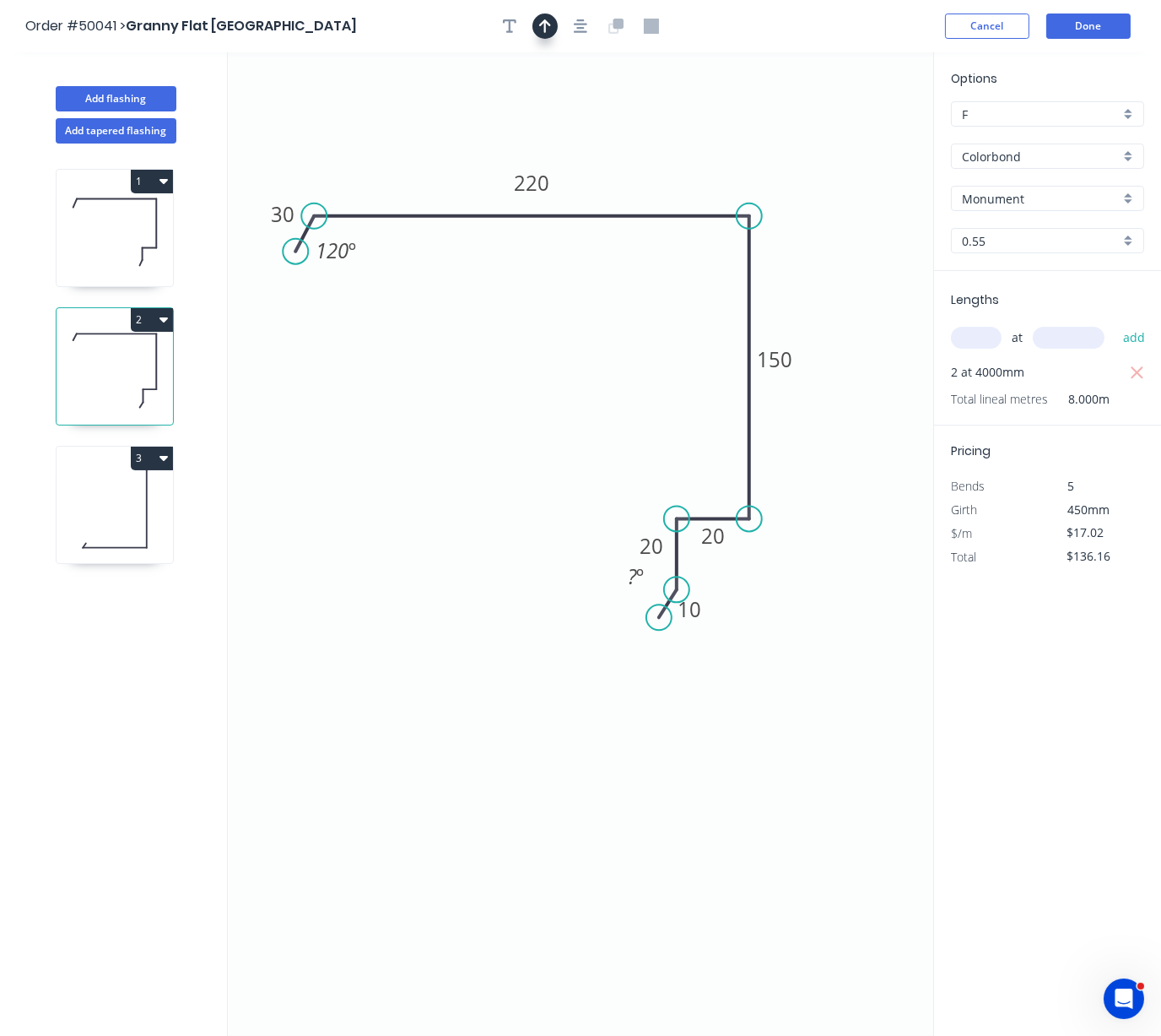
click at [547, 26] on icon "button" at bounding box center [545, 26] width 12 height 15
drag, startPoint x: 846, startPoint y: 134, endPoint x: 633, endPoint y: 181, distance: 218.1
click at [638, 165] on icon at bounding box center [646, 138] width 15 height 54
click at [134, 556] on icon at bounding box center [114, 509] width 116 height 108
type input "$18.04"
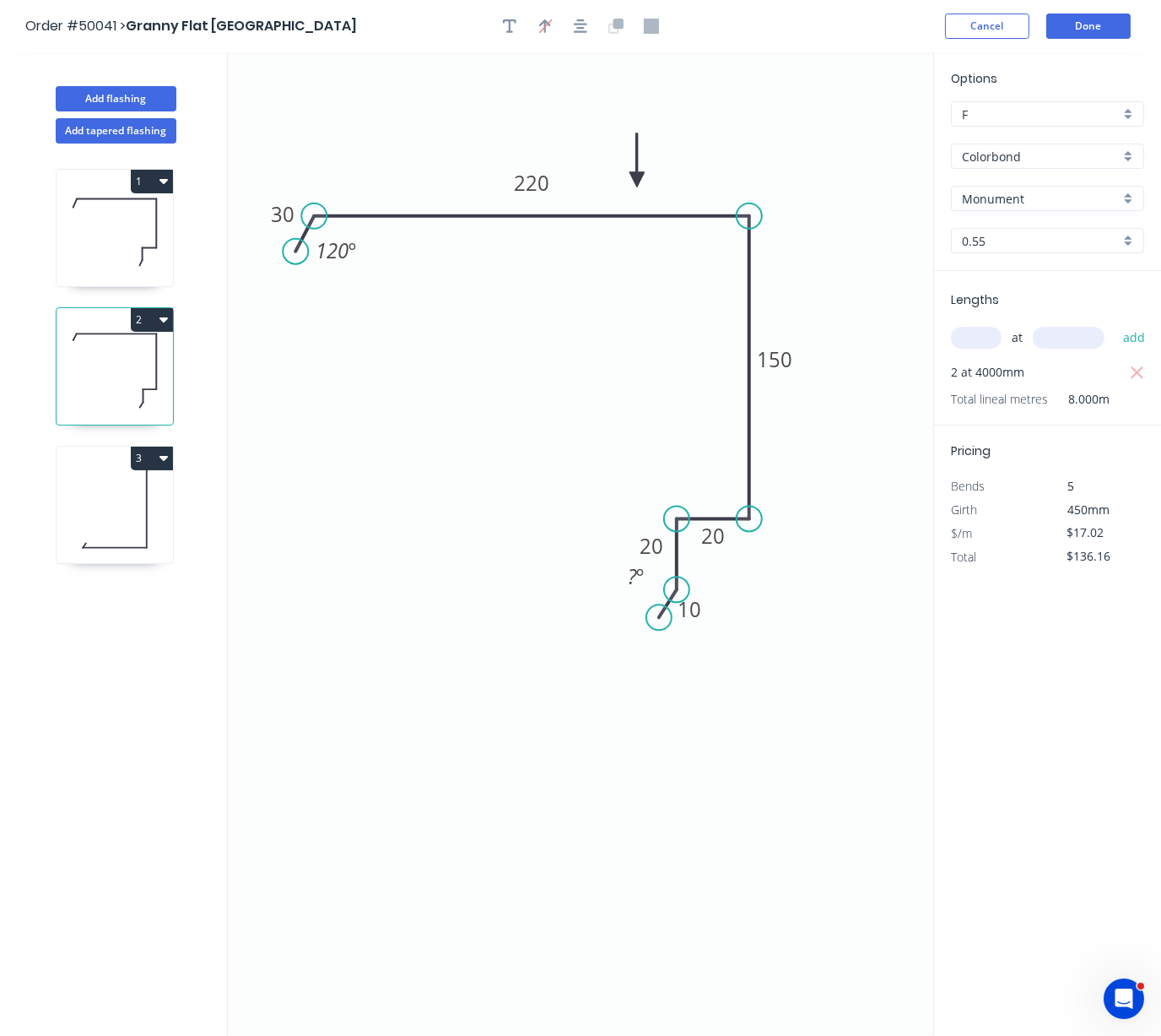
type input "$0.00"
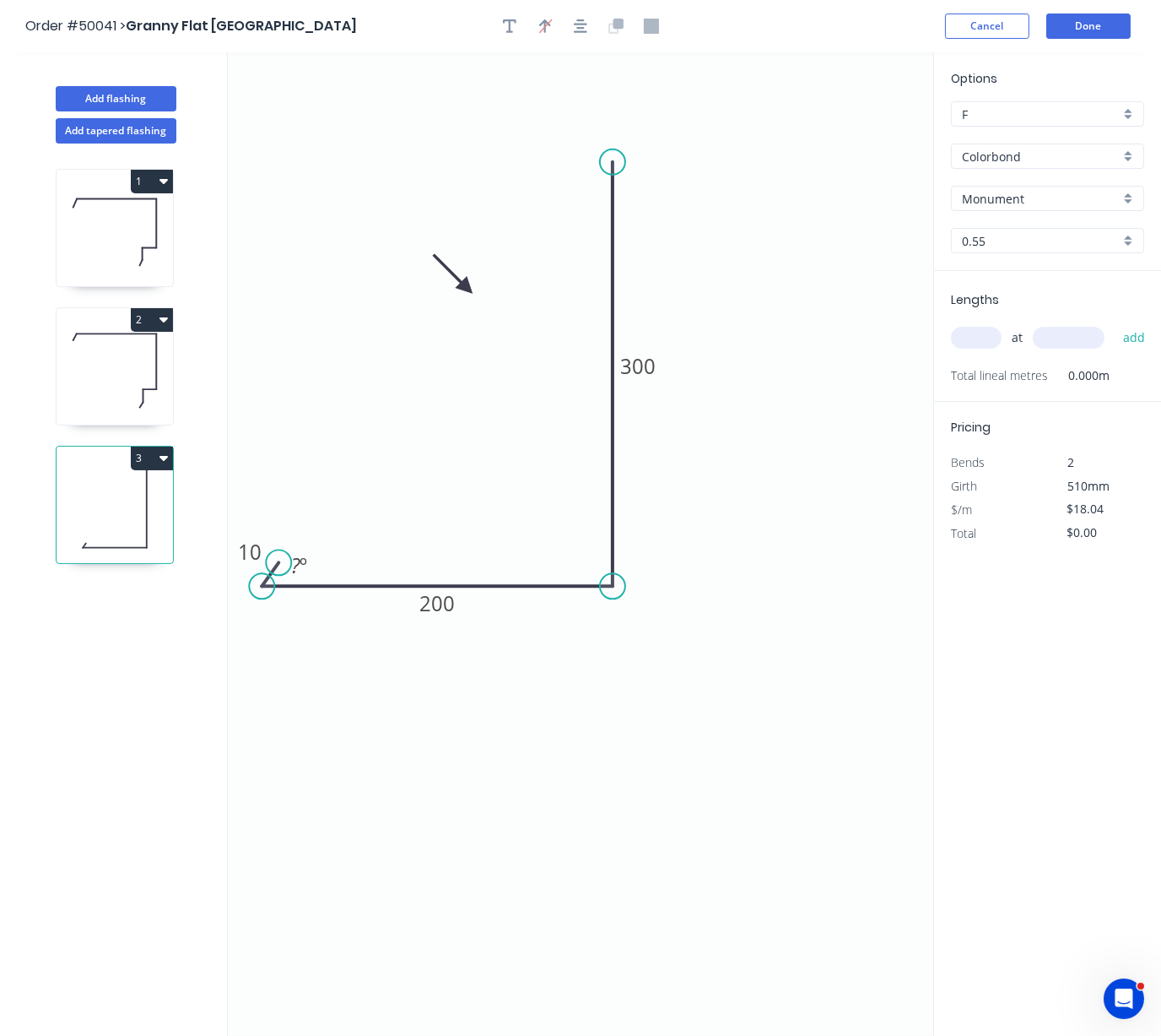
click at [987, 348] on input "text" at bounding box center [976, 338] width 51 height 22
type input "1"
type input "2600"
click at [1115, 323] on button "add" at bounding box center [1134, 337] width 40 height 29
type input "$46.90"
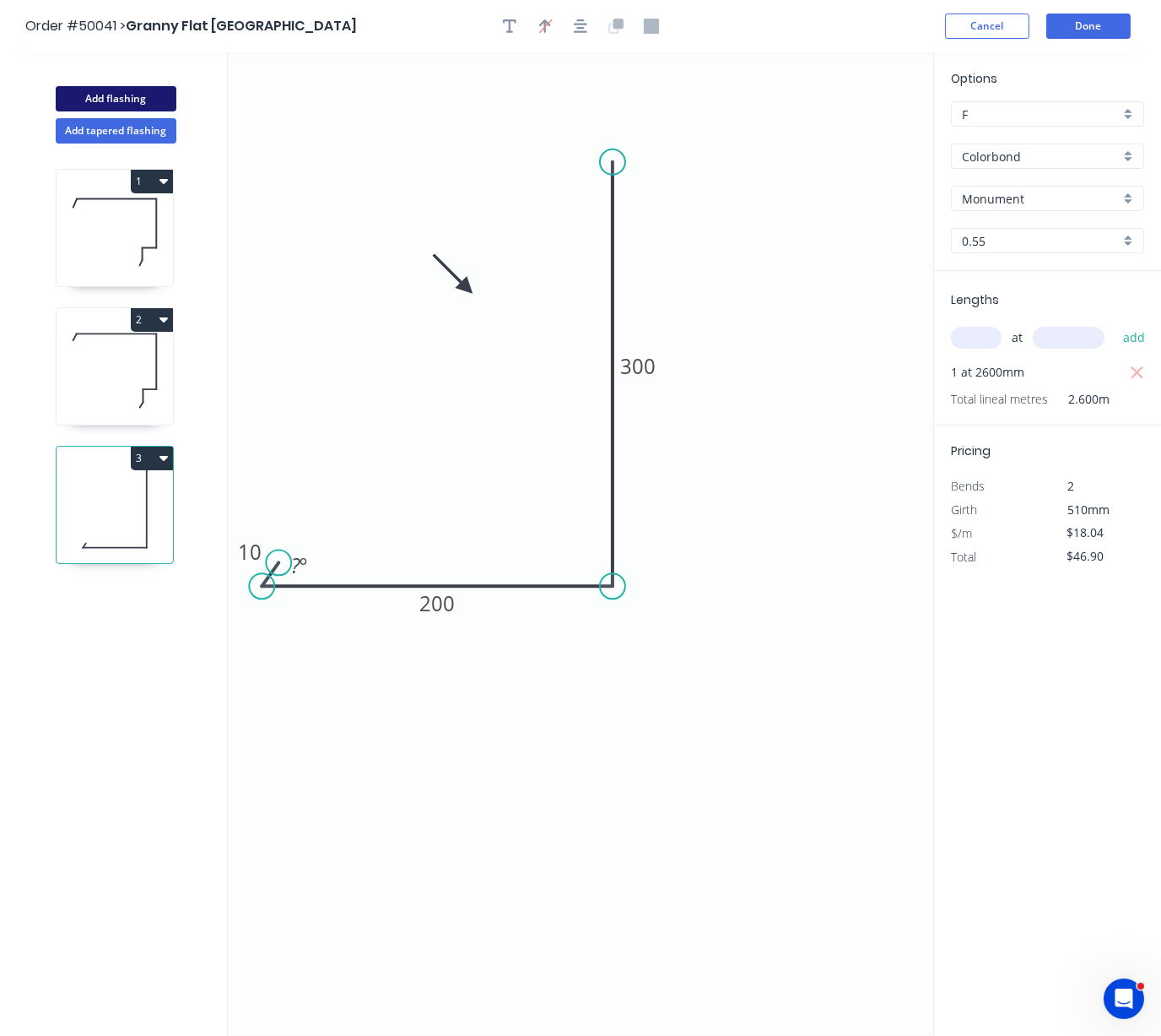
click at [143, 102] on button "Add flashing" at bounding box center [116, 98] width 121 height 25
type input "$0.00"
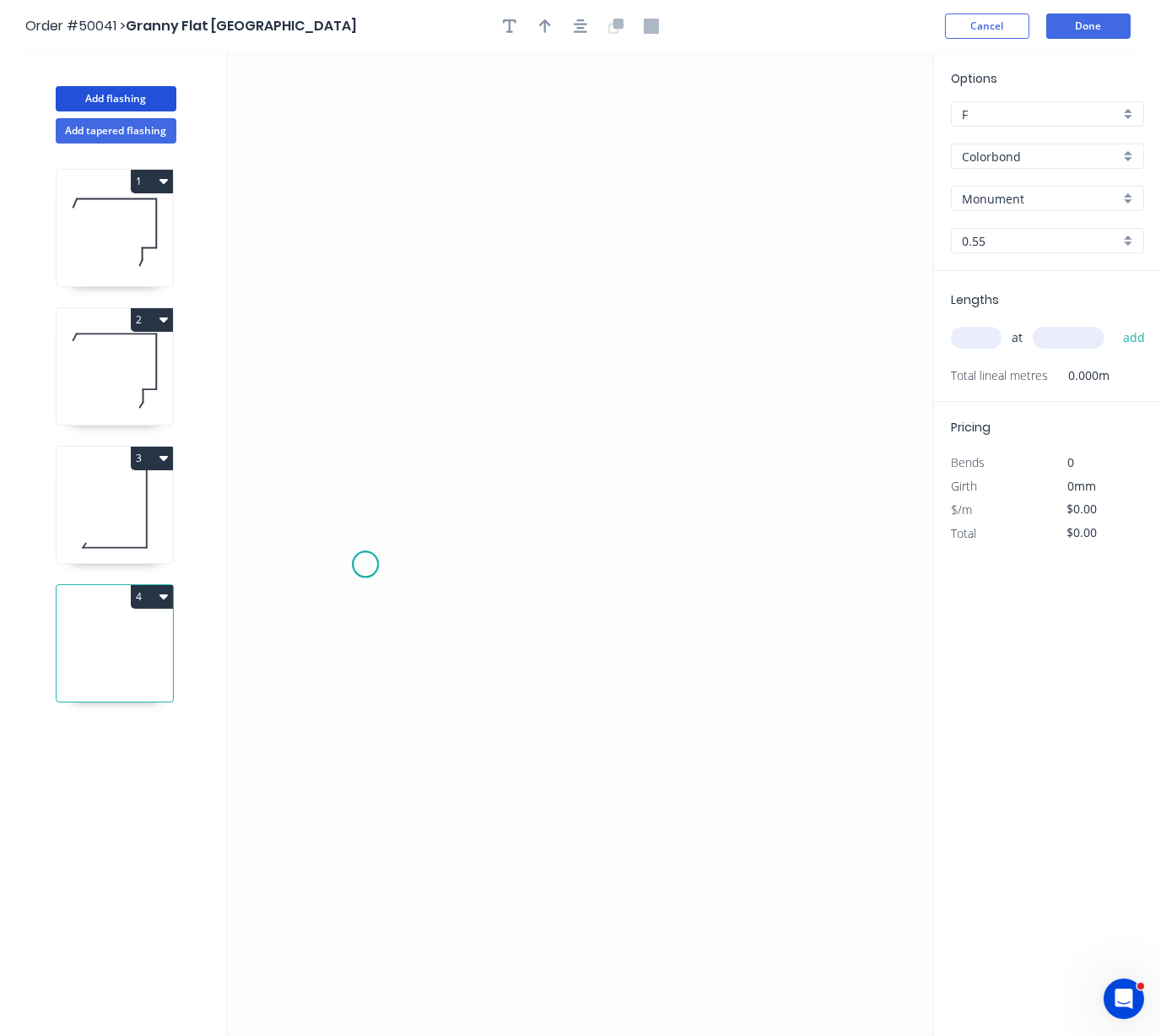
click at [365, 568] on icon "0" at bounding box center [580, 544] width 706 height 983
click at [349, 549] on icon "0" at bounding box center [580, 544] width 706 height 983
click at [359, 373] on icon "0 ?" at bounding box center [580, 544] width 706 height 983
click at [793, 371] on icon "0 ? ?" at bounding box center [580, 544] width 706 height 983
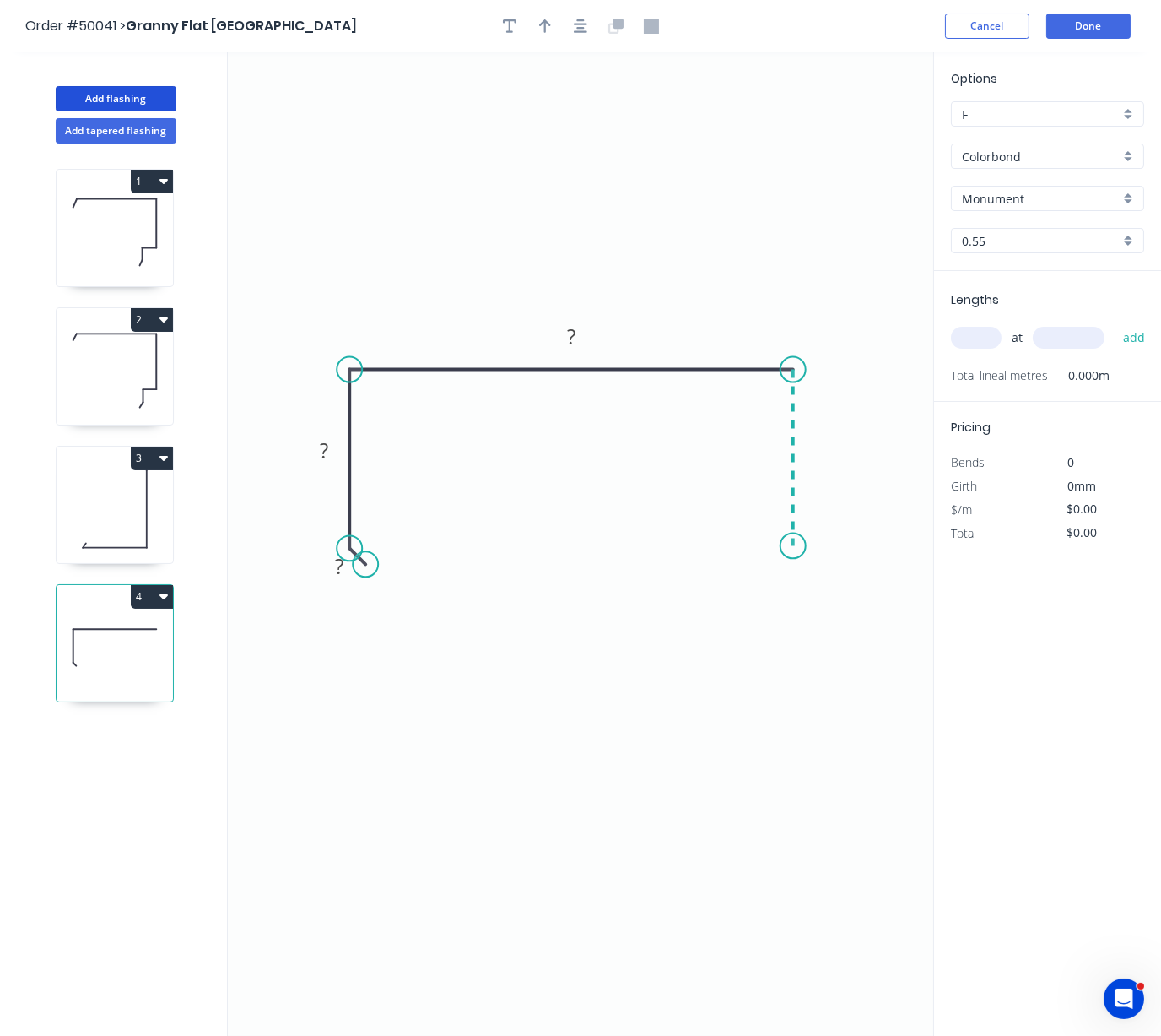
click at [790, 549] on icon "0 ? ? ?" at bounding box center [580, 544] width 706 height 983
click at [778, 571] on icon "0 ? ? ? ?" at bounding box center [580, 544] width 706 height 983
click at [807, 571] on tspan "?" at bounding box center [806, 563] width 8 height 28
click at [817, 450] on tspan "?" at bounding box center [818, 450] width 8 height 28
click at [573, 339] on tspan "?" at bounding box center [571, 336] width 8 height 28
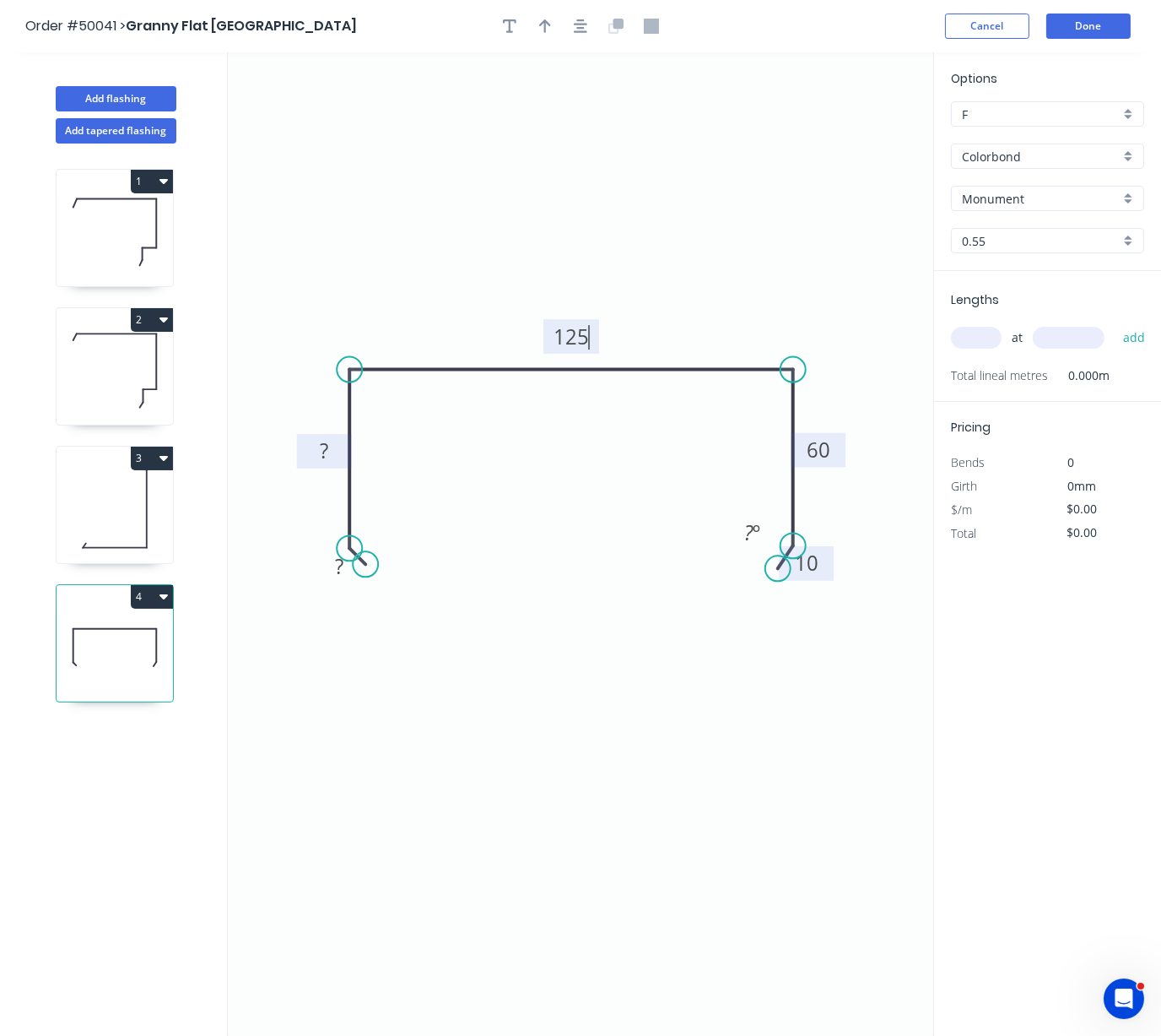
click at [321, 457] on tspan "?" at bounding box center [323, 452] width 8 height 28
click at [338, 572] on tspan "?" at bounding box center [340, 566] width 8 height 28
click at [406, 656] on icon "0 10 60 125 60 10 ? º" at bounding box center [580, 544] width 706 height 983
type input "$13.77"
drag, startPoint x: 367, startPoint y: 566, endPoint x: 366, endPoint y: 583, distance: 17.0
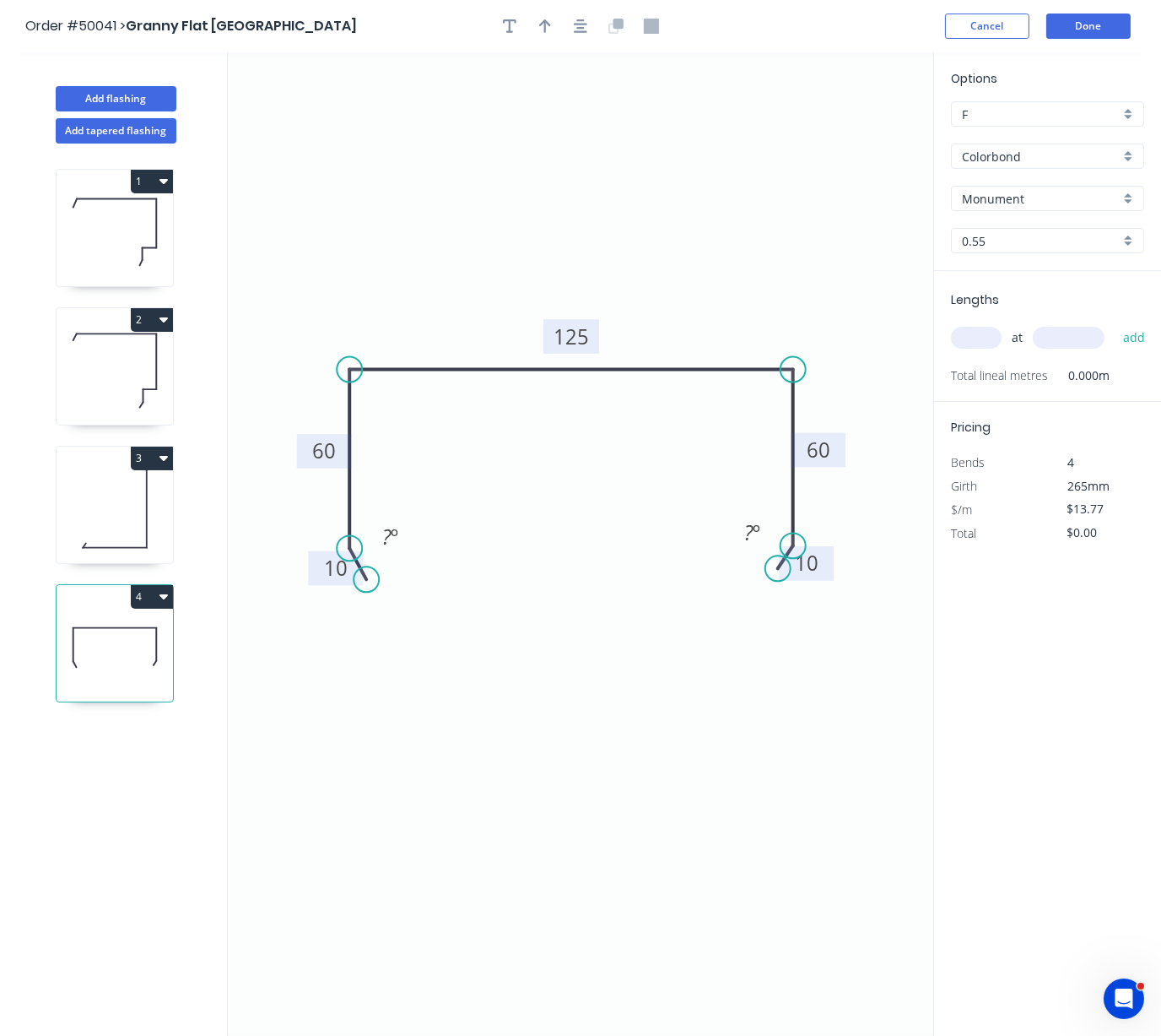
click at [366, 583] on circle at bounding box center [366, 579] width 25 height 25
click at [463, 641] on icon "0 10 60 125 60 10 ? º ? º" at bounding box center [580, 544] width 706 height 983
click at [541, 19] on button "button" at bounding box center [544, 26] width 25 height 25
drag, startPoint x: 850, startPoint y: 134, endPoint x: 612, endPoint y: 309, distance: 295.4
click at [663, 263] on icon at bounding box center [671, 235] width 15 height 54
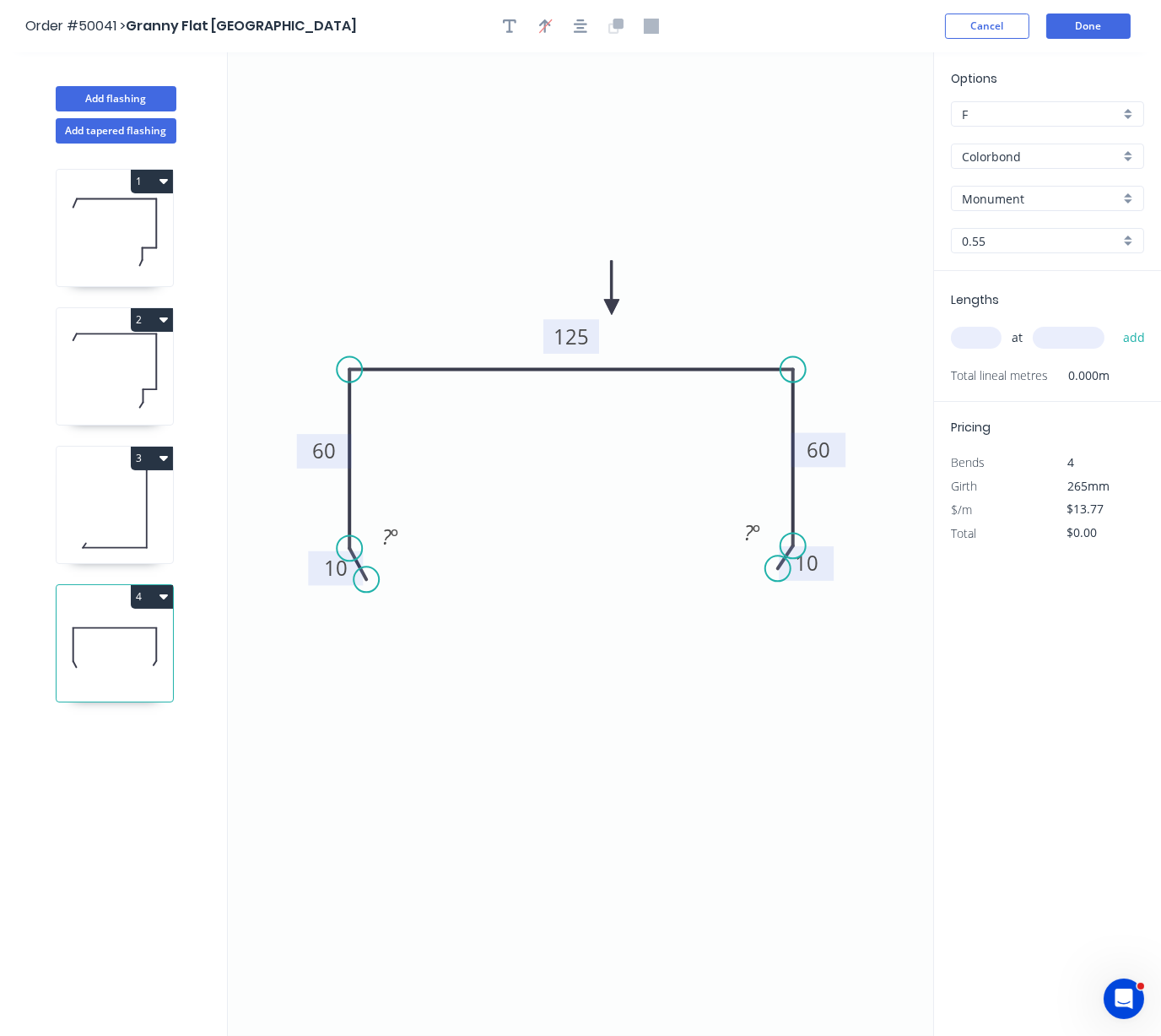
click at [963, 348] on input "text" at bounding box center [976, 338] width 51 height 22
type input "1"
type input "3000"
click at [1115, 323] on button "add" at bounding box center [1134, 337] width 40 height 29
click at [168, 599] on icon "button" at bounding box center [163, 597] width 8 height 5
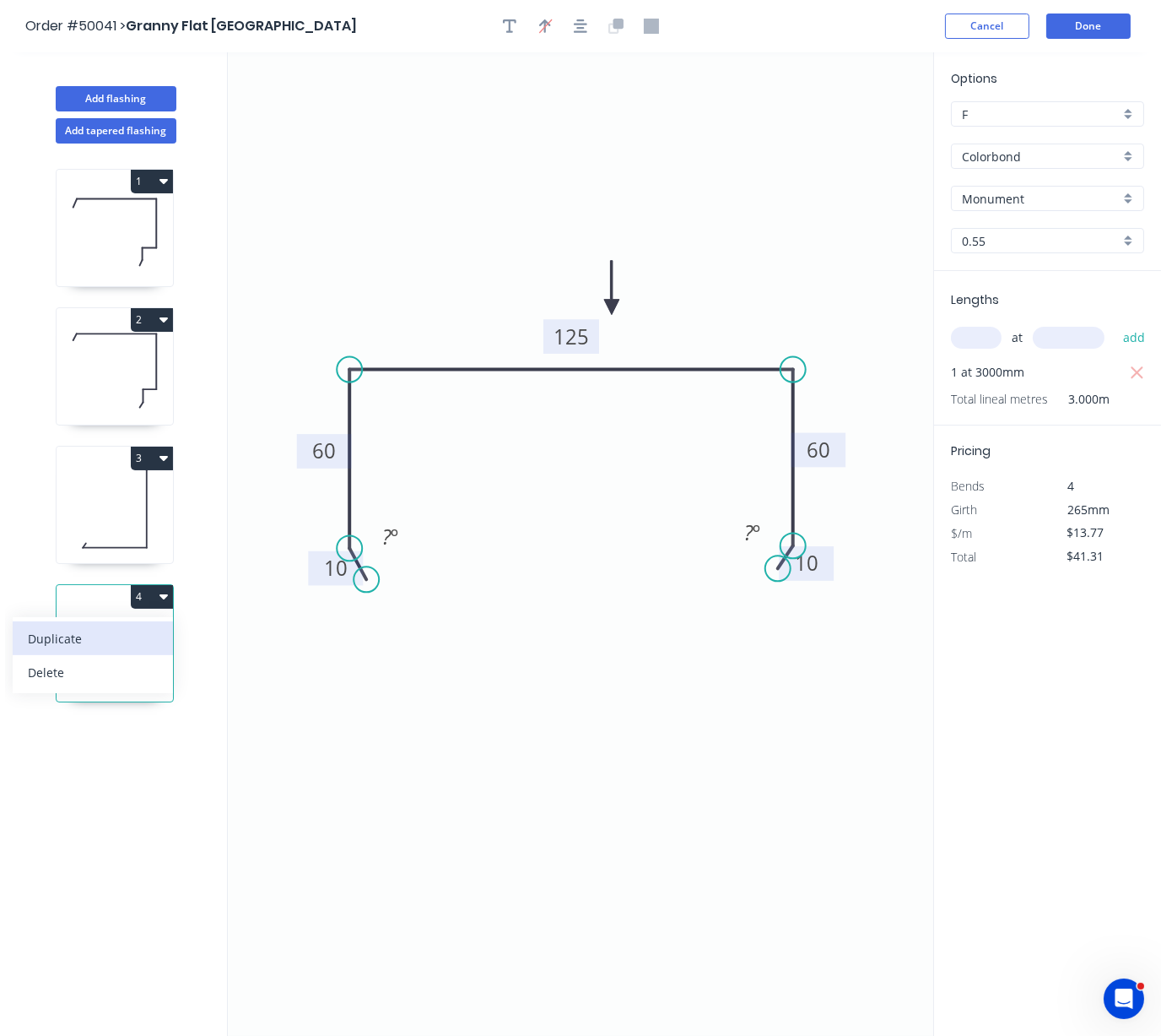
click at [114, 651] on div "Duplicate" at bounding box center [93, 638] width 130 height 24
type input "$0.00"
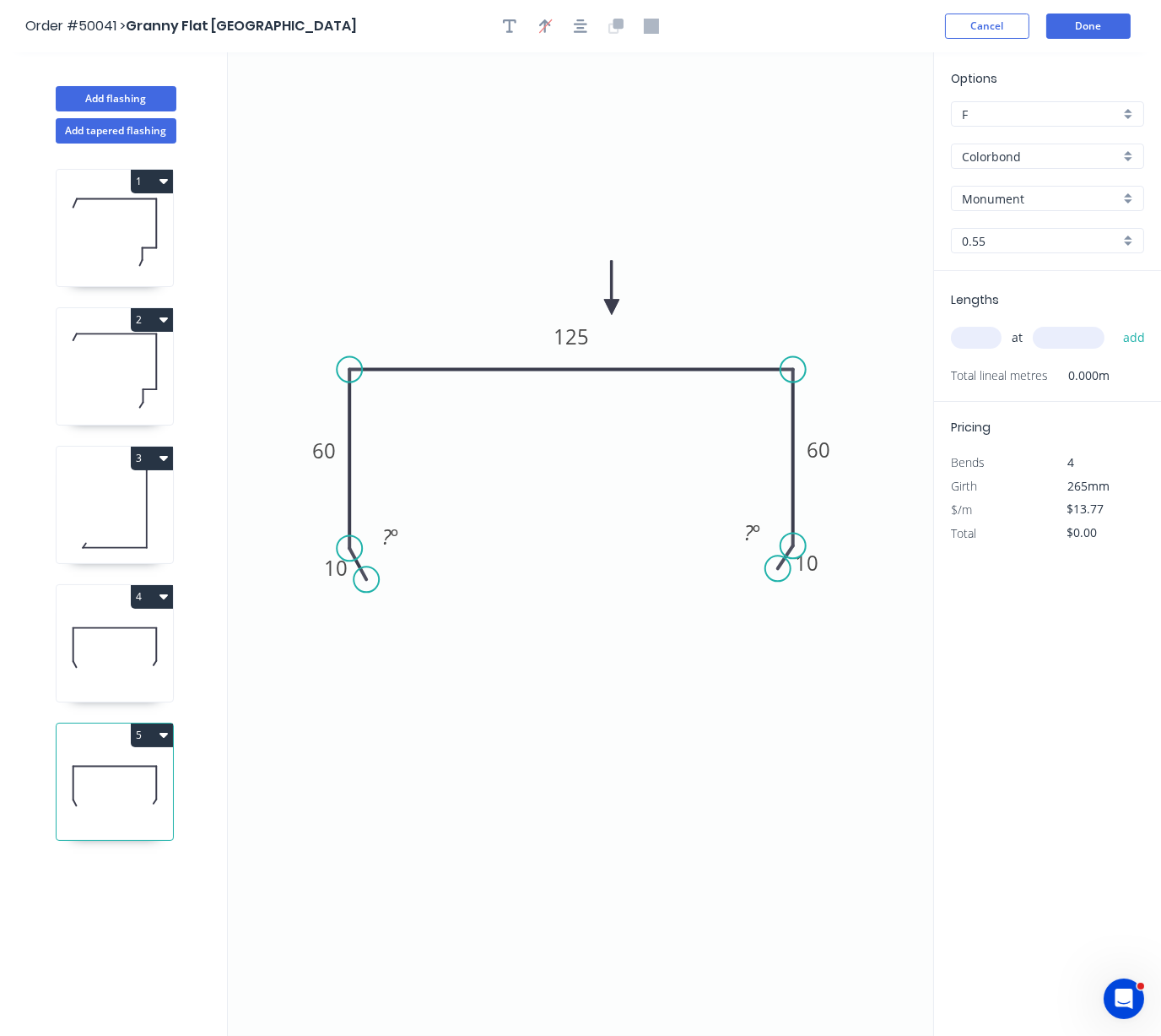
click at [121, 824] on icon at bounding box center [114, 786] width 116 height 108
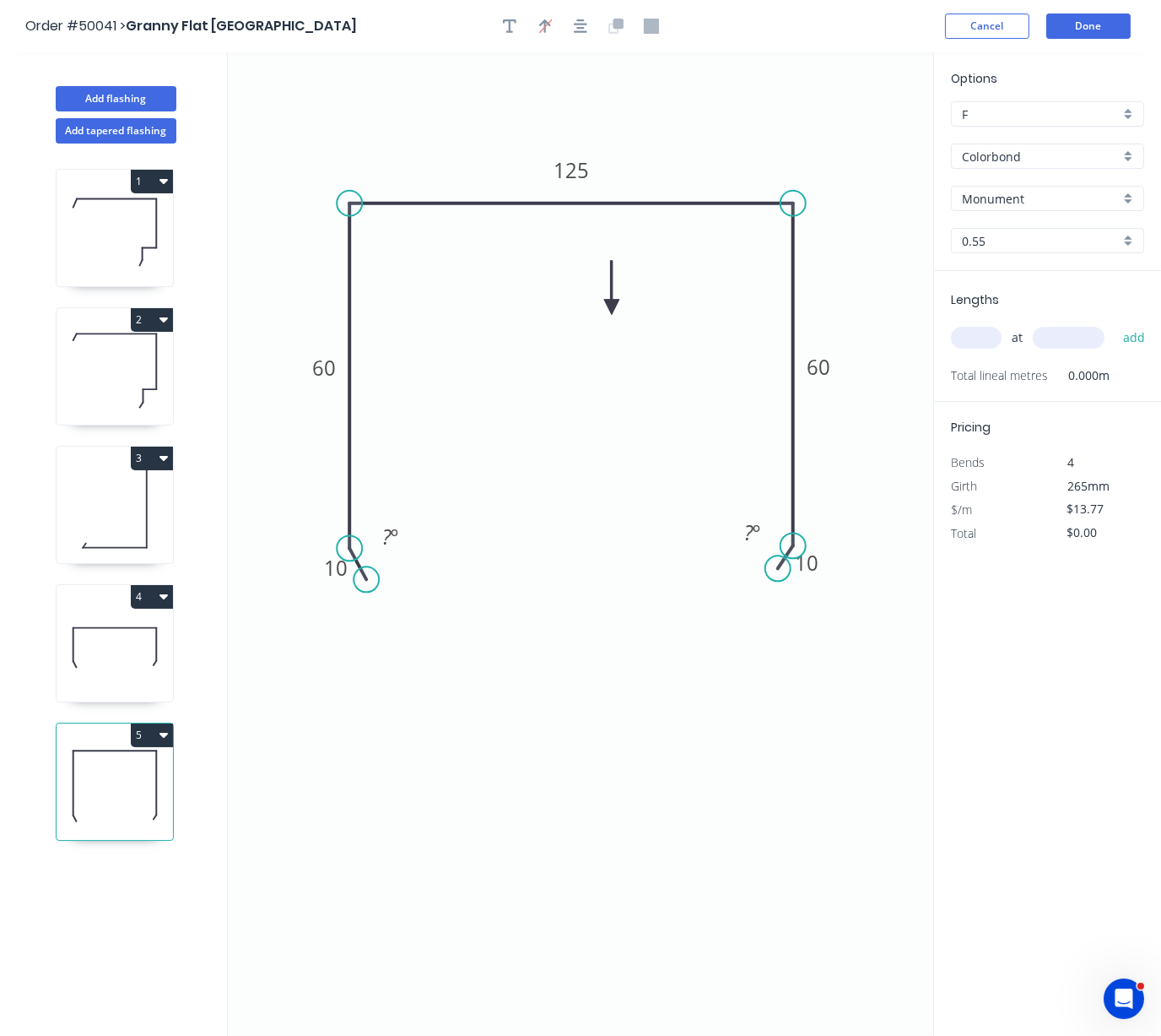
drag, startPoint x: 614, startPoint y: 374, endPoint x: 614, endPoint y: 205, distance: 169.0
click at [614, 203] on icon at bounding box center [571, 203] width 444 height 0
click at [588, 174] on rect at bounding box center [571, 169] width 56 height 34
click at [581, 173] on tspan "125" at bounding box center [569, 170] width 35 height 28
click at [591, 477] on icon "0 10 60 130 60 10 ? º ? º" at bounding box center [580, 544] width 706 height 983
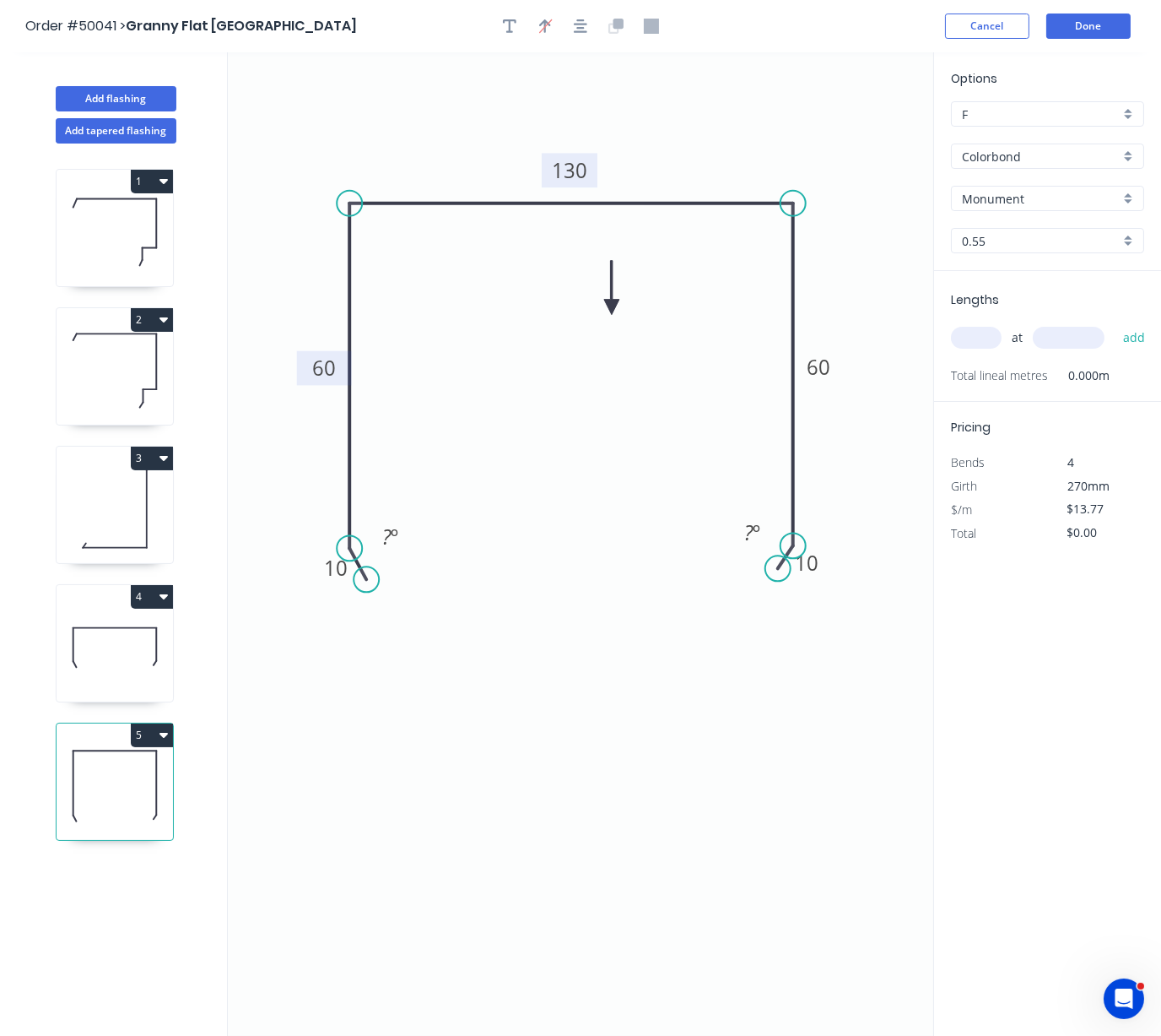
click at [323, 363] on tspan "60" at bounding box center [323, 368] width 23 height 28
click at [821, 370] on tspan "60" at bounding box center [818, 367] width 23 height 28
click at [835, 445] on icon "0 10 130 130 130 10 ? º ? º" at bounding box center [580, 544] width 706 height 983
type input "$16.37"
click at [965, 348] on input "text" at bounding box center [976, 338] width 51 height 22
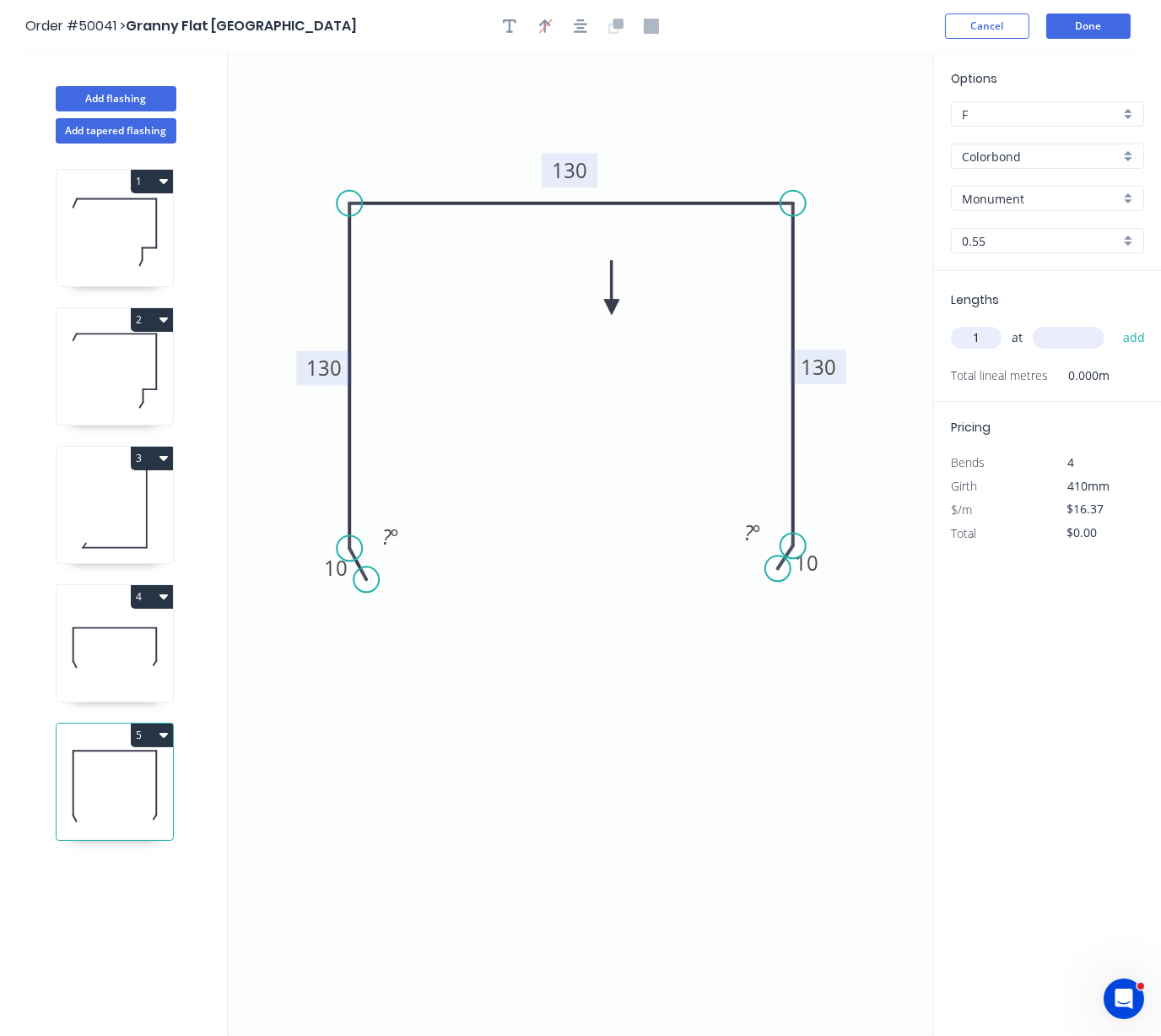
type input "1"
type input "2600"
click at [1115, 323] on button "add" at bounding box center [1134, 337] width 40 height 29
type input "$42.56"
click at [134, 104] on button "Add flashing" at bounding box center [116, 98] width 121 height 25
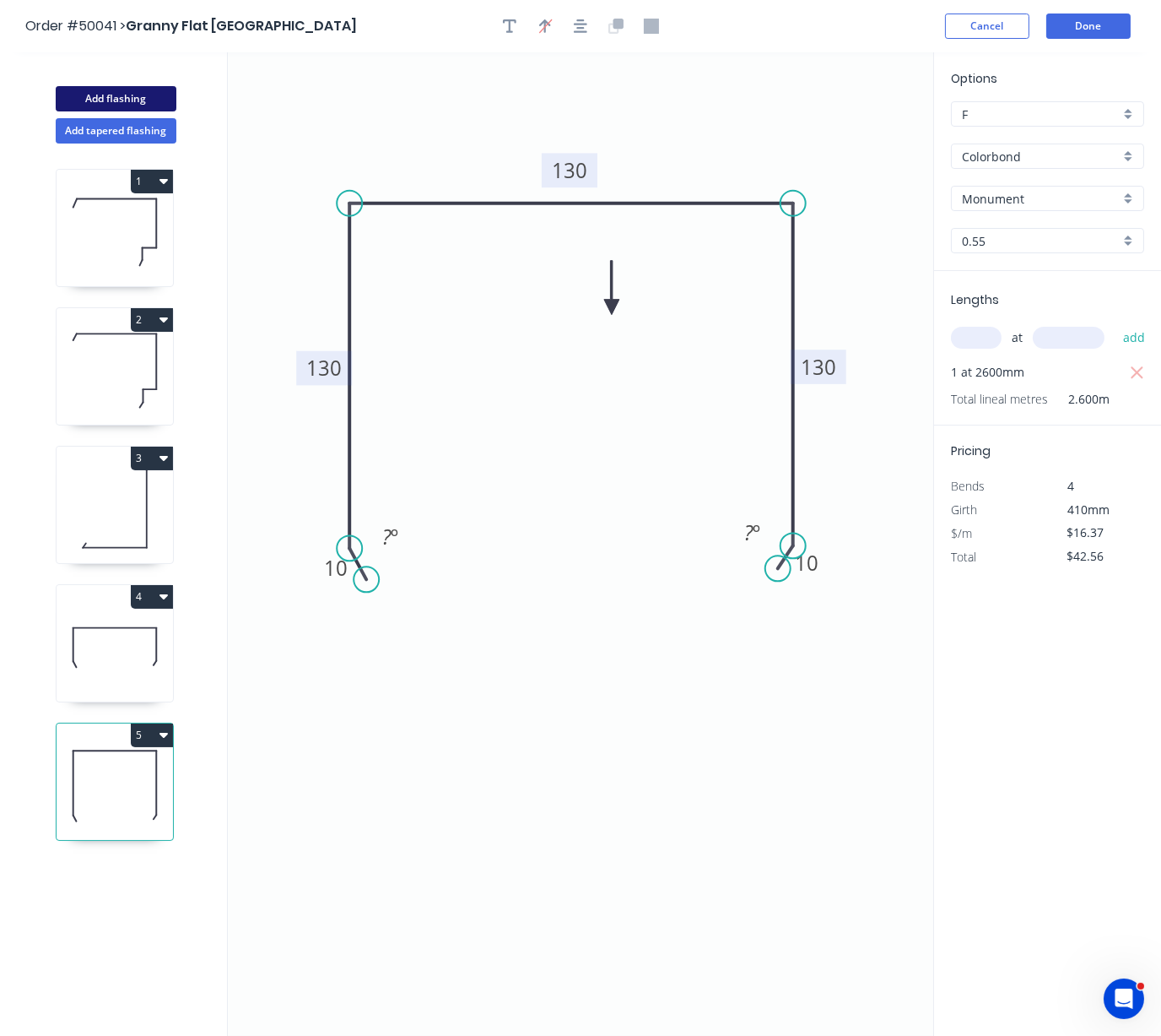
type input "$0.00"
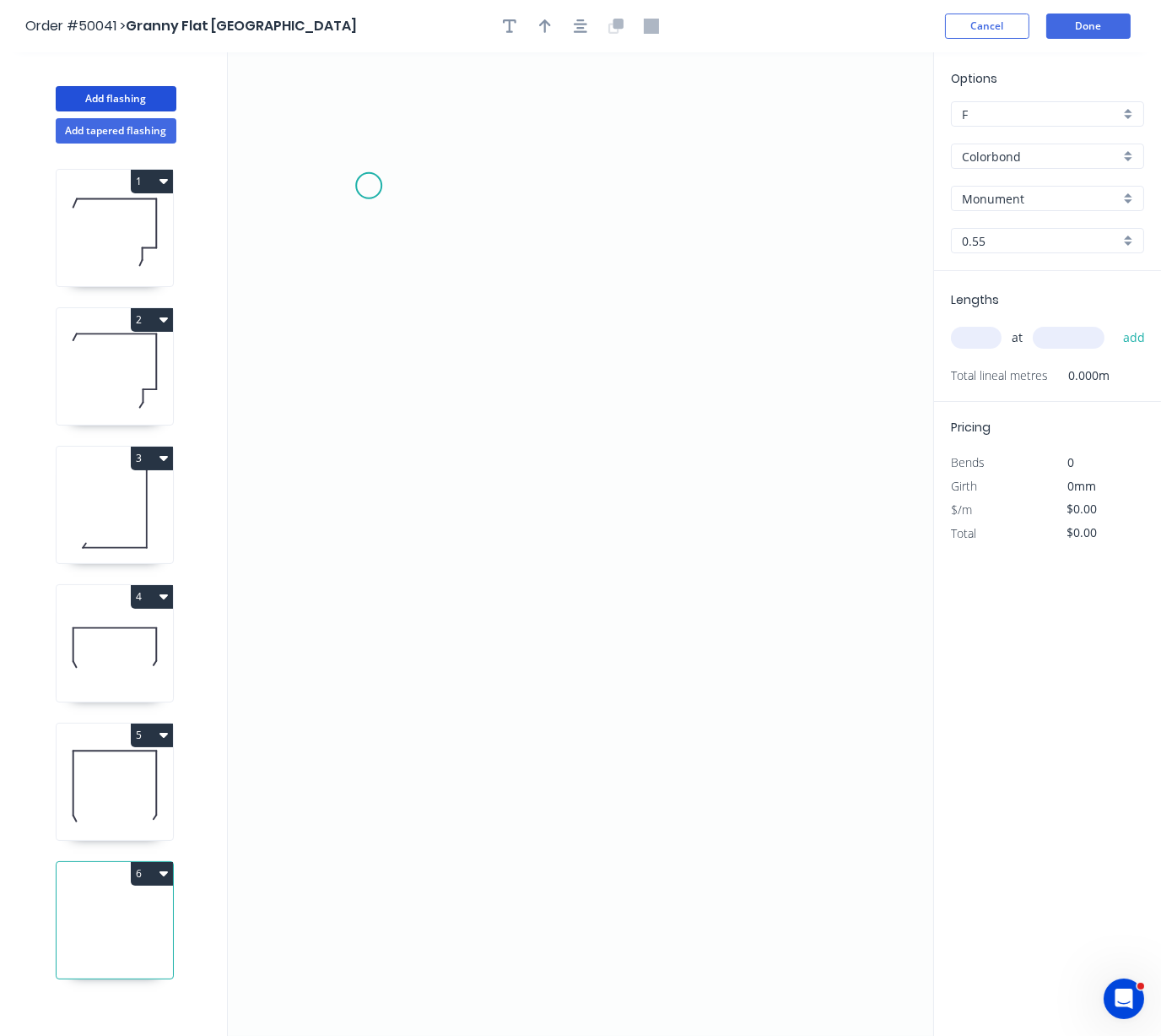
click at [369, 189] on icon "0" at bounding box center [580, 544] width 706 height 983
click at [384, 566] on icon "0" at bounding box center [580, 544] width 706 height 983
click at [698, 562] on icon "0 ?" at bounding box center [580, 544] width 706 height 983
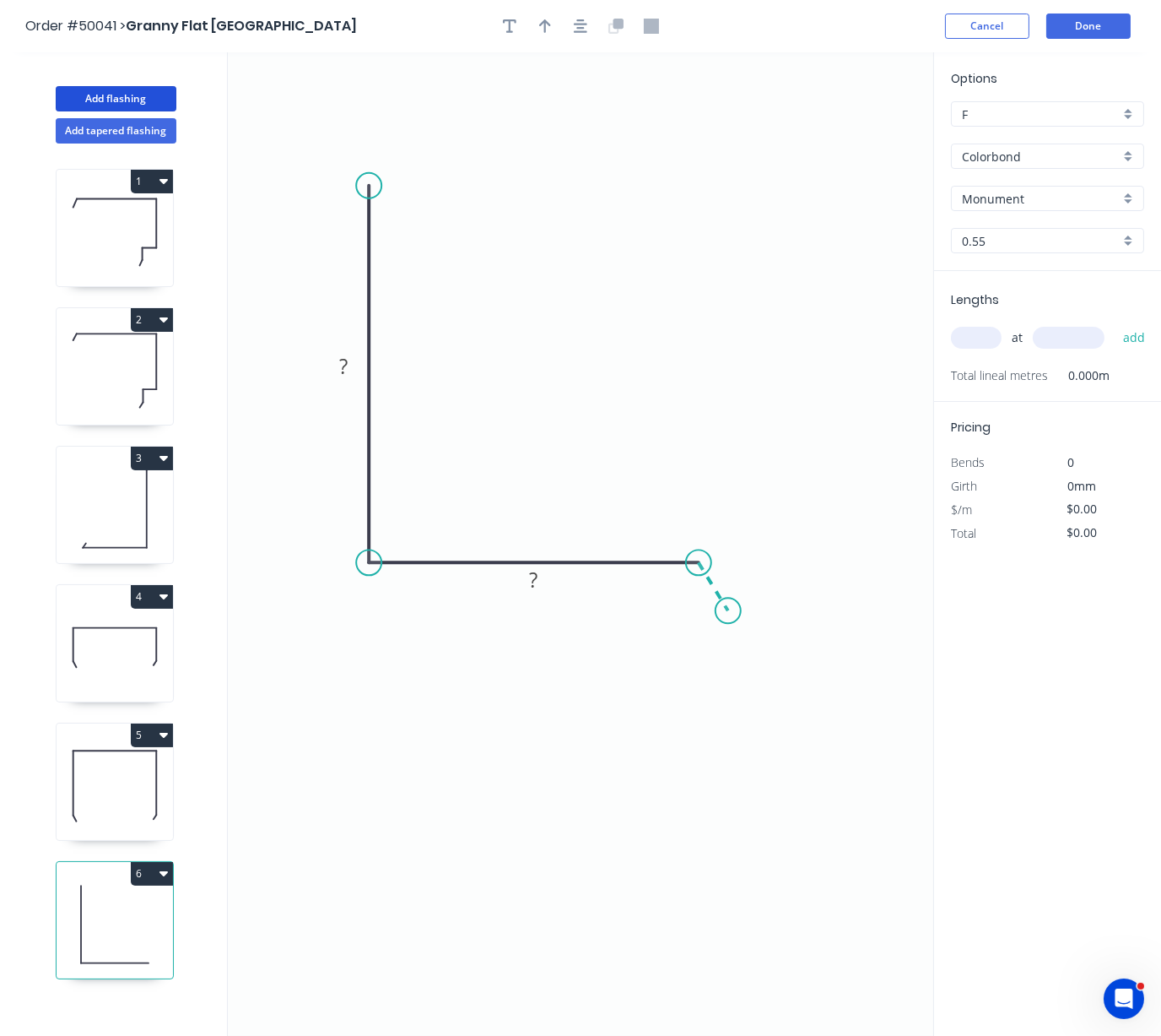
click at [728, 614] on icon "0 ? ?" at bounding box center [580, 544] width 706 height 983
click at [348, 378] on rect at bounding box center [344, 367] width 33 height 23
click at [540, 587] on rect at bounding box center [534, 580] width 33 height 23
click at [734, 569] on tspan "?" at bounding box center [735, 565] width 8 height 28
click at [706, 651] on icon "0 300 220 30 ? º" at bounding box center [580, 544] width 706 height 983
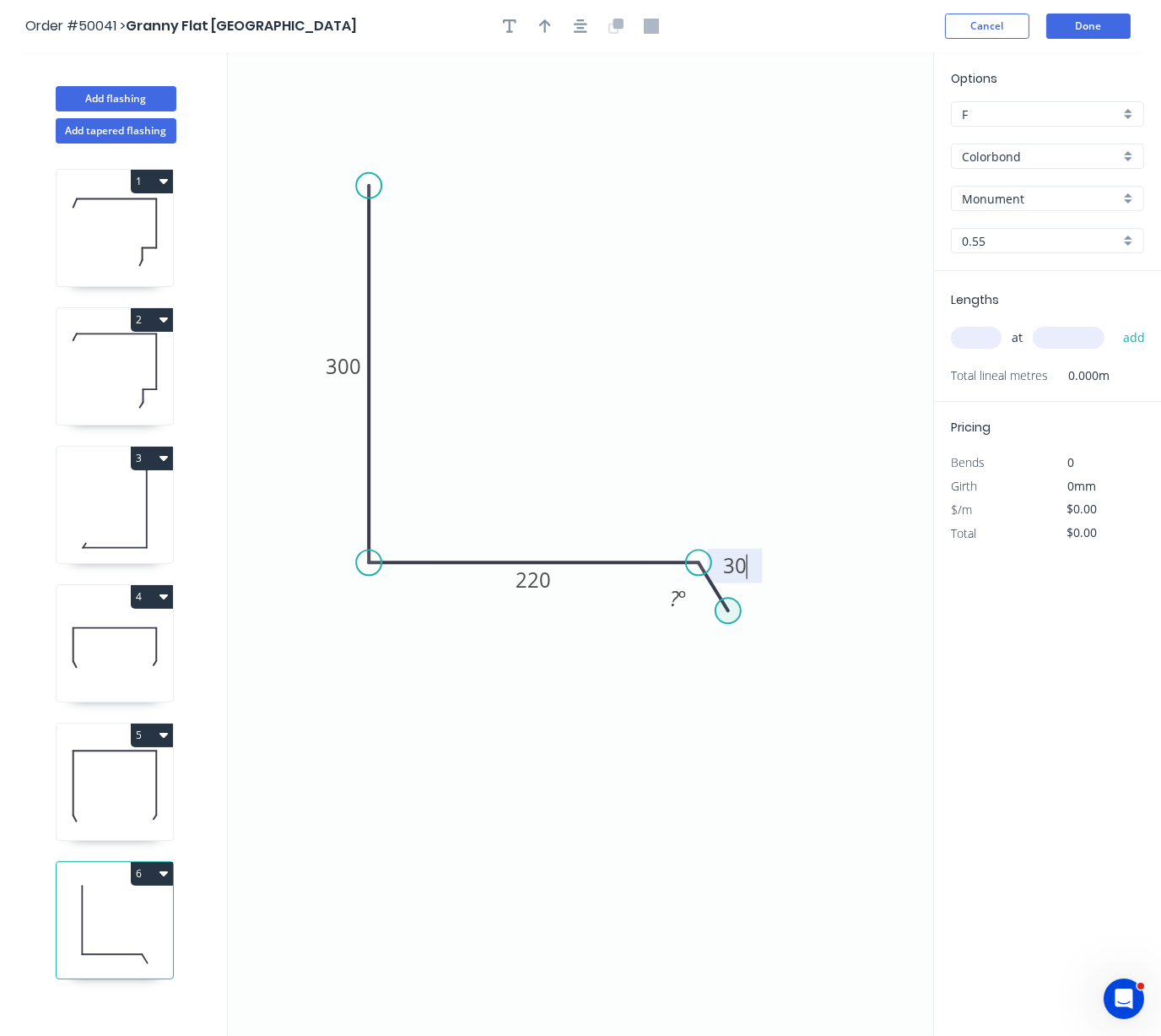
type input "$18.04"
click at [678, 601] on tspan "º" at bounding box center [682, 598] width 7 height 28
click at [685, 683] on icon "0 300 220 30 120 º" at bounding box center [580, 544] width 706 height 983
click at [536, 30] on button "button" at bounding box center [544, 26] width 25 height 25
drag, startPoint x: 854, startPoint y: 138, endPoint x: 764, endPoint y: 201, distance: 109.9
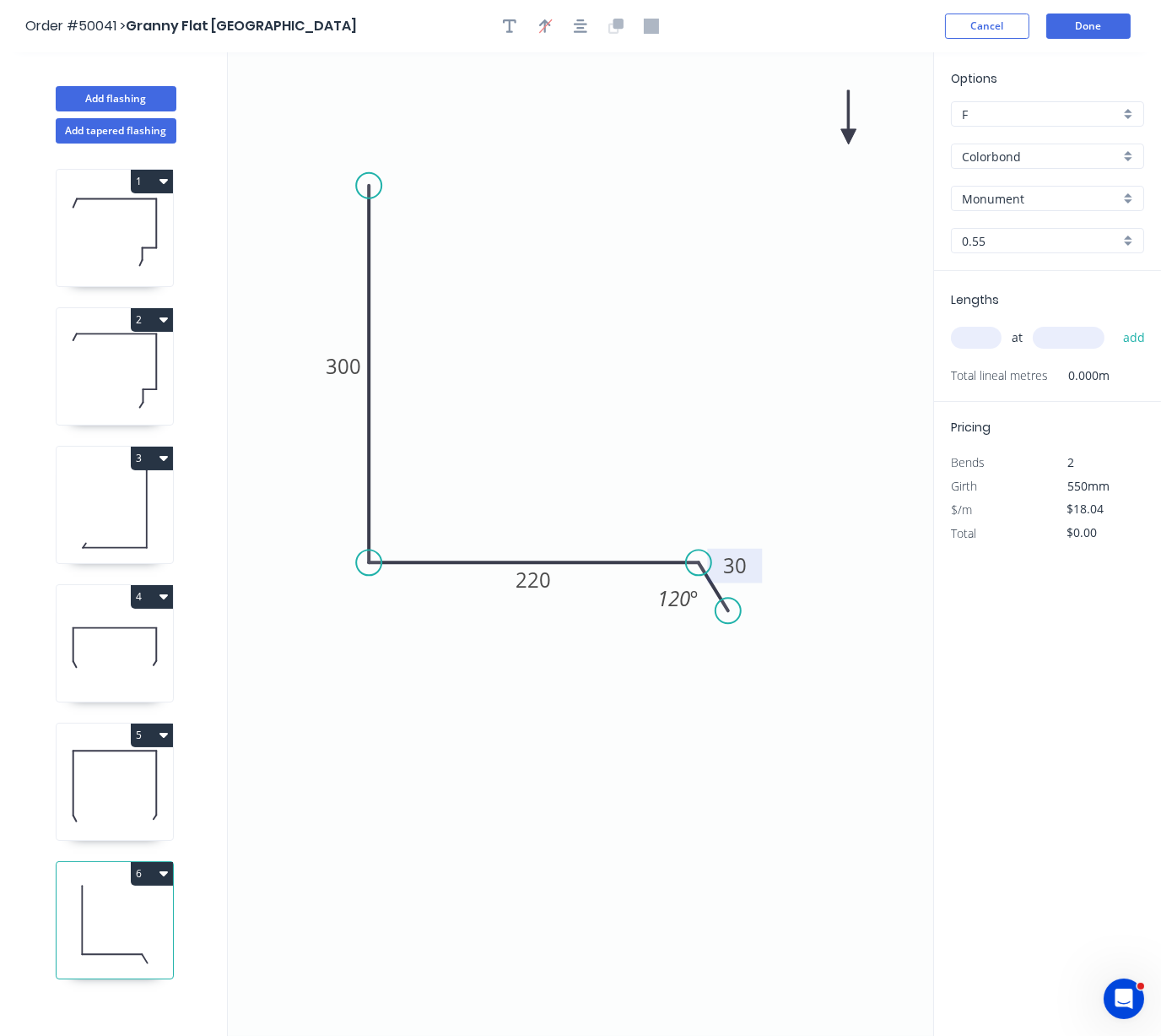
click at [522, 293] on icon "0 300 220 30 120 º" at bounding box center [580, 544] width 706 height 983
drag, startPoint x: 846, startPoint y: 140, endPoint x: 578, endPoint y: 300, distance: 312.1
click at [496, 346] on icon at bounding box center [492, 322] width 15 height 54
click at [1008, 208] on input "Monument" at bounding box center [1041, 198] width 158 height 18
click at [1021, 388] on div "Dune" at bounding box center [1048, 380] width 191 height 30
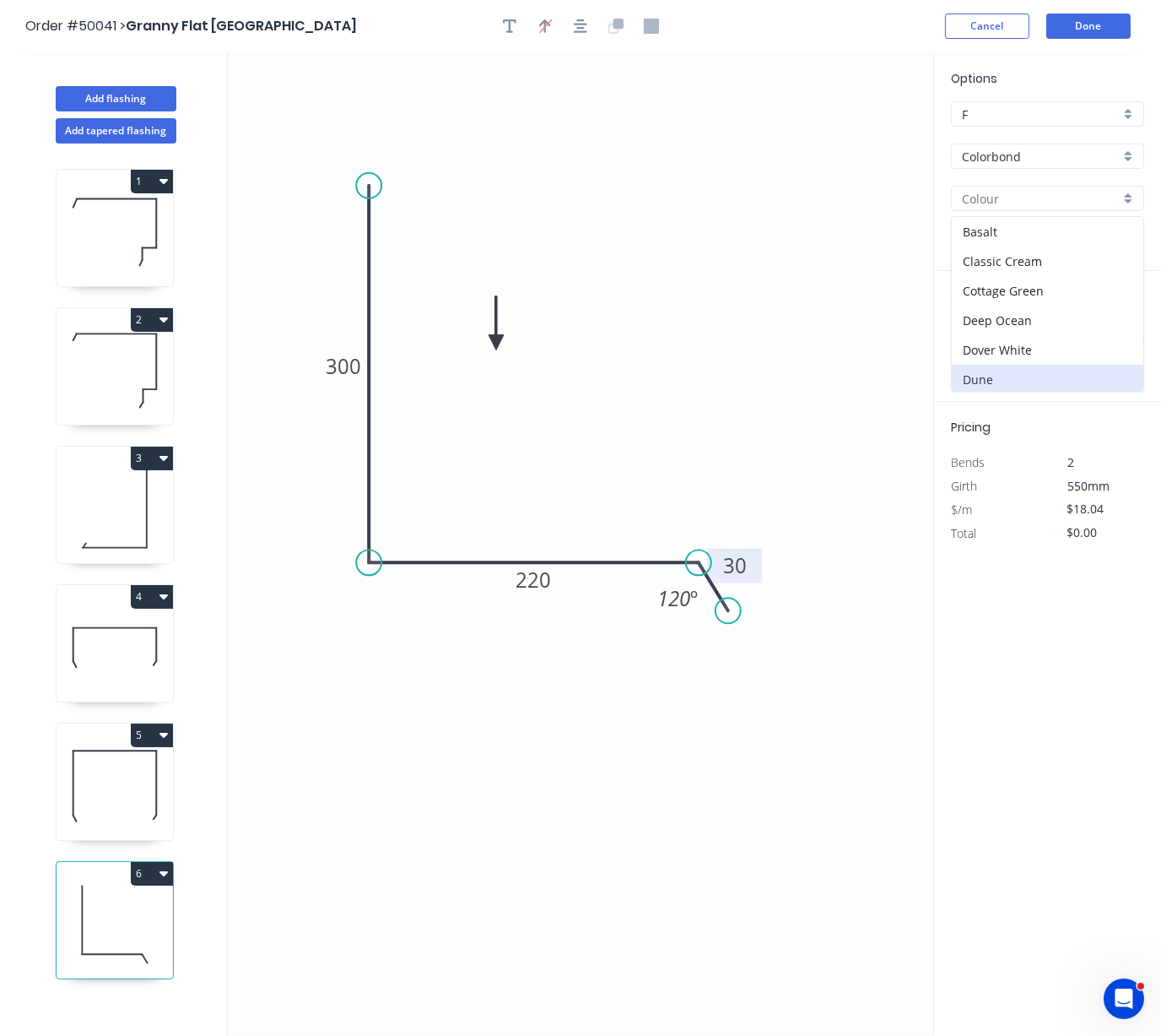
type input "Dune"
click at [970, 348] on input "text" at bounding box center [976, 338] width 51 height 22
type input "1"
type input "2600"
click at [1115, 323] on button "add" at bounding box center [1134, 337] width 40 height 29
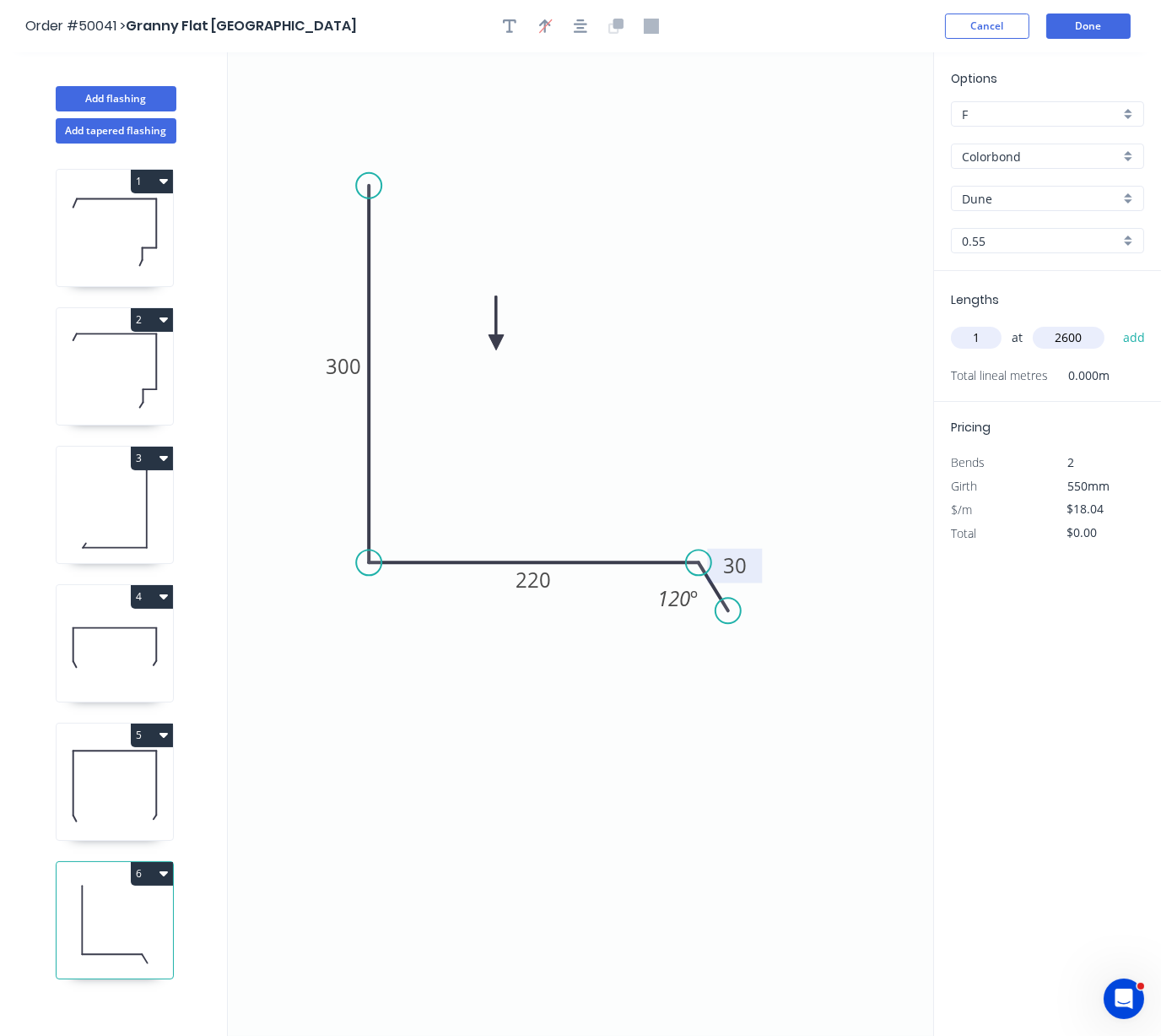
type input "$46.90"
click at [125, 816] on icon at bounding box center [114, 786] width 116 height 108
type input "Monument"
type input "$16.37"
type input "$42.56"
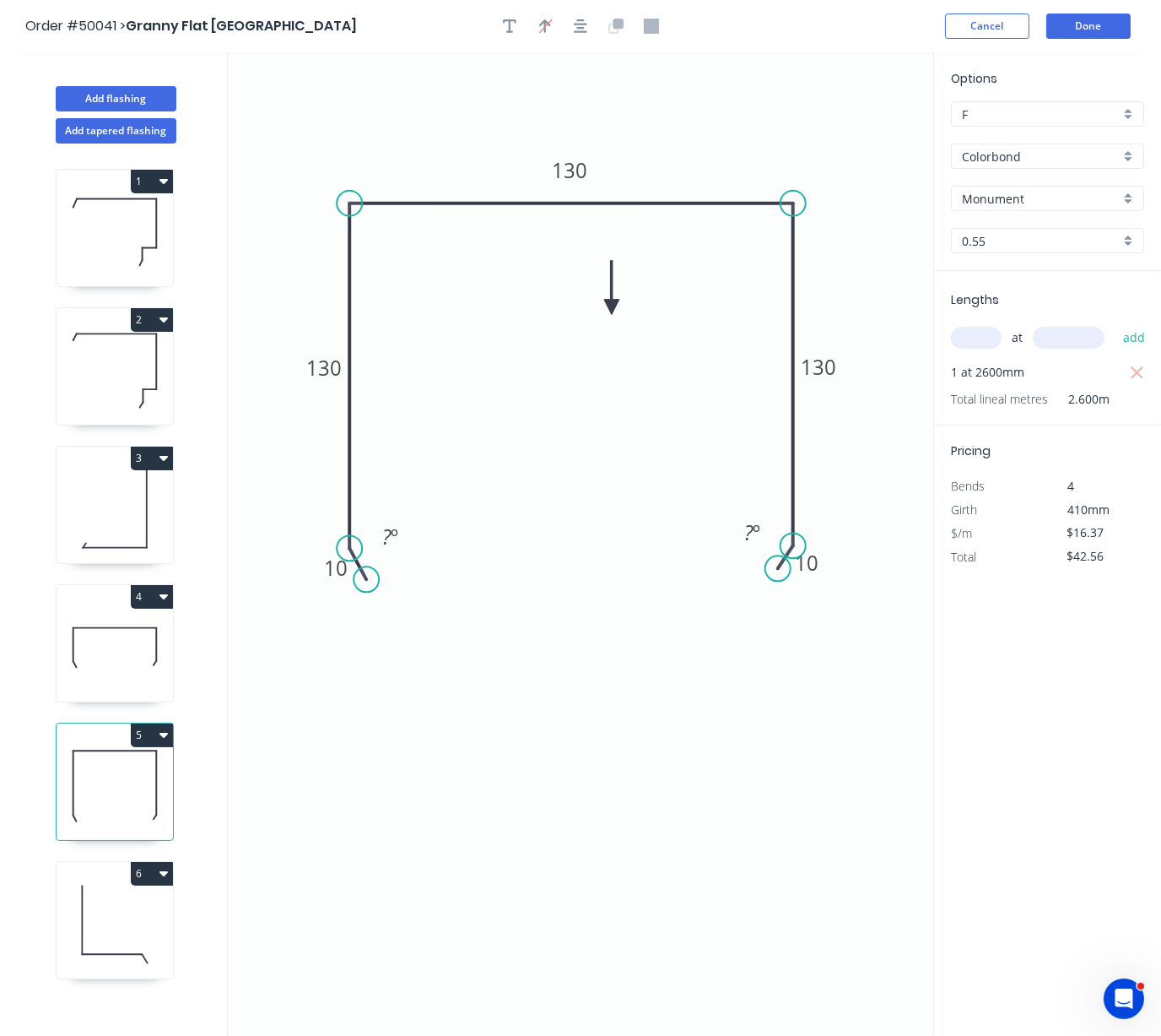
drag, startPoint x: 612, startPoint y: 302, endPoint x: 619, endPoint y: 241, distance: 61.4
click at [618, 241] on icon "0 10 130 130 130 10 ? º ? º" at bounding box center [580, 544] width 706 height 983
drag, startPoint x: 611, startPoint y: 309, endPoint x: 641, endPoint y: 151, distance: 160.8
click at [641, 151] on icon at bounding box center [640, 124] width 15 height 54
click at [143, 684] on icon at bounding box center [114, 648] width 116 height 108
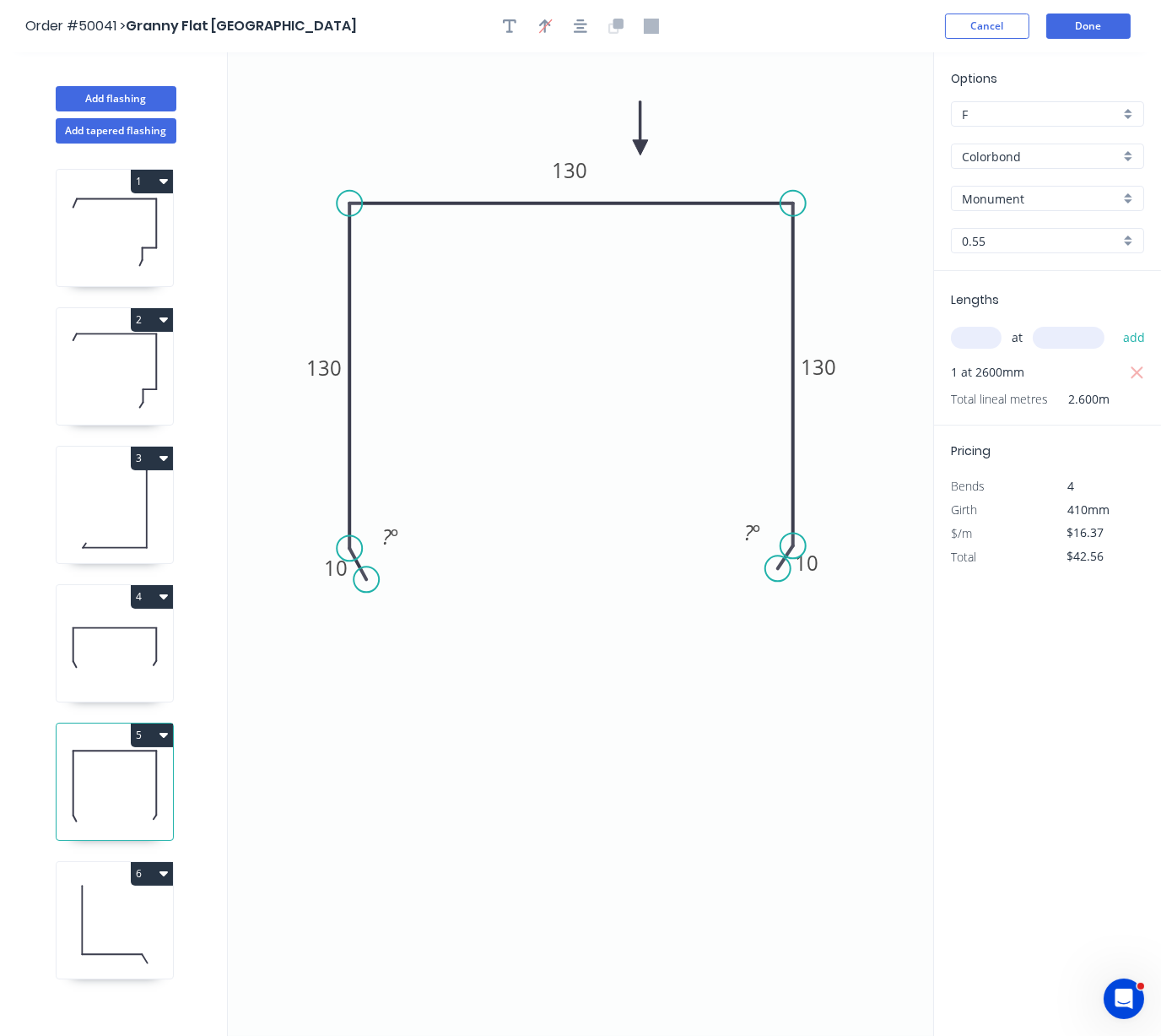
type input "$13.77"
type input "$41.31"
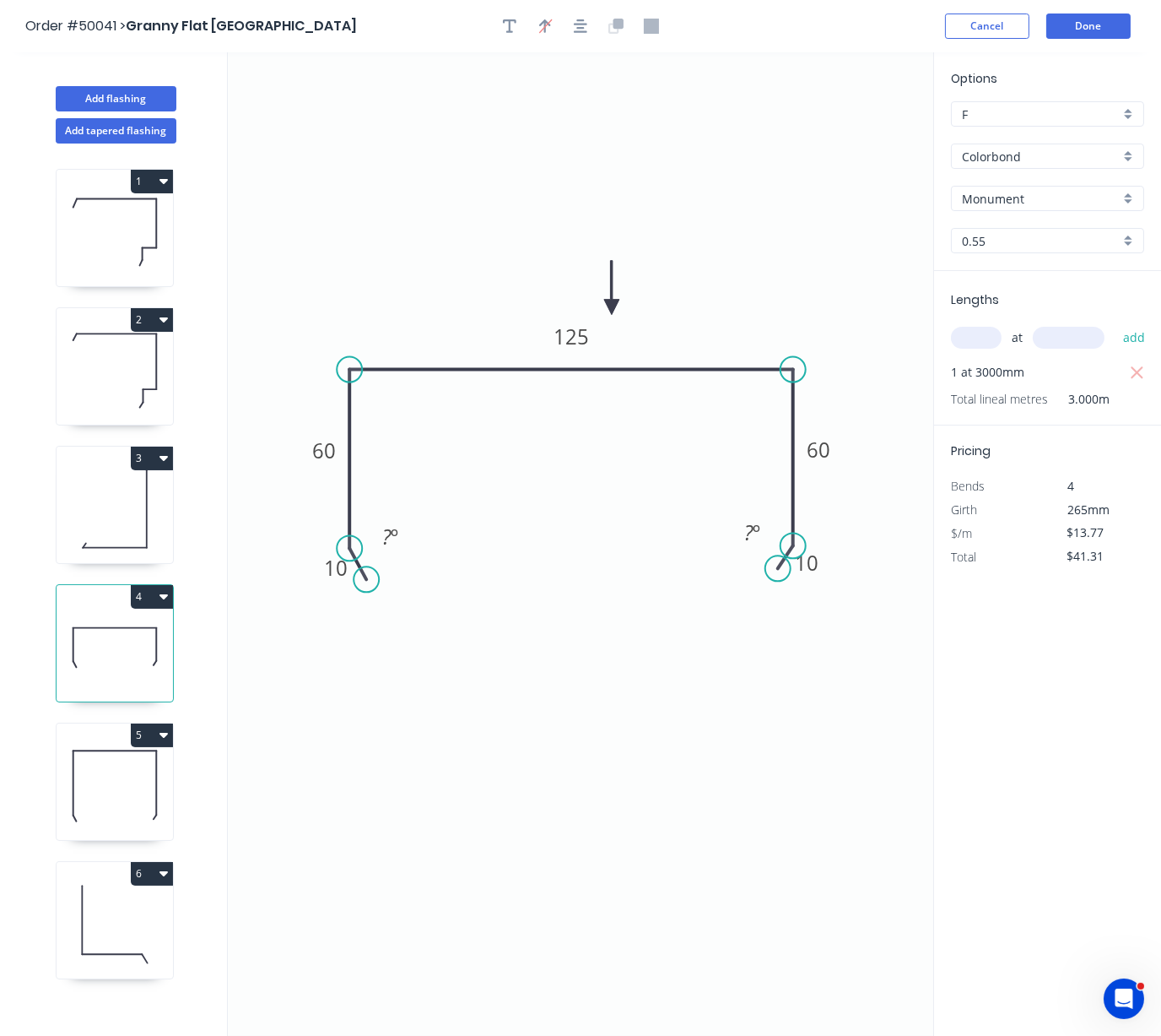
click at [113, 805] on icon at bounding box center [114, 786] width 116 height 108
type input "$16.37"
type input "$42.56"
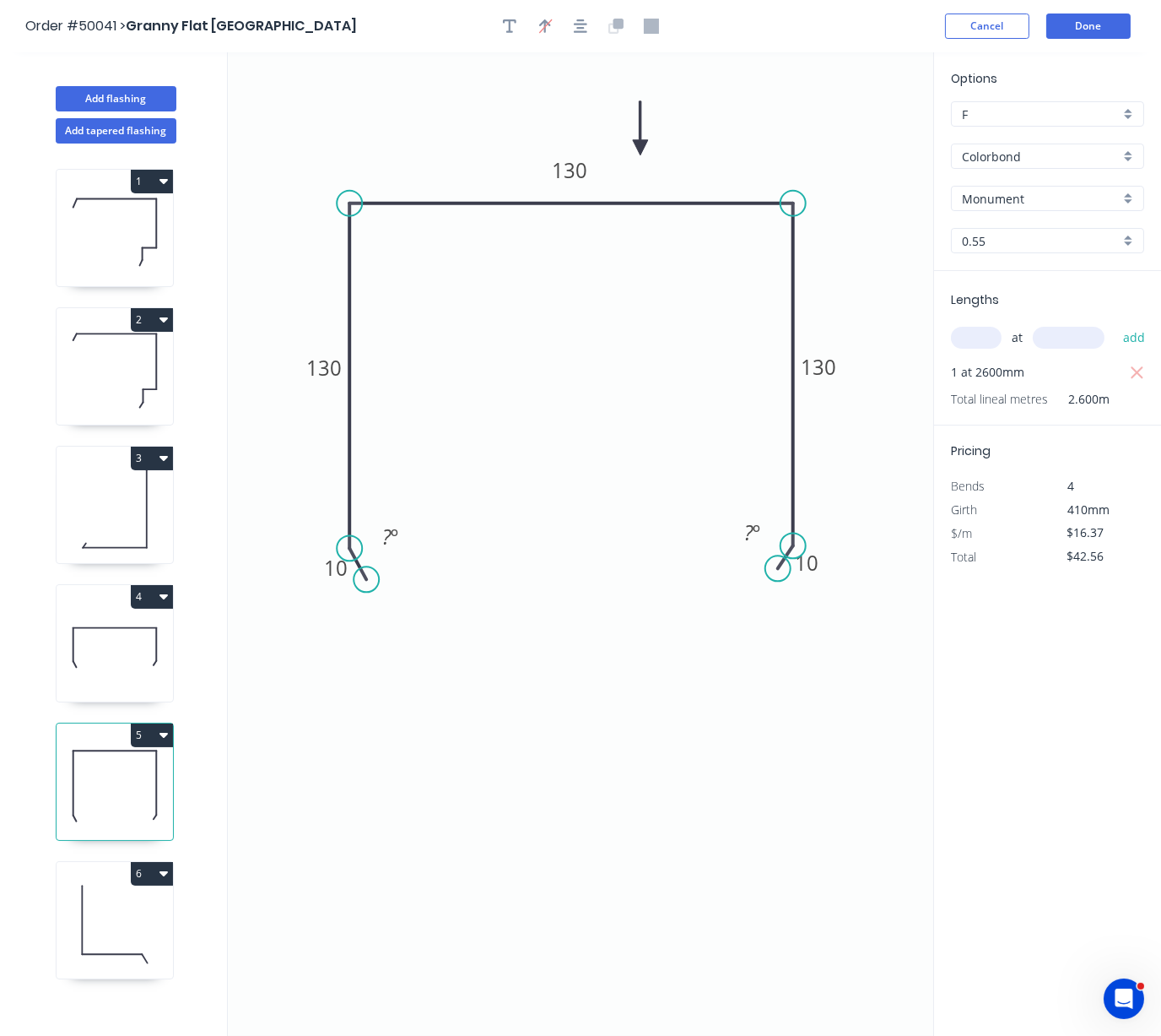
click at [123, 673] on icon at bounding box center [114, 648] width 116 height 108
type input "$13.77"
type input "$41.31"
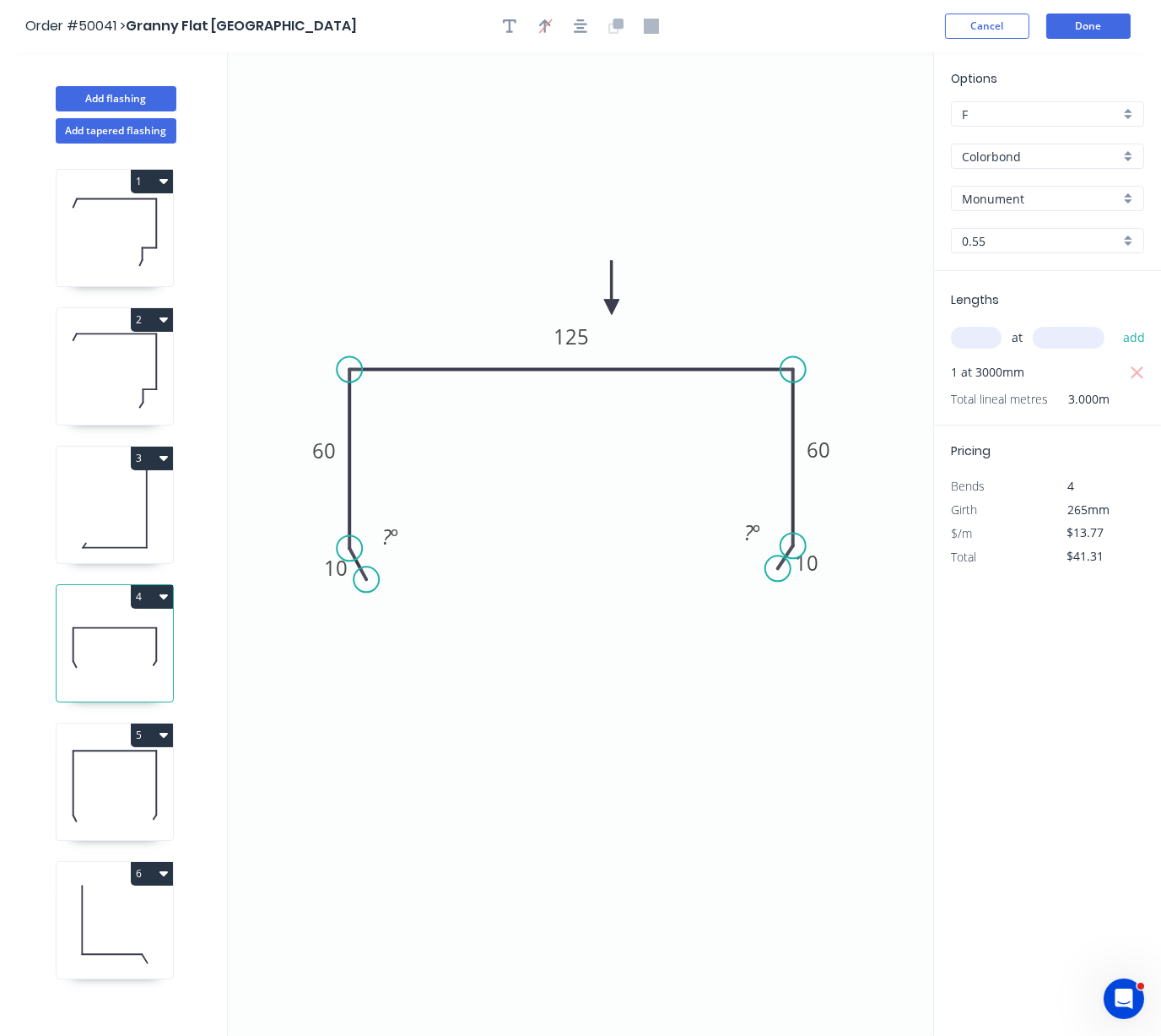
click at [133, 251] on icon at bounding box center [114, 232] width 116 height 108
type input "$19.41"
type input "$116.46"
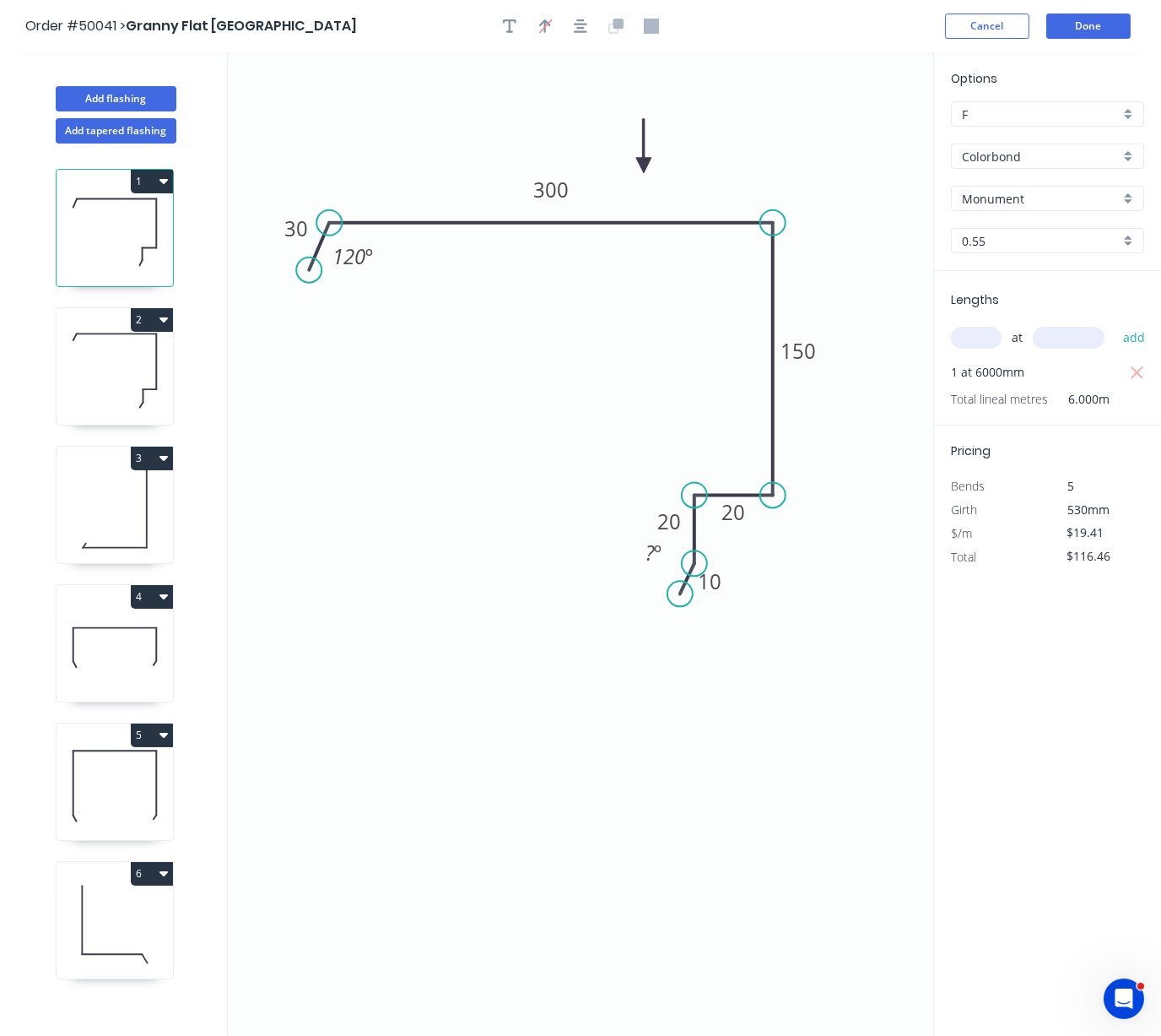
click at [134, 965] on icon at bounding box center [114, 925] width 116 height 108
type input "Dune"
type input "$18.04"
type input "$46.90"
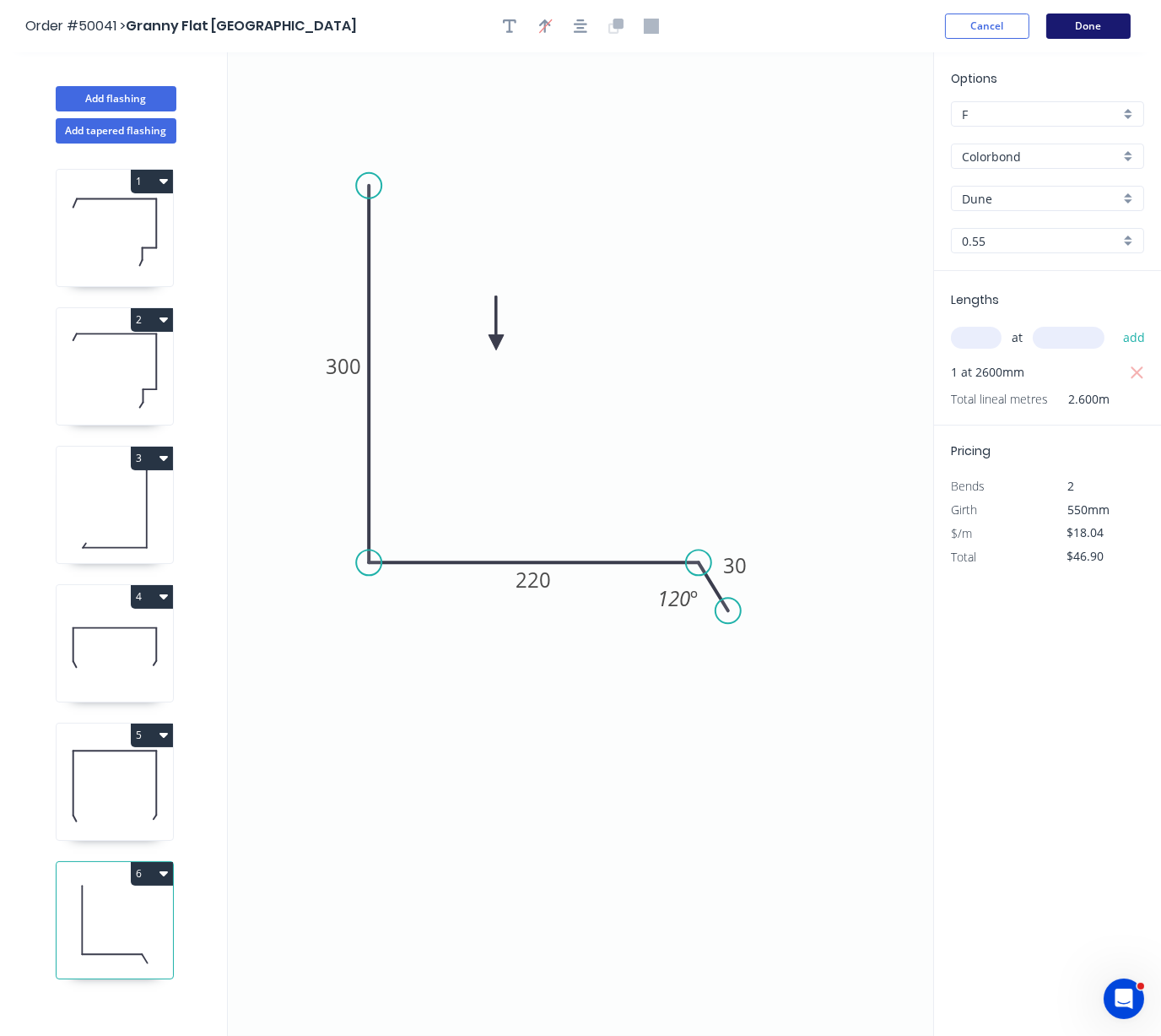
click at [1103, 25] on button "Done" at bounding box center [1089, 26] width 85 height 25
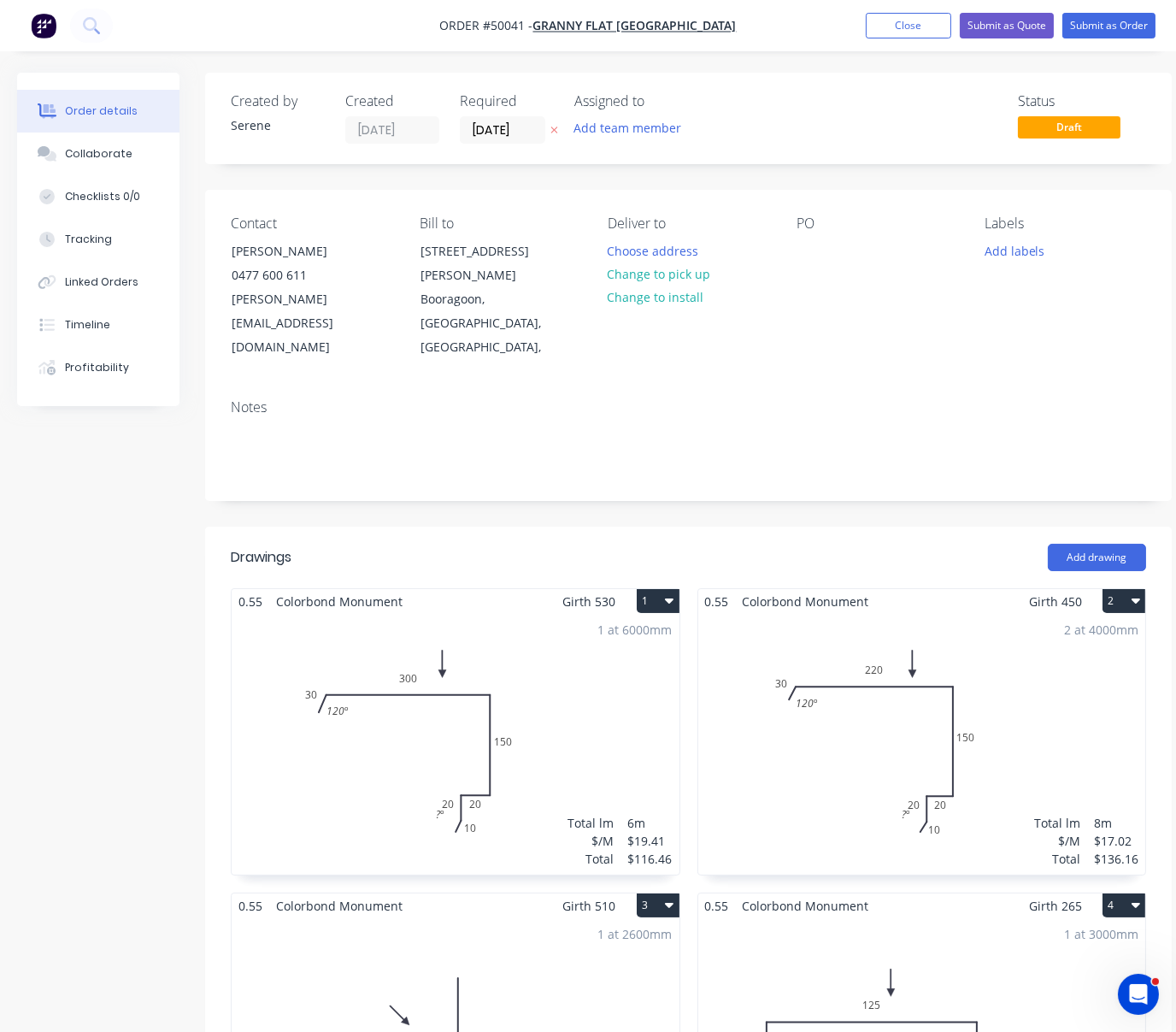
scroll to position [0, 12]
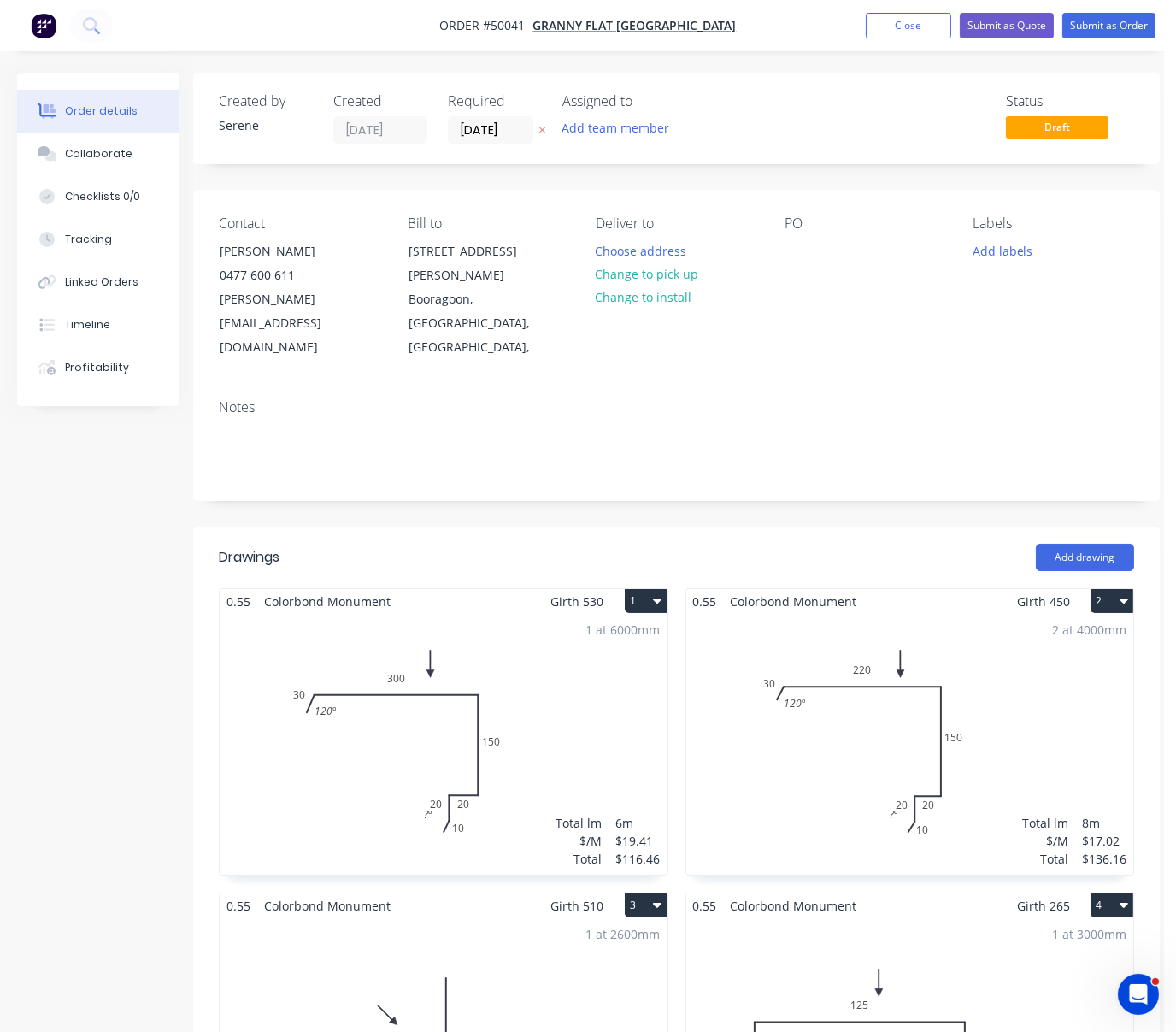
drag, startPoint x: 650, startPoint y: 499, endPoint x: 903, endPoint y: 484, distance: 253.4
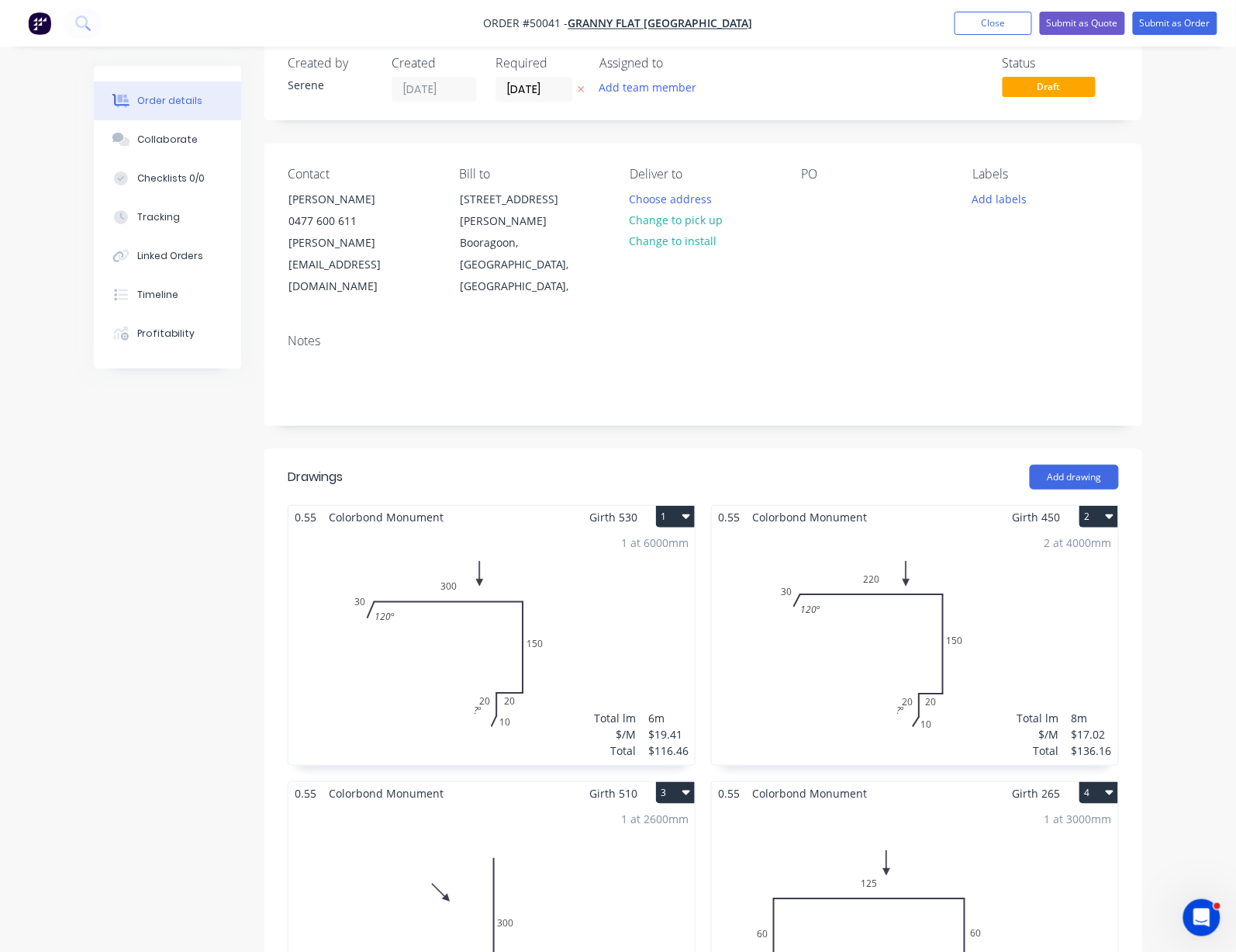
scroll to position [0, 0]
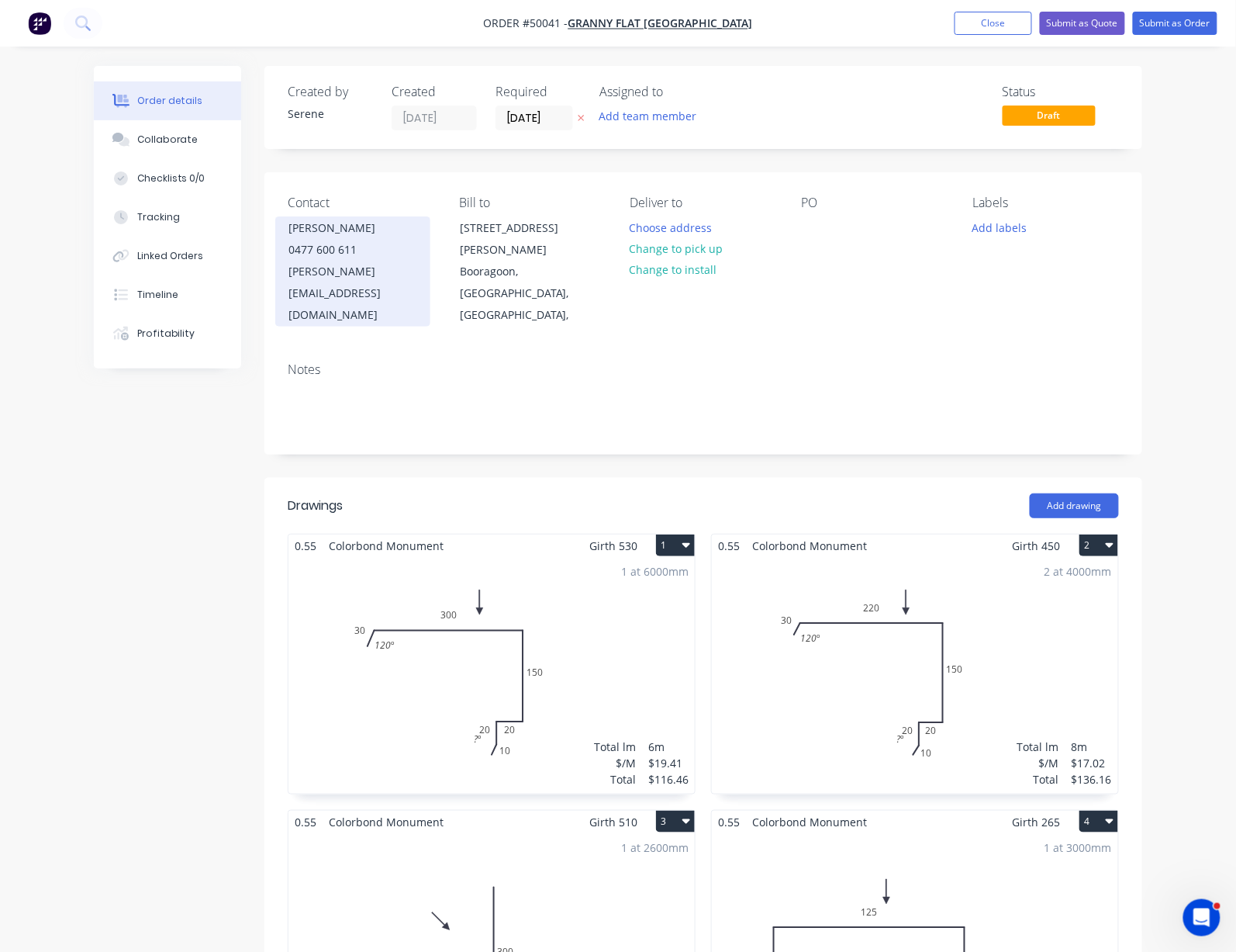
click at [289, 250] on div "0477 600 611" at bounding box center [353, 249] width 129 height 21
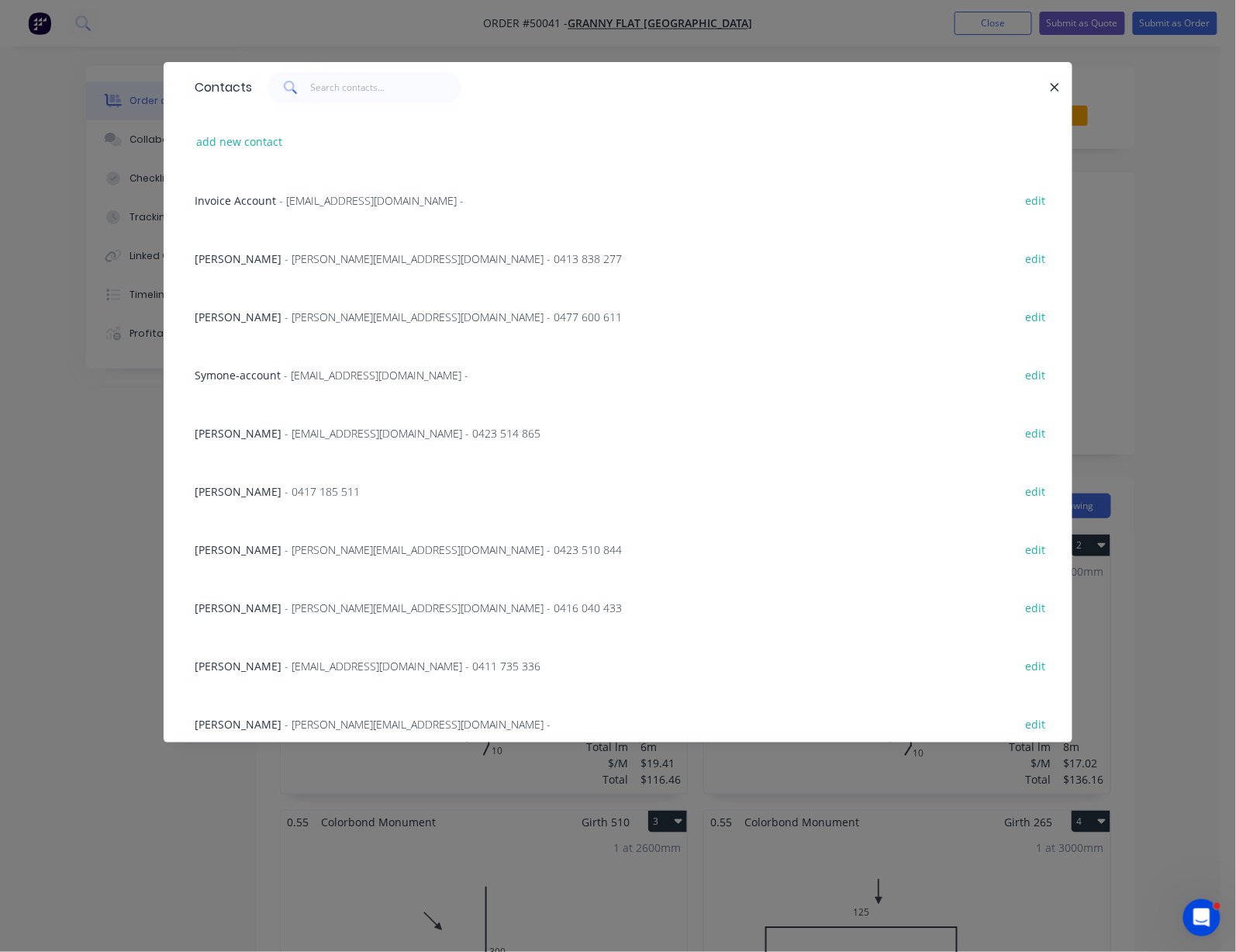
click at [284, 383] on span "- symone@grannyflatswa.com -" at bounding box center [376, 375] width 184 height 15
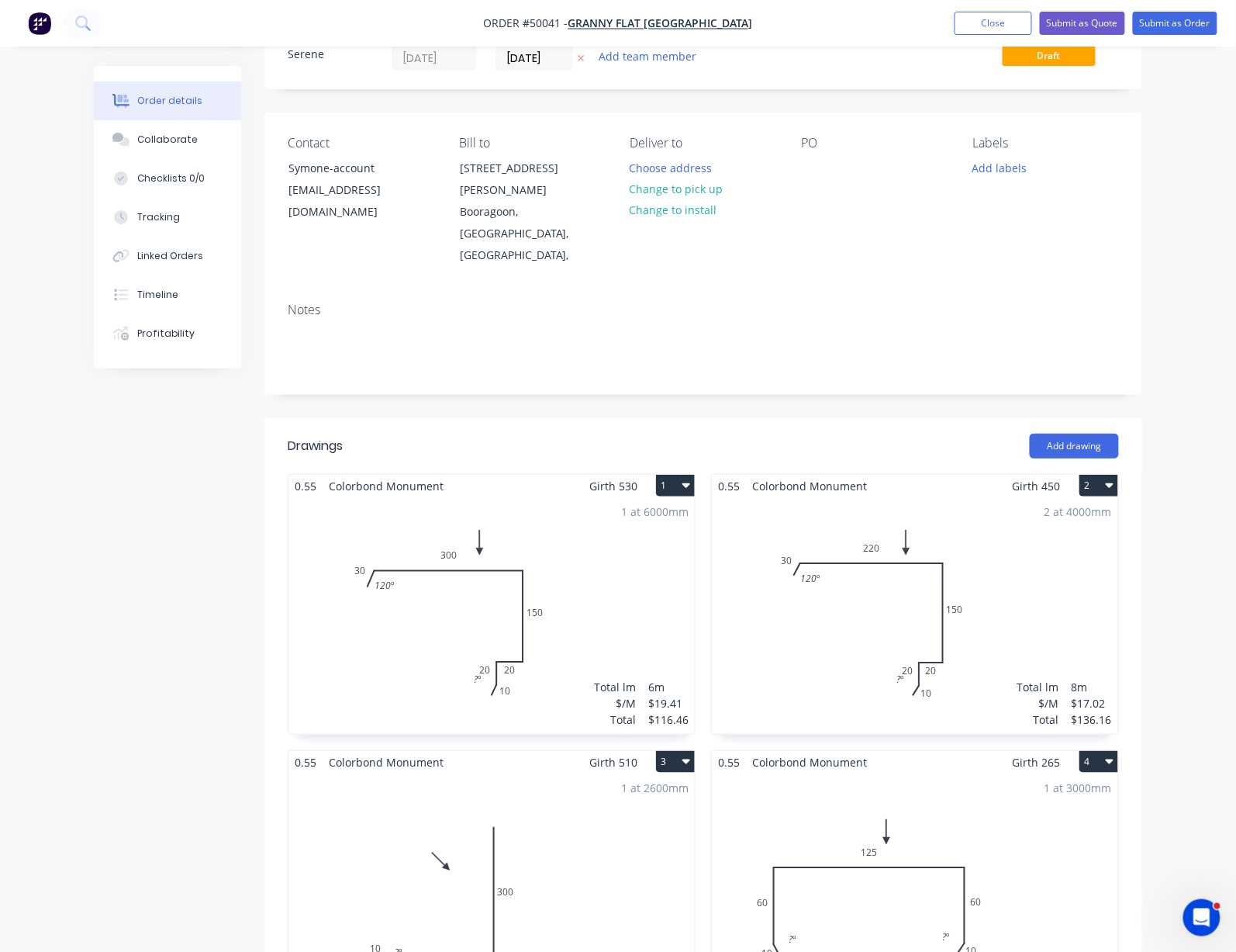
scroll to position [879, 0]
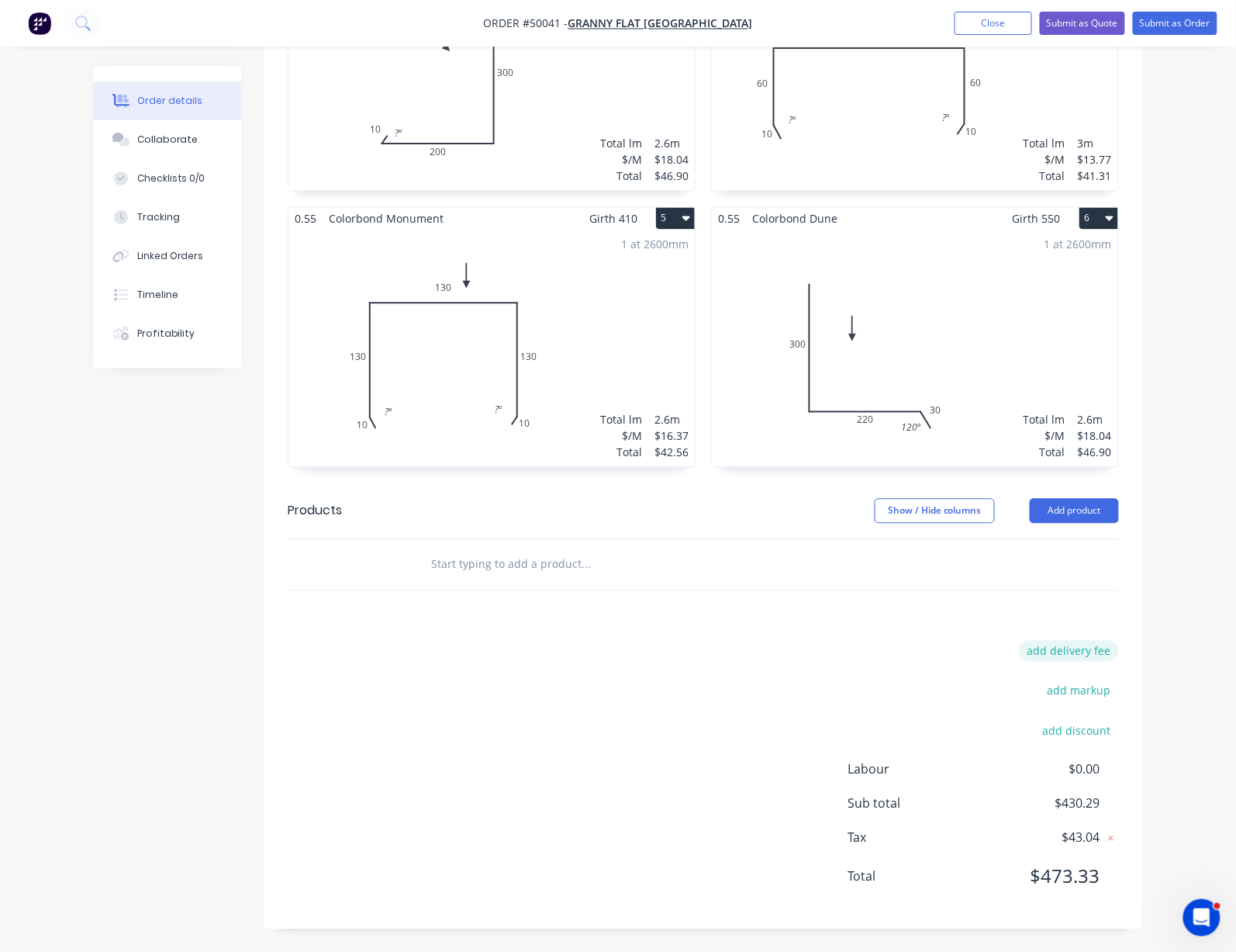
click at [1119, 640] on button "add delivery fee" at bounding box center [1069, 651] width 100 height 21
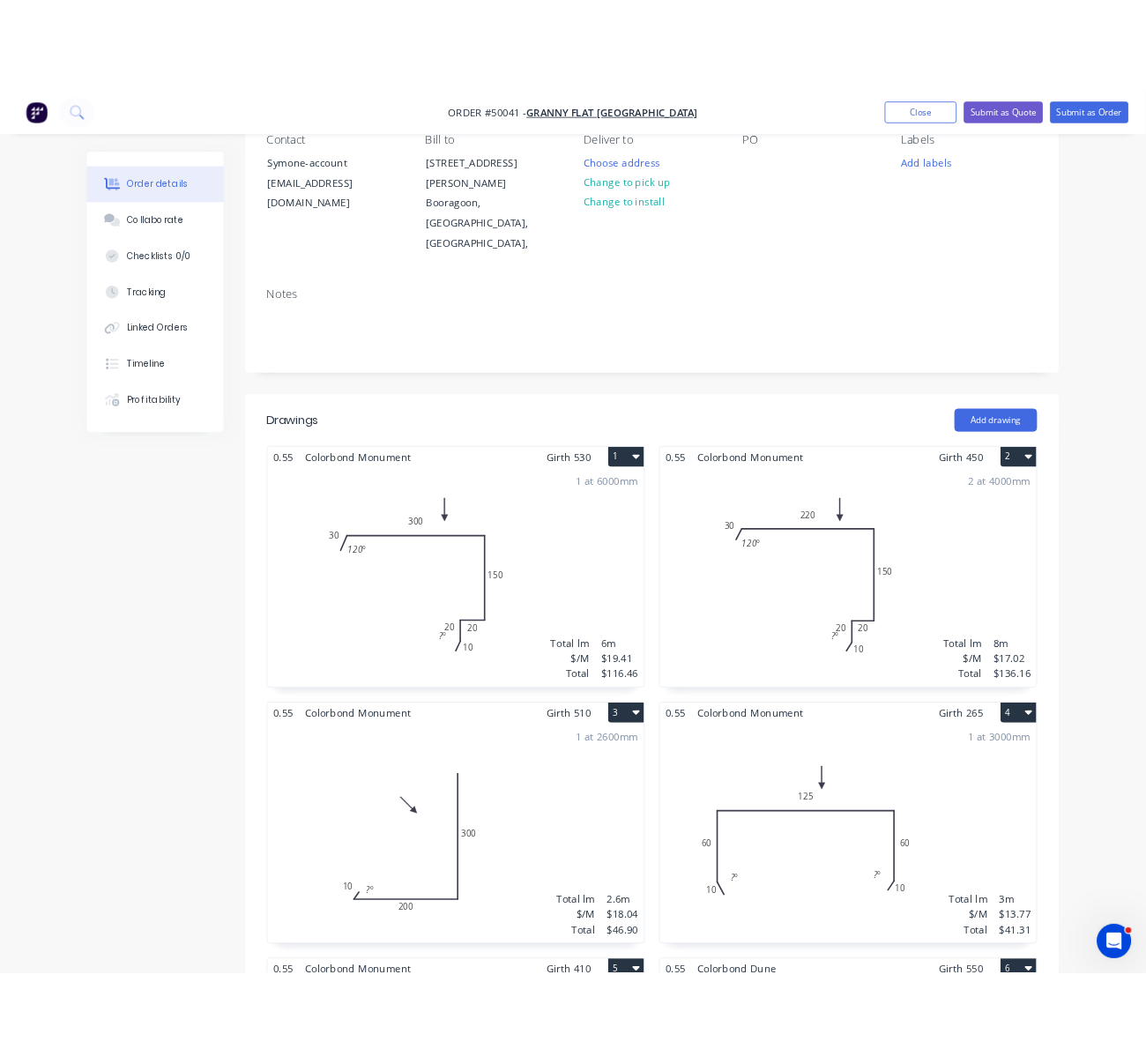
scroll to position [0, 0]
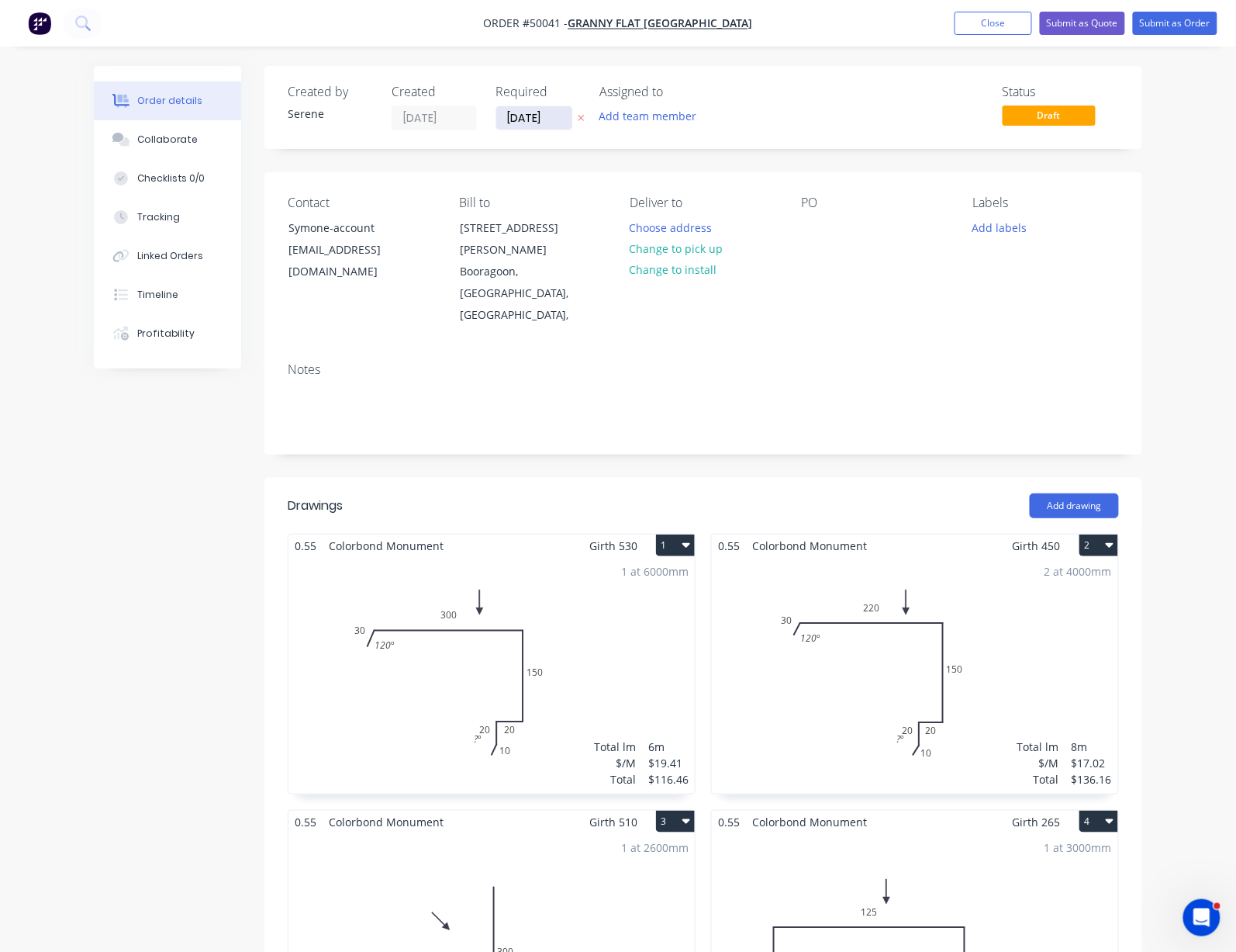
click at [496, 116] on input "06/10/25" at bounding box center [533, 117] width 76 height 23
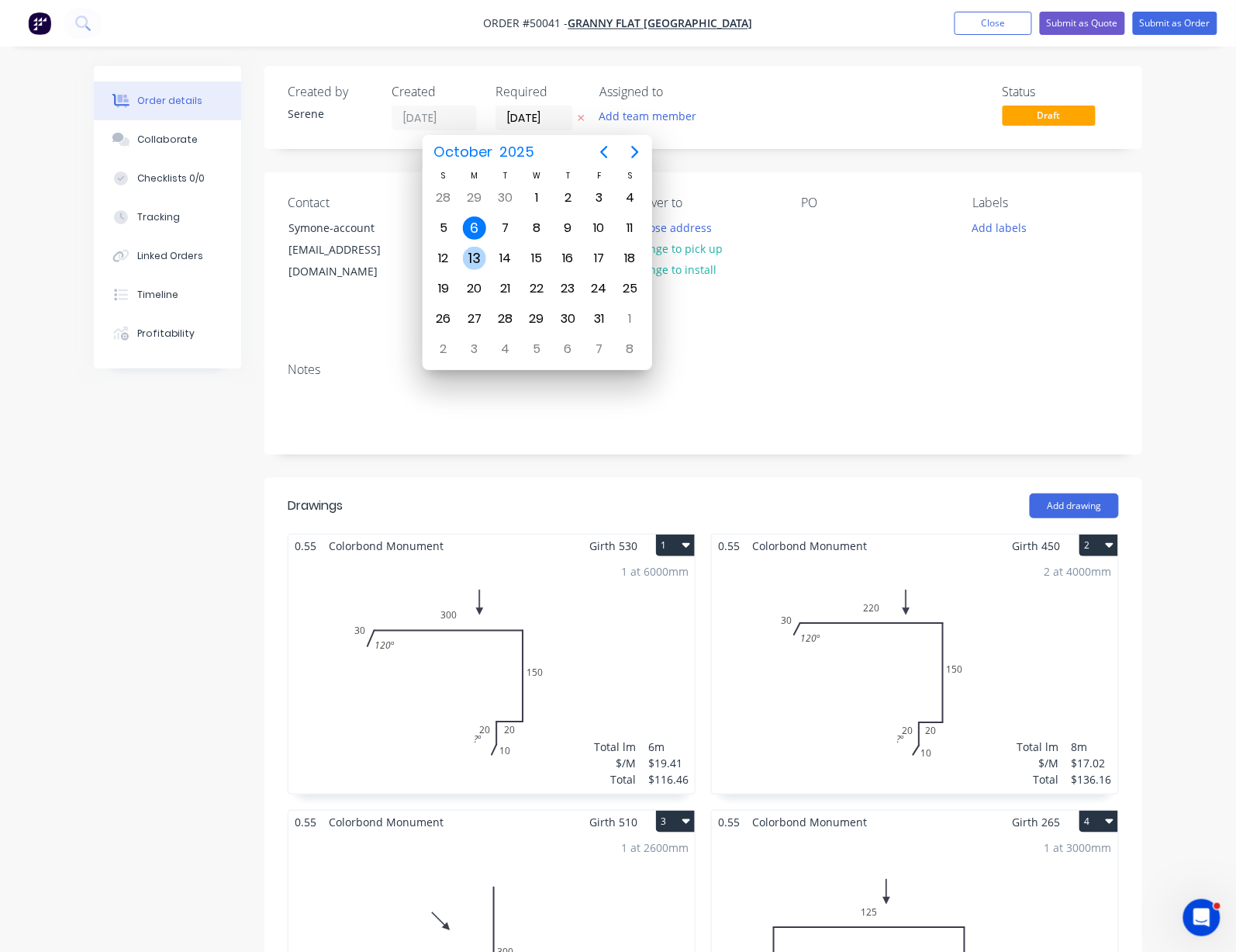
click at [475, 255] on div "13" at bounding box center [474, 258] width 23 height 23
type input "13/10/25"
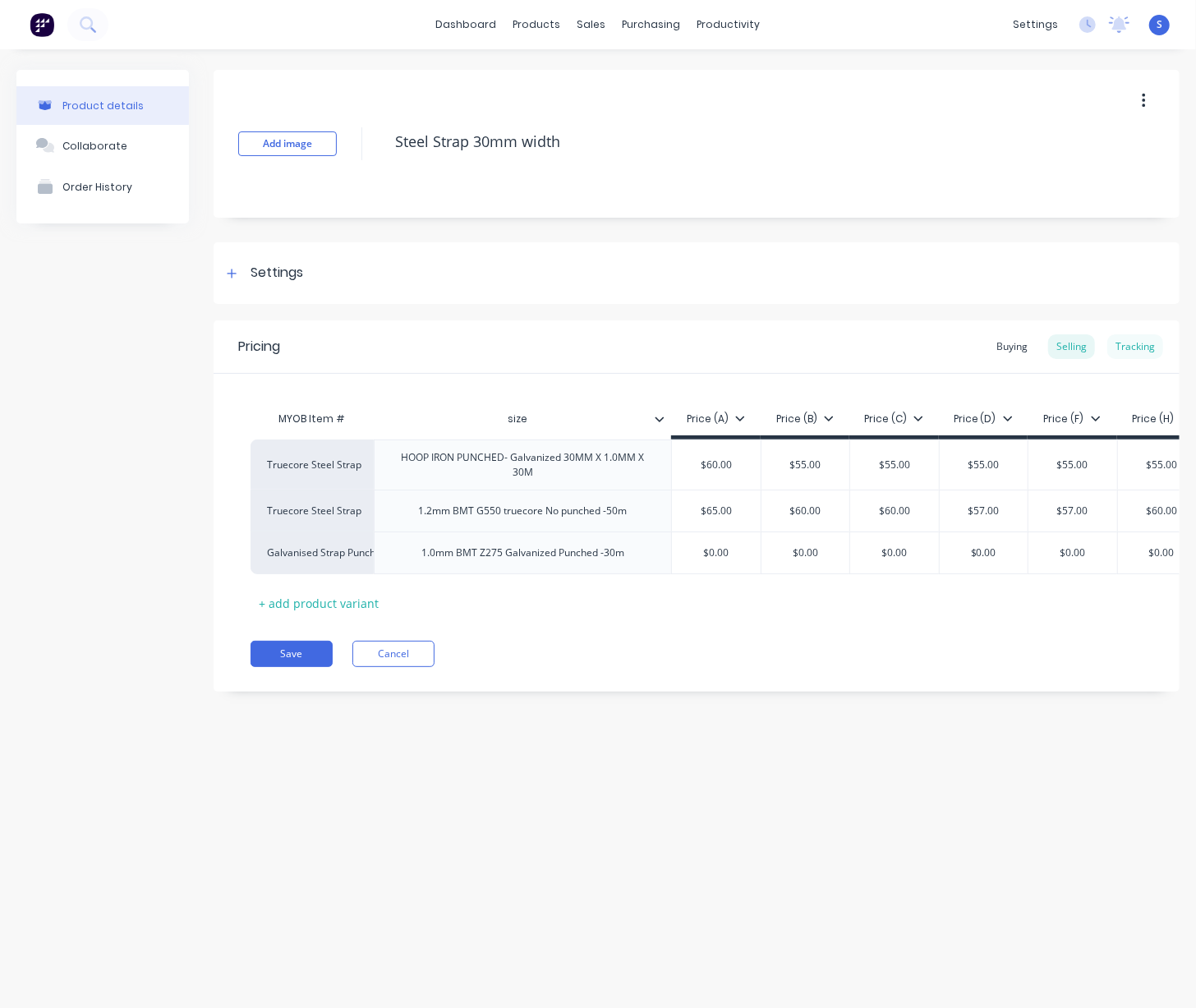
click at [1143, 340] on div "Tracking" at bounding box center [1135, 346] width 56 height 24
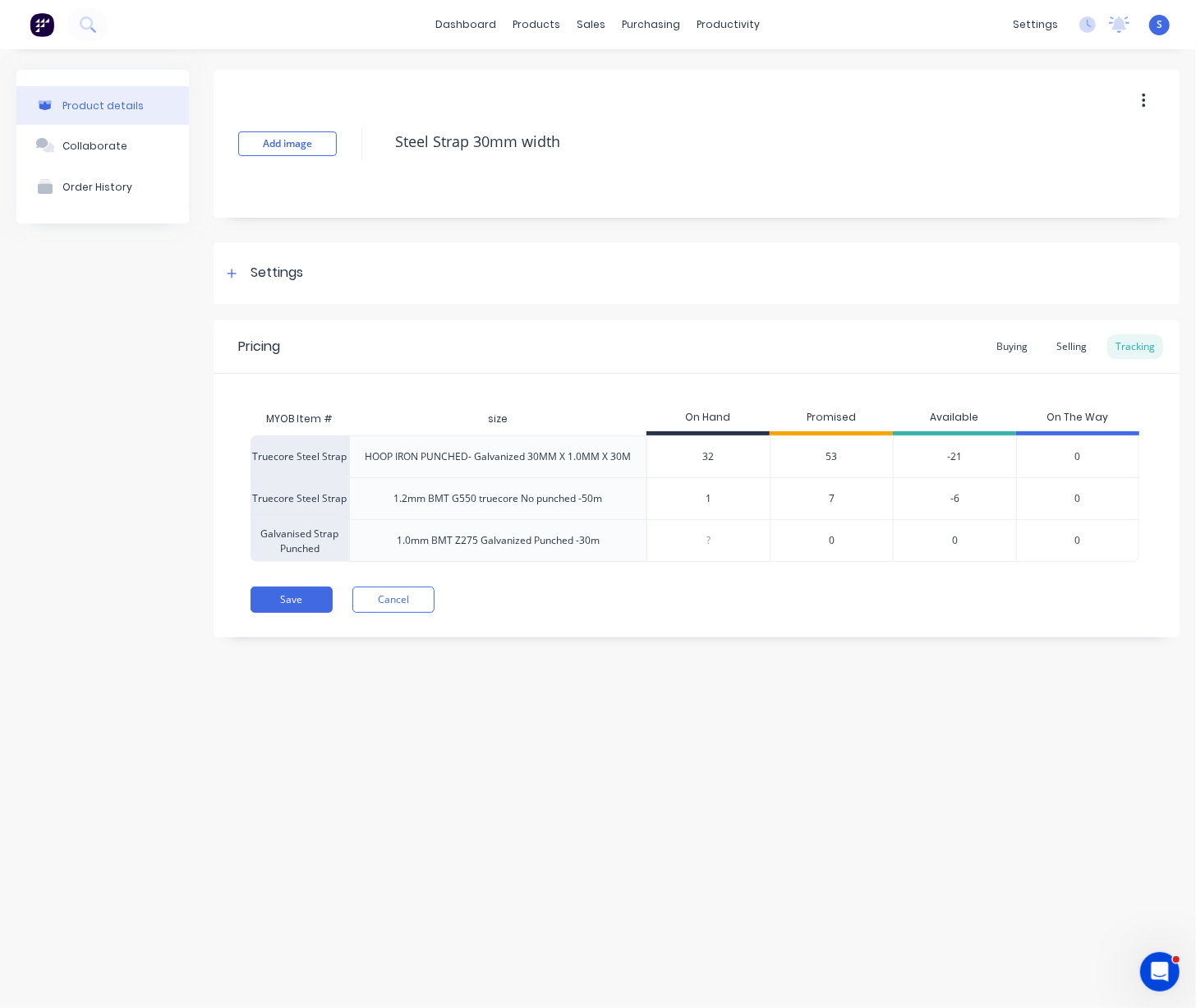
click at [833, 454] on span "53" at bounding box center [832, 457] width 12 height 14
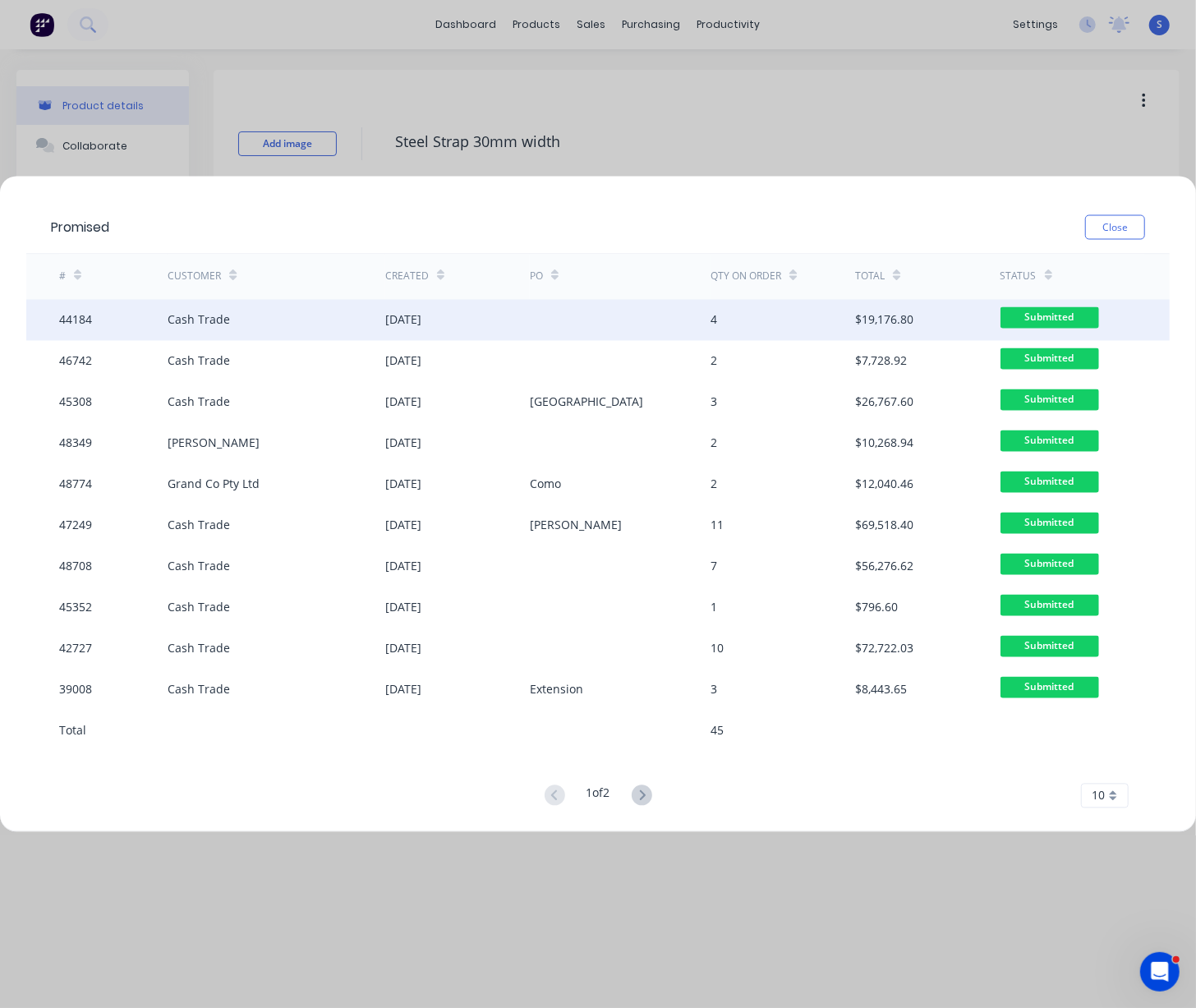
click at [476, 319] on div "[DATE]" at bounding box center [457, 319] width 145 height 41
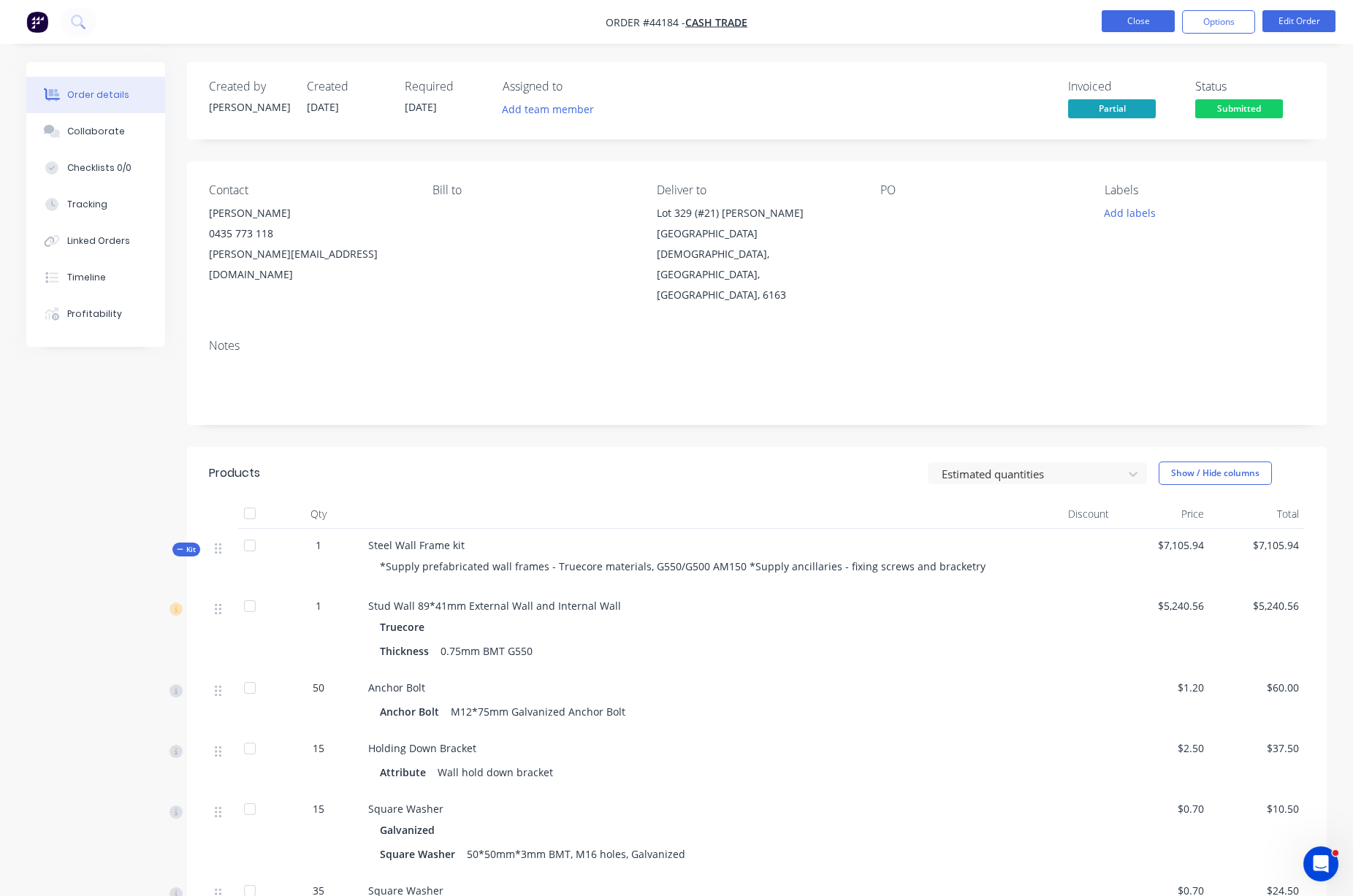
click at [1063, 21] on button "Close" at bounding box center [1138, 21] width 73 height 22
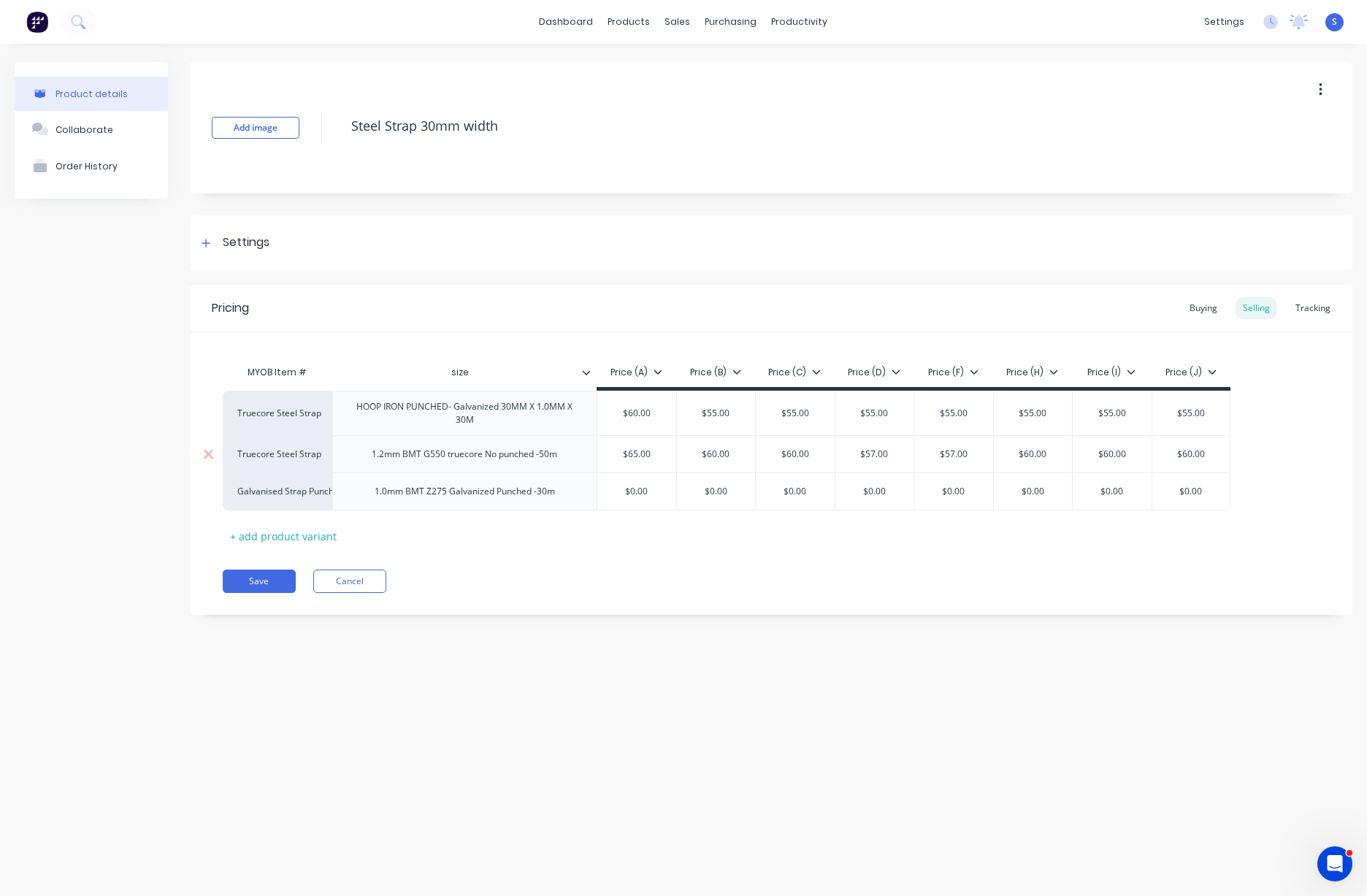
type textarea "x"
click at [1062, 309] on div "Tracking" at bounding box center [1313, 308] width 50 height 22
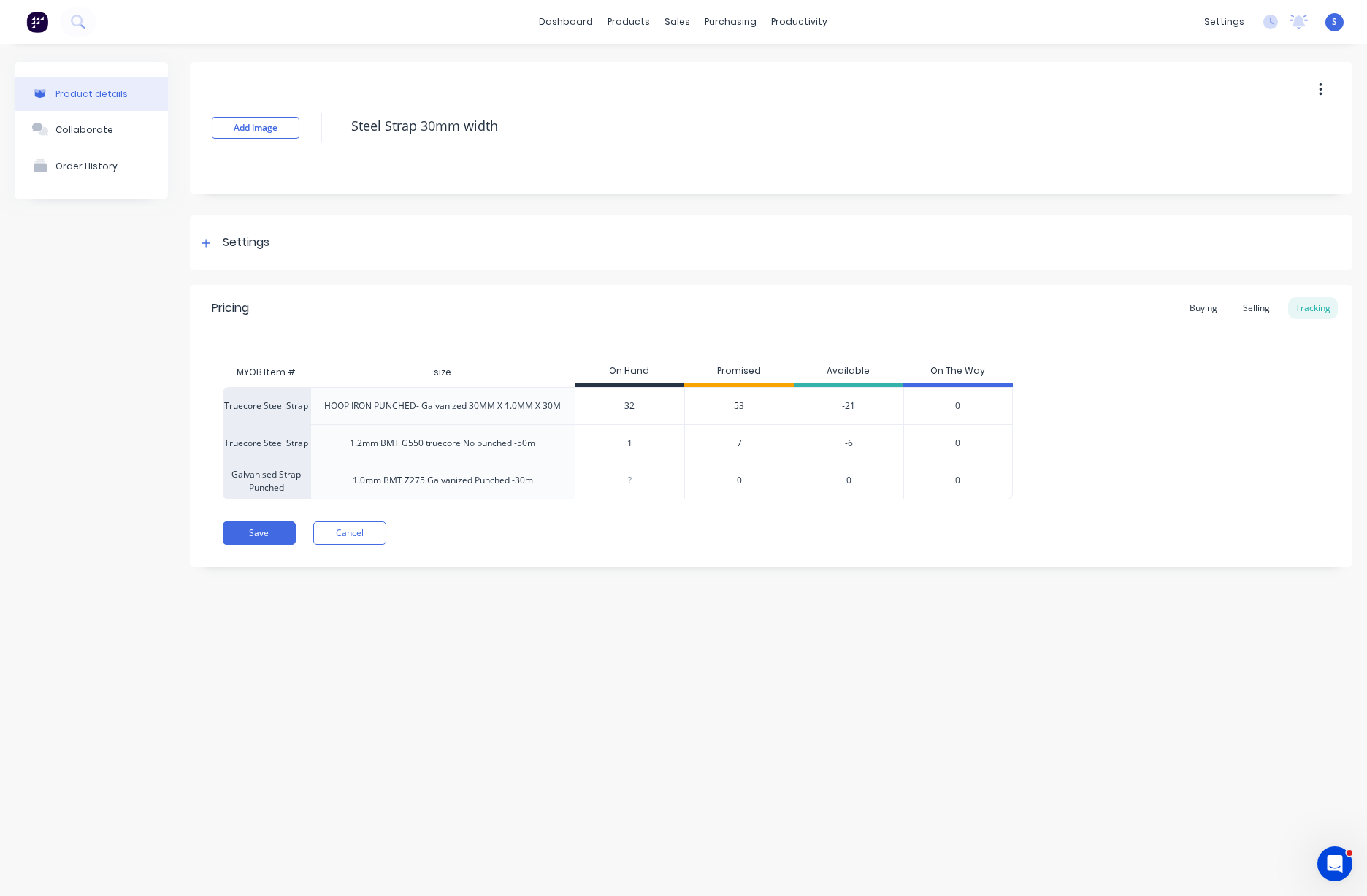
click at [747, 403] on div "53" at bounding box center [739, 406] width 109 height 37
click at [737, 404] on span "53" at bounding box center [739, 406] width 10 height 13
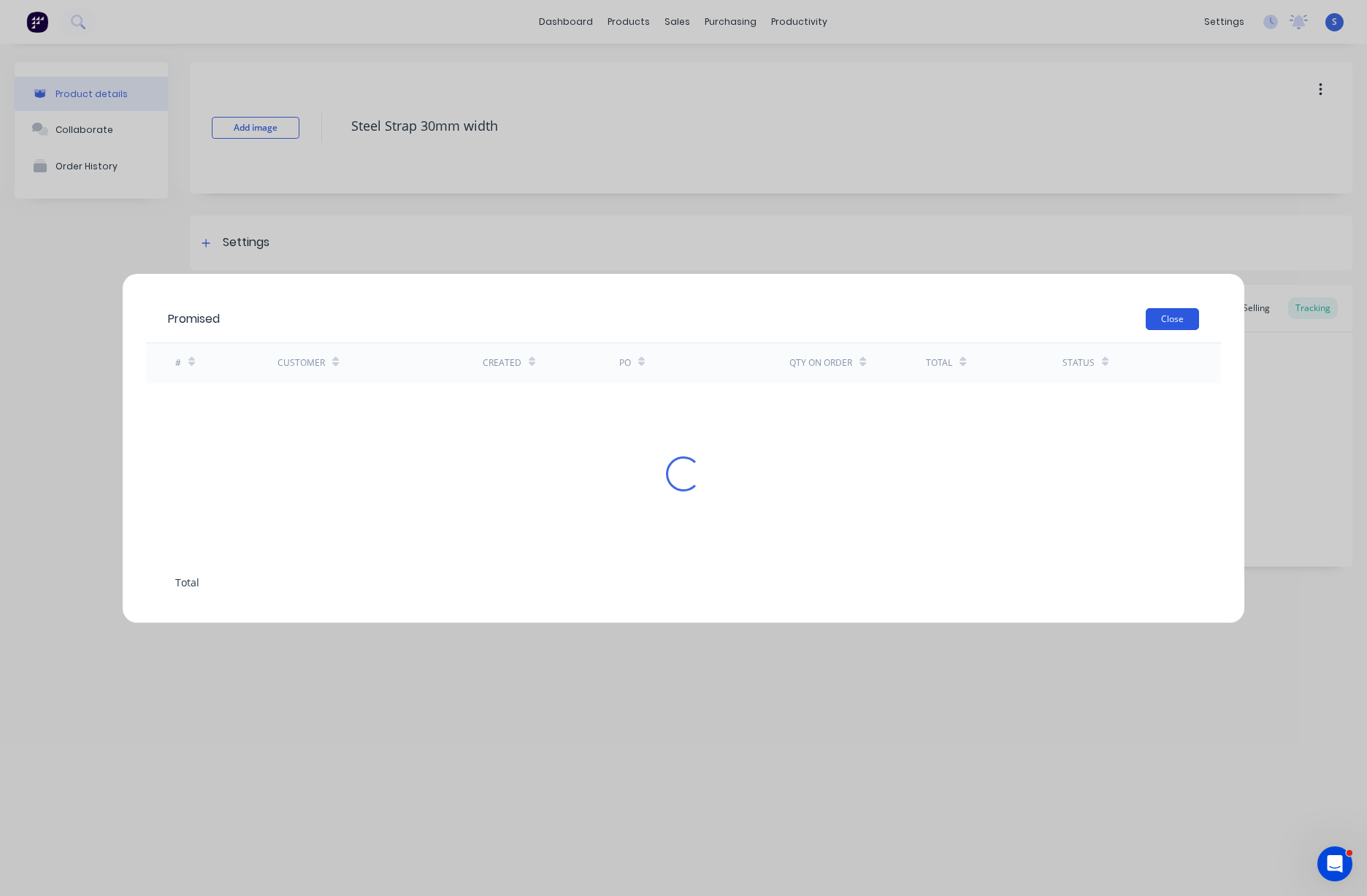
click at [1062, 318] on button "Close" at bounding box center [1173, 318] width 53 height 22
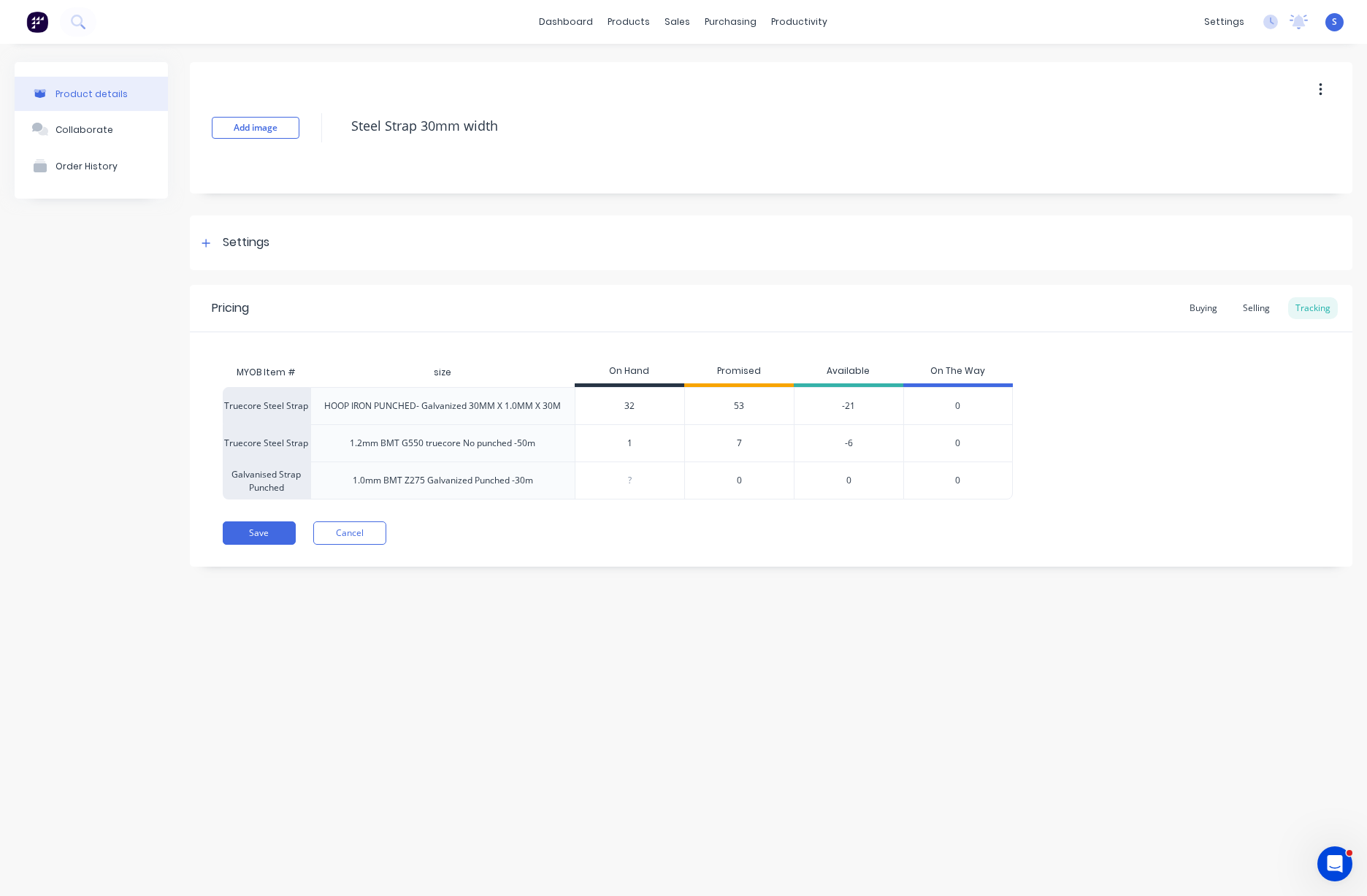
click at [818, 603] on div "Product details Collaborate Order History Add image Steel Strap 30mm width Sett…" at bounding box center [683, 456] width 1367 height 823
